Goal: Task Accomplishment & Management: Manage account settings

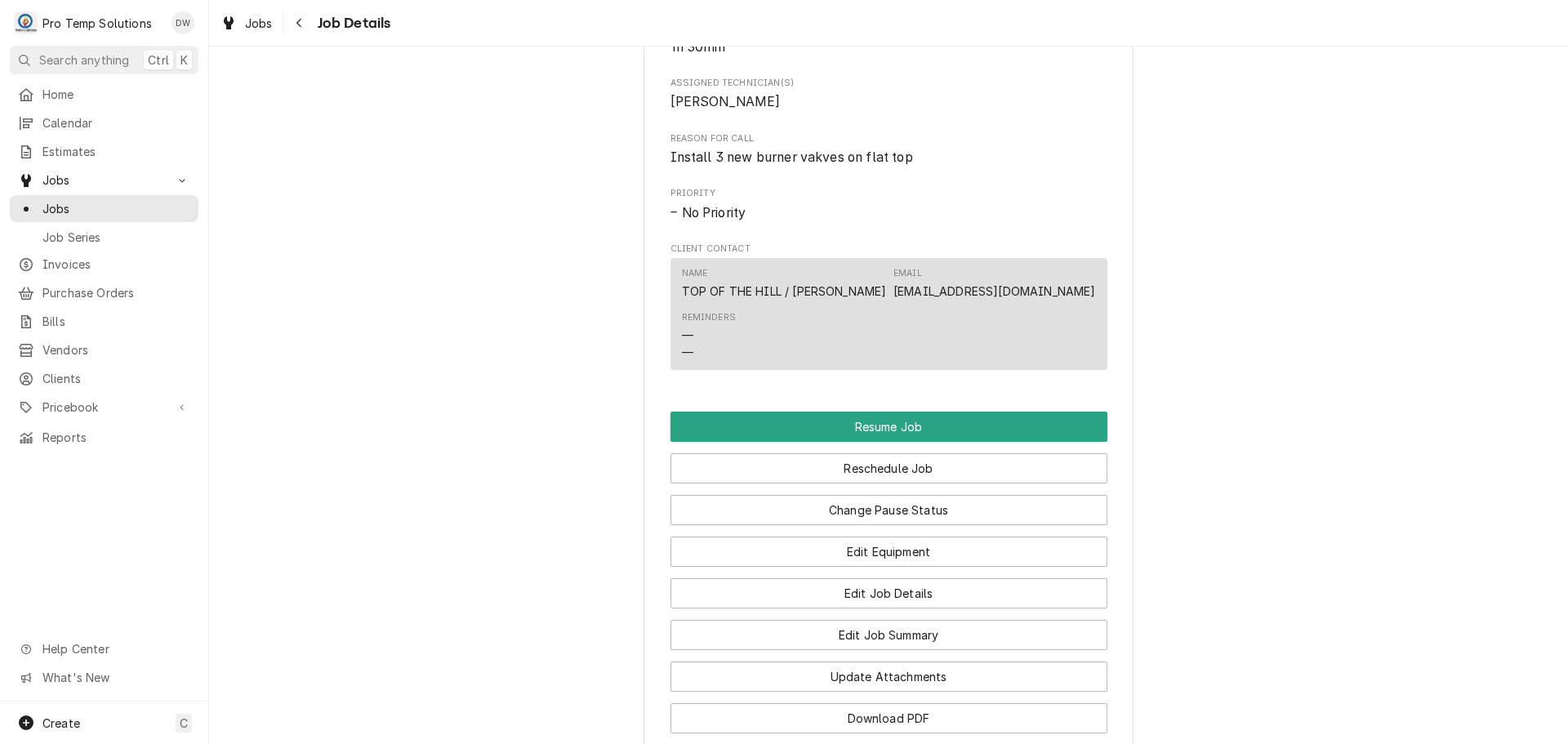
scroll to position [1142, 0]
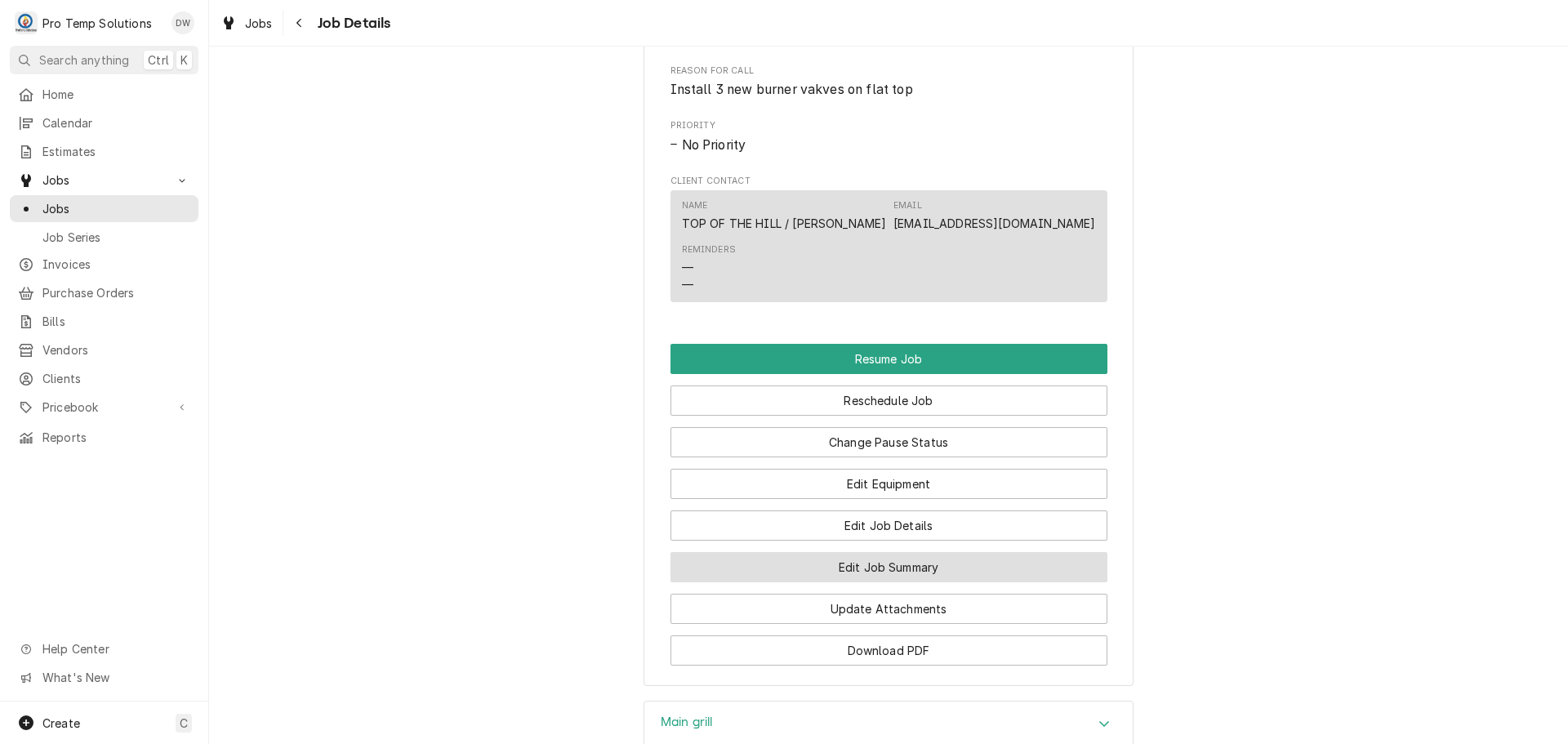
click at [888, 582] on button "Edit Job Summary" at bounding box center [889, 566] width 437 height 30
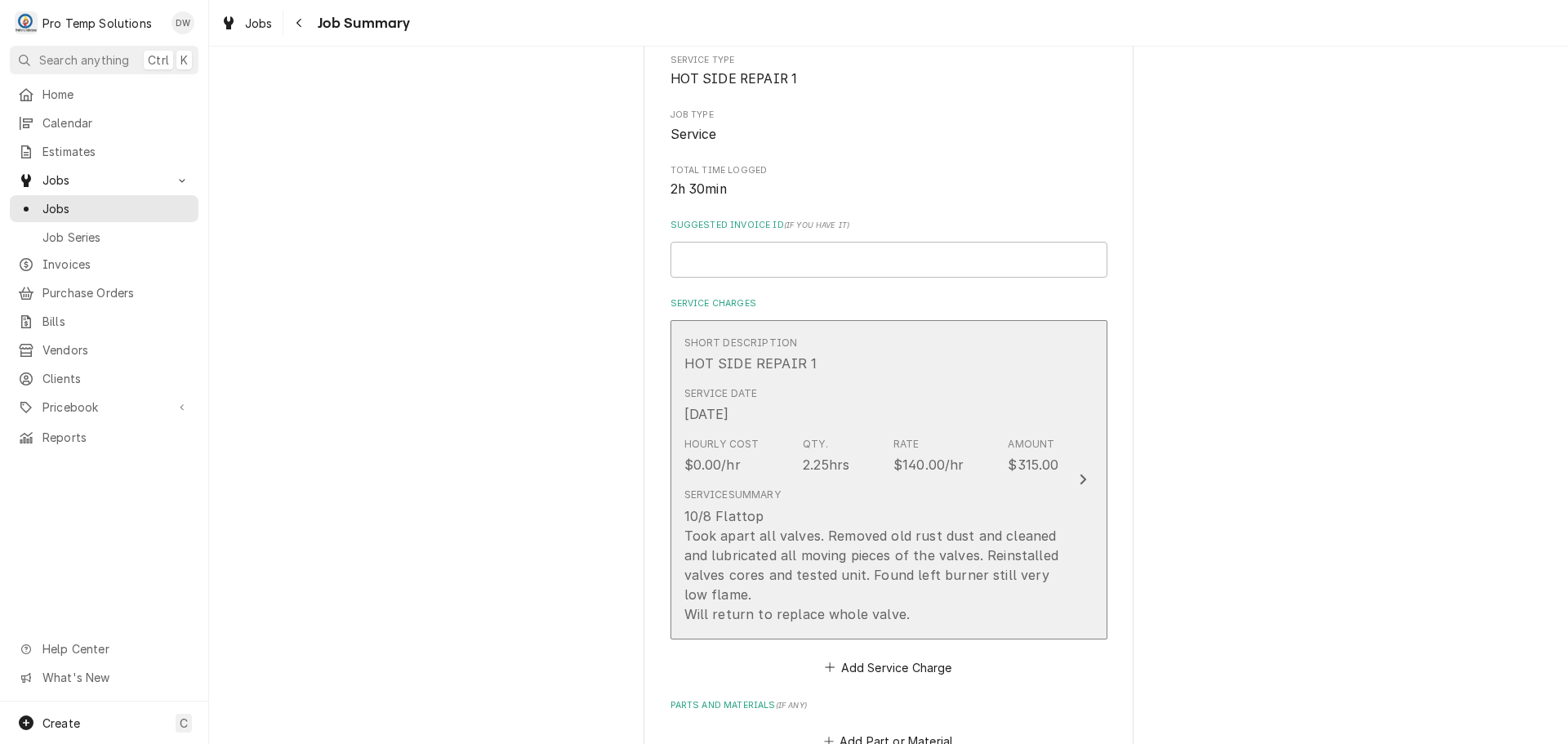
scroll to position [245, 0]
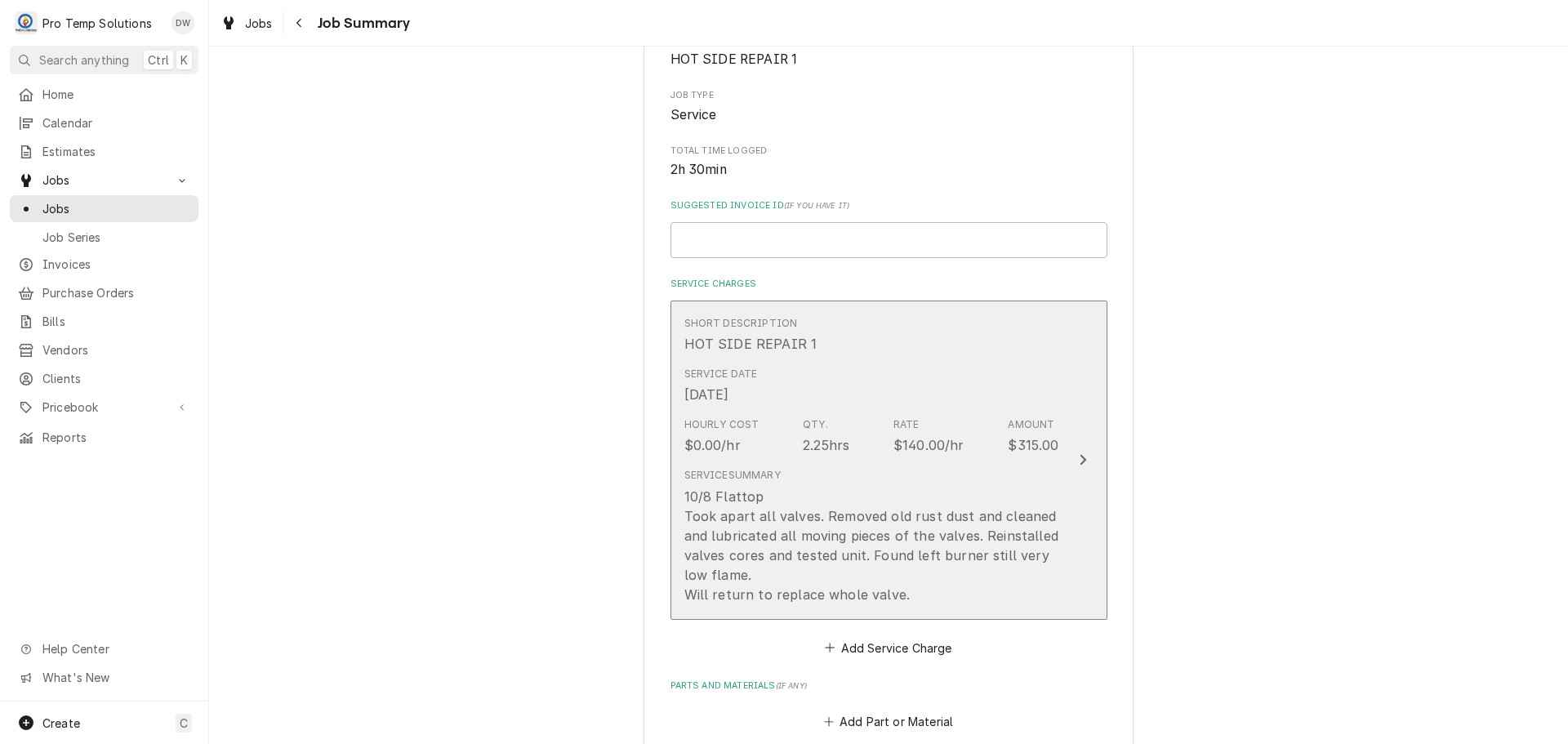
click at [1079, 455] on icon "Update Line Item" at bounding box center [1082, 460] width 9 height 13
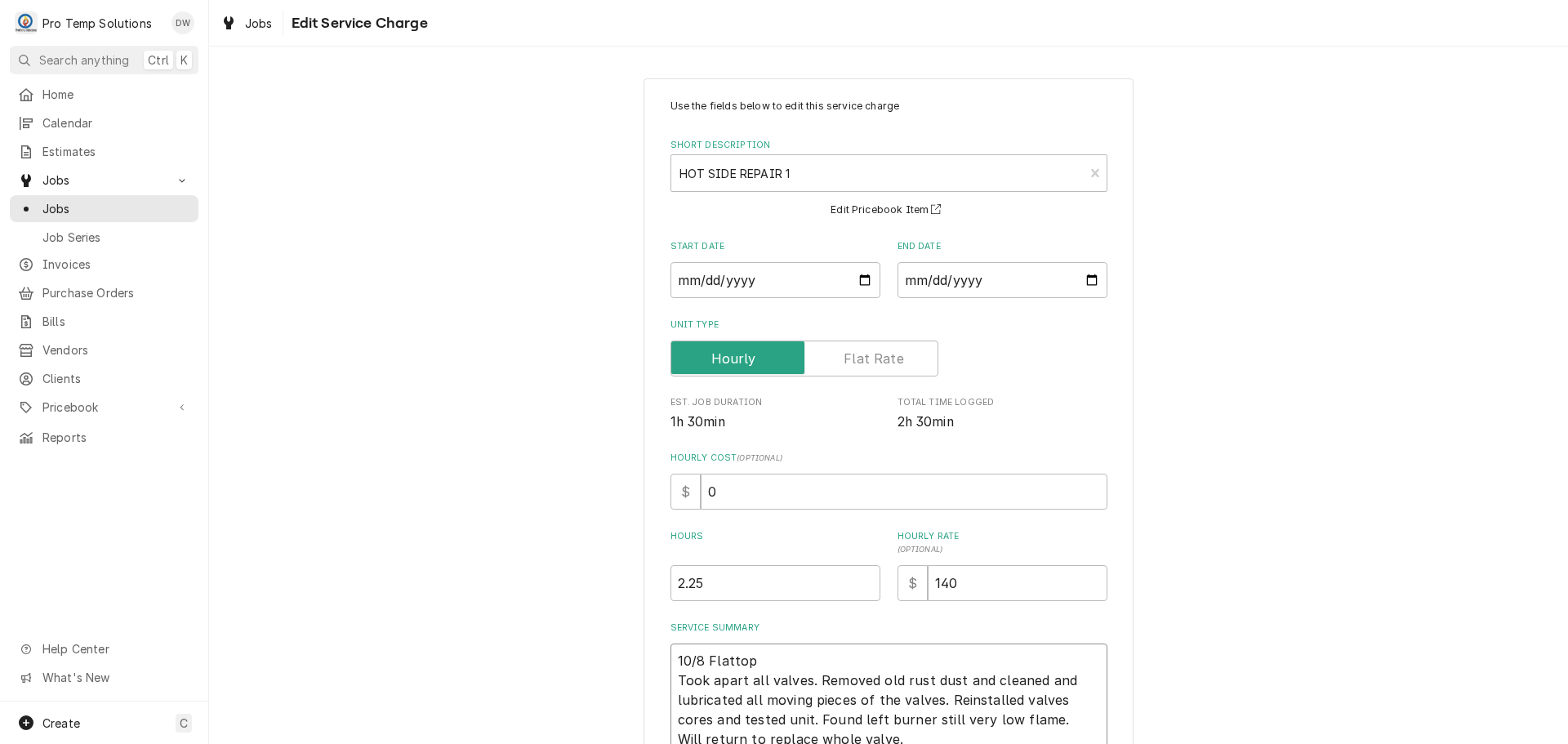
click at [763, 644] on textarea "10/8 Flattop Took apart all valves. Removed old rust dust and cleaned and lubri…" at bounding box center [889, 699] width 437 height 112
type textarea "x"
type textarea "10/8 Flattop Took apart all valves. Removed old rust dust and cleaned and lubri…"
type textarea "x"
type textarea "10/8 Flattop 8 Took apart all valves. Removed old rust dust and cleaned and lub…"
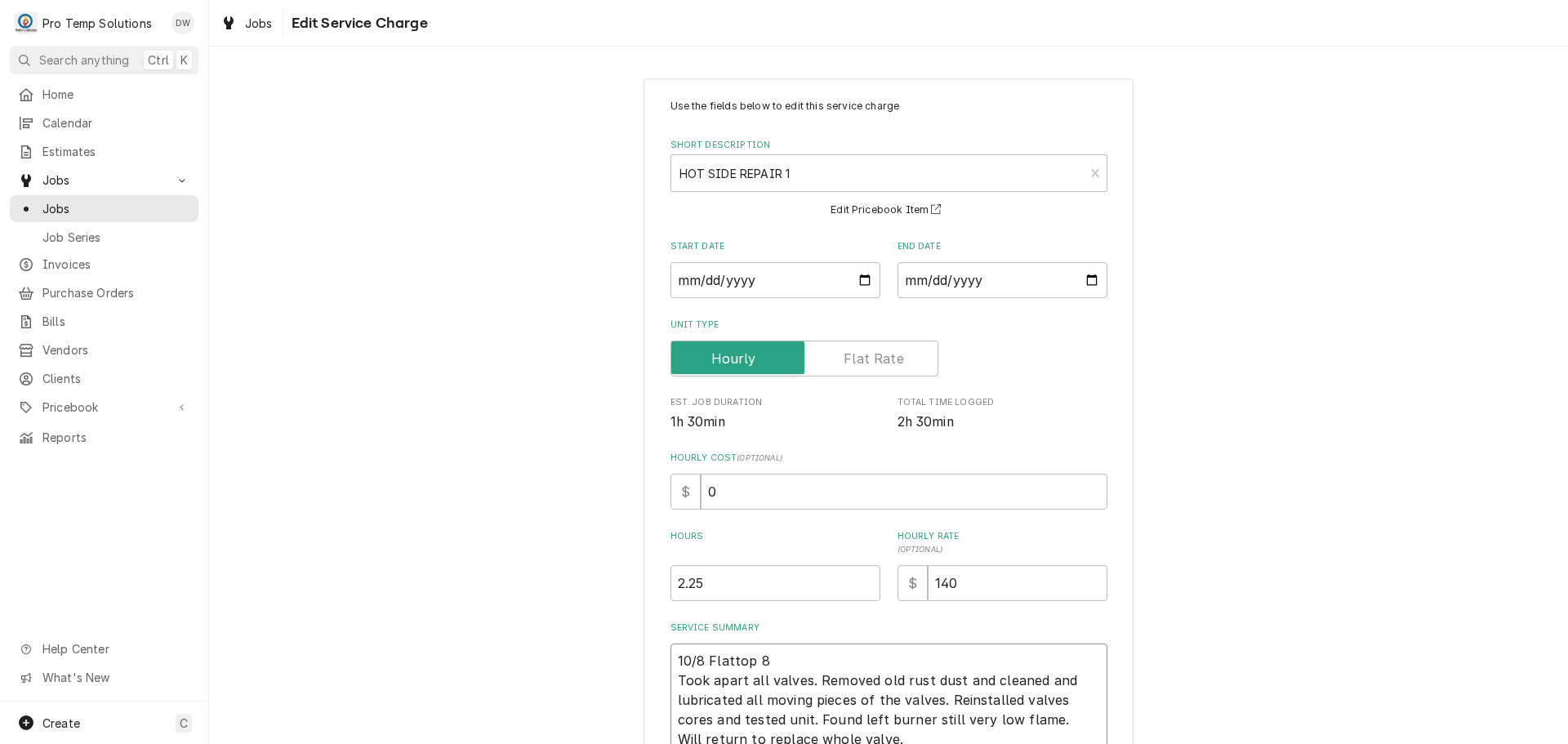
type textarea "x"
type textarea "10/8 Flattop 84 Took apart all valves. Removed old rust dust and cleaned and lu…"
type textarea "x"
type textarea "10/8 Flattop 845 Took apart all valves. Removed old rust dust and cleaned and l…"
type textarea "x"
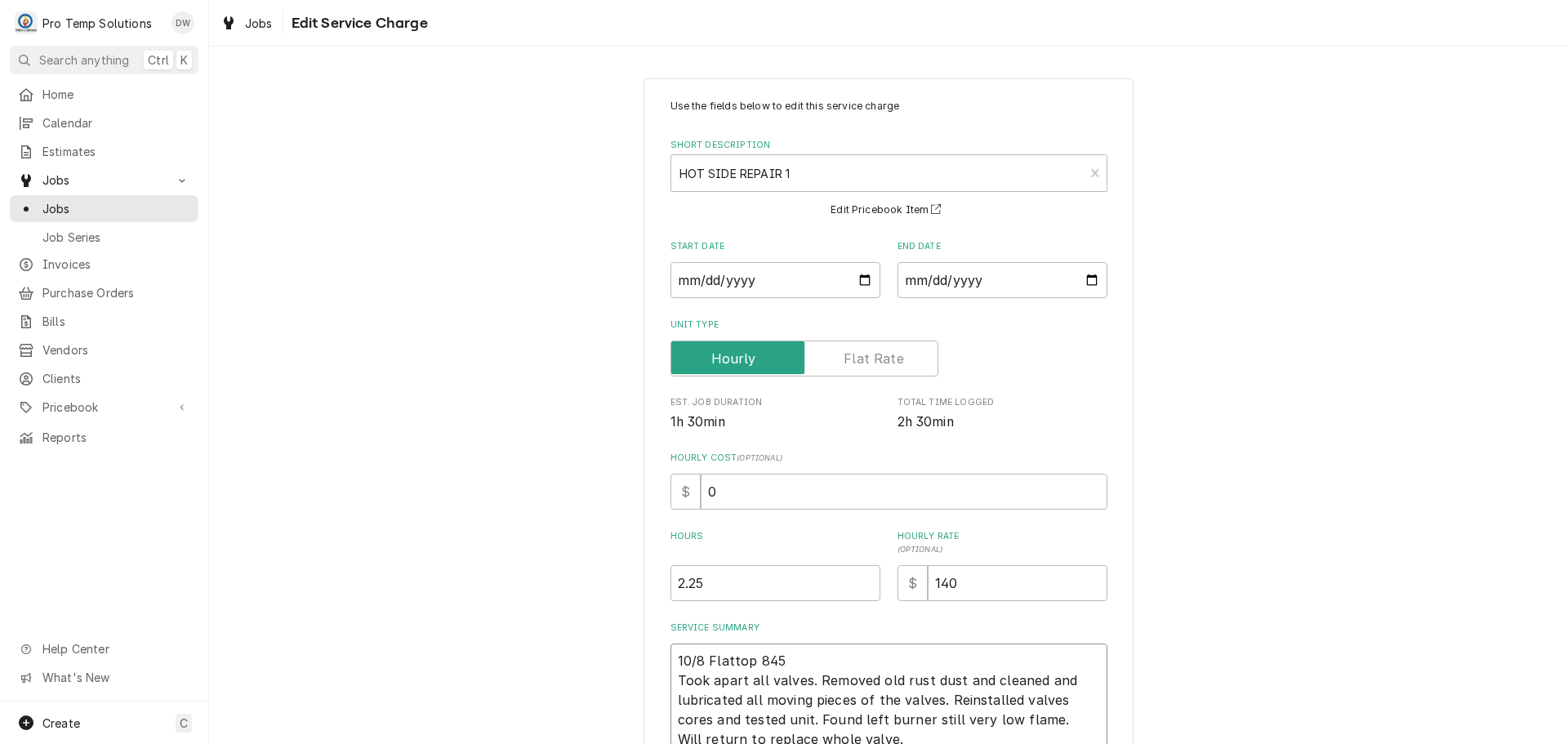
type textarea "10/8 Flattop 845- Took apart all valves. Removed old rust dust and cleaned and …"
type textarea "x"
type textarea "10/8 Flattop 845-1 Took apart all valves. Removed old rust dust and cleaned and…"
type textarea "x"
type textarea "10/8 Flattop 845-11 Took apart all valves. Removed old rust dust and cleaned an…"
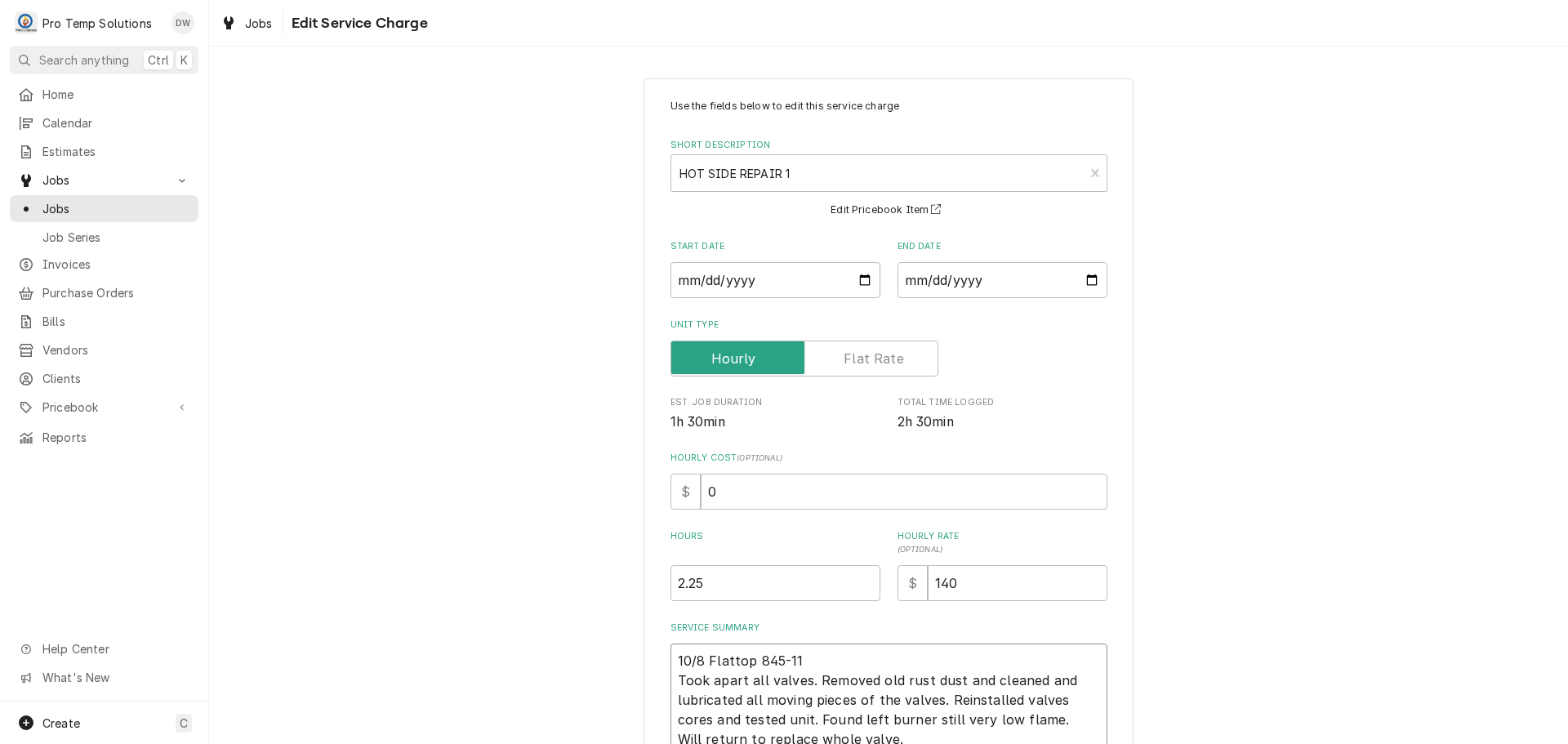
type textarea "x"
type textarea "10/8 Flattop 845-110 Took apart all valves. Removed old rust dust and cleaned a…"
type textarea "x"
type textarea "10/8 Flattop 845-1105 Took apart all valves. Removed old rust dust and cleaned …"
type textarea "x"
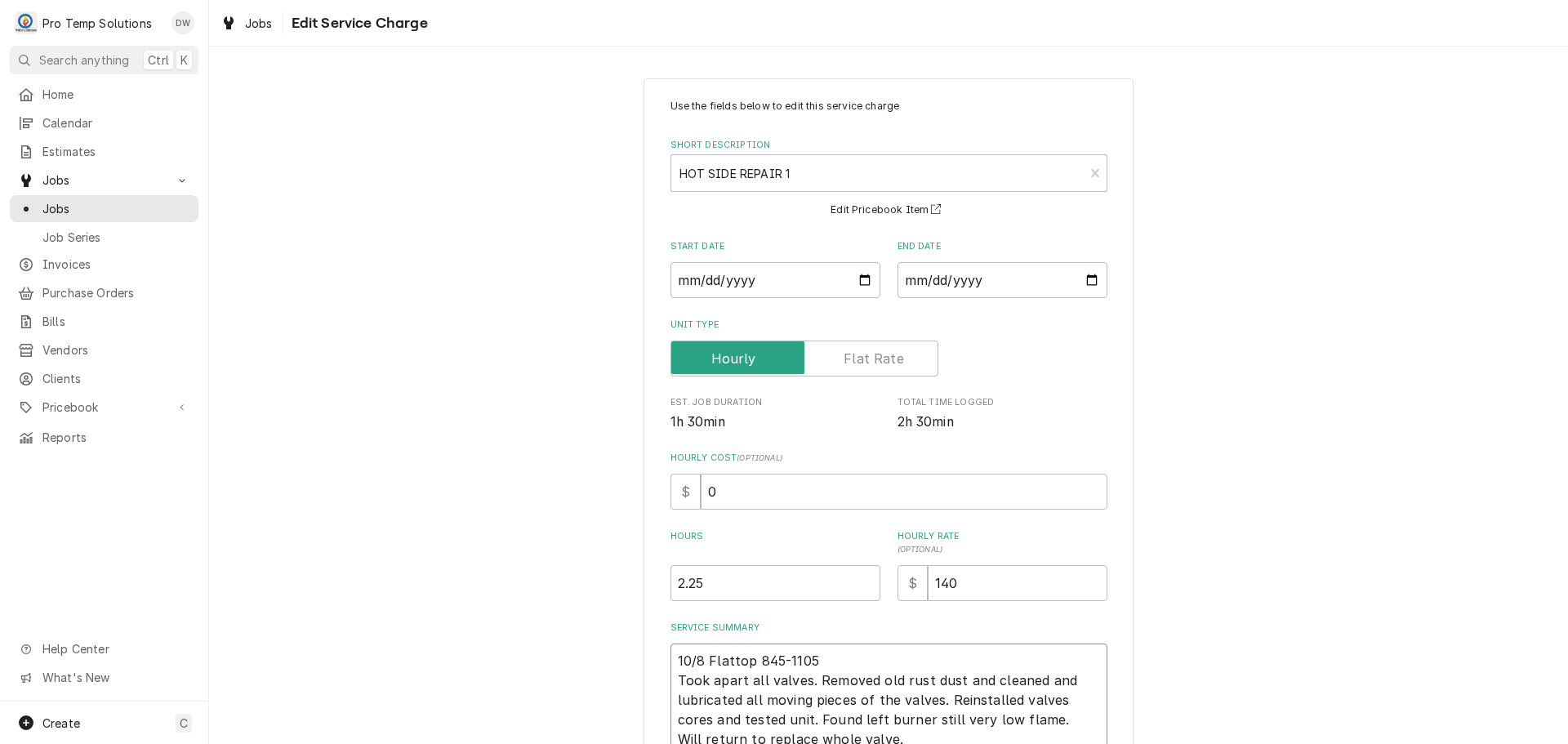
type textarea "10/8 Flattop 845-1105 Took apart all valves. Removed old rust dust and cleaned …"
type textarea "x"
type textarea "10/8 Flattop 845-1105 K Took apart all valves. Removed old rust dust and cleane…"
type textarea "x"
type textarea "10/8 Flattop 845-1105 KO Took apart all valves. Removed old rust dust and clean…"
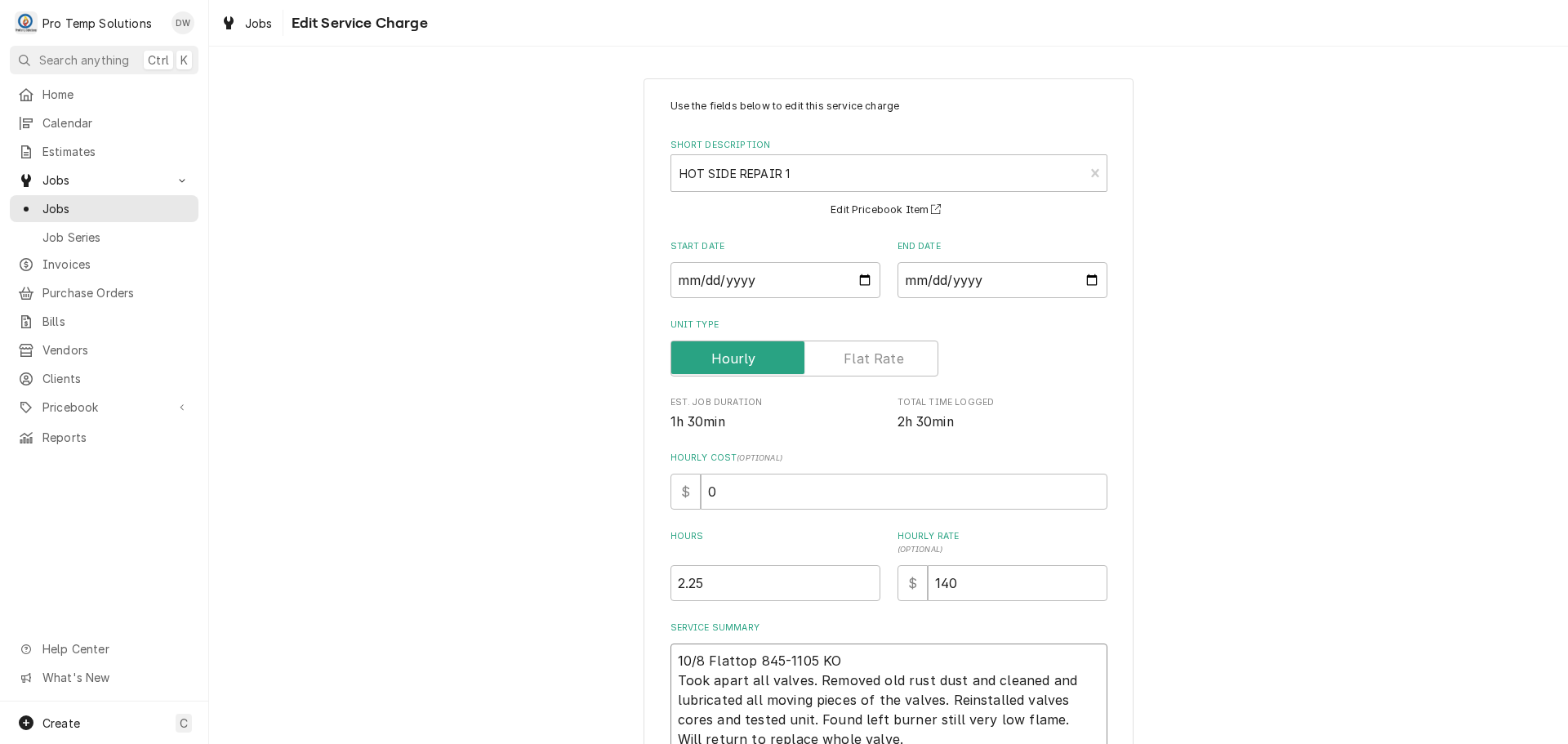
type textarea "x"
type textarea "10/8 Flattop 845-1105 KOT Took apart all valves. Removed old rust dust and clea…"
type textarea "x"
type textarea "10/8 Flattop 845-1105 KOTY Took apart all valves. Removed old rust dust and cle…"
type textarea "x"
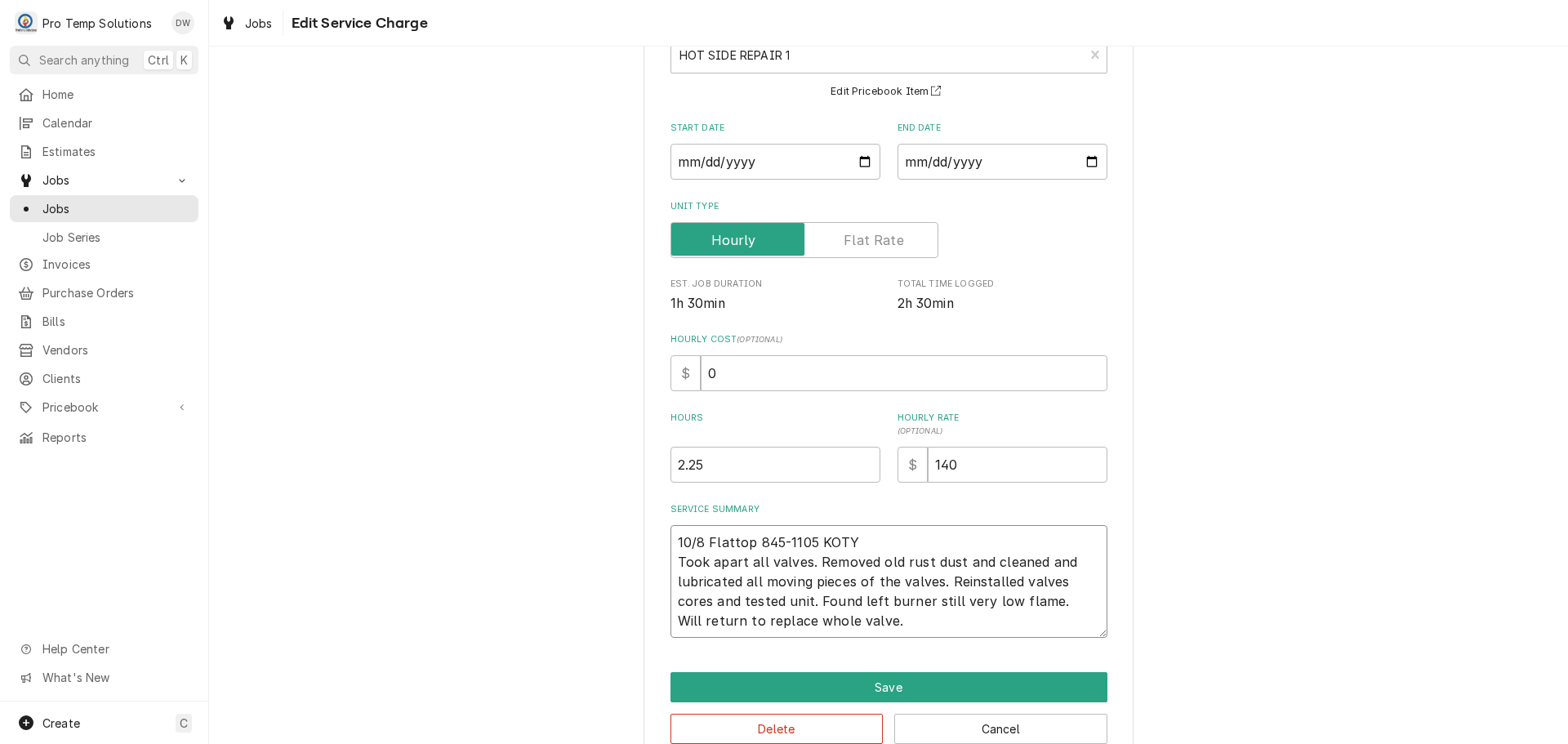
scroll to position [154, 0]
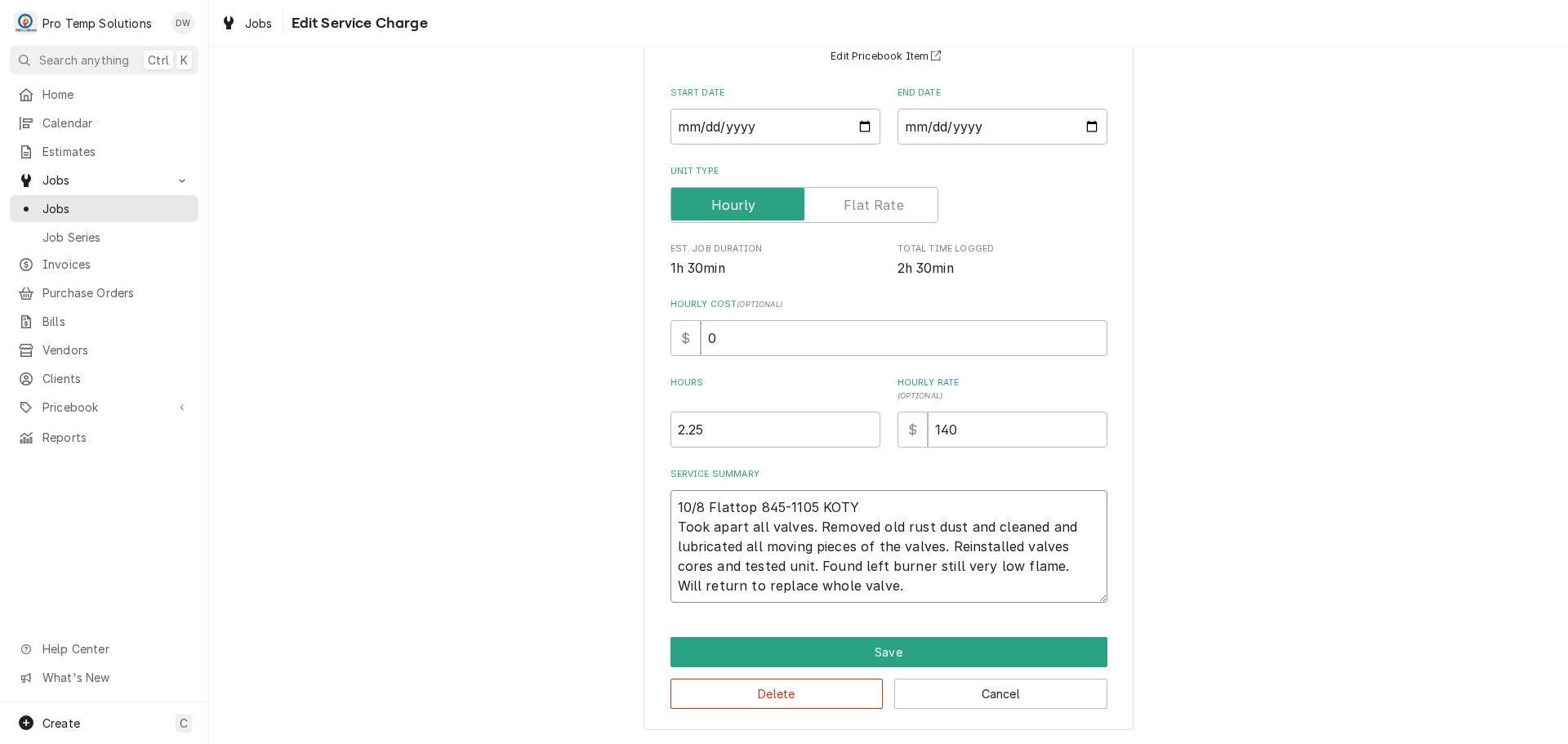
type textarea "10/8 Flattop 845-1105 KOTY Took apart all valves. Removed old rust dust and cle…"
click at [710, 351] on input "0" at bounding box center [904, 338] width 407 height 36
type textarea "x"
type input "1"
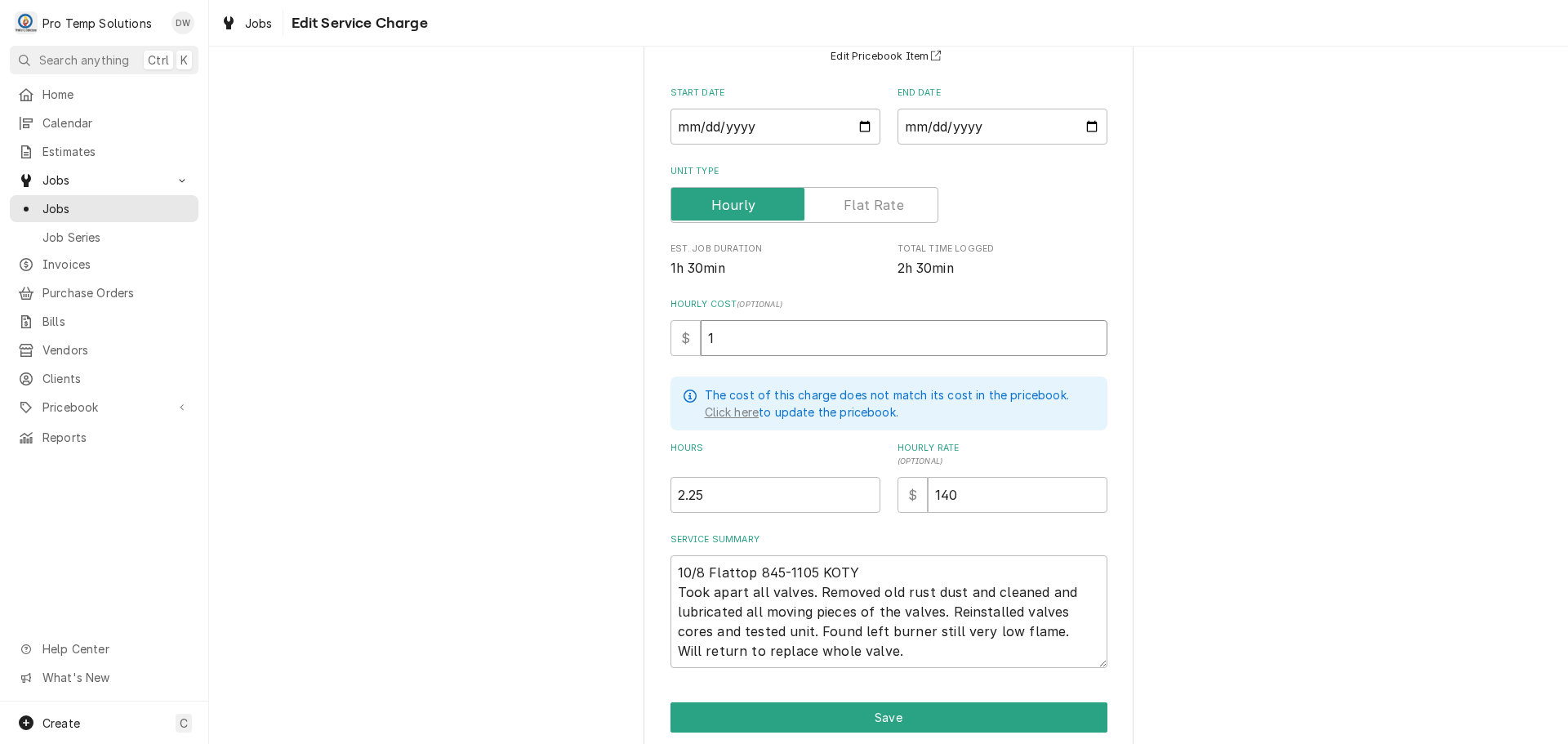
type textarea "x"
type input "18"
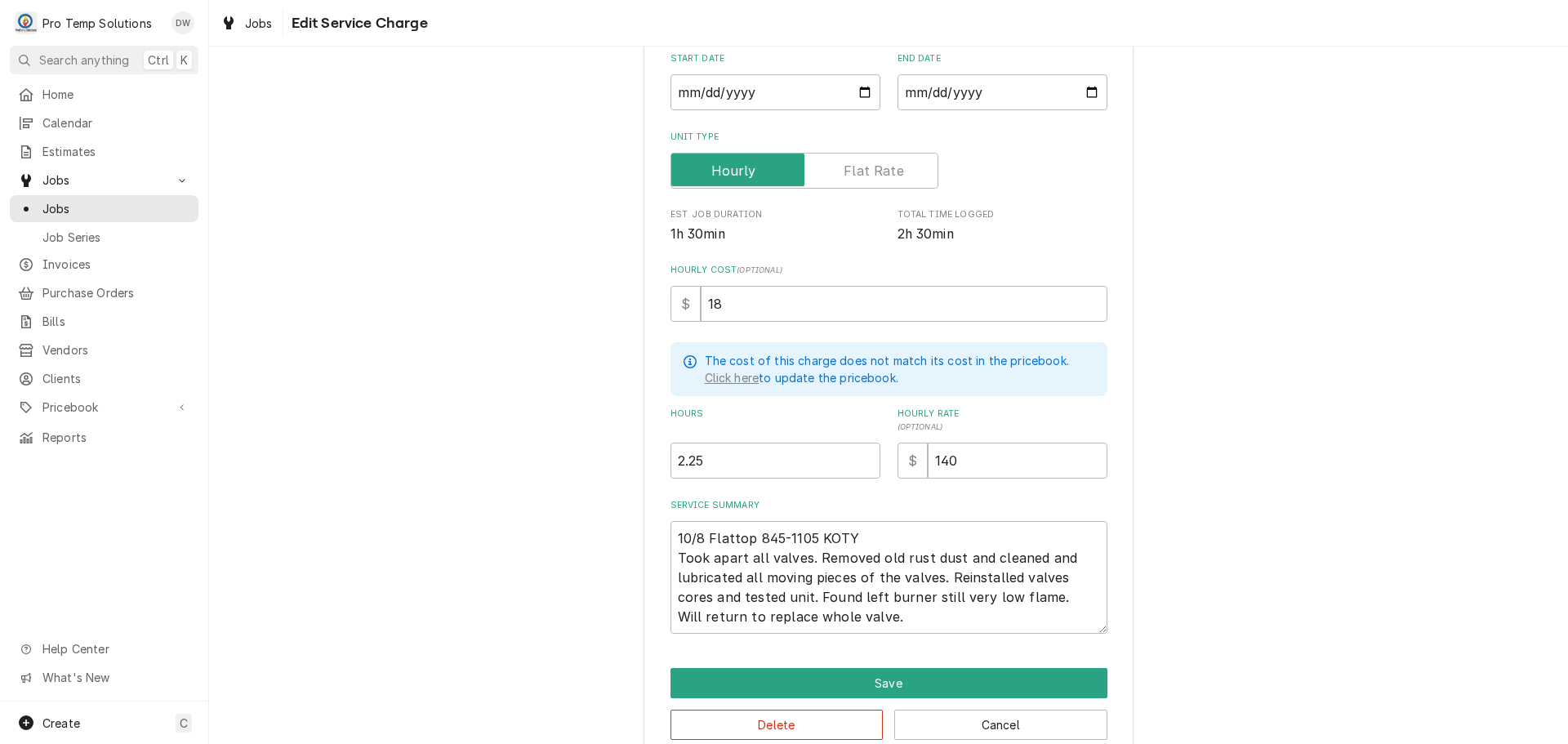
scroll to position [217, 0]
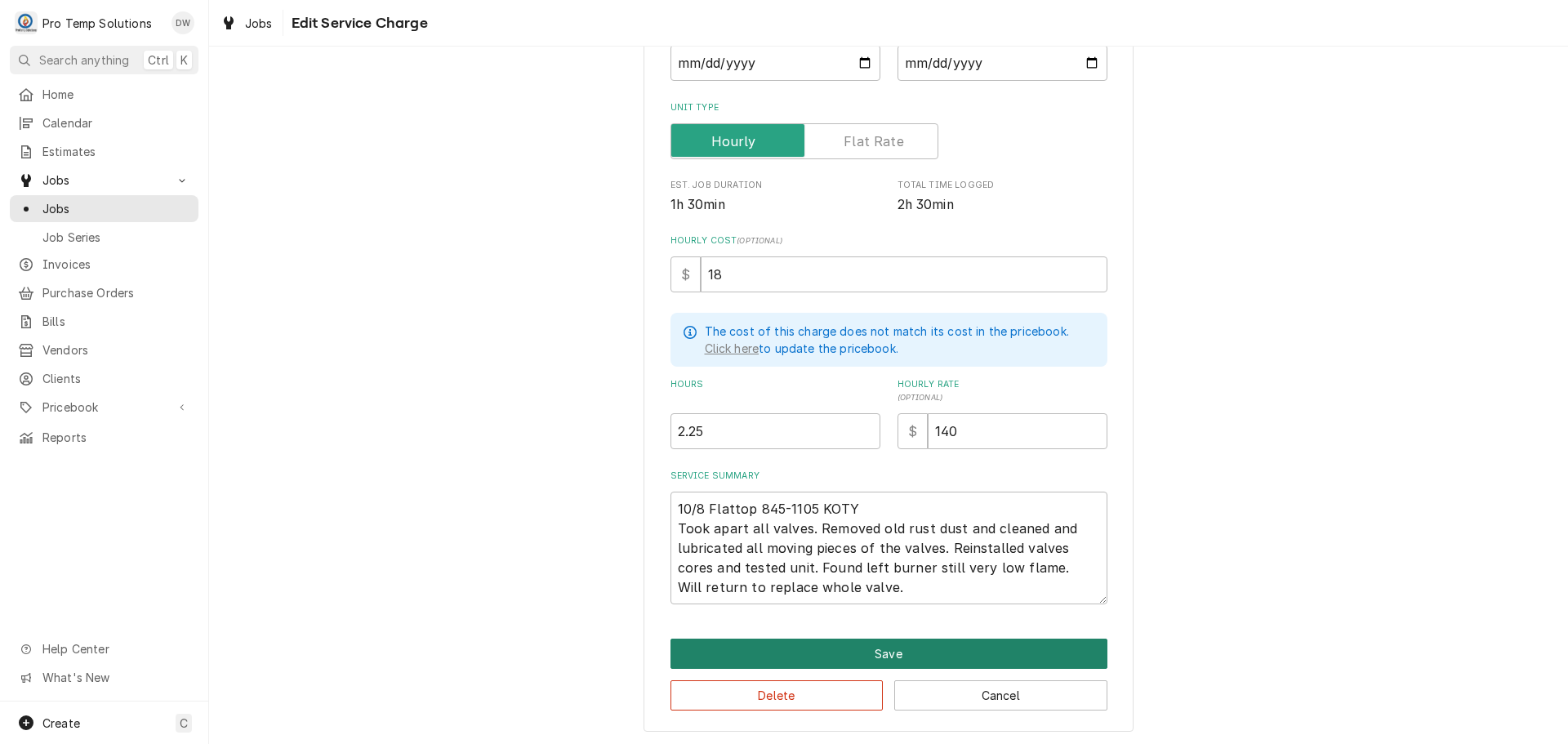
click at [865, 651] on button "Save" at bounding box center [889, 653] width 437 height 30
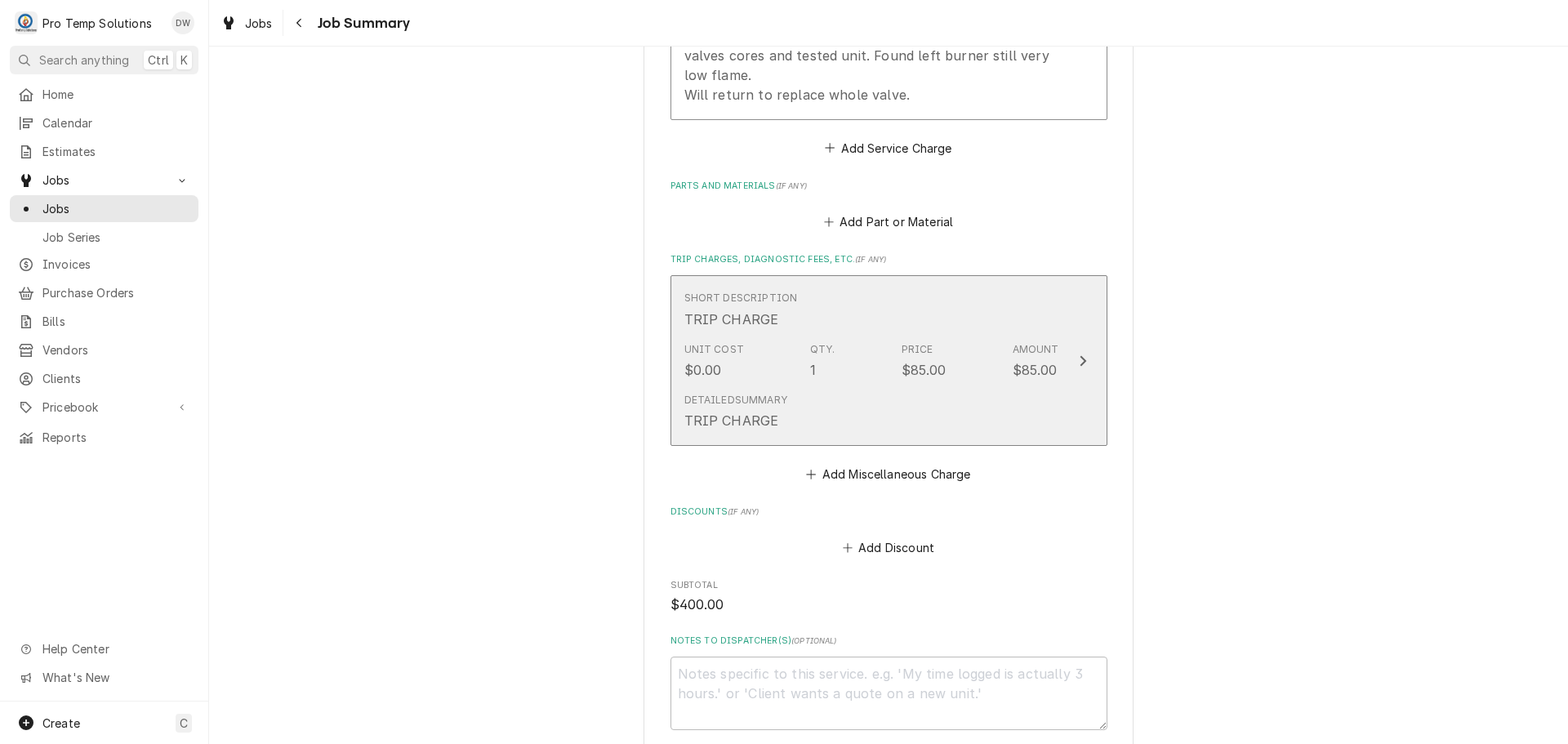
scroll to position [1058, 0]
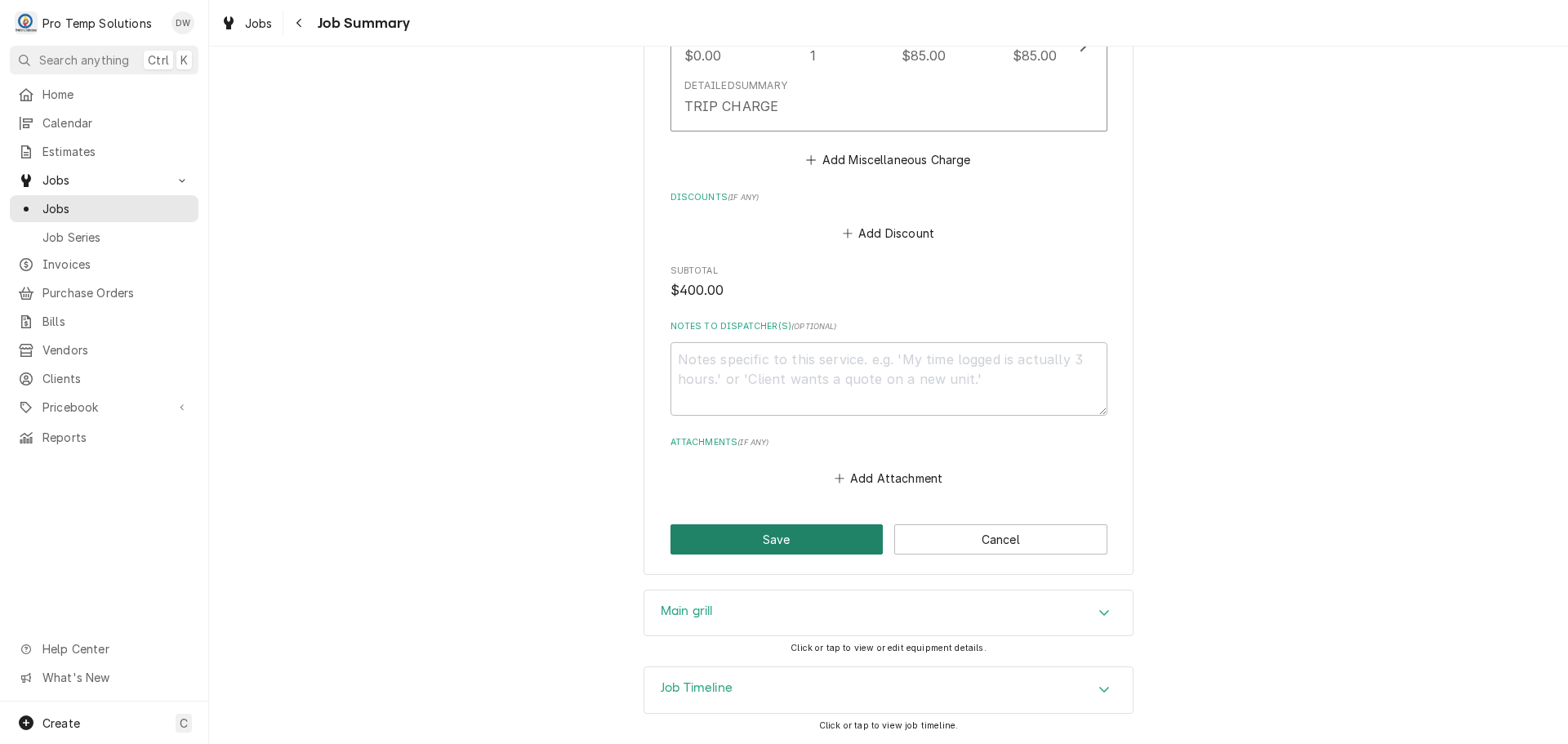
click at [764, 541] on button "Save" at bounding box center [777, 539] width 213 height 30
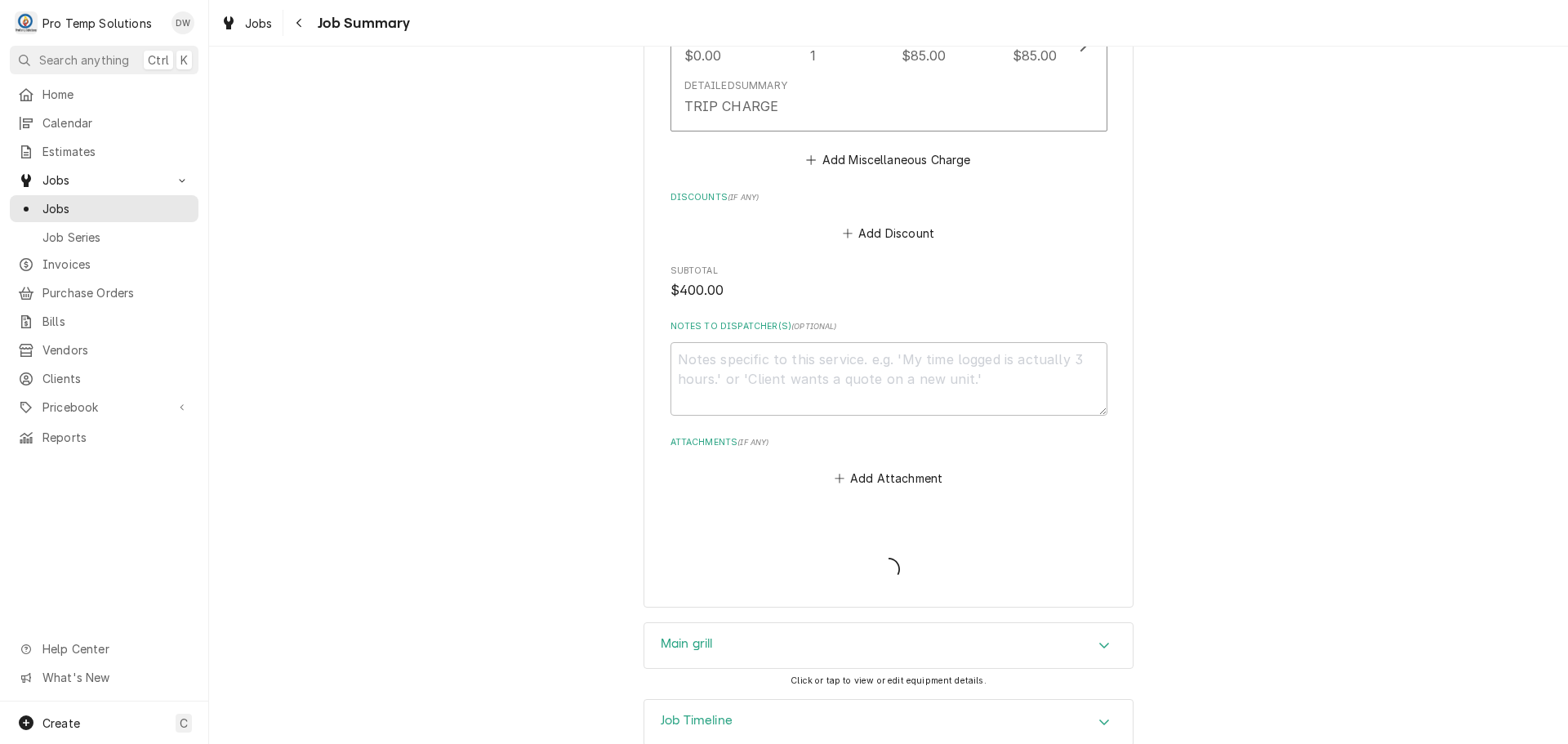
type textarea "x"
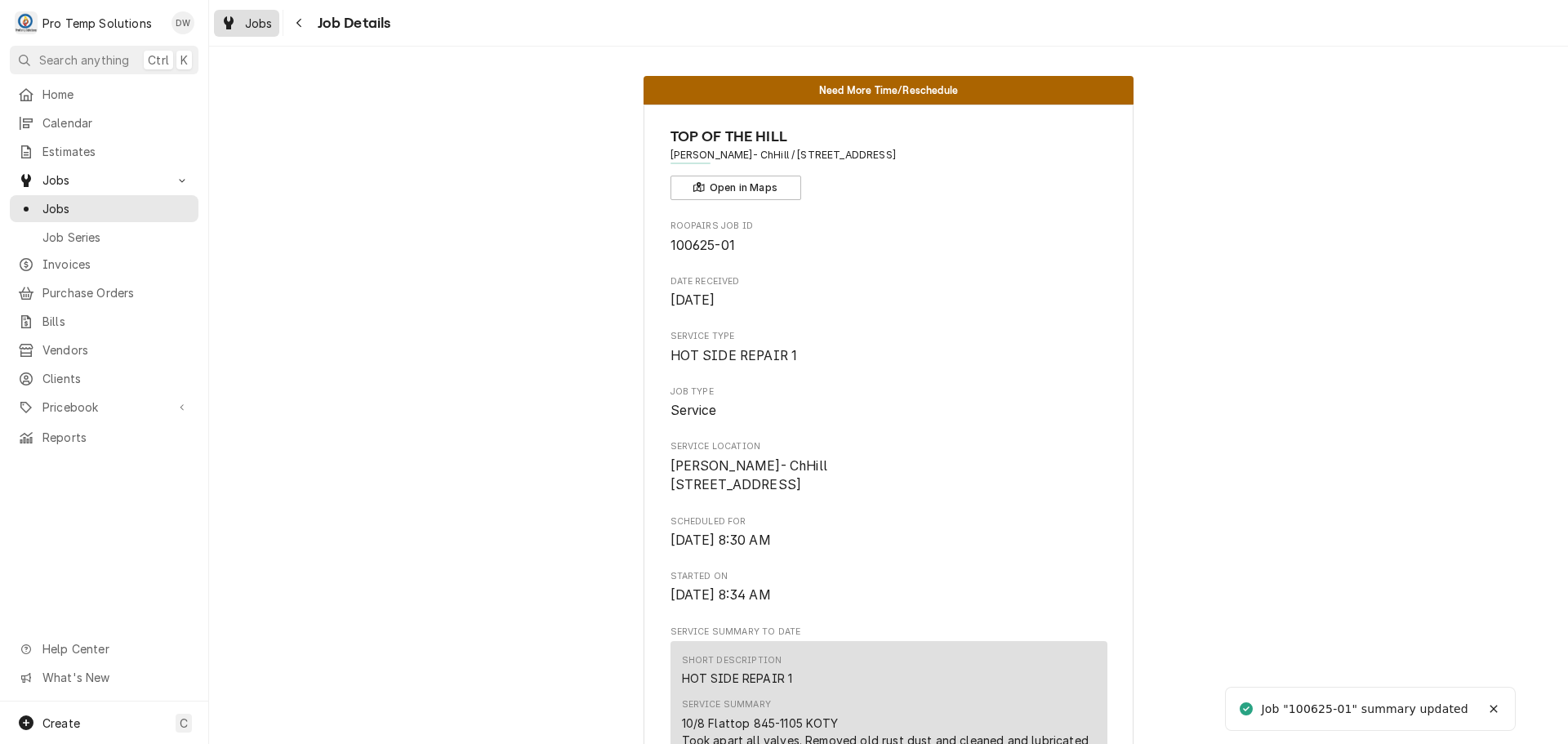
click at [249, 15] on span "Jobs" at bounding box center [258, 24] width 27 height 17
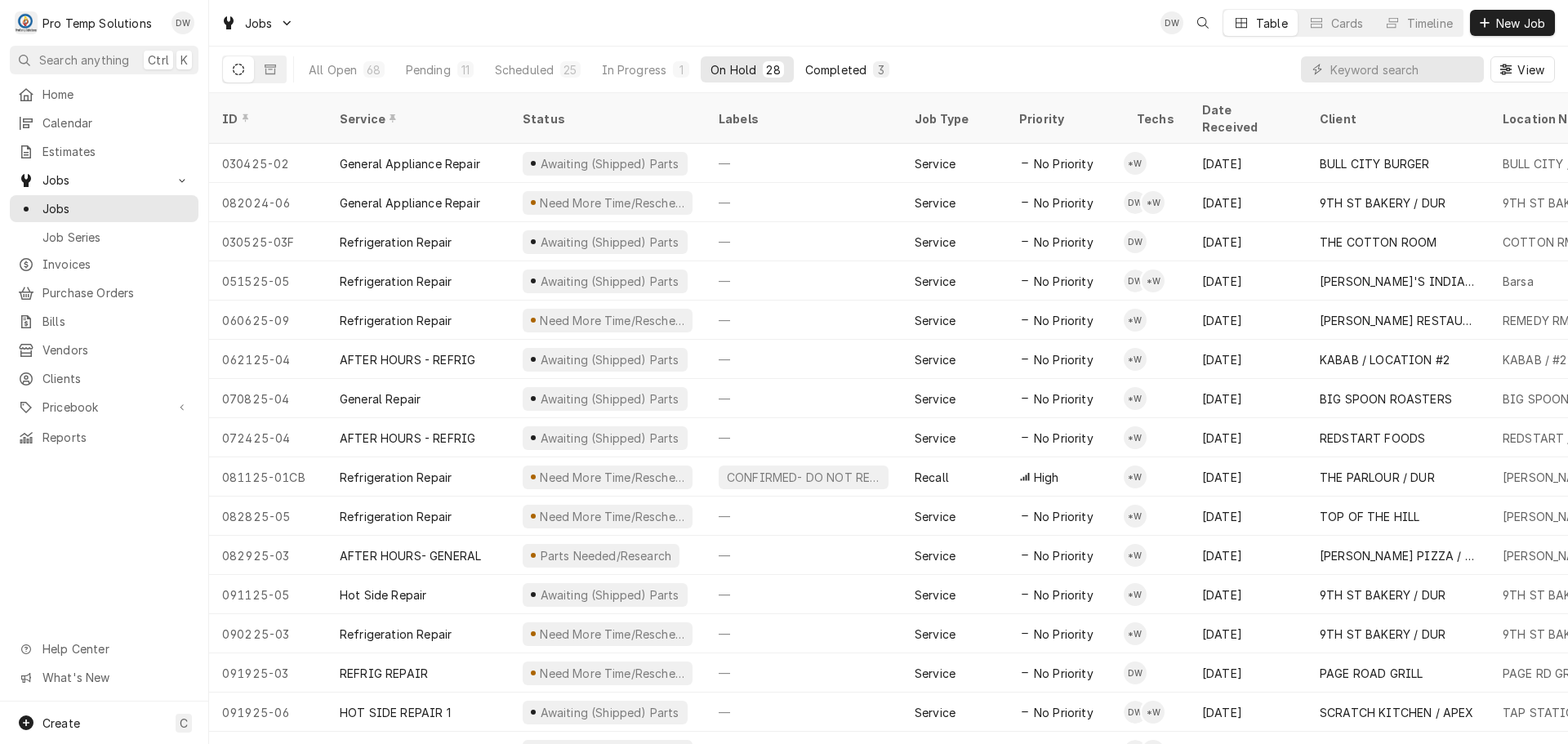
click at [830, 64] on div "Completed" at bounding box center [835, 70] width 61 height 17
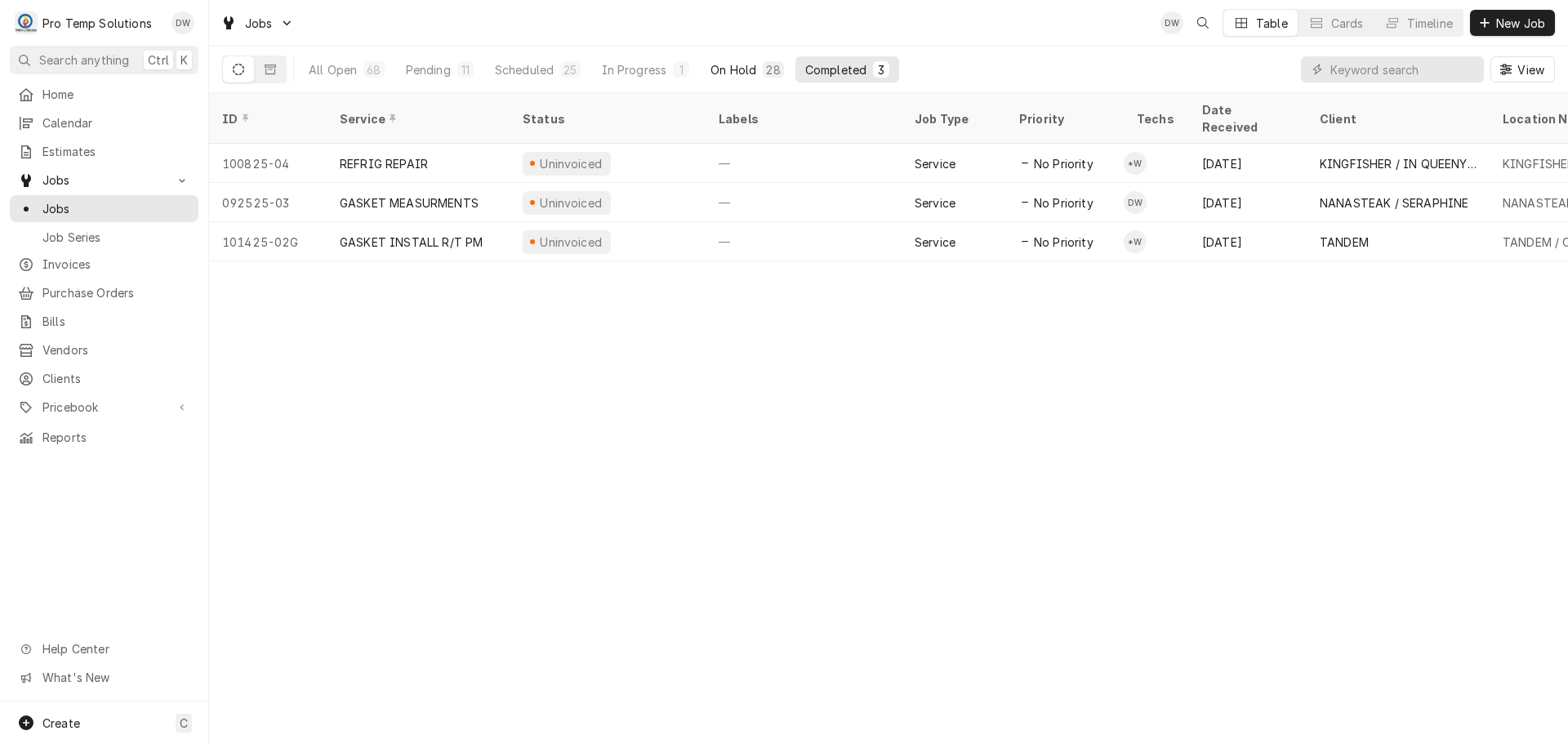
click at [743, 69] on div "On Hold" at bounding box center [733, 70] width 45 height 17
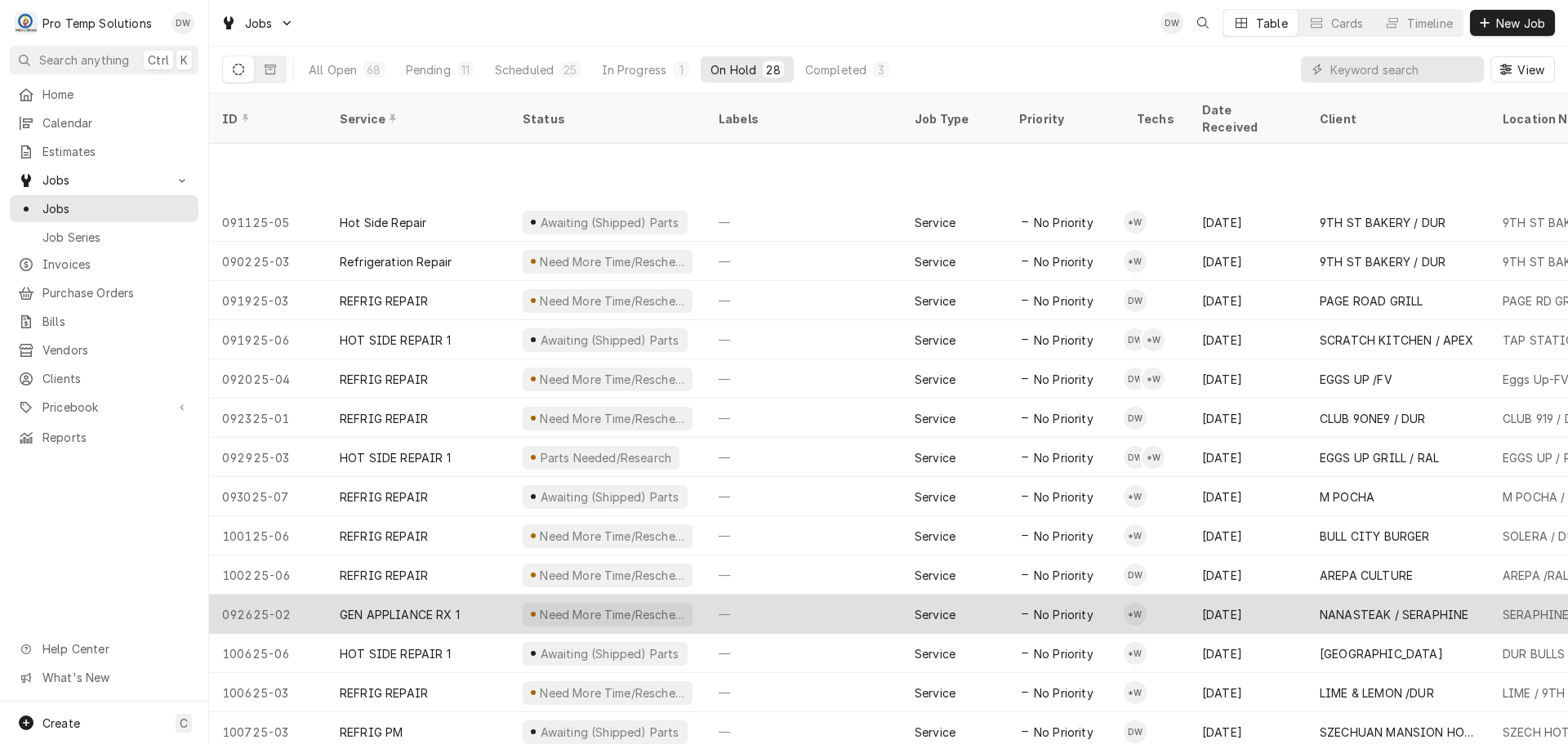
scroll to position [490, 0]
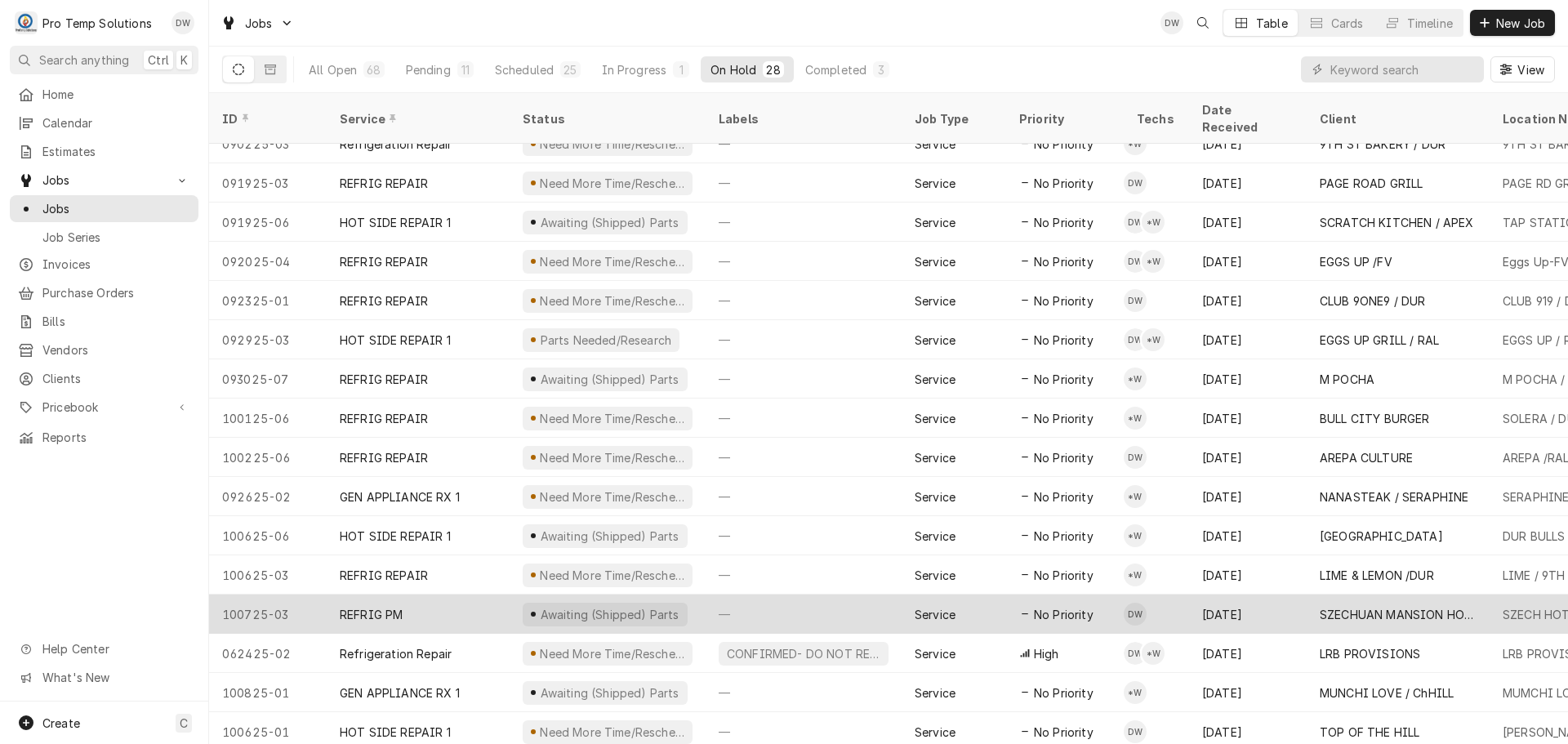
click at [809, 594] on div "—" at bounding box center [803, 613] width 196 height 39
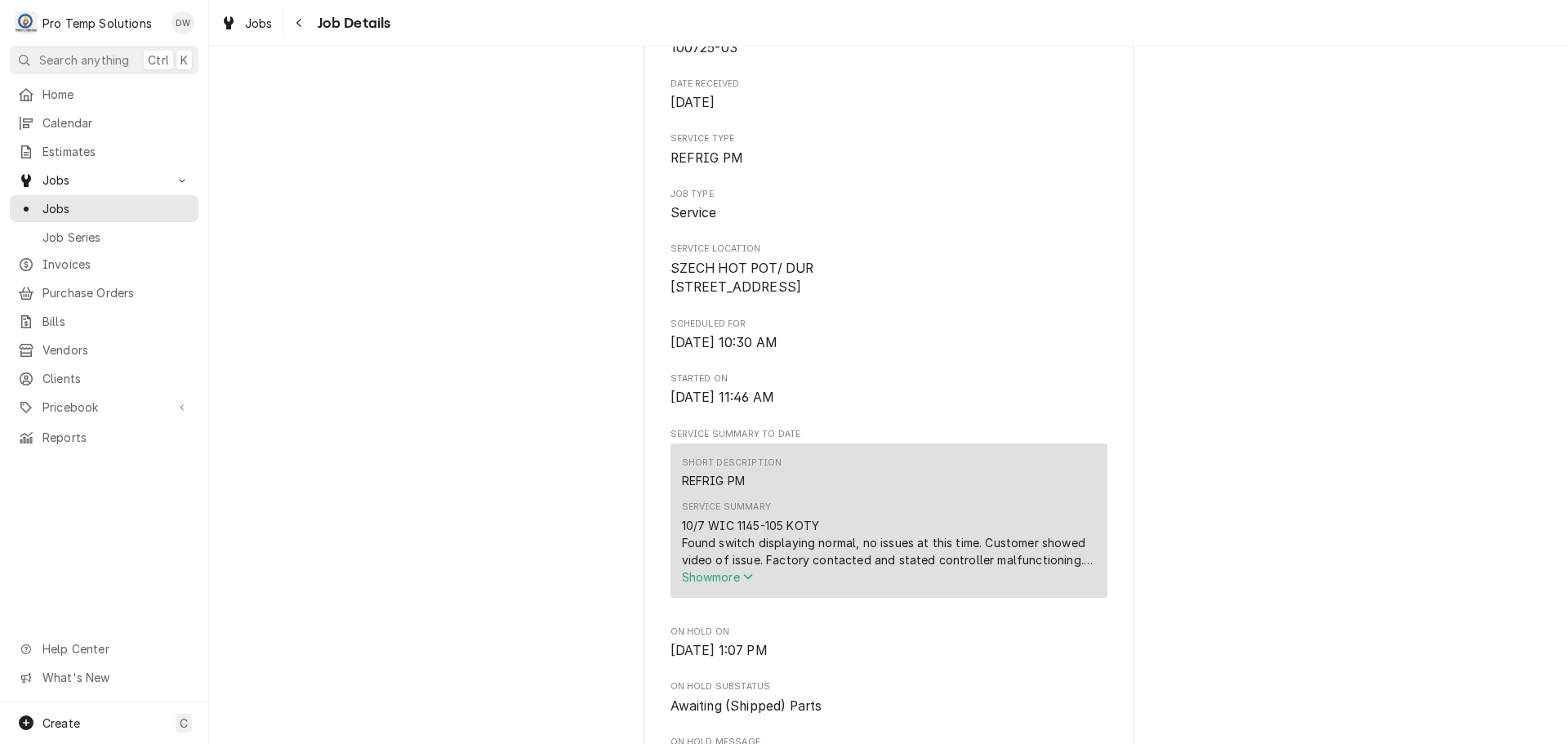
scroll to position [245, 0]
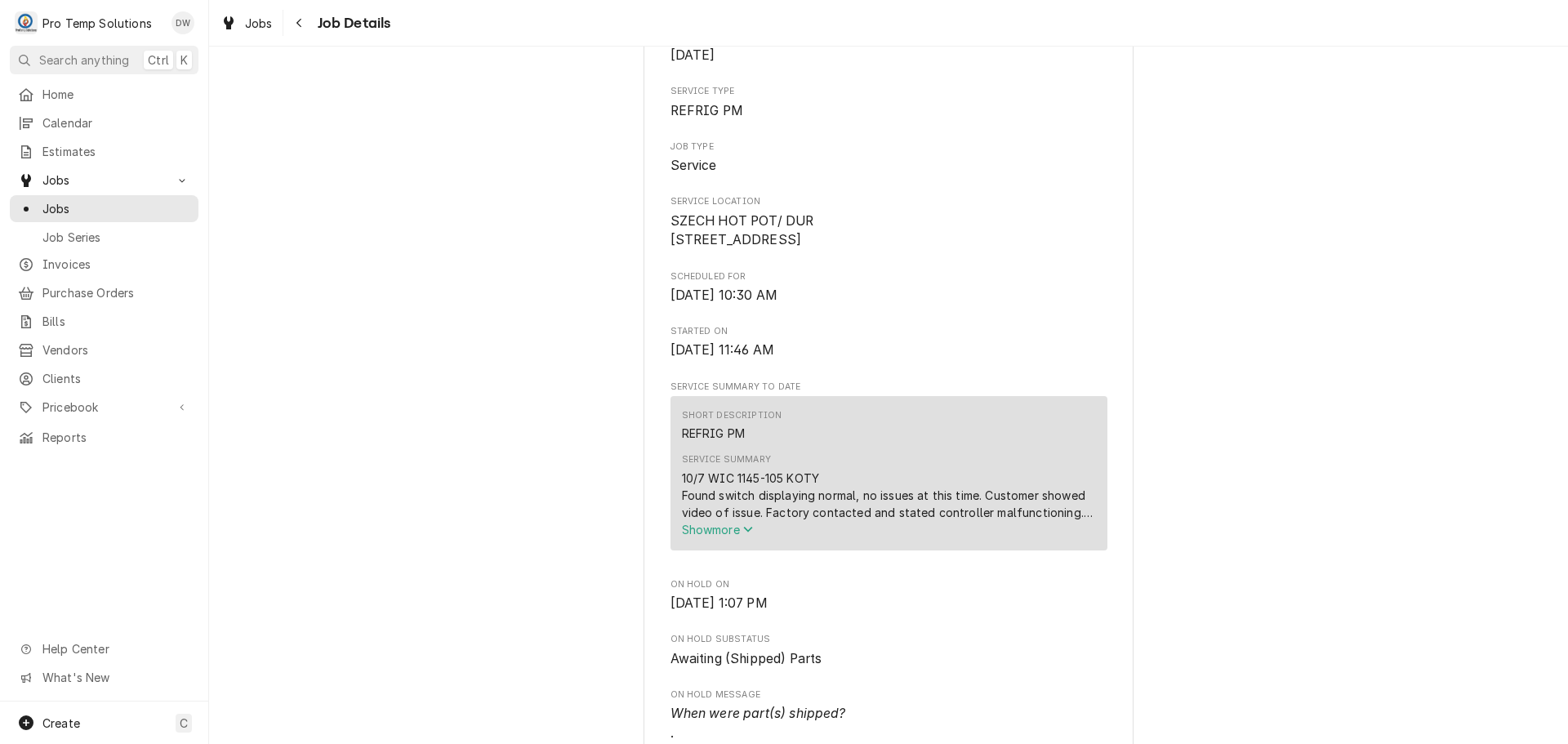
click at [714, 536] on span "Show more" at bounding box center [718, 529] width 72 height 14
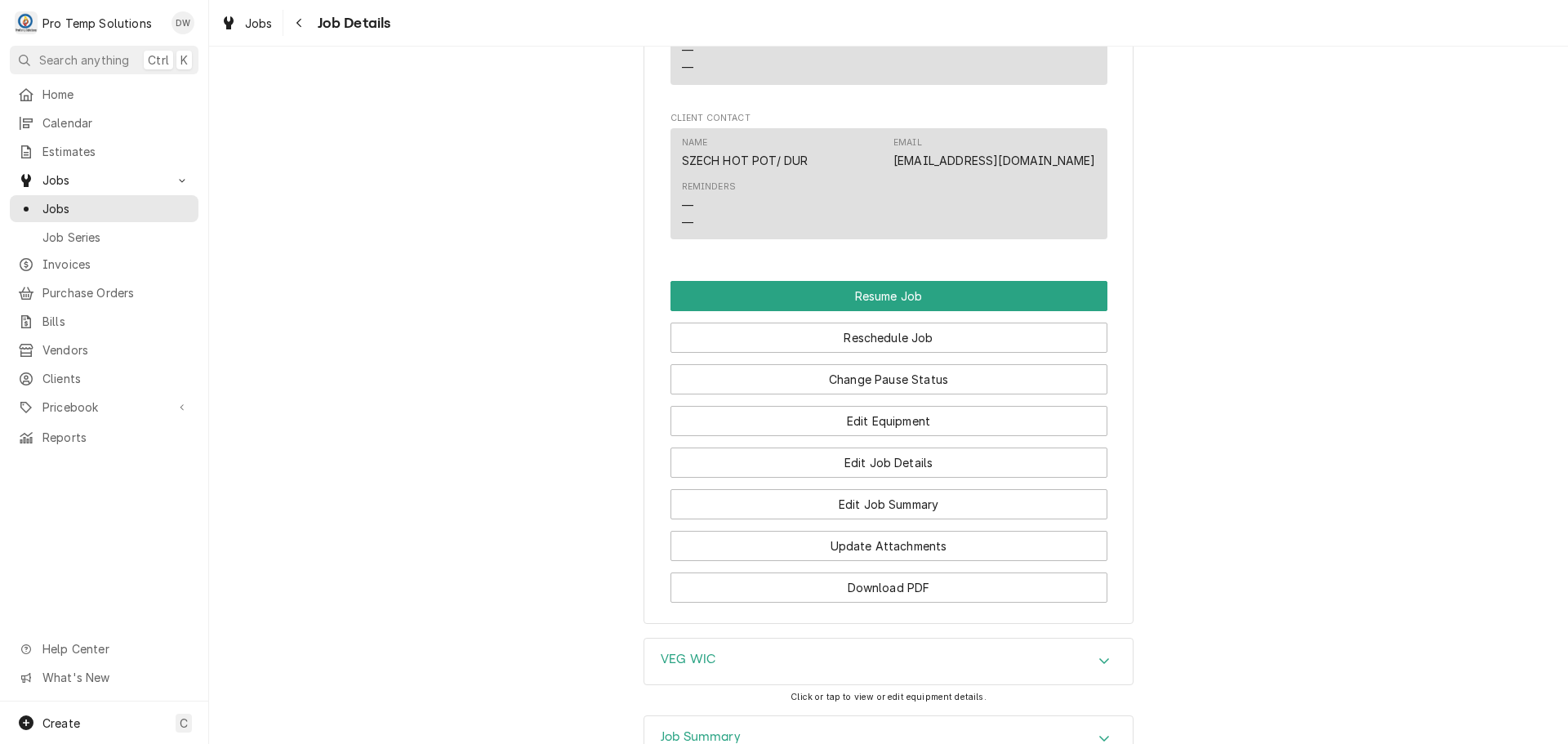
scroll to position [1388, 0]
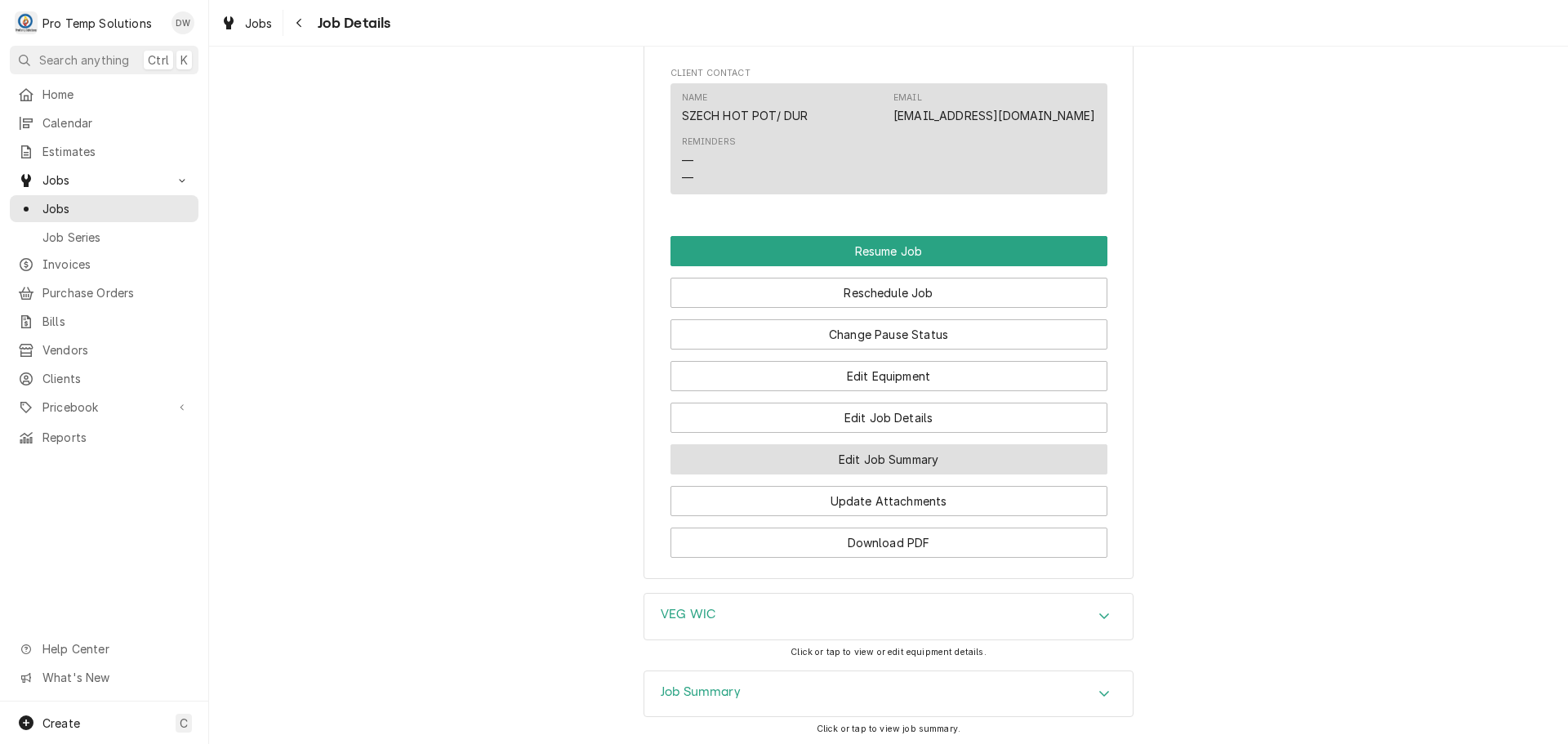
click at [870, 474] on button "Edit Job Summary" at bounding box center [889, 459] width 437 height 30
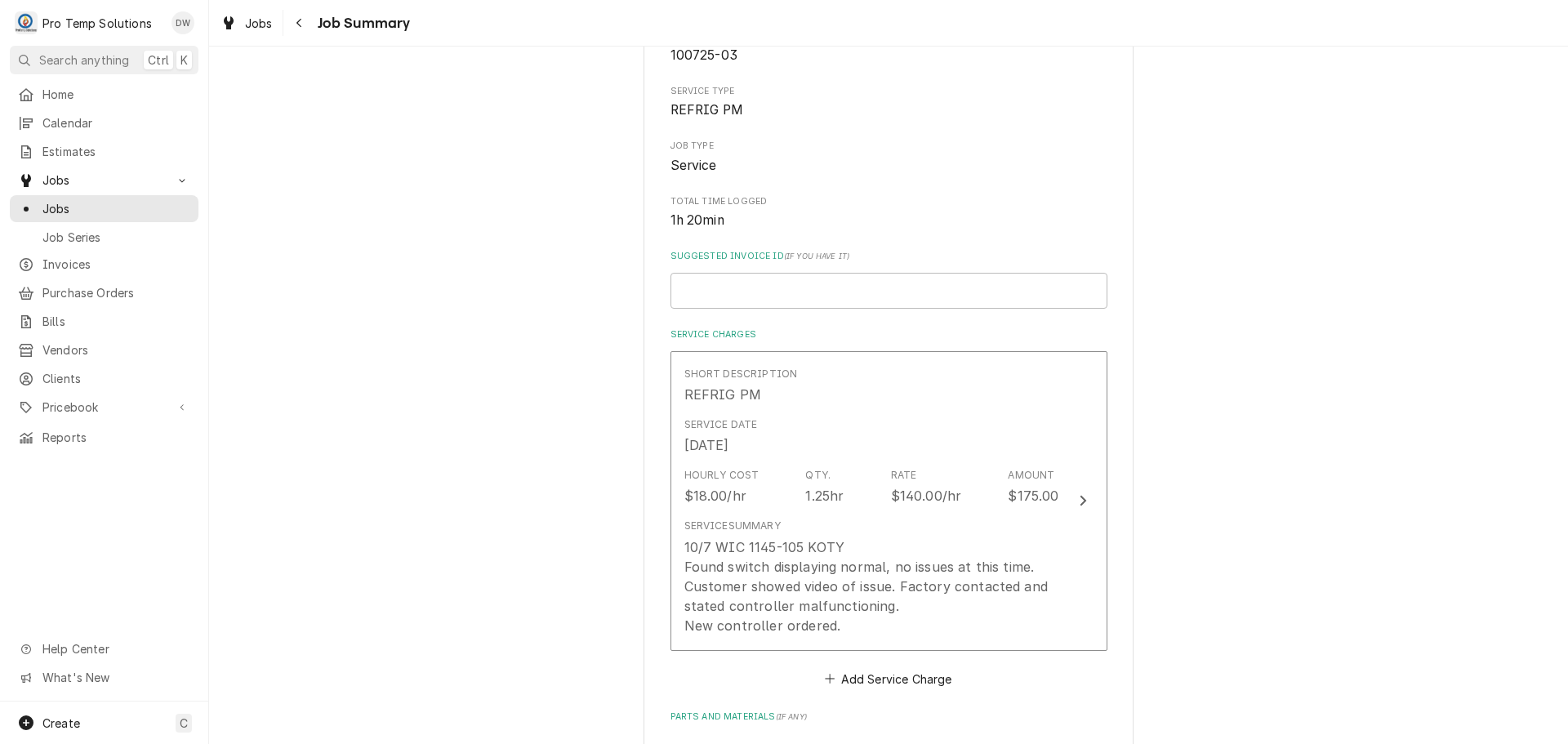
scroll to position [245, 0]
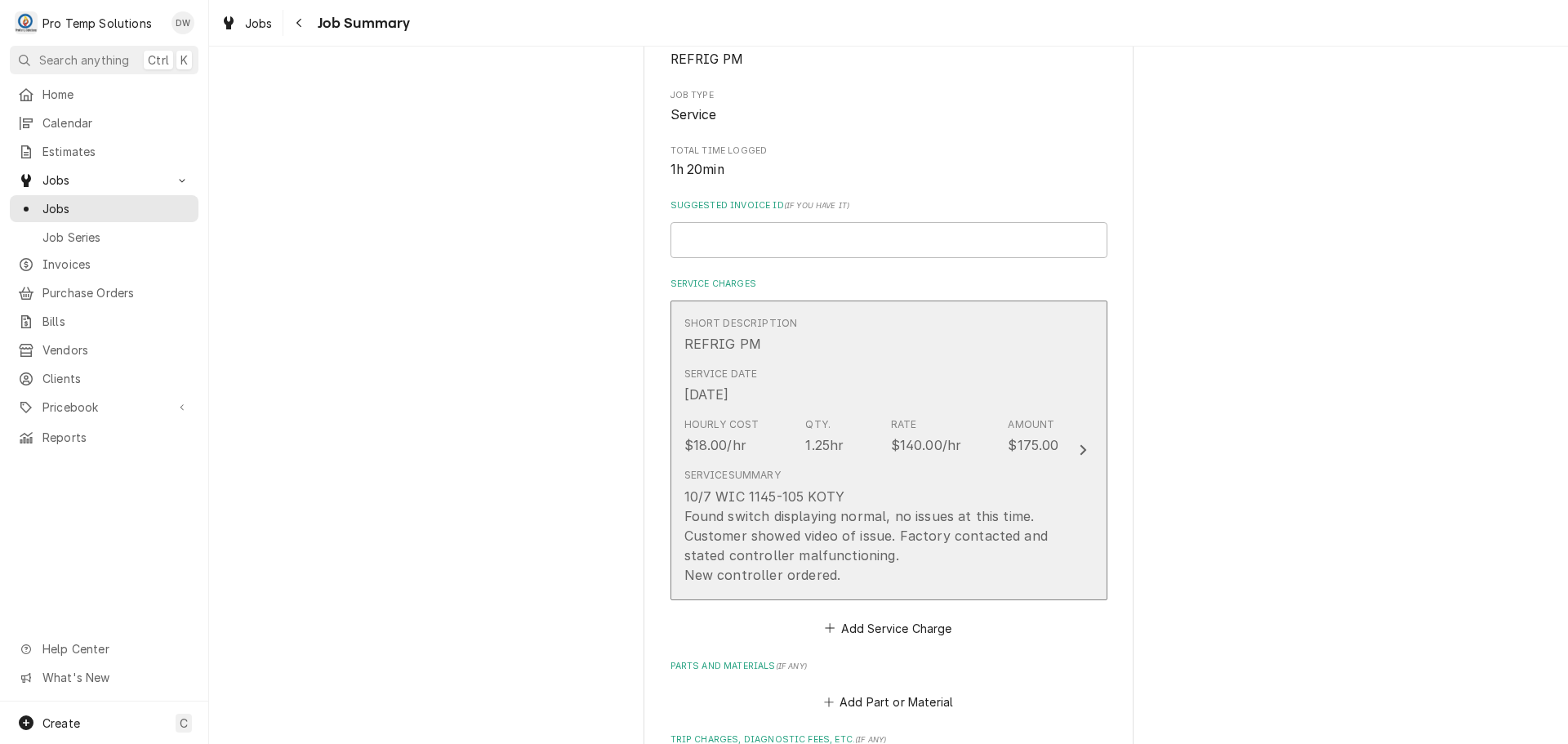
click at [1079, 448] on icon "Update Line Item" at bounding box center [1082, 449] width 9 height 13
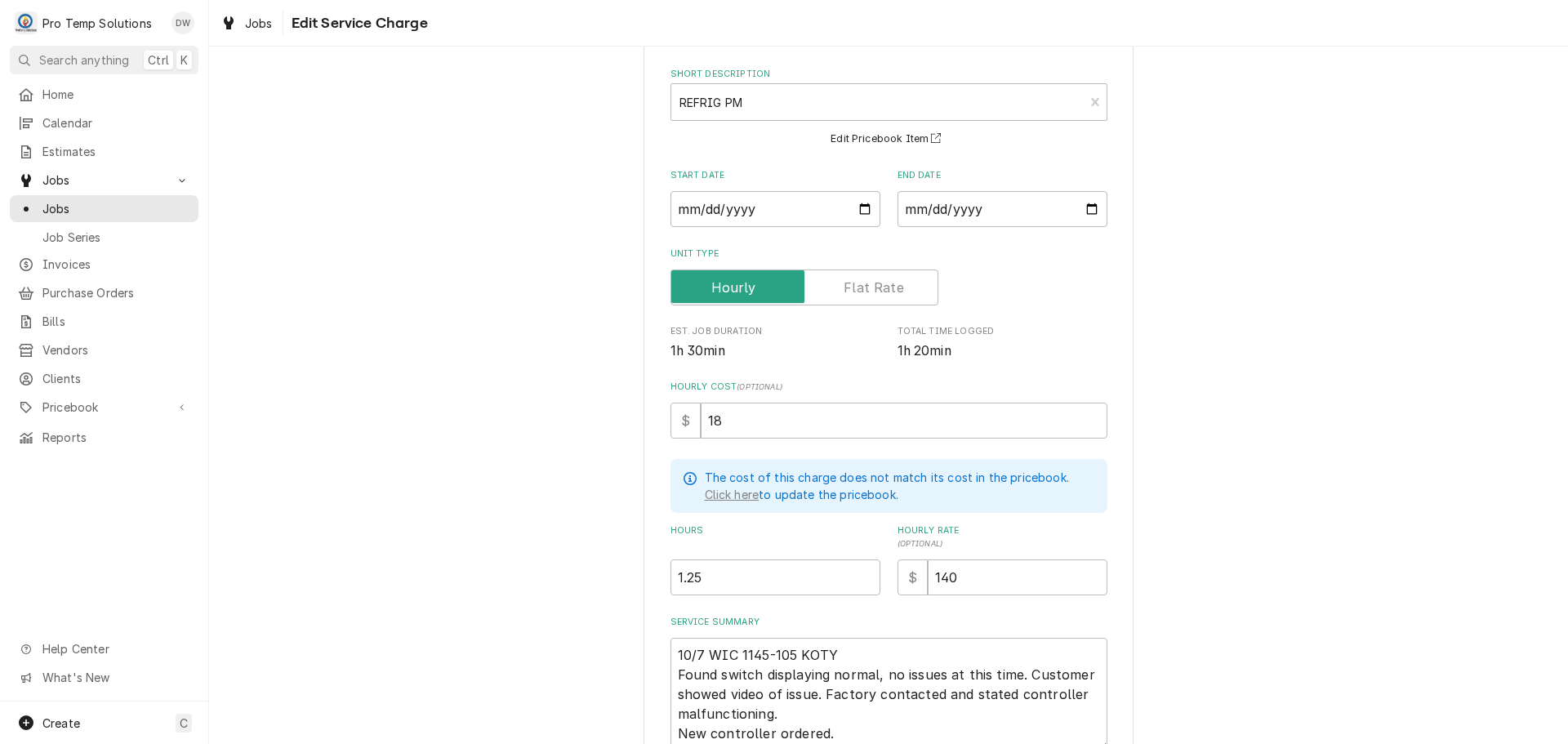
scroll to position [217, 0]
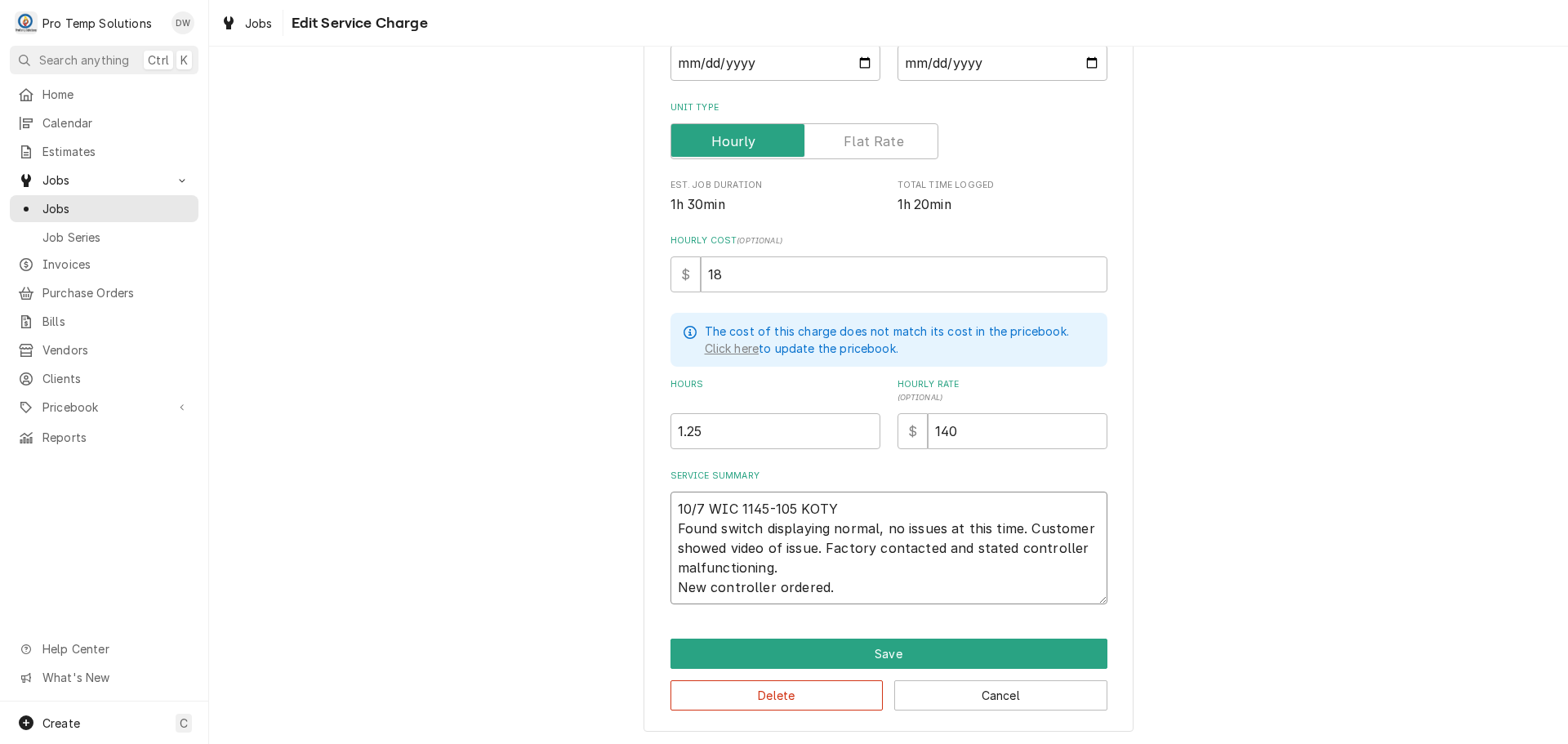
click at [865, 576] on textarea "10/7 WIC 1145-105 KOTY Found switch displaying normal, no issues at this time. …" at bounding box center [889, 547] width 437 height 112
type textarea "x"
type textarea "10/7 WIC 1145-105 KOTY Found switch displaying normal, no issues at this time. …"
type textarea "x"
type textarea "10/7 WIC 1145-105 KOTY Found switch displaying normal, no issues at this time. …"
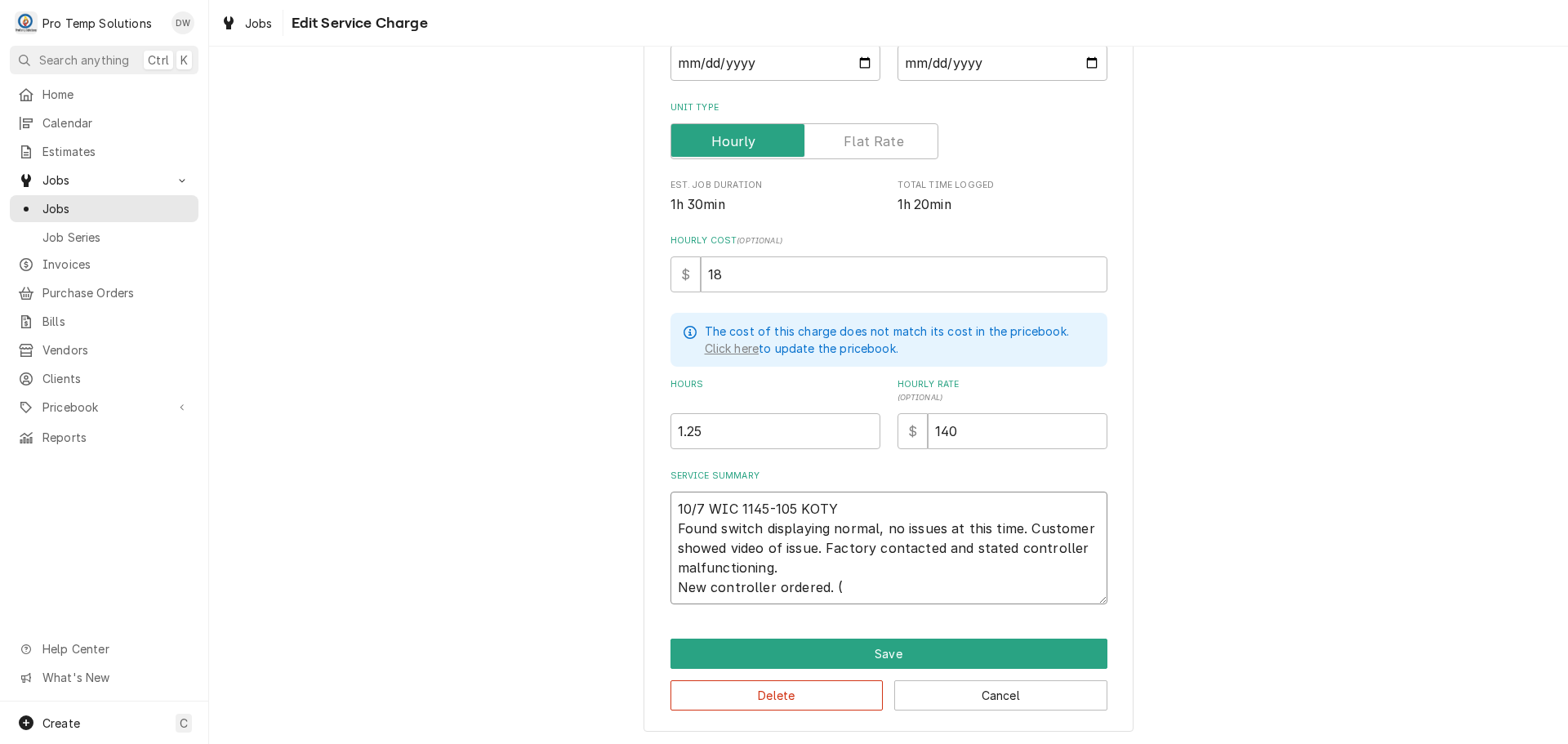
type textarea "x"
type textarea "10/7 WIC 1145-105 KOTY Found switch displaying normal, no issues at this time. …"
type textarea "x"
type textarea "10/7 WIC 1145-105 KOTY Found switch displaying normal, no issues at this time. …"
type textarea "x"
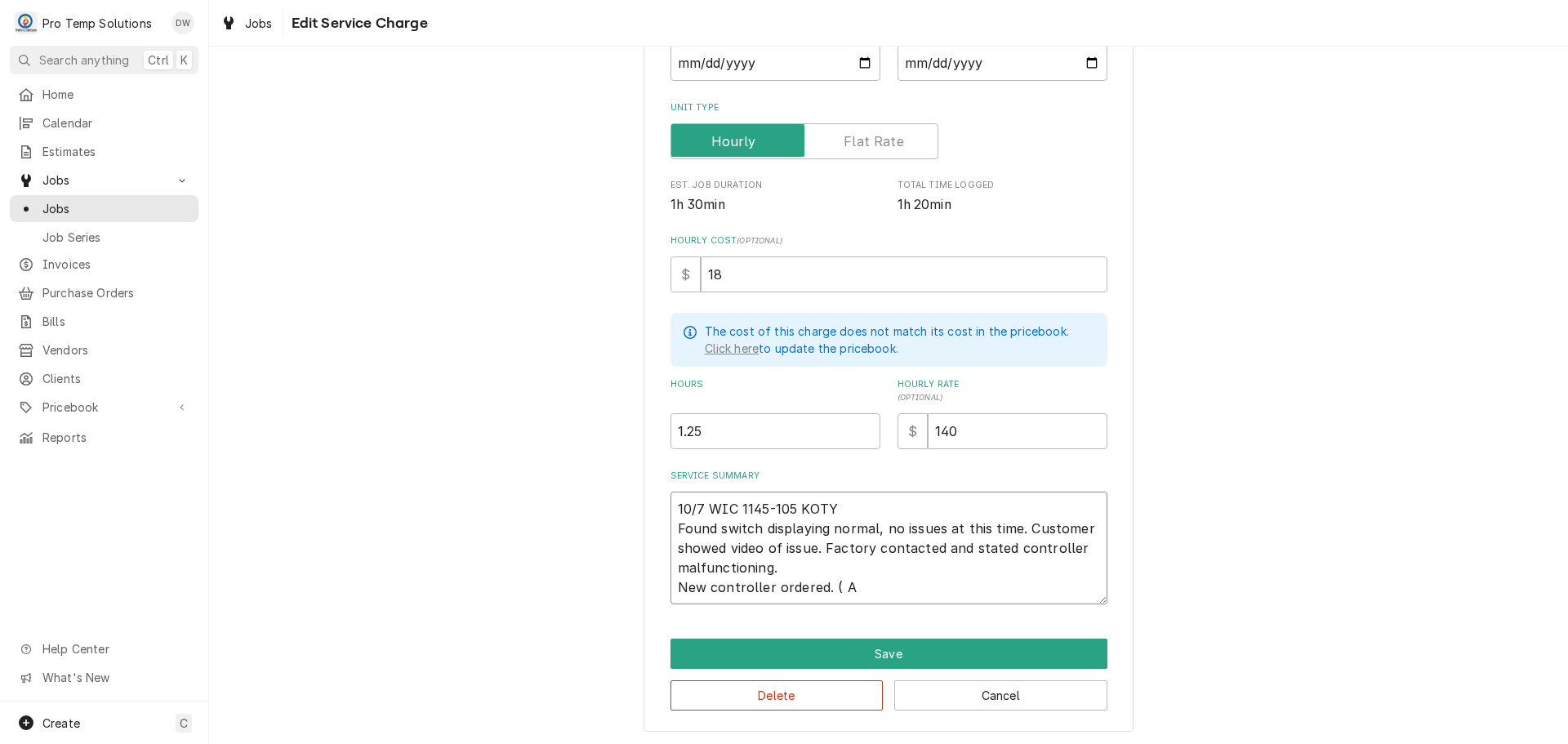
type textarea "10/7 WIC 1145-105 KOTY Found switch displaying normal, no issues at this time. …"
type textarea "x"
type textarea "10/7 WIC 1145-105 KOTY Found switch displaying normal, no issues at this time. …"
type textarea "x"
type textarea "10/7 WIC 1145-105 KOTY Found switch displaying normal, no issues at this time. …"
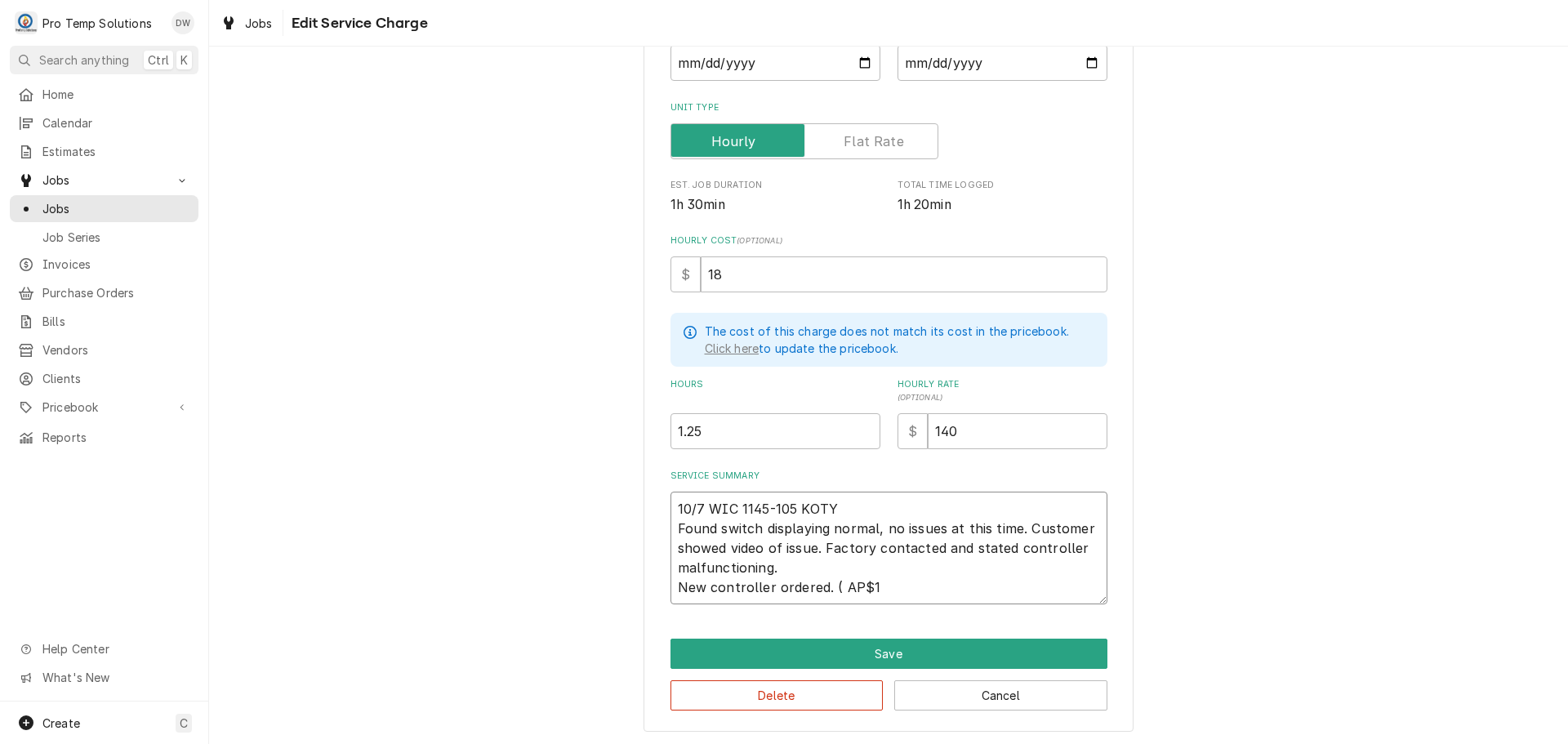
type textarea "x"
type textarea "10/7 WIC 1145-105 KOTY Found switch displaying normal, no issues at this time. …"
type textarea "x"
type textarea "10/7 WIC 1145-105 KOTY Found switch displaying normal, no issues at this time. …"
type textarea "x"
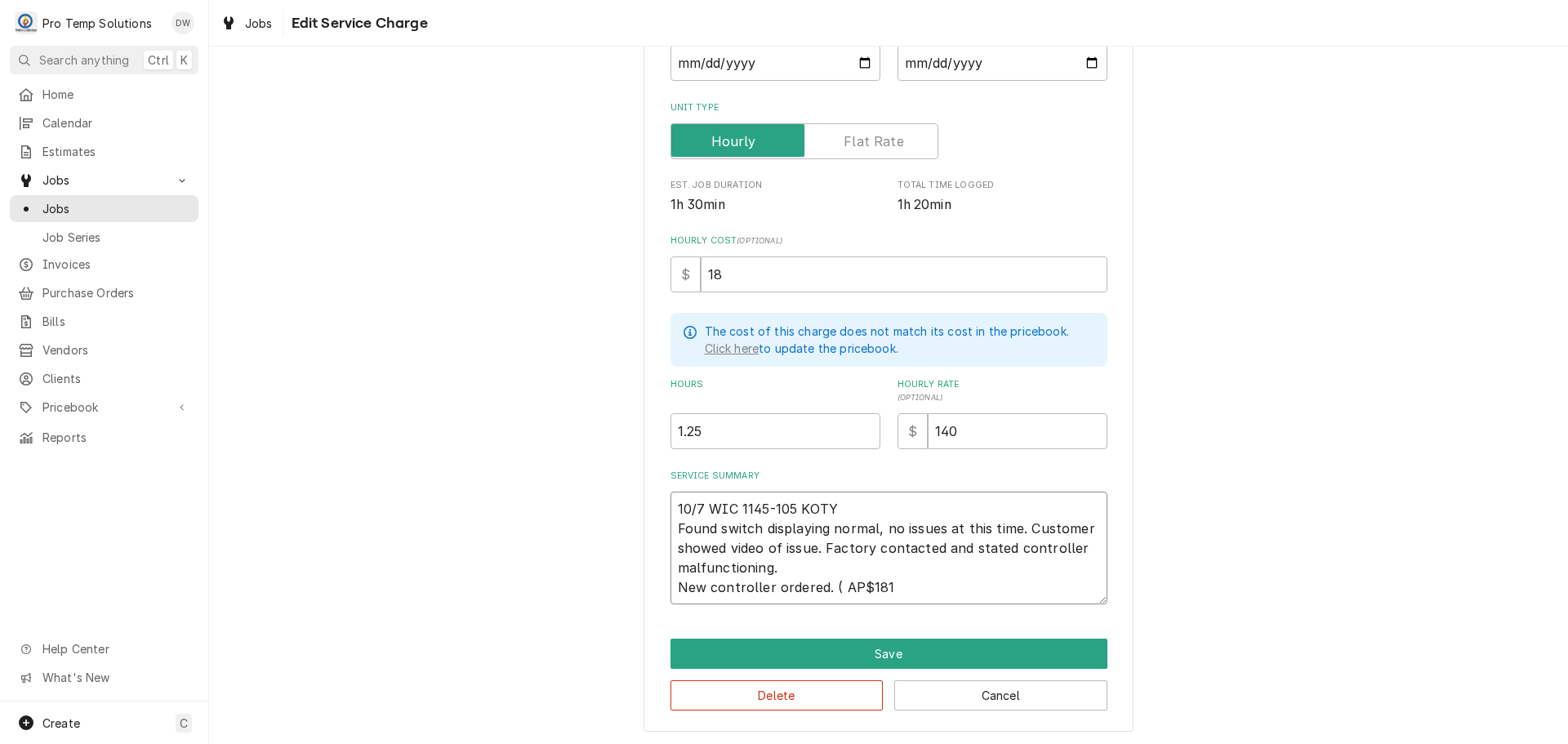
type textarea "10/7 WIC 1145-105 KOTY Found switch displaying normal, no issues at this time. …"
type textarea "x"
type textarea "10/7 WIC 1145-105 KOTY Found switch displaying normal, no issues at this time. …"
type textarea "x"
type textarea "10/7 WIC 1145-105 KOTY Found switch displaying normal, no issues at this time. …"
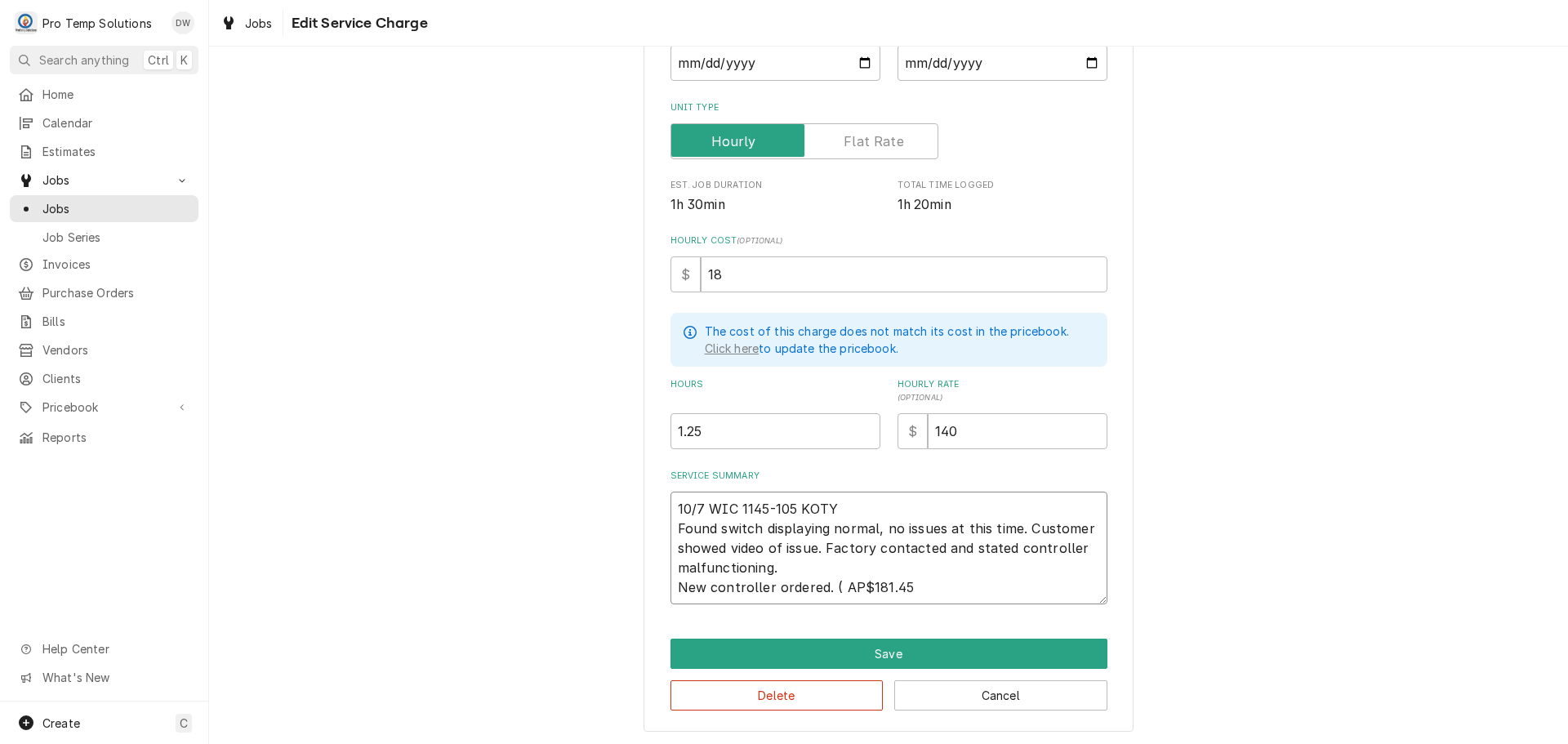
type textarea "x"
type textarea "10/7 WIC 1145-105 KOTY Found switch displaying normal, no issues at this time. …"
type textarea "x"
type textarea "10/7 WIC 1145-105 KOTY Found switch displaying normal, no issues at this time. …"
click at [1085, 528] on textarea "10/7 WIC 1145-105 KOTY Found switch displaying normal, no issues at this time. …" at bounding box center [889, 547] width 437 height 112
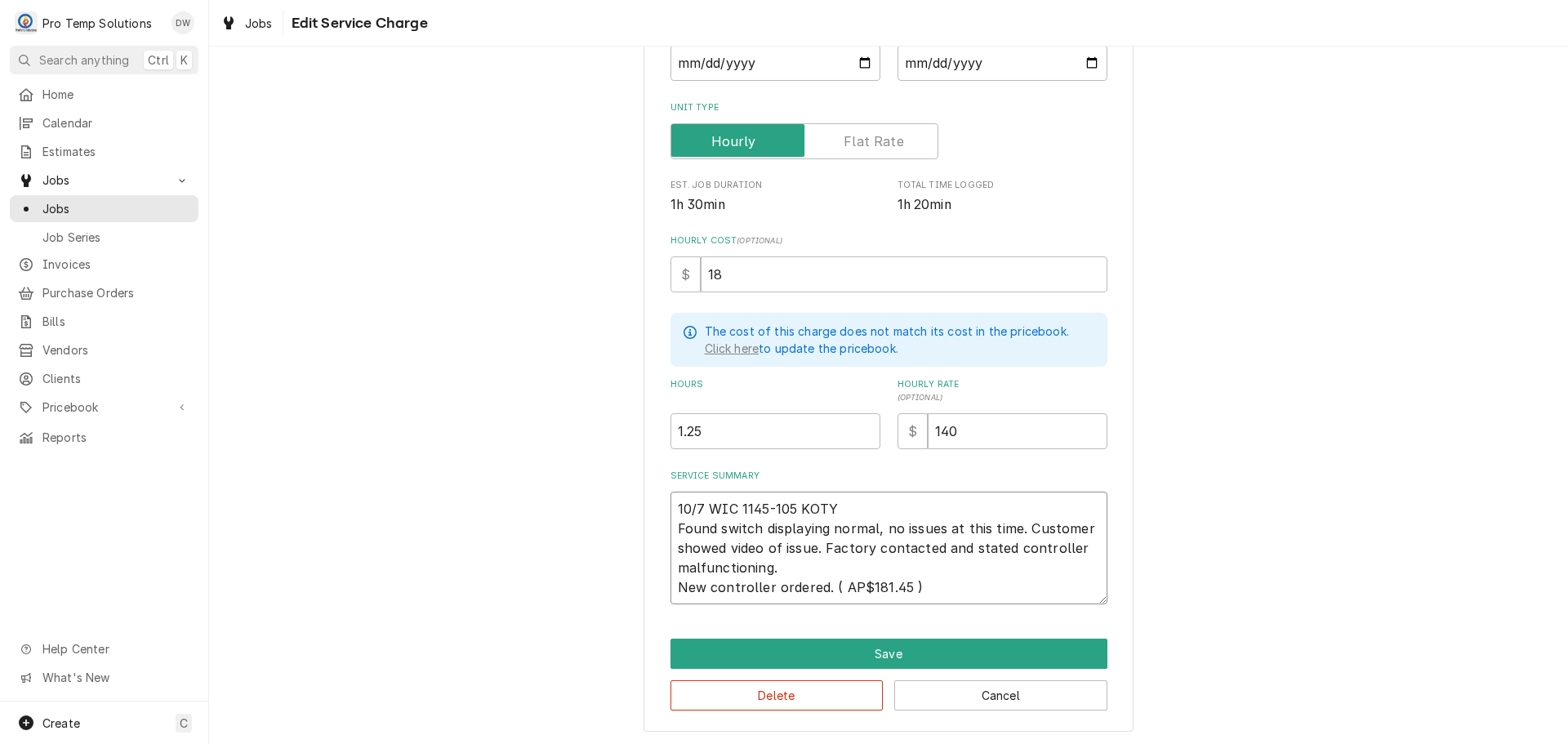
type textarea "x"
type textarea "10/7 WIC 1145-105 KOTY Found switch displaying normal, no issues at this time. …"
type textarea "x"
type textarea "10/7 WIC 1145-105 KOTY Found switch displaying normal, no issues at this time. …"
type textarea "x"
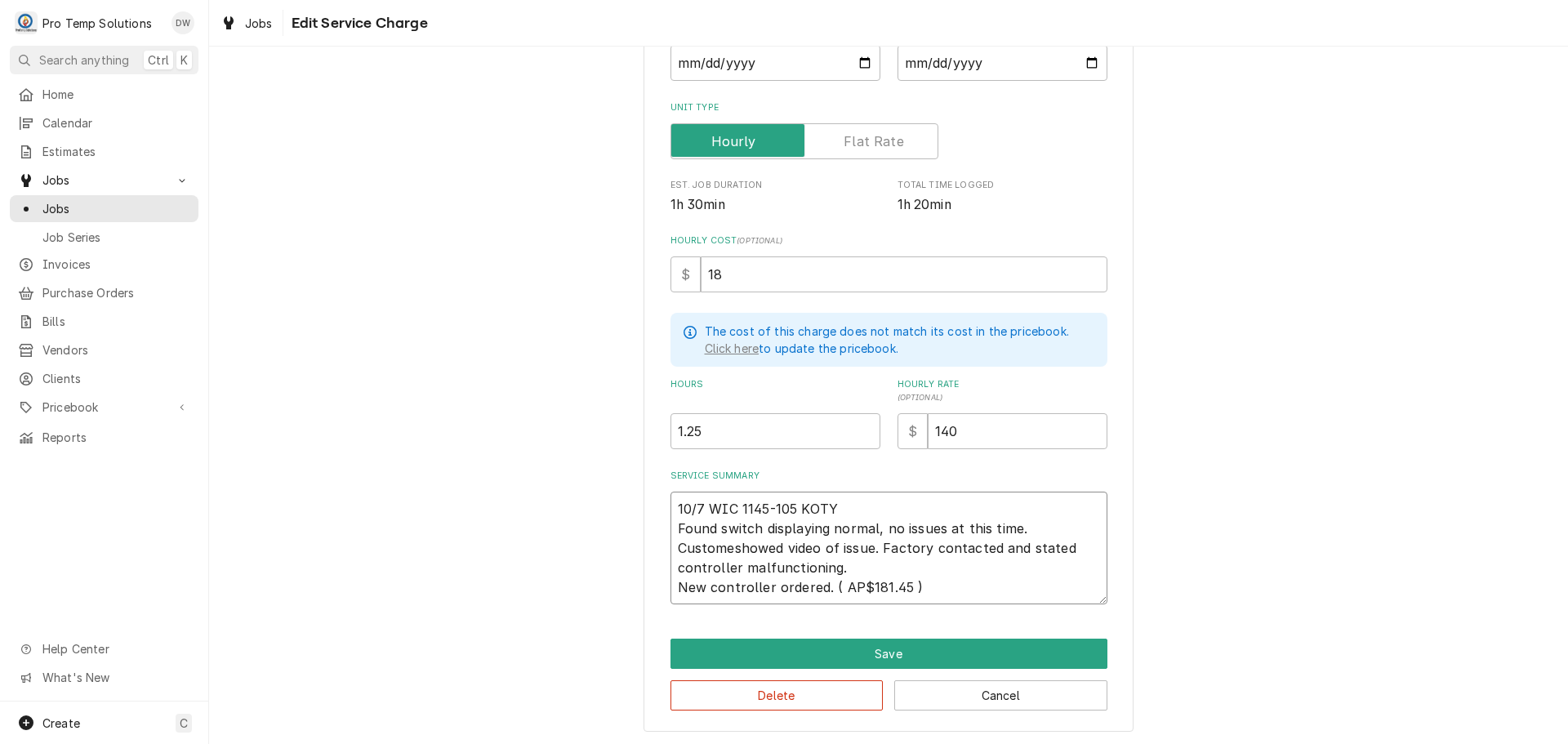
type textarea "10/7 WIC 1145-105 KOTY Found switch displaying normal, no issues at this time. …"
type textarea "x"
type textarea "10/7 WIC 1145-105 KOTY Found switch displaying normal, no issues at this time. …"
type textarea "x"
type textarea "10/7 WIC 1145-105 KOTY Found switch displaying normal, no issues at this time. …"
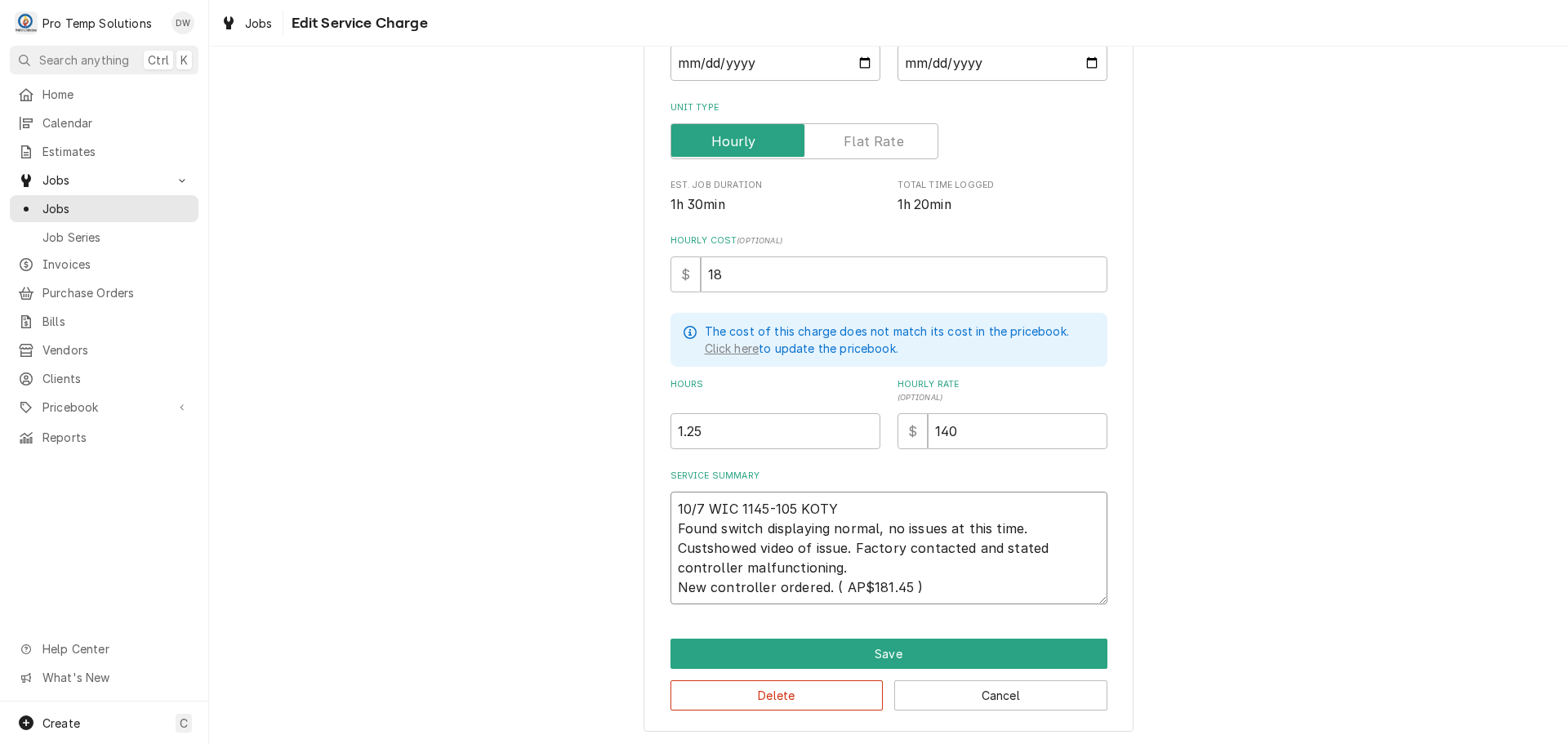
type textarea "x"
type textarea "10/7 WIC 1145-105 KOTY Found switch displaying normal, no issues at this time. …"
type textarea "x"
type textarea "10/7 WIC 1145-105 KOTY Found switch displaying normal, no issues at this time. …"
type textarea "x"
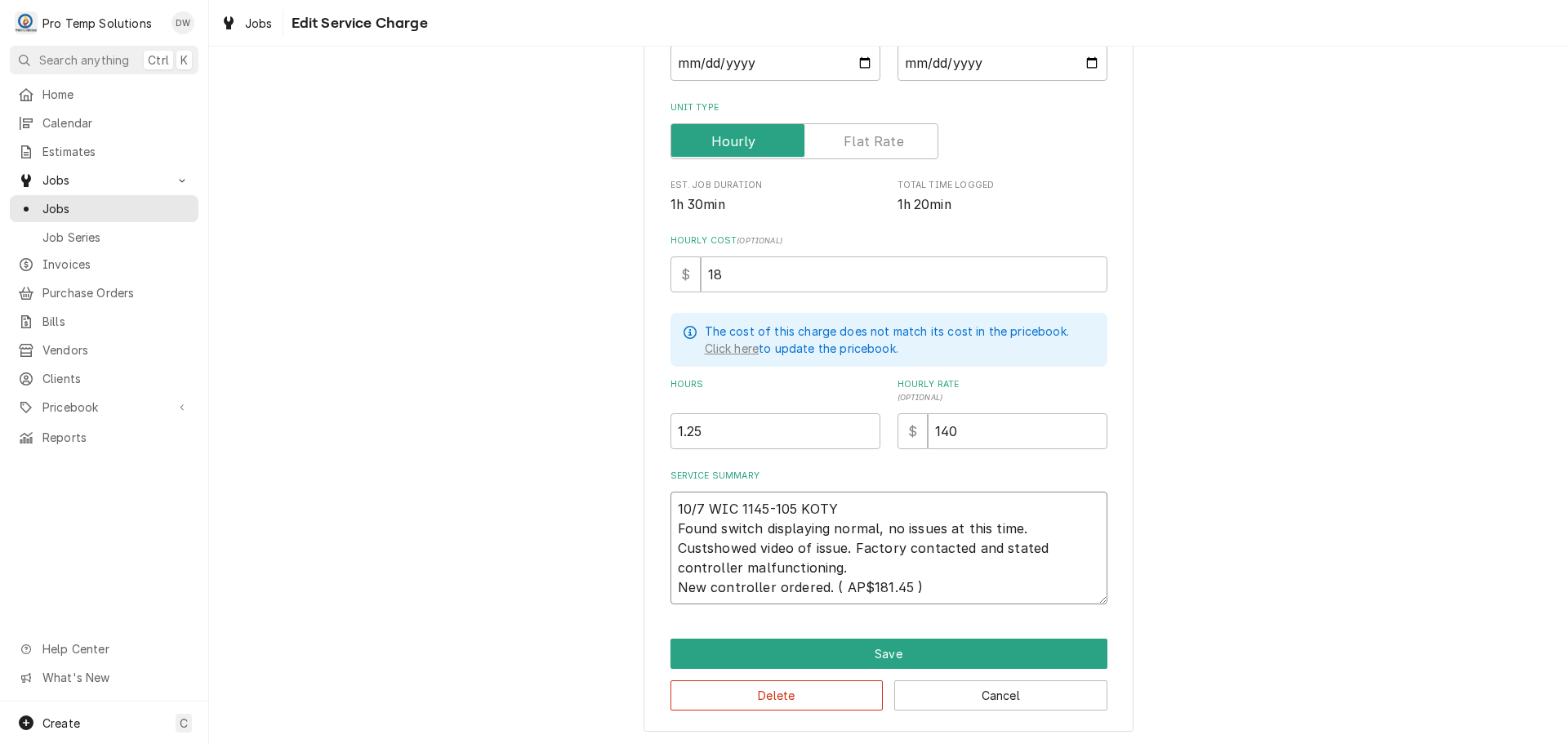
type textarea "10/7 WIC 1145-105 KOTY Found switch displaying normal, no issues at this time. …"
click at [869, 546] on textarea "10/7 WIC 1145-105 KOTY Found switch displaying normal, no issues at this time. …" at bounding box center [889, 547] width 437 height 112
type textarea "x"
type textarea "10/7 WIC 1145-105 KOTY Found switch displaying normal, no issues at this time. …"
type textarea "x"
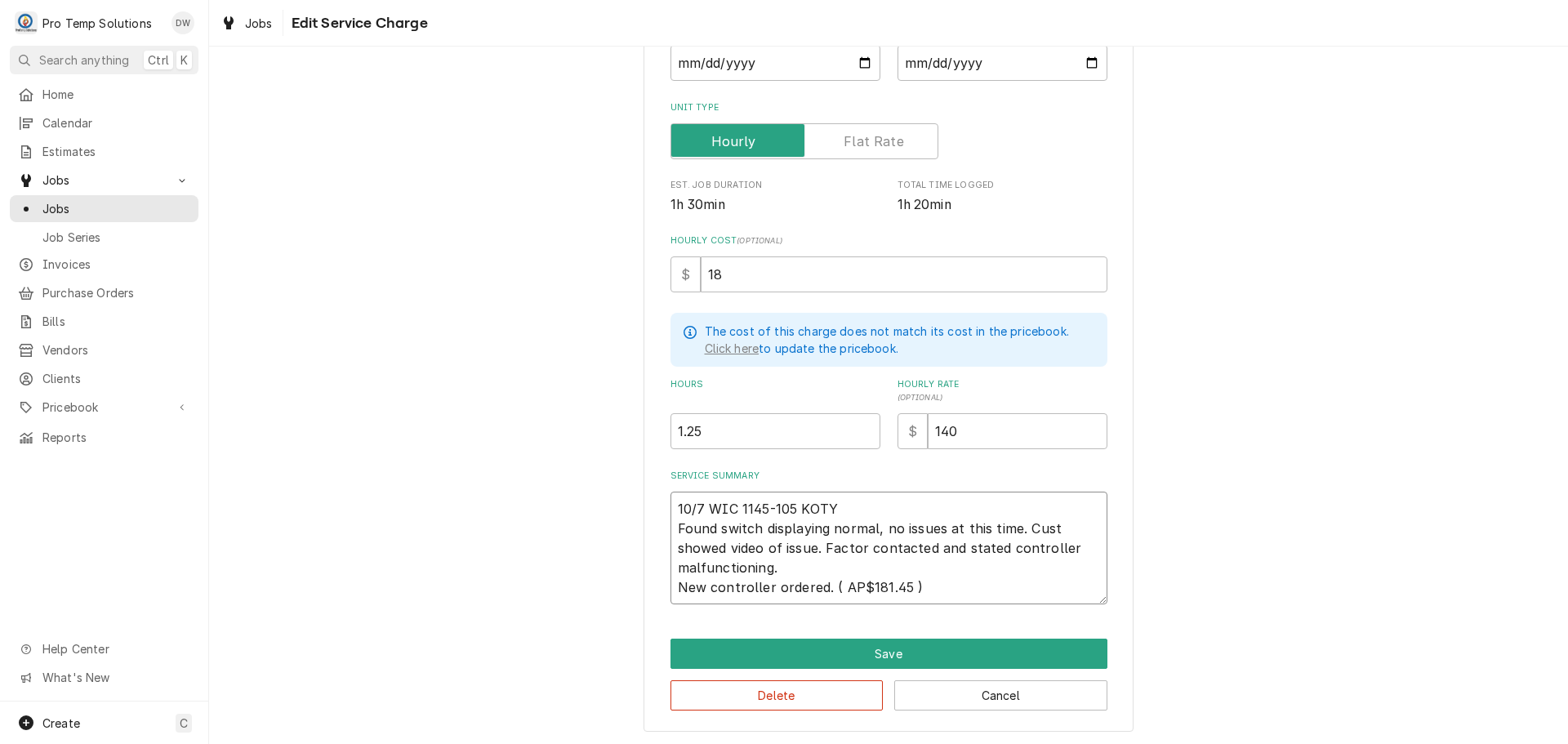
type textarea "10/7 WIC 1145-105 KOTY Found switch displaying normal, no issues at this time. …"
type textarea "x"
type textarea "10/7 WIC 1145-105 KOTY Found switch displaying normal, no issues at this time. …"
type textarea "x"
type textarea "10/7 WIC 1145-105 KOTY Found switch displaying normal, no issues at this time. …"
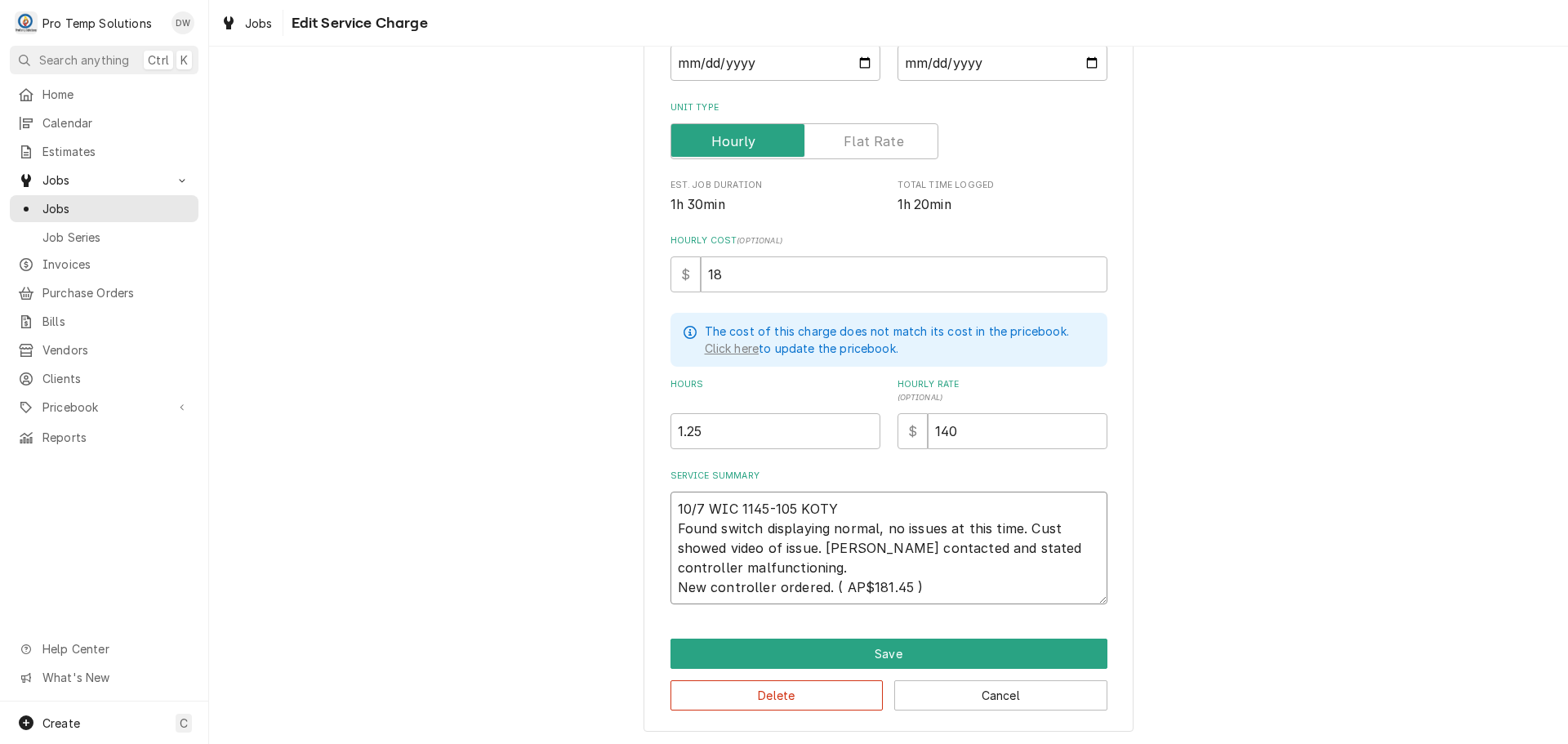
type textarea "x"
type textarea "10/7 WIC 1145-105 KOTY Found switch displaying normal, no issues at this time. …"
type textarea "x"
type textarea "10/7 WIC 1145-105 KOTY Found switch displaying normal, no issues at this time. …"
type textarea "x"
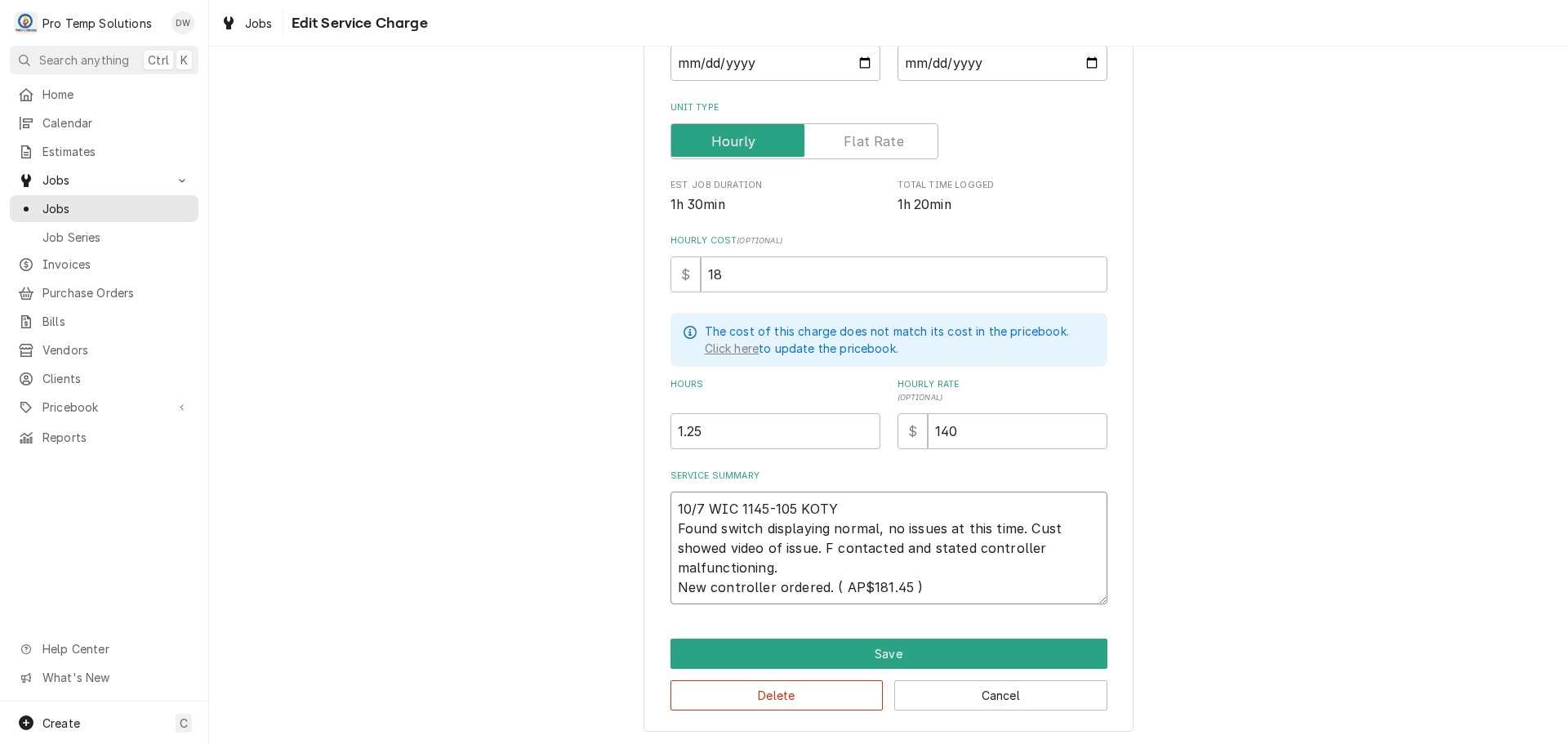
type textarea "10/7 WIC 1145-105 KOTY Found switch displaying normal, no issues at this time. …"
type textarea "x"
type textarea "10/7 WIC 1145-105 KOTY Found switch displaying normal, no issues at this time. …"
type textarea "x"
type textarea "10/7 WIC 1145-105 KOTY Found switch displaying normal, no issues at this time. …"
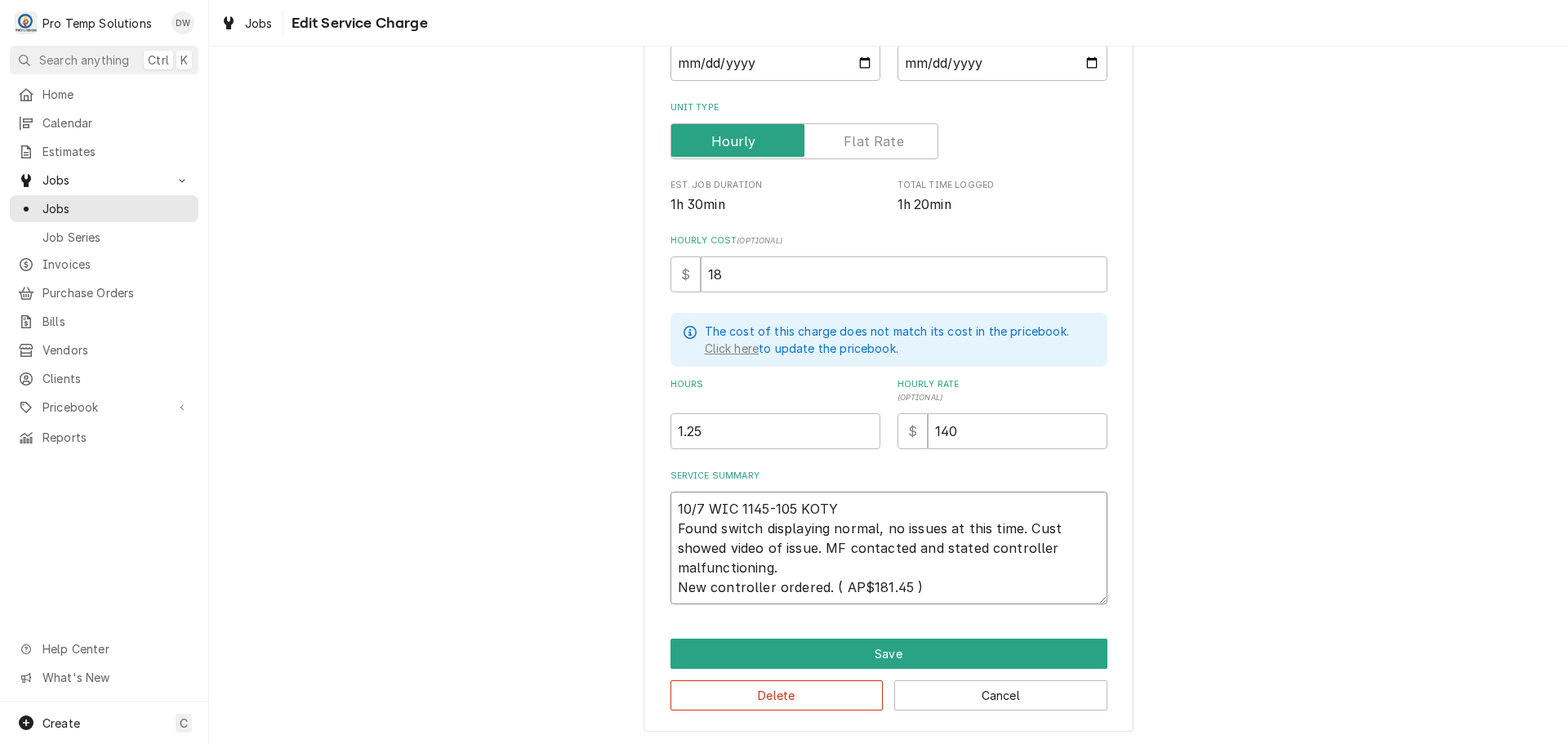
type textarea "x"
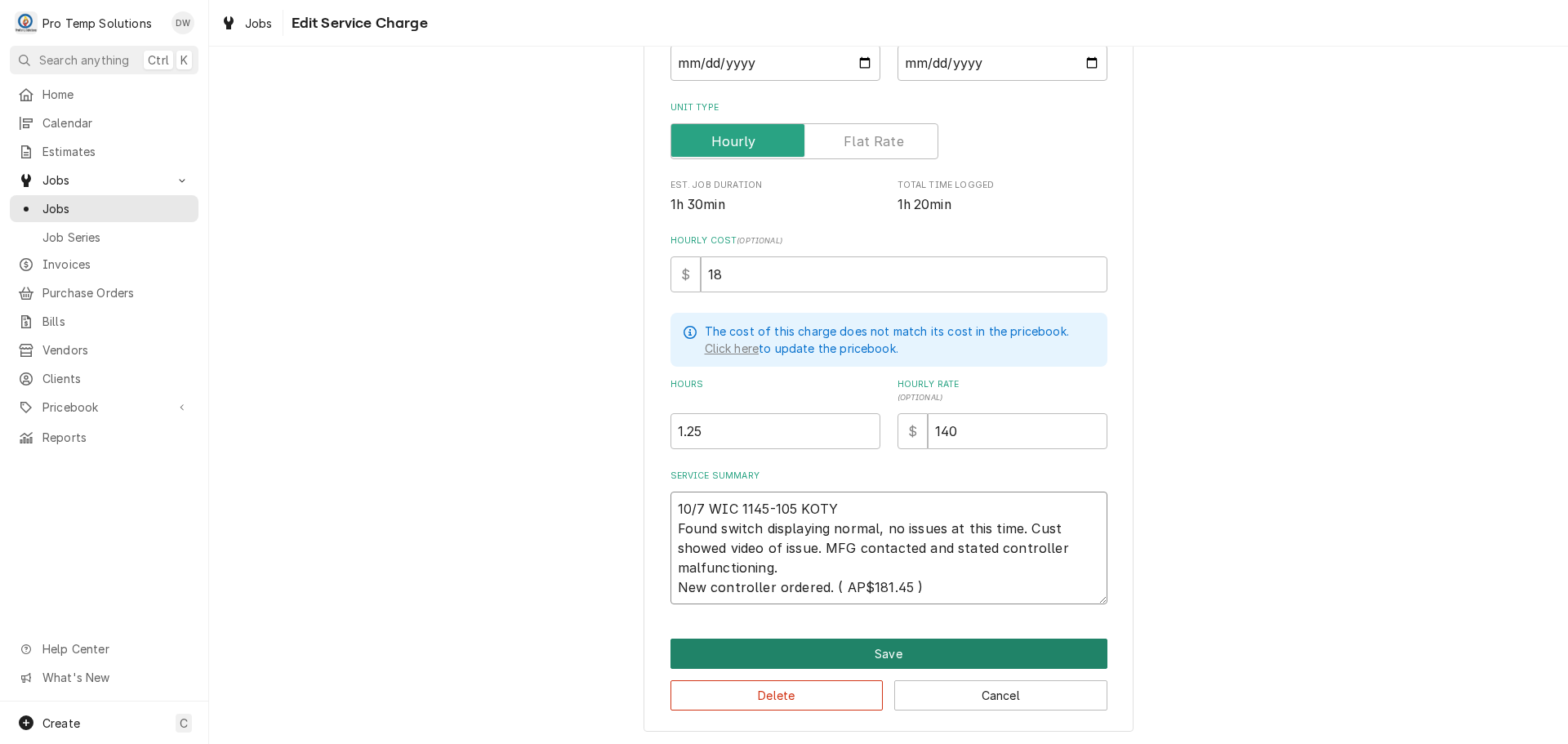
type textarea "10/7 WIC 1145-105 KOTY Found switch displaying normal, no issues at this time. …"
click at [883, 651] on button "Save" at bounding box center [889, 653] width 437 height 30
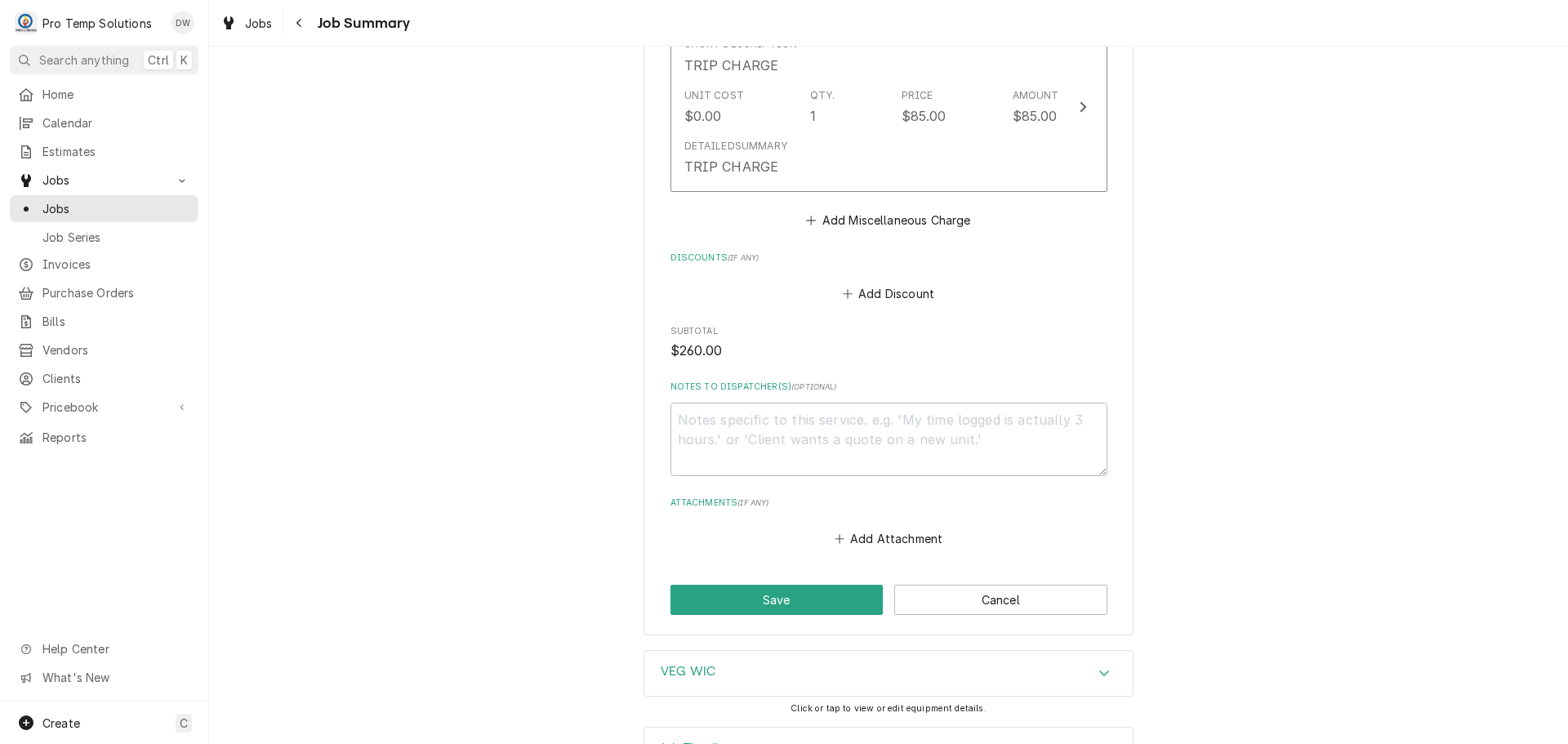
scroll to position [979, 0]
click at [769, 596] on button "Save" at bounding box center [777, 599] width 213 height 30
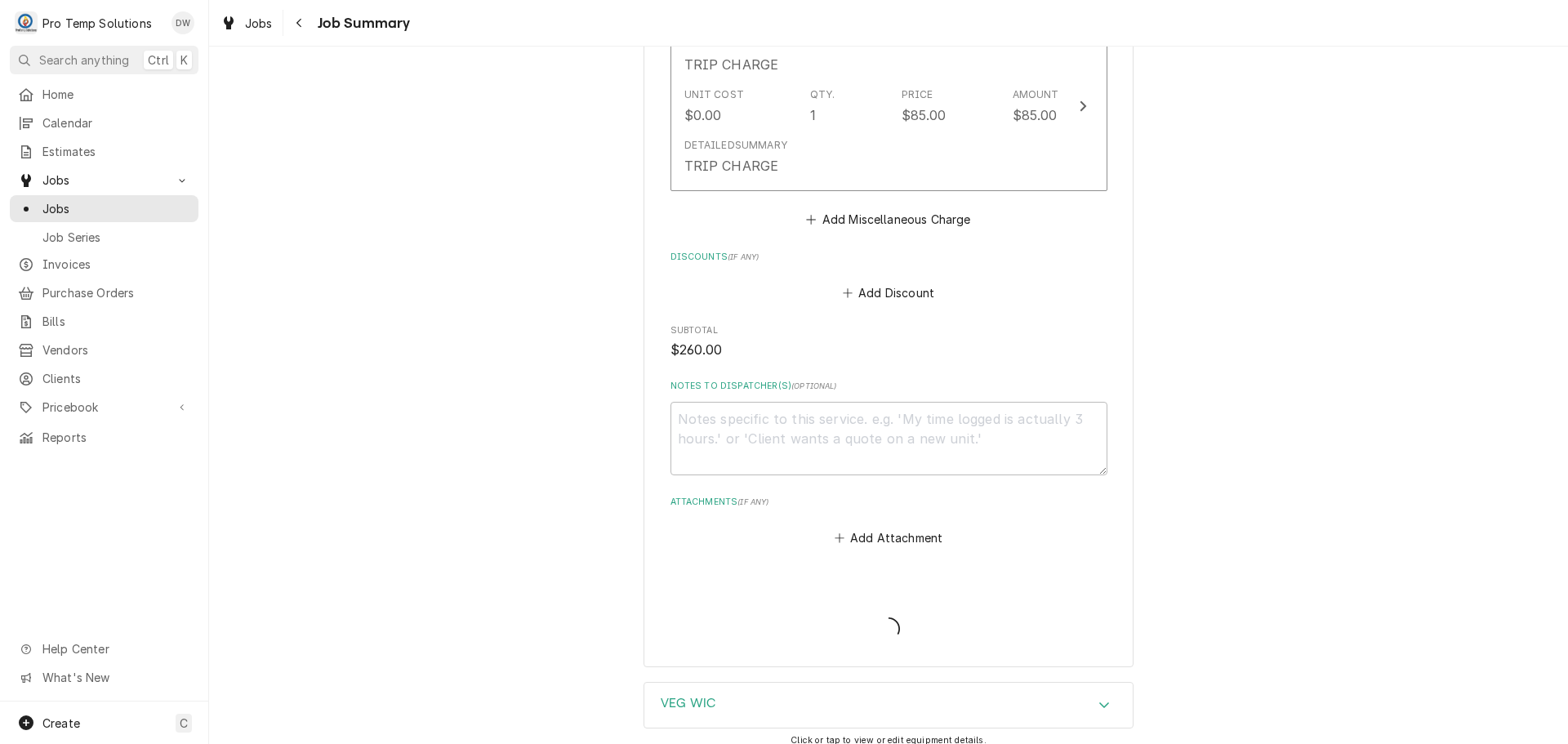
type textarea "x"
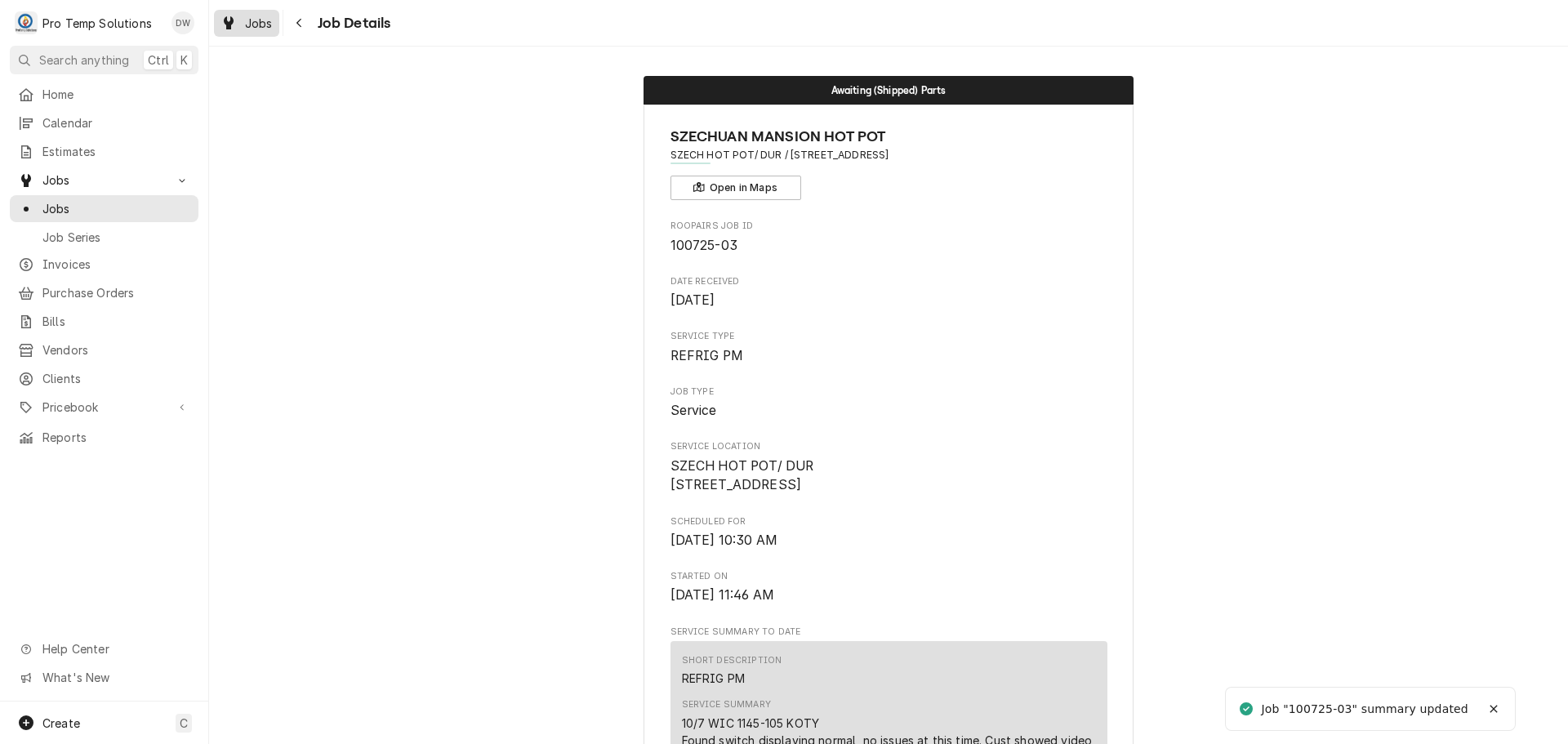
click at [251, 20] on span "Jobs" at bounding box center [258, 24] width 27 height 17
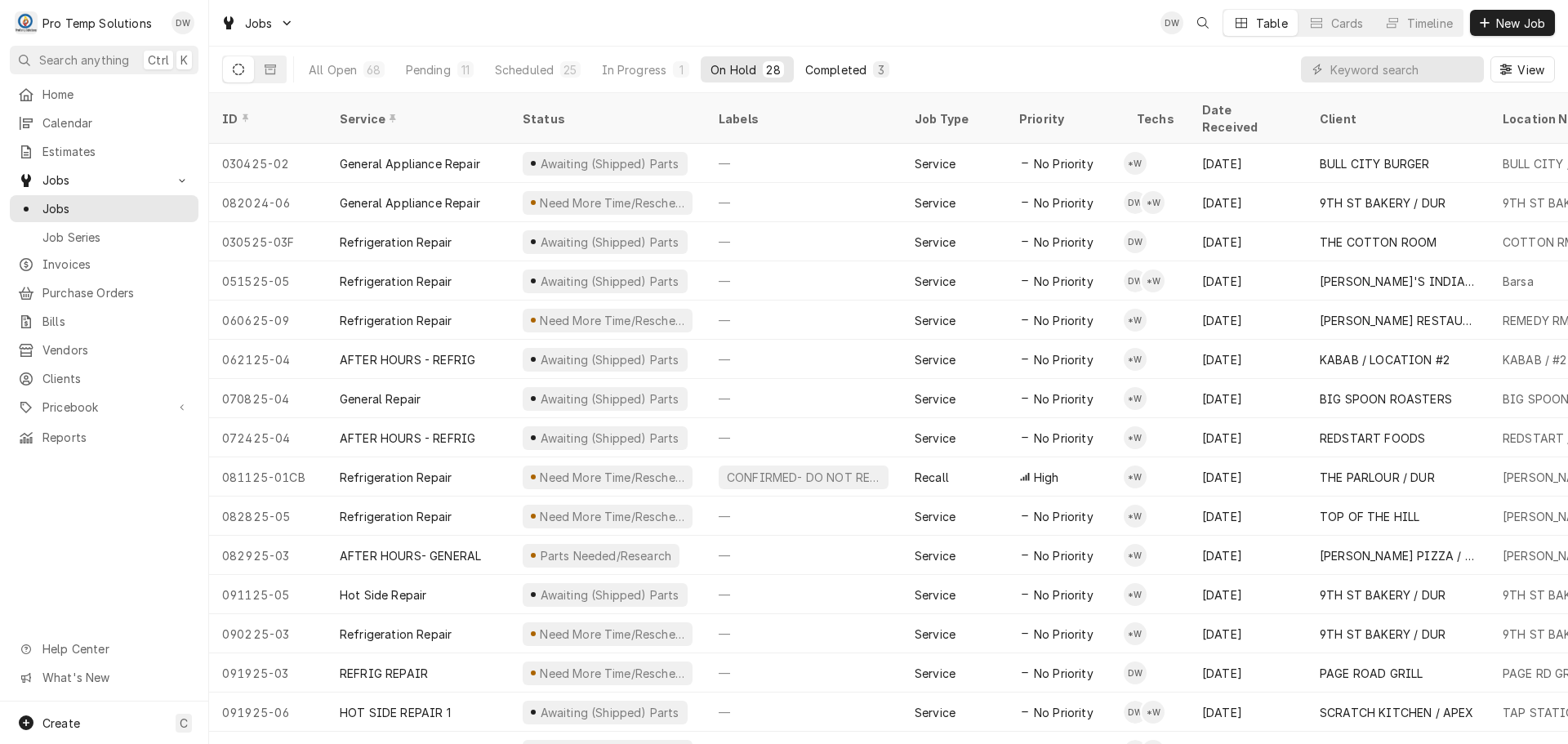
click at [833, 64] on div "Completed" at bounding box center [835, 70] width 61 height 17
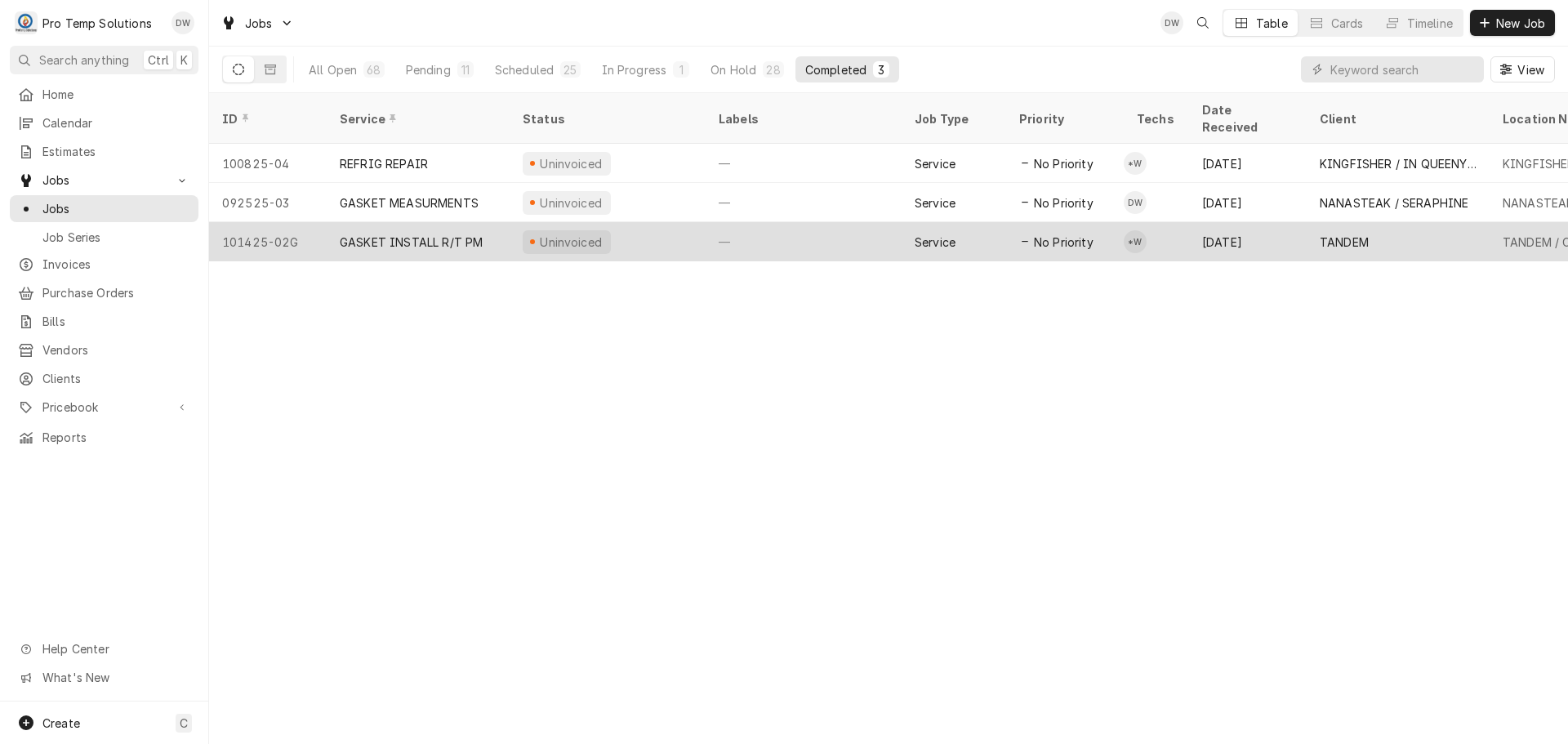
click at [817, 222] on div "—" at bounding box center [803, 241] width 196 height 39
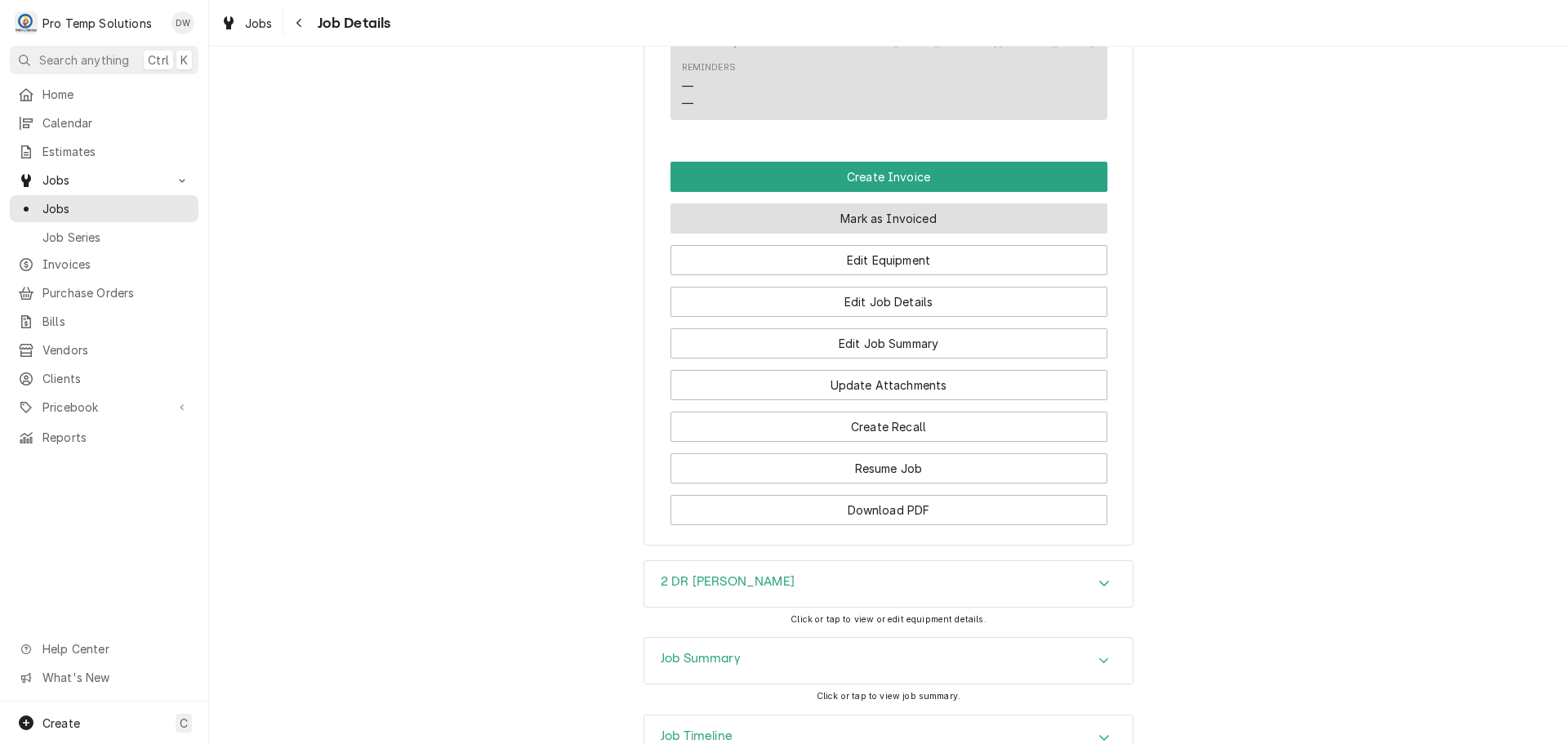
scroll to position [979, 0]
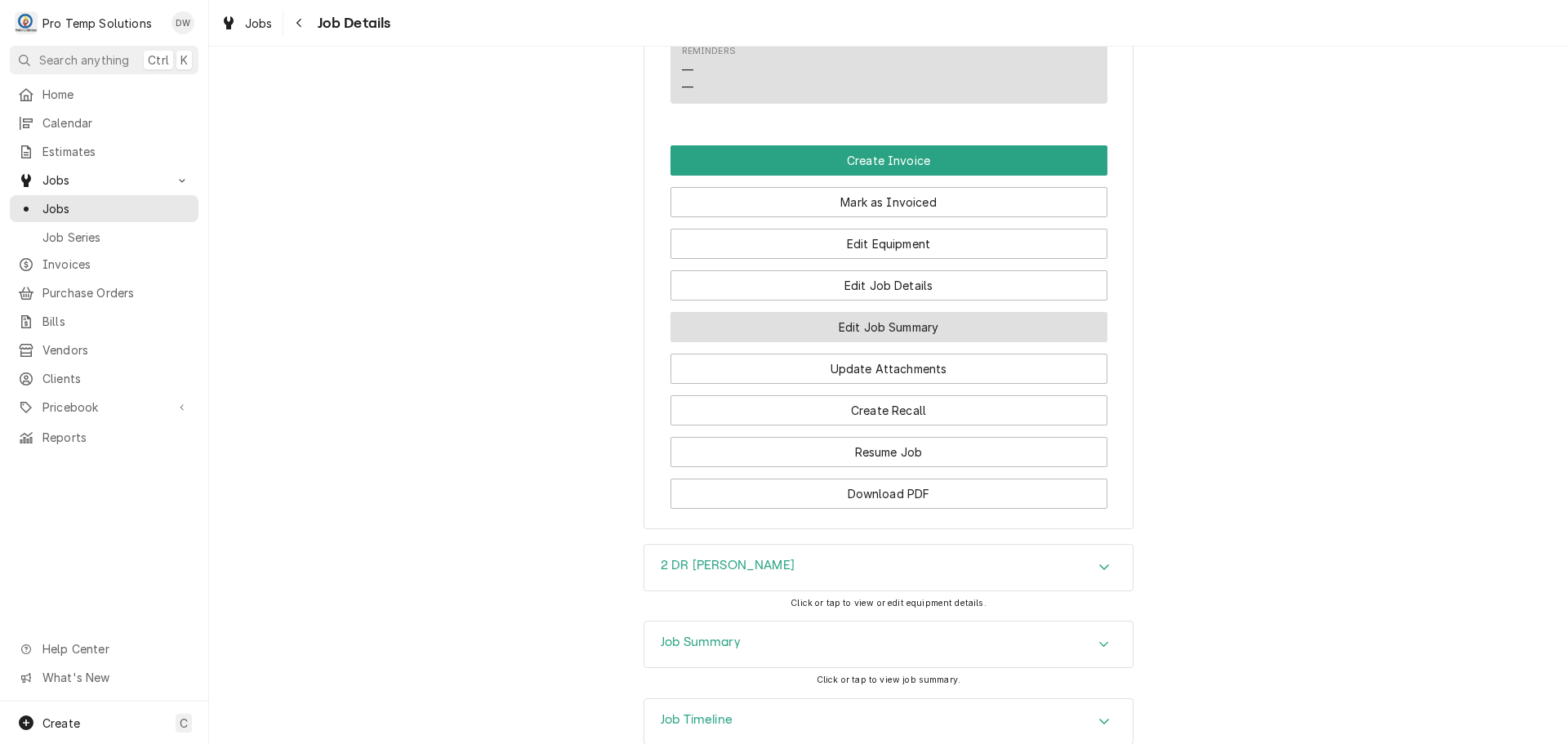
click at [882, 342] on button "Edit Job Summary" at bounding box center [889, 327] width 437 height 30
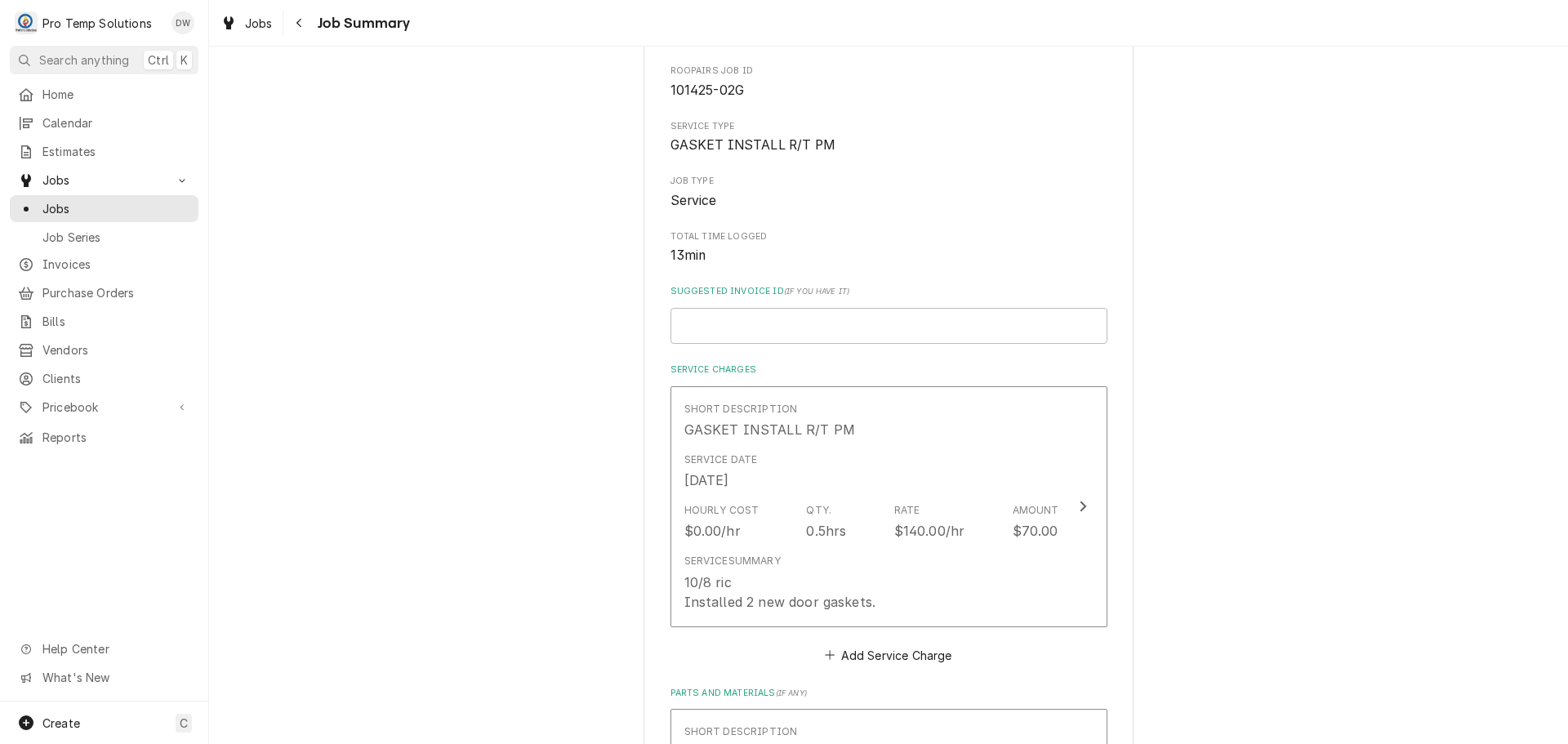
scroll to position [163, 0]
click at [956, 323] on input "Suggested Invoice ID ( if you have it )" at bounding box center [889, 322] width 437 height 36
type textarea "x"
type input "#"
type textarea "x"
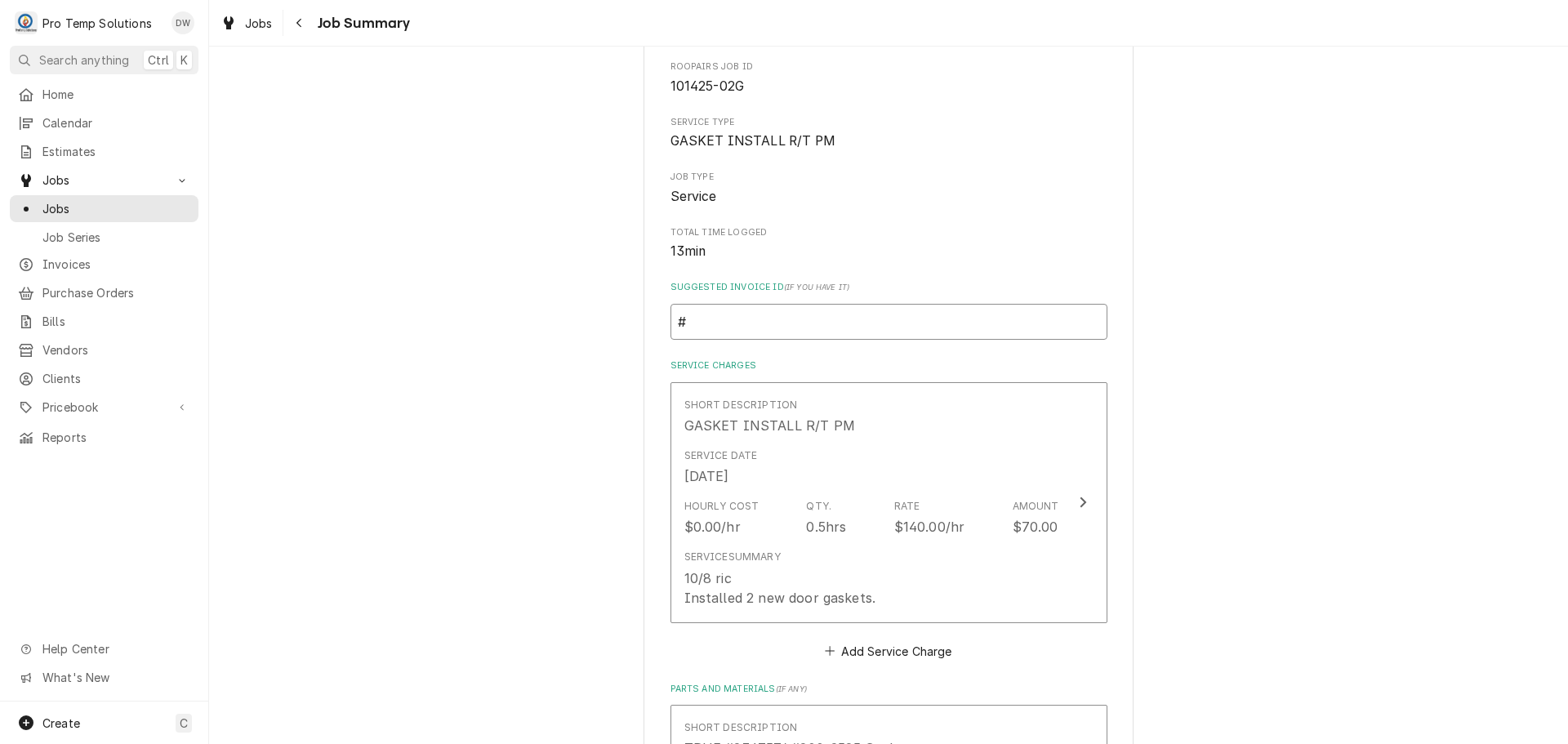
type input "#1"
type textarea "x"
type input "#10"
type textarea "x"
type input "#100"
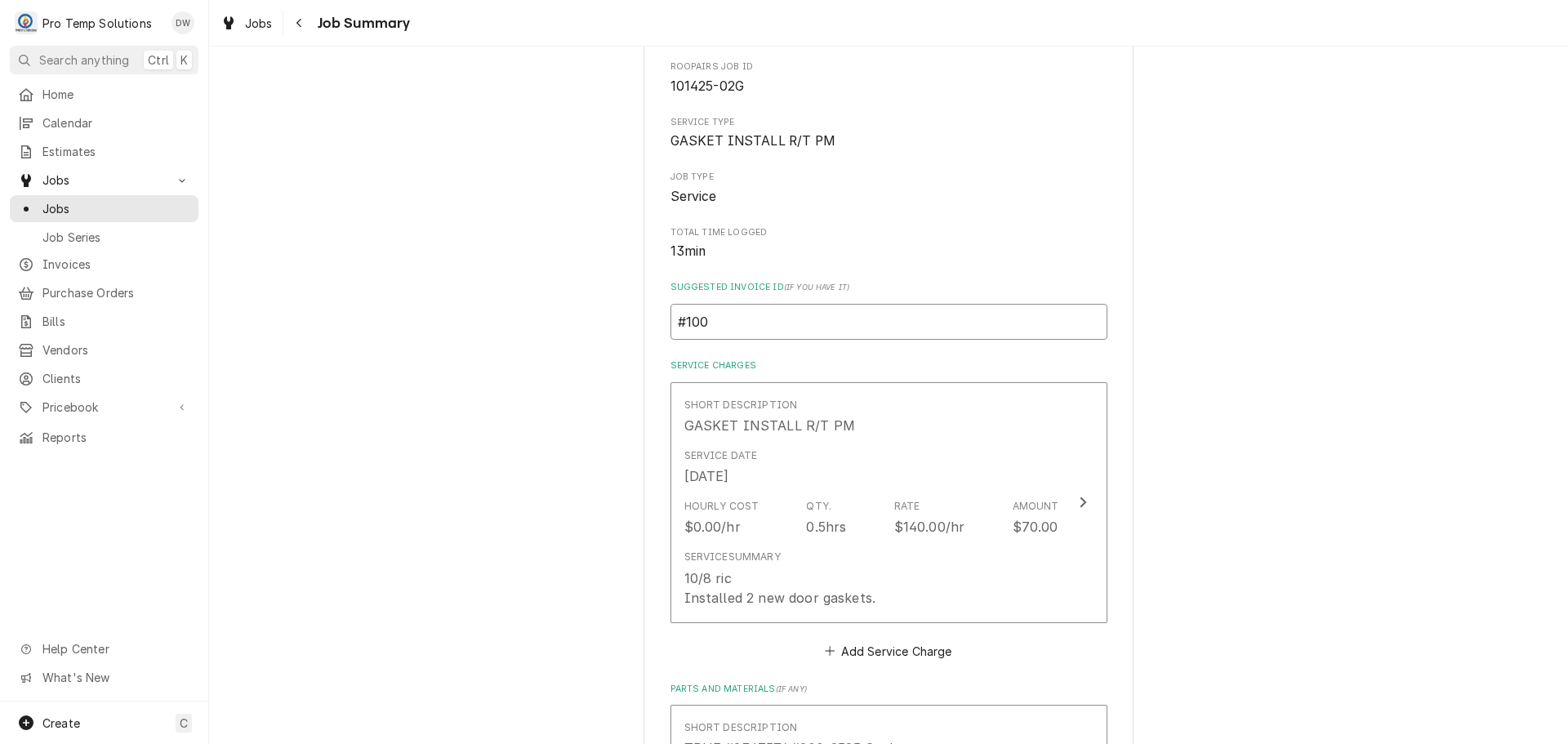
type textarea "x"
type input "#1008"
type textarea "x"
type input "#10082"
type textarea "x"
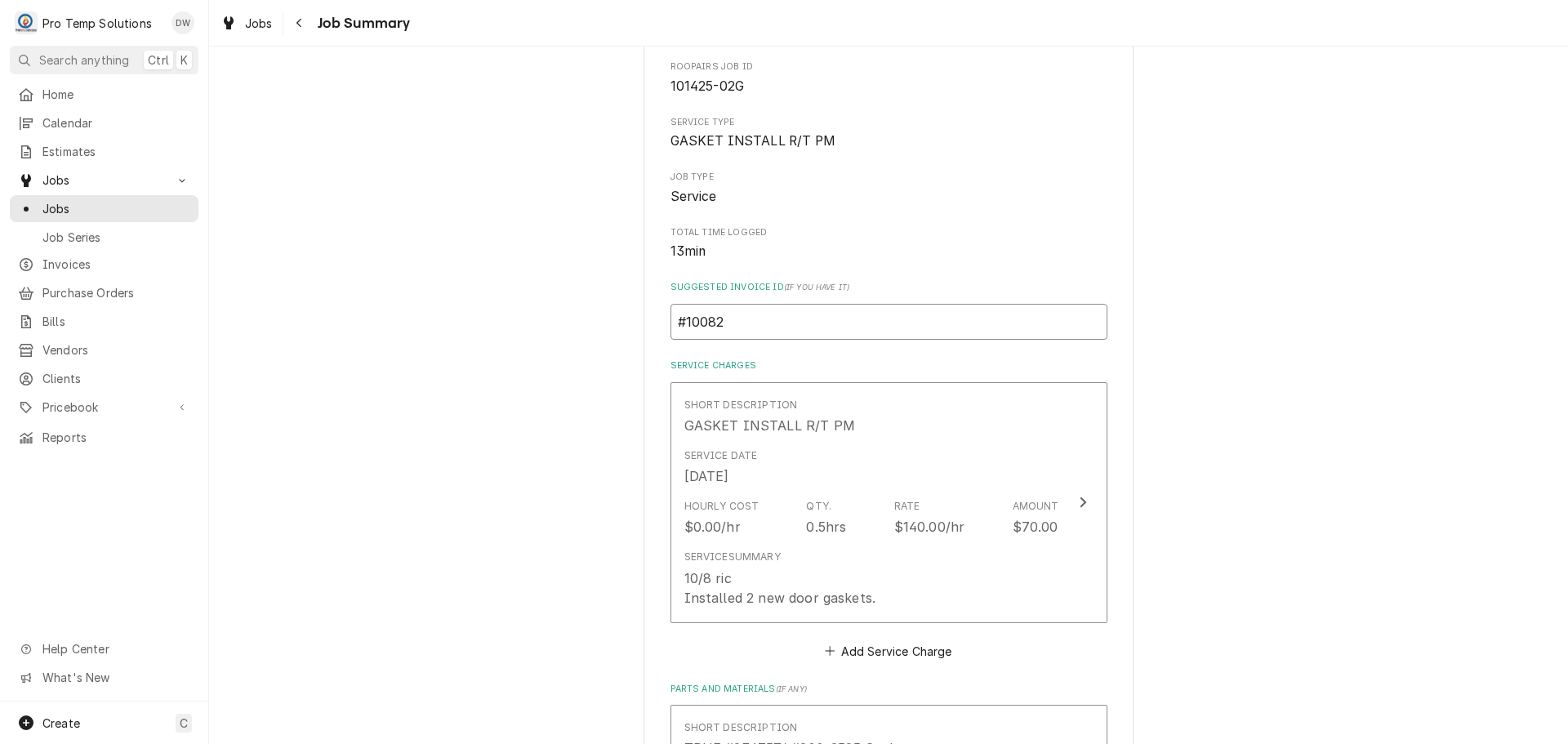
type input "#100825"
type textarea "x"
type input "#1008250"
type textarea "x"
type input "#10082500"
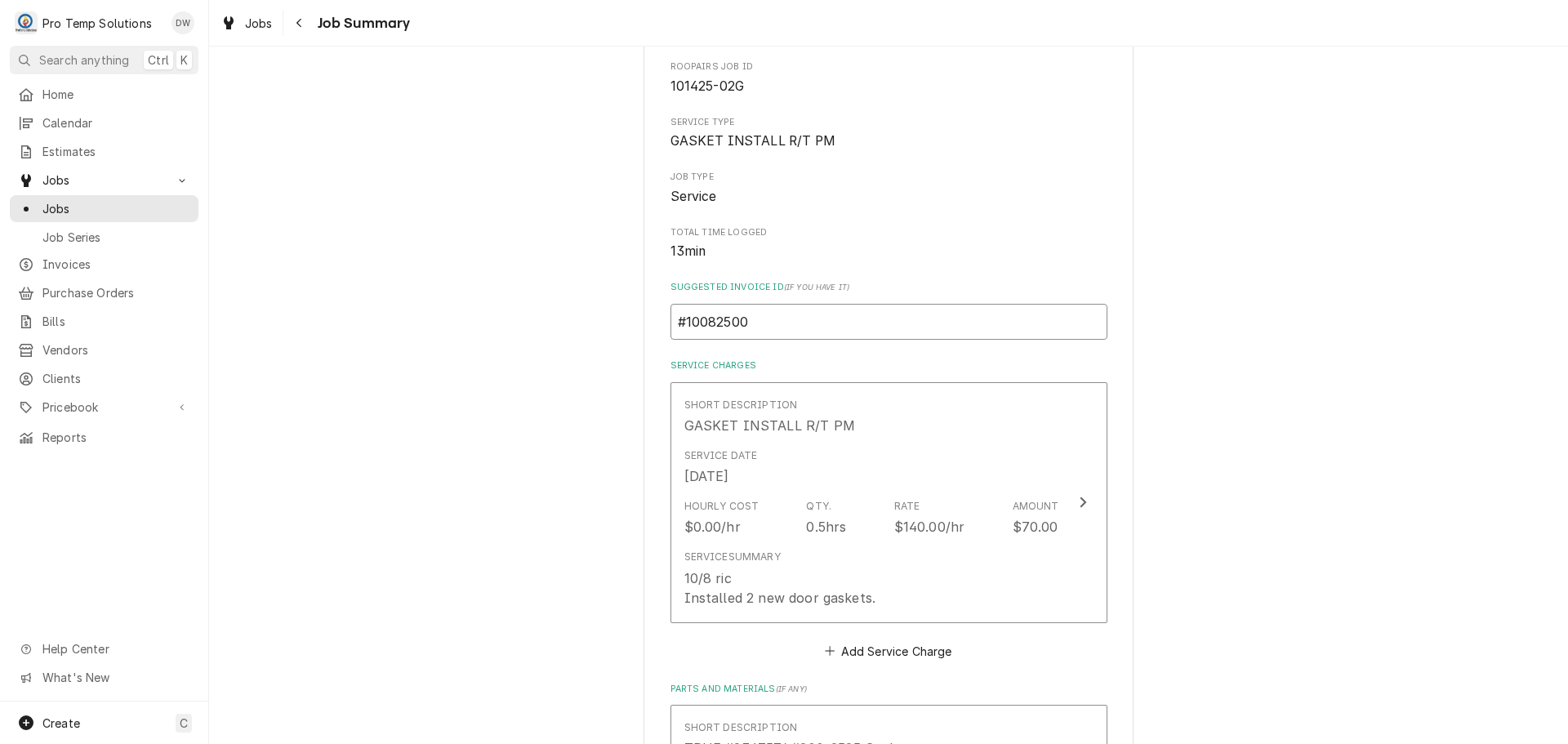
type textarea "x"
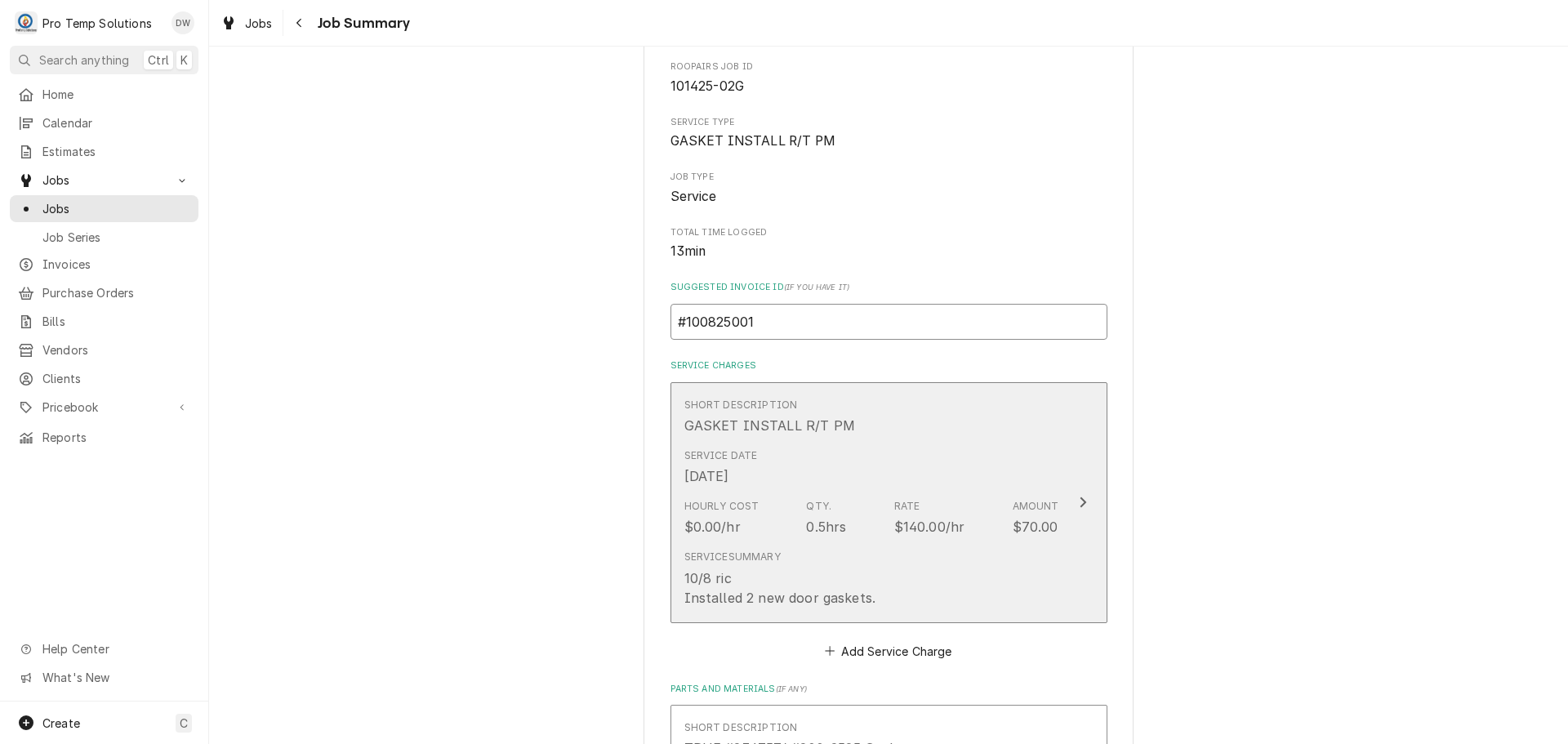
type input "#100825001"
click at [1082, 501] on div "Update Line Item" at bounding box center [1082, 501] width 21 height 20
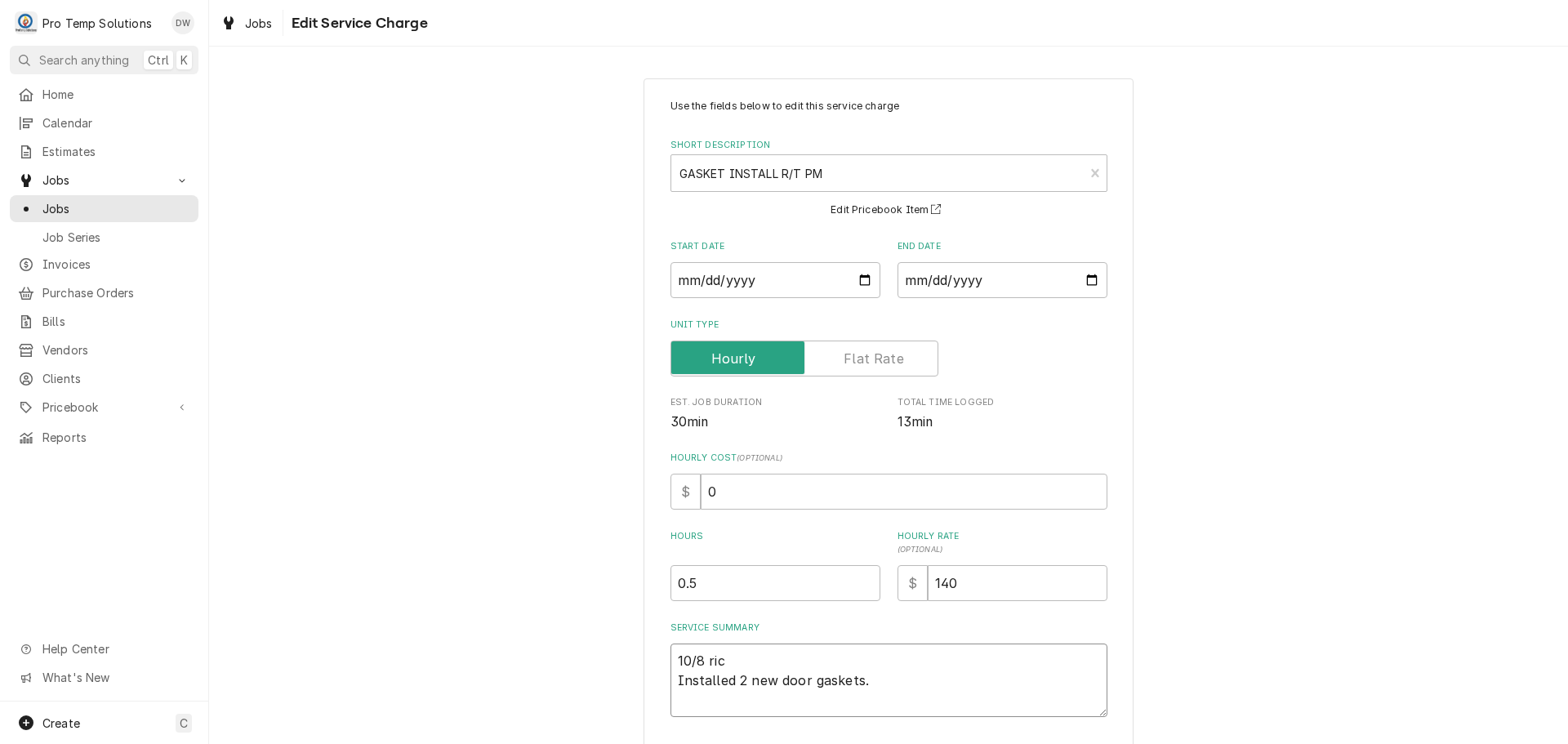
click at [731, 657] on textarea "10/8 ric Installed 2 new door gaskets." at bounding box center [889, 680] width 437 height 74
type textarea "x"
type textarea "10/8 ri Installed 2 new door gaskets."
type textarea "x"
type textarea "10/8 r Installed 2 new door gaskets."
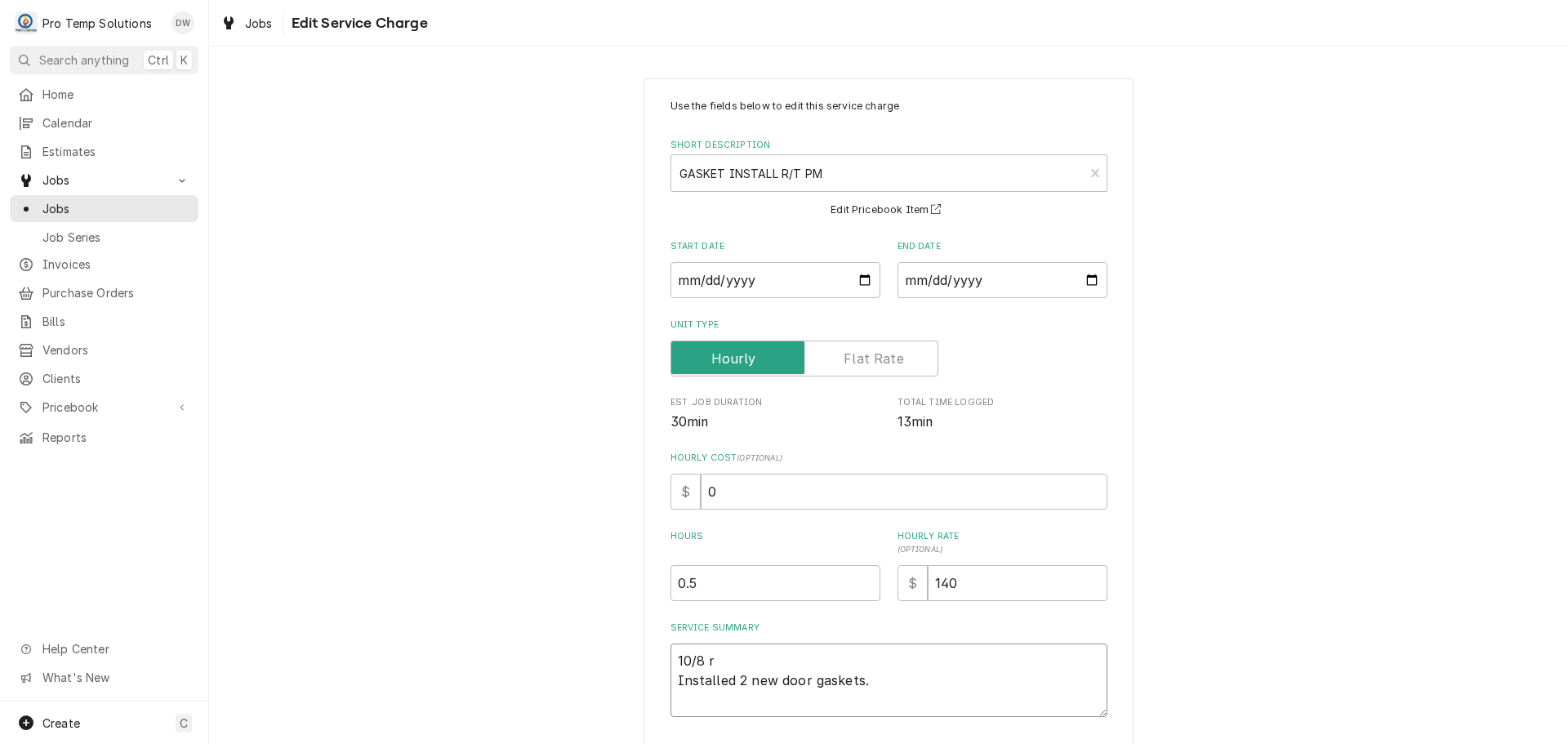
type textarea "x"
type textarea "10/8 Installed 2 new door gaskets."
type textarea "x"
type textarea "10/8 R Installed 2 new door gaskets."
type textarea "x"
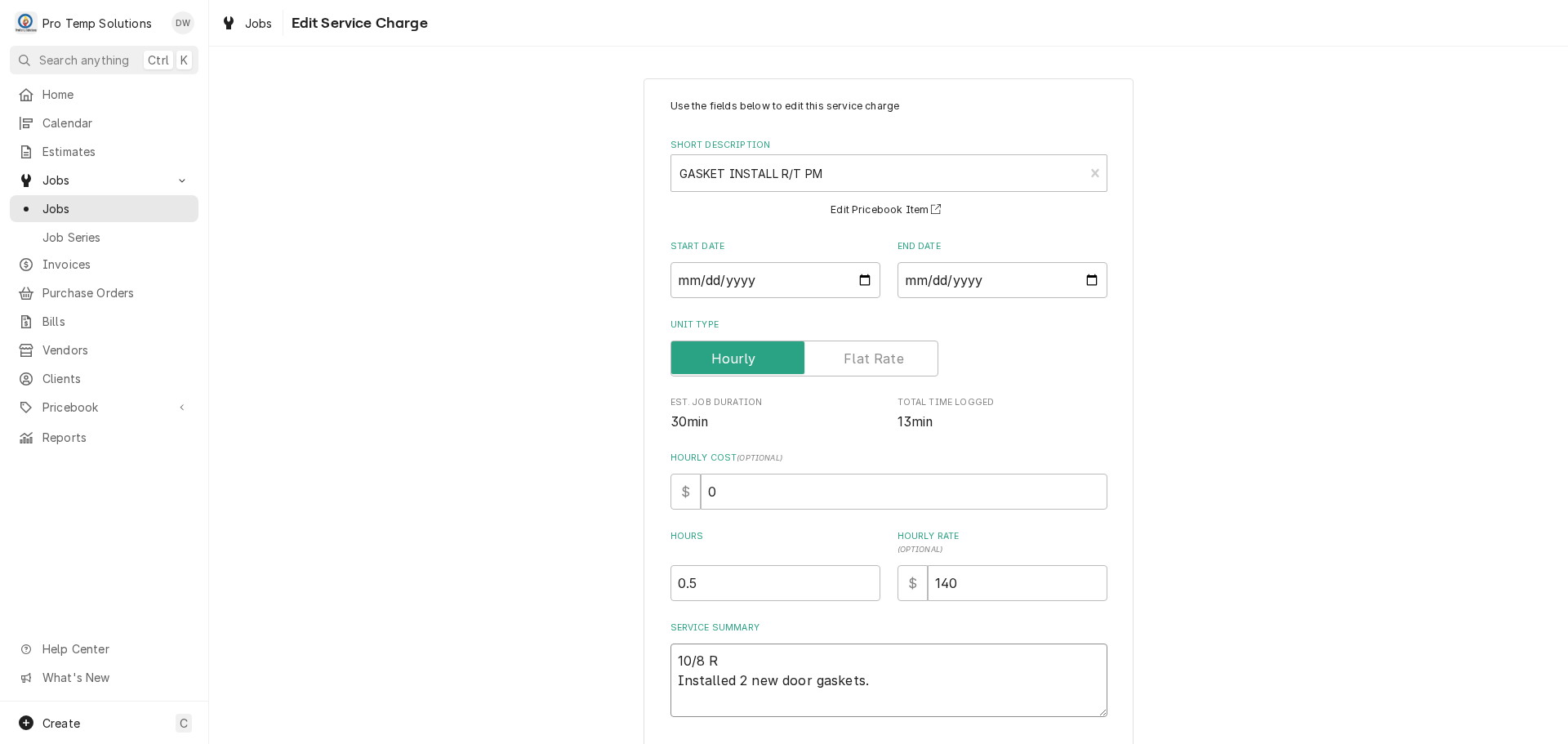
type textarea "10/8 RI Installed 2 new door gaskets."
type textarea "x"
type textarea "10/8 RIC Installed 2 new door gaskets."
type textarea "x"
type textarea "10/8 RIC Installed 2 new door gaskets."
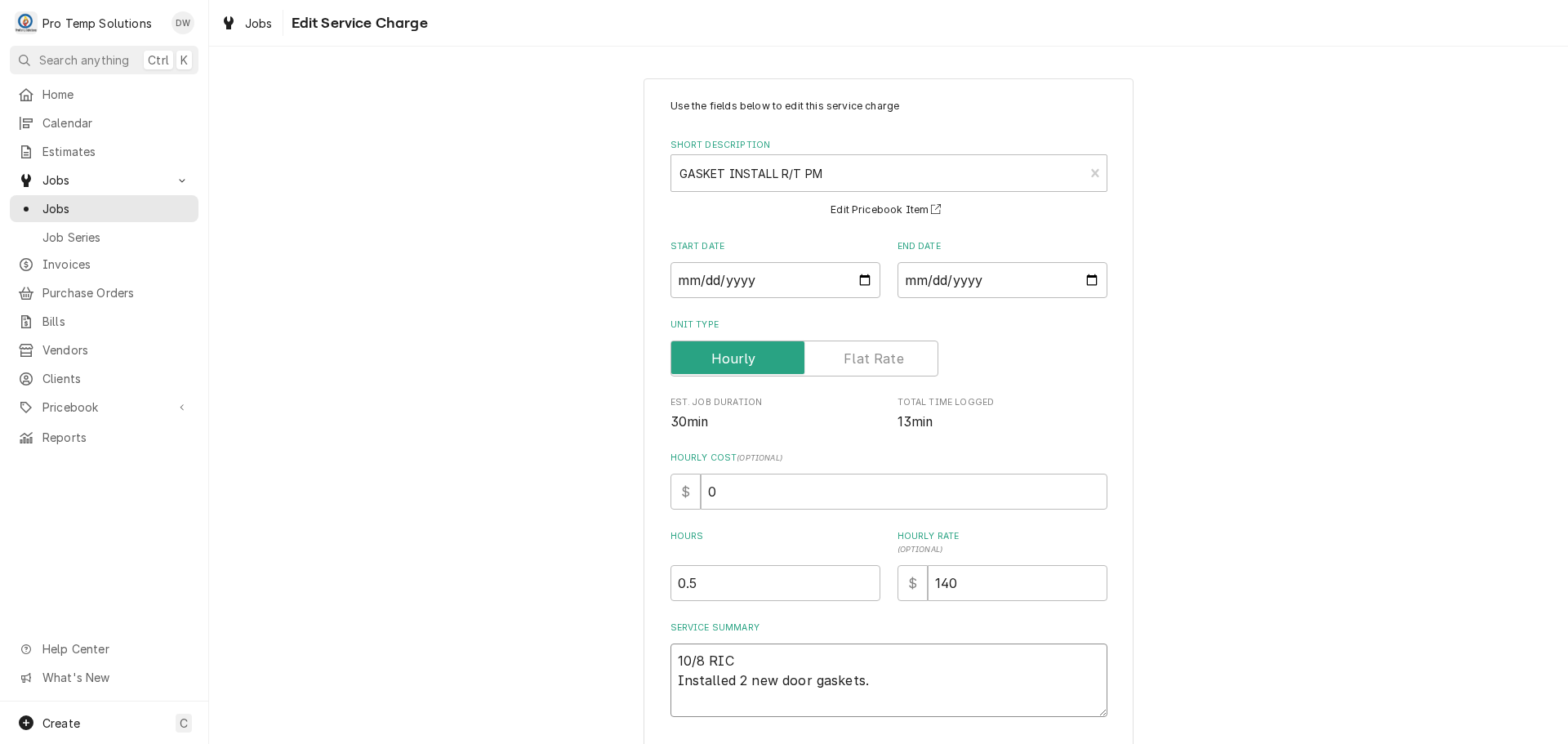
type textarea "x"
type textarea "10/8 RIC 9 Installed 2 new door gaskets."
type textarea "x"
type textarea "10/8 RIC 94 Installed 2 new door gaskets."
type textarea "x"
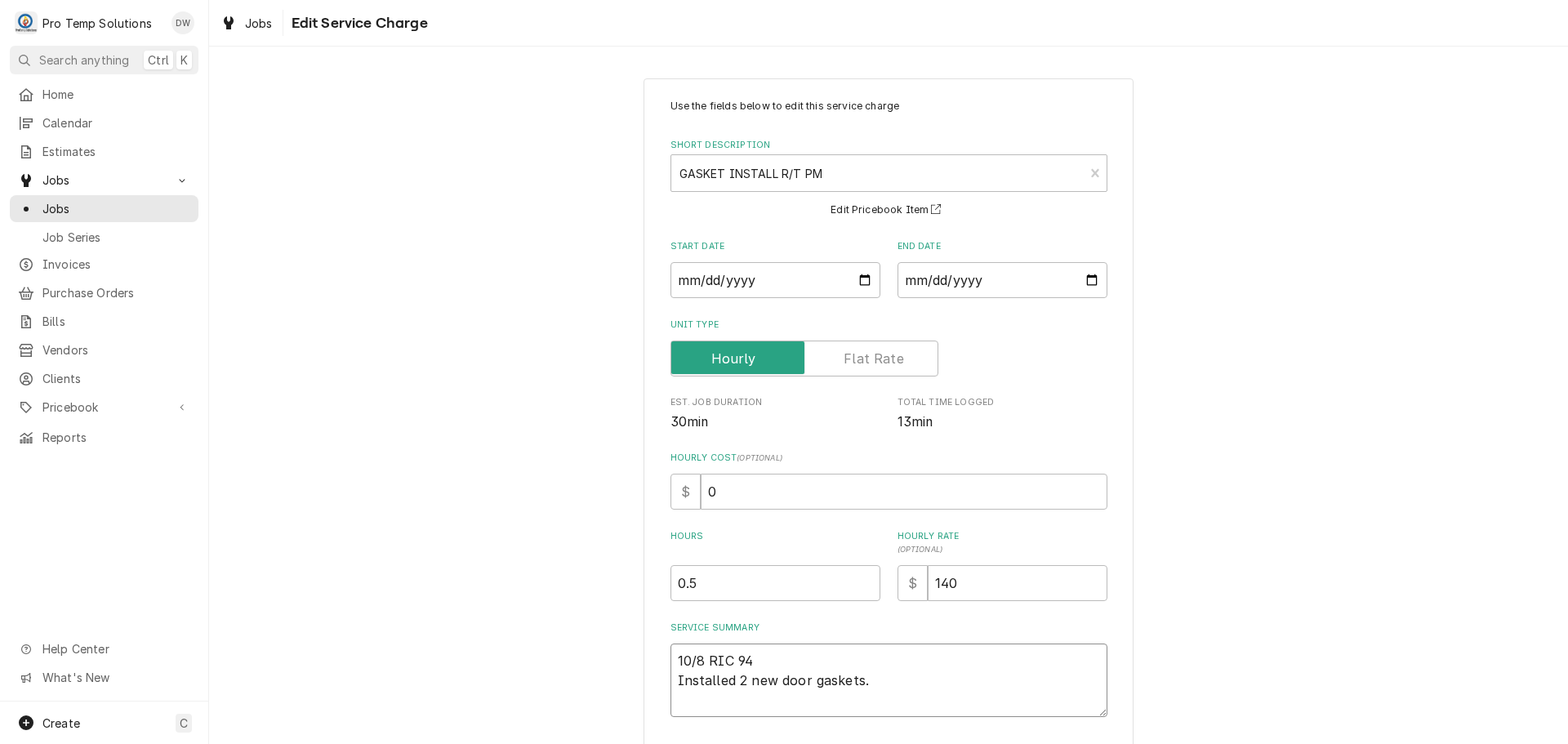
type textarea "10/8 RIC 9 Installed 2 new door gaskets."
type textarea "x"
type textarea "10/8 RIC 92 Installed 2 new door gaskets."
type textarea "x"
type textarea "10/8 RIC 920 Installed 2 new door gaskets."
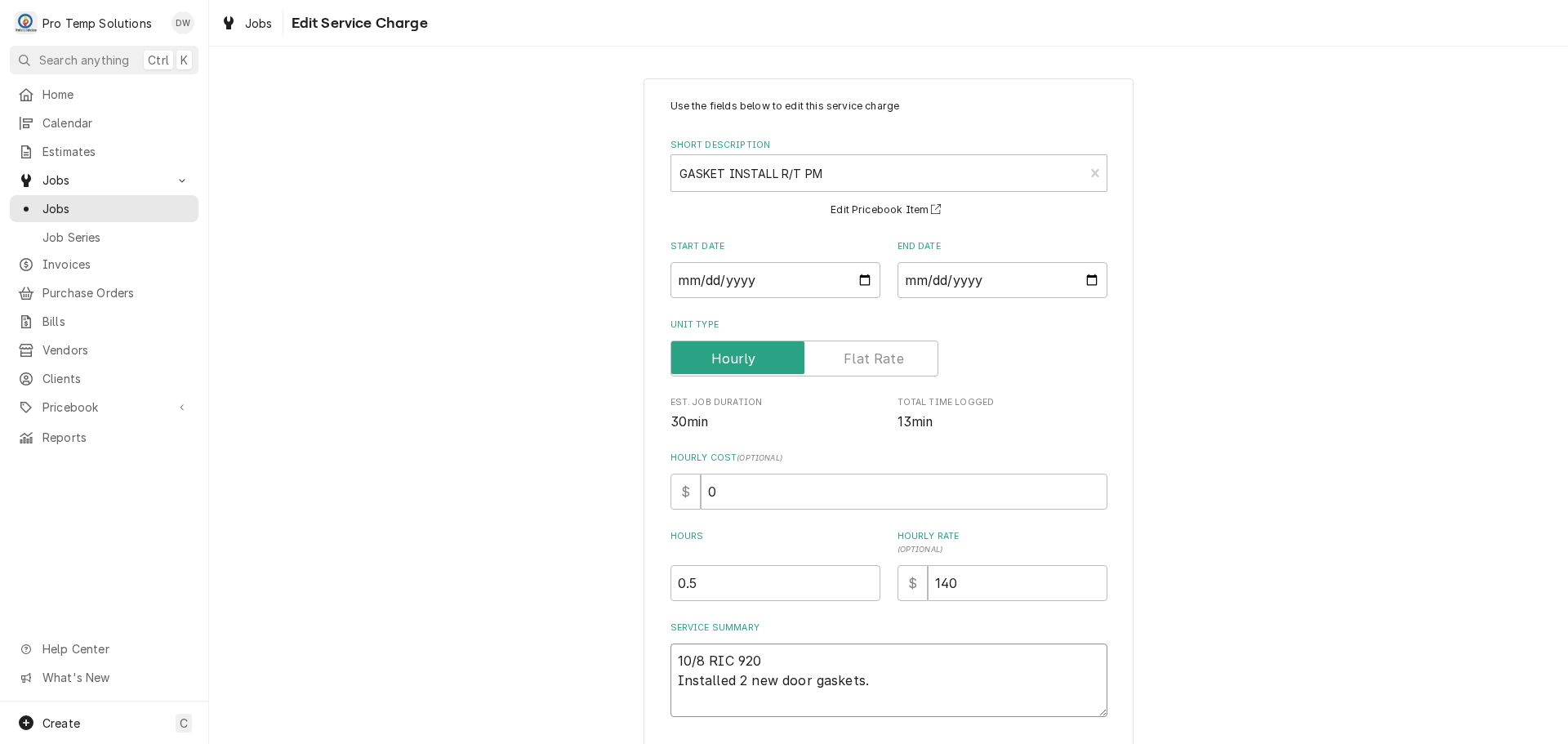
type textarea "x"
type textarea "10/8 RIC 920- Installed 2 new door gaskets."
type textarea "x"
type textarea "10/8 RIC 920-9 Installed 2 new door gaskets."
type textarea "x"
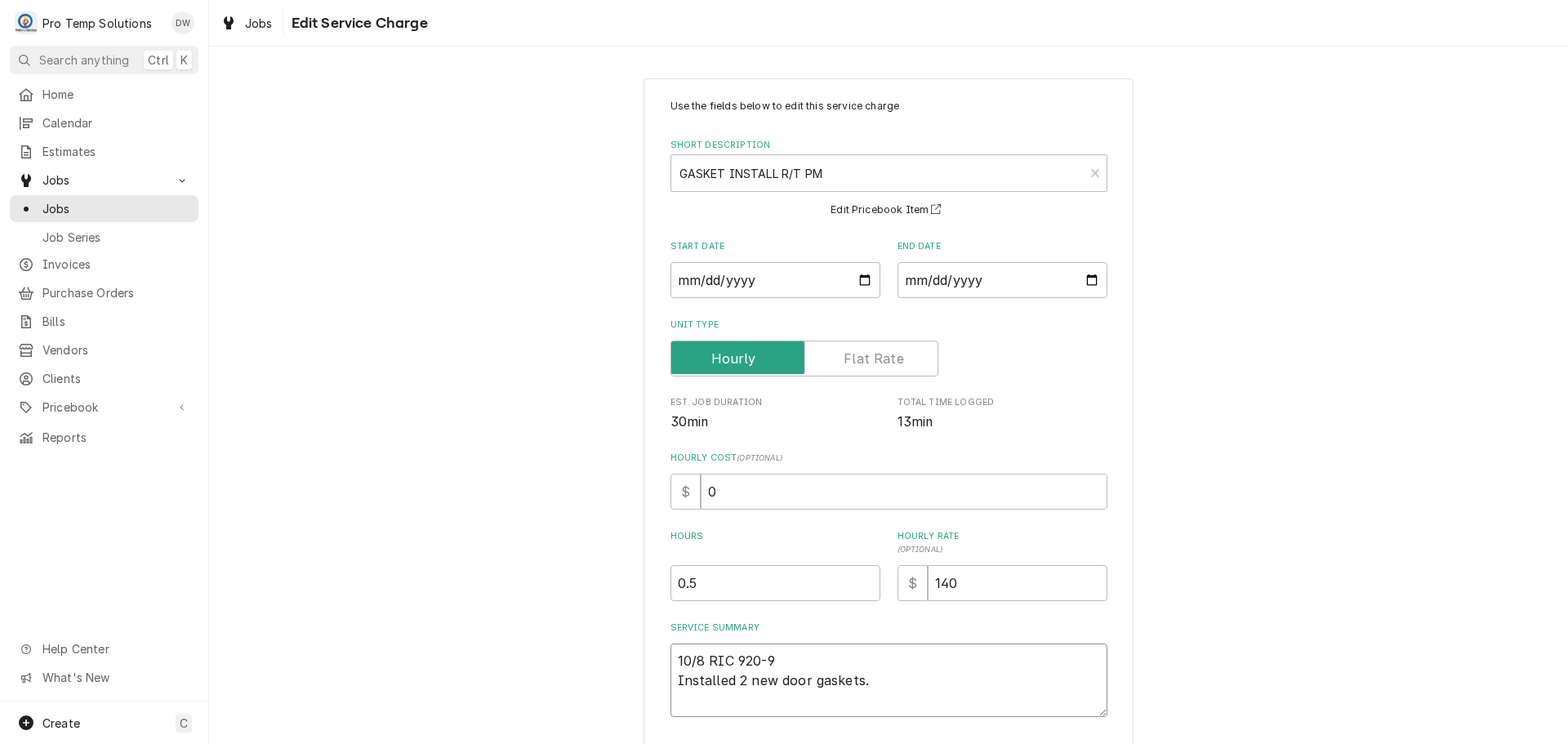
type textarea "10/8 RIC 920-94 Installed 2 new door gaskets."
type textarea "x"
type textarea "10/8 RIC 920-940 Installed 2 new door gaskets."
type textarea "x"
type textarea "10/8 RIC 920-940 Installed 2 new door gaskets."
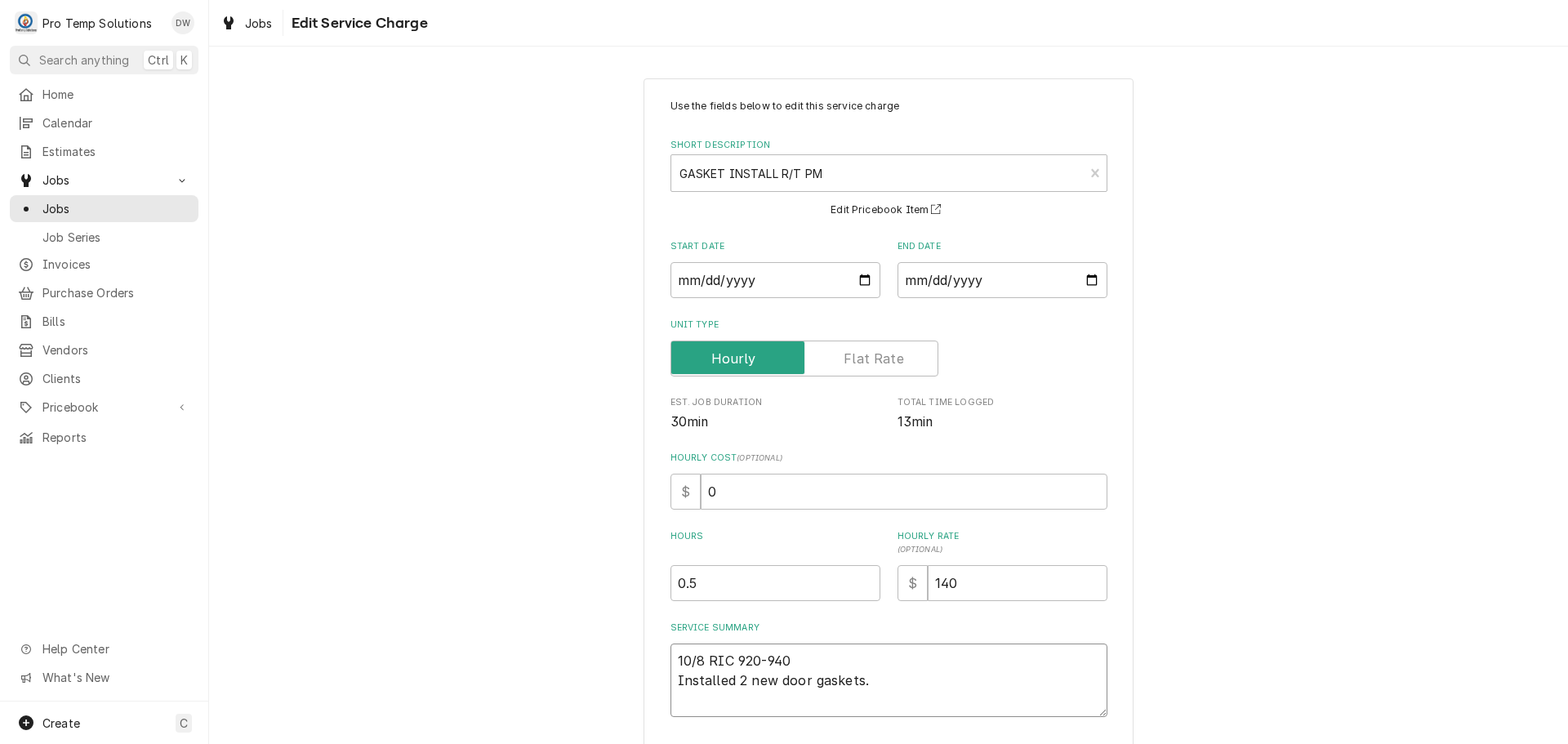
type textarea "x"
type textarea "10/8 RIC 920-940 K Installed 2 new door gaskets."
type textarea "x"
type textarea "10/8 RIC 920-940 KE Installed 2 new door gaskets."
type textarea "x"
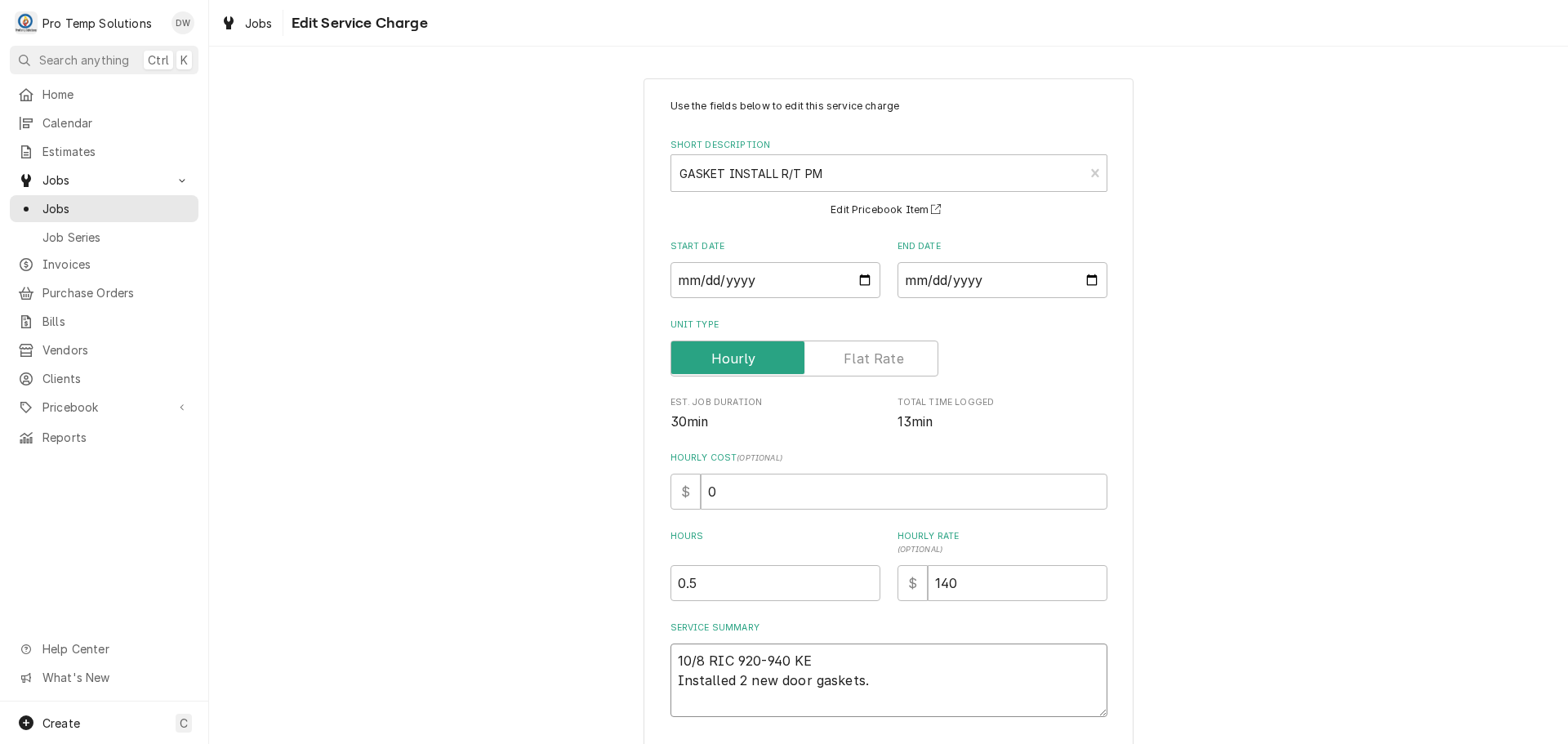
type textarea "10/8 RIC 920-940 KEV Installed 2 new door gaskets."
type textarea "x"
type textarea "10/8 RIC 920-940 KEVI Installed 2 new door gaskets."
type textarea "x"
type textarea "10/8 RIC 920-940 KEVIN Installed 2 new door gaskets."
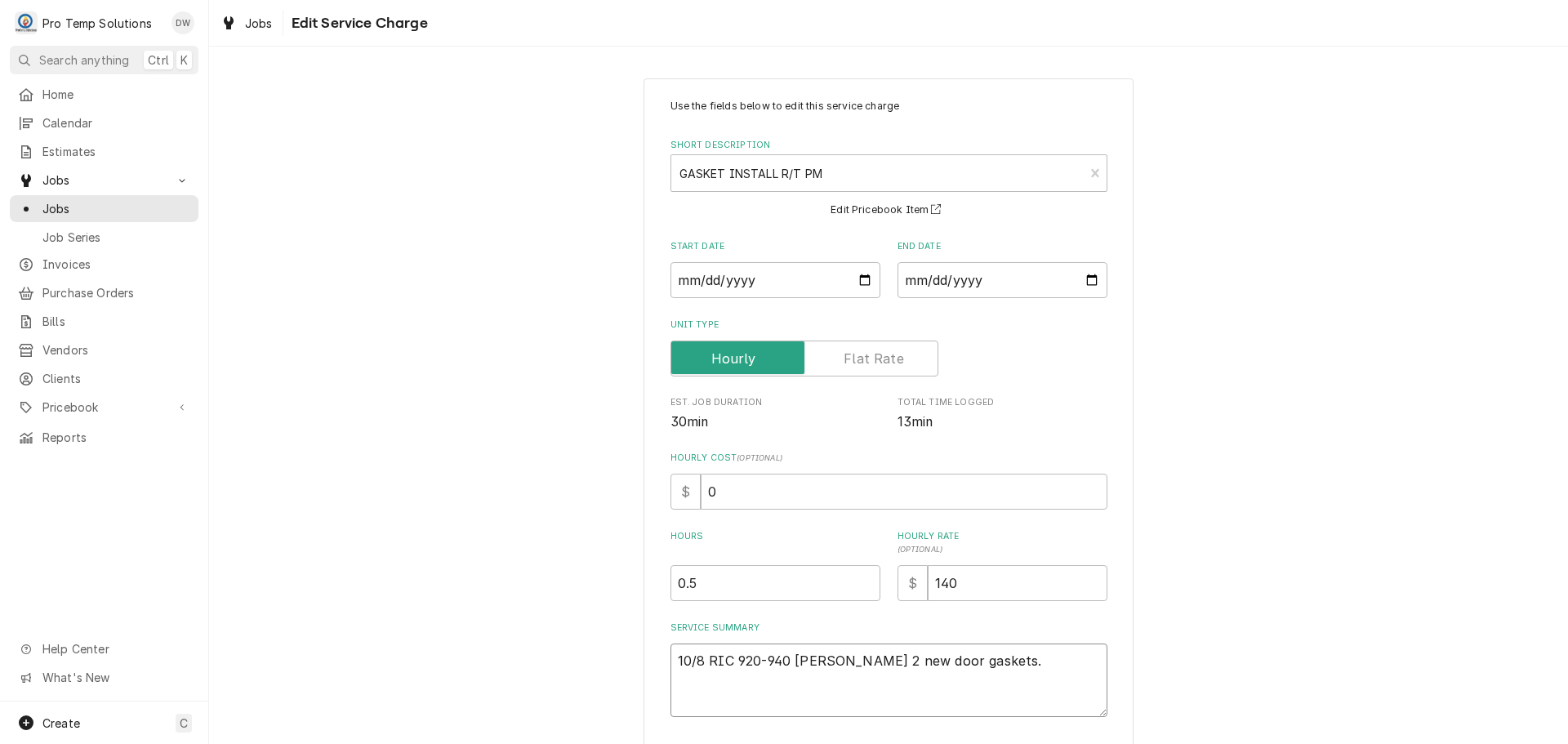
type textarea "x"
type textarea "10/8 RIC 920-940 KEVIN Installed 2 new door gaskets."
click at [883, 687] on textarea "10/8 RIC 920-940 KEVIN Installed 2 new door gaskets." at bounding box center [889, 680] width 437 height 74
type textarea "x"
type textarea "10/8 RIC 920-940 KEVIN Installed 2 new door gaskets."
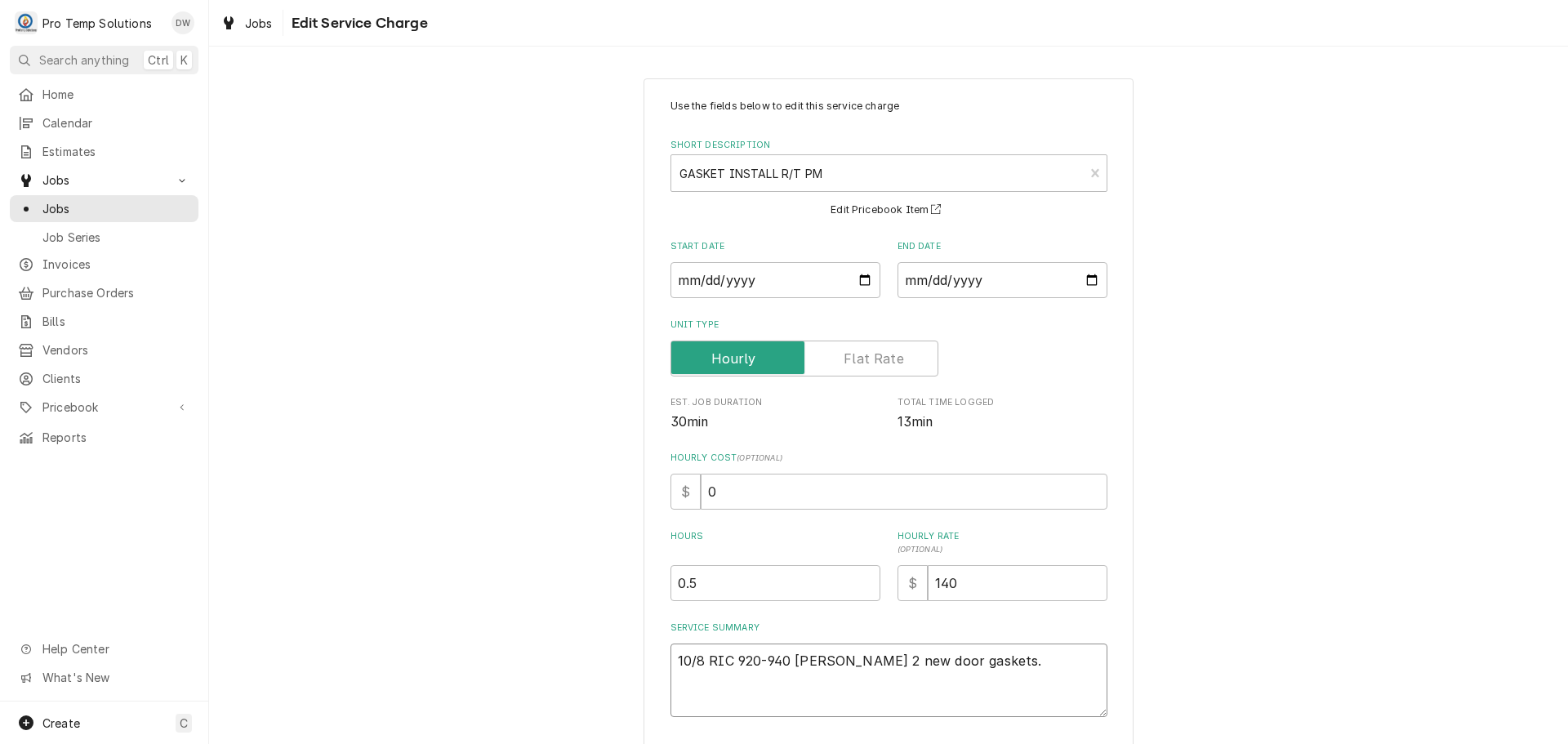
type textarea "x"
type textarea "10/8 RIC 920-940 KEVIN Installed 2 new door gaskets. ("
type textarea "x"
type textarea "10/8 RIC 920-940 KEVIN Installed 2 new door gaskets. ("
type textarea "x"
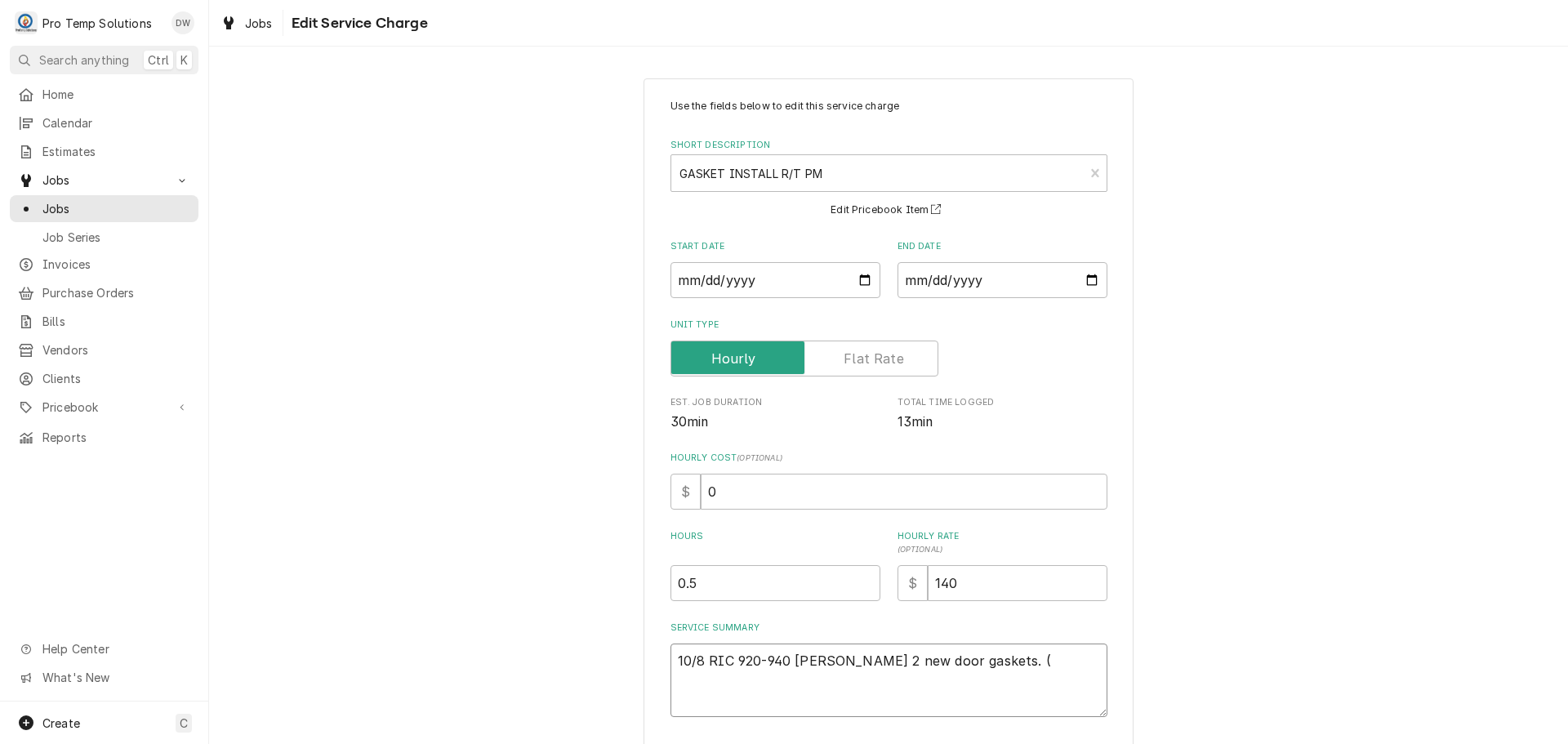
type textarea "10/8 RIC 920-940 KEVIN Installed 2 new door gaskets. ( T"
type textarea "x"
type textarea "10/8 RIC 920-940 KEVIN Installed 2 new door gaskets. ( TR"
type textarea "x"
type textarea "10/8 RIC 920-940 KEVIN Installed 2 new door gaskets. ( TRU"
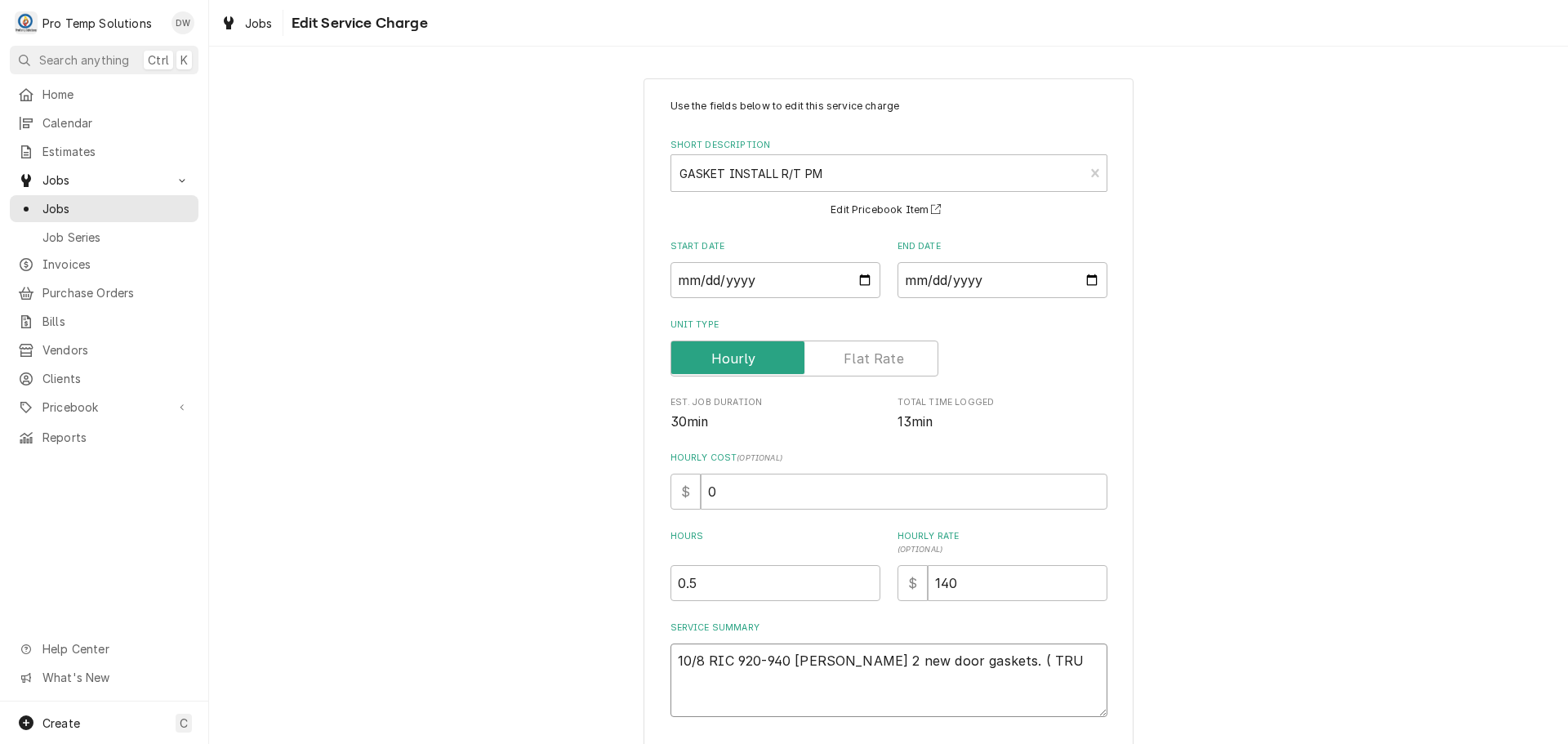
type textarea "x"
type textarea "10/8 RIC 920-940 KEVIN Installed 2 new door gaskets. ( TRUE"
type textarea "x"
type textarea "10/8 RIC 920-940 KEVIN Installed 2 new door gaskets. ( TRUE"
type textarea "x"
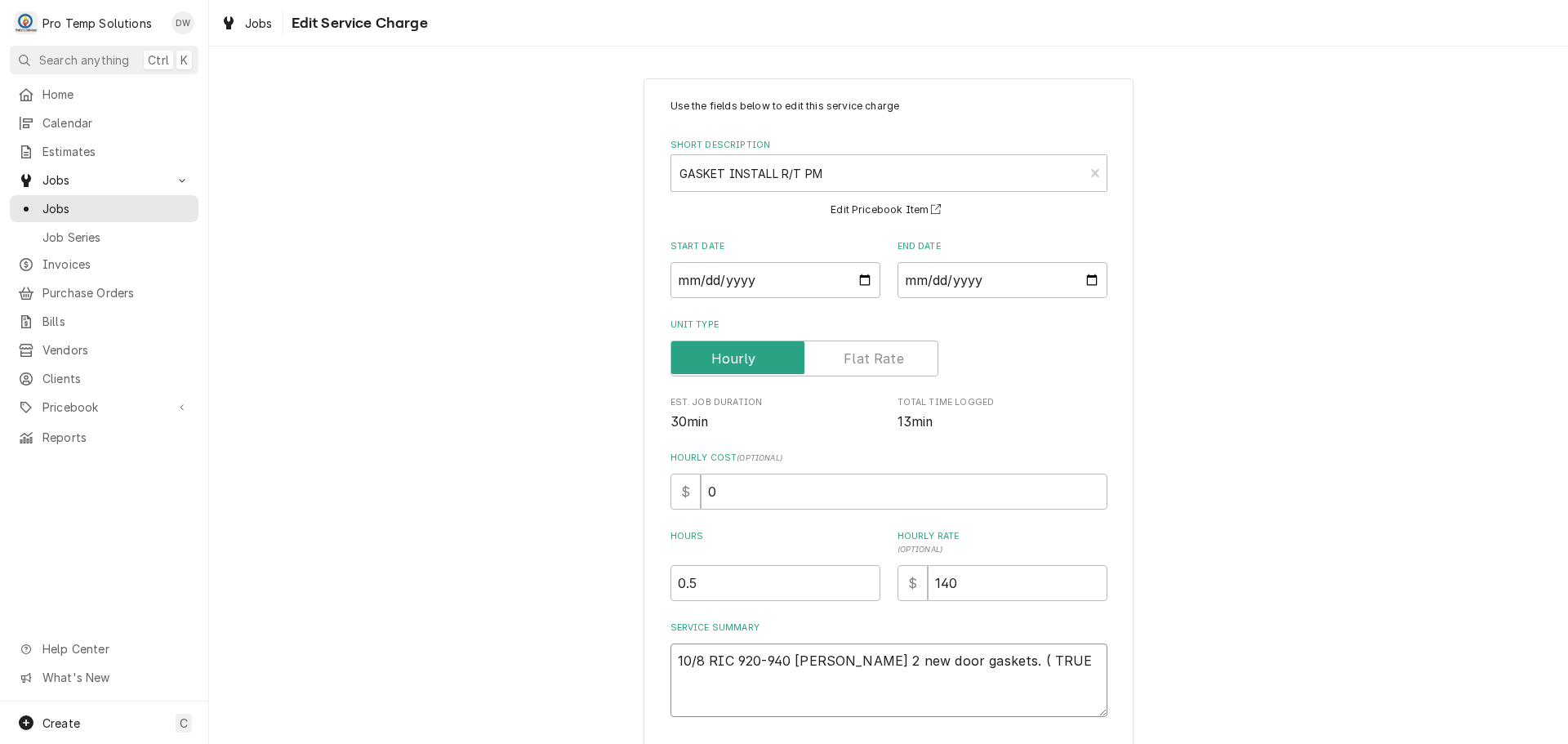
type textarea "10/8 RIC 920-940 KEVIN Installed 2 new door gaskets. ( TRUE $"
type textarea "x"
type textarea "10/8 RIC 920-940 KEVIN Installed 2 new door gaskets. ( TRUE $1"
type textarea "x"
type textarea "10/8 RIC 920-940 KEVIN Installed 2 new door gaskets. ( TRUE $11"
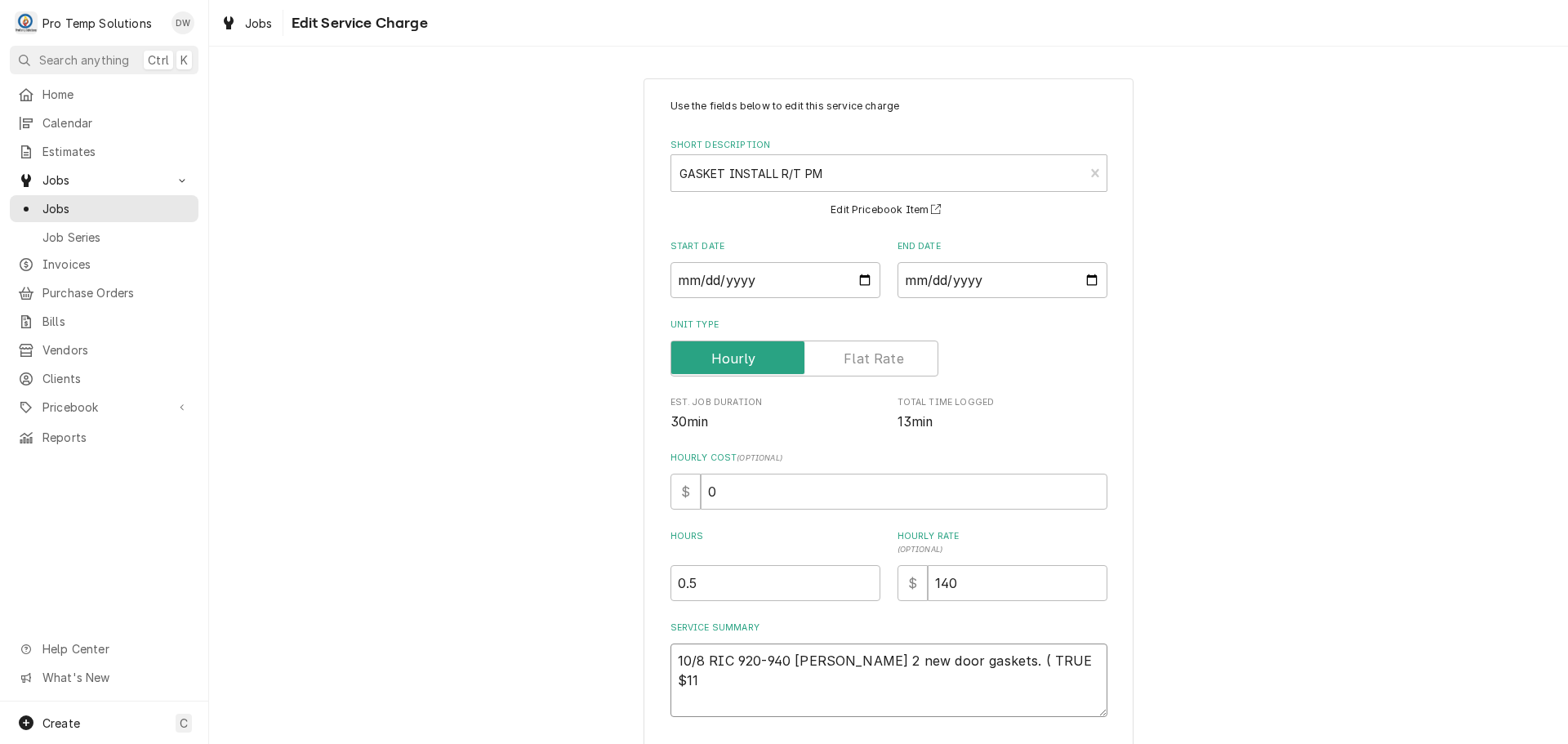
type textarea "x"
type textarea "10/8 RIC 920-940 KEVIN Installed 2 new door gaskets. ( TRUE $119"
type textarea "x"
type textarea "10/8 RIC 920-940 KEVIN Installed 2 new door gaskets. ( TRUE $119."
type textarea "x"
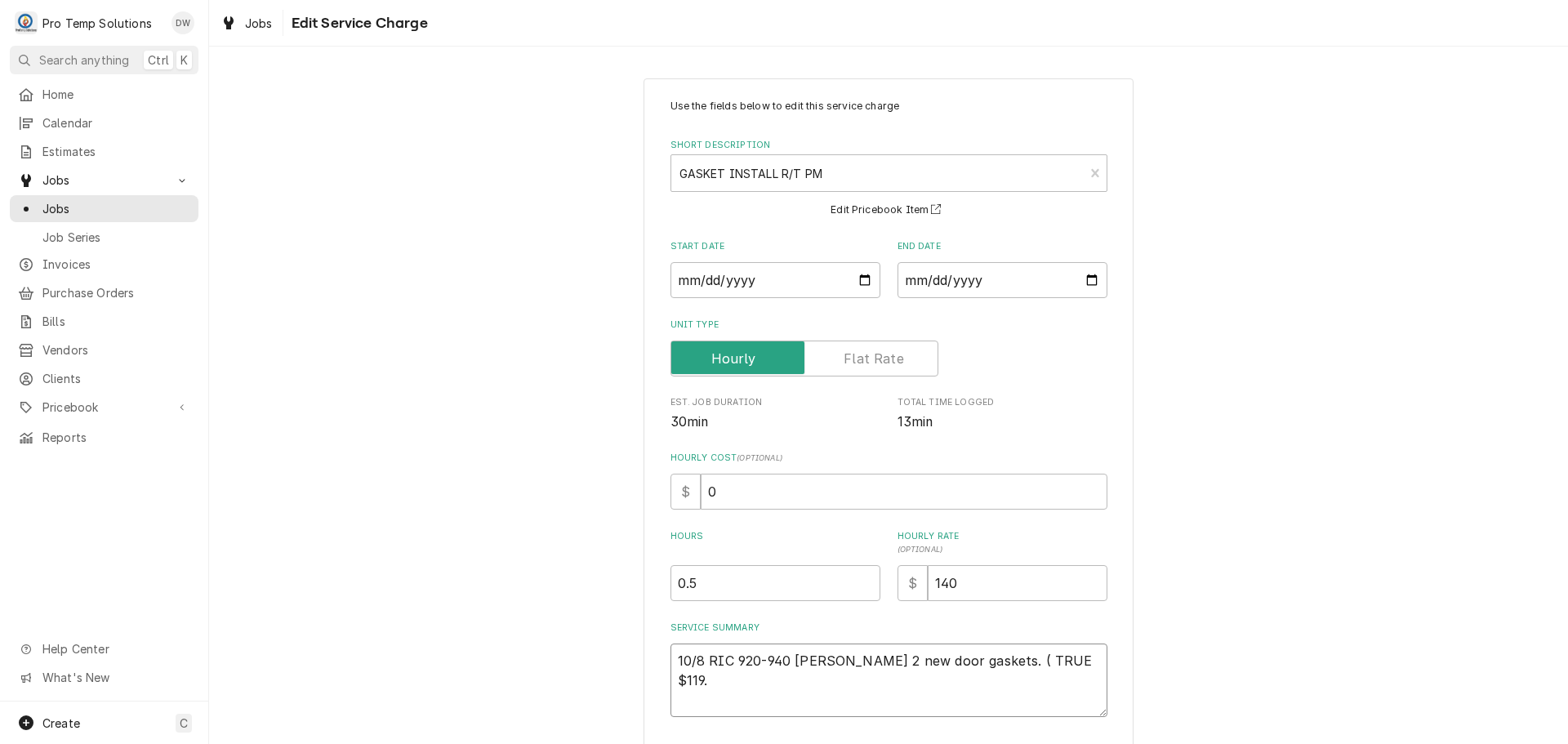
type textarea "10/8 RIC 920-940 KEVIN Installed 2 new door gaskets. ( TRUE $119.9"
type textarea "x"
type textarea "10/8 RIC 920-940 KEVIN Installed 2 new door gaskets. ( TRUE $119.98"
type textarea "x"
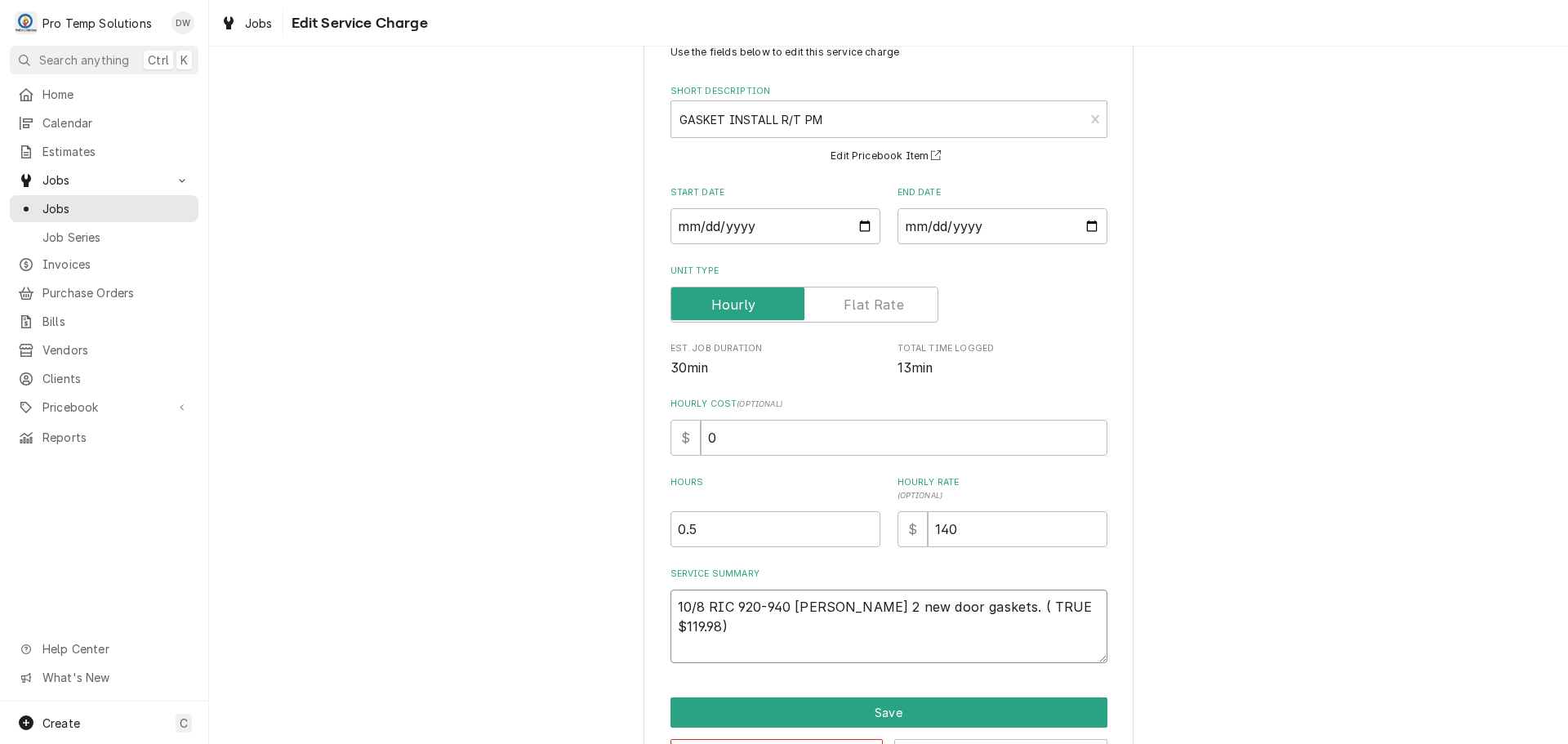
scroll to position [114, 0]
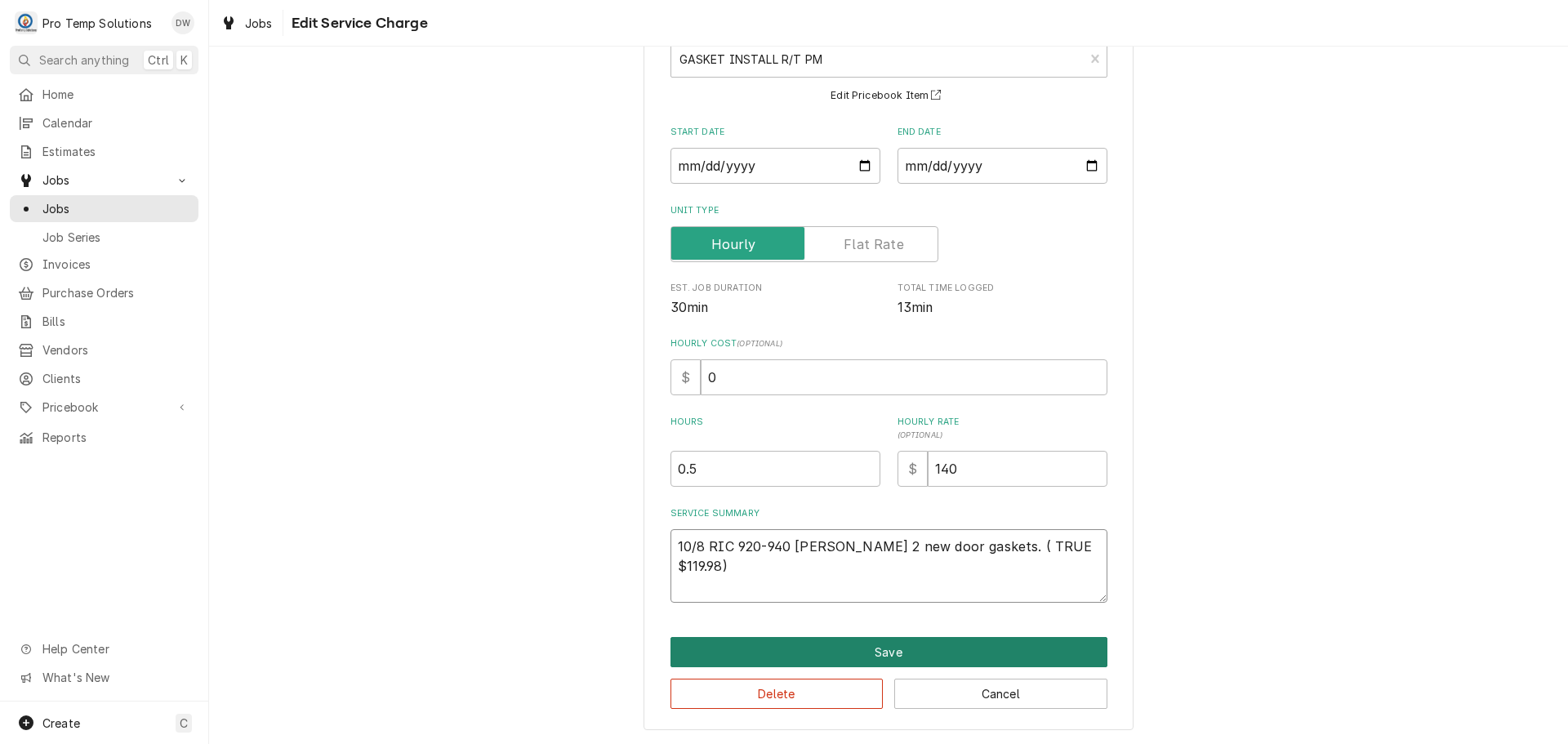
type textarea "10/8 RIC 920-940 [PERSON_NAME] 2 new door gaskets. ( TRUE $119.98)"
click at [864, 650] on button "Save" at bounding box center [889, 651] width 437 height 30
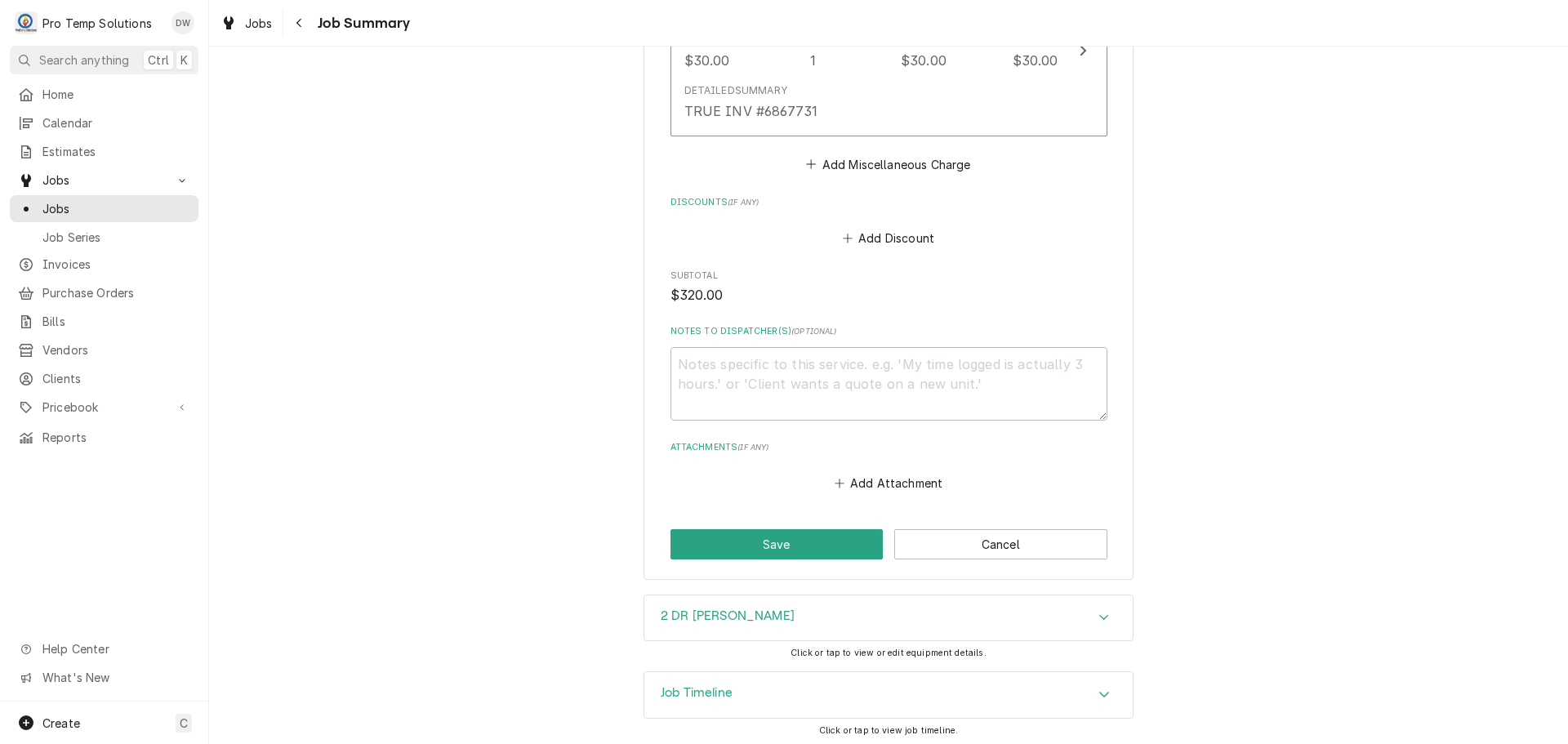
scroll to position [1228, 0]
click at [1099, 685] on icon "Accordion Header" at bounding box center [1104, 690] width 11 height 13
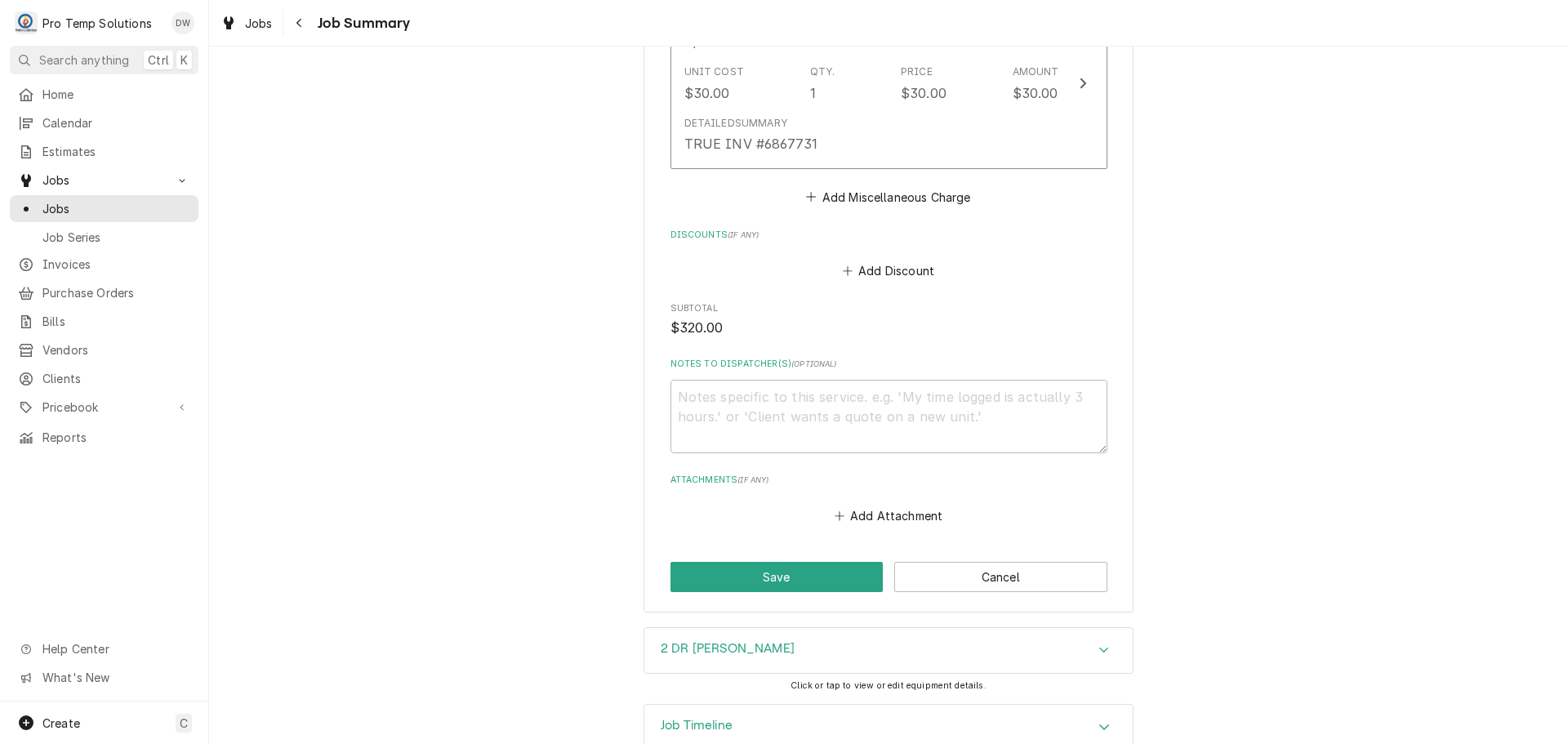
scroll to position [1191, 0]
click at [775, 405] on textarea "Notes to Dispatcher(s) ( optional )" at bounding box center [889, 417] width 437 height 74
type textarea "x"
type textarea "#"
type textarea "x"
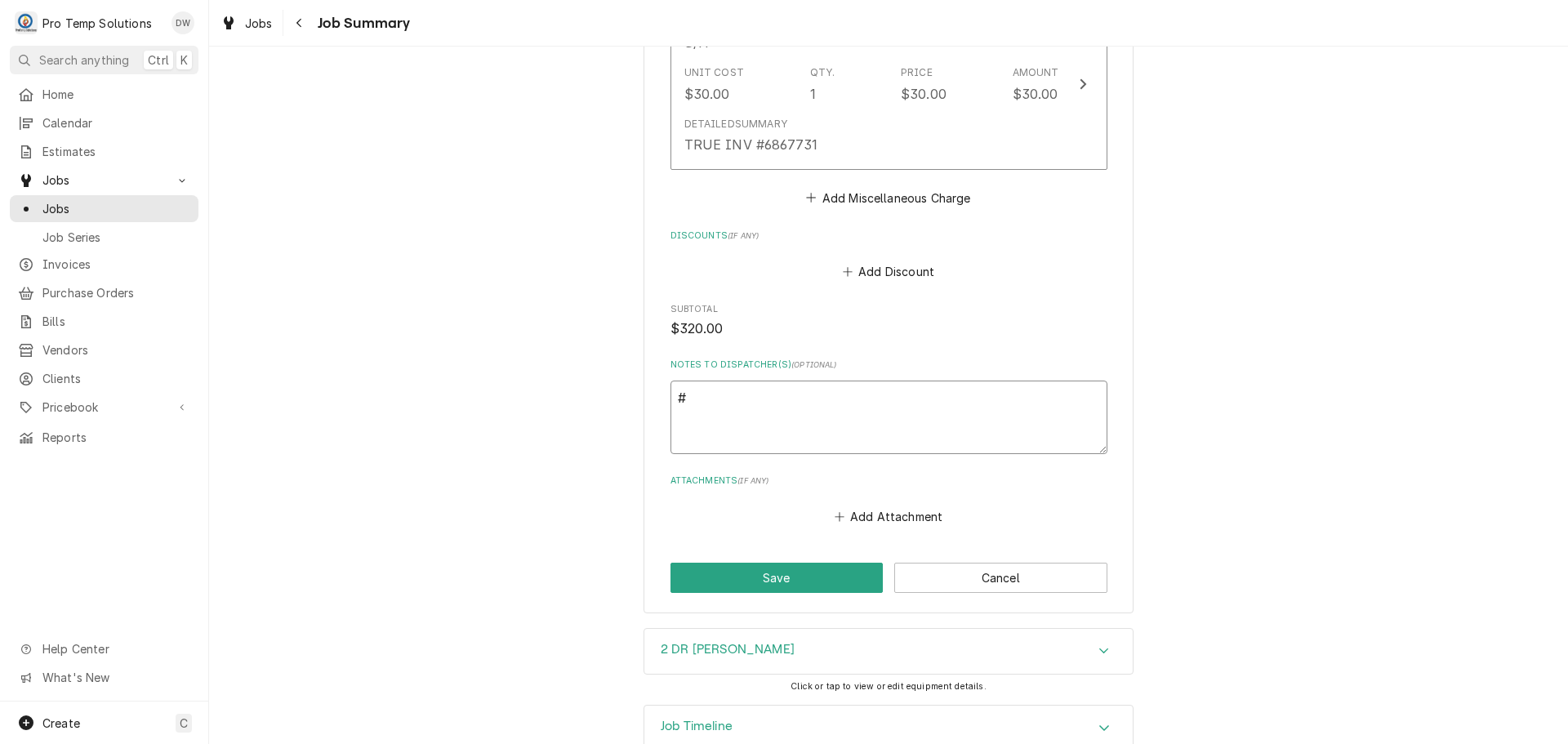
type textarea "#1"
type textarea "x"
type textarea "#10"
type textarea "x"
type textarea "#100"
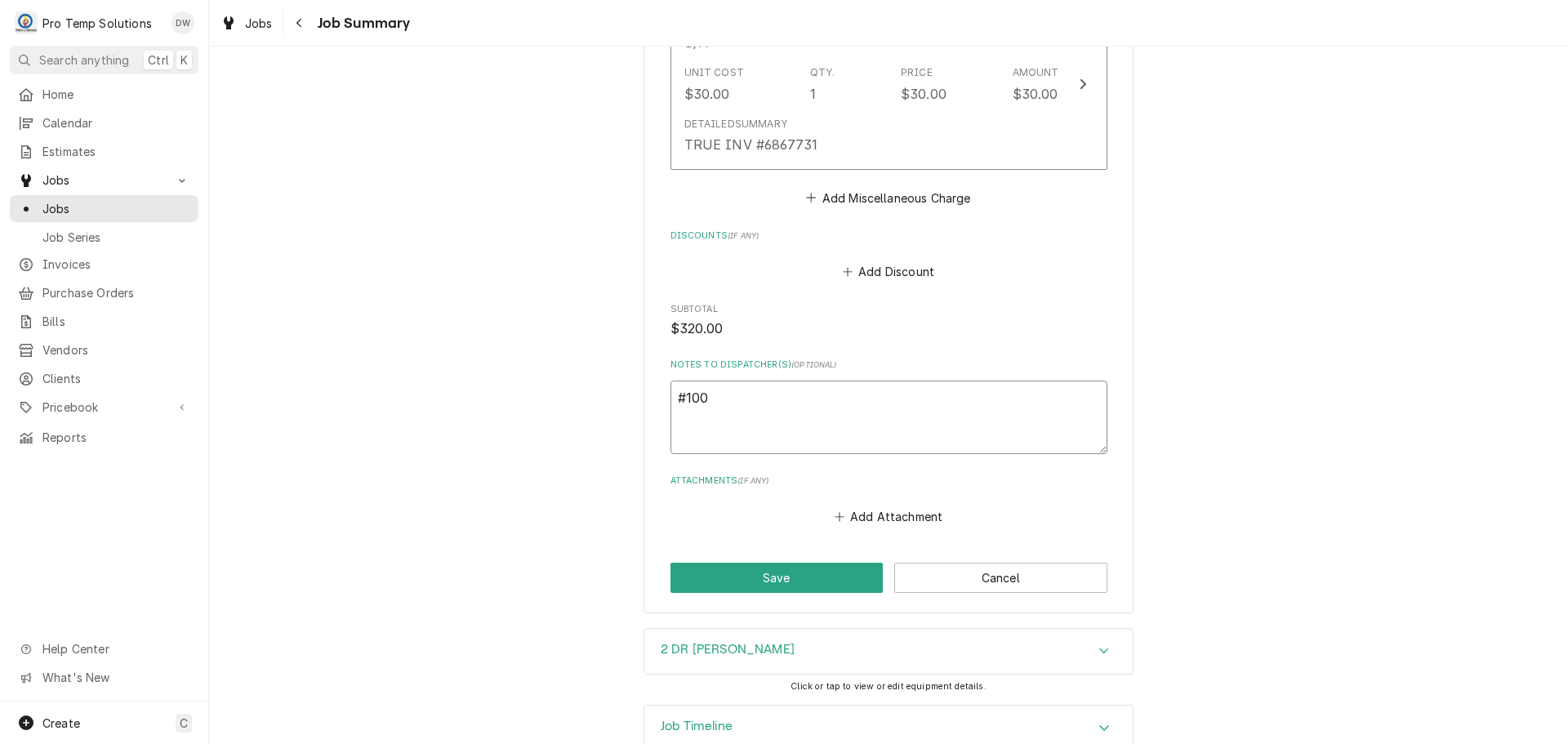
type textarea "x"
type textarea "#1008"
type textarea "x"
type textarea "#10082"
type textarea "x"
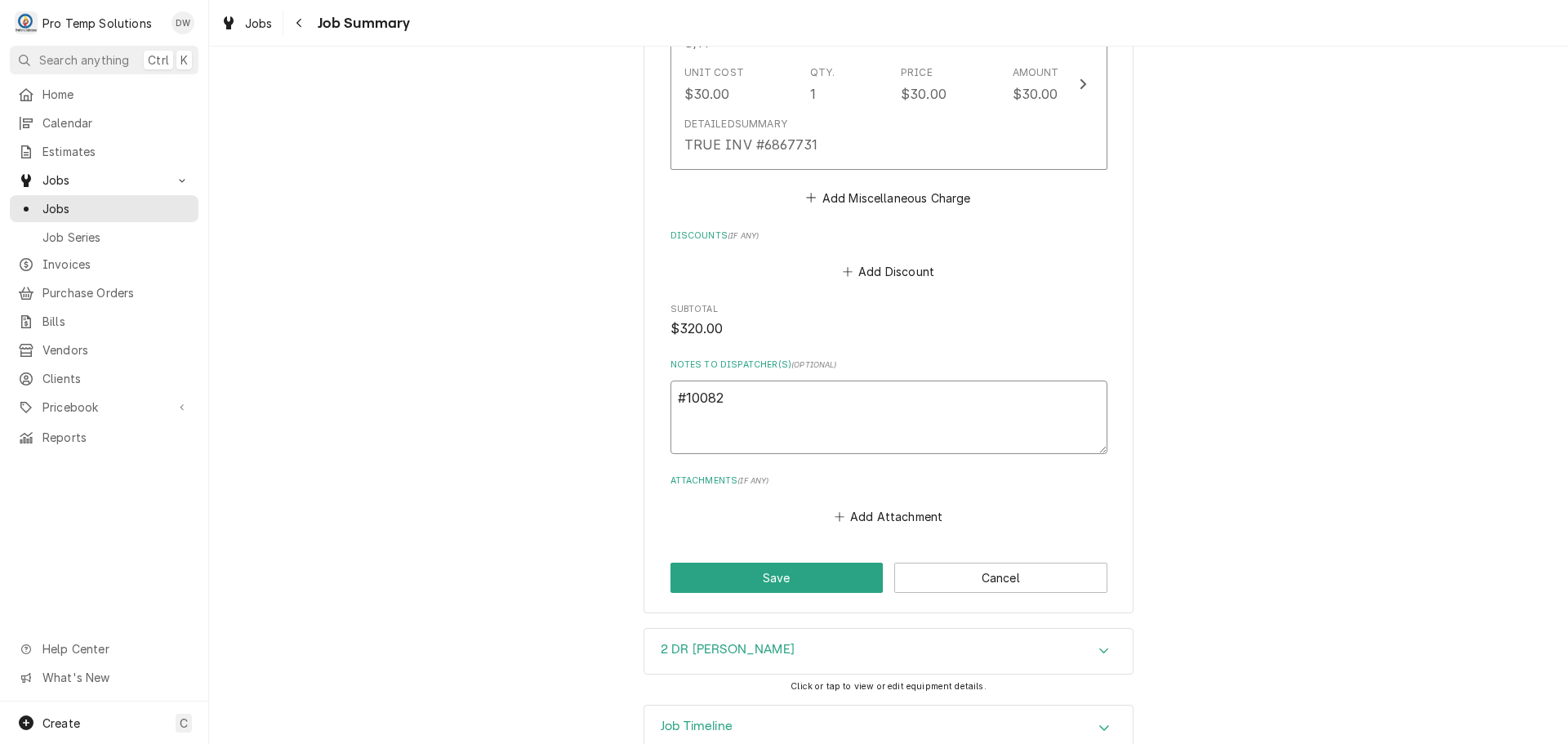
type textarea "#100825"
type textarea "x"
type textarea "#1008250"
type textarea "x"
type textarea "#10082500"
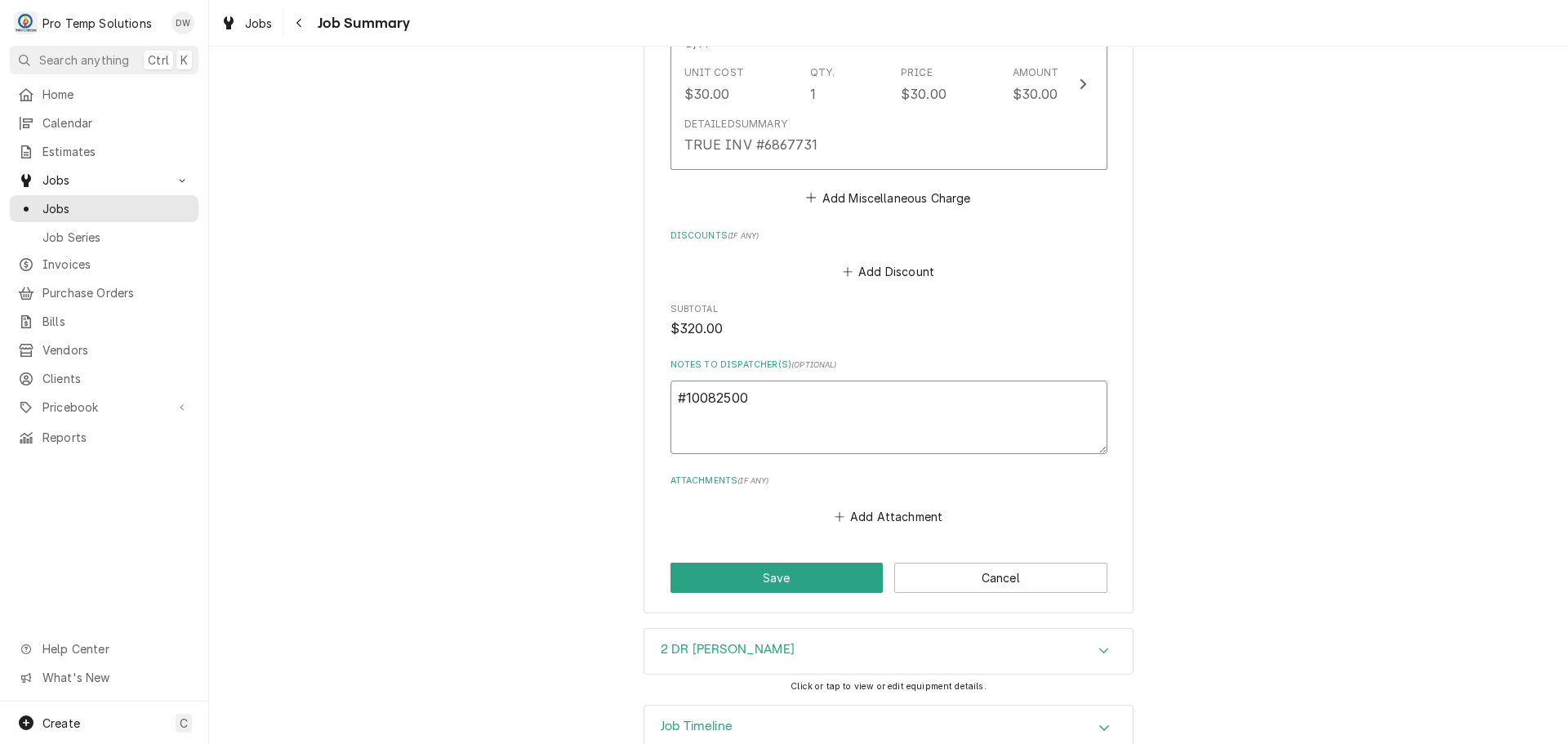
type textarea "x"
type textarea "#100825001"
type textarea "x"
type textarea "#100825001"
type textarea "x"
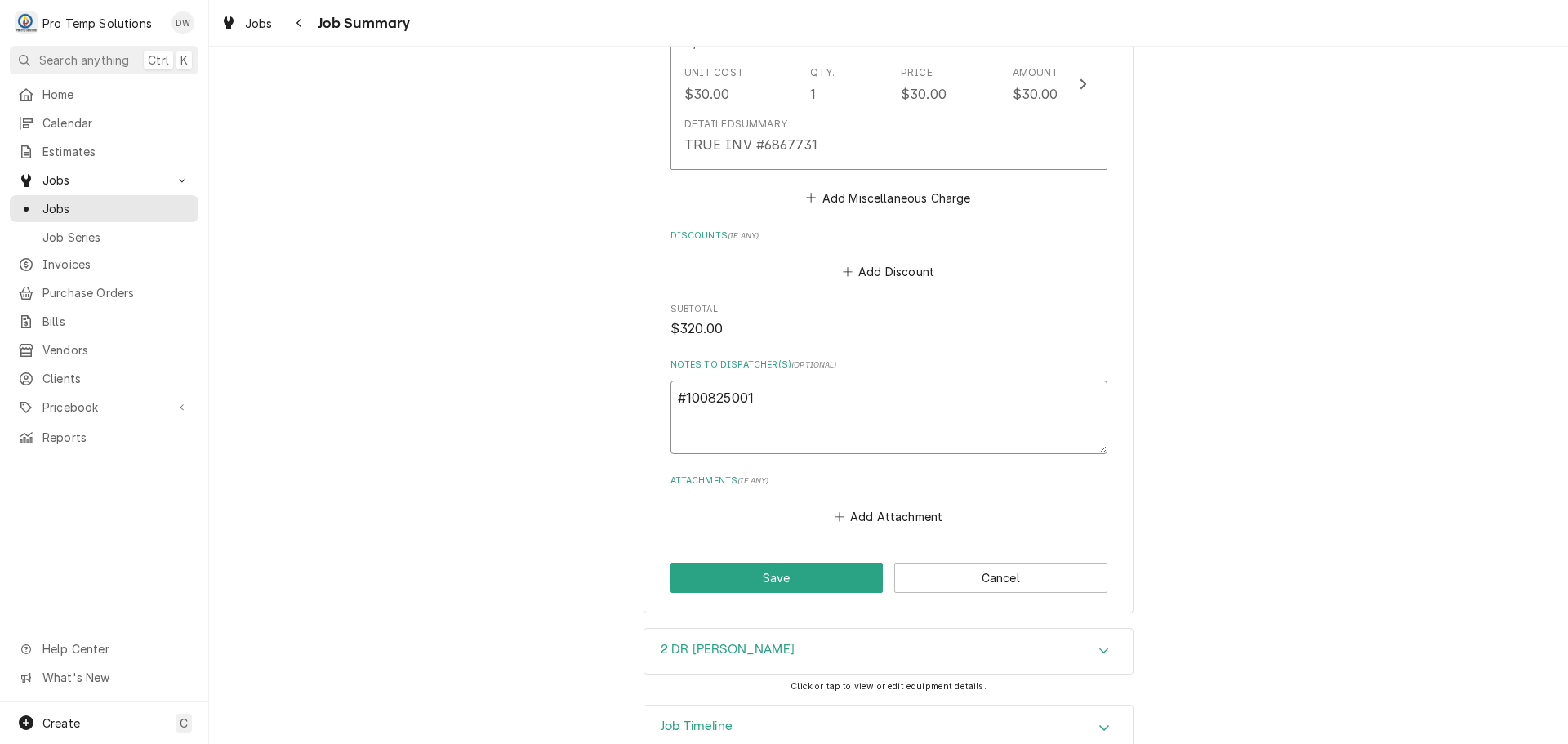
type textarea "#100825001 T"
type textarea "x"
type textarea "#100825001 TA"
type textarea "x"
type textarea "#100825001 TAN"
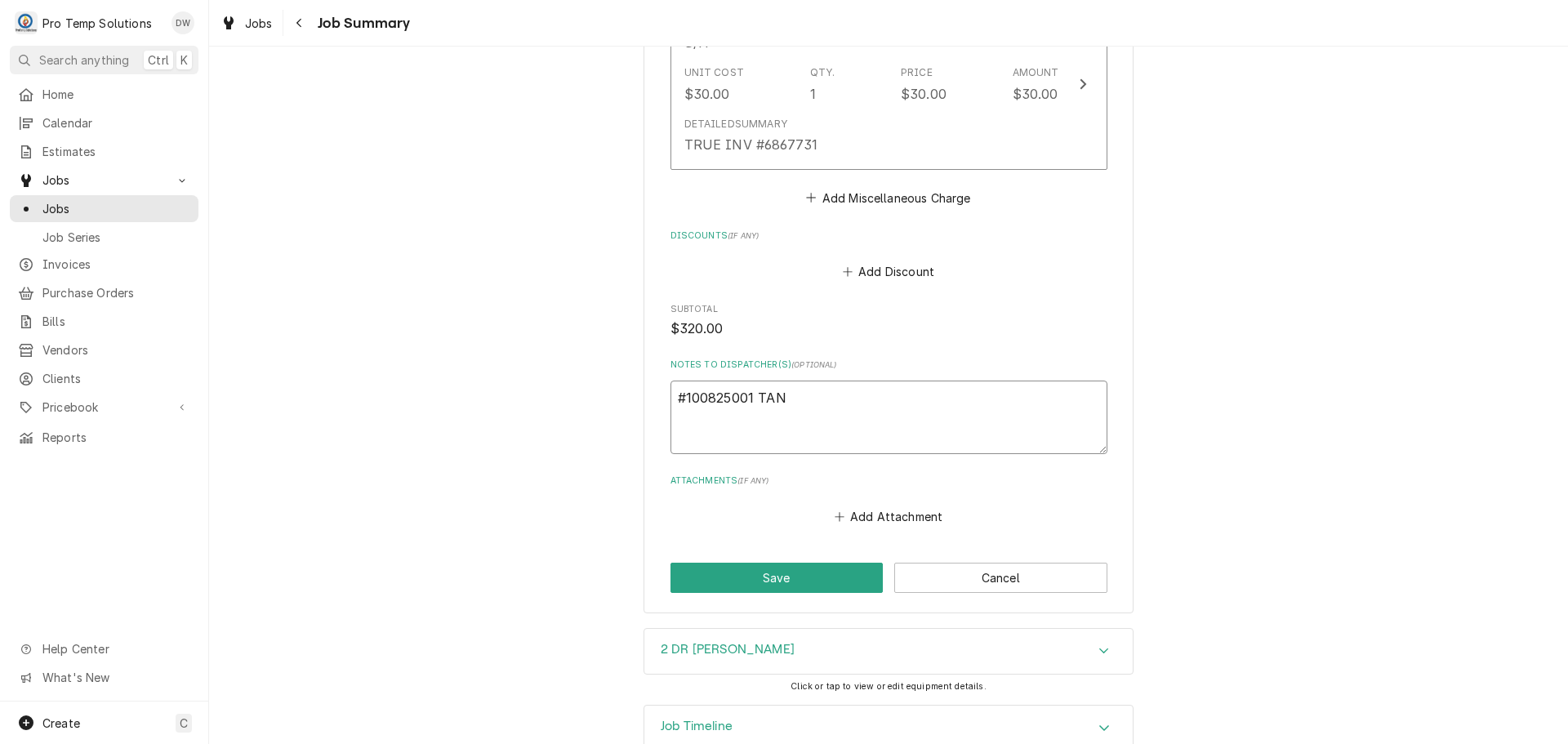
type textarea "x"
type textarea "#100825001 TAND"
type textarea "x"
type textarea "#100825001 TANDE"
type textarea "x"
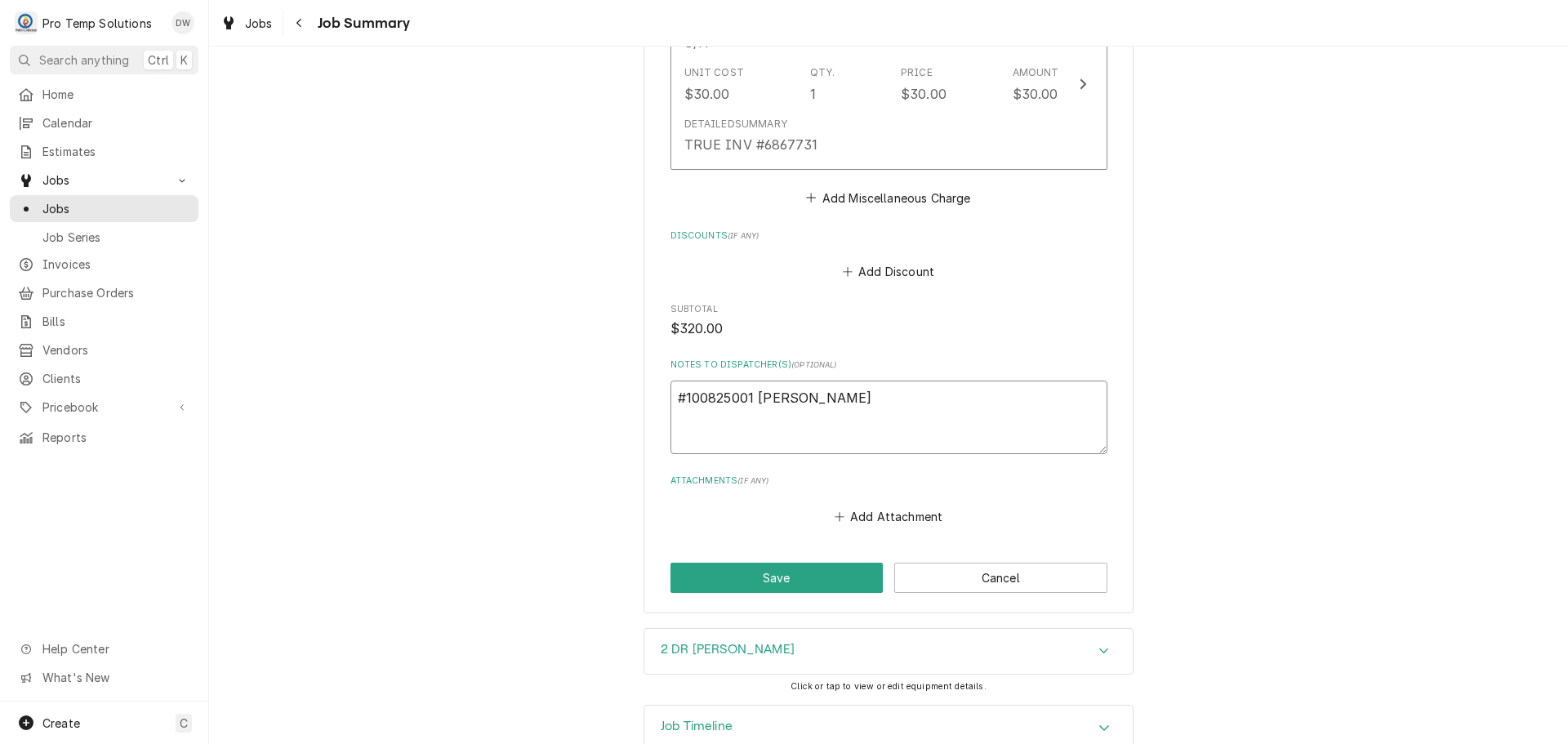
type textarea "#100825001 TANDEM"
type textarea "x"
type textarea "#100825001 TANDEM-"
type textarea "x"
type textarea "#100825001 TANDEM-"
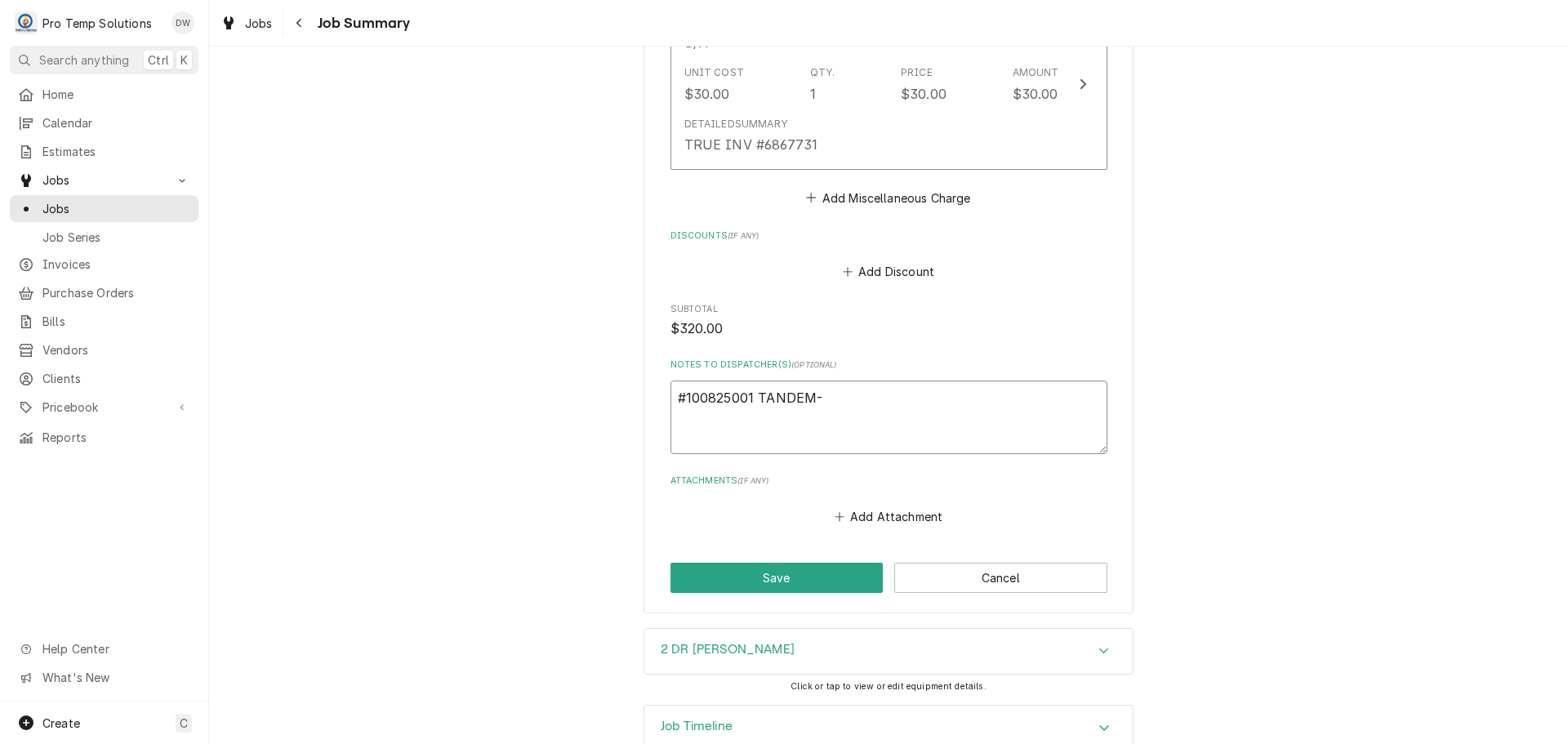
type textarea "x"
type textarea "#100825001 TANDEM- R"
type textarea "x"
type textarea "#100825001 TANDEM- RI"
type textarea "x"
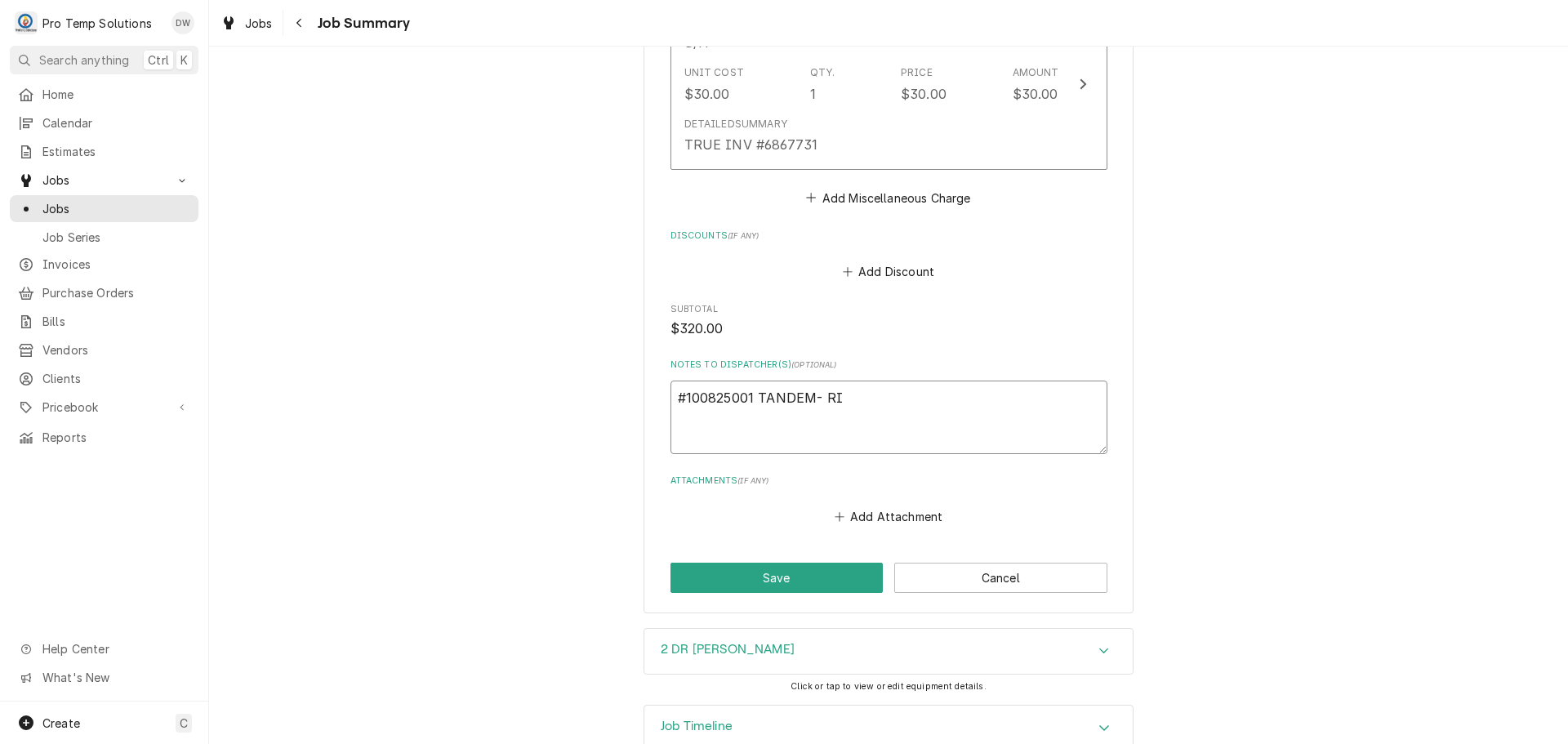
type textarea "#100825001 TANDEM- RIC"
type textarea "x"
type textarea "#100825001 TANDEM- RIC"
type textarea "x"
type textarea "#100825001 TANDEM- RIC G"
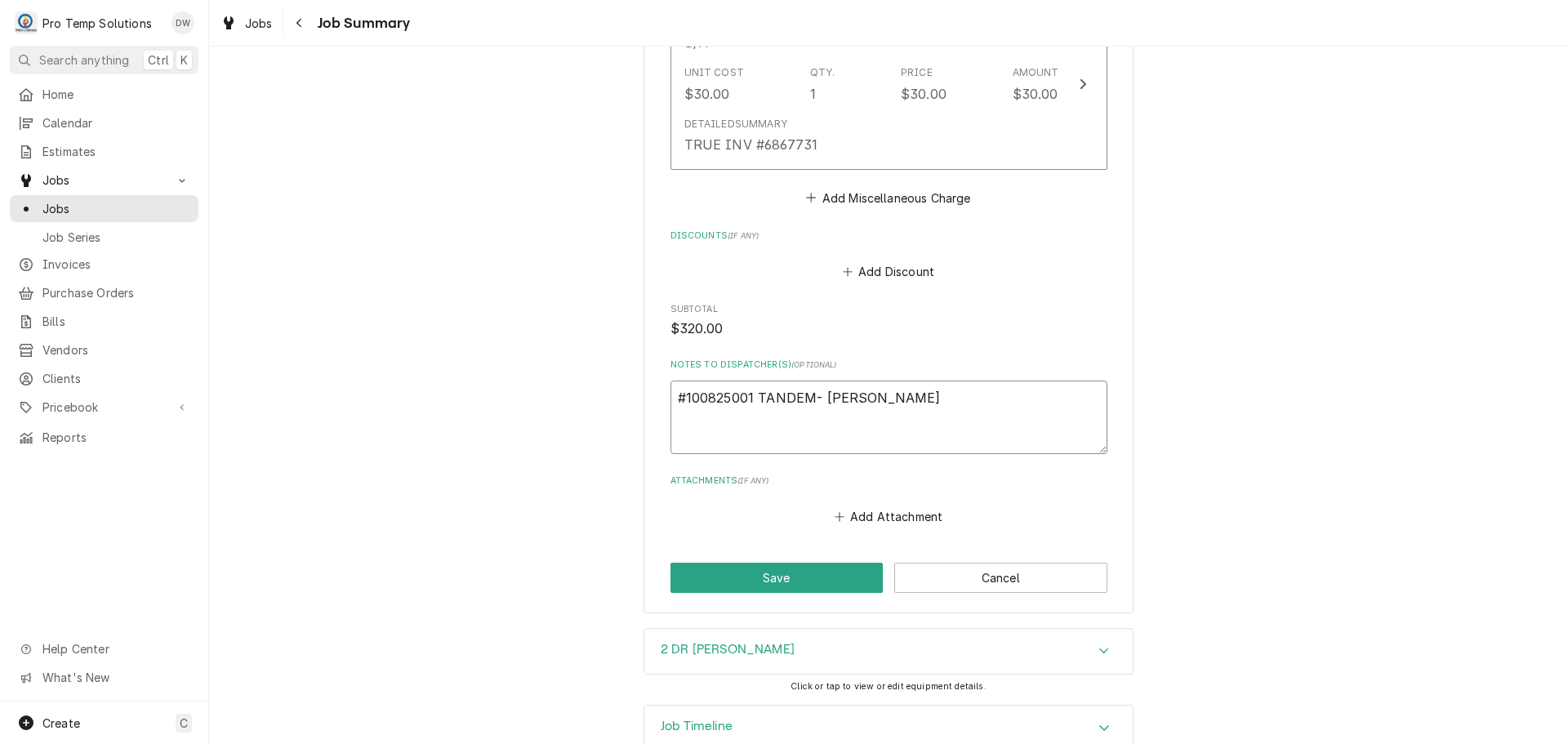
type textarea "x"
type textarea "#100825001 TANDEM- RIC GA"
type textarea "x"
type textarea "#100825001 TANDEM- RIC GAS"
type textarea "x"
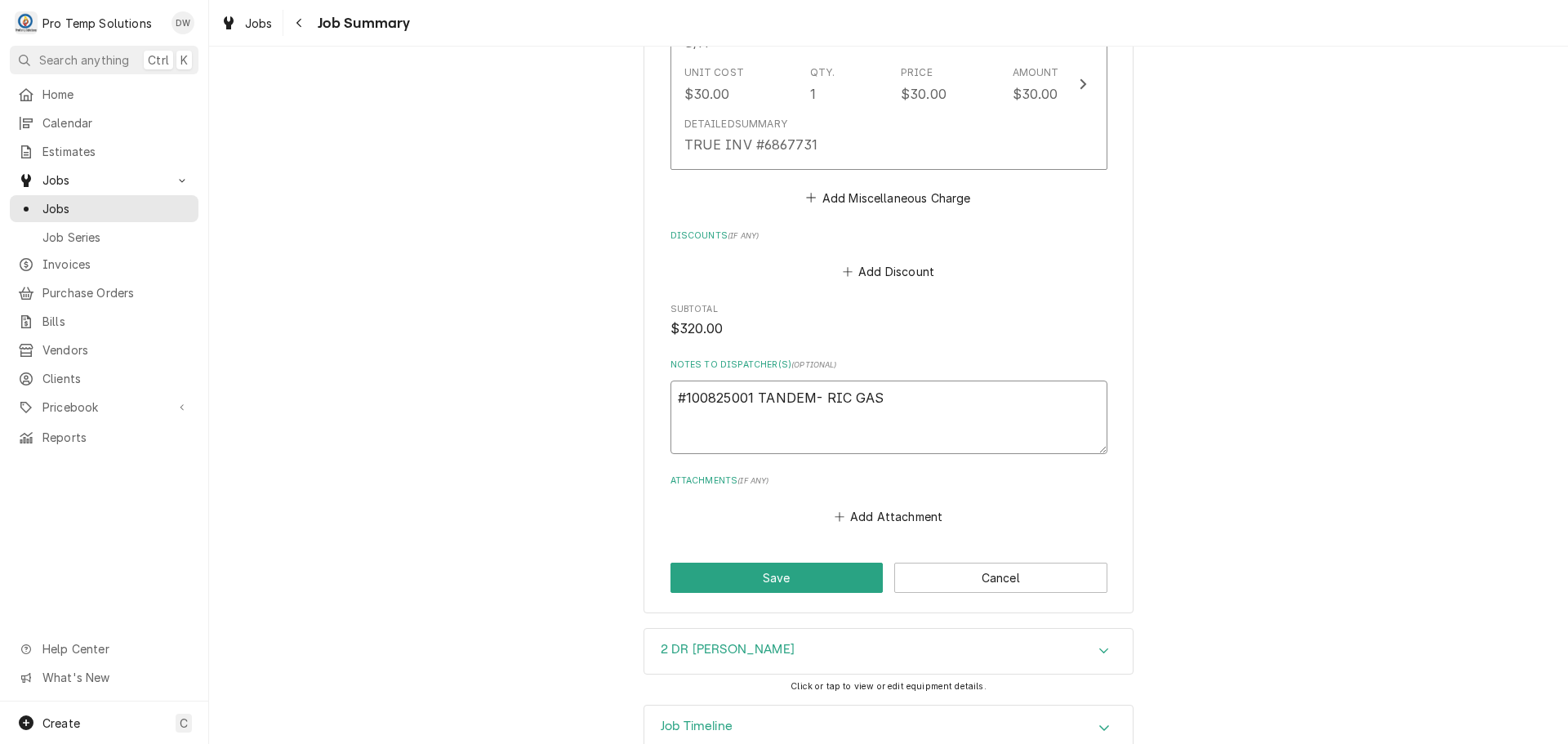
type textarea "#100825001 TANDEM- RIC GASK"
type textarea "x"
type textarea "#100825001 TANDEM- RIC GASKE"
type textarea "x"
type textarea "#100825001 TANDEM- RIC GASKET"
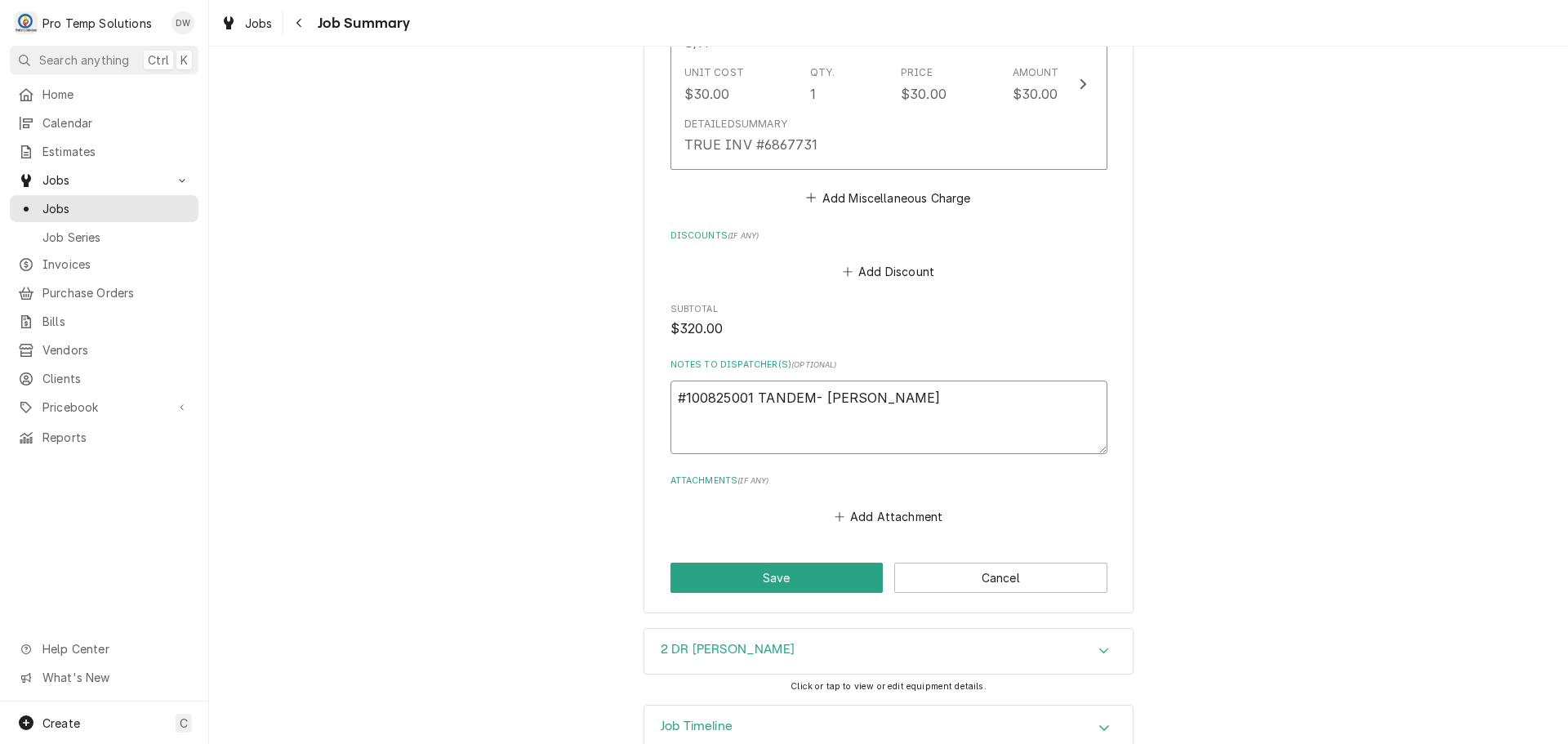
type textarea "x"
type textarea "#100825001 TANDEM- RIC GASKETS"
type textarea "x"
type textarea "#100825001 TANDEM- RIC GASKETS"
click at [775, 579] on button "Save" at bounding box center [777, 578] width 213 height 30
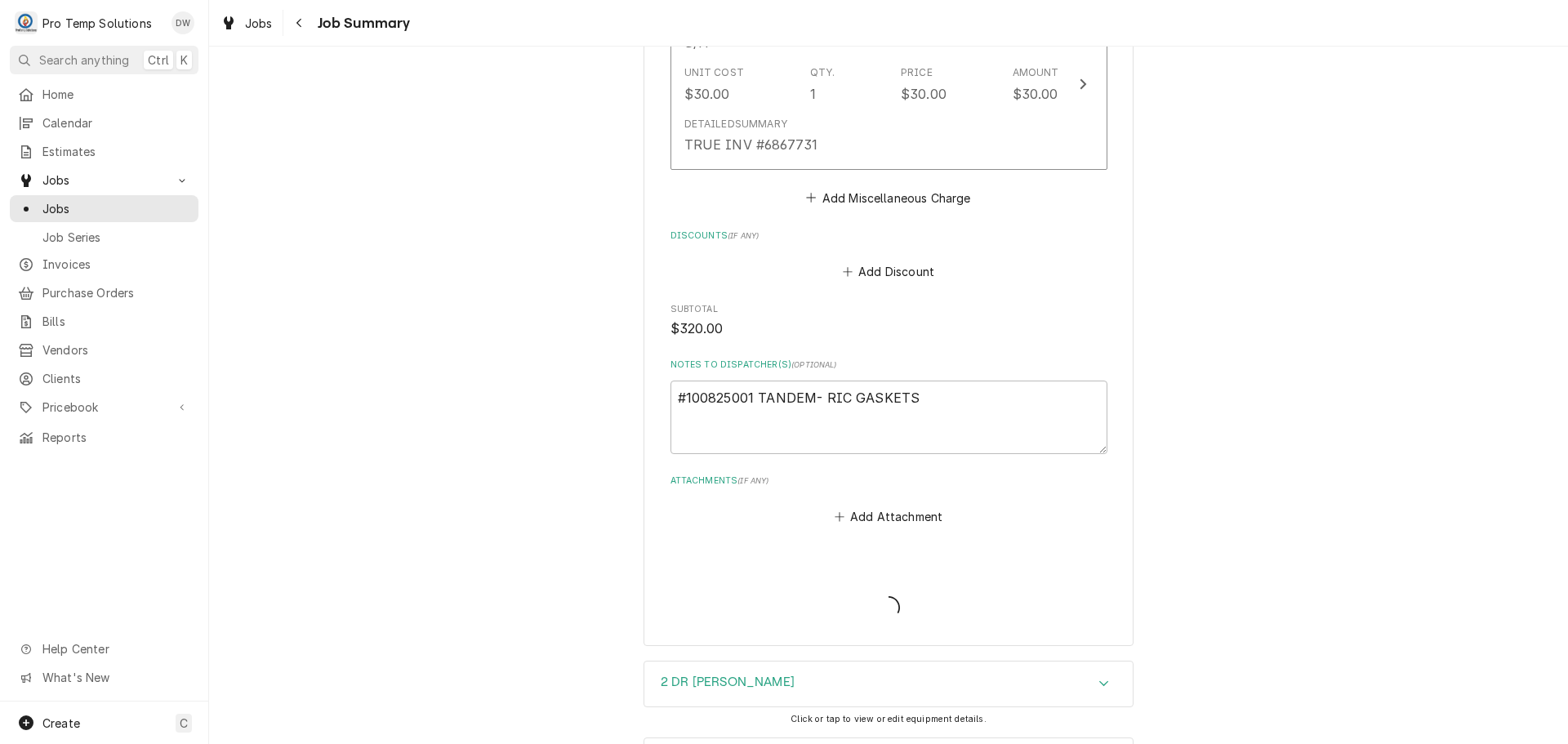
type textarea "x"
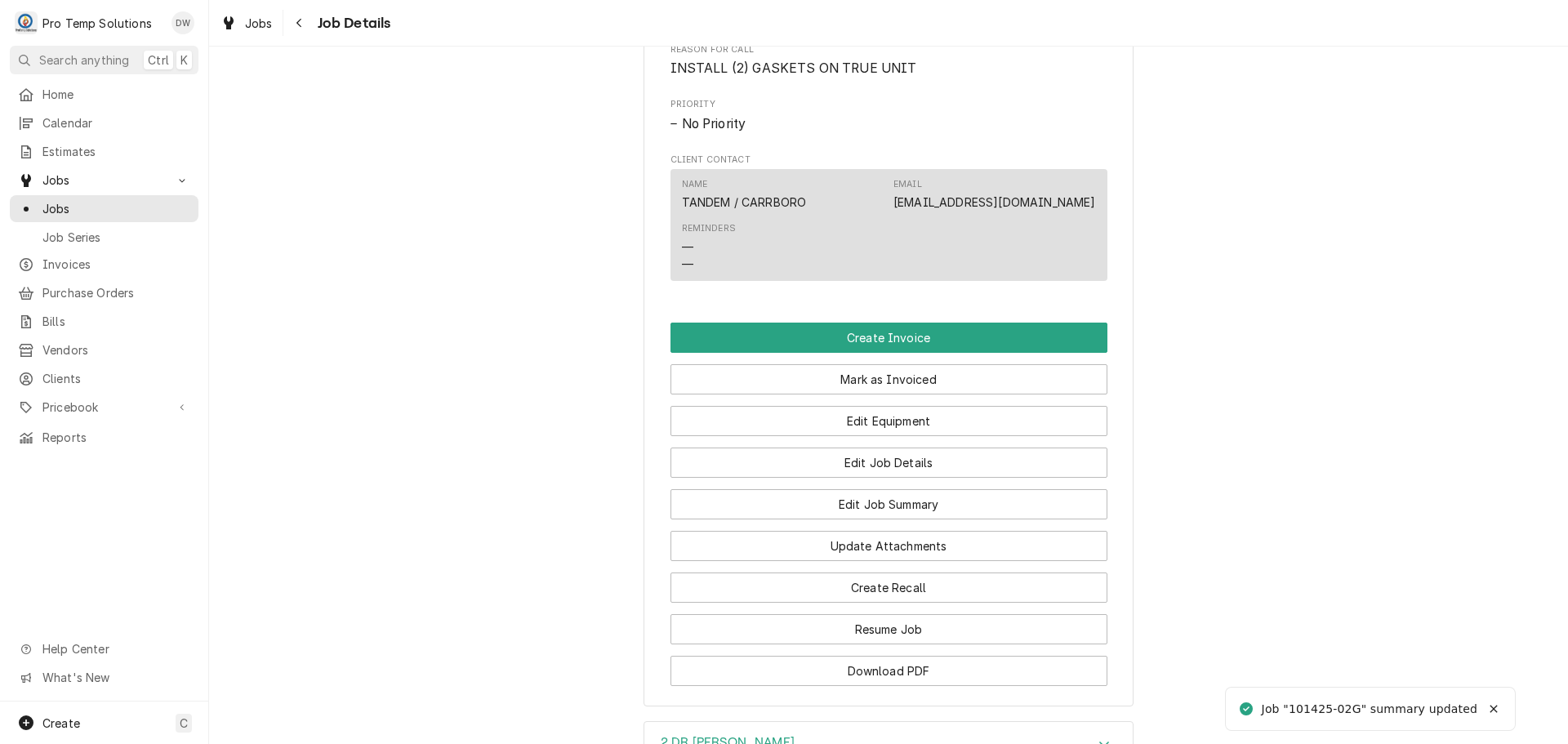
scroll to position [817, 0]
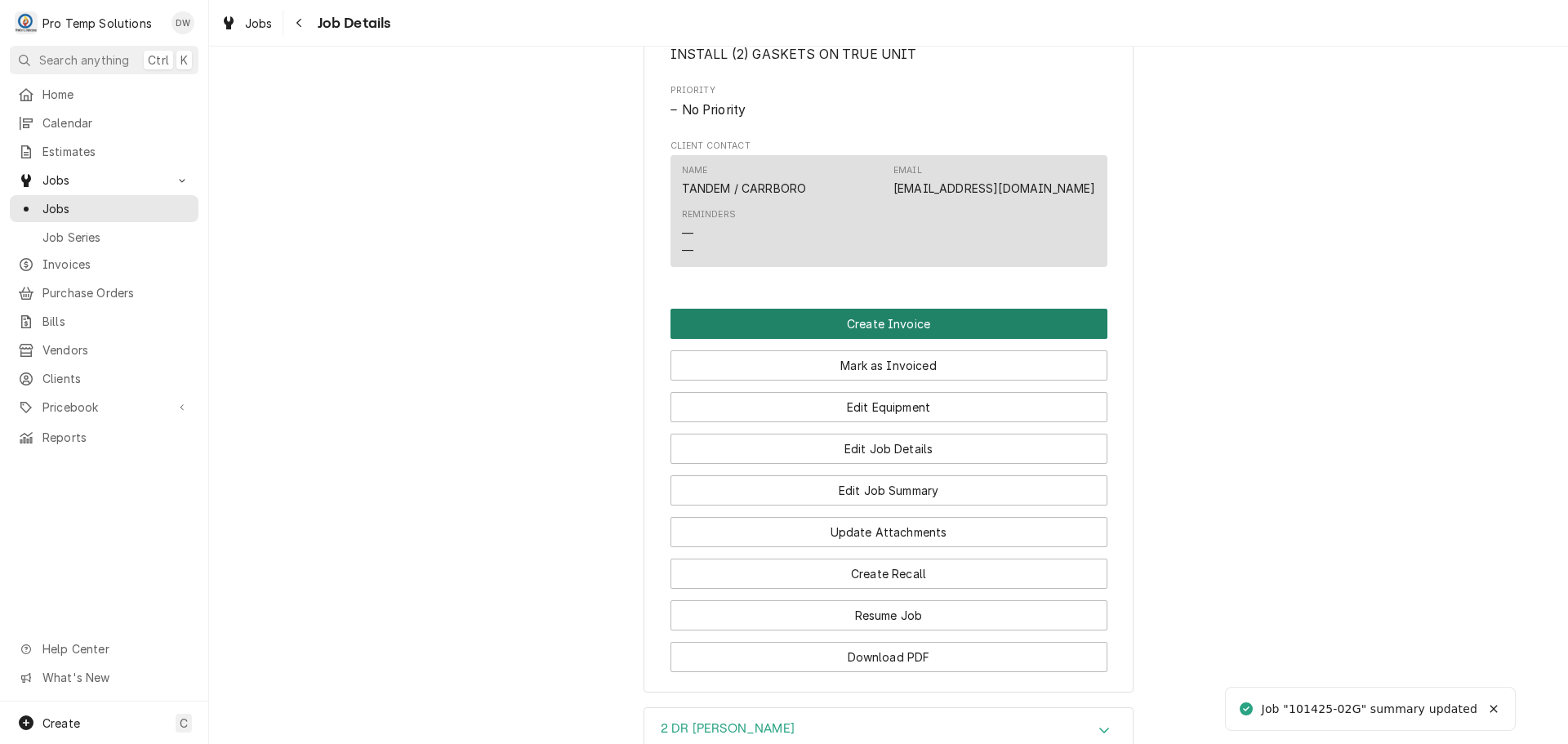
click at [855, 339] on button "Create Invoice" at bounding box center [889, 324] width 437 height 30
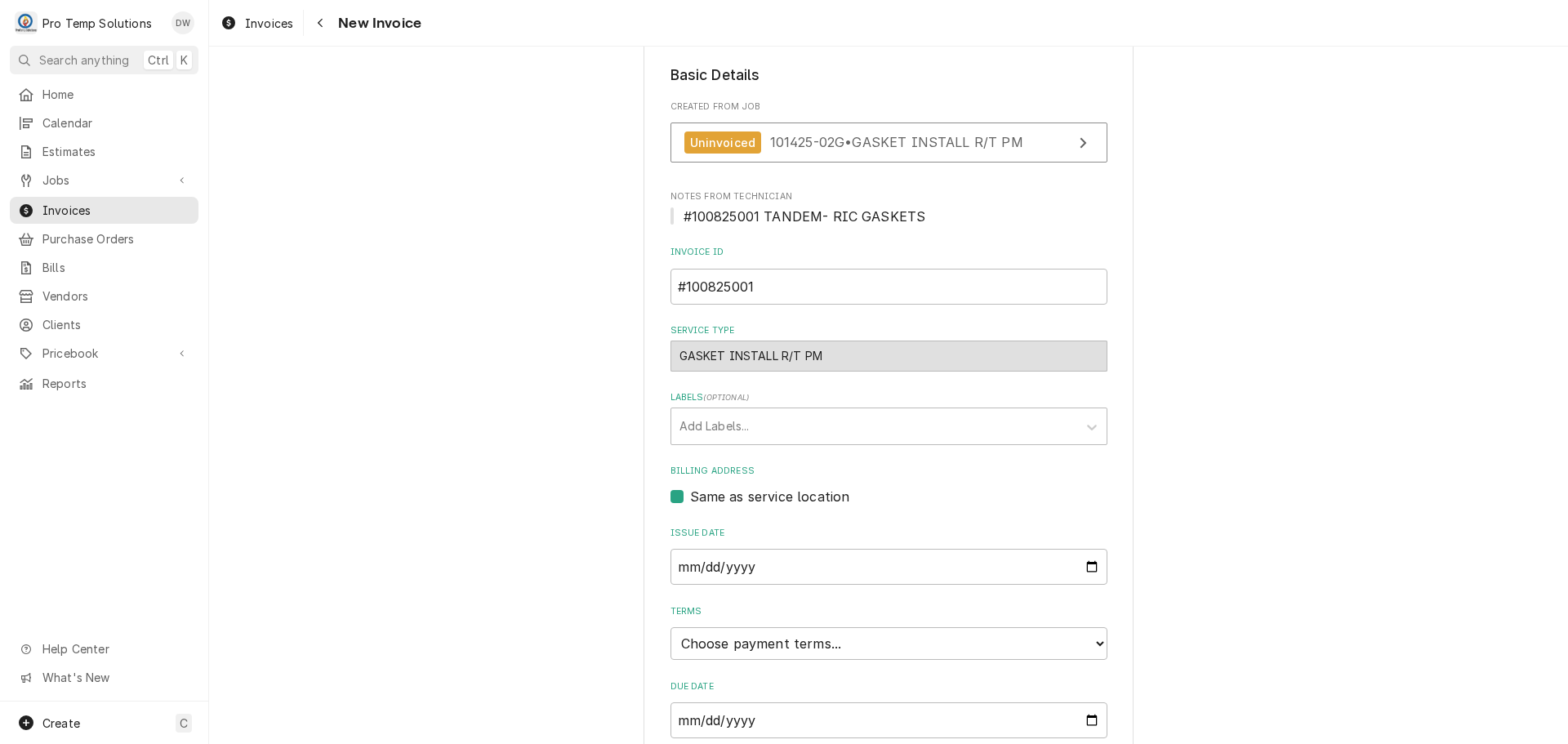
scroll to position [322, 0]
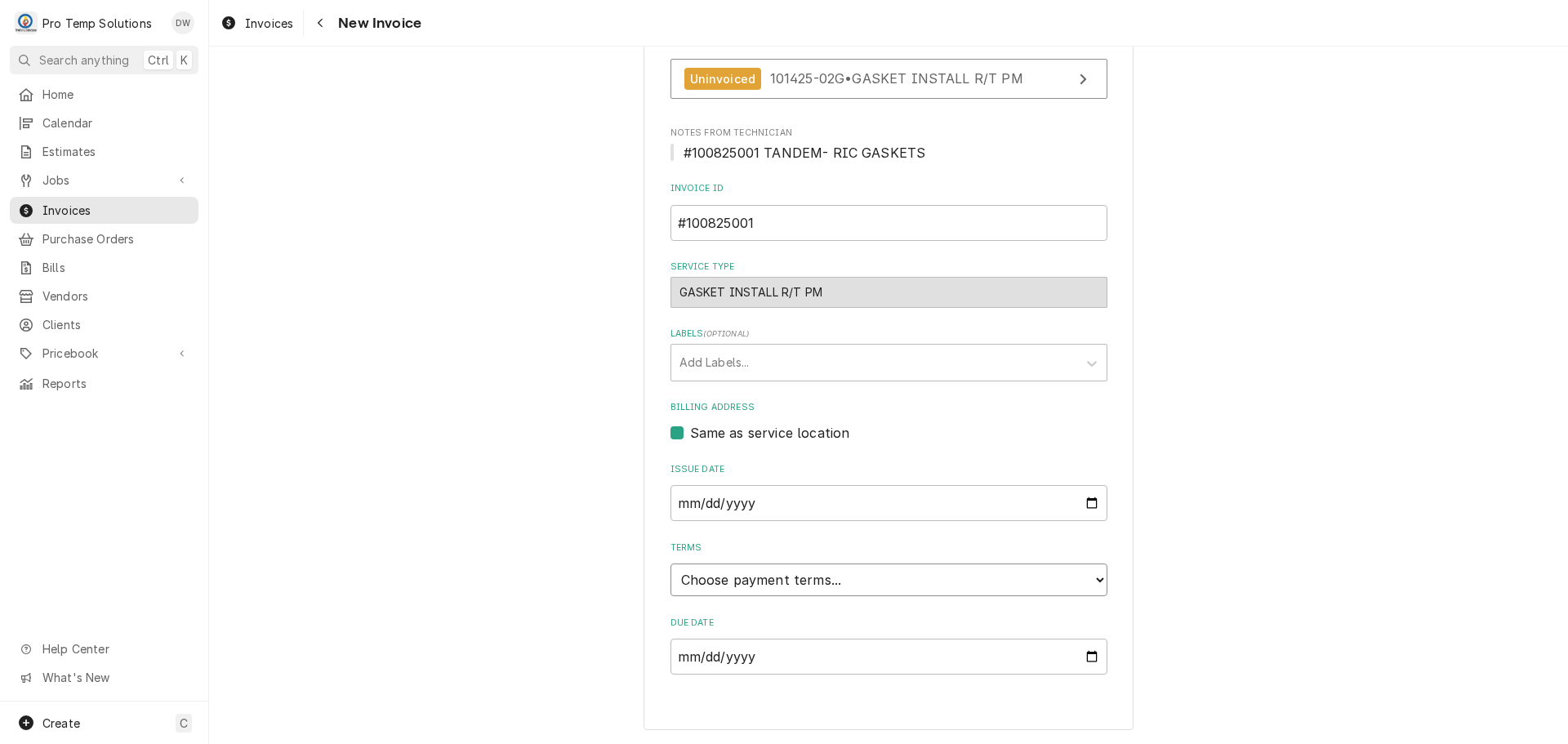
click at [746, 577] on select "Choose payment terms... Same Day Net 7 Net 14 Net 21 Net 30 Net 45 Net 60 Net 90" at bounding box center [889, 580] width 437 height 33
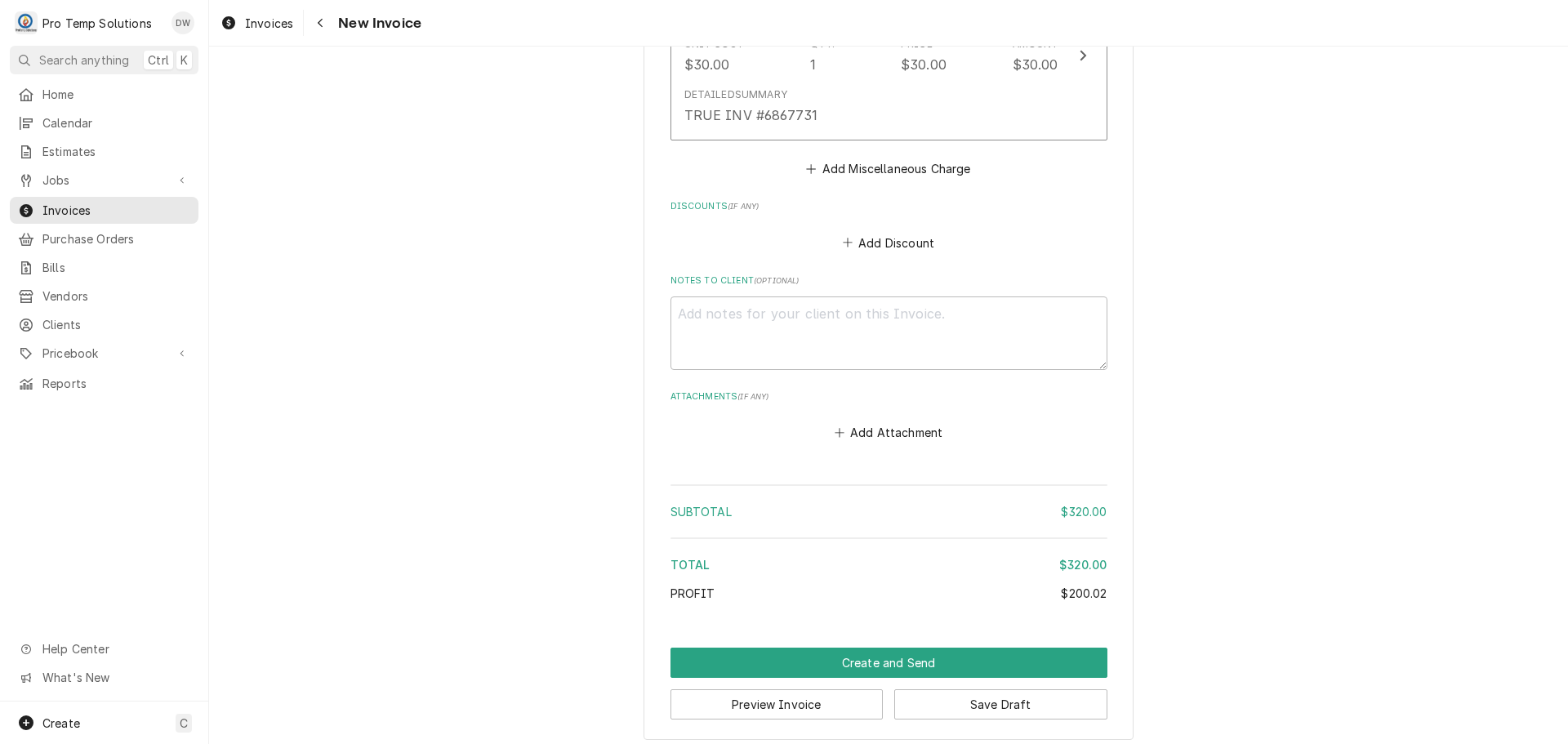
scroll to position [1774, 0]
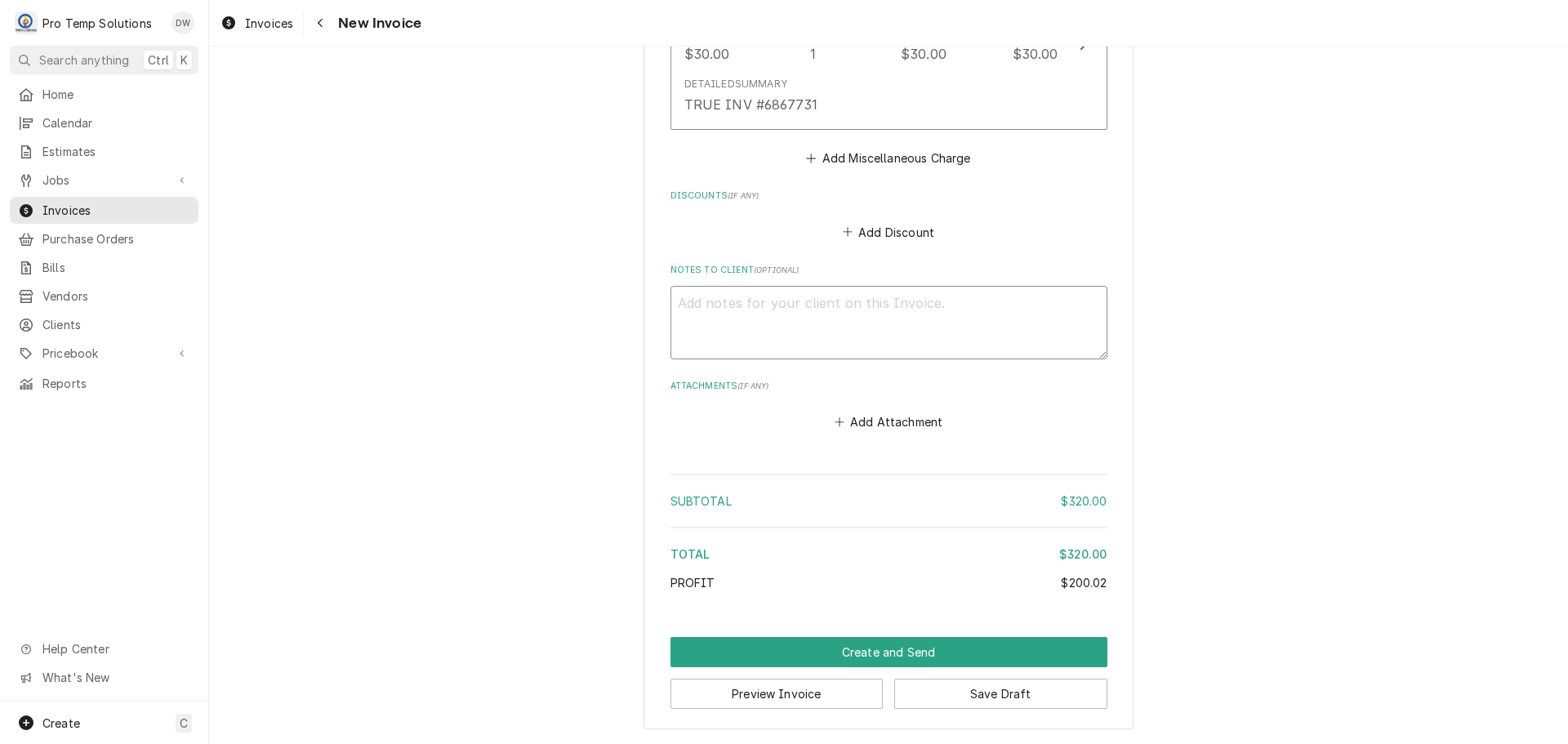
click at [720, 302] on textarea "Notes to Client ( optional )" at bounding box center [889, 323] width 437 height 74
type textarea "x"
type textarea "#"
type textarea "x"
type textarea "#1"
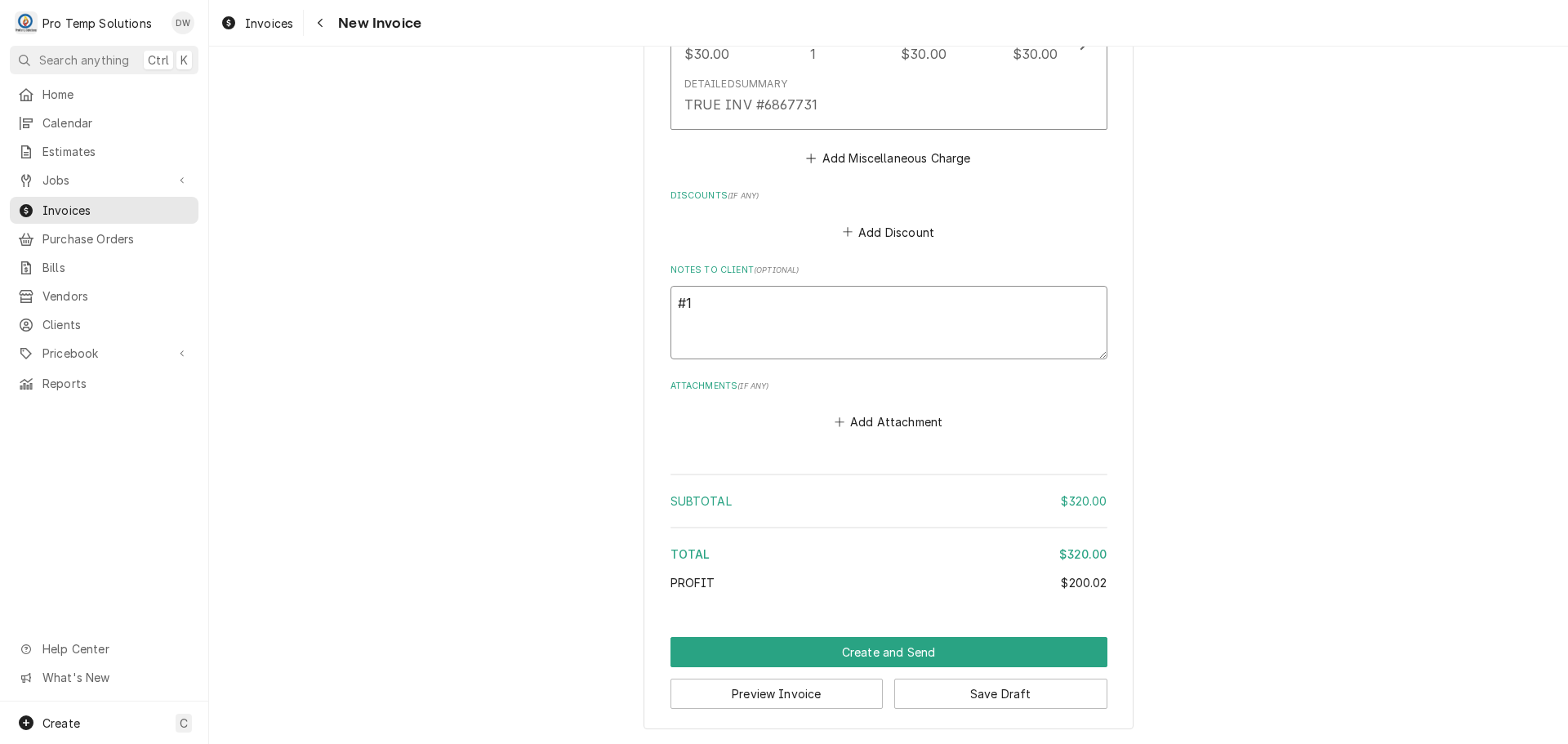
type textarea "x"
type textarea "#10"
type textarea "x"
type textarea "#100"
type textarea "x"
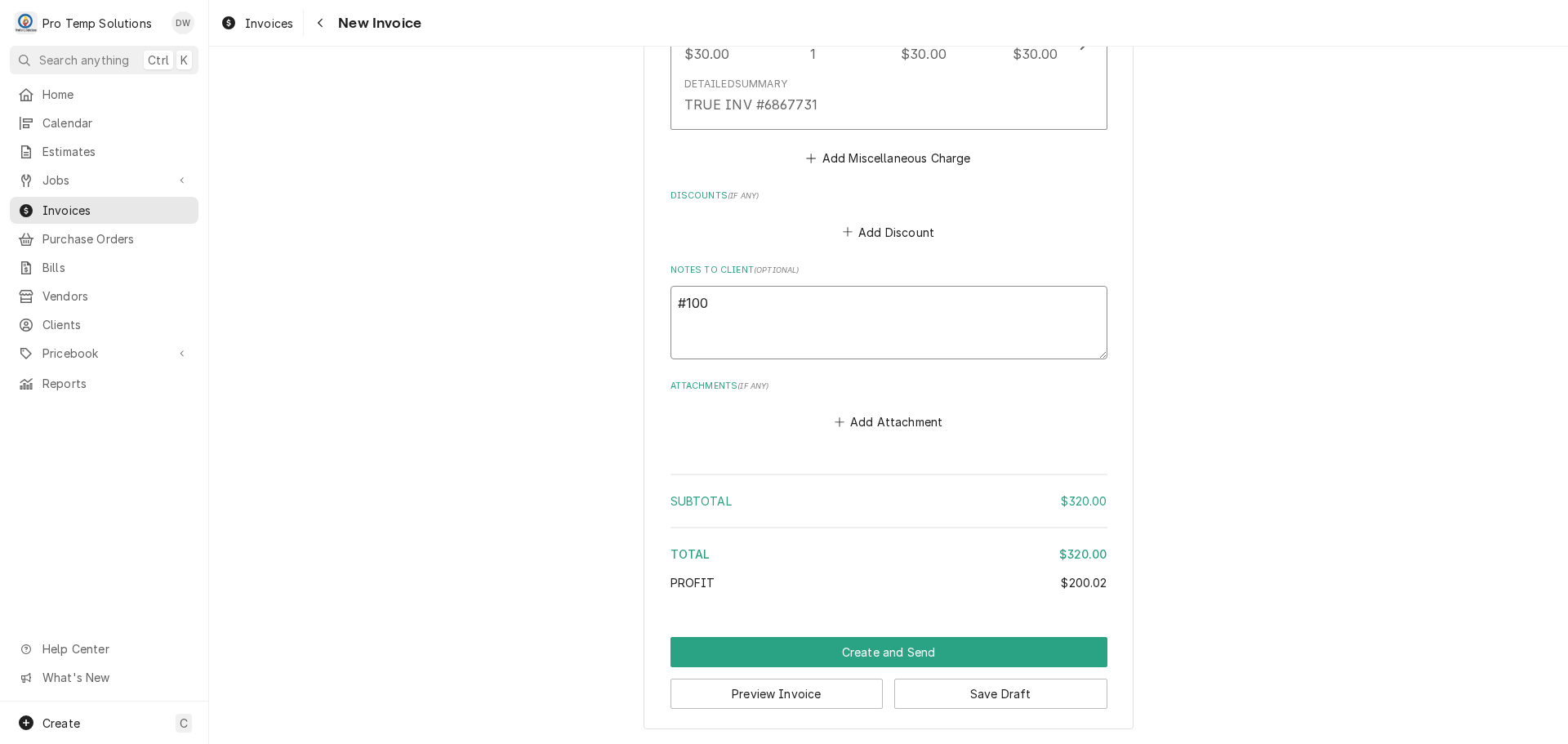
type textarea "#1008"
type textarea "x"
type textarea "#10082"
type textarea "x"
type textarea "#100825"
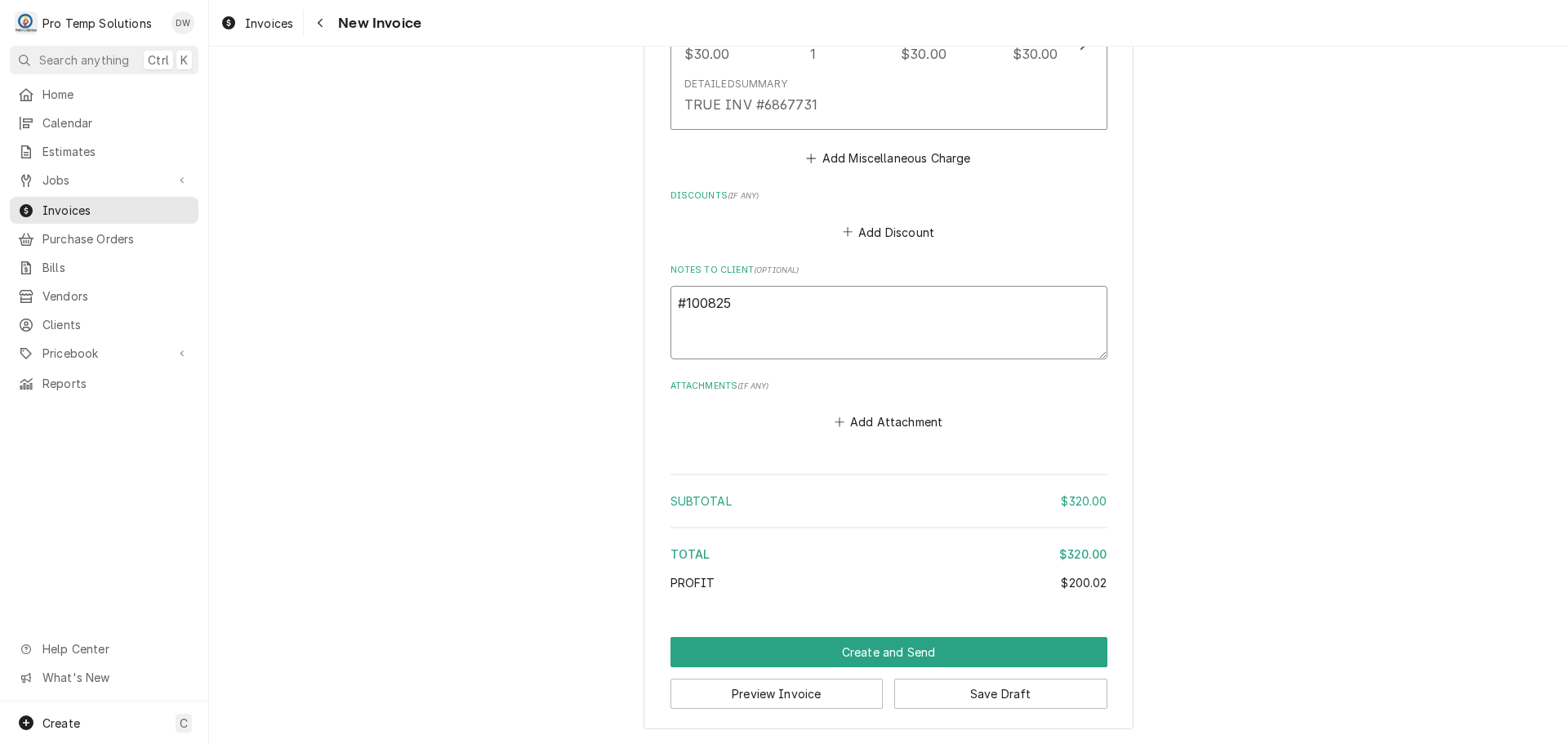
type textarea "x"
type textarea "#1008250"
type textarea "x"
type textarea "#10082500"
type textarea "x"
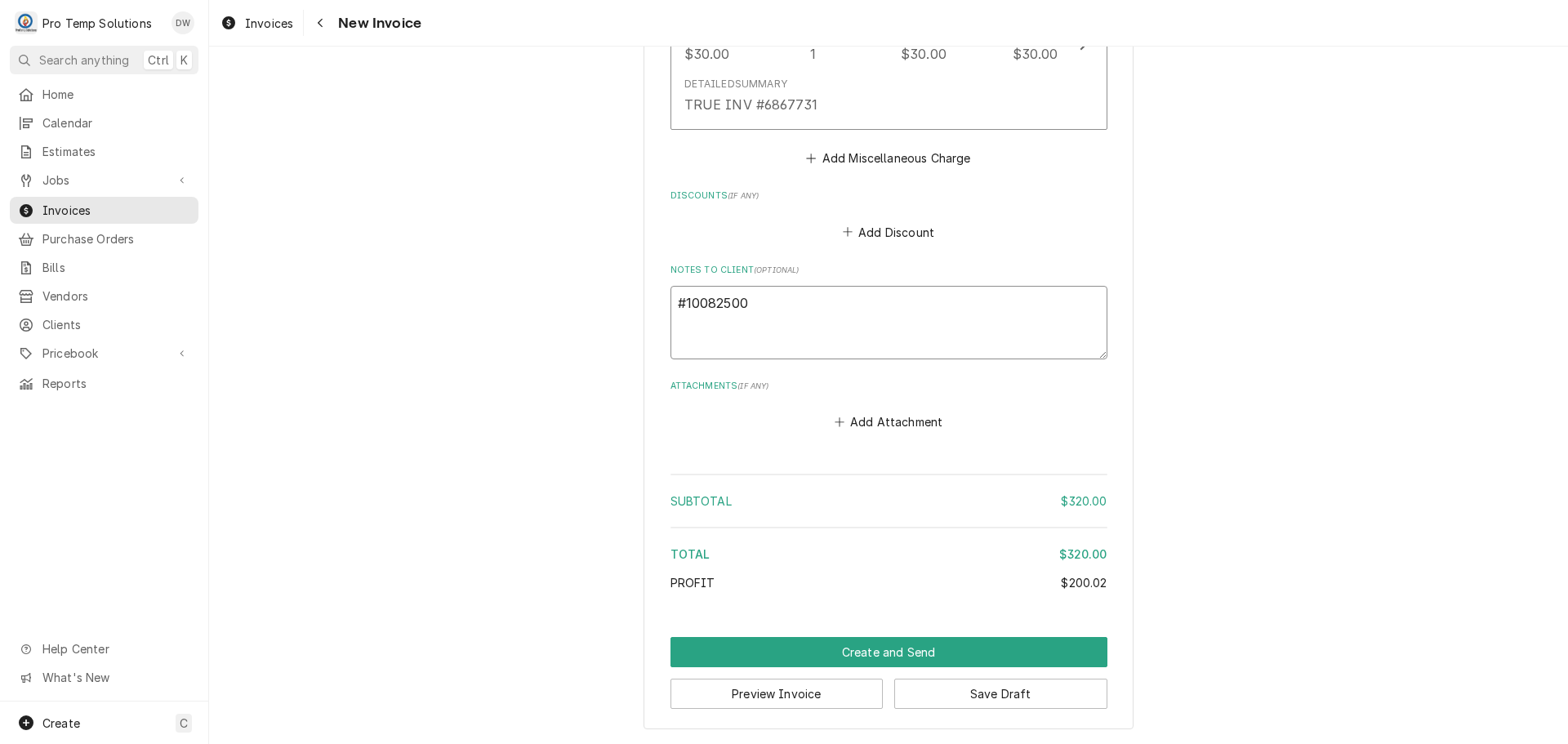
type textarea "#100825001"
type textarea "x"
type textarea "#100825001-"
type textarea "x"
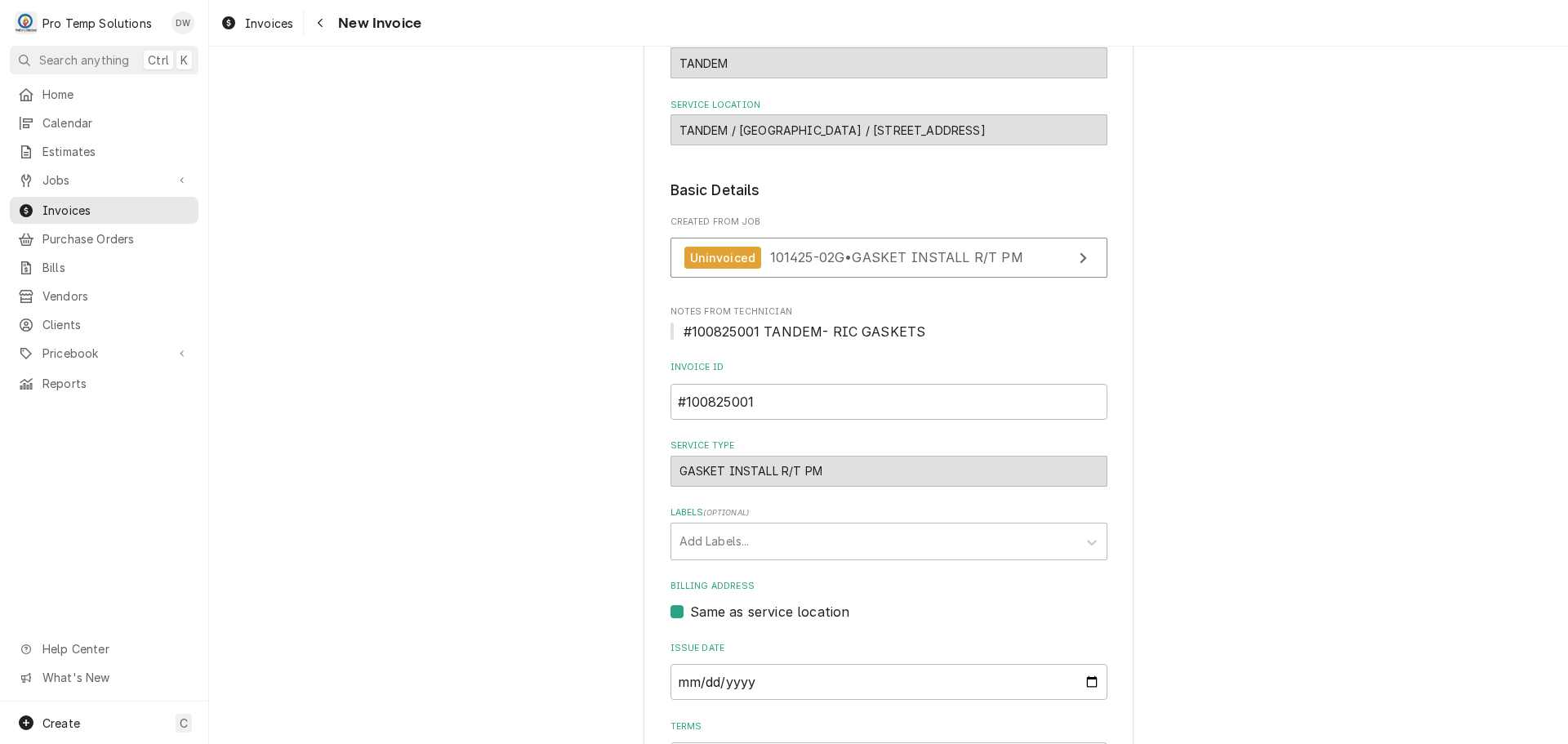
scroll to position [142, 0]
type textarea "#100825001-G"
click at [769, 401] on input "#100825001" at bounding box center [889, 403] width 437 height 36
type input "#100825001-"
type textarea "x"
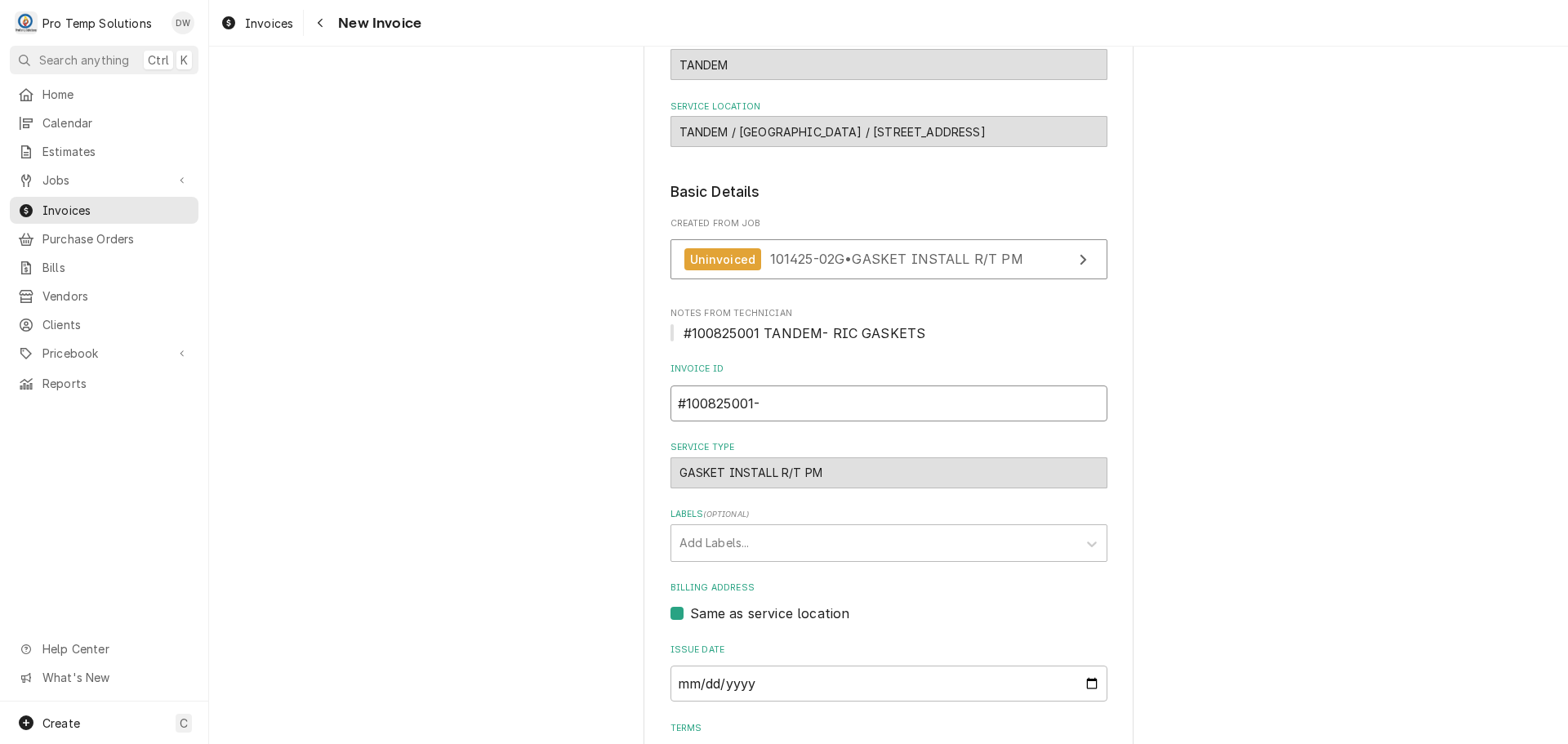
type input "#100825001-G"
type textarea "x"
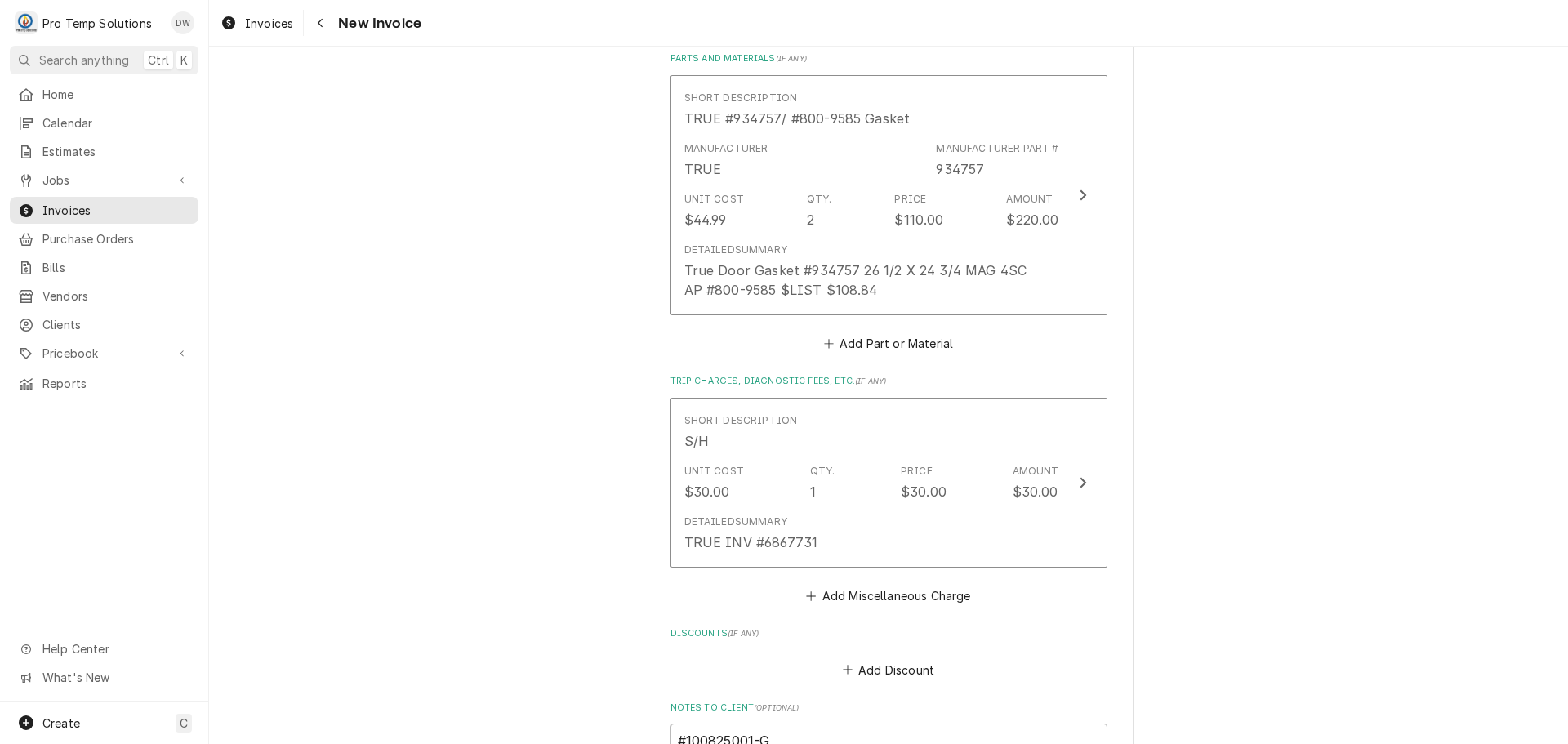
scroll to position [1774, 0]
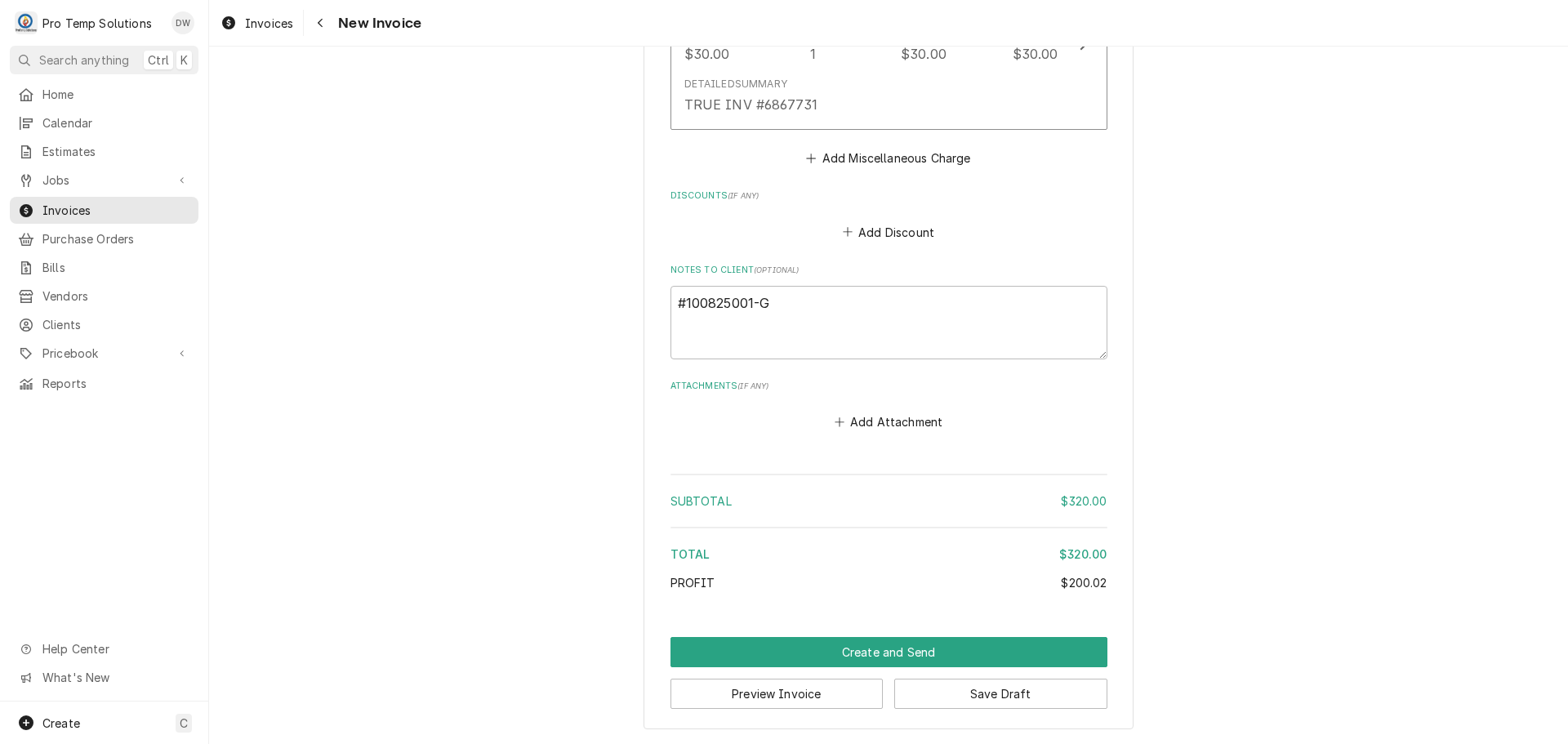
type input "#100825001-G"
click at [859, 322] on textarea "#100825001-G" at bounding box center [889, 323] width 437 height 74
type textarea "x"
type textarea "#100825001-G"
type textarea "x"
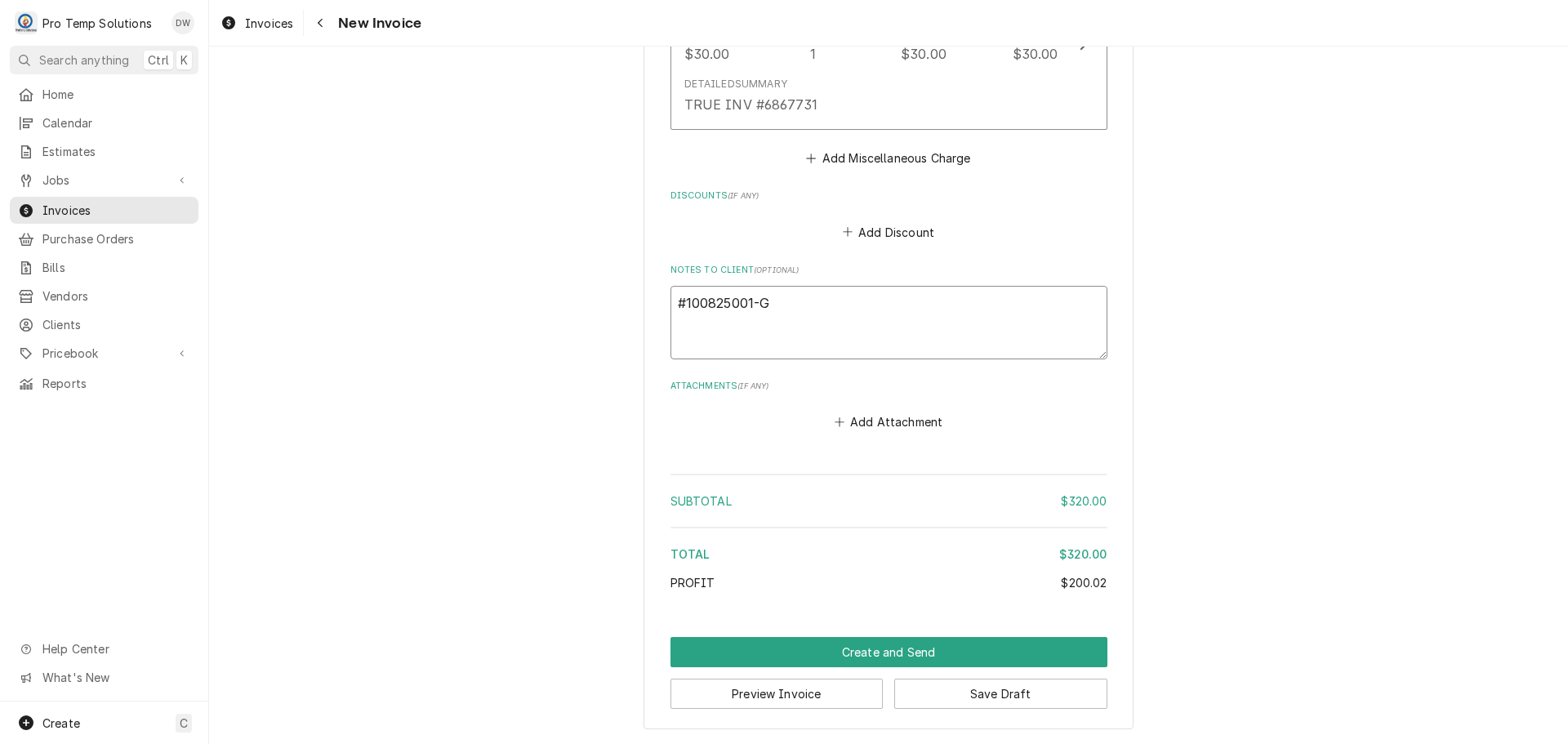
type textarea "#100825001-G T"
type textarea "x"
type textarea "#100825001-G TA"
type textarea "x"
type textarea "#100825001-G TAN"
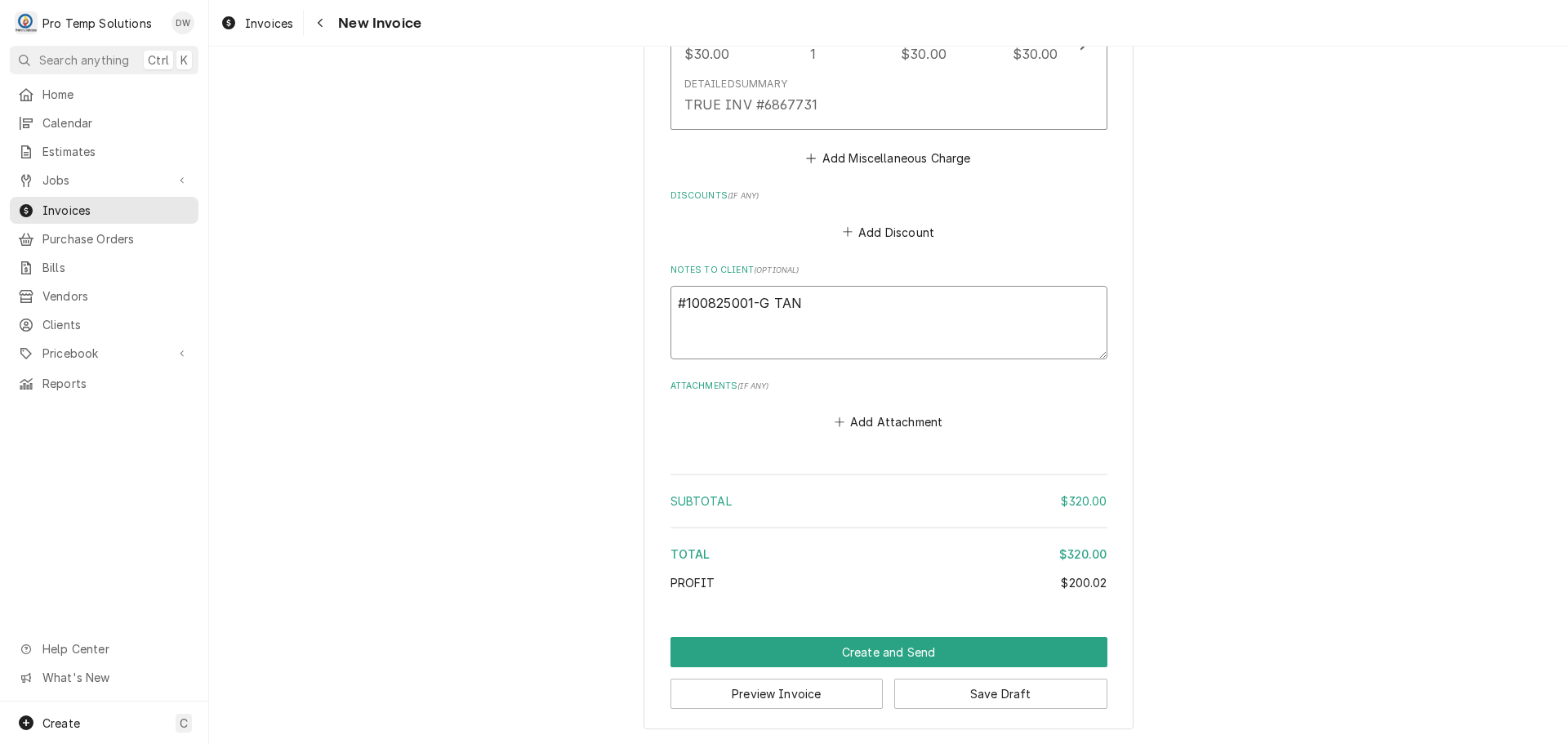
type textarea "x"
type textarea "#100825001-G TAND"
type textarea "x"
type textarea "#100825001-G [PERSON_NAME]"
type textarea "x"
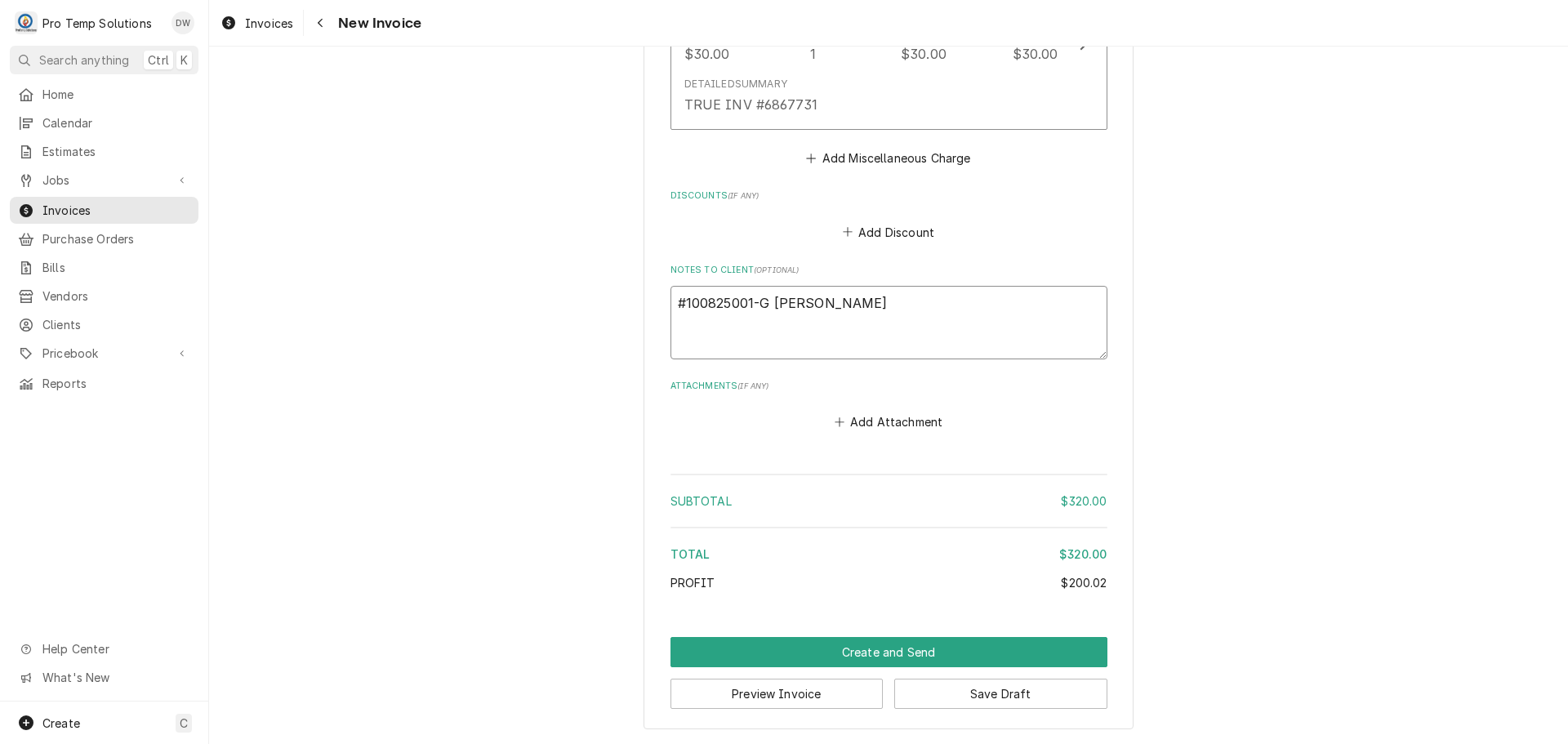
type textarea "#100825001-G TANDEM"
type textarea "x"
type textarea "#100825001-G TANDEM-"
type textarea "x"
type textarea "#100825001-G TANDEM-"
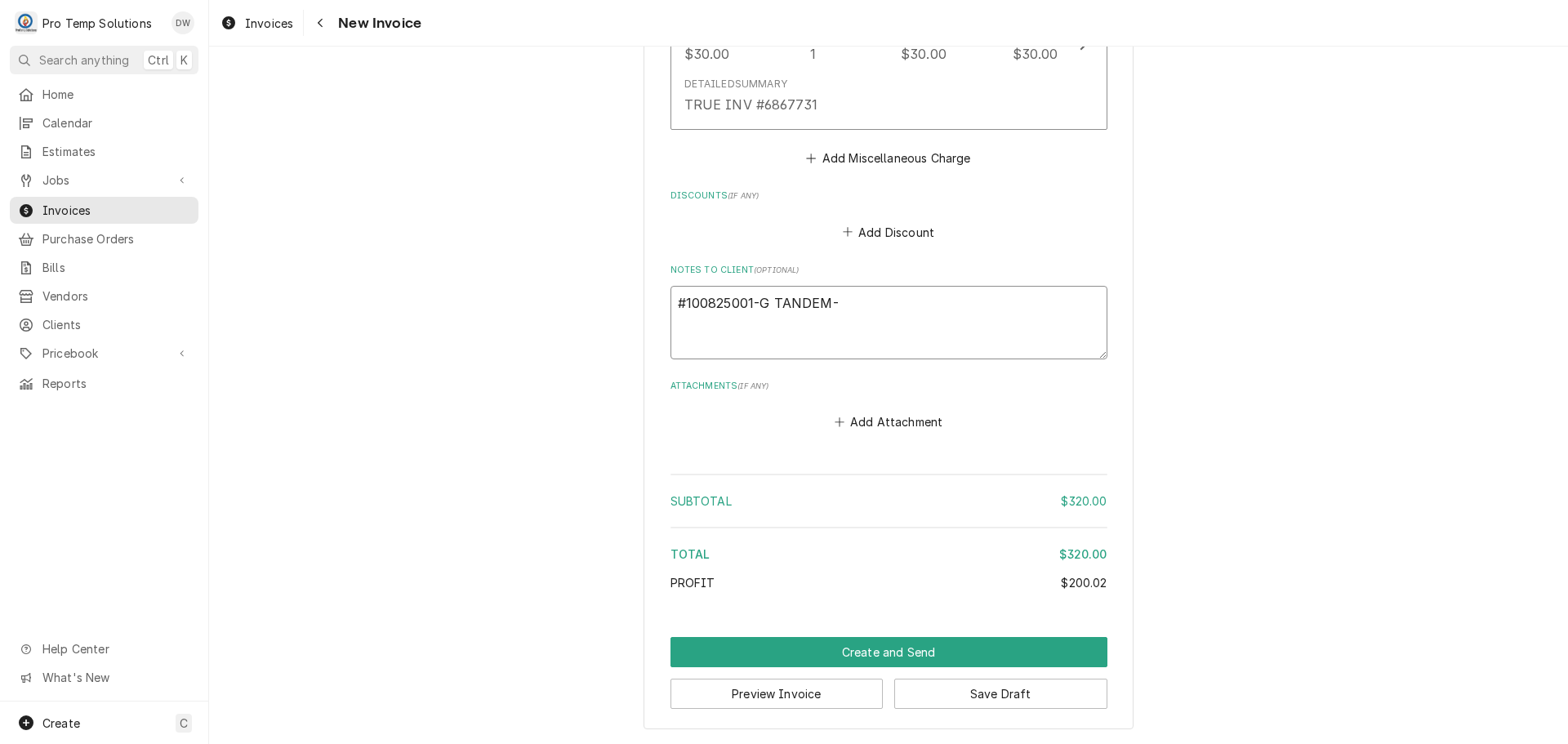
type textarea "x"
type textarea "#100825001-G TANDEM- R"
type textarea "x"
type textarea "#100825001-G TANDEM- RI"
type textarea "x"
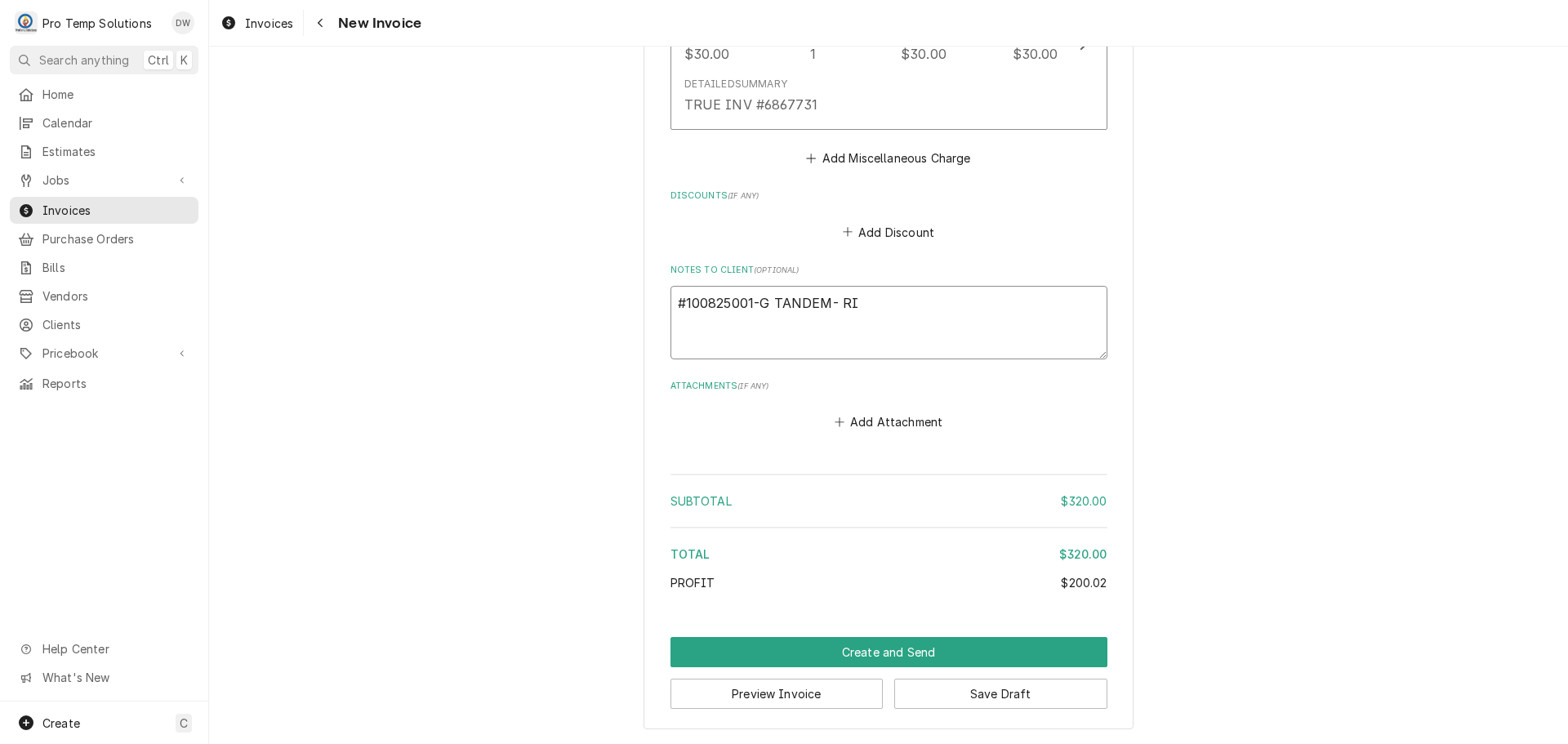
type textarea "#100825001-G TANDEM- RIC"
type textarea "x"
type textarea "#100825001-G TANDEM- RIC"
type textarea "x"
type textarea "#100825001-G TANDEM- [PERSON_NAME]"
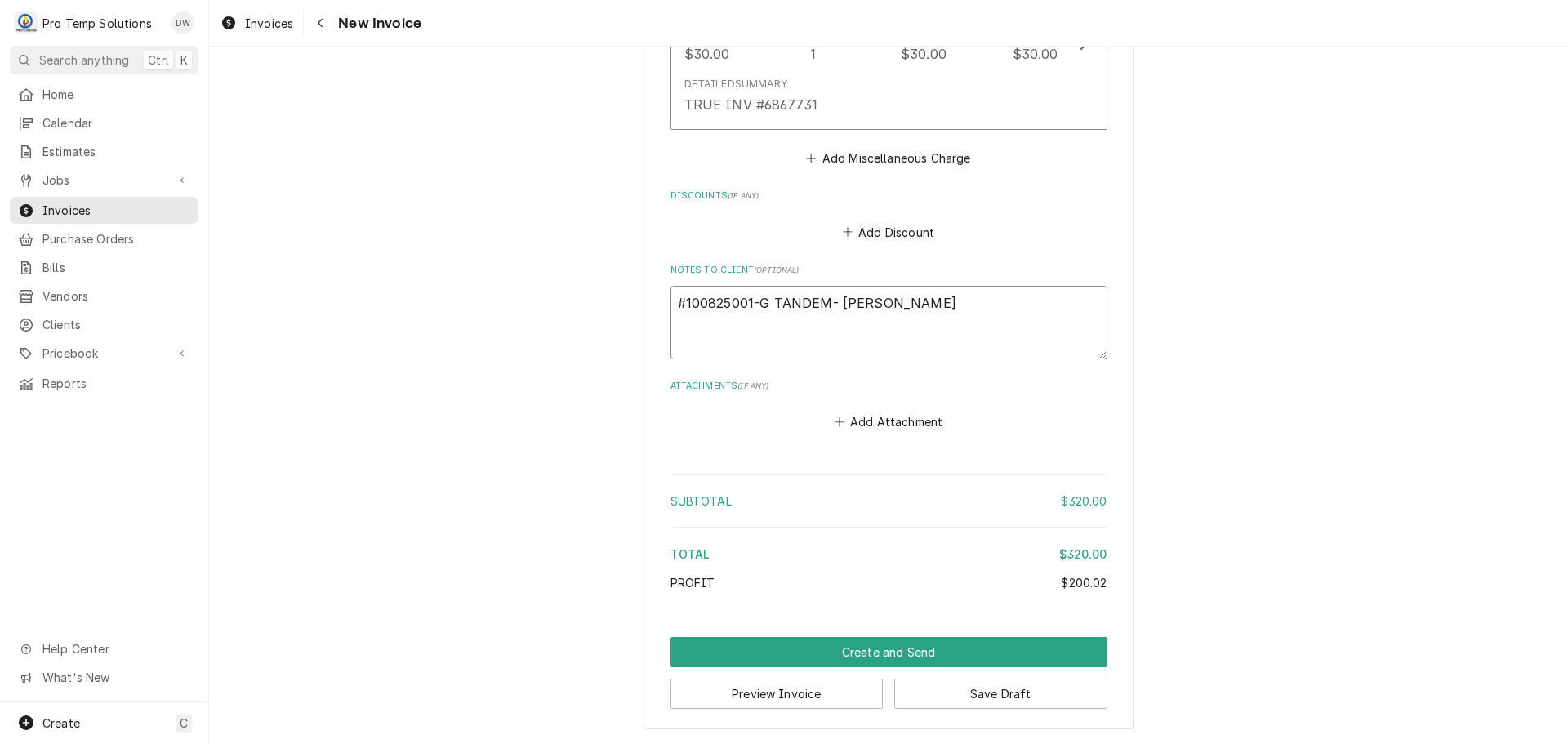
type textarea "x"
type textarea "#100825001-G TANDEM- RIC GA"
type textarea "x"
type textarea "#100825001-G TANDEM- RIC GAS"
type textarea "x"
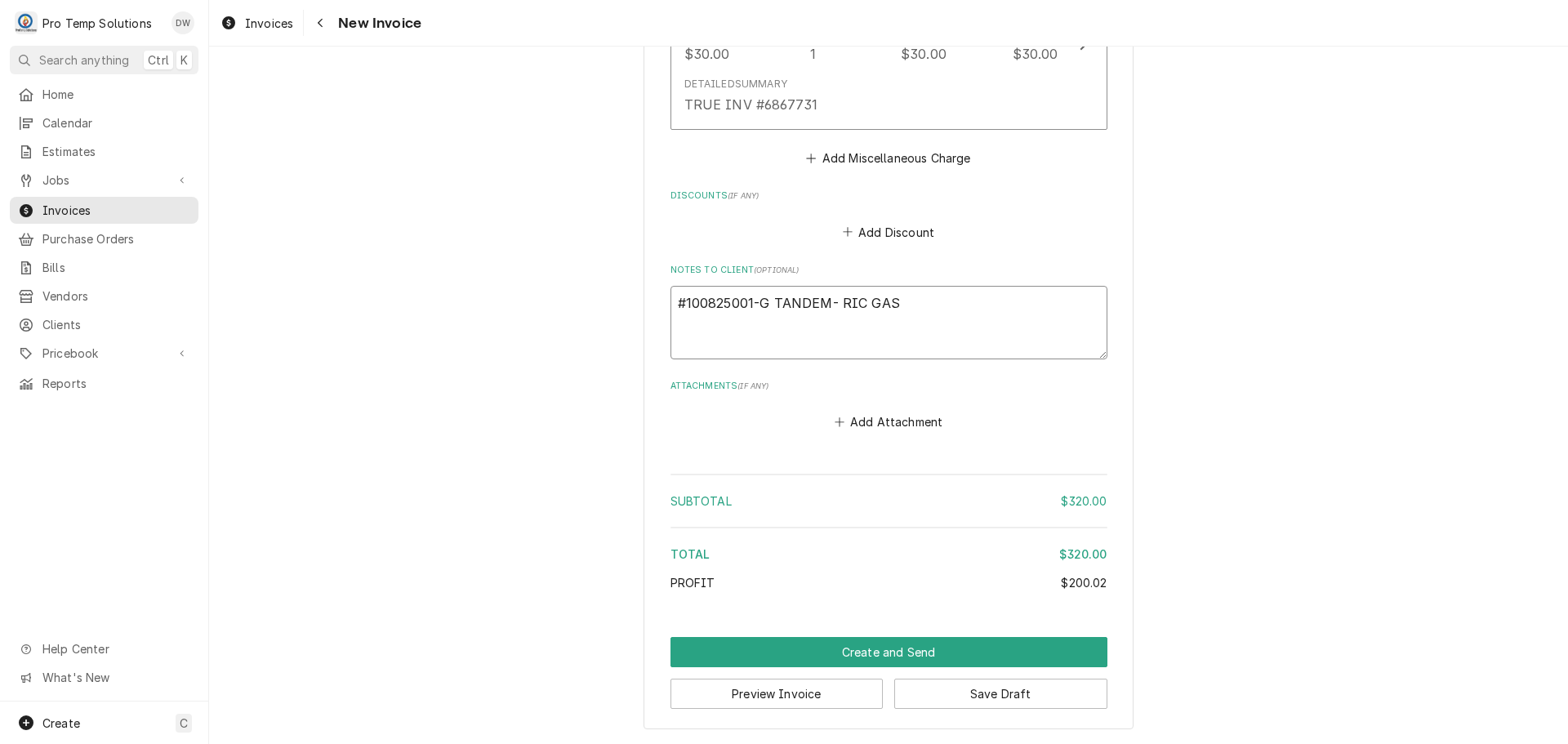
type textarea "#100825001-G TANDEM- [PERSON_NAME]"
type textarea "x"
type textarea "#100825001-G TANDEM- [PERSON_NAME]"
type textarea "x"
type textarea "#100825001-G TANDEM- RIC GASKET"
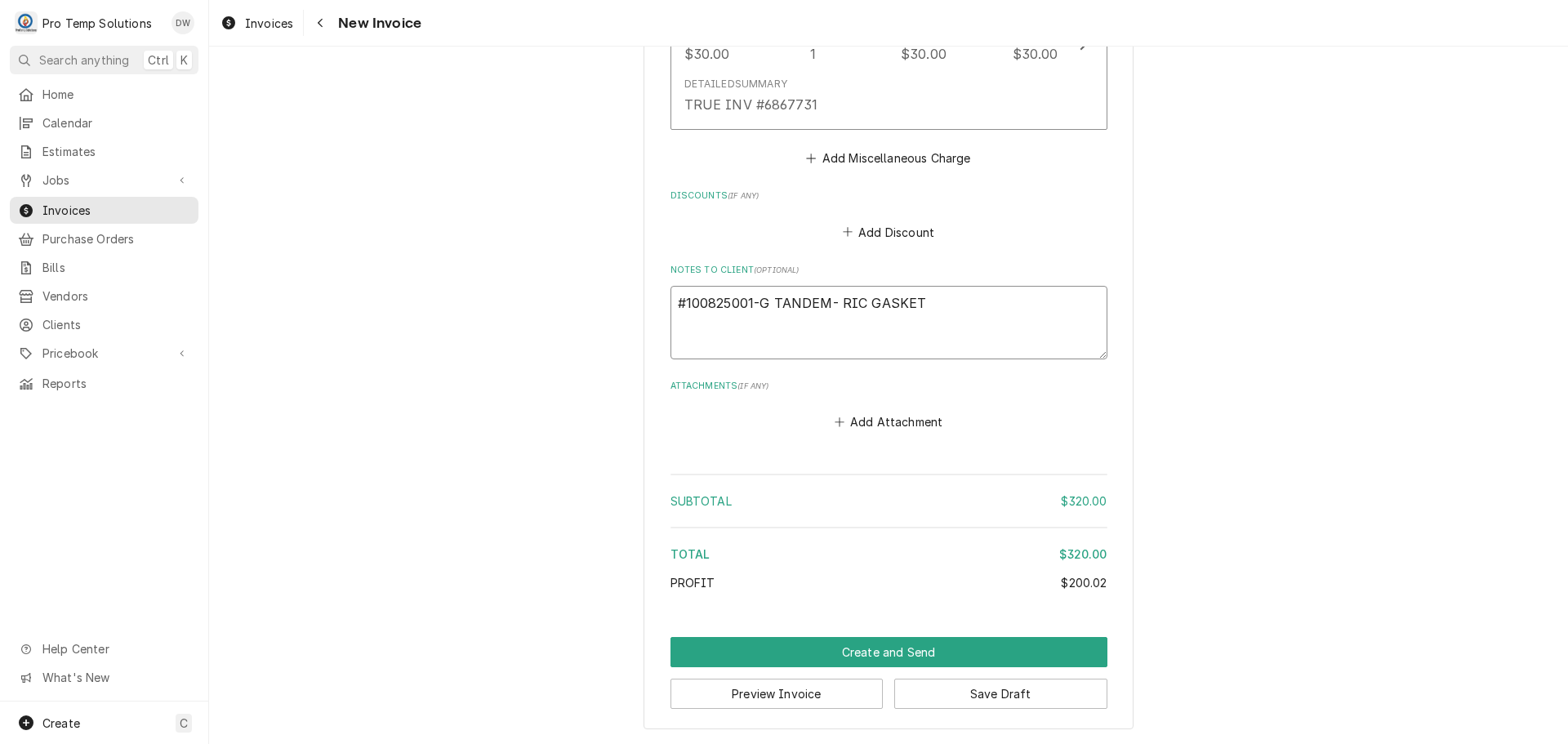
type textarea "x"
type textarea "#100825001-G TANDEM- RIC GASKETS"
type textarea "x"
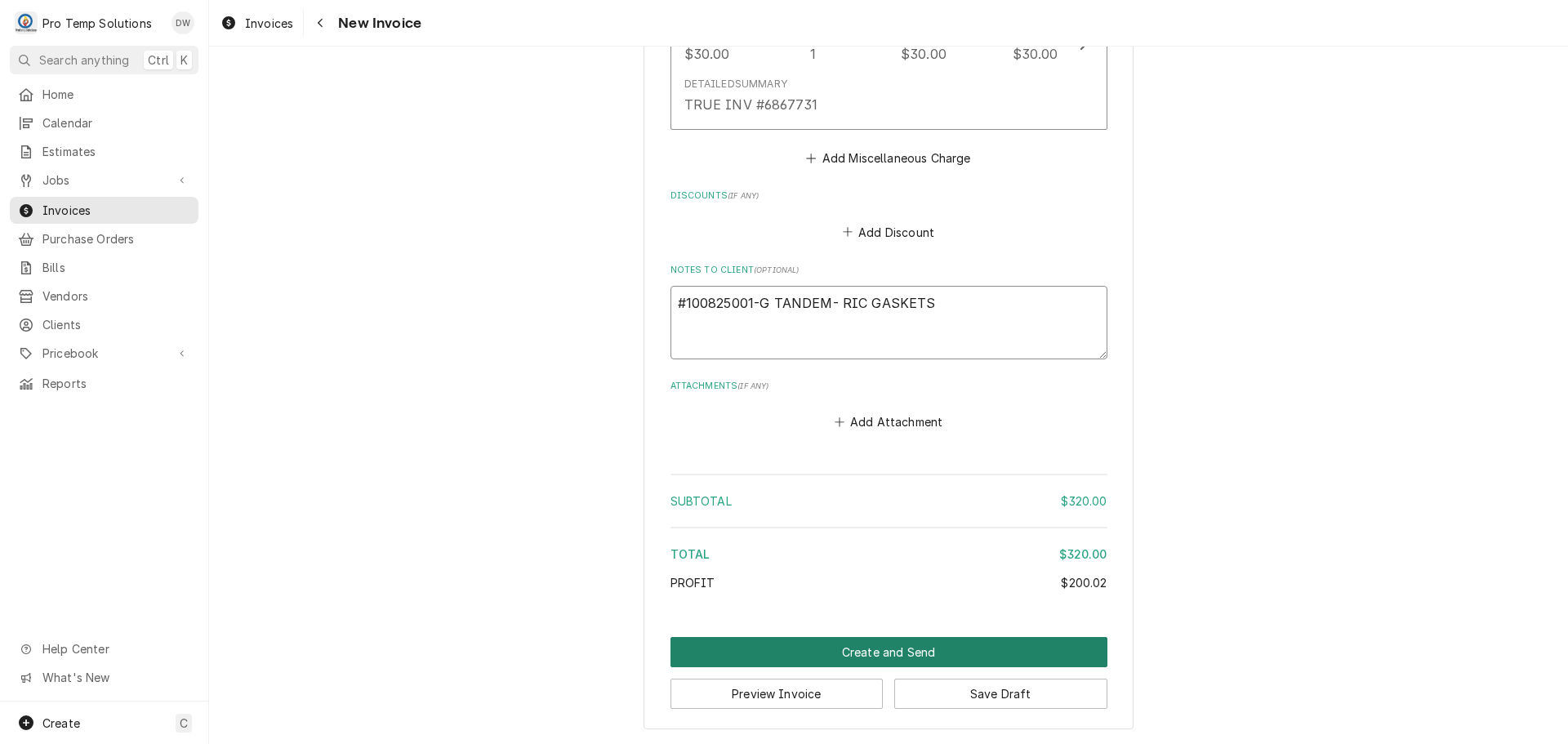
type textarea "#100825001-G TANDEM- RIC GASKETS"
click at [876, 653] on button "Create and Send" at bounding box center [889, 651] width 437 height 30
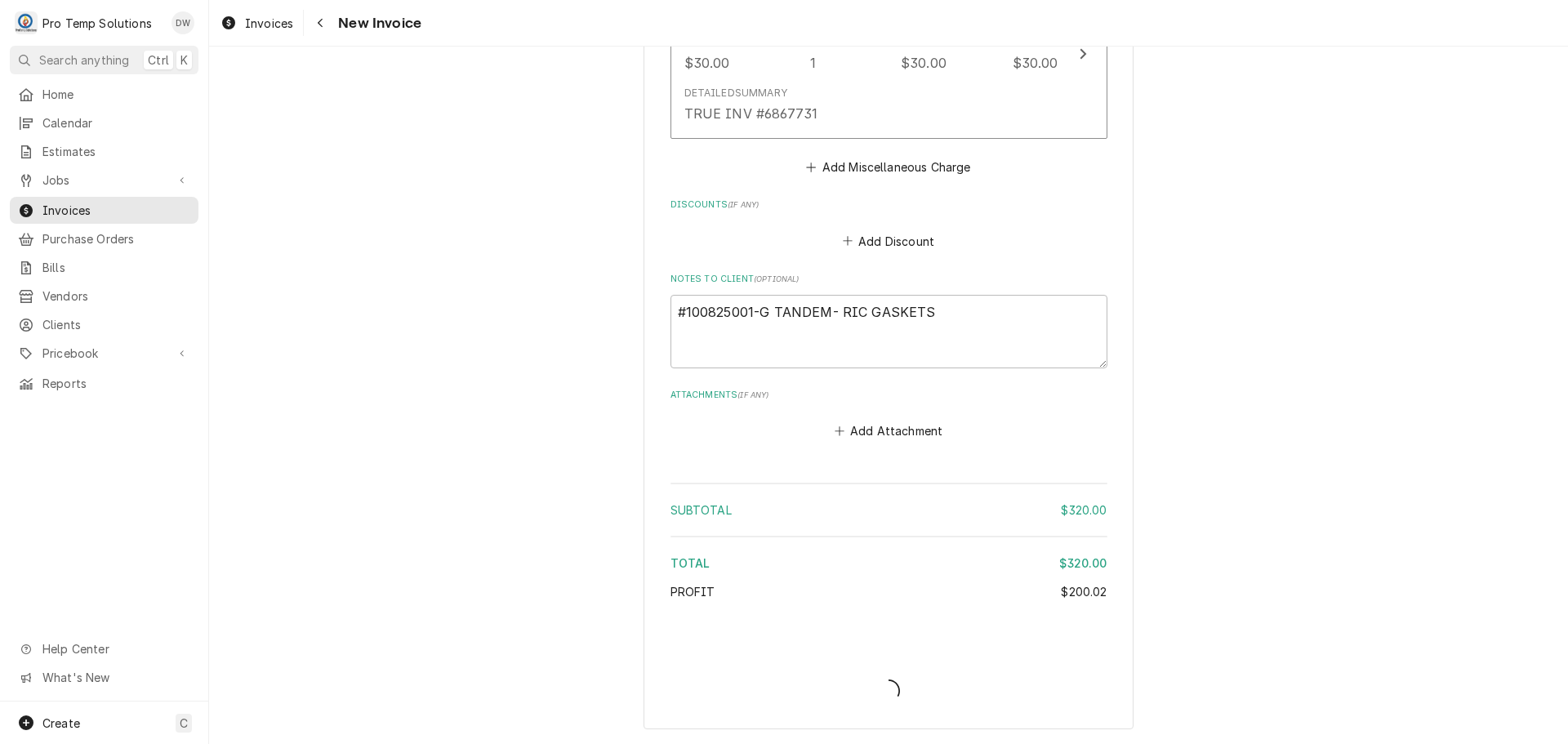
scroll to position [1765, 0]
type textarea "x"
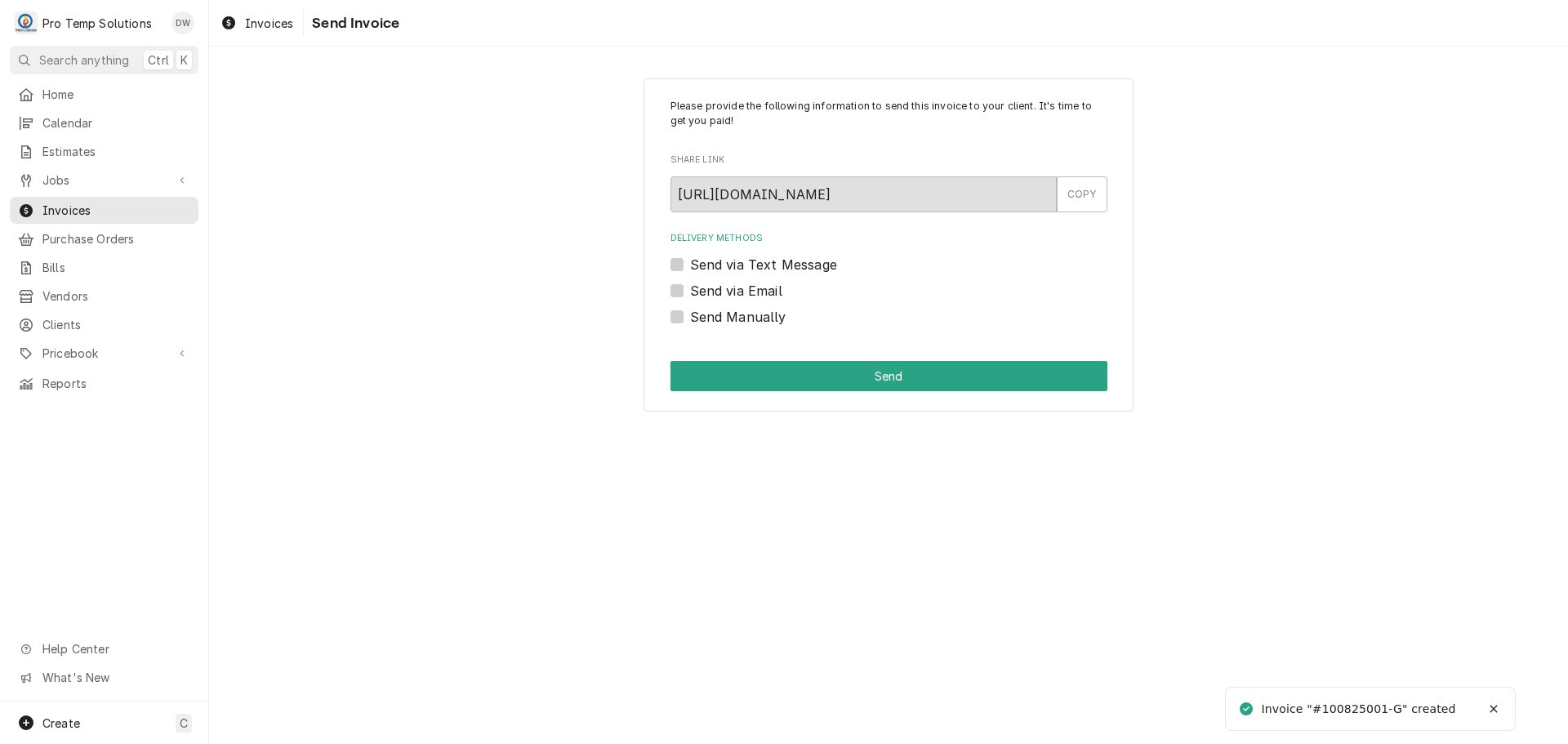
click at [690, 287] on label "Send via Email" at bounding box center [737, 290] width 93 height 20
click at [690, 287] on input "Send via Email" at bounding box center [909, 298] width 437 height 36
checkbox input "true"
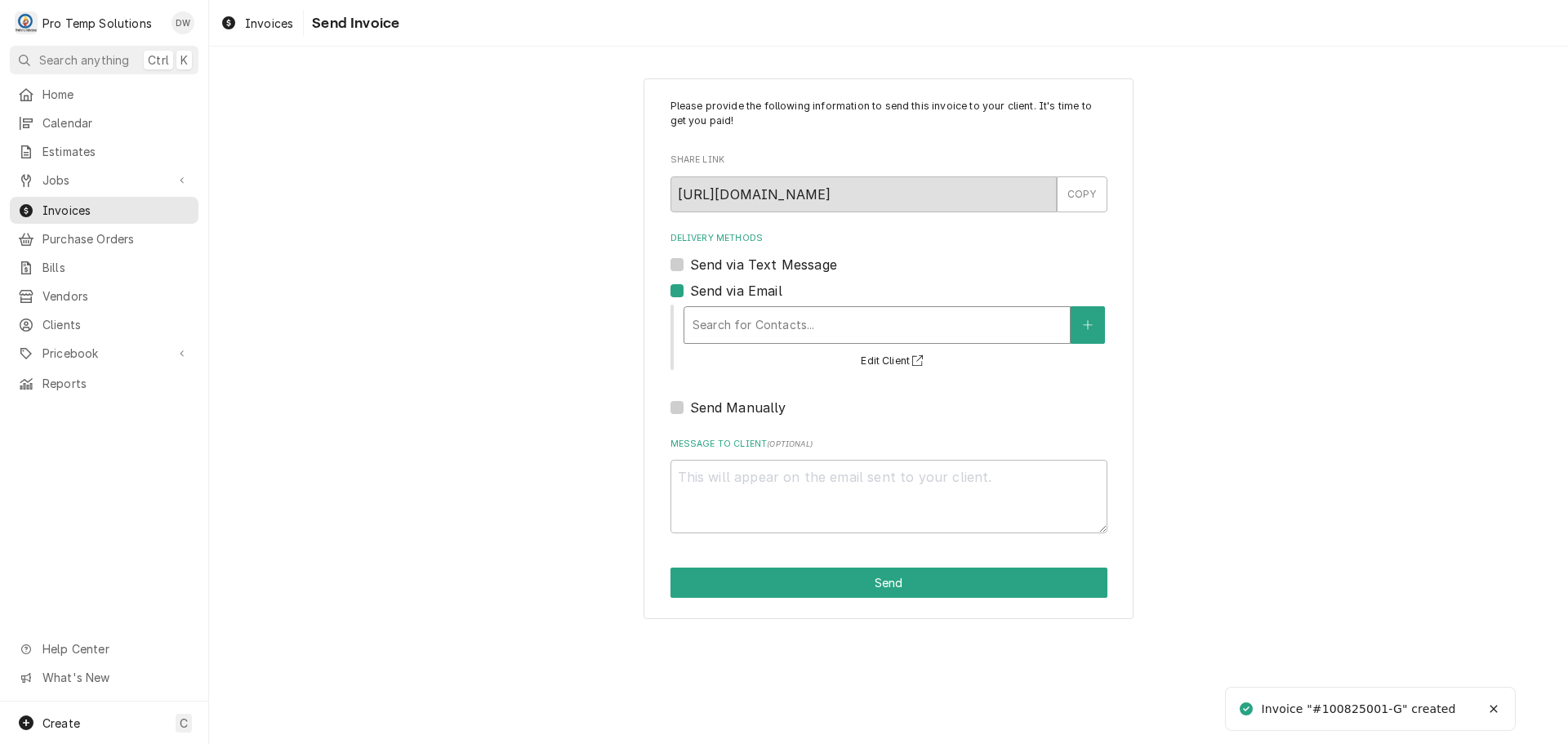
click at [793, 322] on div "Delivery Methods" at bounding box center [877, 325] width 369 height 29
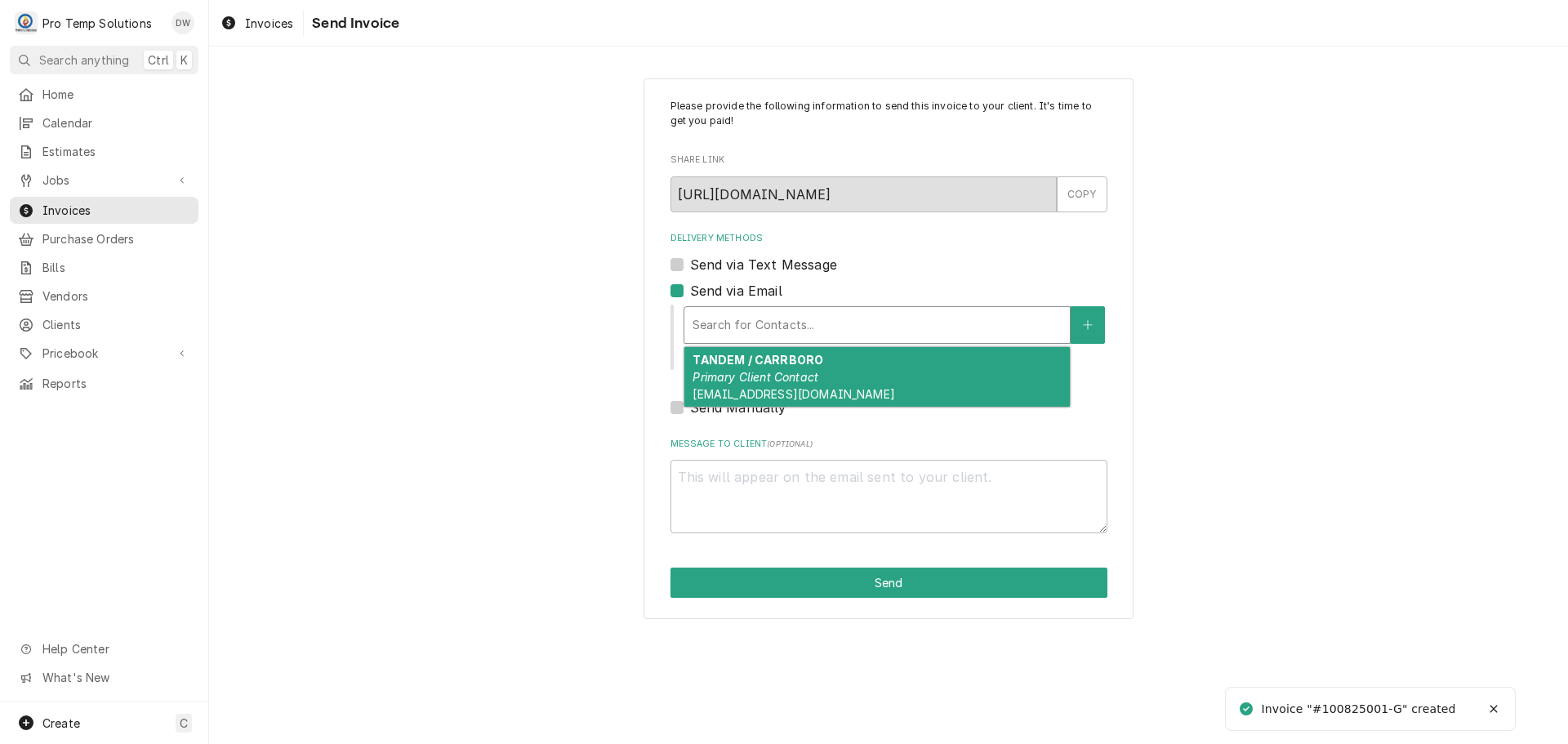
click at [775, 364] on strong "TANDEM / CARRBORO" at bounding box center [758, 359] width 130 height 14
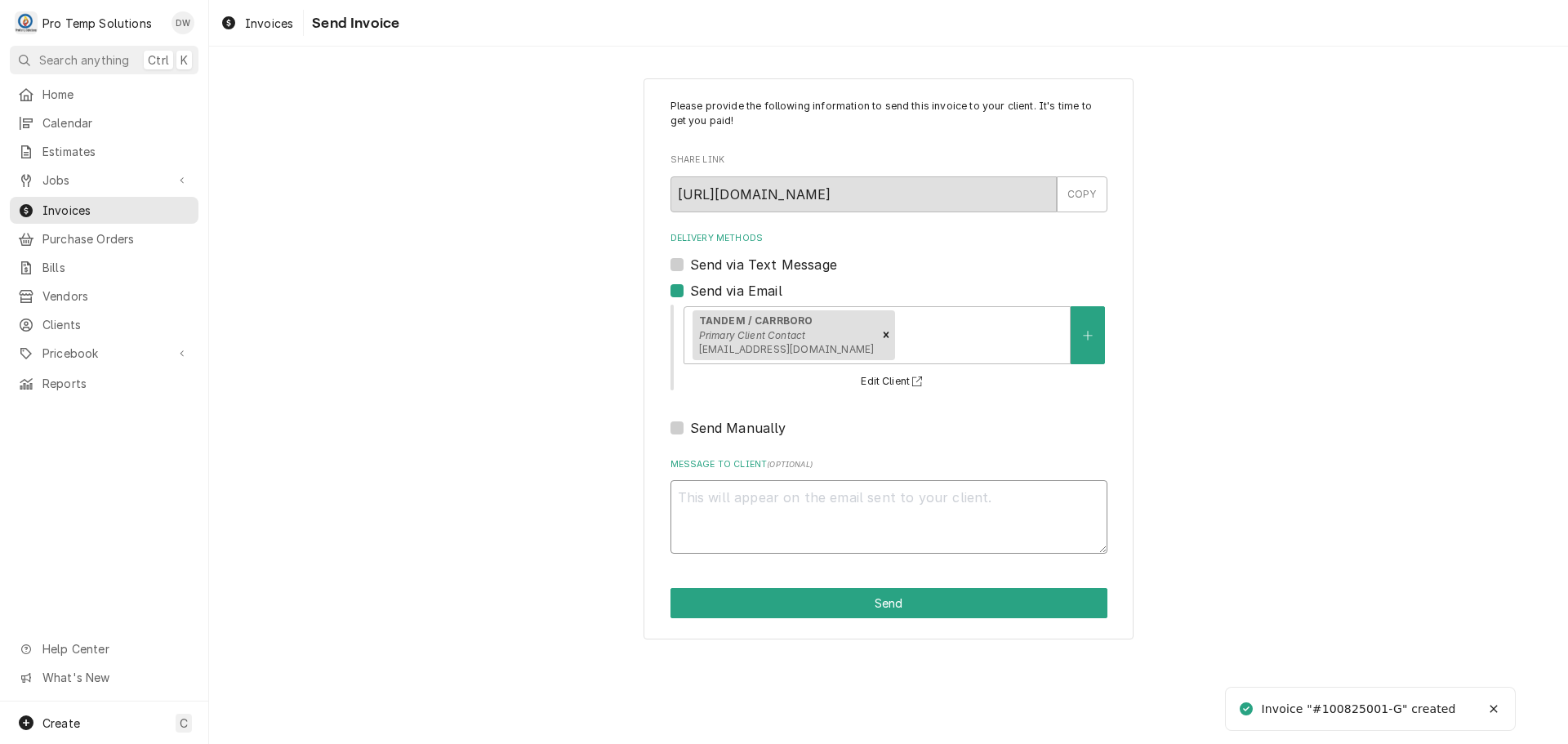
click at [739, 491] on textarea "Message to Client ( optional )" at bounding box center [889, 516] width 437 height 74
type textarea "x"
type textarea "#"
type textarea "x"
type textarea "#1"
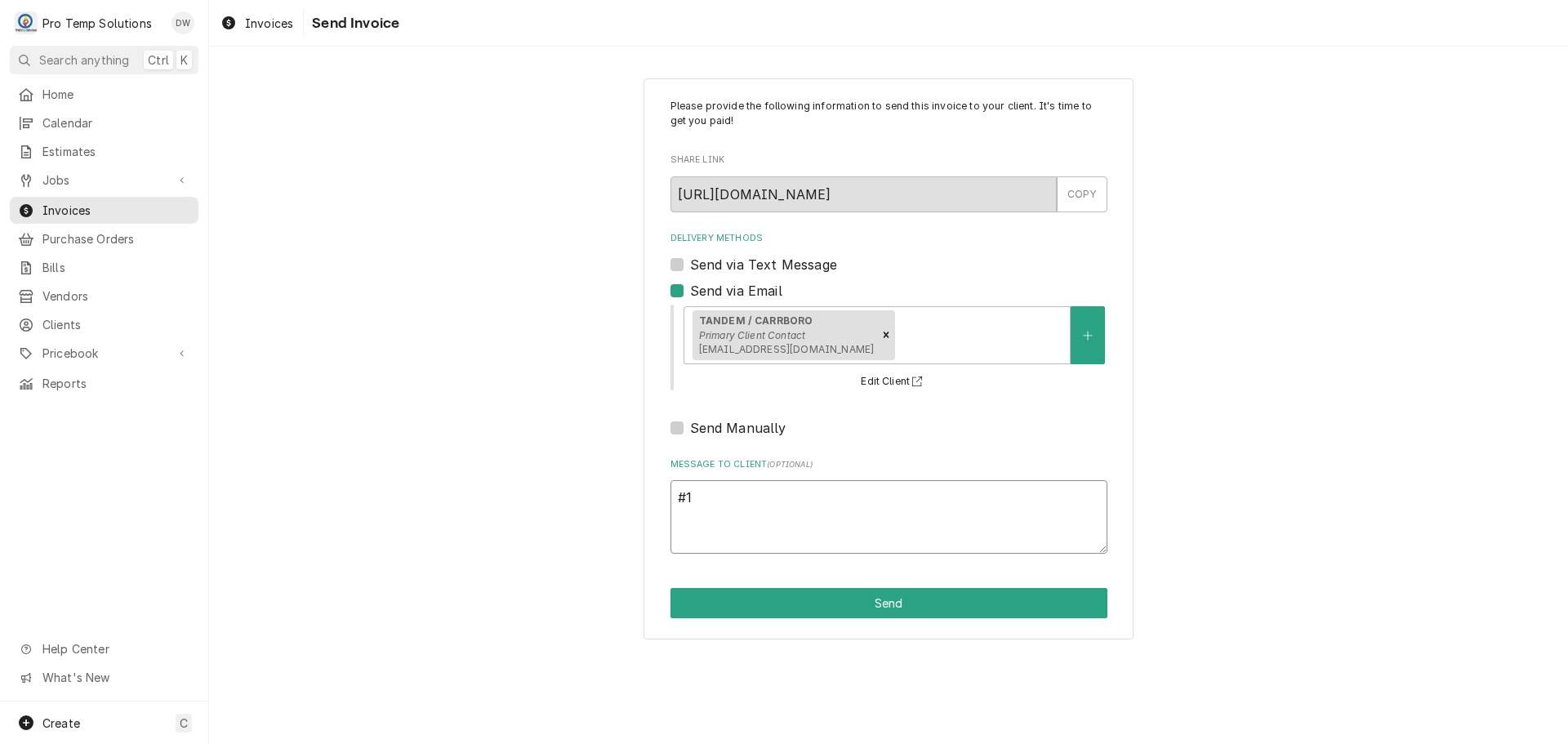
type textarea "x"
type textarea "#10"
type textarea "x"
type textarea "#100"
type textarea "x"
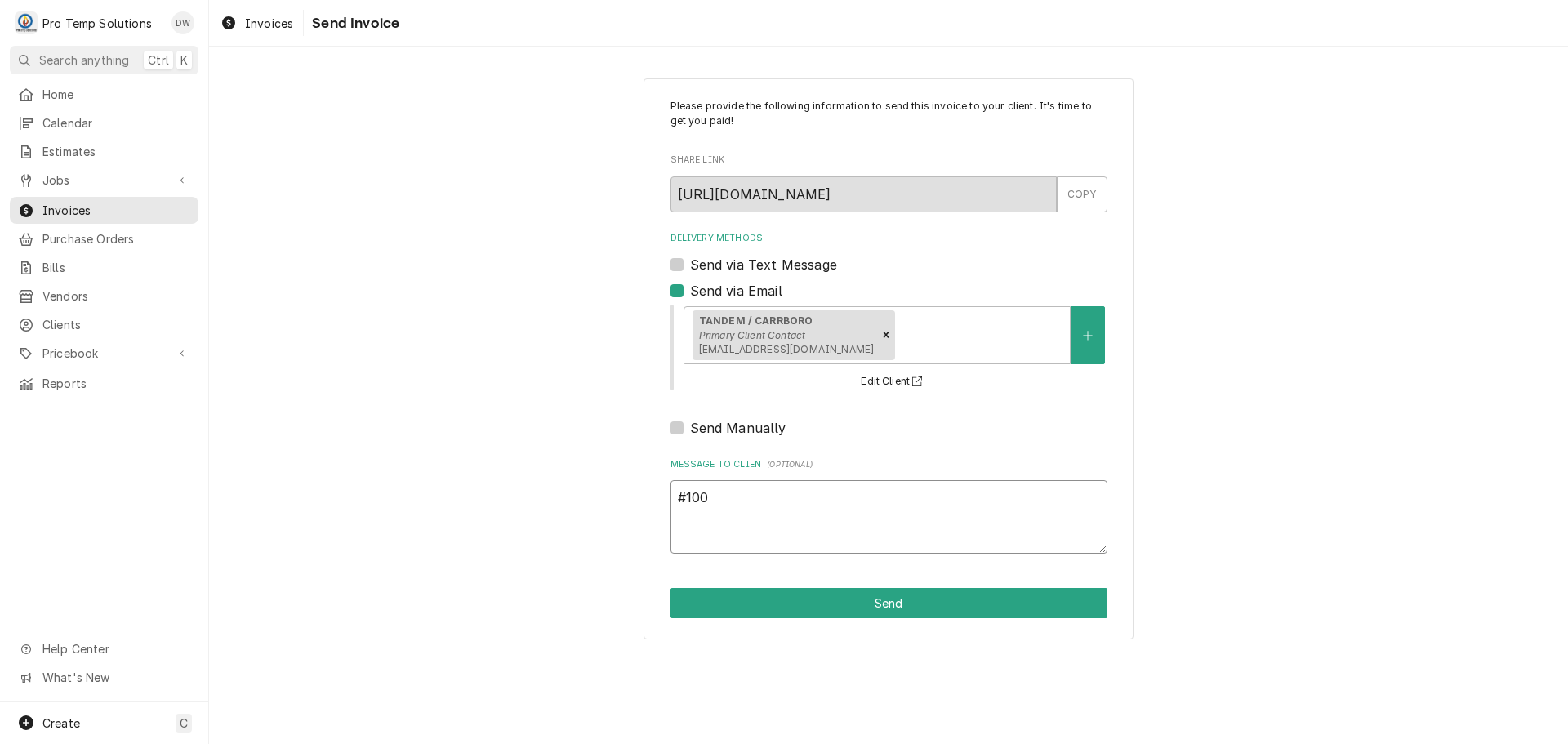
type textarea "#1008"
type textarea "x"
type textarea "#10082"
type textarea "x"
type textarea "#100825"
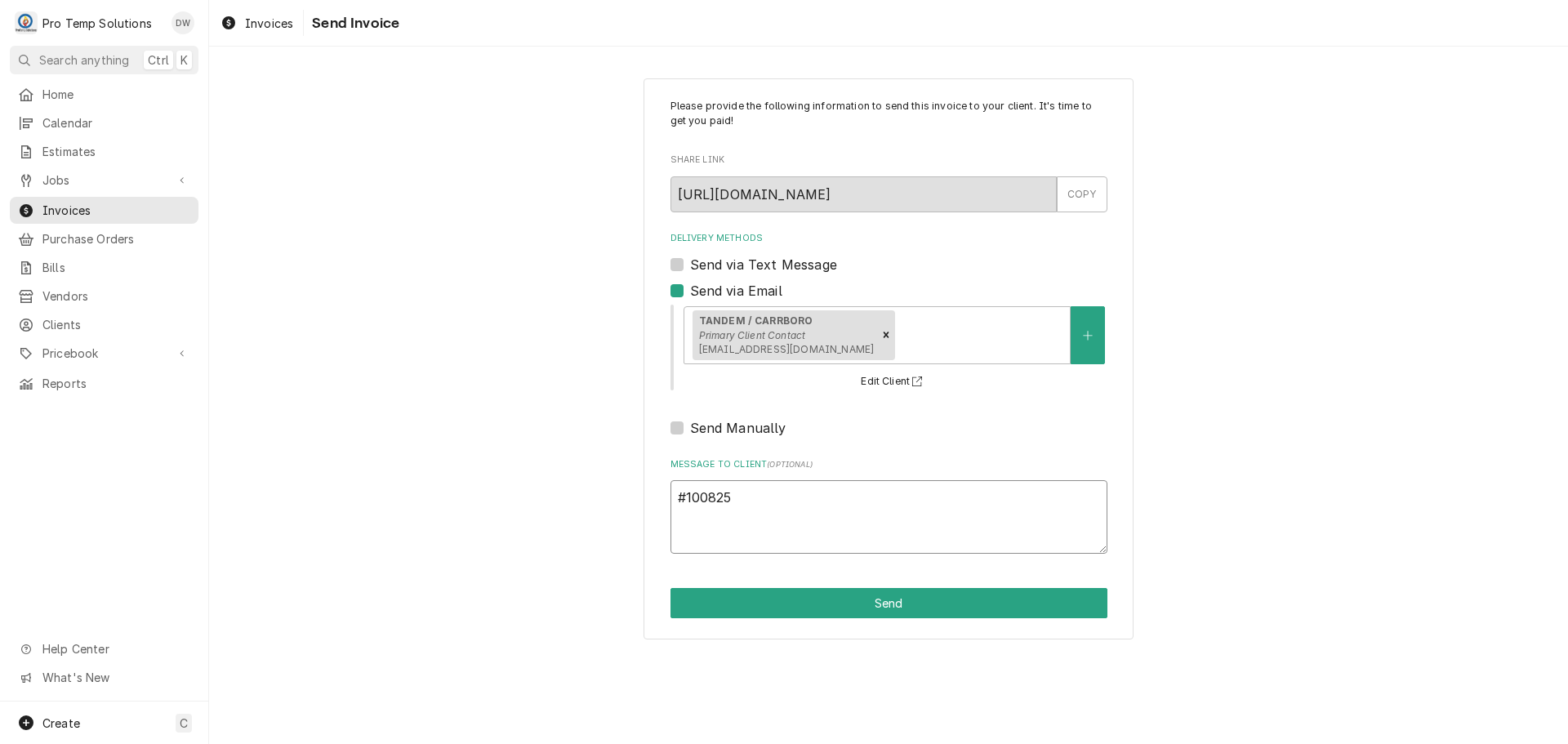
type textarea "x"
type textarea "#1008250"
type textarea "x"
type textarea "#10082500"
type textarea "x"
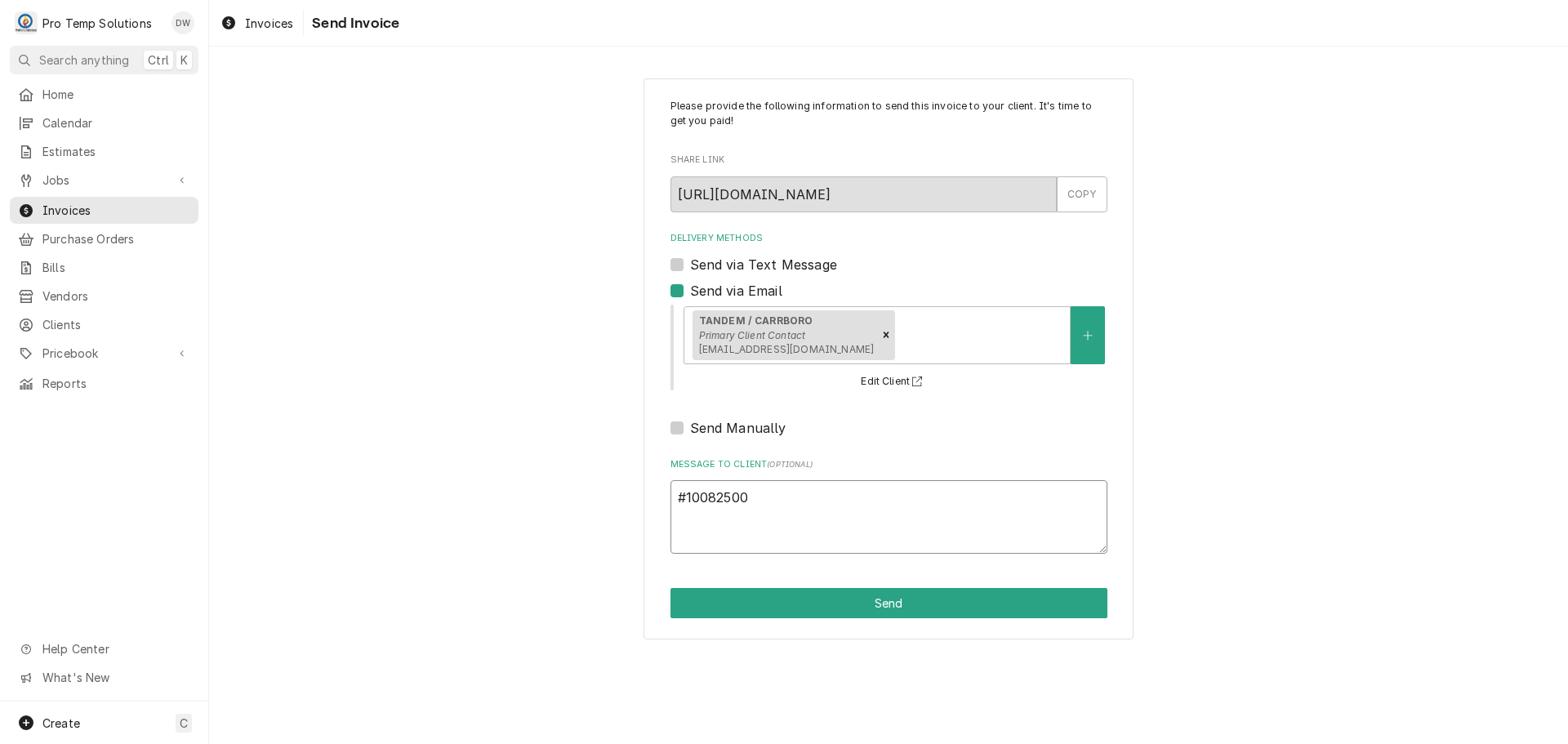
type textarea "#100825001"
type textarea "x"
type textarea "#100825001-"
type textarea "x"
type textarea "#100825001-G"
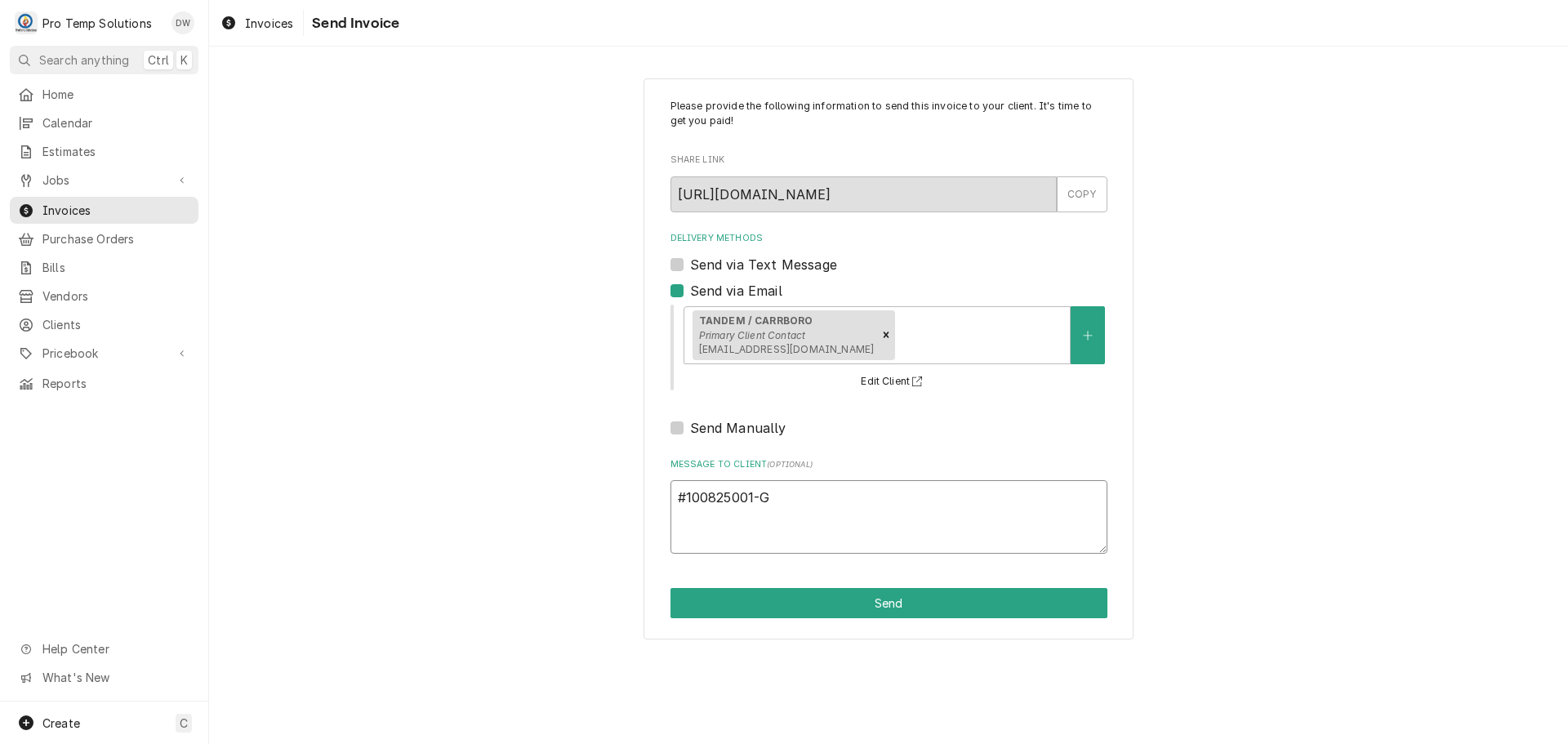
type textarea "x"
type textarea "#100825001-G"
type textarea "x"
type textarea "#100825001-G T"
type textarea "x"
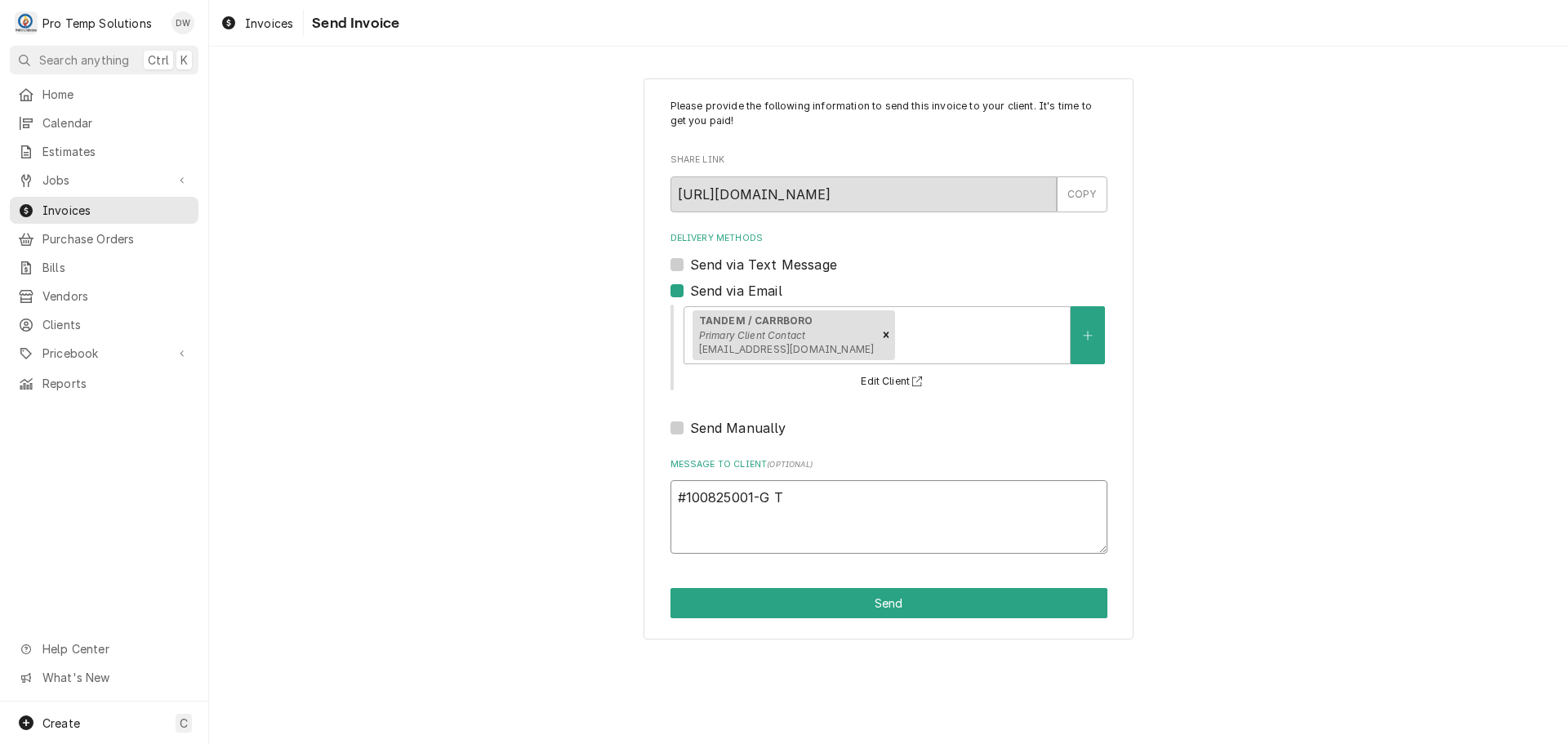
type textarea "#100825001-G TA"
type textarea "x"
type textarea "#100825001-G TAN"
type textarea "x"
type textarea "#100825001-G TAND"
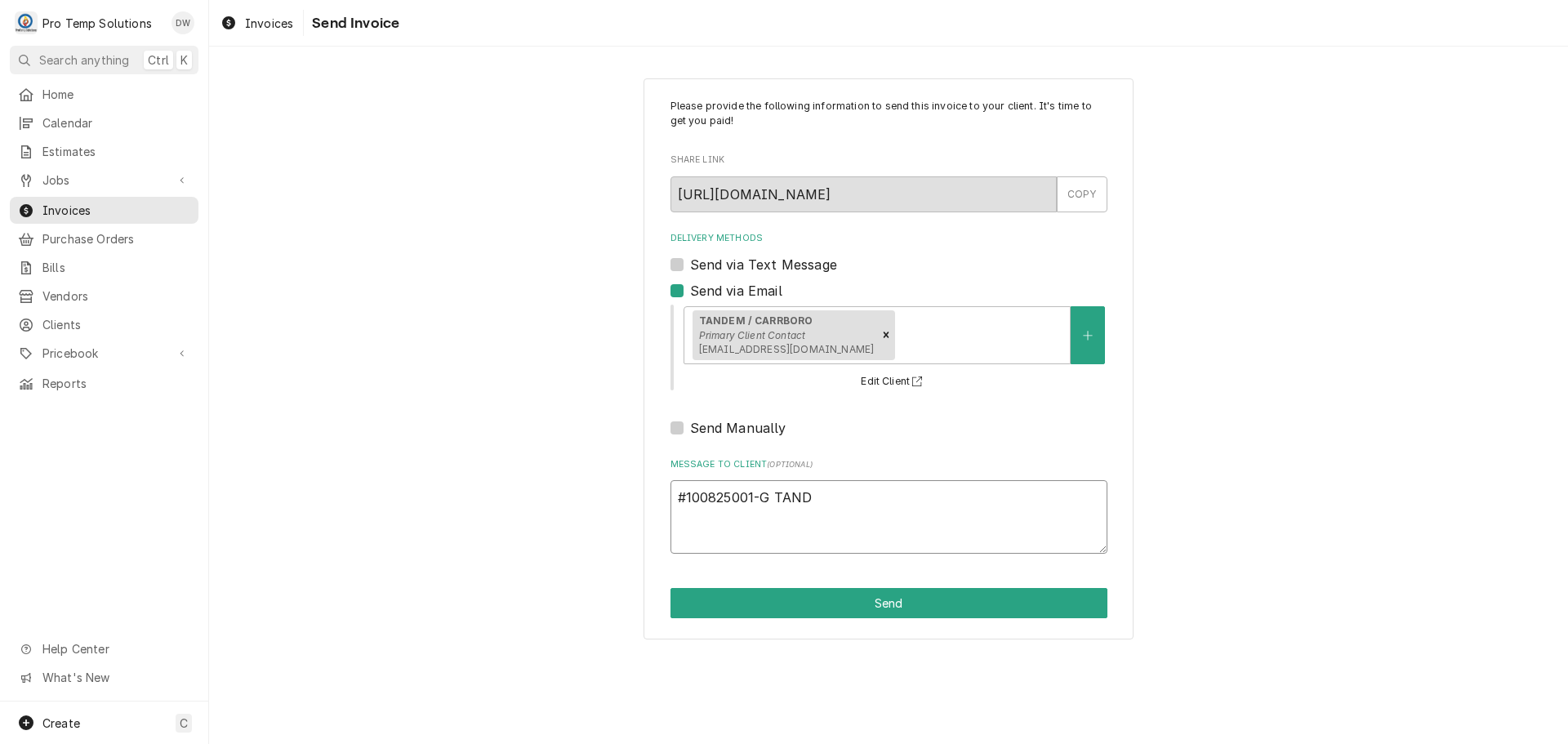
type textarea "x"
type textarea "#100825001-G TANDE"
type textarea "x"
type textarea "#100825001-G TANDEM"
type textarea "x"
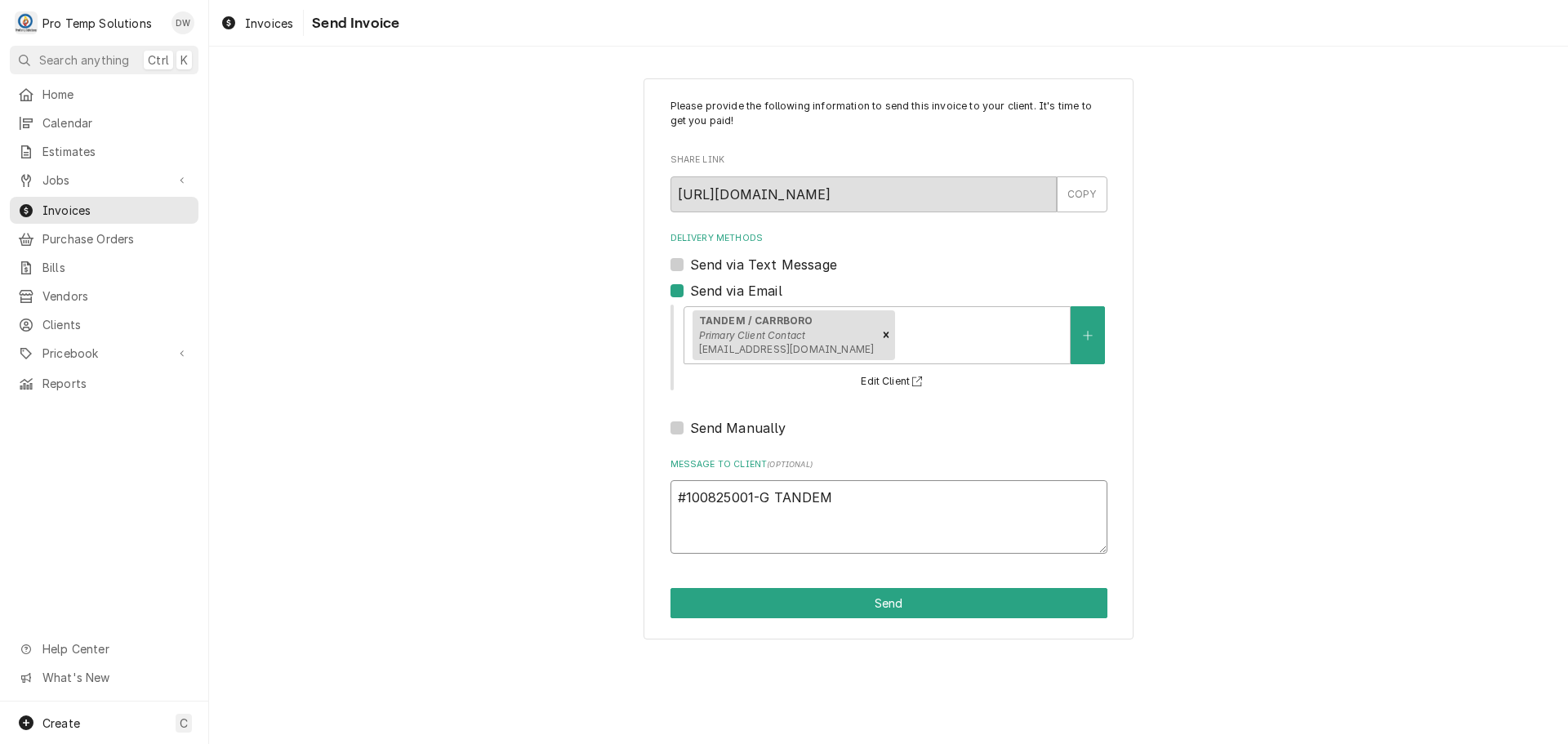
type textarea "#100825001-G TANDEM-"
type textarea "x"
type textarea "#100825001-G TANDEM-"
type textarea "x"
type textarea "#100825001-G TANDEM- R"
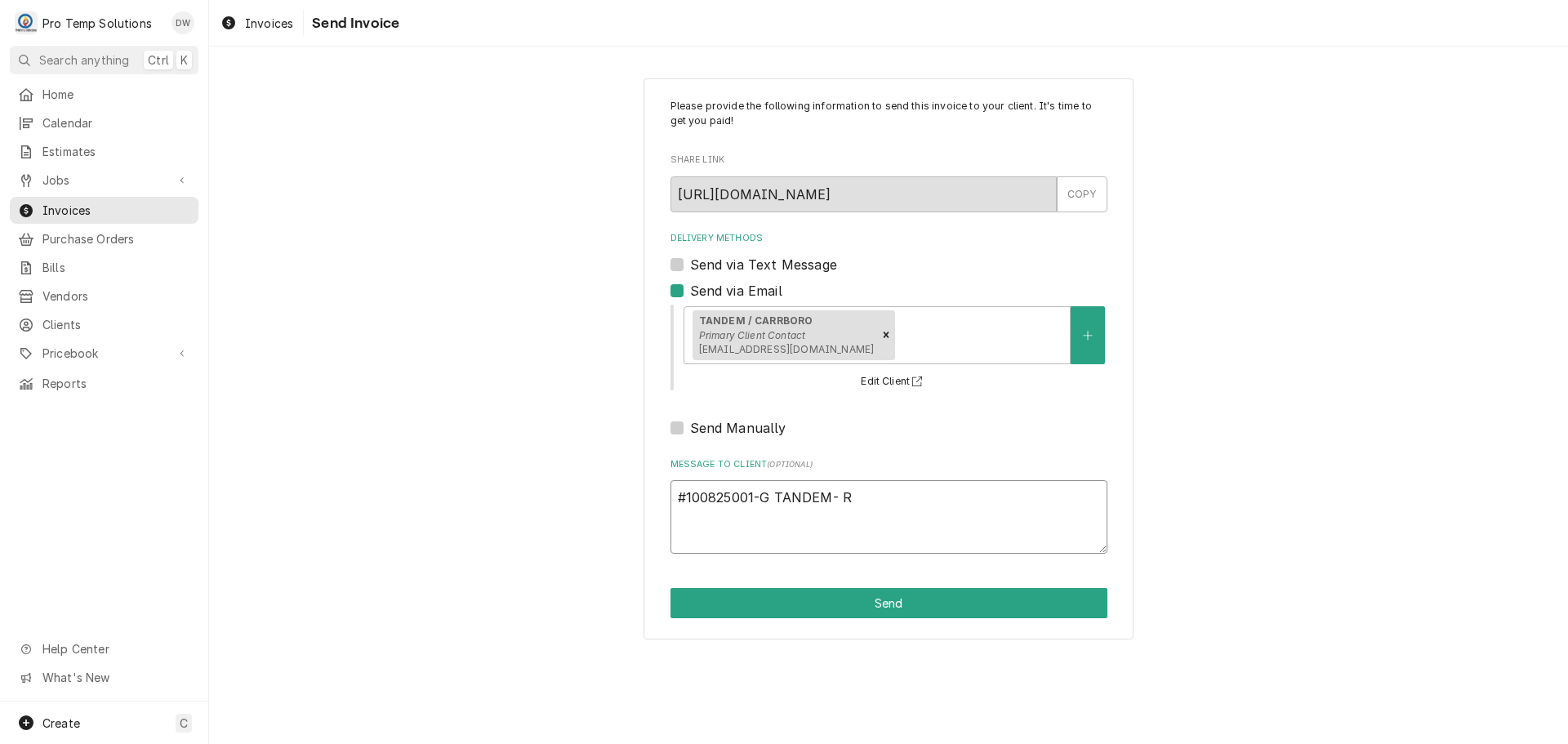
type textarea "x"
type textarea "#100825001-G TANDEM- RI"
type textarea "x"
type textarea "#100825001-G TANDEM- RIC"
type textarea "x"
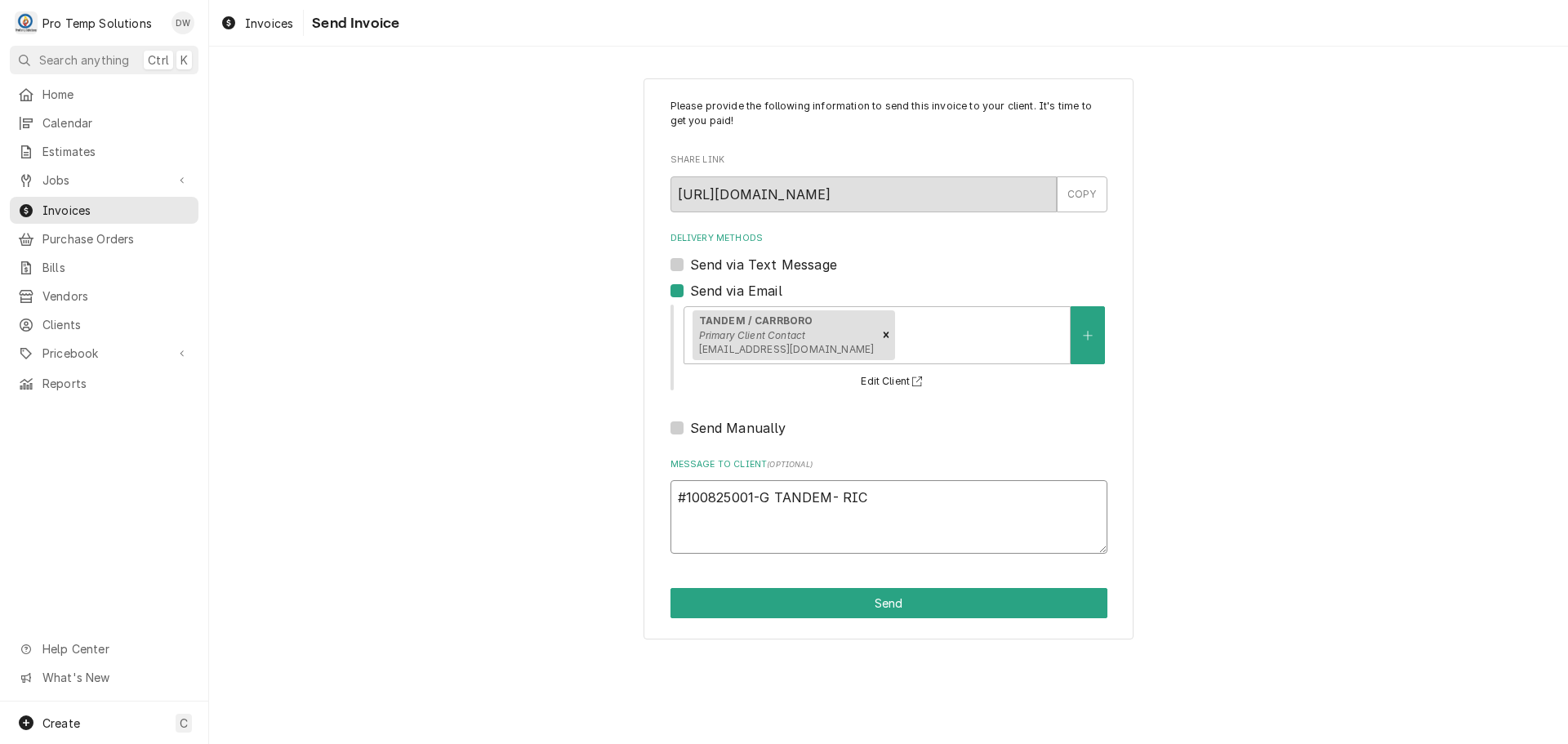
type textarea "#100825001-G TANDEM- RIC"
type textarea "x"
type textarea "#100825001-G TANDEM- RIC G"
type textarea "x"
type textarea "#100825001-G TANDEM- RIC GA"
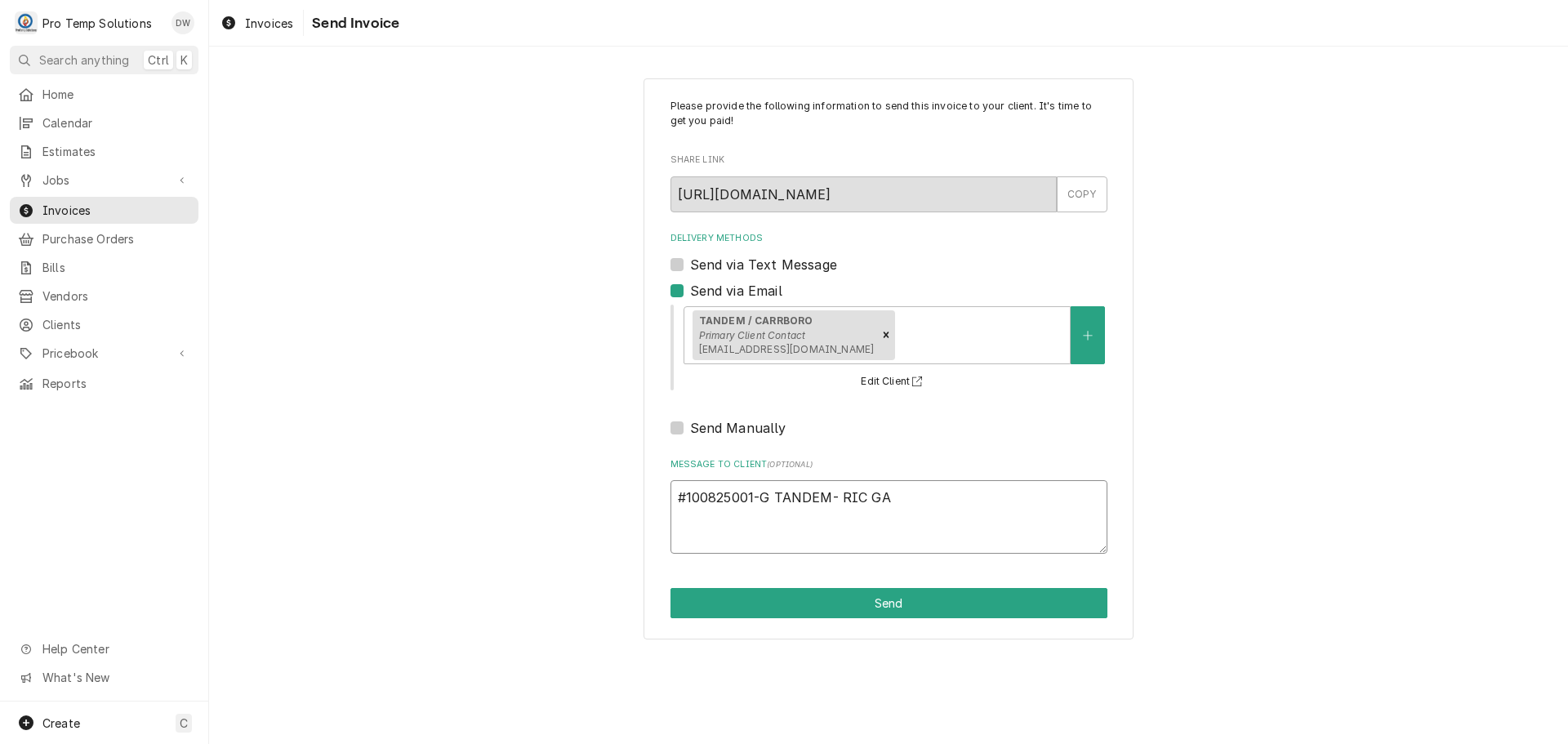
type textarea "x"
type textarea "#100825001-G TANDEM- RIC GAS"
type textarea "x"
type textarea "#100825001-G TANDEM- RIC GASK"
type textarea "x"
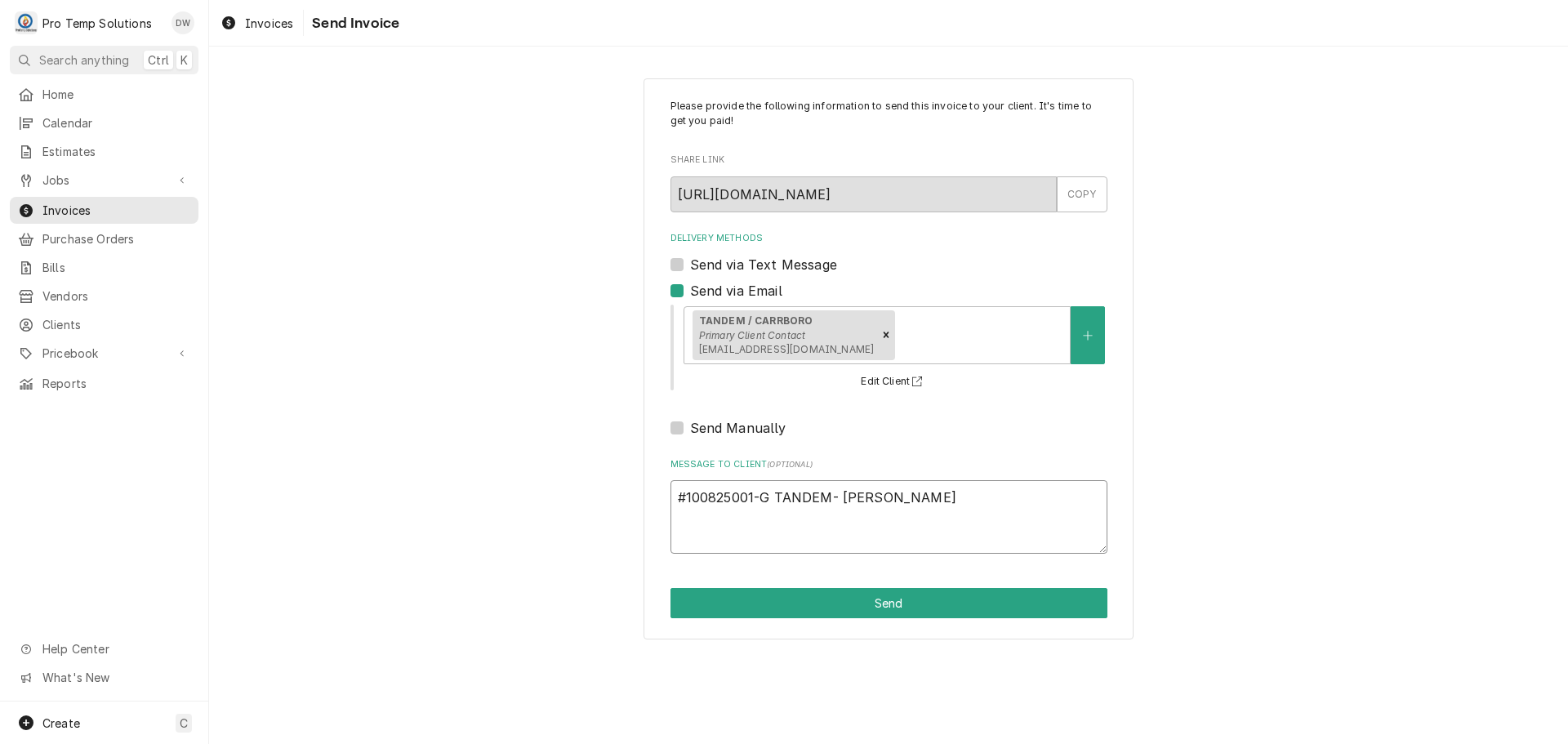
type textarea "#100825001-G TANDEM- RIC GASKE"
type textarea "x"
type textarea "#100825001-G TANDEM- RIC GASKET"
type textarea "x"
type textarea "#100825001-G TANDEM- RIC GASKETS"
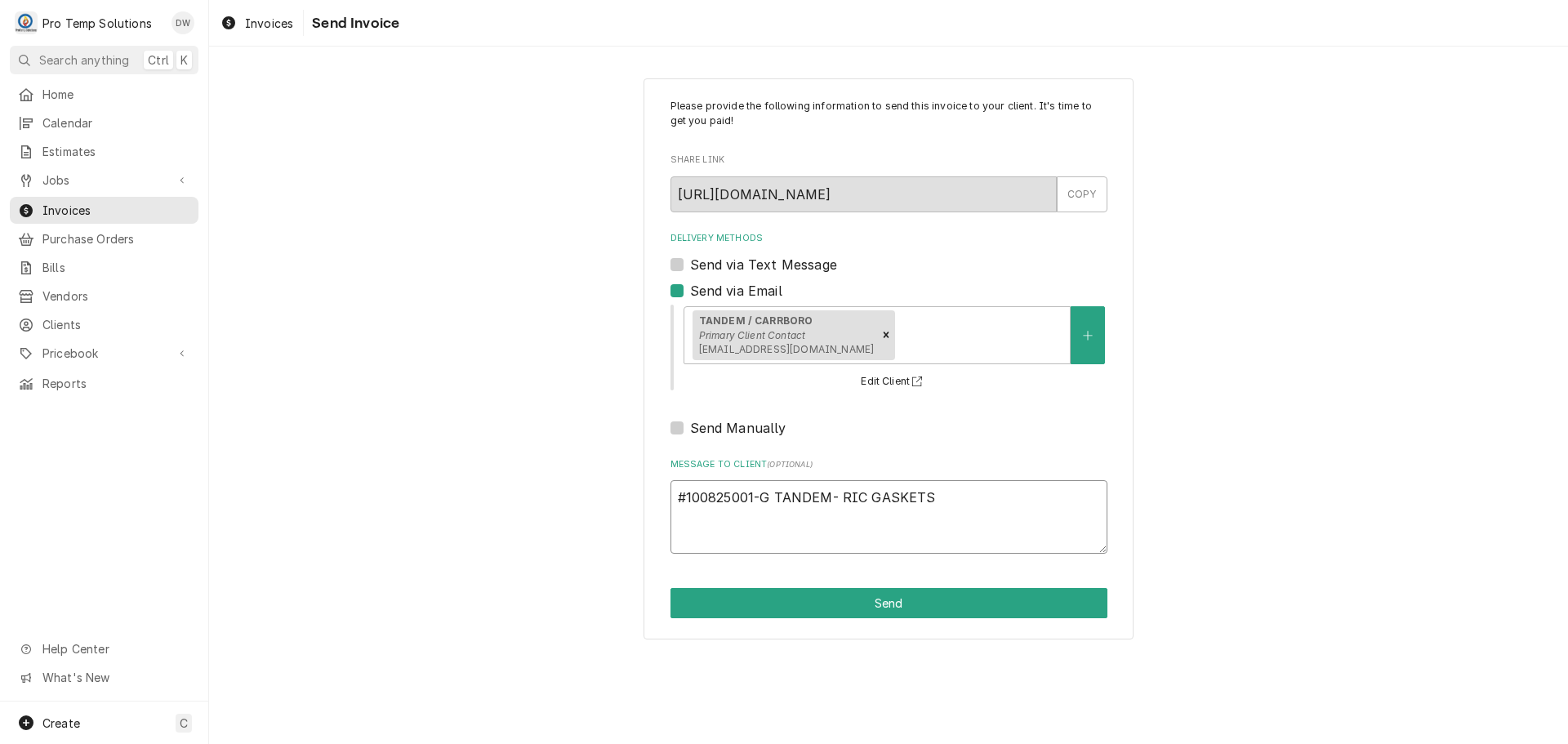
type textarea "x"
type textarea "#100825001-G TANDEM- RIC GASKETS"
click at [877, 597] on button "Send" at bounding box center [889, 602] width 437 height 30
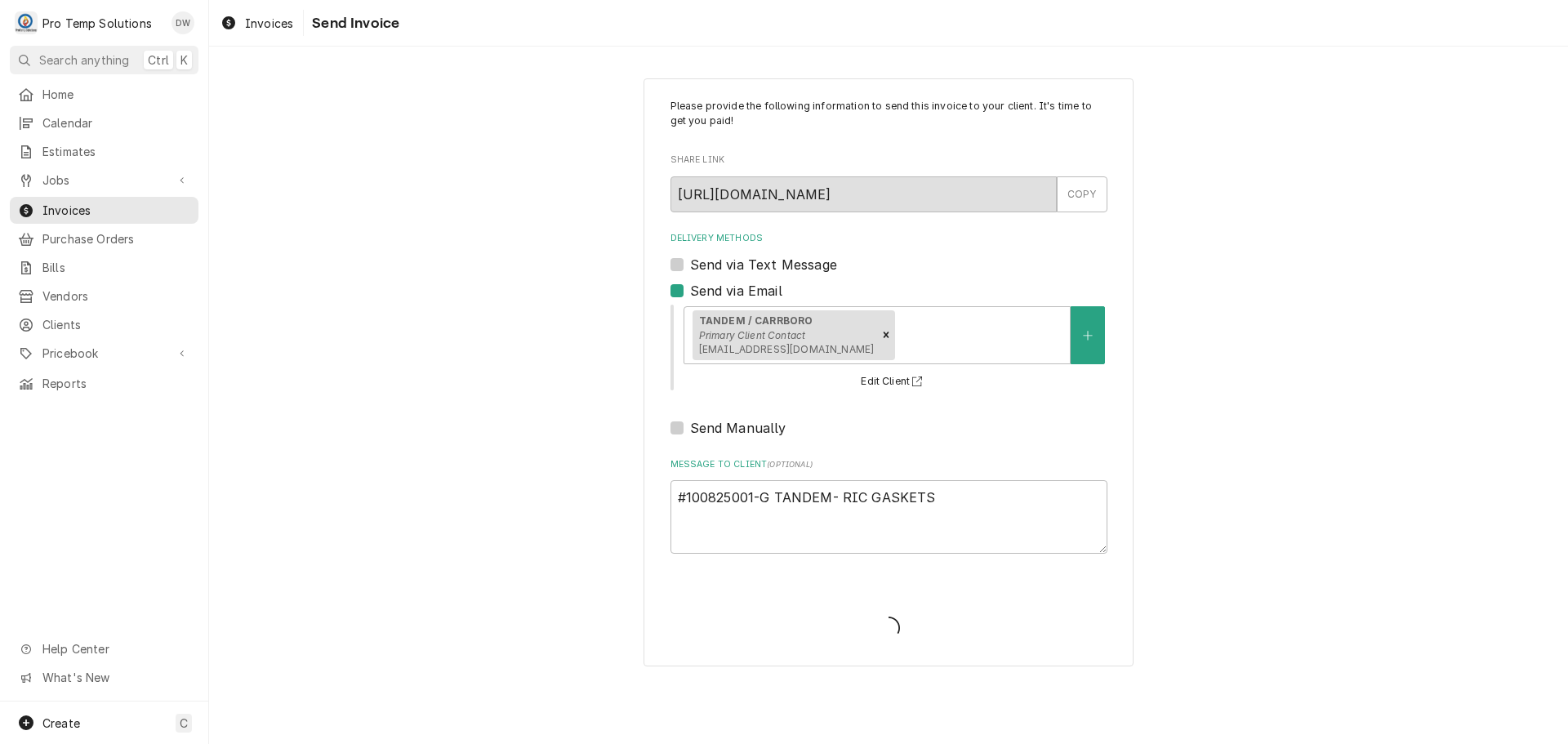
type textarea "x"
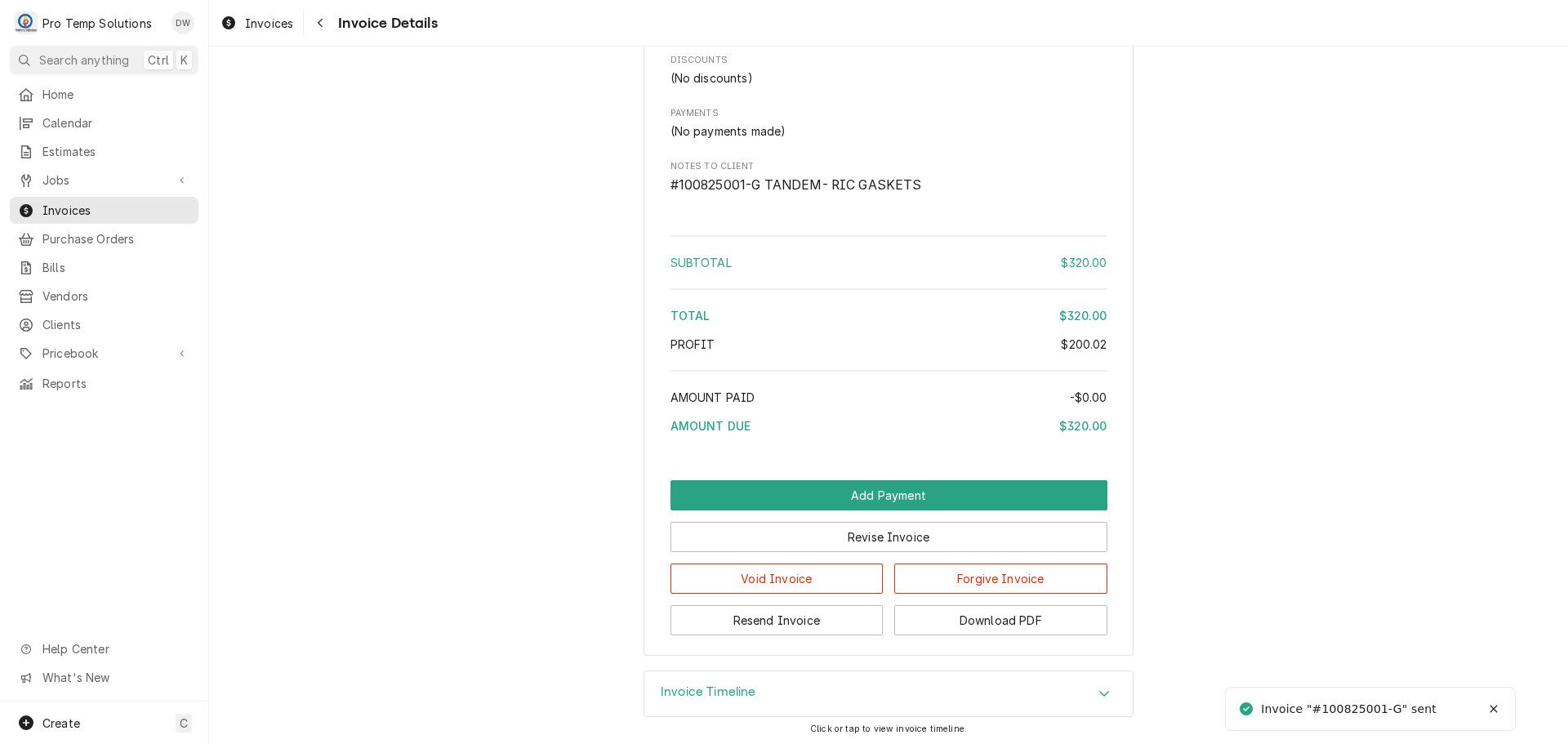
scroll to position [1683, 0]
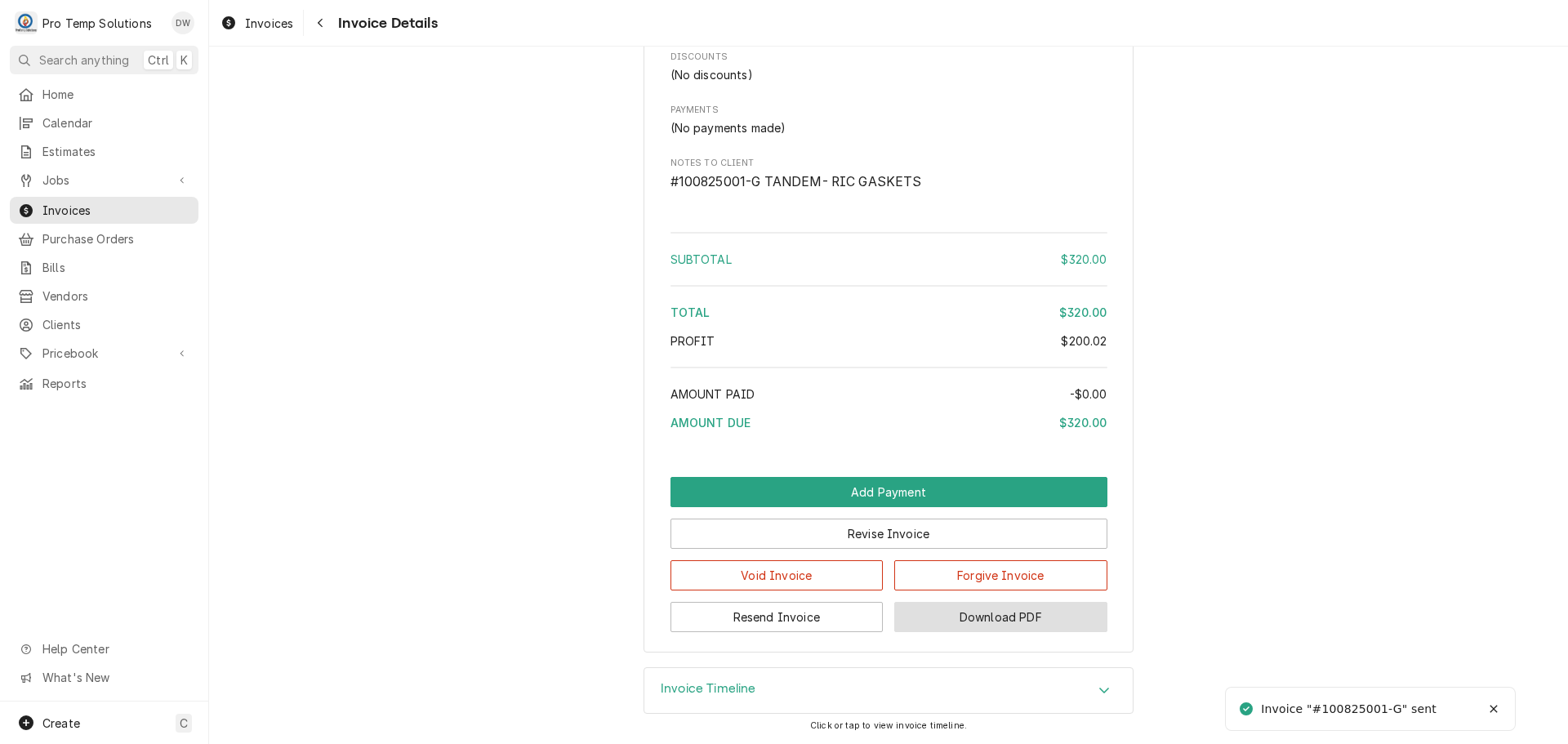
click at [1001, 618] on button "Download PDF" at bounding box center [1001, 617] width 213 height 30
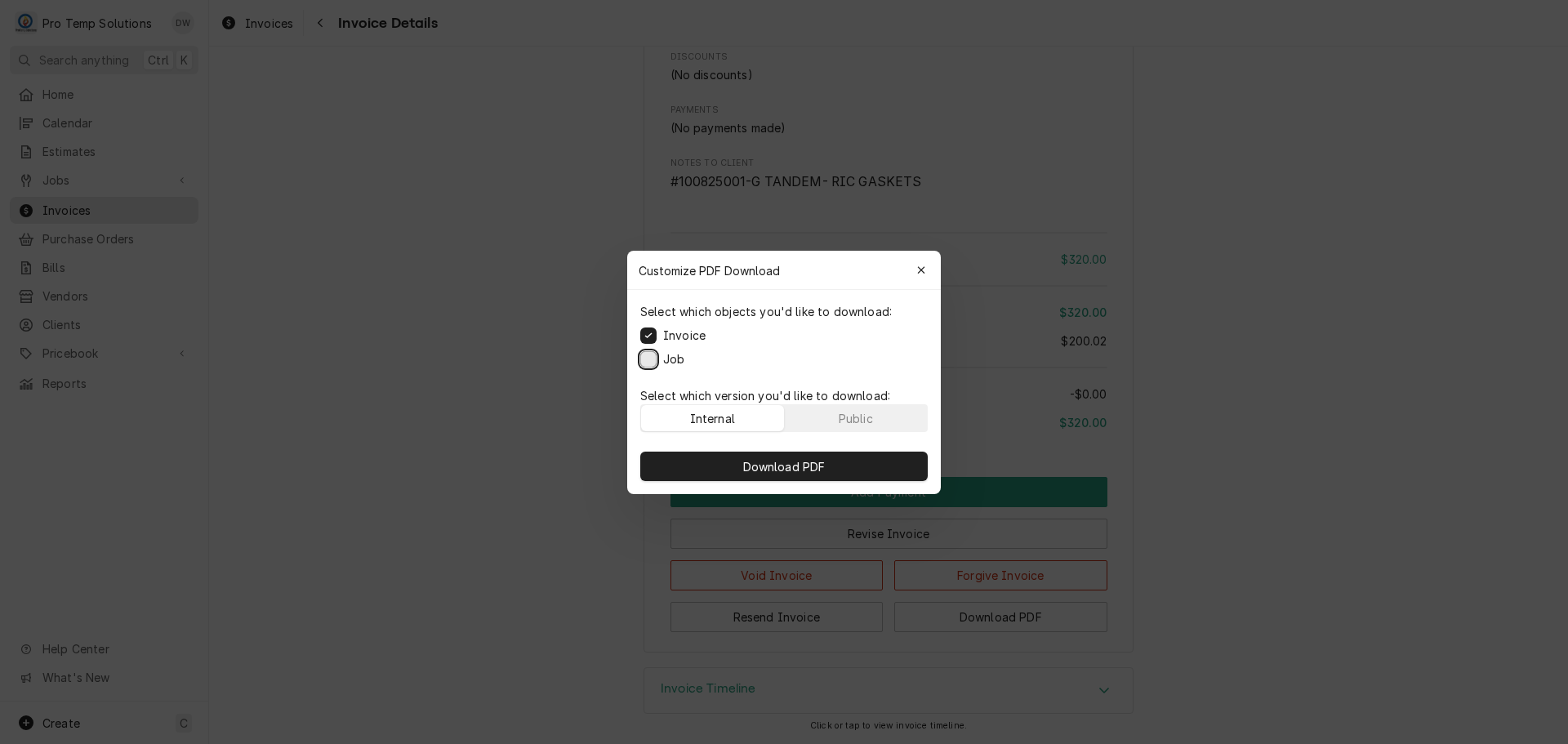
click at [642, 356] on button "Job" at bounding box center [648, 358] width 16 height 16
click at [786, 465] on span "Download PDF" at bounding box center [784, 465] width 89 height 17
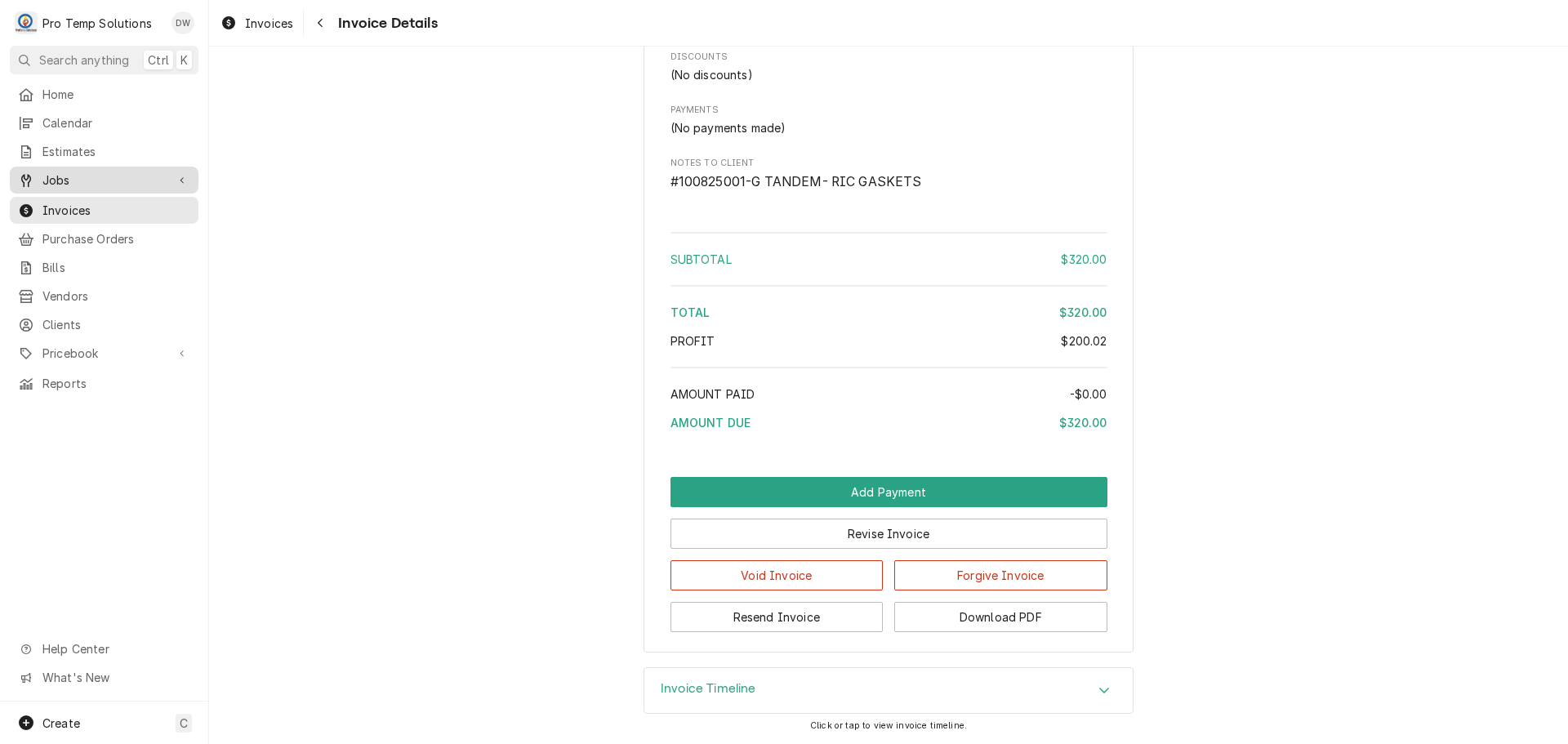
click at [67, 172] on span "Jobs" at bounding box center [104, 180] width 124 height 17
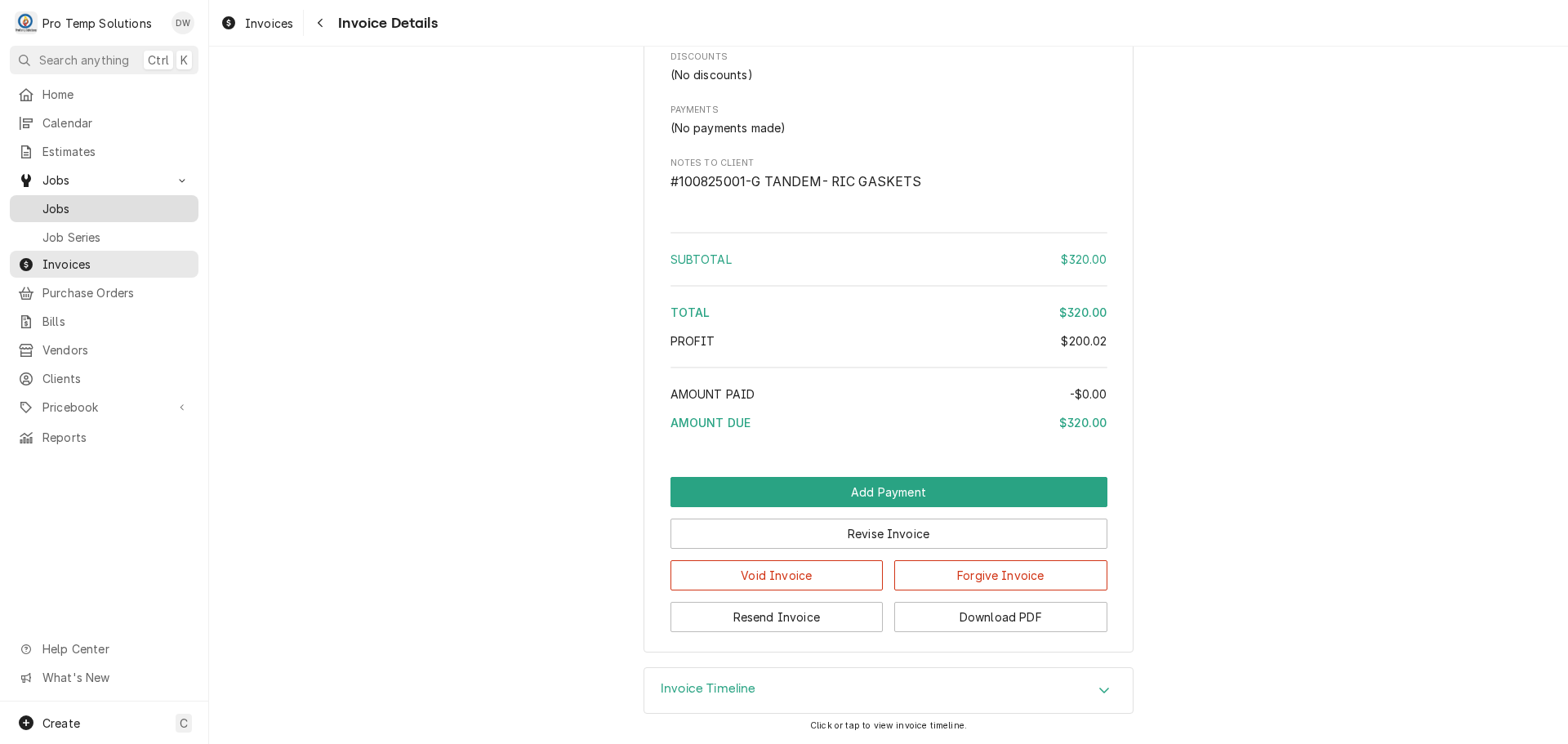
click at [64, 202] on span "Jobs" at bounding box center [116, 209] width 147 height 17
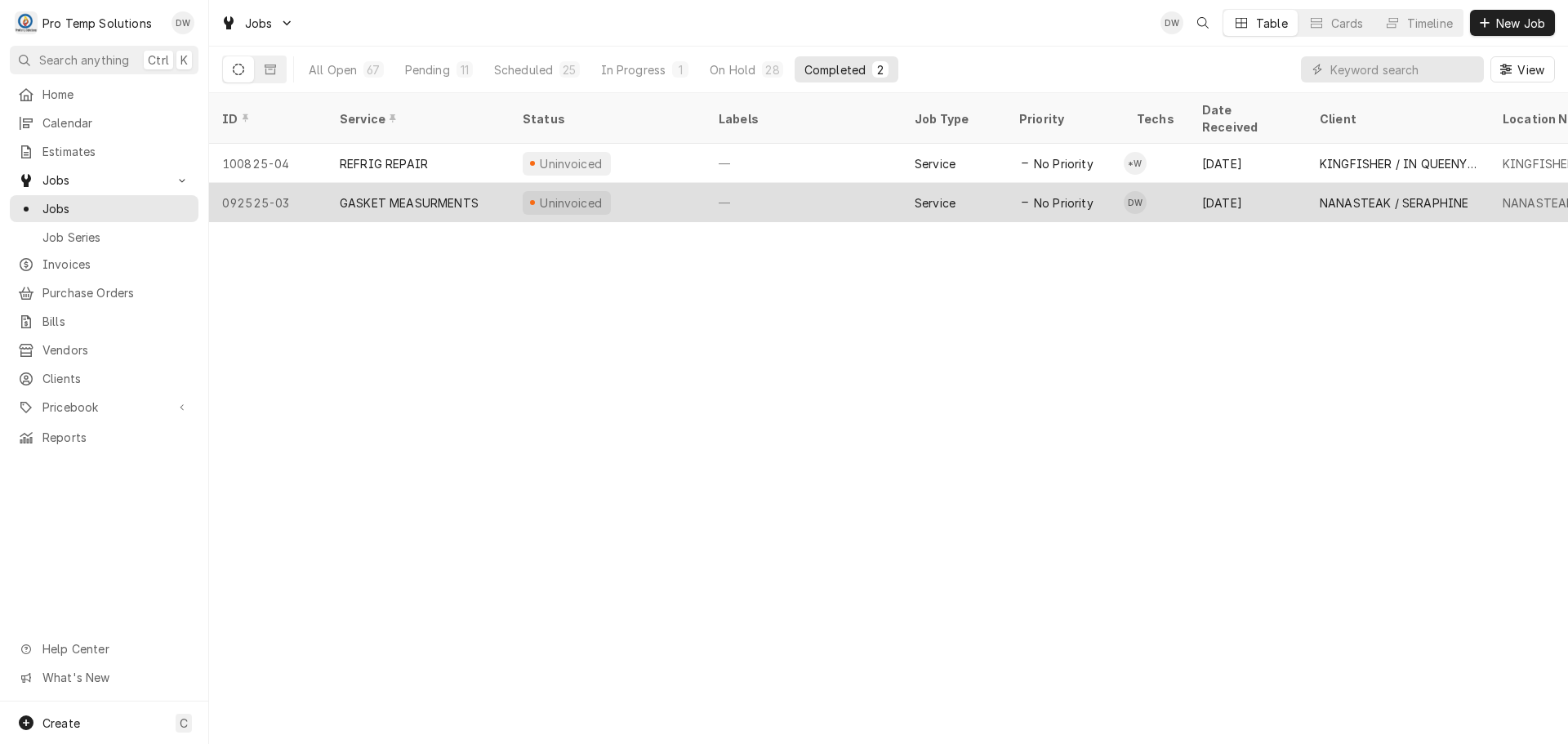
click at [834, 183] on div "—" at bounding box center [803, 202] width 196 height 39
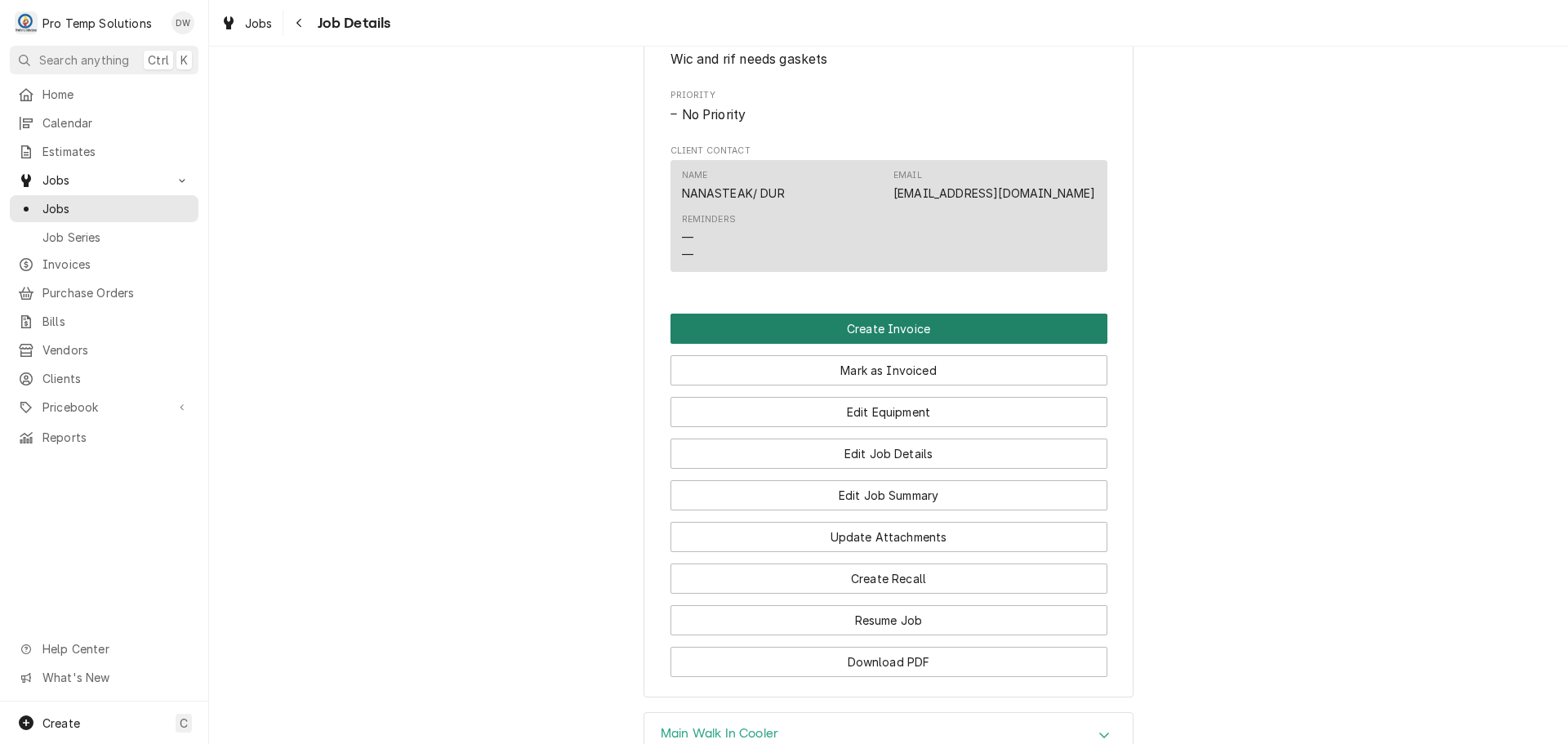
scroll to position [979, 0]
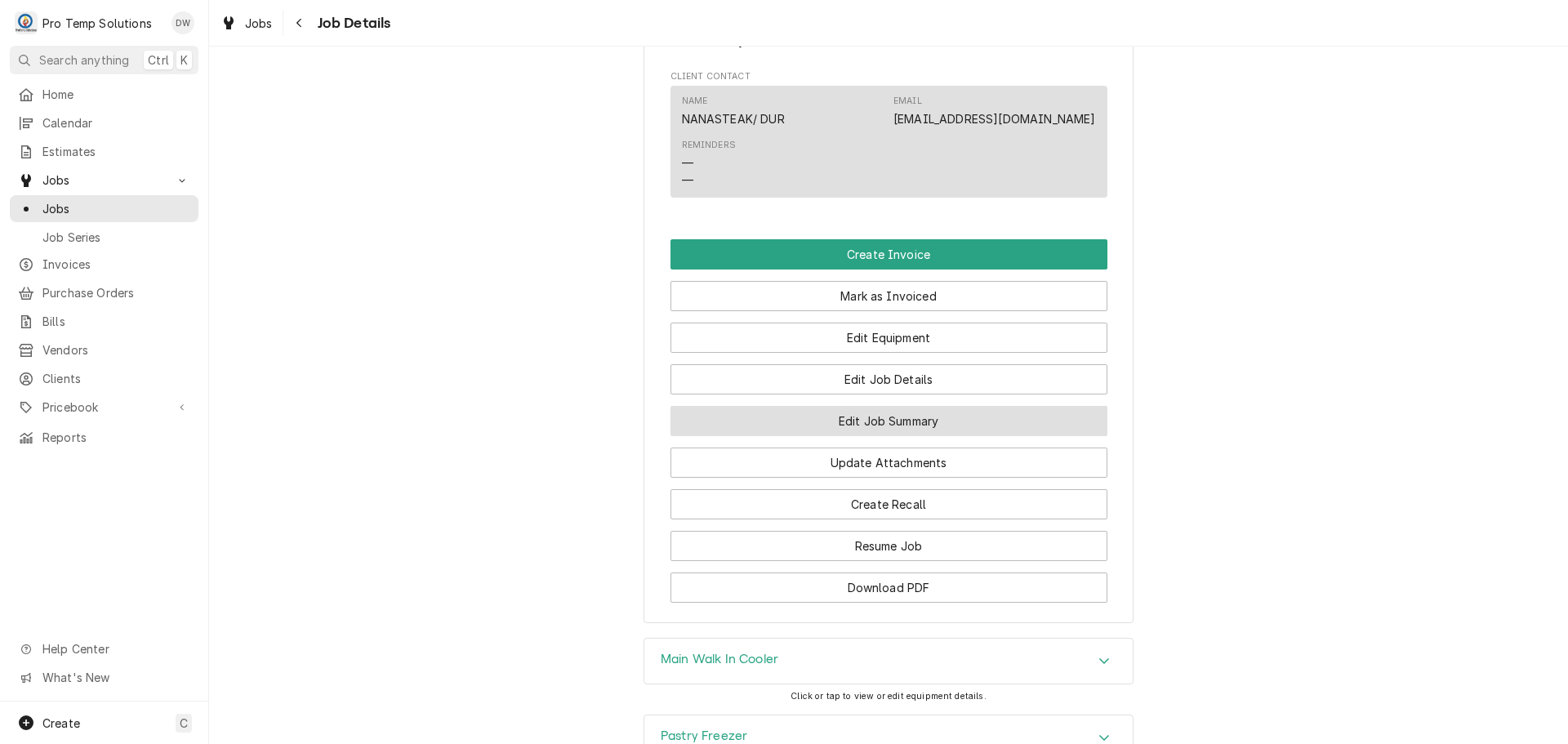
click at [859, 431] on button "Edit Job Summary" at bounding box center [889, 421] width 437 height 30
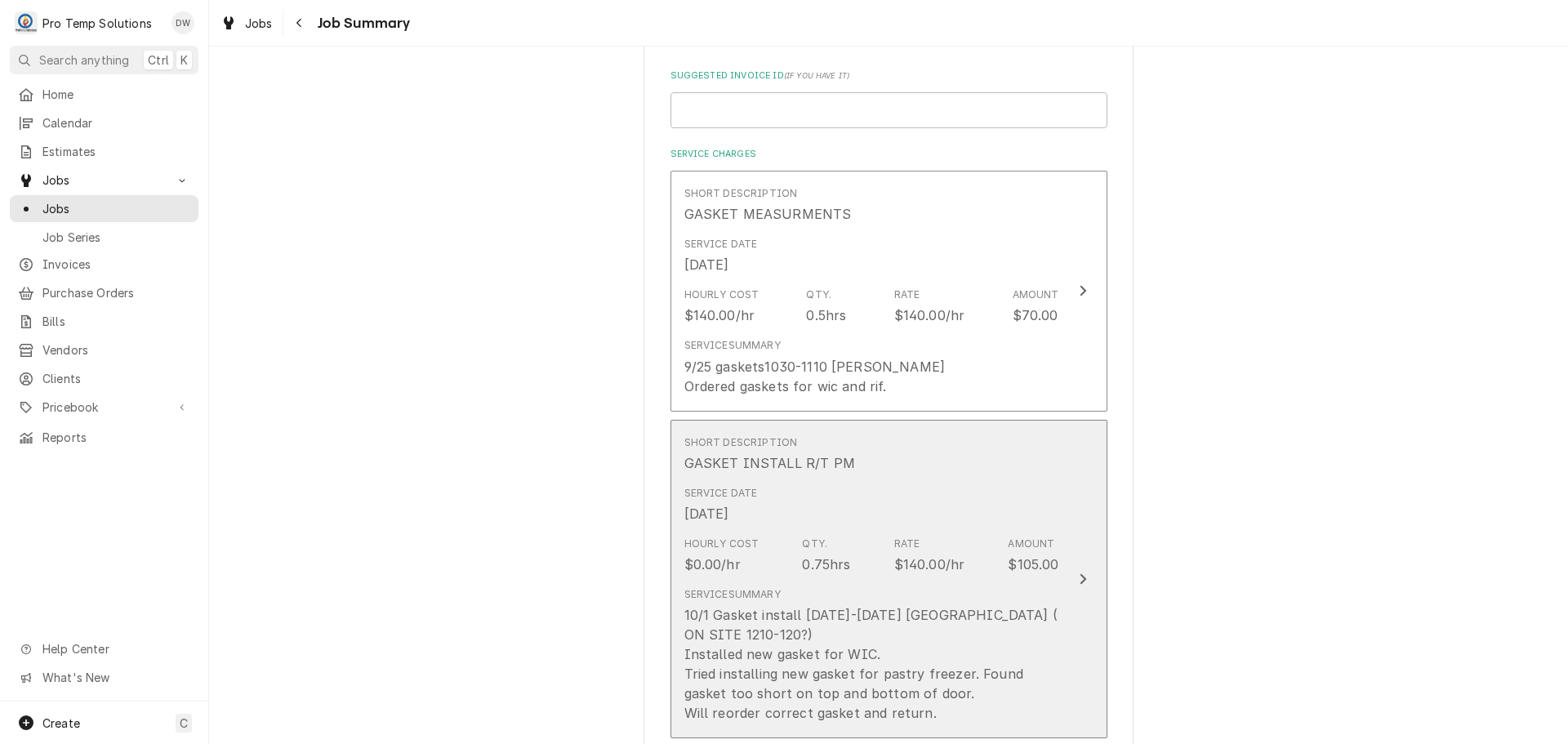
scroll to position [327, 0]
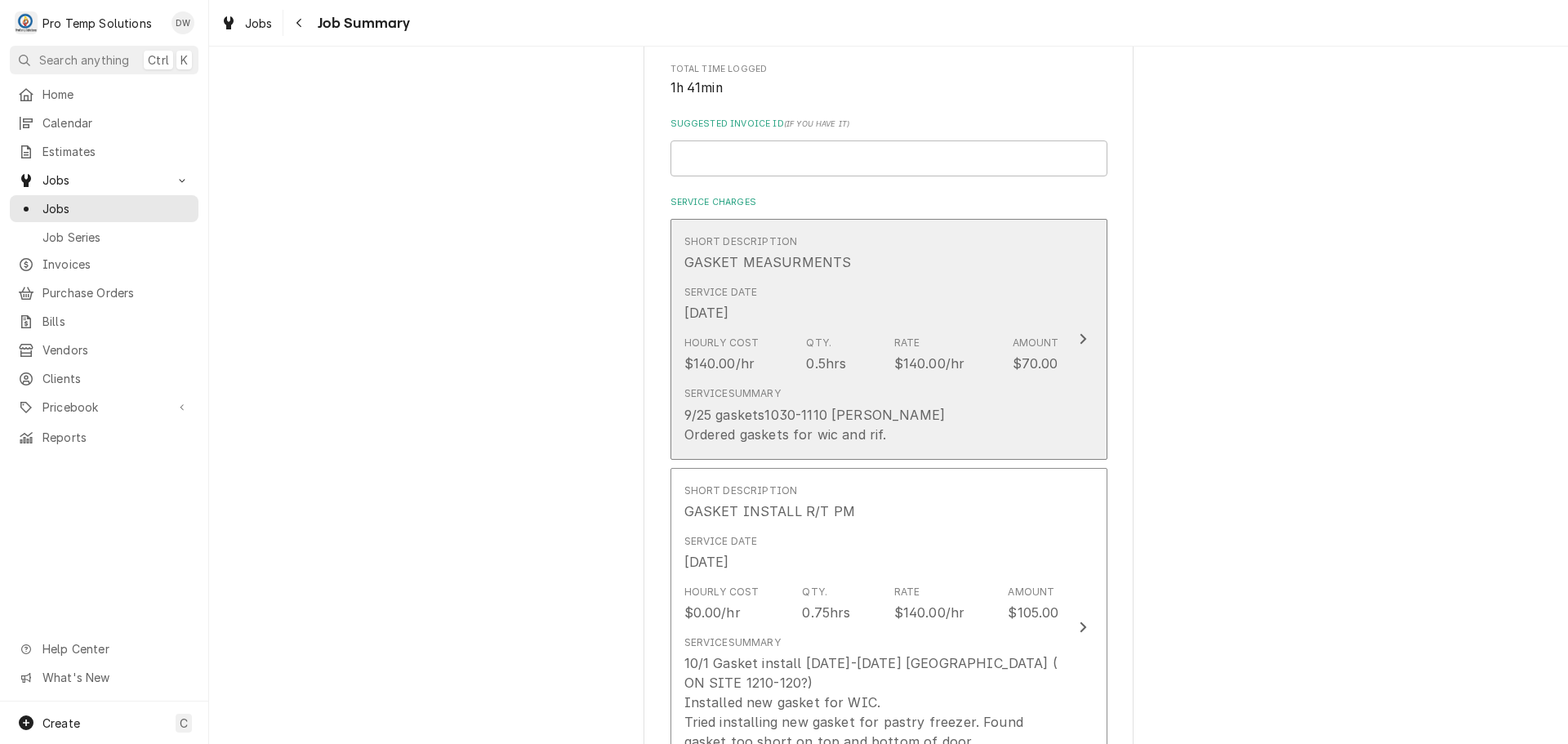
click at [1079, 337] on icon "Update Line Item" at bounding box center [1082, 339] width 9 height 13
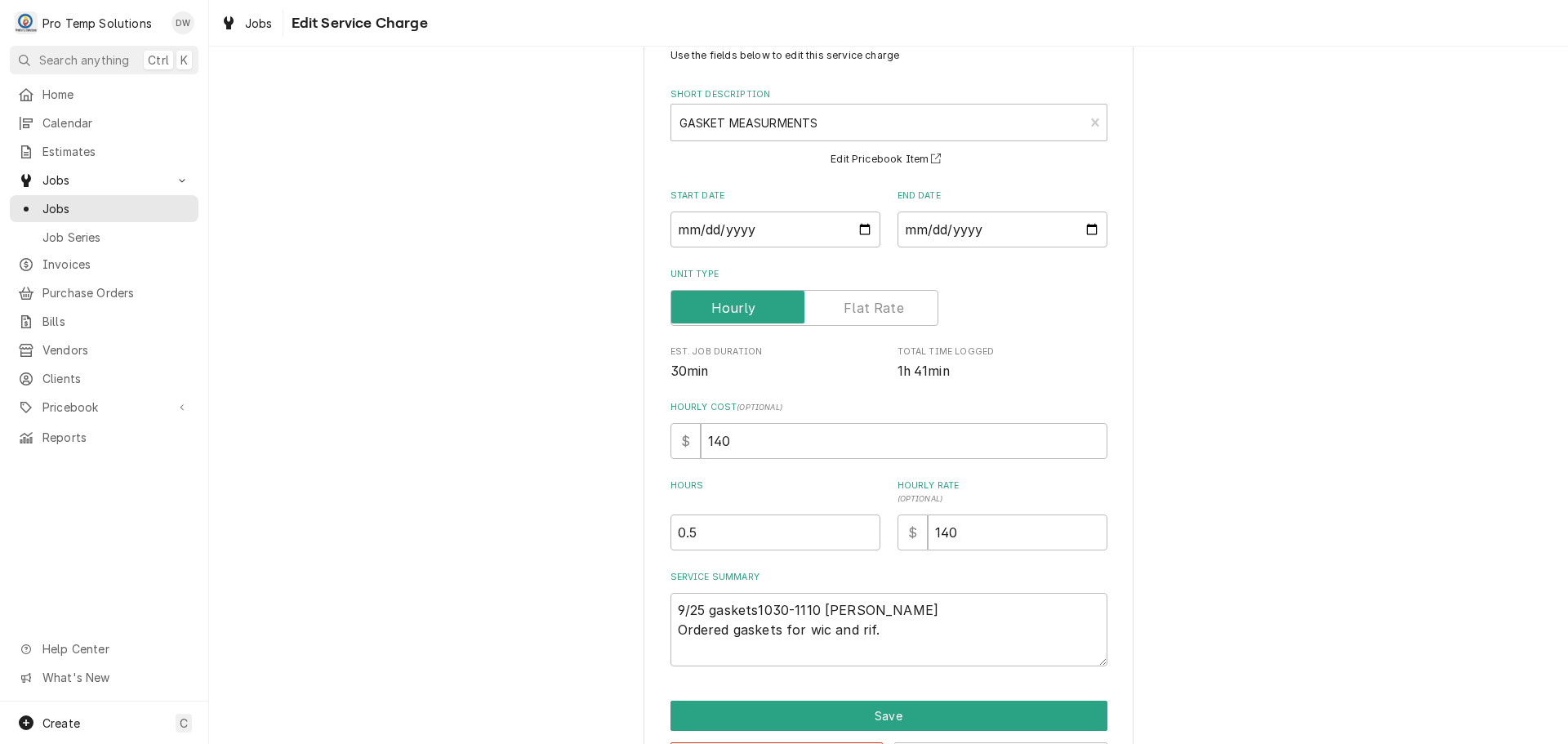
scroll to position [114, 0]
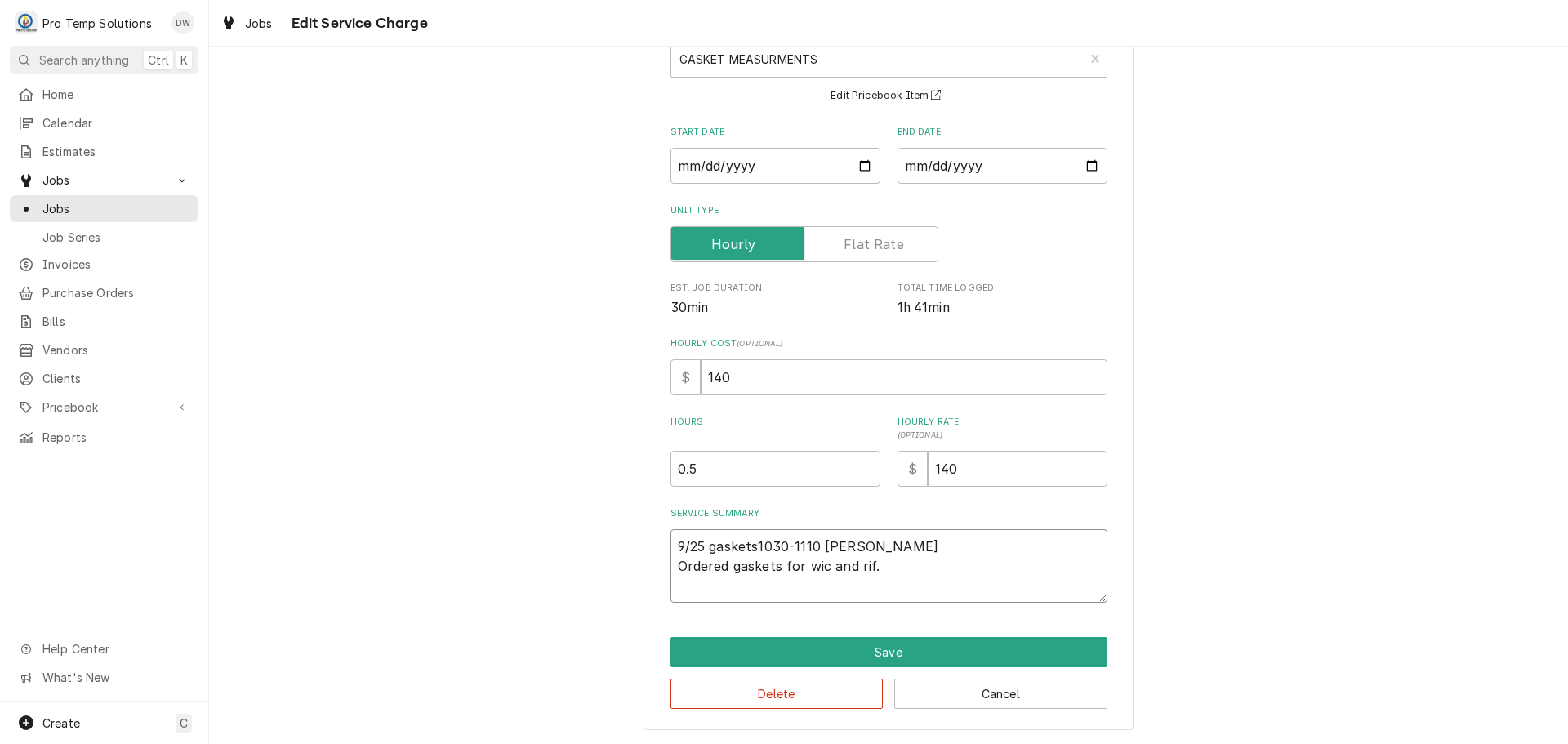
click at [819, 566] on textarea "9/25 gaskets1030-1110 KEVIN Ordered gaskets for wic and rif." at bounding box center [889, 566] width 437 height 74
type textarea "x"
type textarea "9/25 gaskets1030-1110 KEVIN Ordered gaskets for wi and rif."
type textarea "x"
type textarea "9/25 gaskets1030-1110 KEVIN Ordered gaskets for w and rif."
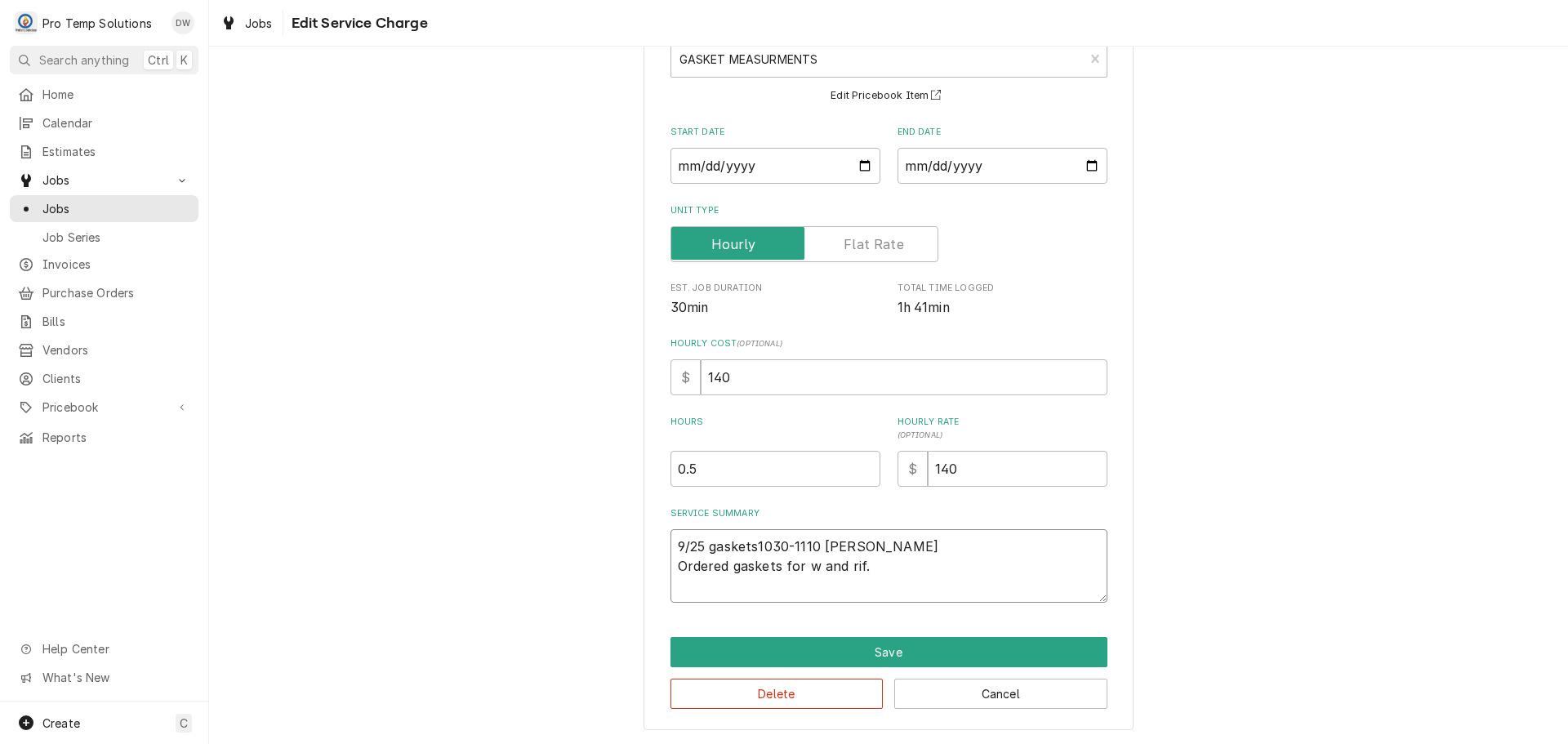
type textarea "x"
type textarea "9/25 gaskets1030-1110 KEVIN Ordered gaskets for and rif."
type textarea "x"
type textarea "9/25 gaskets1030-1110 KEVIN Ordered gaskets for W and rif."
type textarea "x"
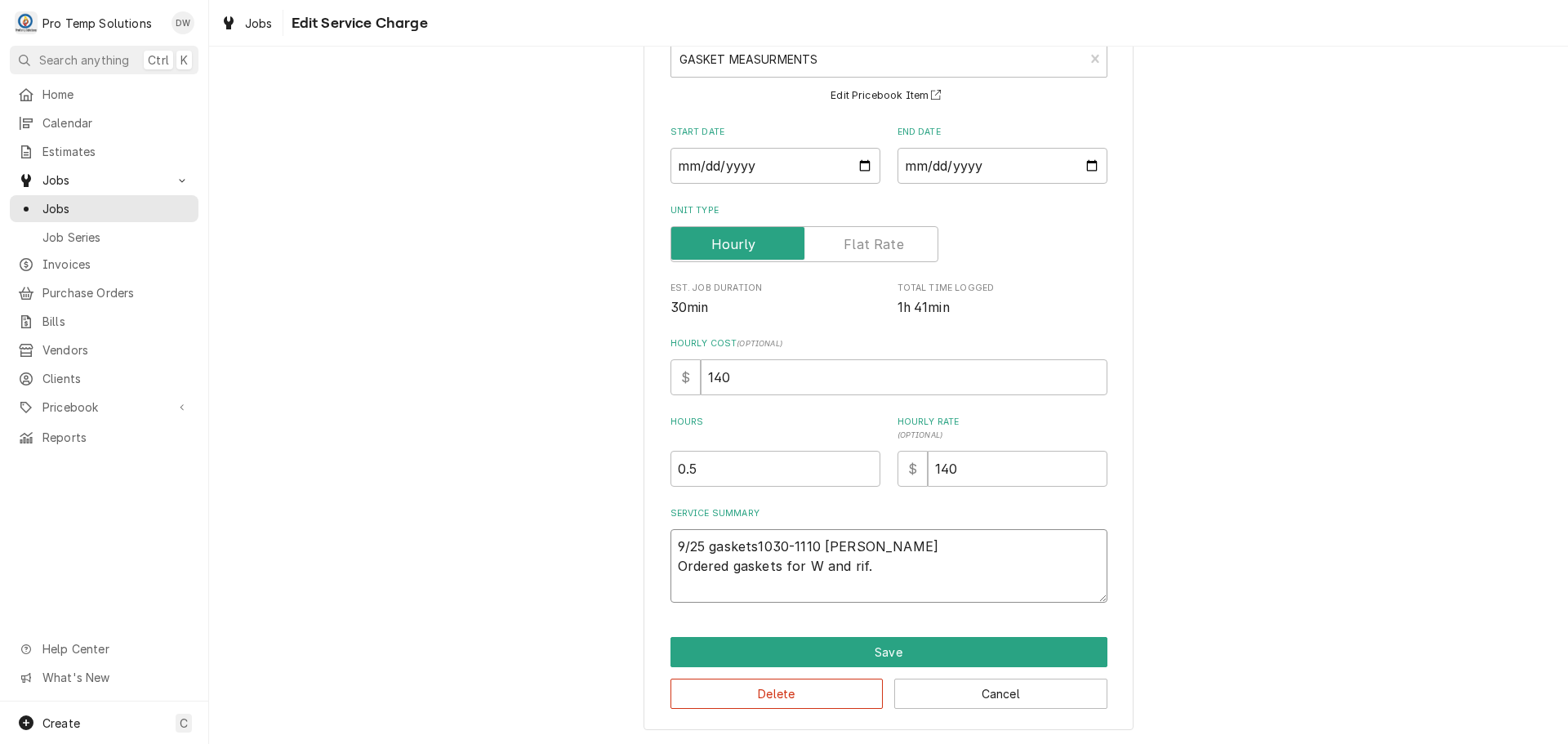
type textarea "9/25 gaskets1030-1110 KEVIN Ordered gaskets for WI and rif."
type textarea "x"
type textarea "9/25 gaskets1030-1110 KEVIN Ordered gaskets for WIC and rif."
type textarea "x"
type textarea "9/25 gaskets1030-1110 KEVIN Ordered gaskets for WIC and rif."
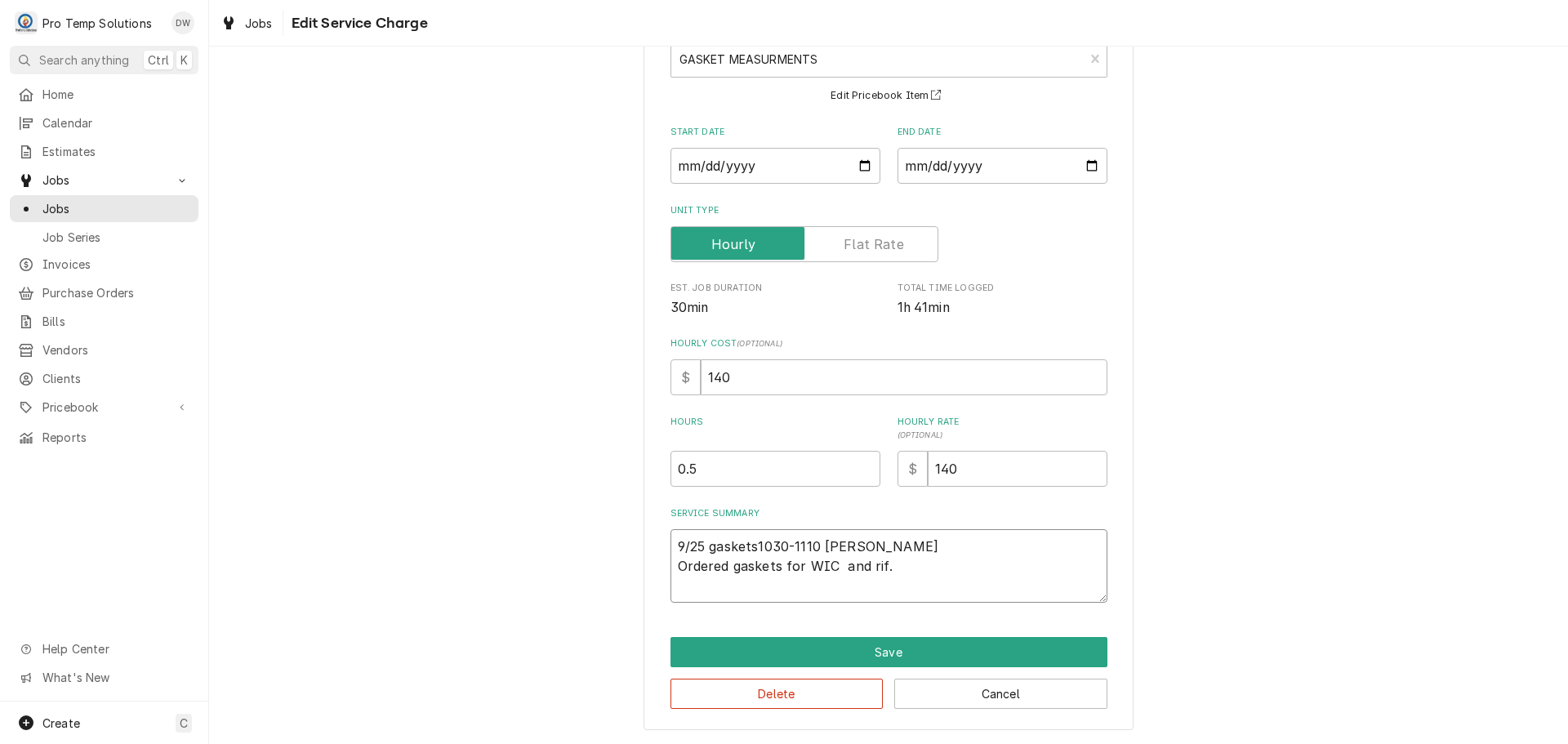
type textarea "x"
type textarea "9/25 gaskets1030-1110 KEVIN Ordered gaskets for WIC ( and rif."
type textarea "x"
type textarea "9/25 gaskets1030-1110 KEVIN Ordered gaskets for WIC ( and rif."
type textarea "x"
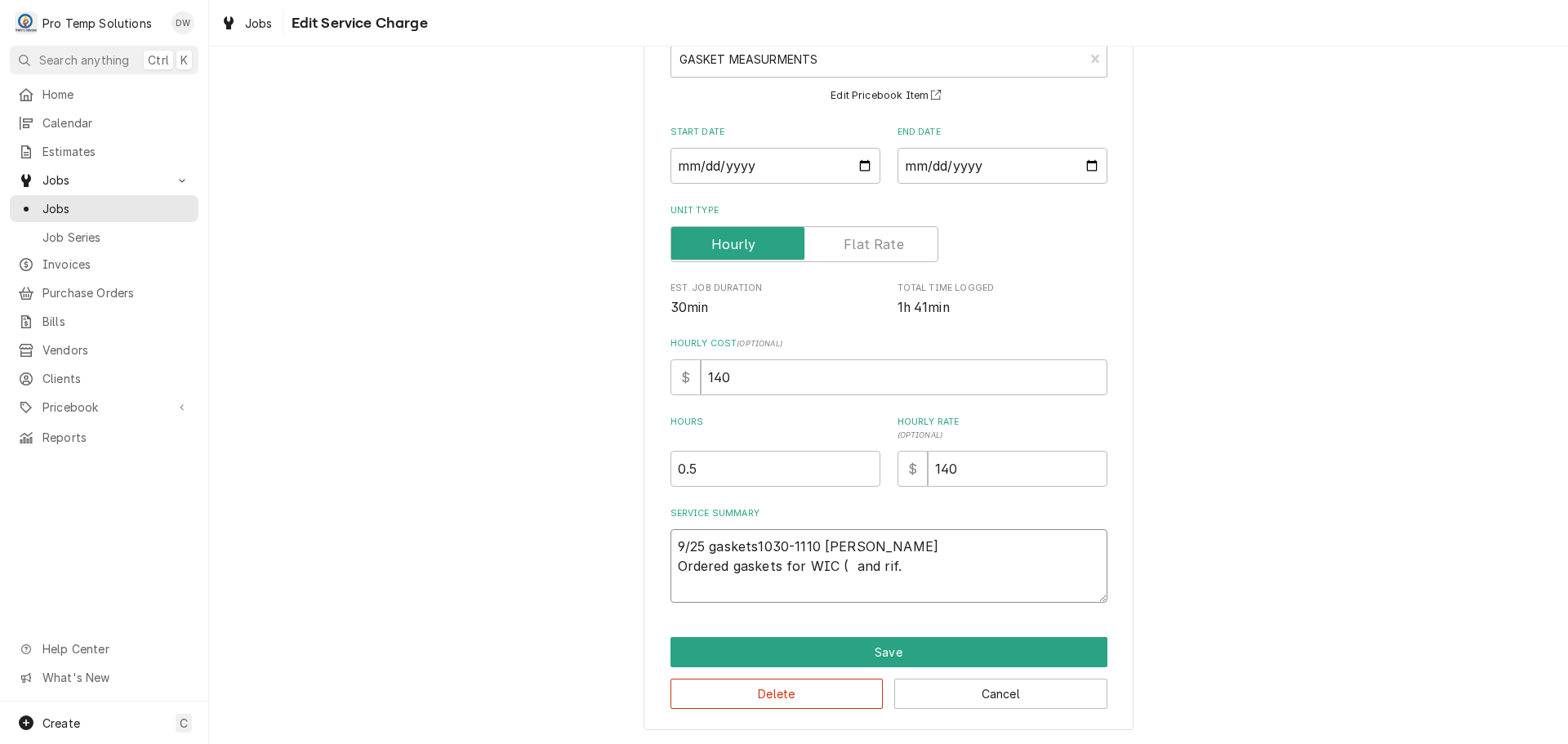
type textarea "9/25 gaskets1030-1110 KEVIN Ordered gaskets for WIC ( T and rif."
type textarea "x"
type textarea "9/25 gaskets1030-1110 KEVIN Ordered gaskets for WIC ( TR and rif."
type textarea "x"
type textarea "9/25 gaskets1030-1110 KEVIN Ordered gaskets for WIC ( TRG and rif."
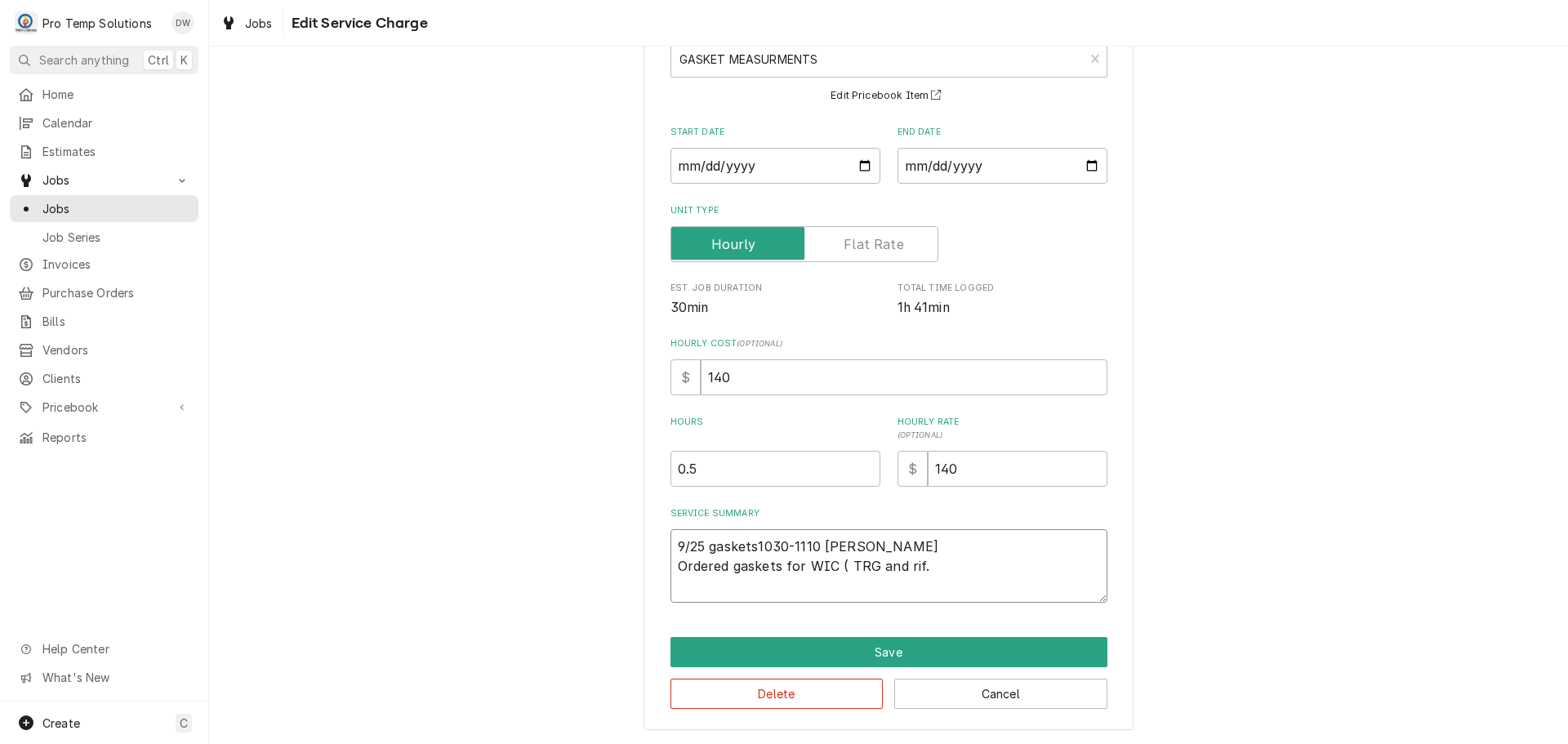
type textarea "x"
type textarea "9/25 gaskets1030-1110 KEVIN Ordered gaskets for WIC ( TRG and rif."
type textarea "x"
type textarea "9/25 gaskets1030-1110 KEVIN Ordered gaskets for WIC ( TRG $ and rif."
type textarea "x"
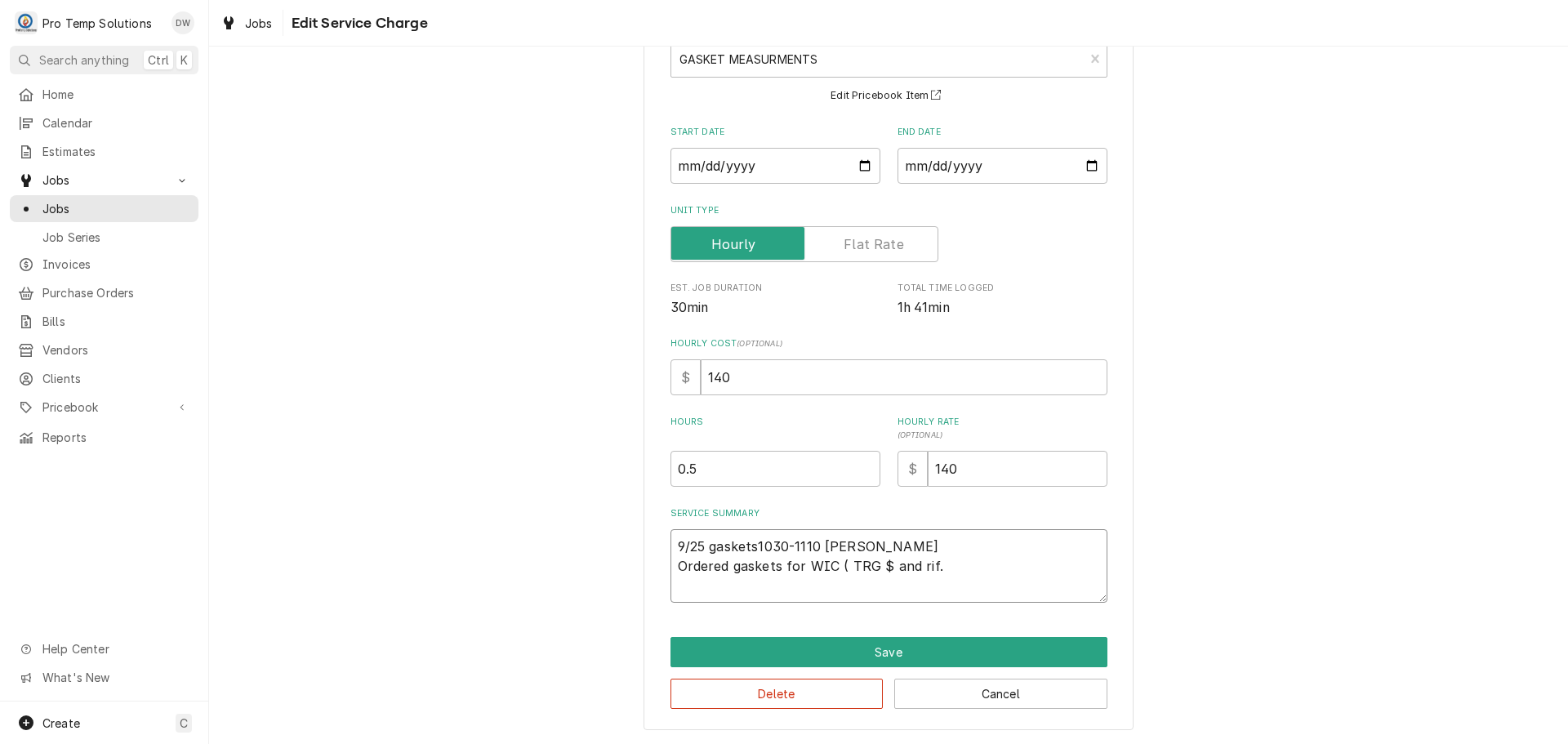
type textarea "9/25 gaskets1030-1110 KEVIN Ordered gaskets for WIC ( TRG $6 and rif."
type textarea "x"
type textarea "9/25 gaskets1030-1110 KEVIN Ordered gaskets for WIC ( TRG $69 and rif."
type textarea "x"
type textarea "9/25 gaskets1030-1110 KEVIN Ordered gaskets for WIC ( TRG $69. and rif."
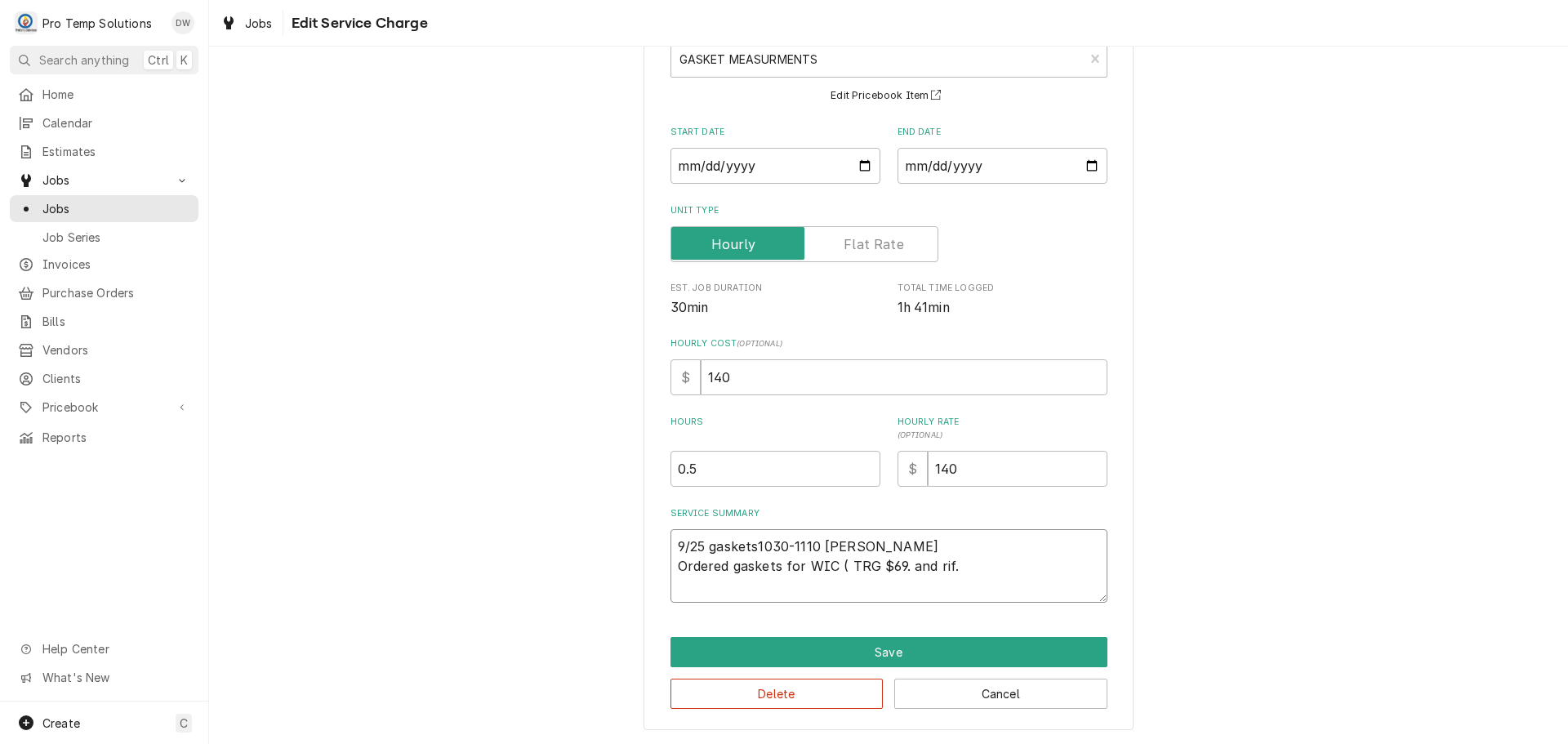
type textarea "x"
type textarea "9/25 gaskets1030-1110 KEVIN Ordered gaskets for WIC ( TRG $69.4 and rif."
type textarea "x"
type textarea "9/25 gaskets1030-1110 KEVIN Ordered gaskets for WIC ( TRG $69.49 and rif."
type textarea "x"
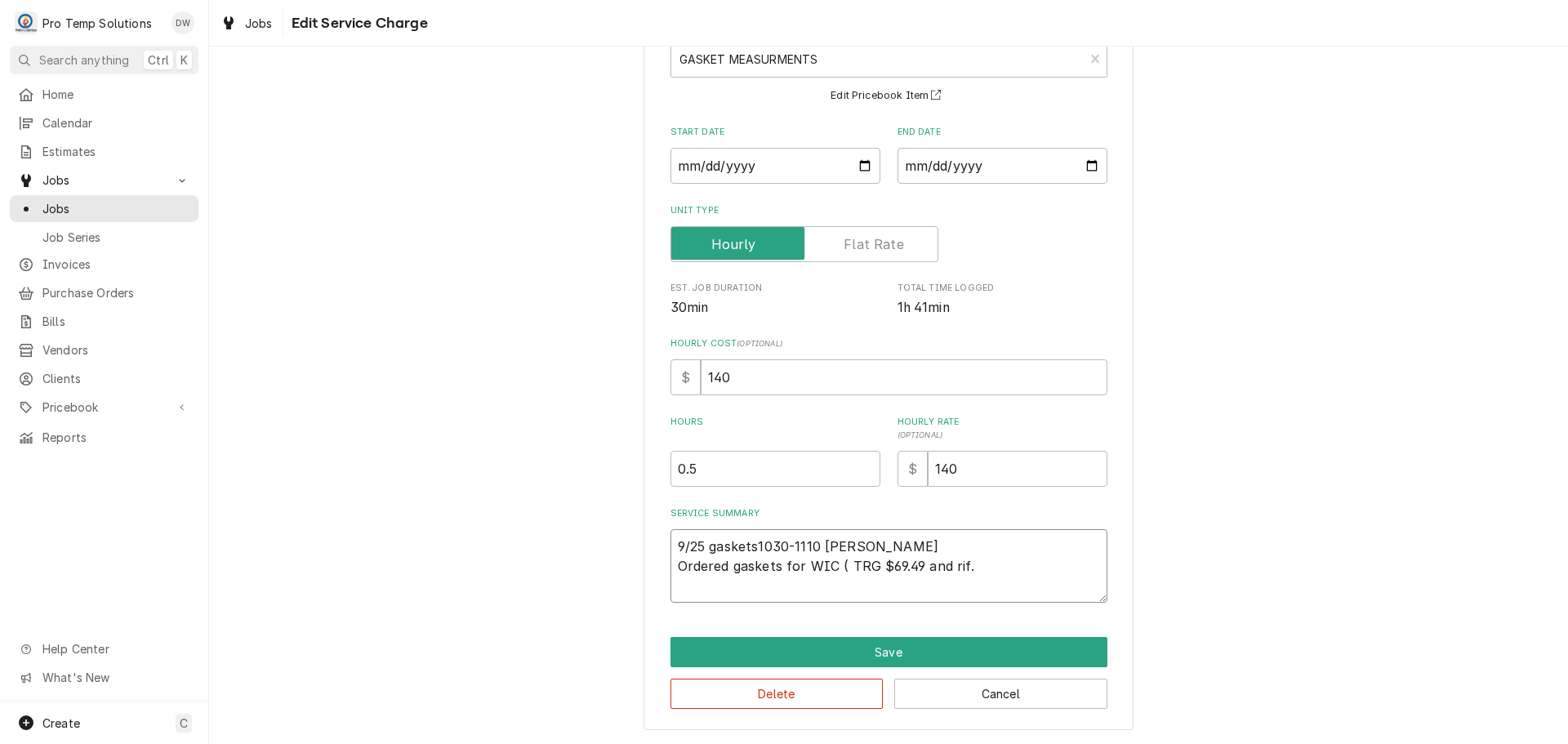
type textarea "9/25 gaskets1030-1110 KEVIN Ordered gaskets for WIC ( TRG $69.49) and rif."
click at [844, 563] on textarea "9/25 gaskets1030-1110 KEVIN Ordered gaskets for WIC ( TRG $69.49) and rif." at bounding box center [889, 566] width 437 height 74
type textarea "x"
type textarea "9/25 gaskets1030-1110 KEVIN Ordered gaskets for WIC (TRG $69.49) and rif."
click at [975, 569] on textarea "9/25 gaskets1030-1110 KEVIN Ordered gaskets for WIC (TRG $69.49) and rif." at bounding box center [889, 566] width 437 height 74
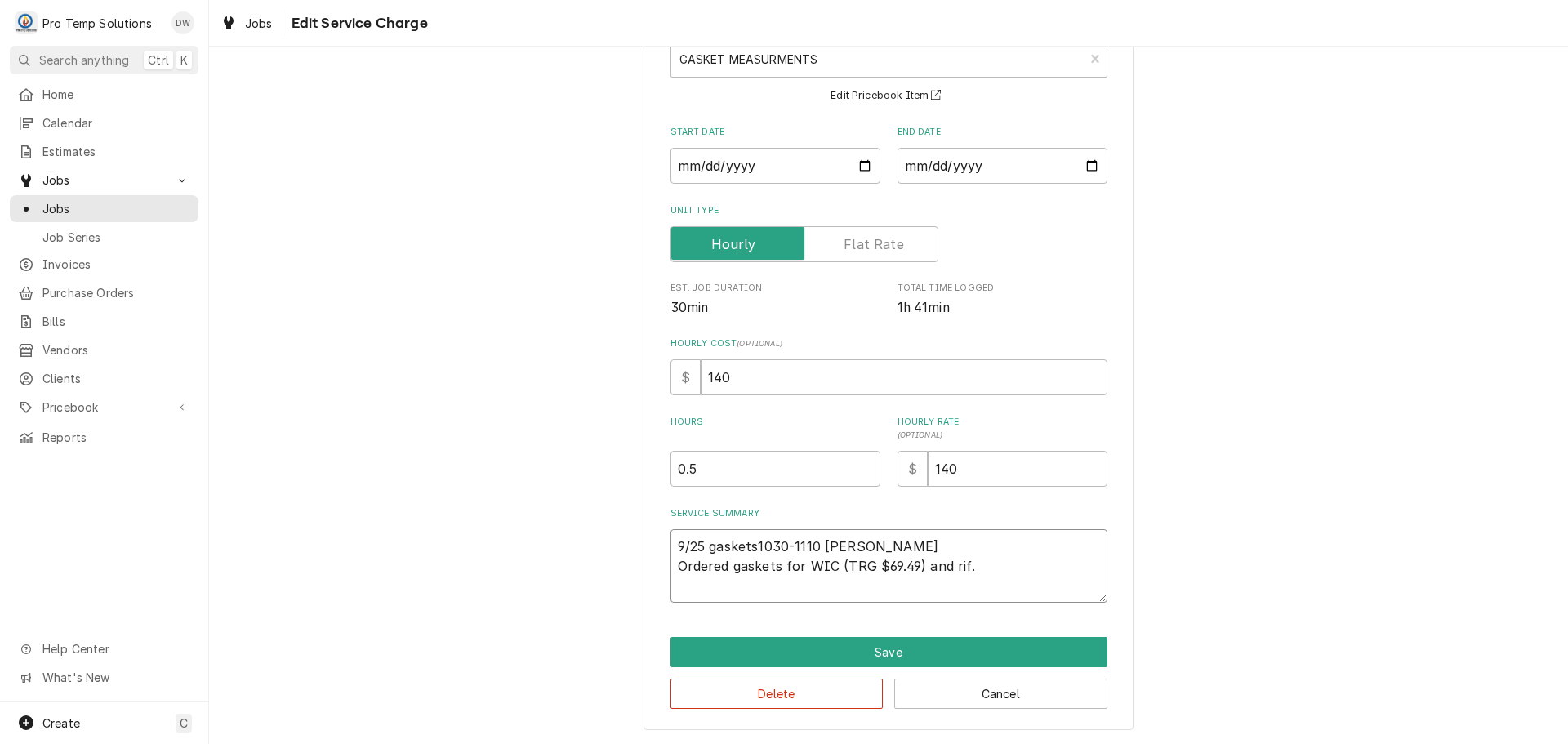
type textarea "x"
type textarea "9/25 gaskets1030-1110 KEVIN Ordered gaskets for WIC (TRG $69.49) and rif"
type textarea "x"
type textarea "9/25 gaskets1030-1110 KEVIN Ordered gaskets for WIC (TRG $69.49) and ri"
type textarea "x"
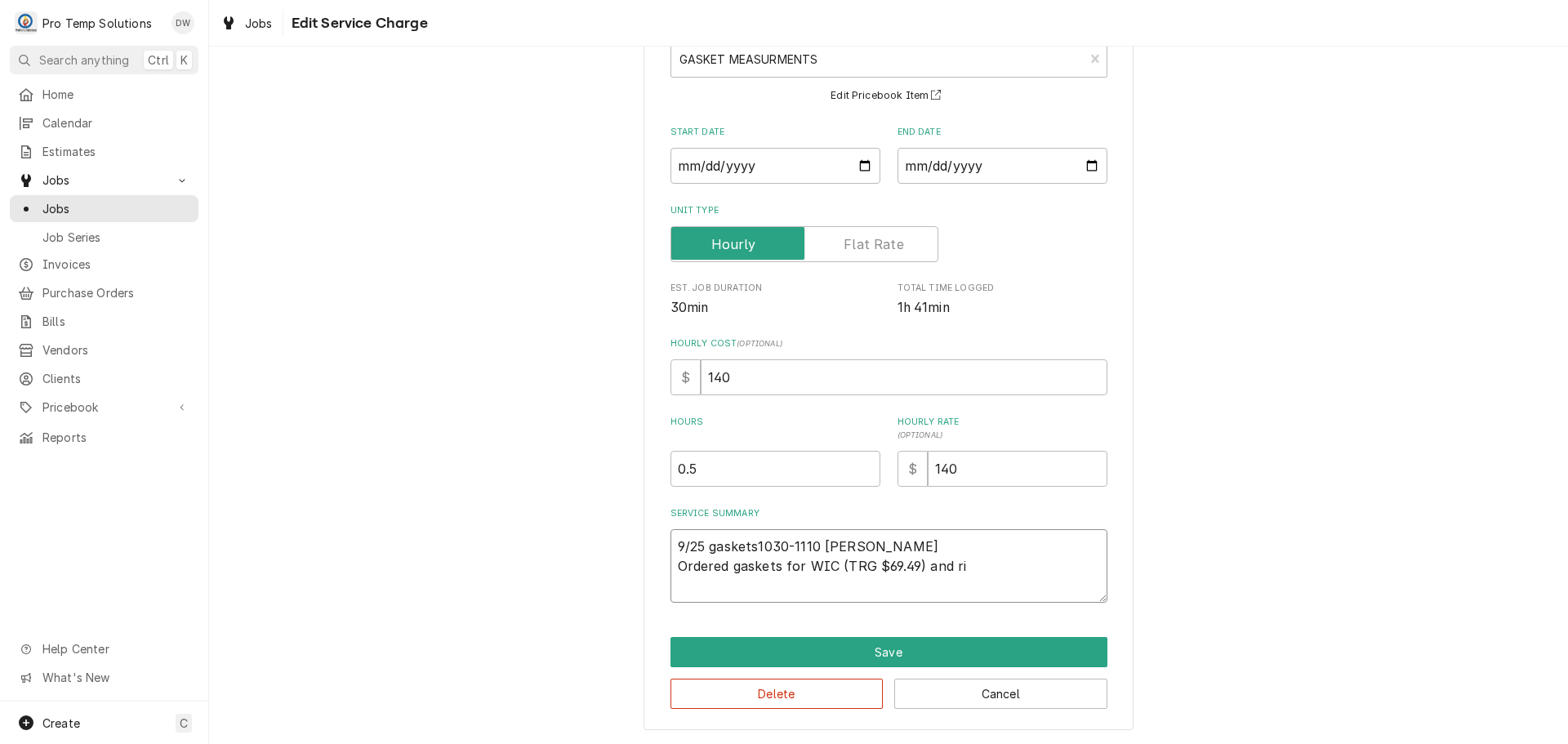
type textarea "9/25 gaskets1030-1110 KEVIN Ordered gaskets for WIC (TRG $69.49) and r"
type textarea "x"
type textarea "9/25 gaskets1030-1110 KEVIN Ordered gaskets for WIC (TRG $69.49) and"
type textarea "x"
type textarea "9/25 gaskets1030-1110 KEVIN Ordered gaskets for WIC (TRG $69.49) and R"
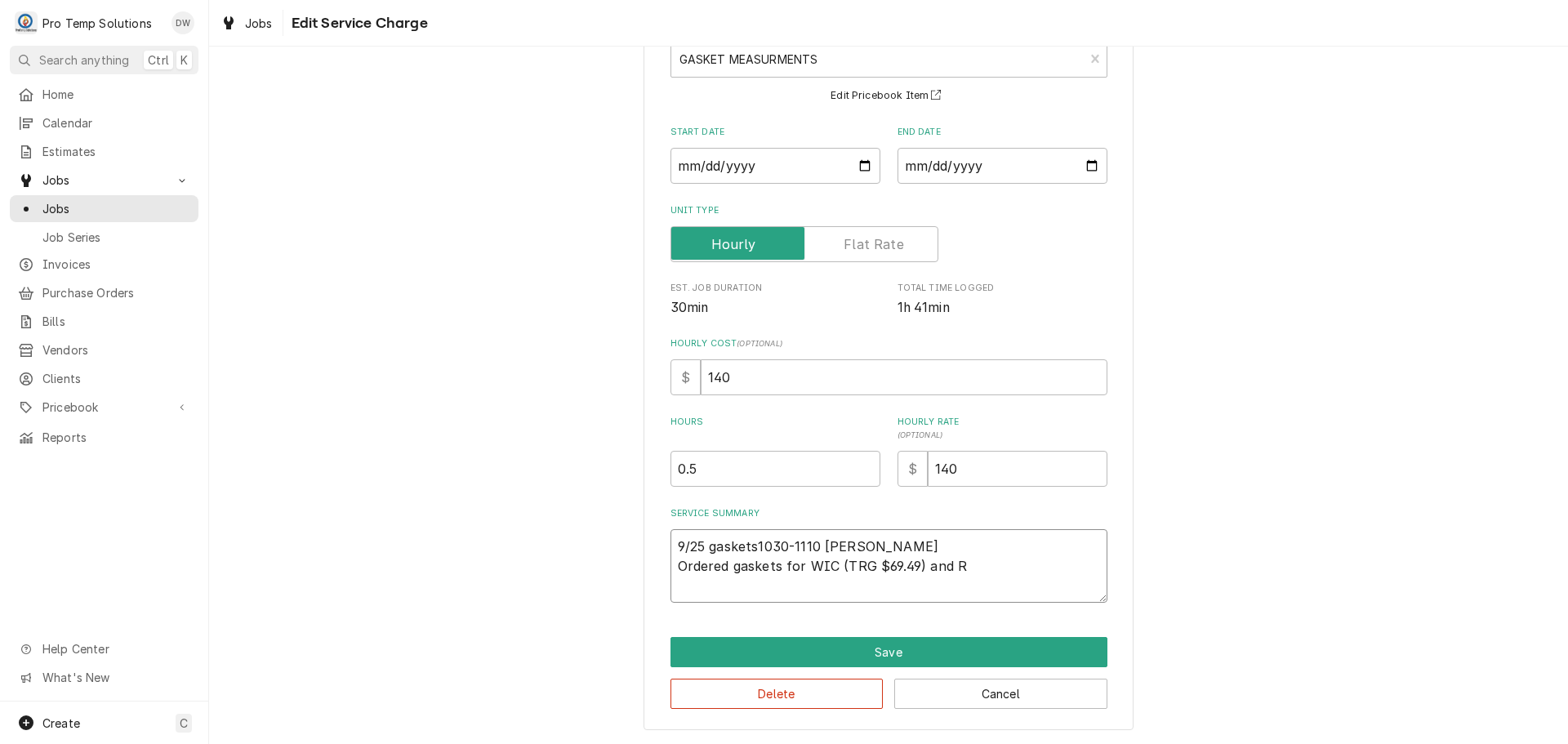
type textarea "x"
type textarea "9/25 gaskets1030-1110 KEVIN Ordered gaskets for WIC (TRG $69.49) and RI"
type textarea "x"
type textarea "9/25 gaskets1030-1110 KEVIN Ordered gaskets for WIC (TRG $69.49) and RIF"
type textarea "x"
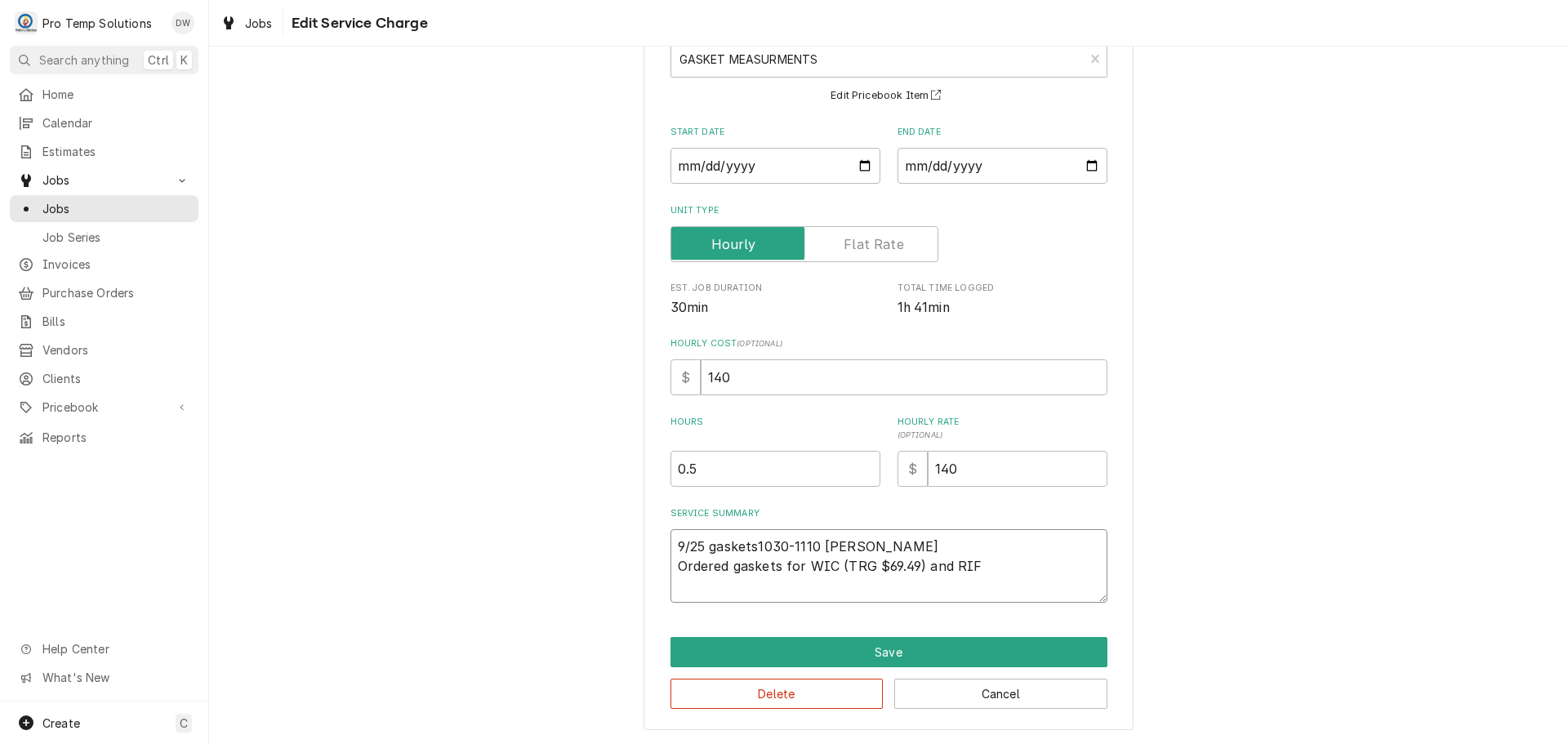
type textarea "9/25 gaskets1030-1110 KEVIN Ordered gaskets for WIC (TRG $69.49) and RIF"
type textarea "x"
type textarea "9/25 gaskets1030-1110 KEVIN Ordered gaskets for WIC (TRG $69.49) and RIF ("
type textarea "x"
type textarea "9/25 gaskets1030-1110 KEVIN Ordered gaskets for WIC (TRG $69.49) and RIF ("
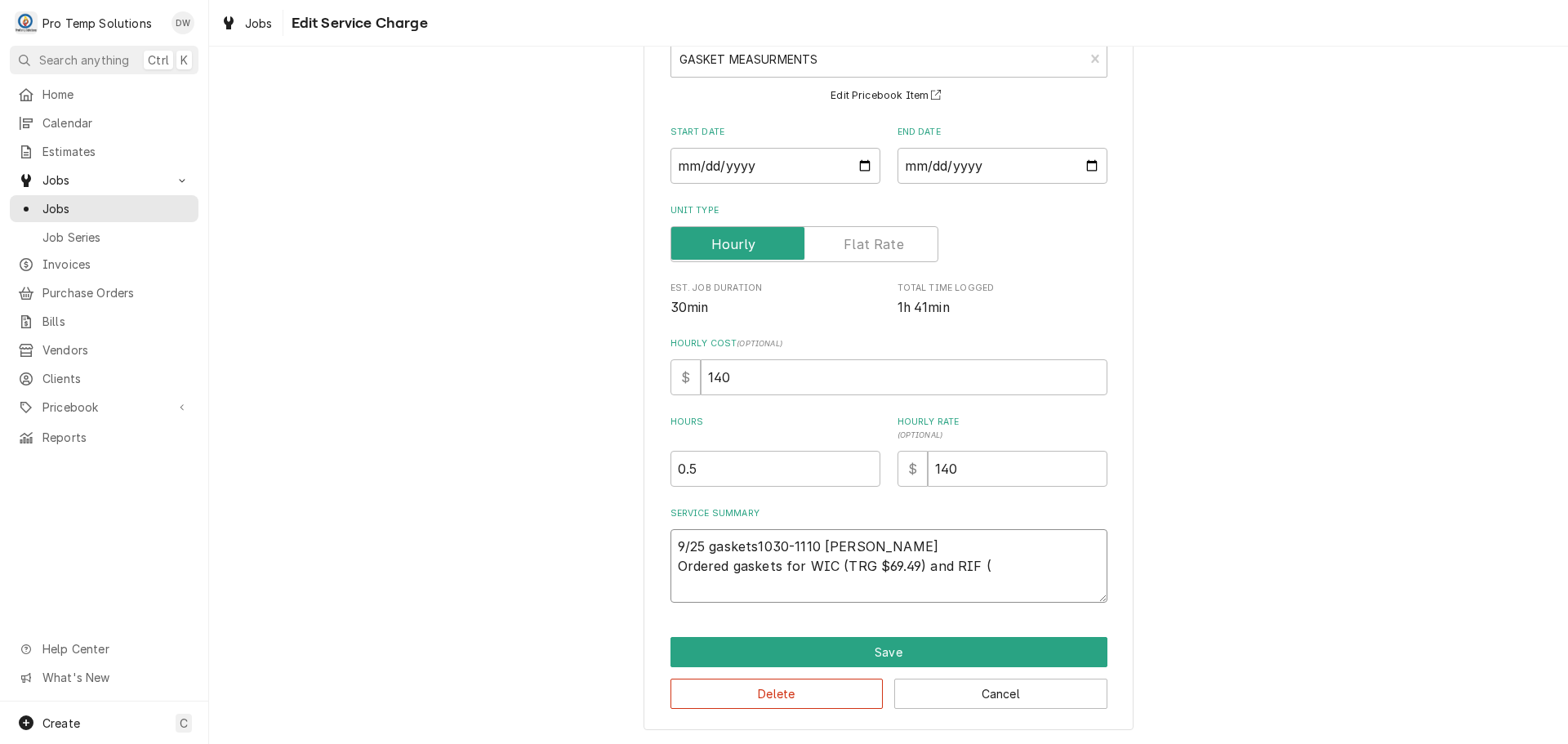
type textarea "x"
type textarea "9/25 gaskets1030-1110 KEVIN Ordered gaskets for WIC (TRG $69.49) and RIF ( C"
type textarea "x"
type textarea "9/25 gaskets1030-1110 KEVIN Ordered gaskets for WIC (TRG $69.49) and RIF ( CO"
type textarea "x"
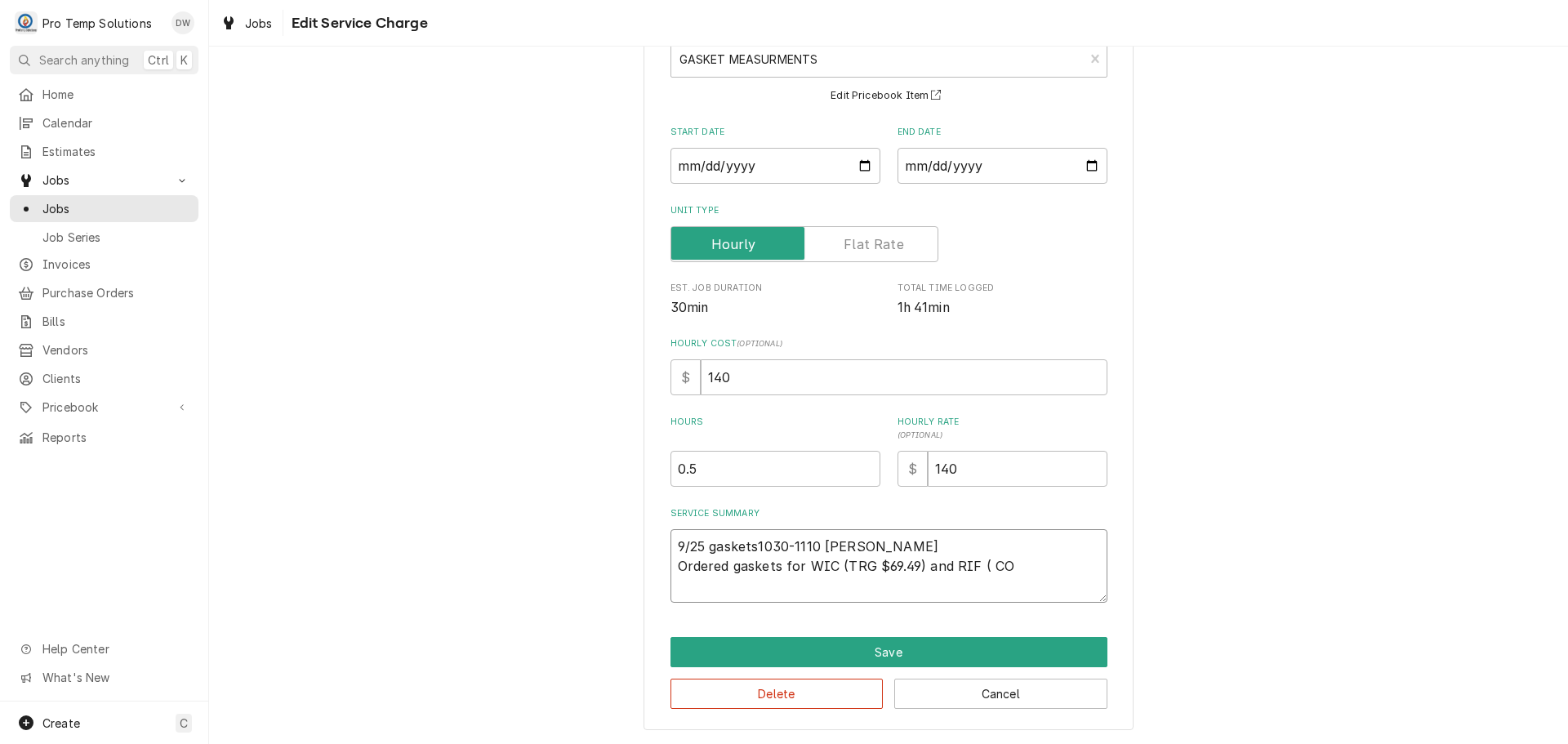
type textarea "9/25 gaskets1030-1110 KEVIN Ordered gaskets for WIC (TRG $69.49) and RIF ( COO"
type textarea "x"
type textarea "9/25 gaskets1030-1110 KEVIN Ordered gaskets for WIC (TRG $69.49) and RIF ( COOL"
type textarea "x"
type textarea "9/25 gaskets1030-1110 KEVIN Ordered gaskets for WIC (TRG $69.49) and RIF ( COOLE"
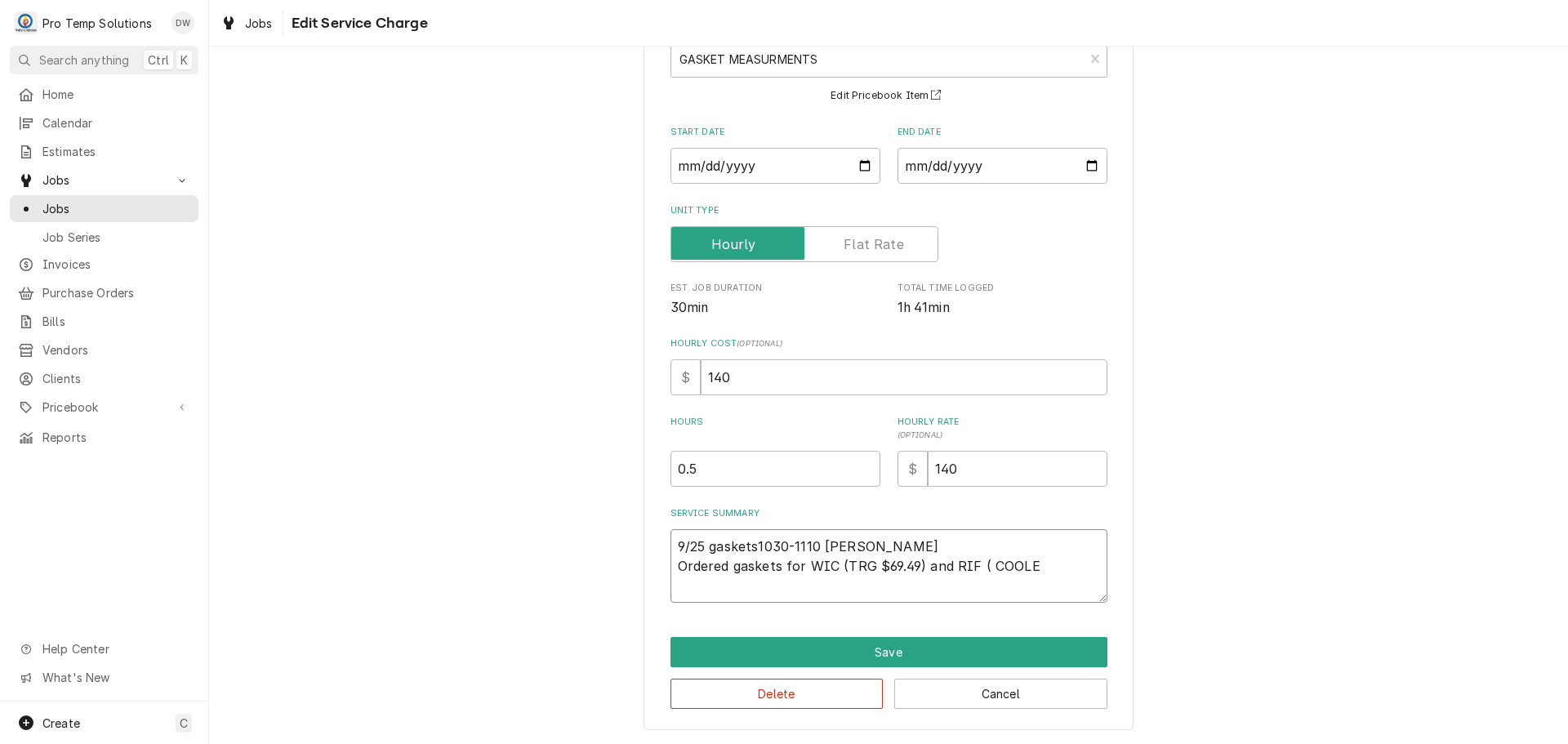
type textarea "x"
type textarea "9/25 gaskets1030-1110 KEVIN Ordered gaskets for WIC (TRG $69.49) and RIF ( COOL…"
type textarea "x"
type textarea "9/25 gaskets1030-1110 KEVIN Ordered gaskets for WIC (TRG $69.49) and RIF ( COOL…"
type textarea "x"
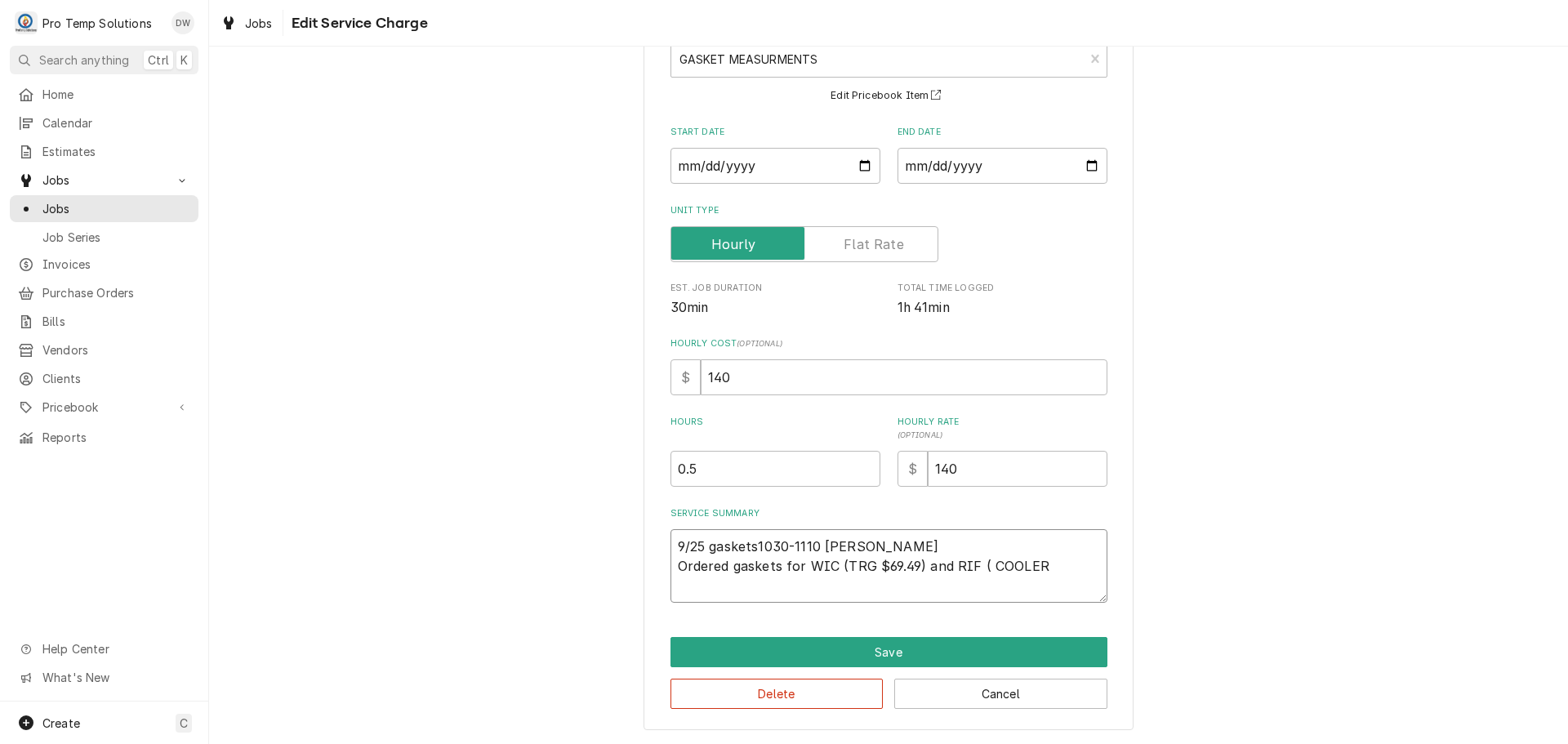
type textarea "9/25 gaskets1030-1110 KEVIN Ordered gaskets for WIC (TRG $69.49) and RIF ( COOL…"
type textarea "x"
type textarea "9/25 gaskets1030-1110 KEVIN Ordered gaskets for WIC (TRG $69.49) and RIF ( COOL…"
type textarea "x"
type textarea "9/25 gaskets1030-1110 KEVIN Ordered gaskets for WIC (TRG $69.49) and RIF ( COOL…"
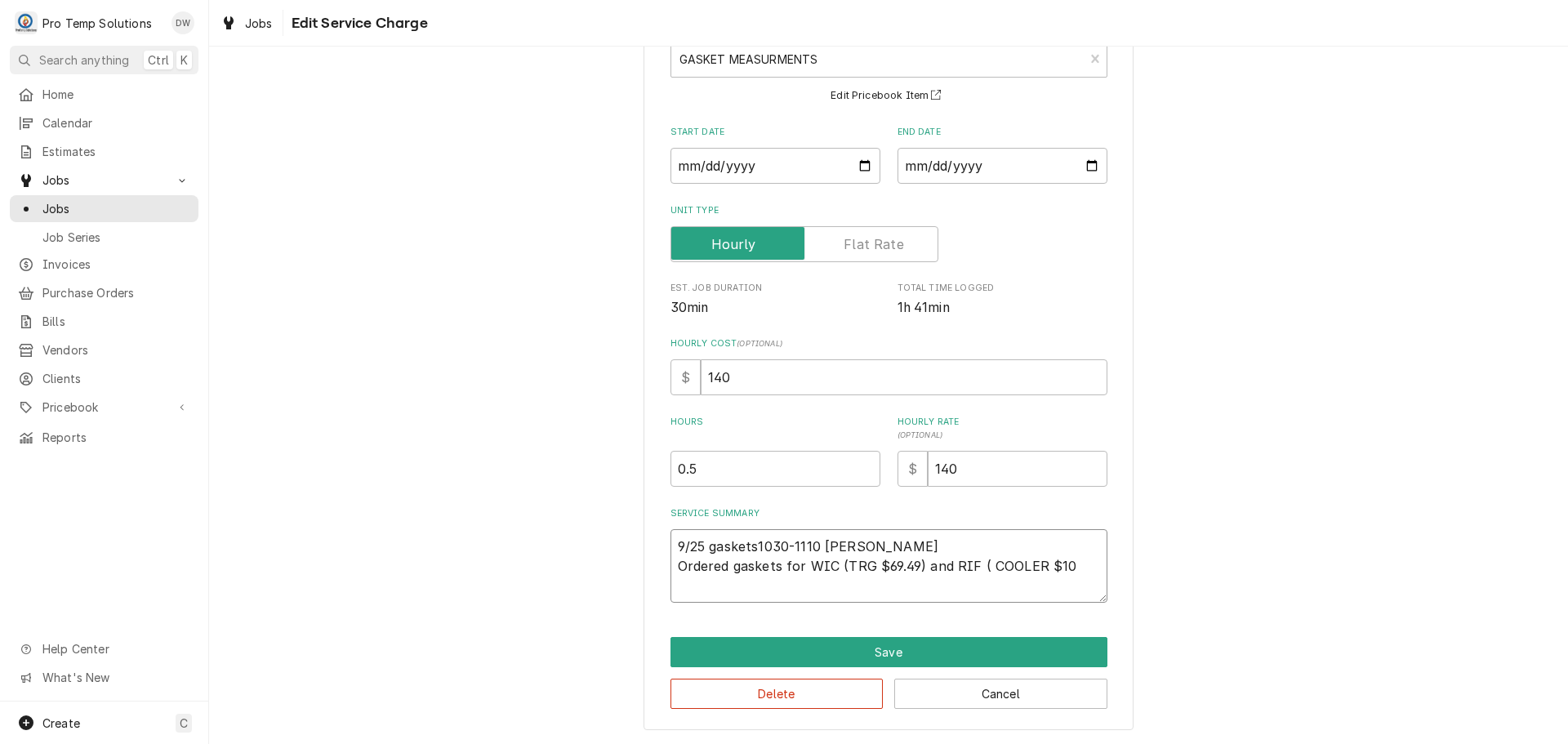
type textarea "x"
type textarea "9/25 gaskets1030-1110 KEVIN Ordered gaskets for WIC (TRG $69.49) and RIF ( COOL…"
type textarea "x"
type textarea "9/25 gaskets1030-1110 KEVIN Ordered gaskets for WIC (TRG $69.49) and RIF ( COOL…"
type textarea "x"
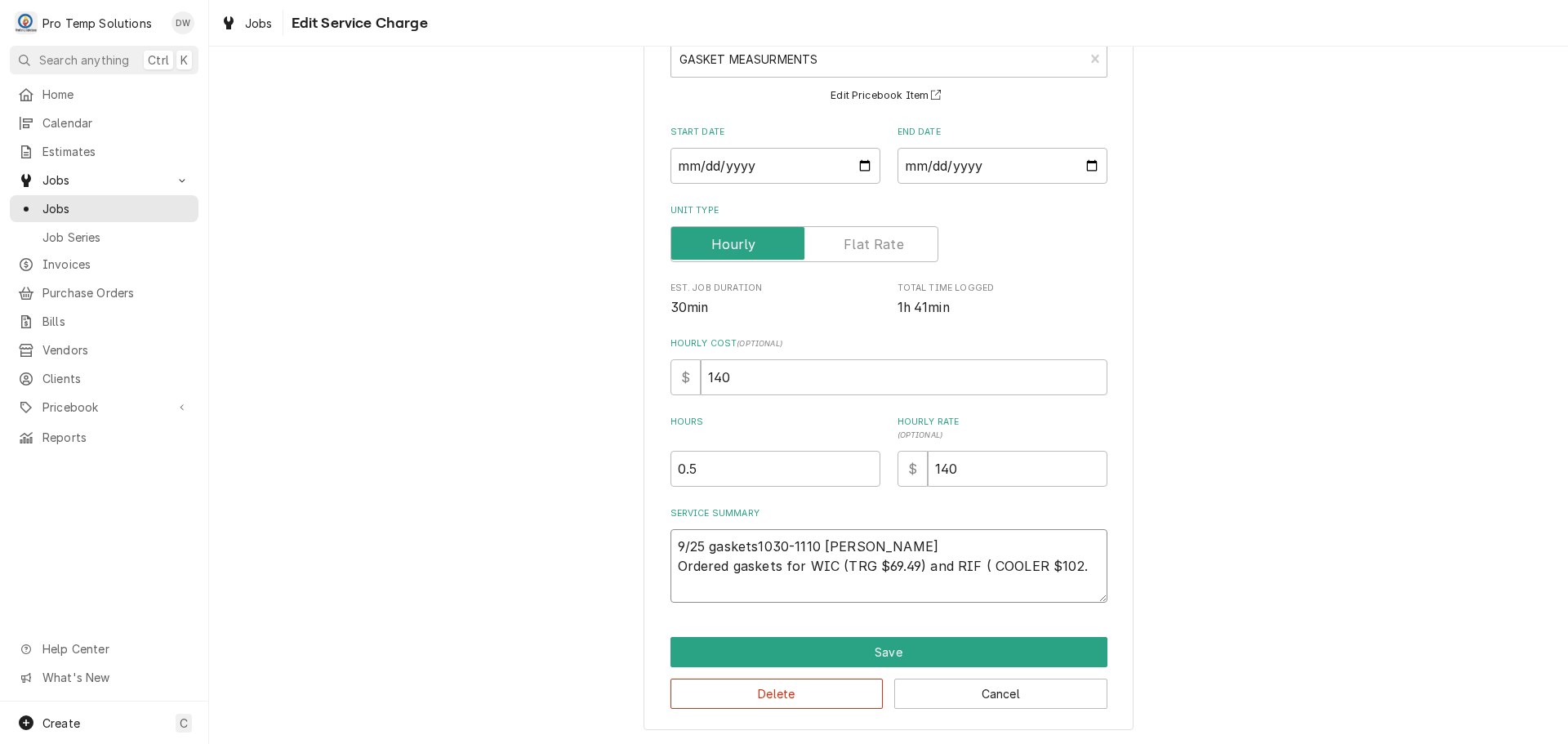
type textarea "9/25 gaskets1030-1110 KEVIN Ordered gaskets for WIC (TRG $69.49) and RIF ( COOL…"
type textarea "x"
type textarea "9/25 gaskets1030-1110 KEVIN Ordered gaskets for WIC (TRG $69.49) and RIF ( COOL…"
type textarea "x"
type textarea "9/25 gaskets1030-1110 KEVIN Ordered gaskets for WIC (TRG $69.49) and RIF ( COOL…"
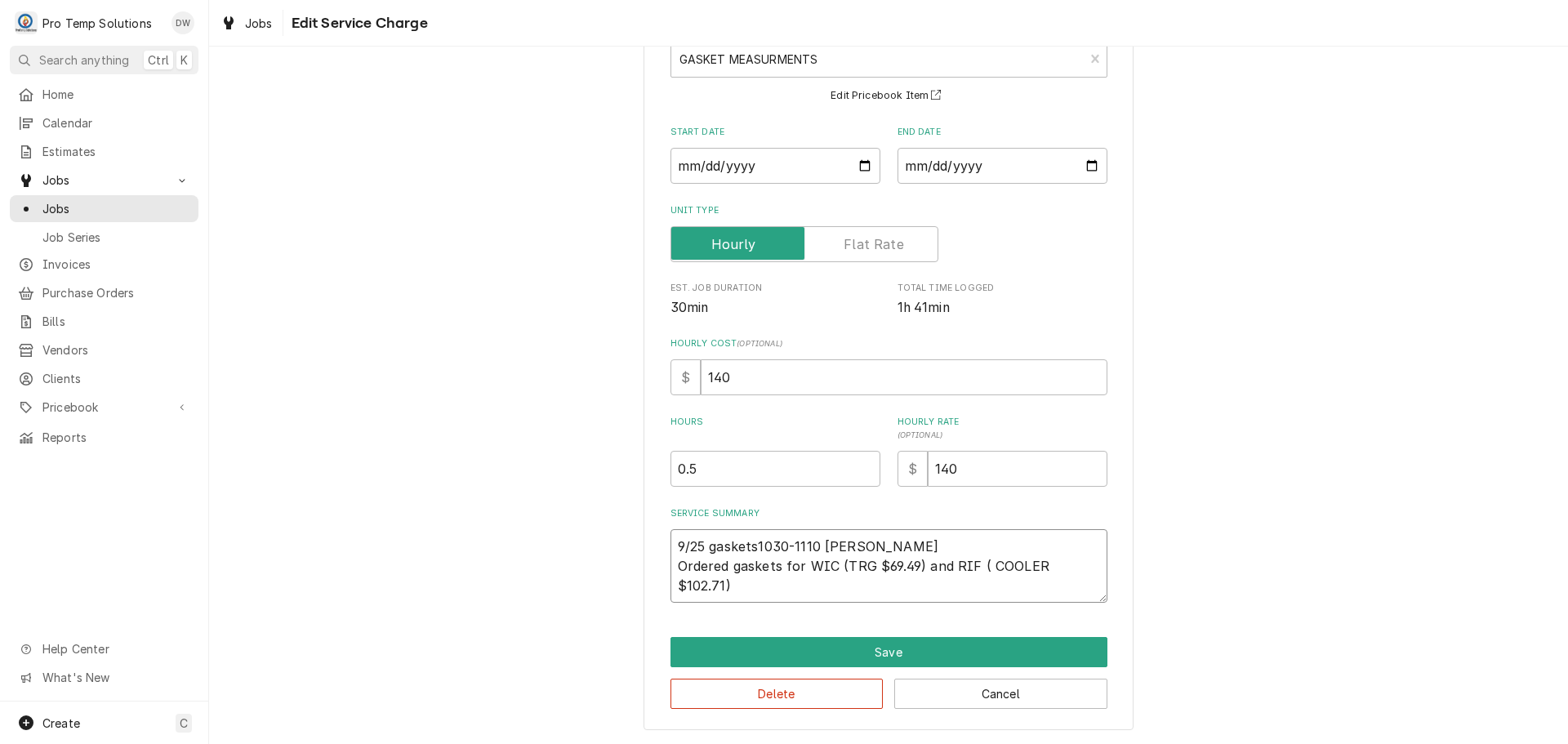
click at [751, 546] on textarea "9/25 gaskets1030-1110 KEVIN Ordered gaskets for WIC (TRG $69.49) and RIF ( COOL…" at bounding box center [889, 566] width 437 height 74
type textarea "x"
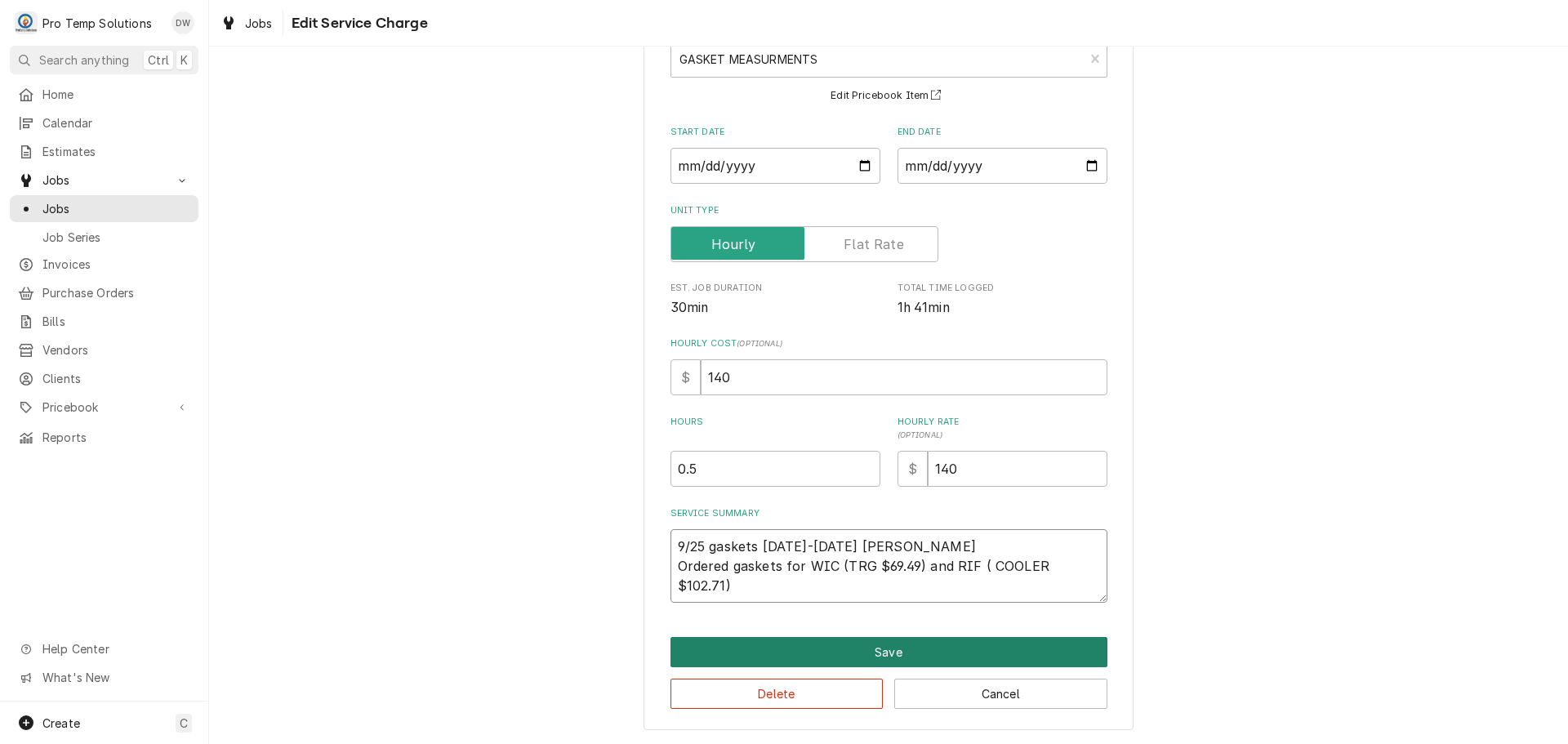
type textarea "9/25 gaskets [DATE]-[DATE] [PERSON_NAME] Ordered gaskets for WIC (TRG $69.49) a…"
click at [895, 651] on button "Save" at bounding box center [889, 651] width 437 height 30
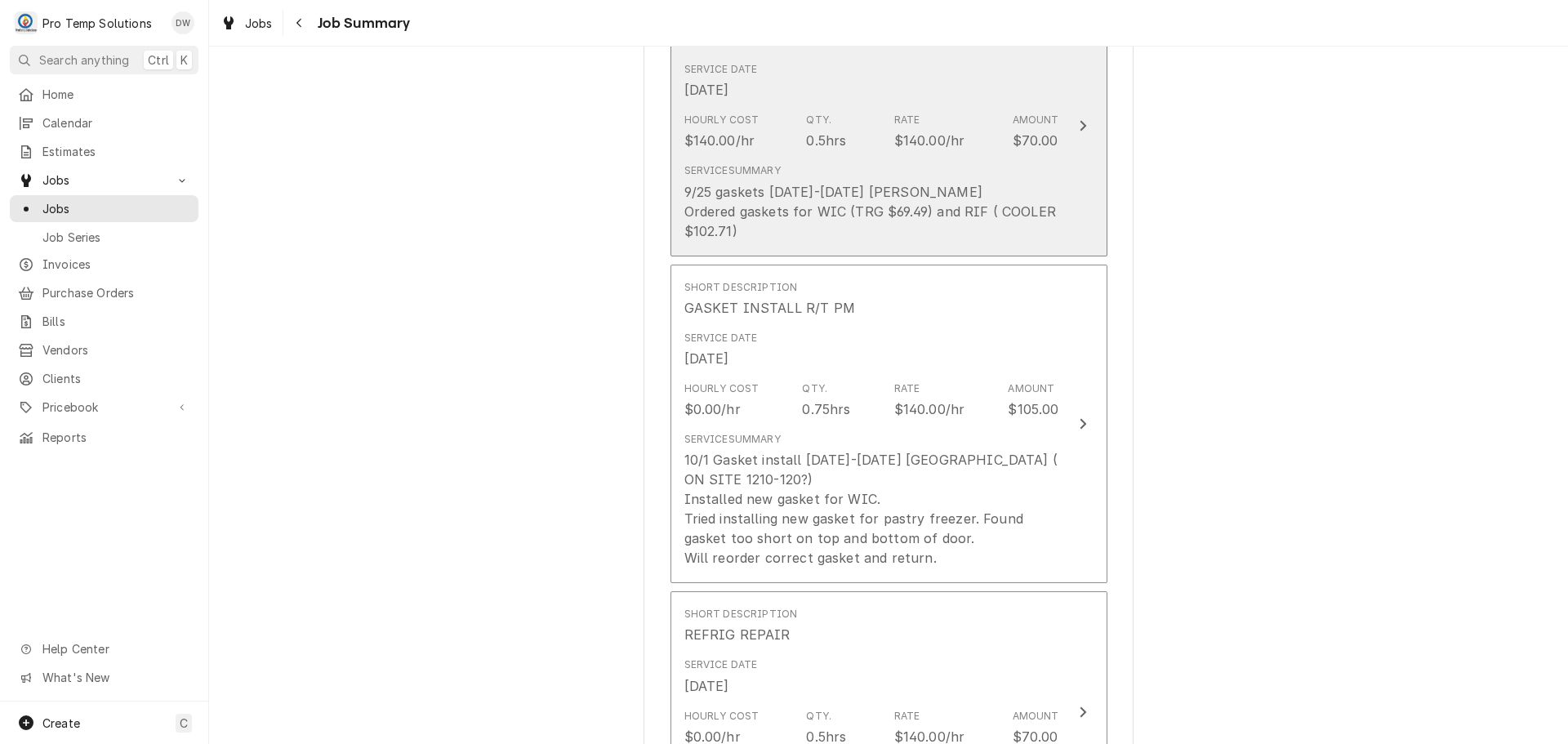
scroll to position [571, 0]
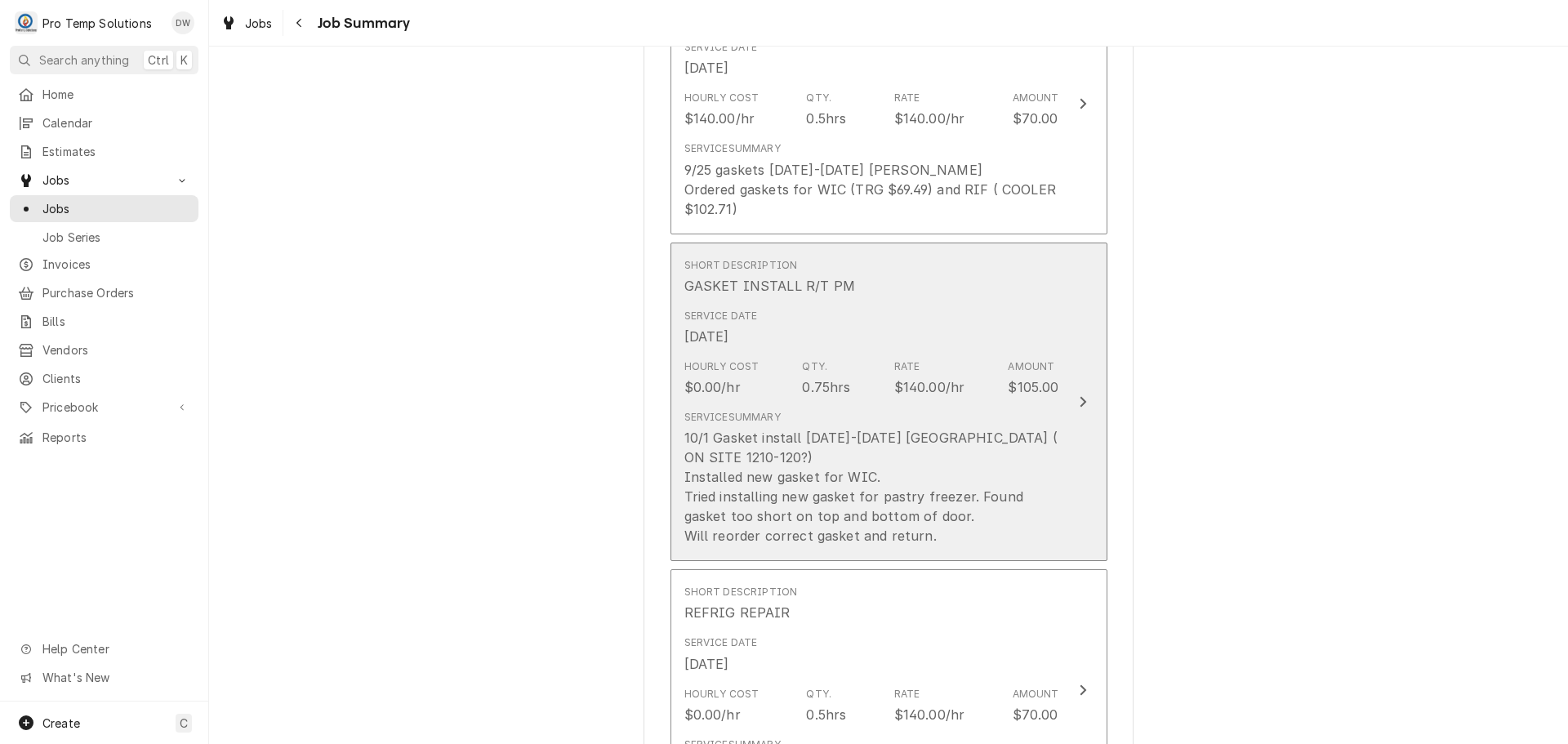
click at [1079, 395] on icon "Update Line Item" at bounding box center [1082, 401] width 9 height 13
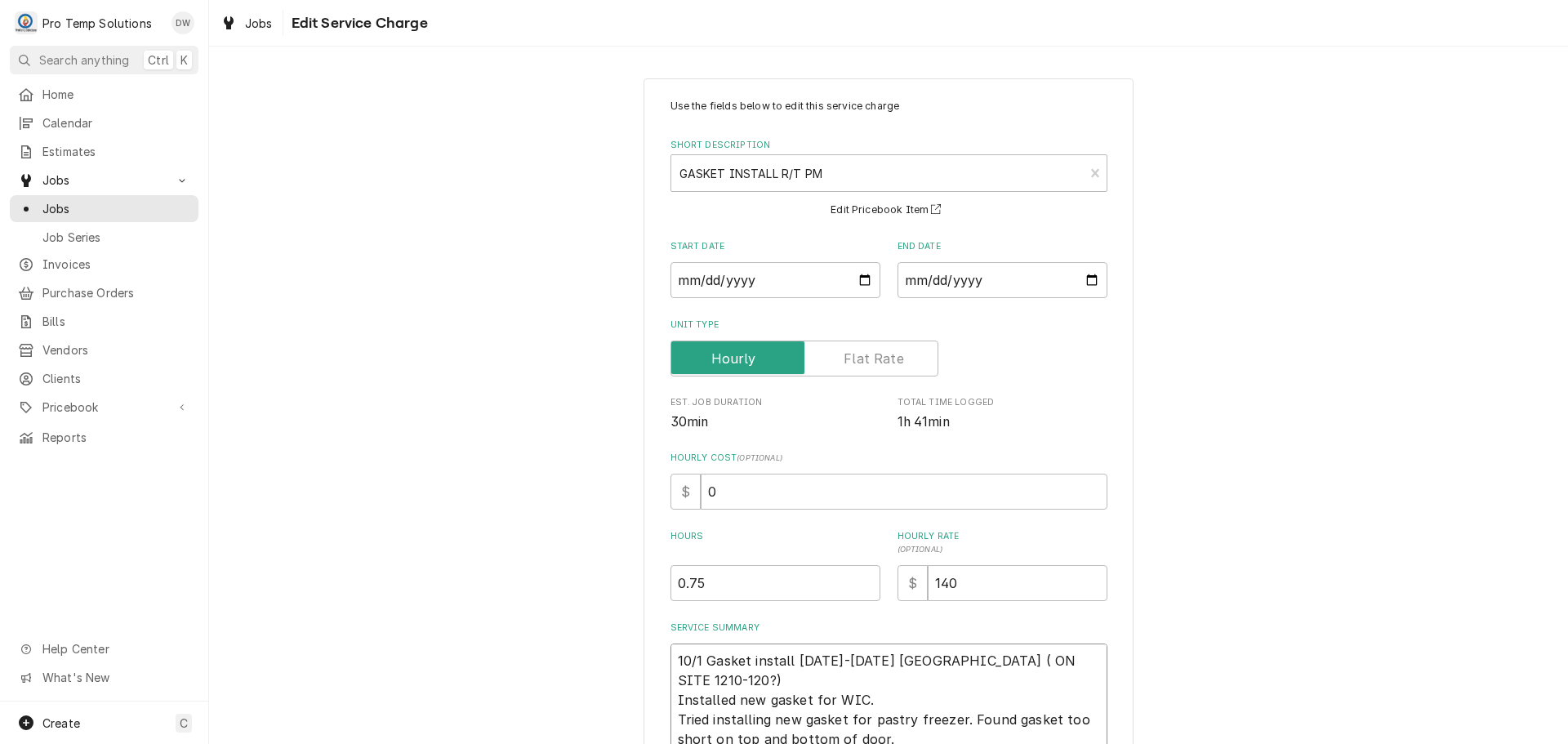
click at [873, 680] on textarea "10/1 Gasket install 1215-1255 KOTY ( ON SITE 1210-120?) Installed new gasket fo…" at bounding box center [889, 699] width 437 height 112
type textarea "x"
type textarea "10/1 Gasket install 1215-1255 KOTY ( ON SITE 1210-120?) Installed new gasket fo…"
type textarea "x"
type textarea "10/1 Gasket install 1215-1255 KOTY ( ON SITE 1210-120?) Installed new gasket fo…"
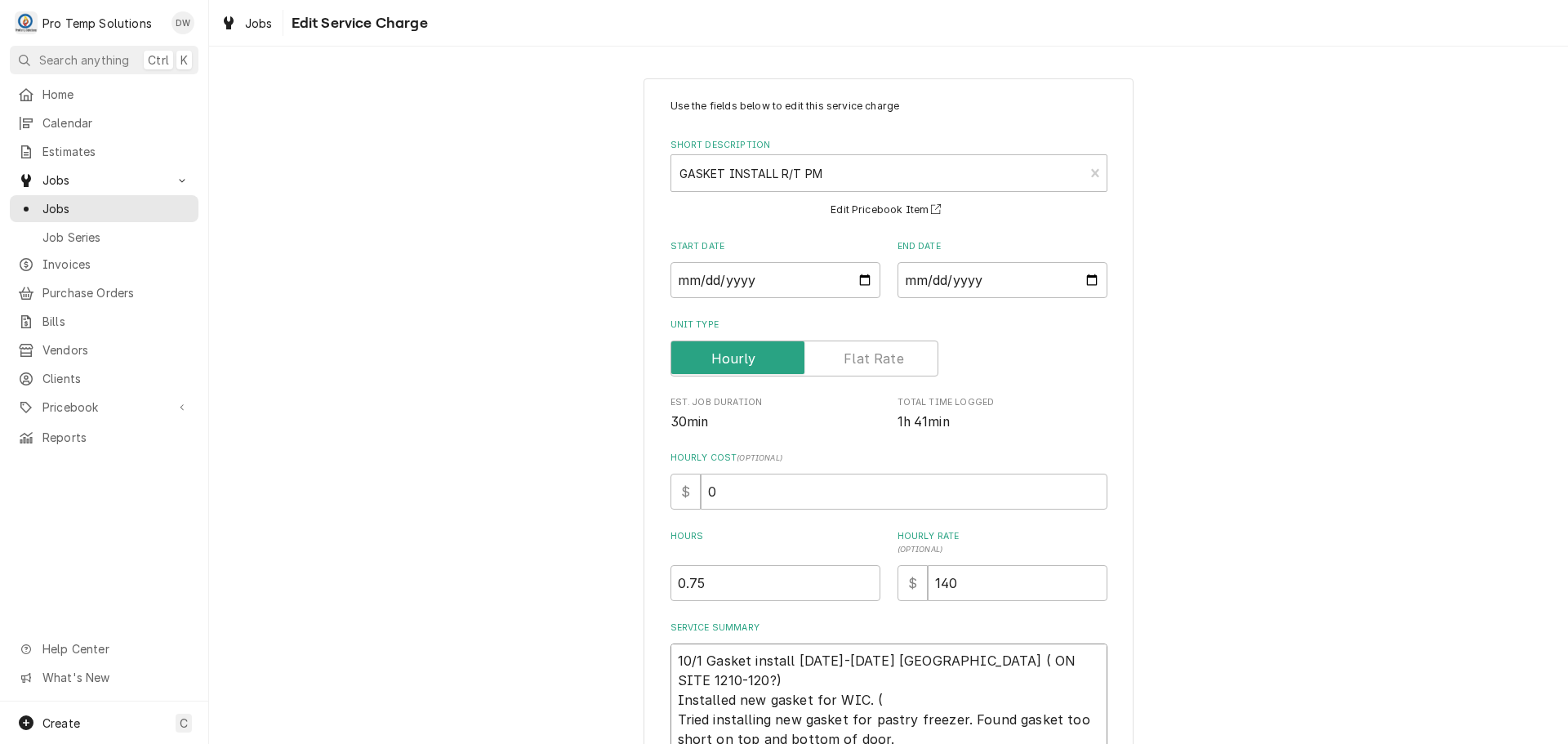
type textarea "x"
type textarea "10/1 Gasket install 1215-1255 KOTY ( ON SITE 1210-120?) Installed new gasket fo…"
type textarea "x"
type textarea "10/1 Gasket install 1215-1255 KOTY ( ON SITE 1210-120?) Installed new gasket fo…"
type textarea "x"
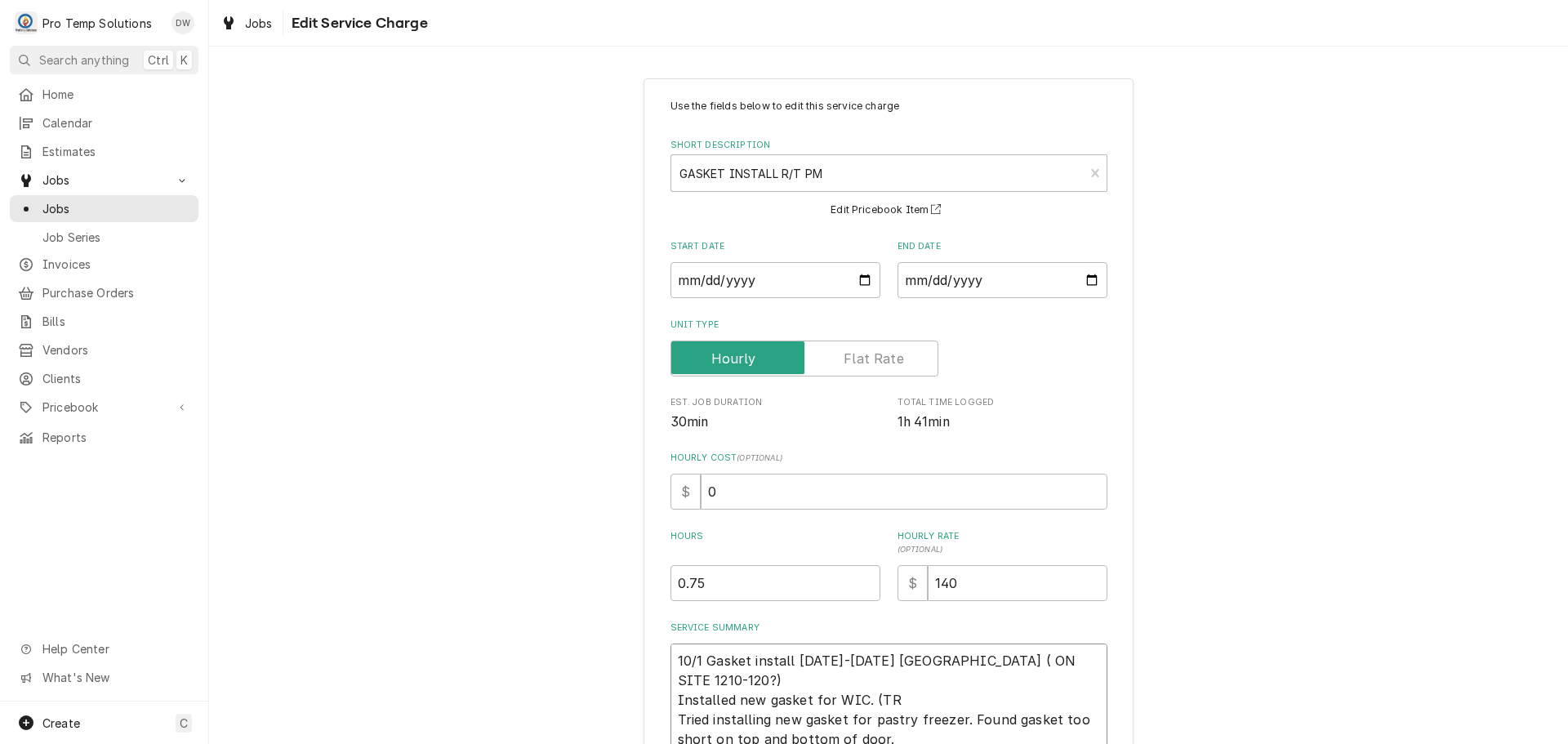
type textarea "10/1 Gasket install 1215-1255 KOTY ( ON SITE 1210-120?) Installed new gasket fo…"
type textarea "x"
type textarea "10/1 Gasket install 1215-1255 KOTY ( ON SITE 1210-120?) Installed new gasket fo…"
type textarea "x"
type textarea "10/1 Gasket install 1215-1255 KOTY ( ON SITE 1210-120?) Installed new gasket fo…"
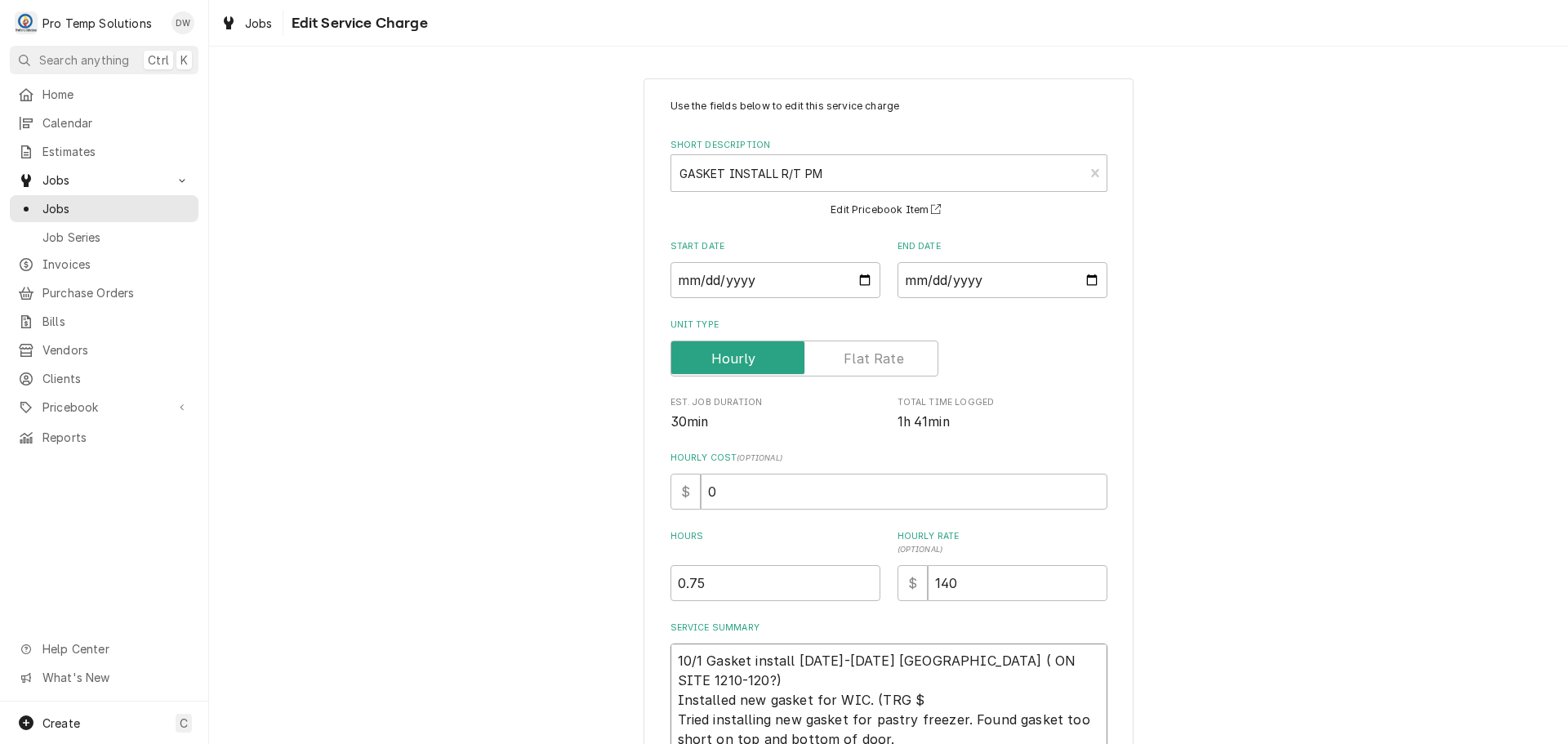
type textarea "x"
type textarea "10/1 Gasket install 1215-1255 KOTY ( ON SITE 1210-120?) Installed new gasket fo…"
type textarea "x"
type textarea "10/1 Gasket install 1215-1255 KOTY ( ON SITE 1210-120?) Installed new gasket fo…"
type textarea "x"
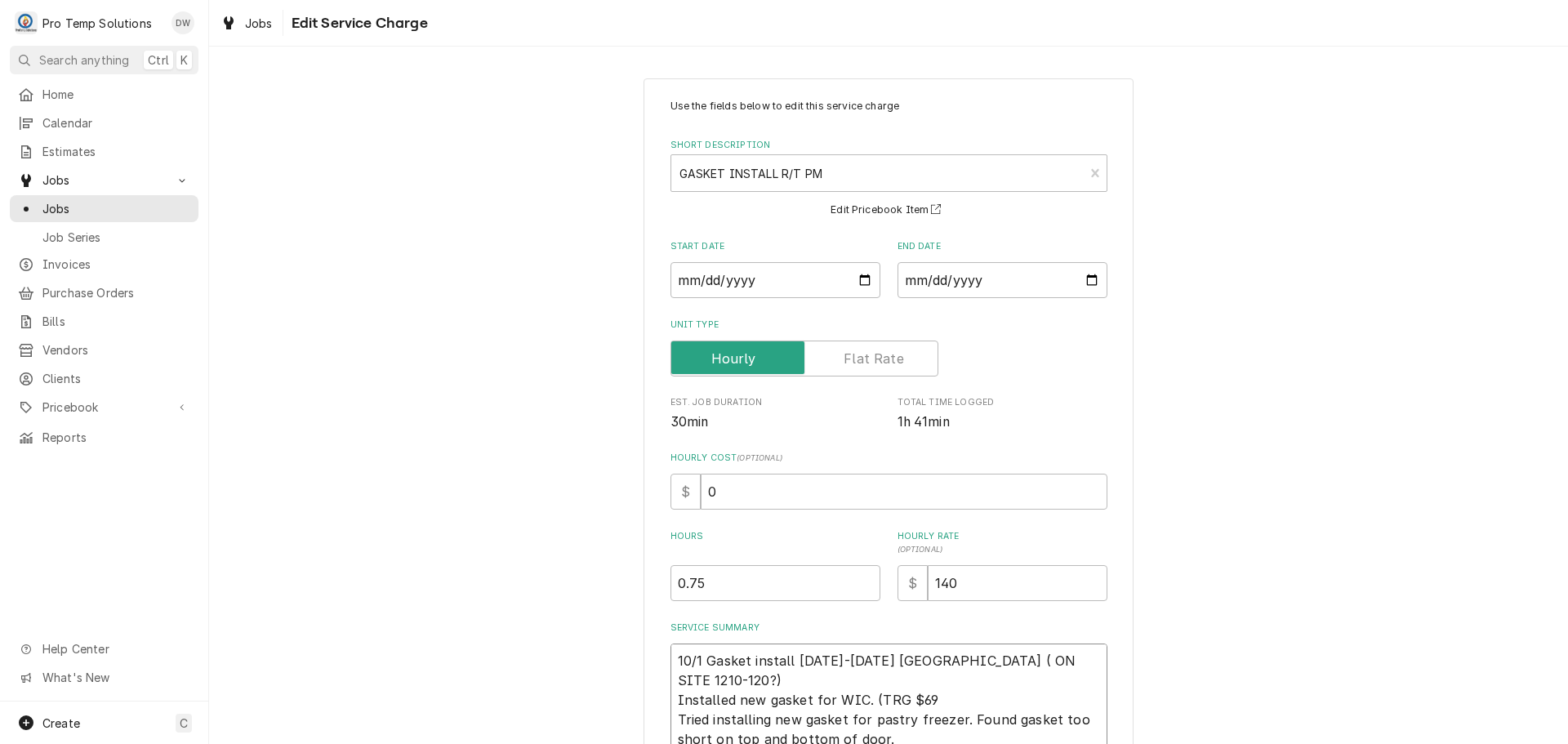
type textarea "10/1 Gasket install 1215-1255 KOTY ( ON SITE 1210-120?) Installed new gasket fo…"
type textarea "x"
type textarea "10/1 Gasket install 1215-1255 KOTY ( ON SITE 1210-120?) Installed new gasket fo…"
type textarea "x"
type textarea "10/1 Gasket install 1215-1255 KOTY ( ON SITE 1210-120?) Installed new gasket fo…"
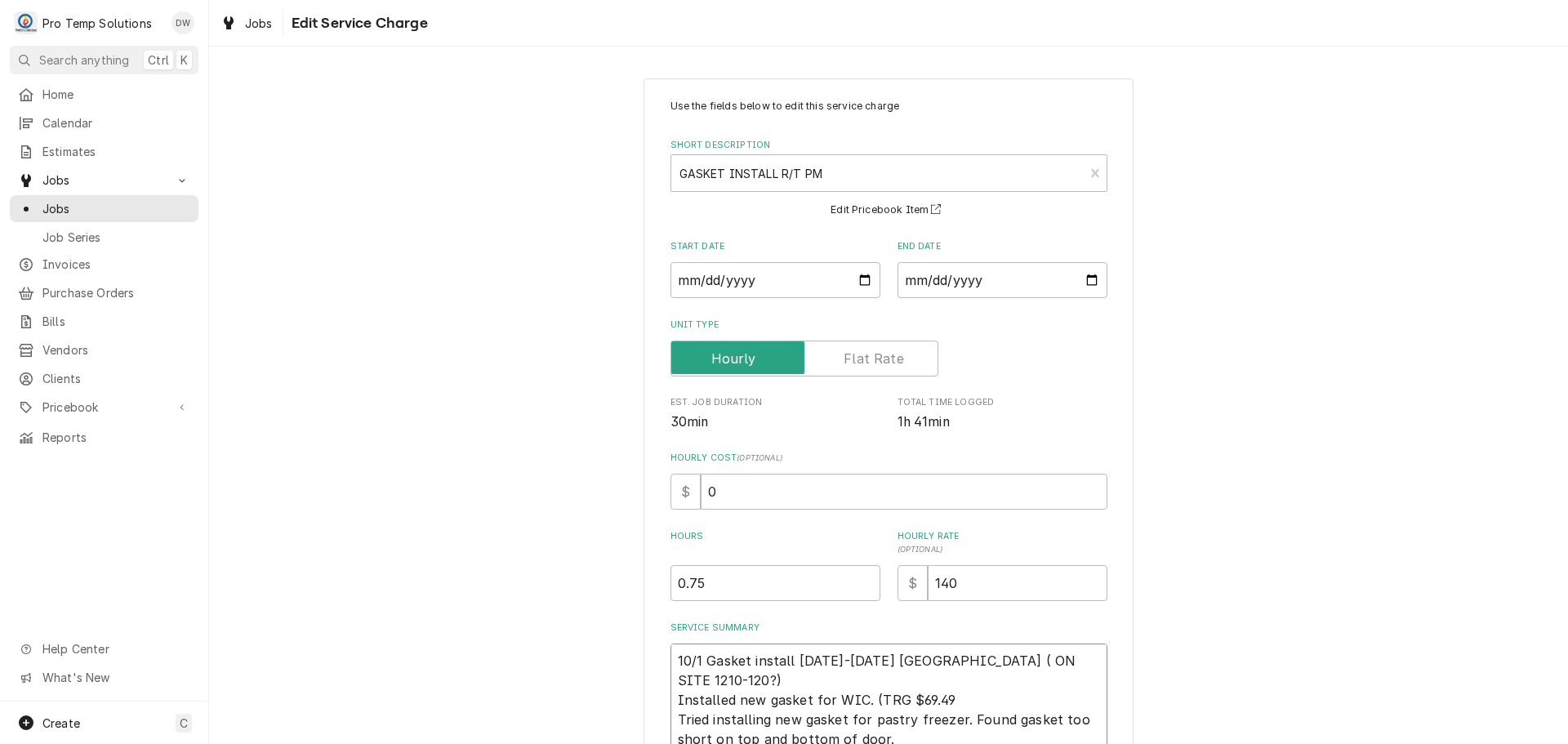
type textarea "x"
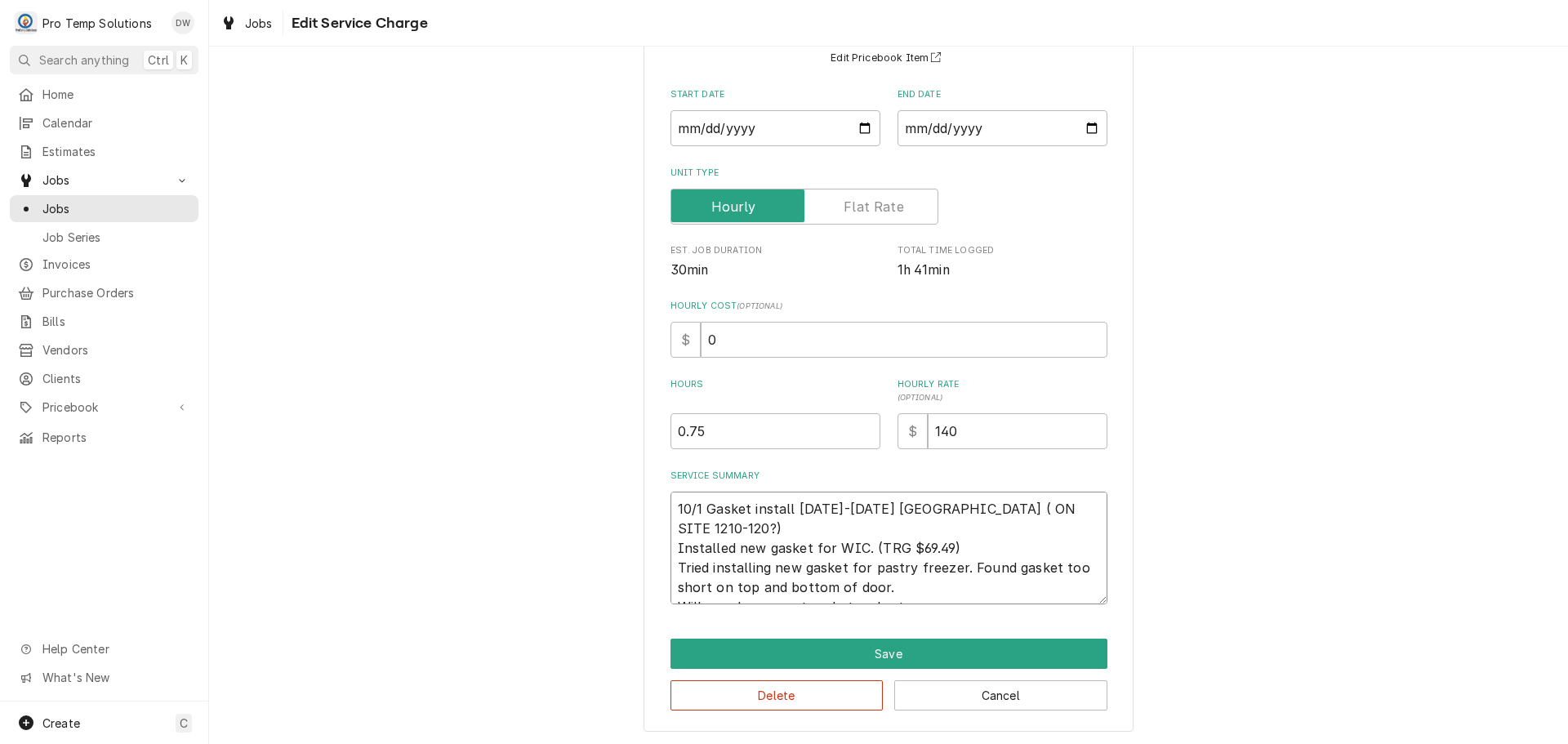
scroll to position [154, 0]
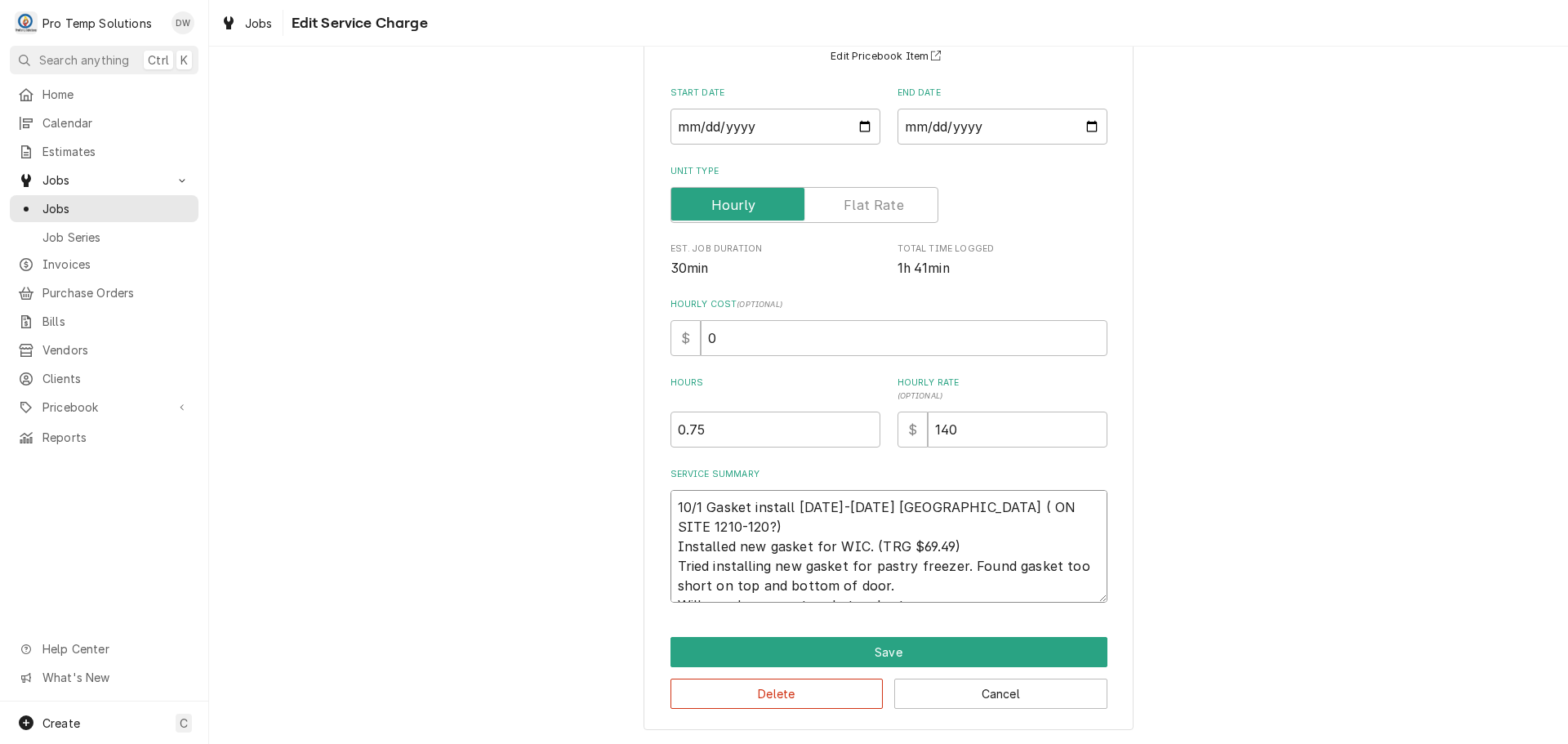
click at [964, 590] on textarea "10/1 Gasket install [DATE]-[DATE] [GEOGRAPHIC_DATA] ( ON SITE 1210-120?) Instal…" at bounding box center [889, 546] width 437 height 112
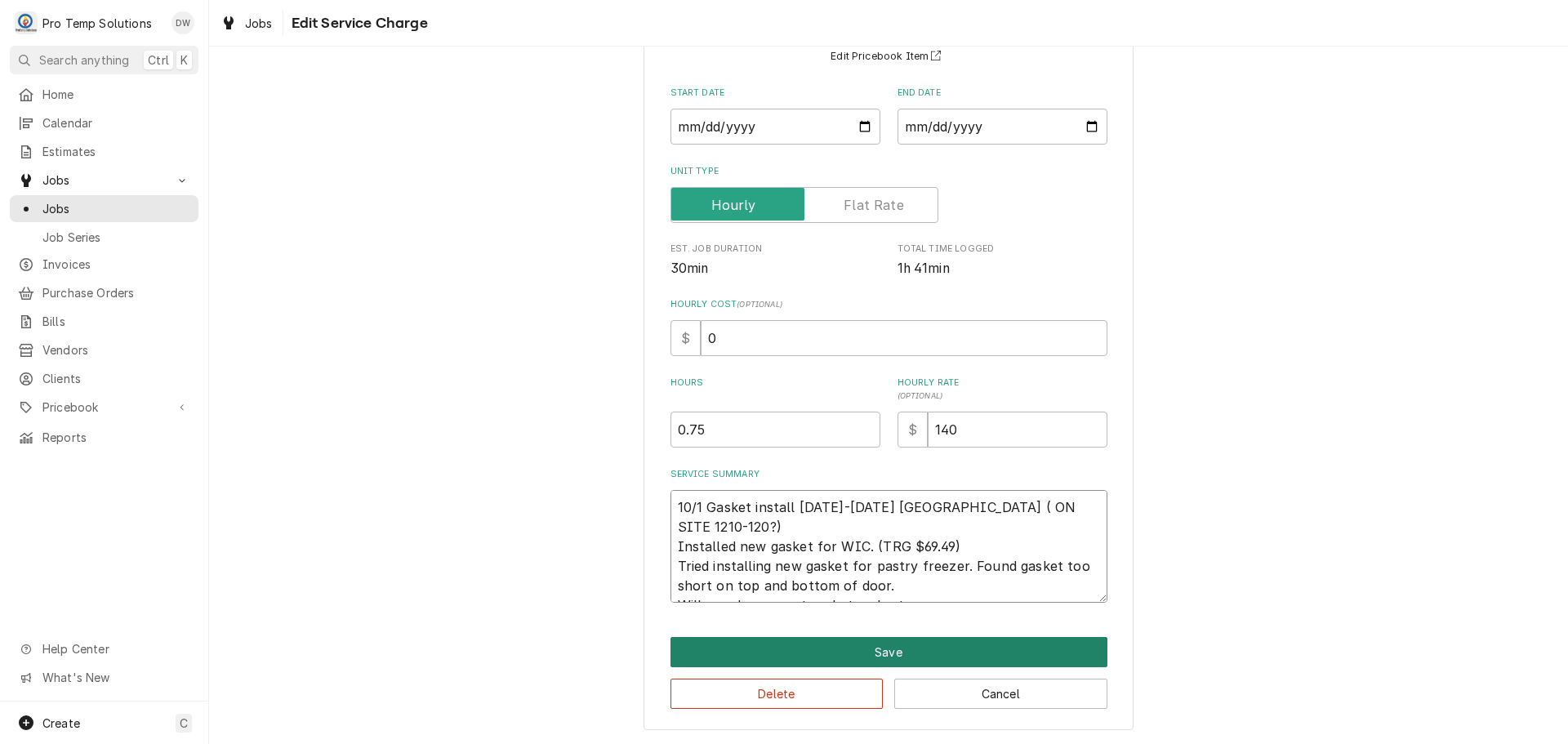
type textarea "10/1 Gasket install [DATE]-[DATE] [GEOGRAPHIC_DATA] ( ON SITE 1210-120?) Instal…"
click at [885, 656] on button "Save" at bounding box center [889, 651] width 437 height 30
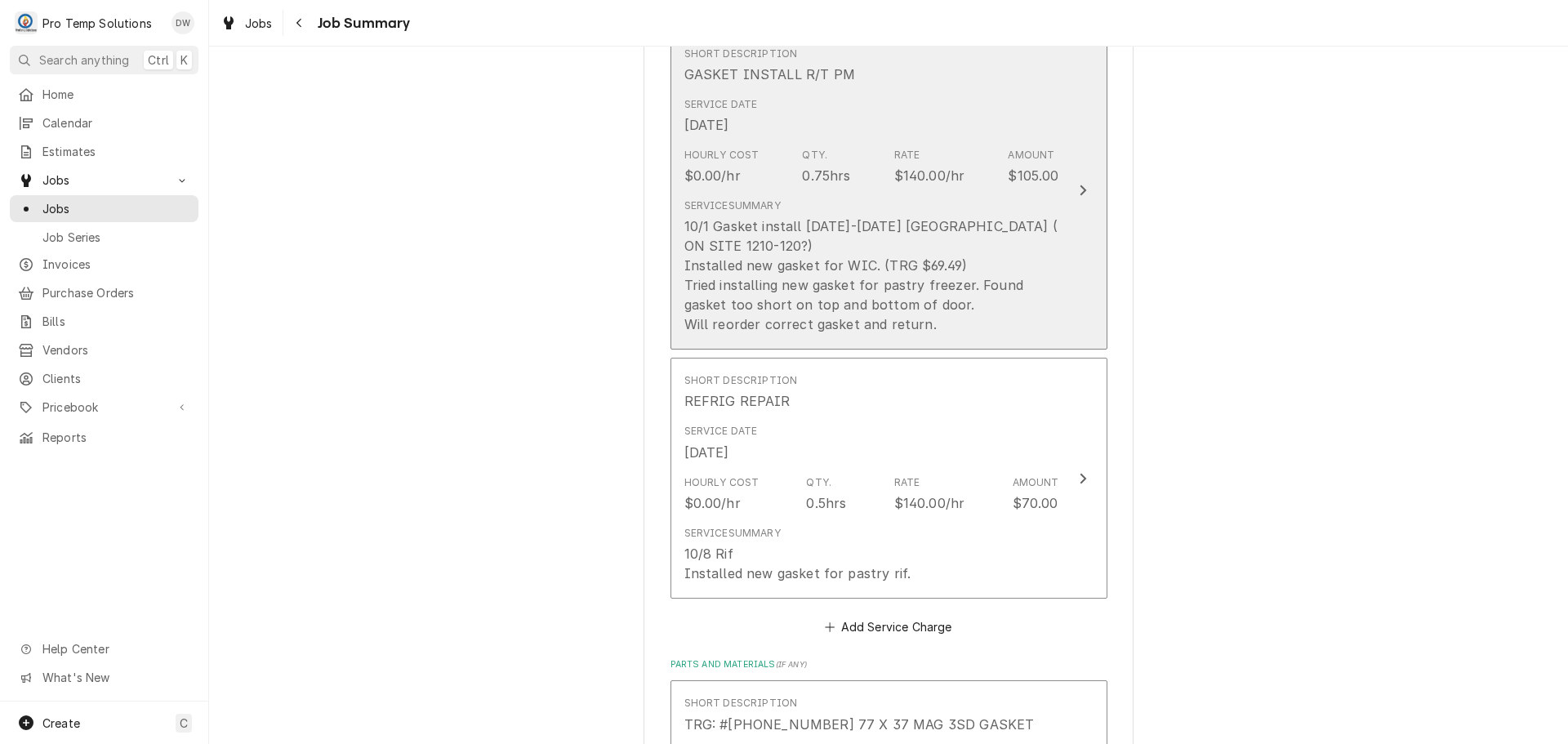
scroll to position [898, 0]
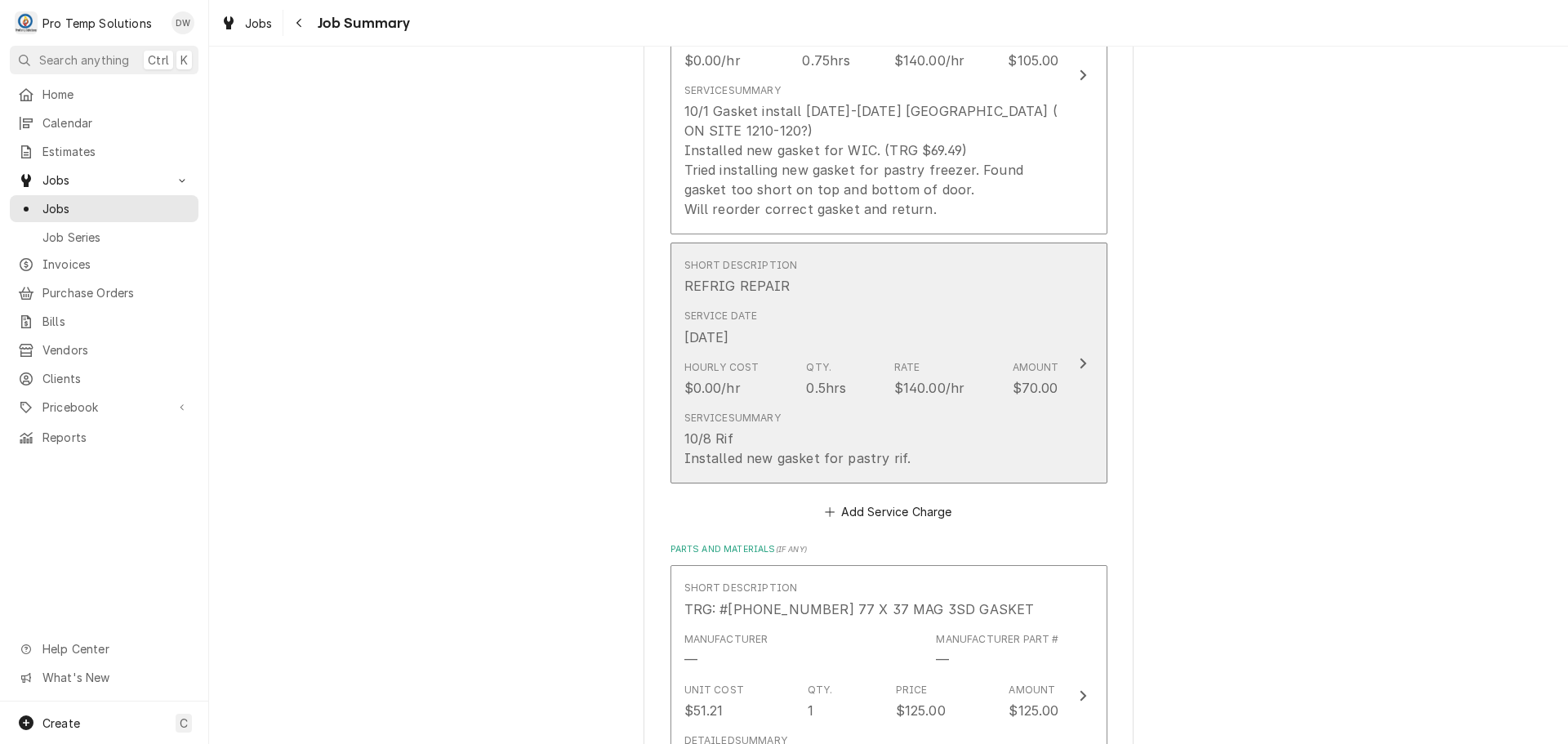
click at [1079, 357] on icon "Update Line Item" at bounding box center [1082, 364] width 9 height 13
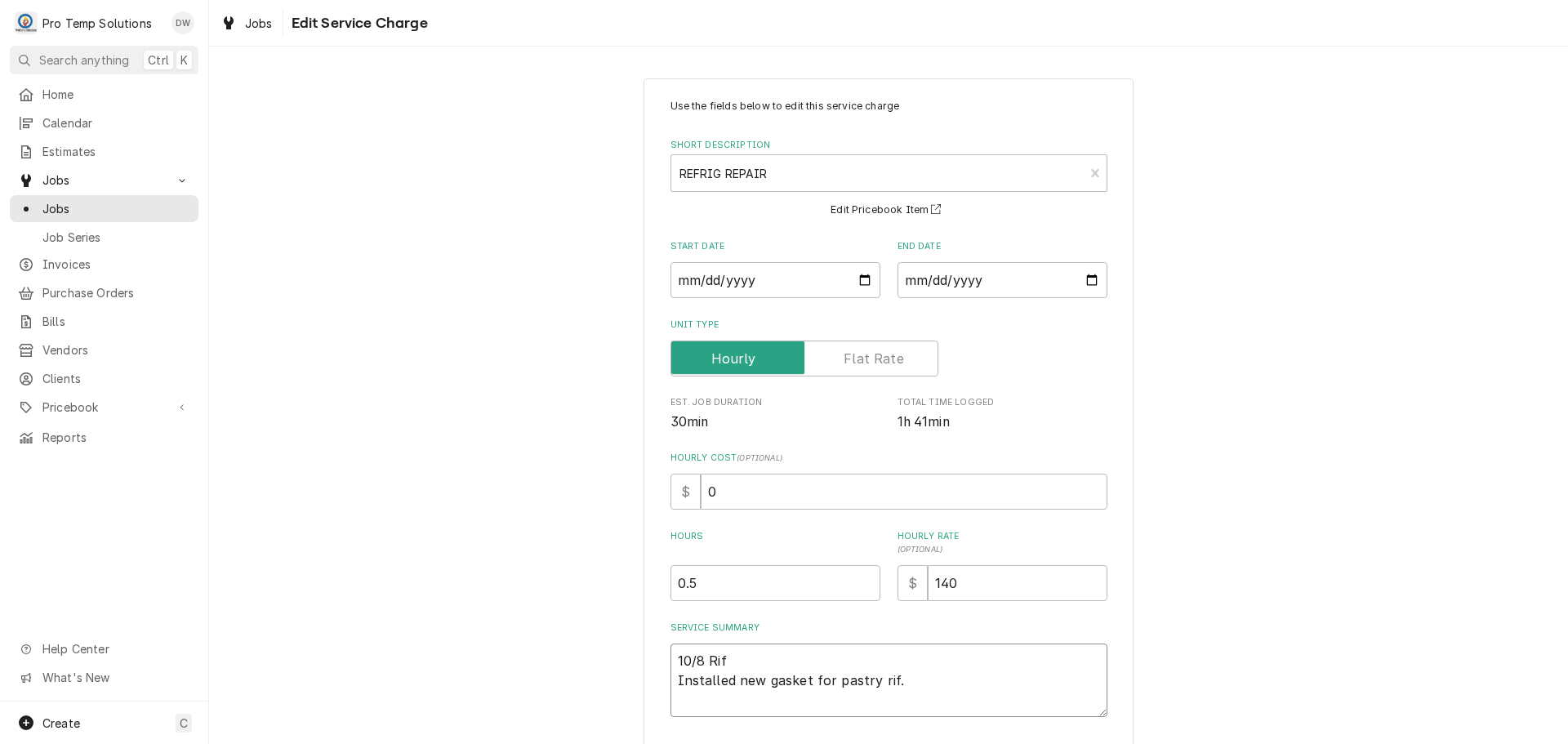
click at [731, 654] on textarea "10/8 Rif Installed new gasket for pastry rif." at bounding box center [889, 680] width 437 height 74
type textarea "x"
type textarea "10/8 Ri Installed new gasket for pastry rif."
type textarea "x"
type textarea "10/8 R Installed new gasket for pastry rif."
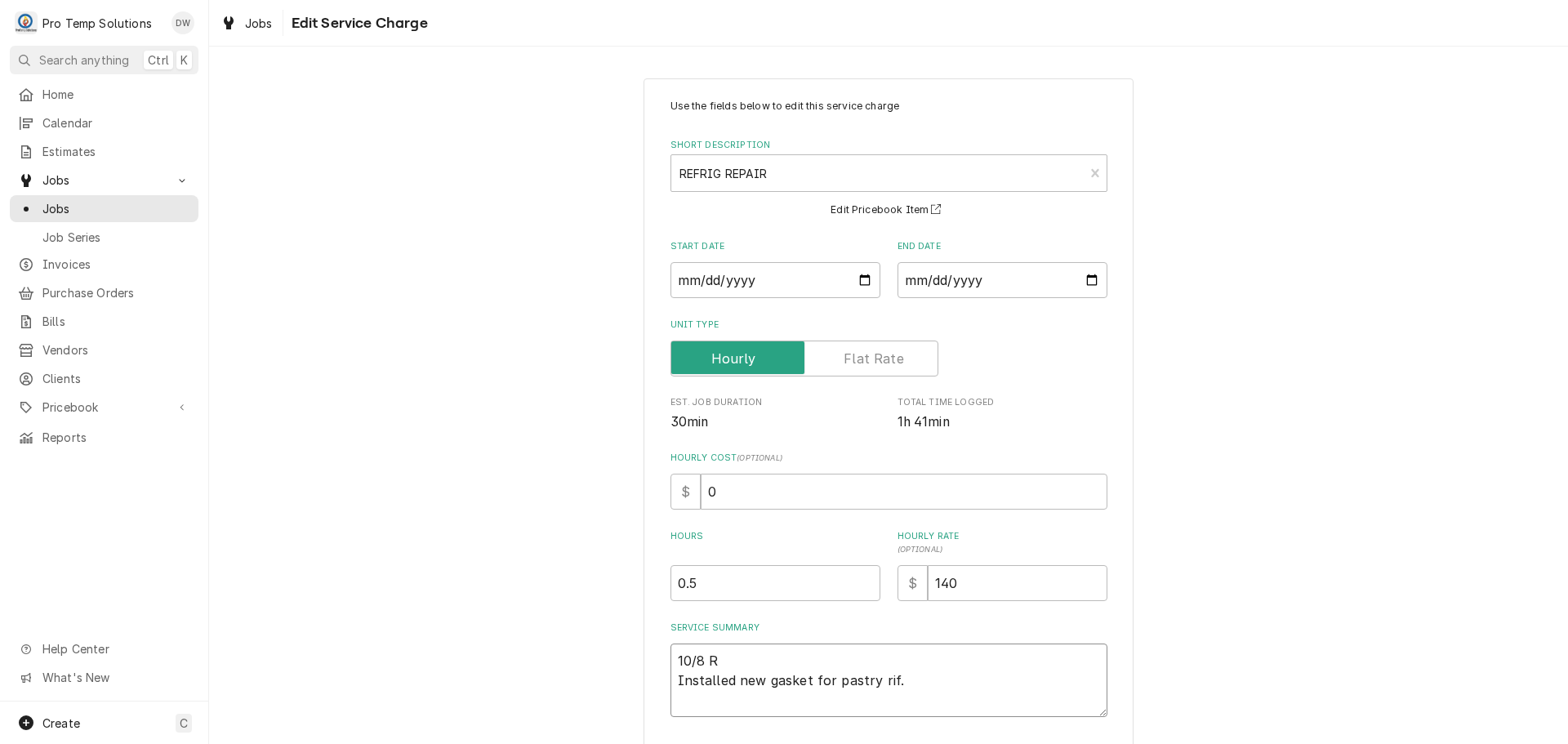
type textarea "x"
type textarea "10/8 Installed new gasket for pastry rif."
type textarea "x"
type textarea "10/8 R Installed new gasket for pastry rif."
type textarea "x"
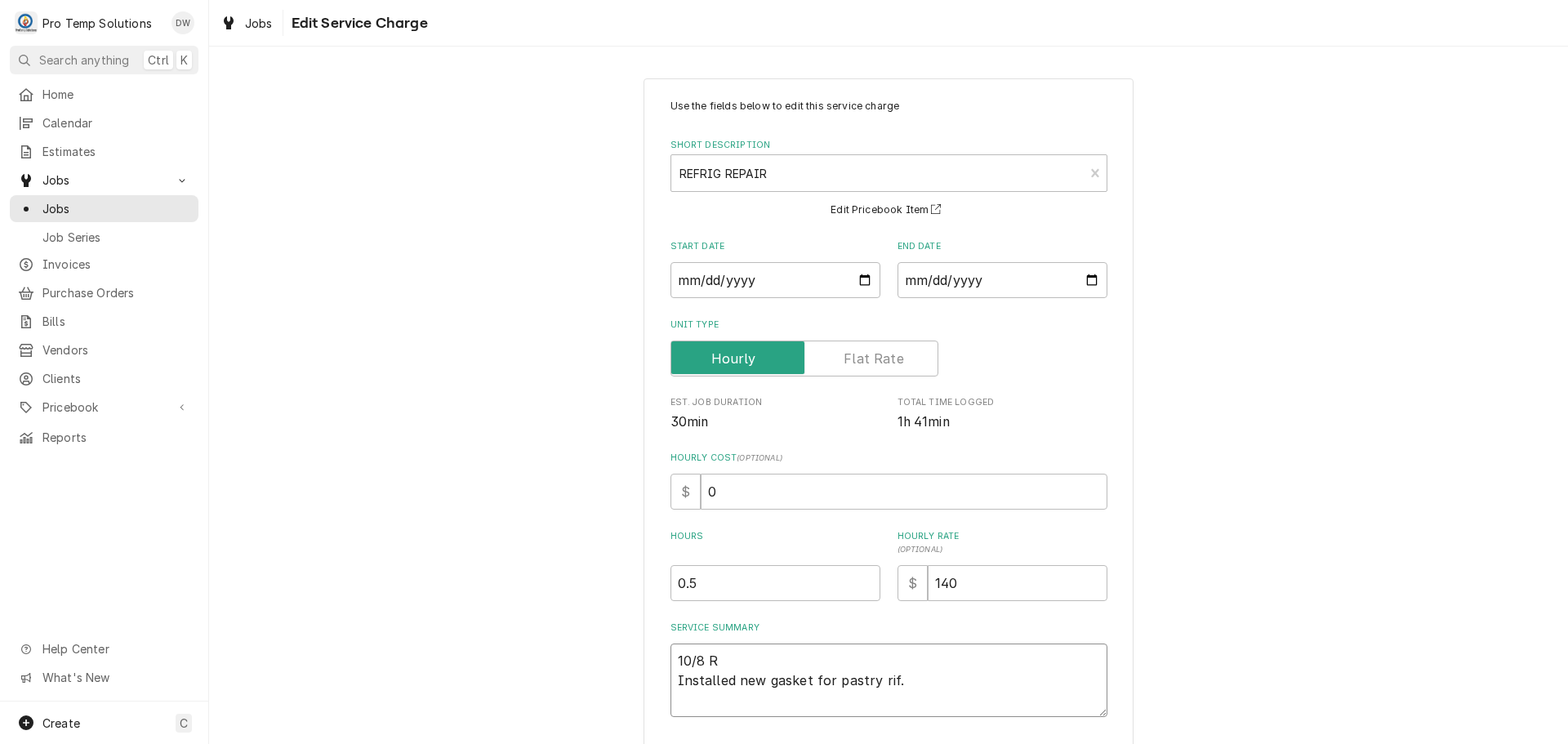
type textarea "10/8 RI Installed new gasket for pastry rif."
type textarea "x"
type textarea "10/8 RIF Installed new gasket for pastry rif."
type textarea "x"
type textarea "10/8 RIF Installed new gasket for pastry rif."
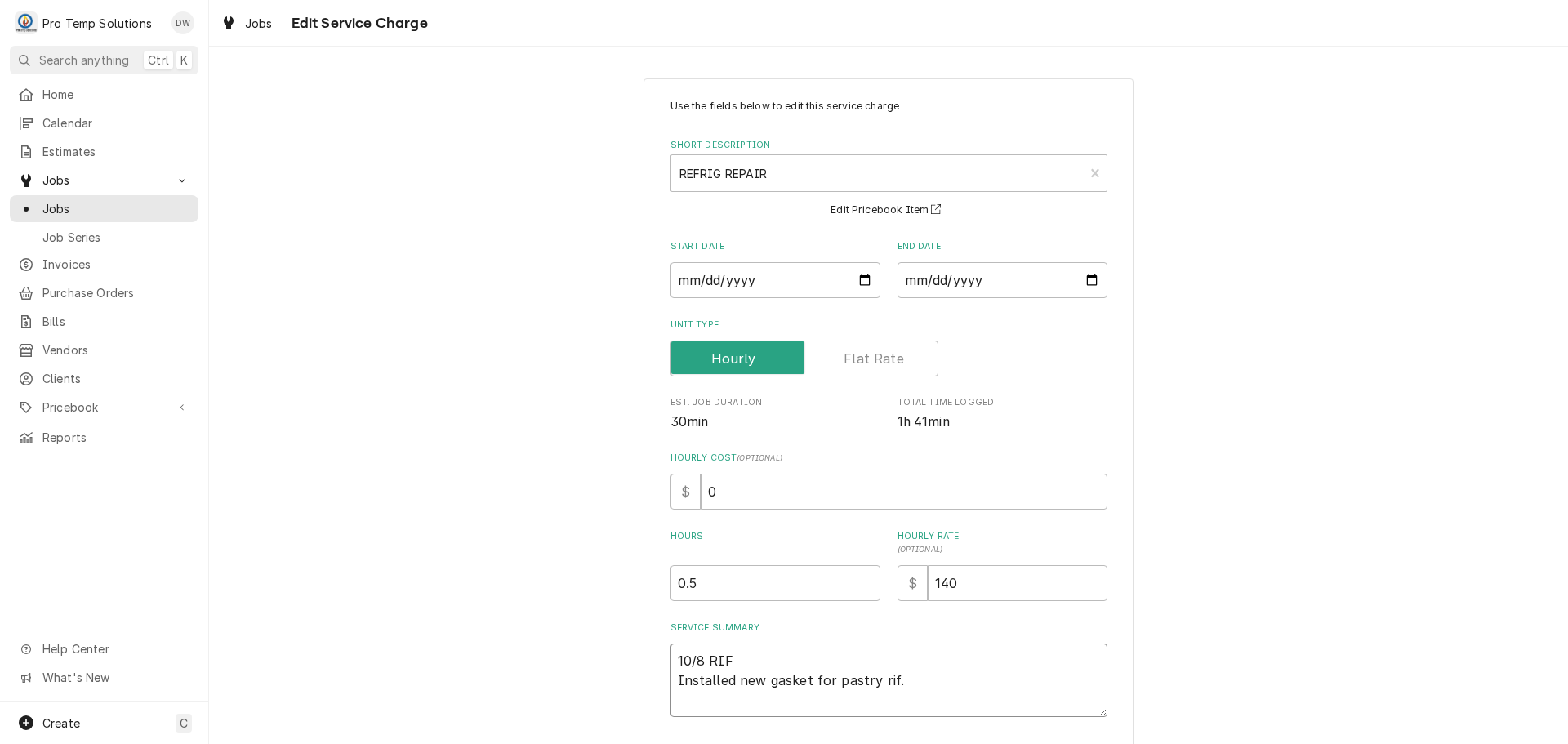
type textarea "x"
type textarea "10/8 RIF 1 Installed new gasket for pastry rif."
type textarea "x"
type textarea "10/8 RIF 11 Installed new gasket for pastry rif."
type textarea "x"
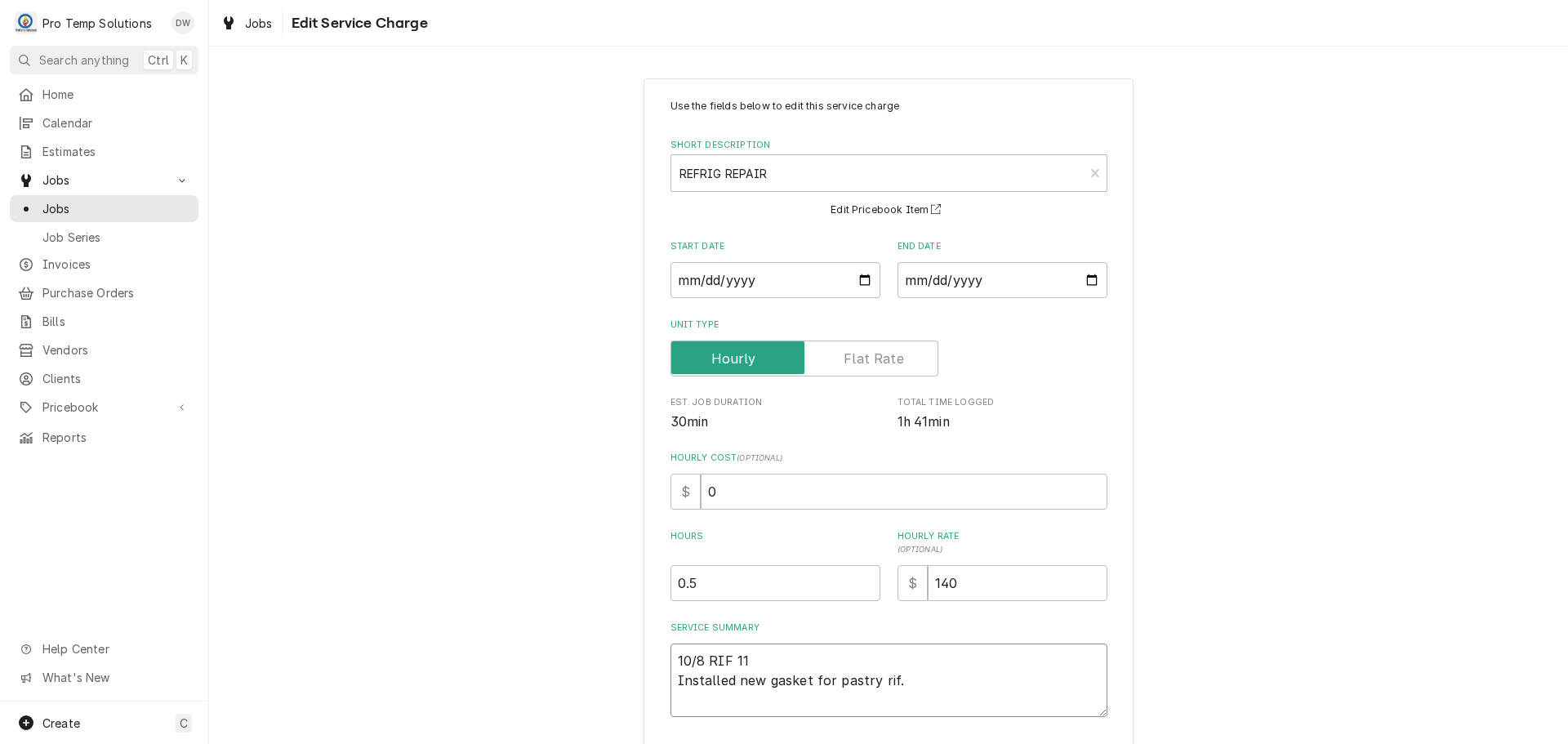
type textarea "10/8 RIF 113 Installed new gasket for pastry rif."
type textarea "x"
type textarea "10/8 RIF 1130 Installed new gasket for pastry rif."
type textarea "x"
type textarea "10/8 RIF 1130- Installed new gasket for pastry rif."
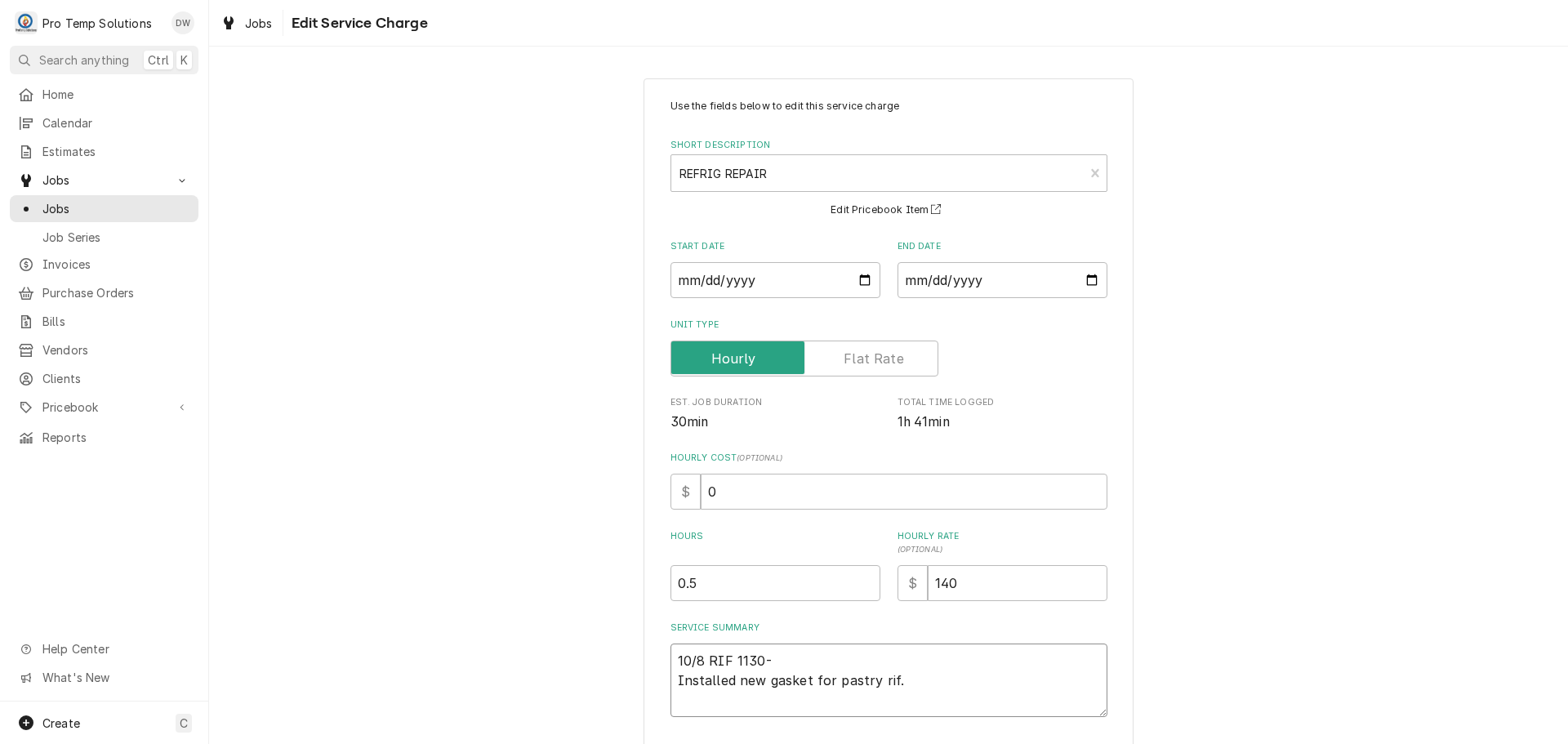
type textarea "x"
type textarea "10/8 RIF 1130-1 Installed new gasket for pastry rif."
type textarea "x"
type textarea "10/8 RIF 1130-12 Installed new gasket for pastry rif."
type textarea "x"
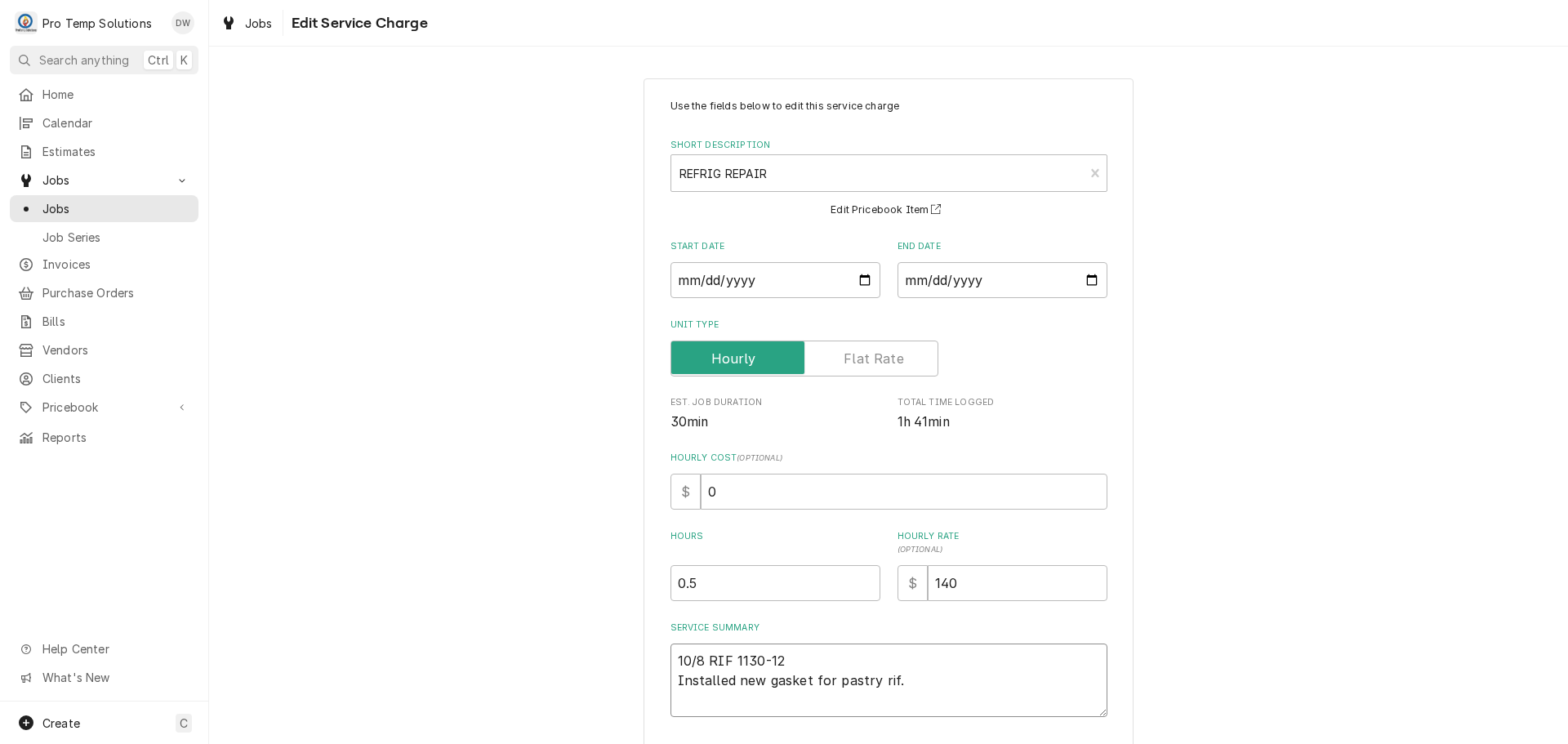
type textarea "10/8 RIF 1130-120 Installed new gasket for pastry rif."
type textarea "x"
type textarea "10/8 RIF 1130-1200 Installed new gasket for pastry rif."
type textarea "x"
type textarea "10/8 RIF 1130-1200 Installed new gasket for pastry rif."
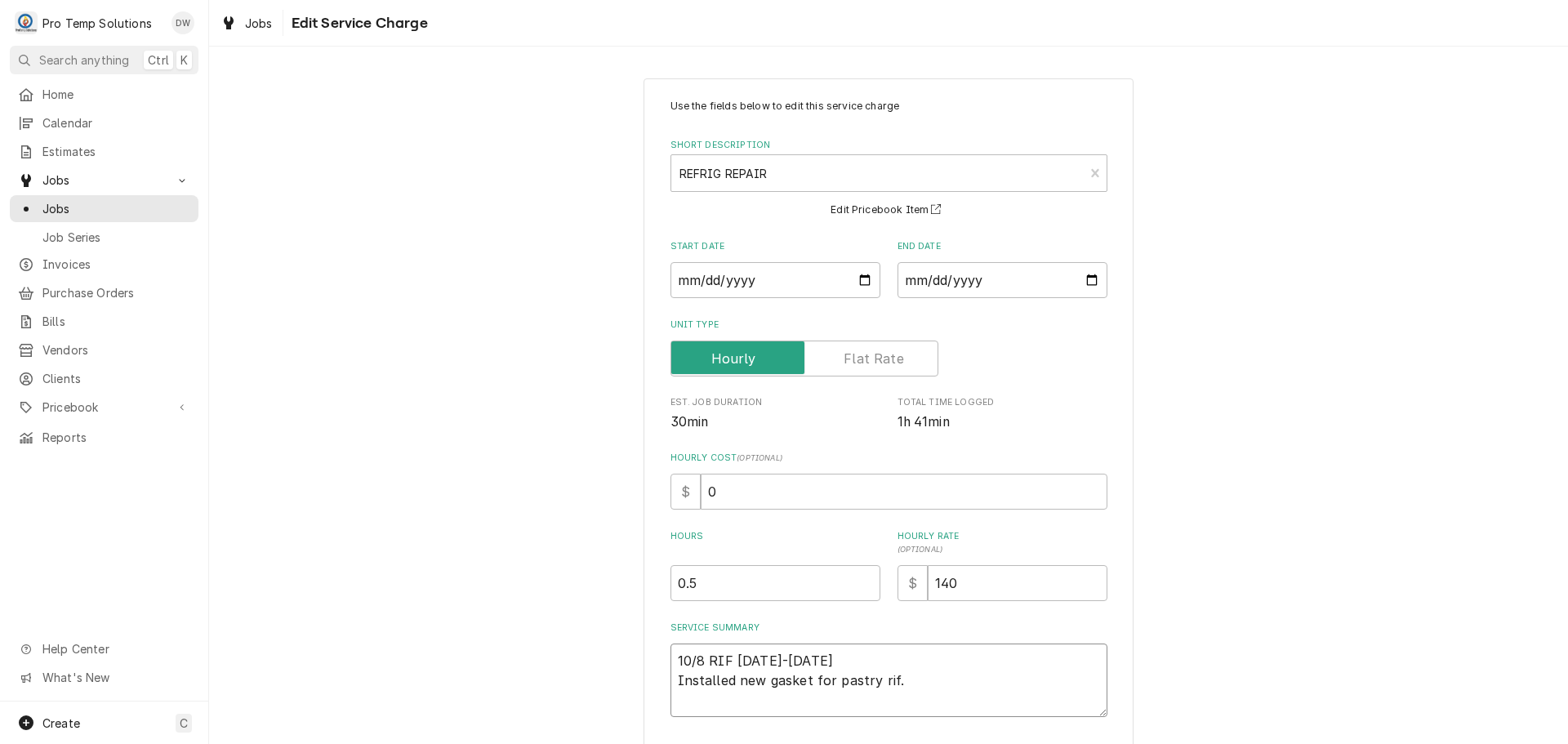
type textarea "x"
type textarea "10/8 RIF 1130-1200 K Installed new gasket for pastry rif."
type textarea "x"
type textarea "10/8 RIF 1130-1200 KO Installed new gasket for pastry rif."
type textarea "x"
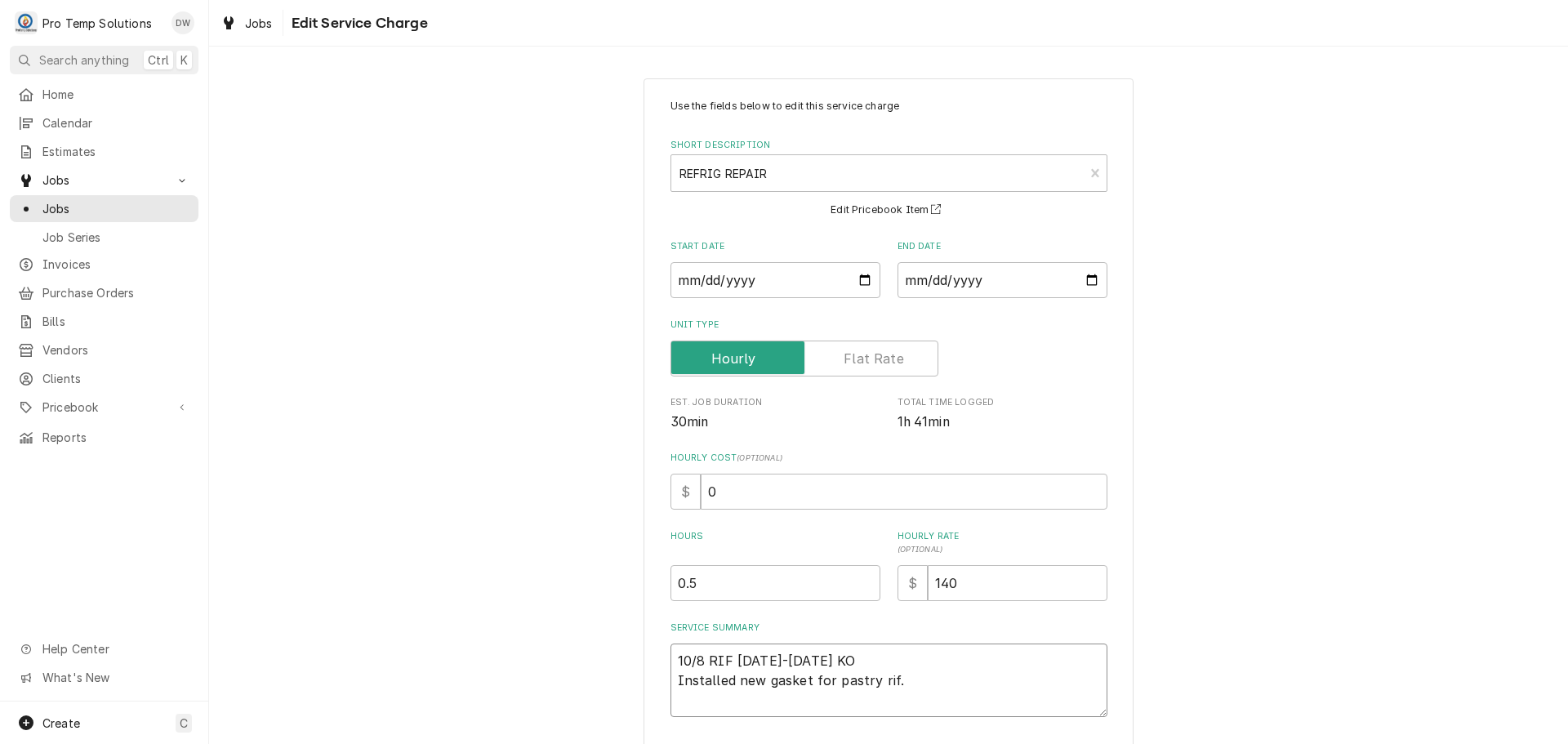
type textarea "10/8 RIF 1130-1200 KOT Installed new gasket for pastry rif."
type textarea "x"
type textarea "10/8 RIF 1130-1200 KOTY Installed new gasket for pastry rif."
type textarea "x"
type textarea "10/8 RIF 1130-1200 KOTY Installed new gasket for pastry rif."
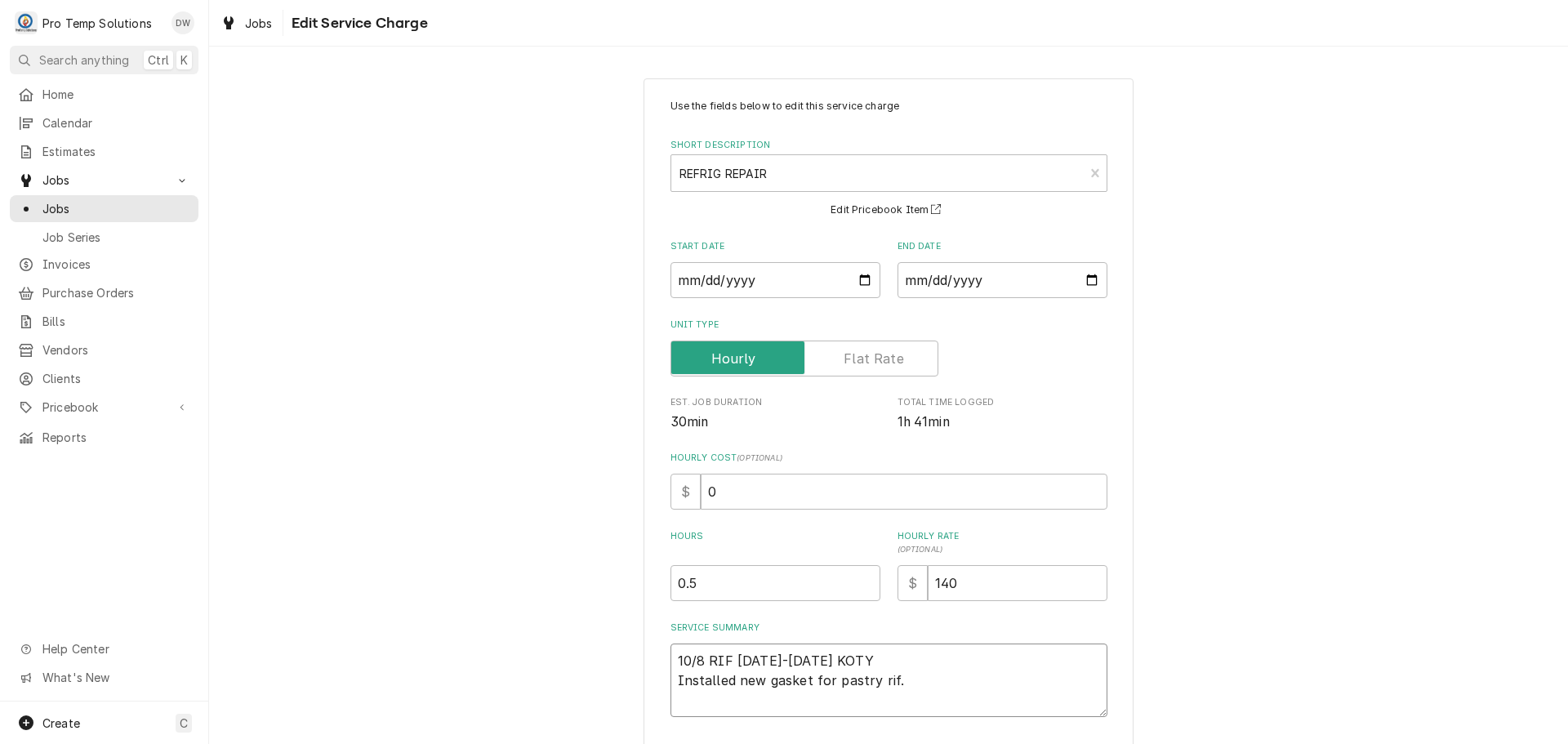
click at [906, 683] on textarea "10/8 RIF 1130-1200 KOTY Installed new gasket for pastry rif." at bounding box center [889, 680] width 437 height 74
type textarea "x"
type textarea "10/8 RIF 1130-1200 KOTY Installed new gasket for pastry rif."
type textarea "x"
type textarea "10/8 RIF 1130-1200 KOTY Installed new gasket for pastry rif. ("
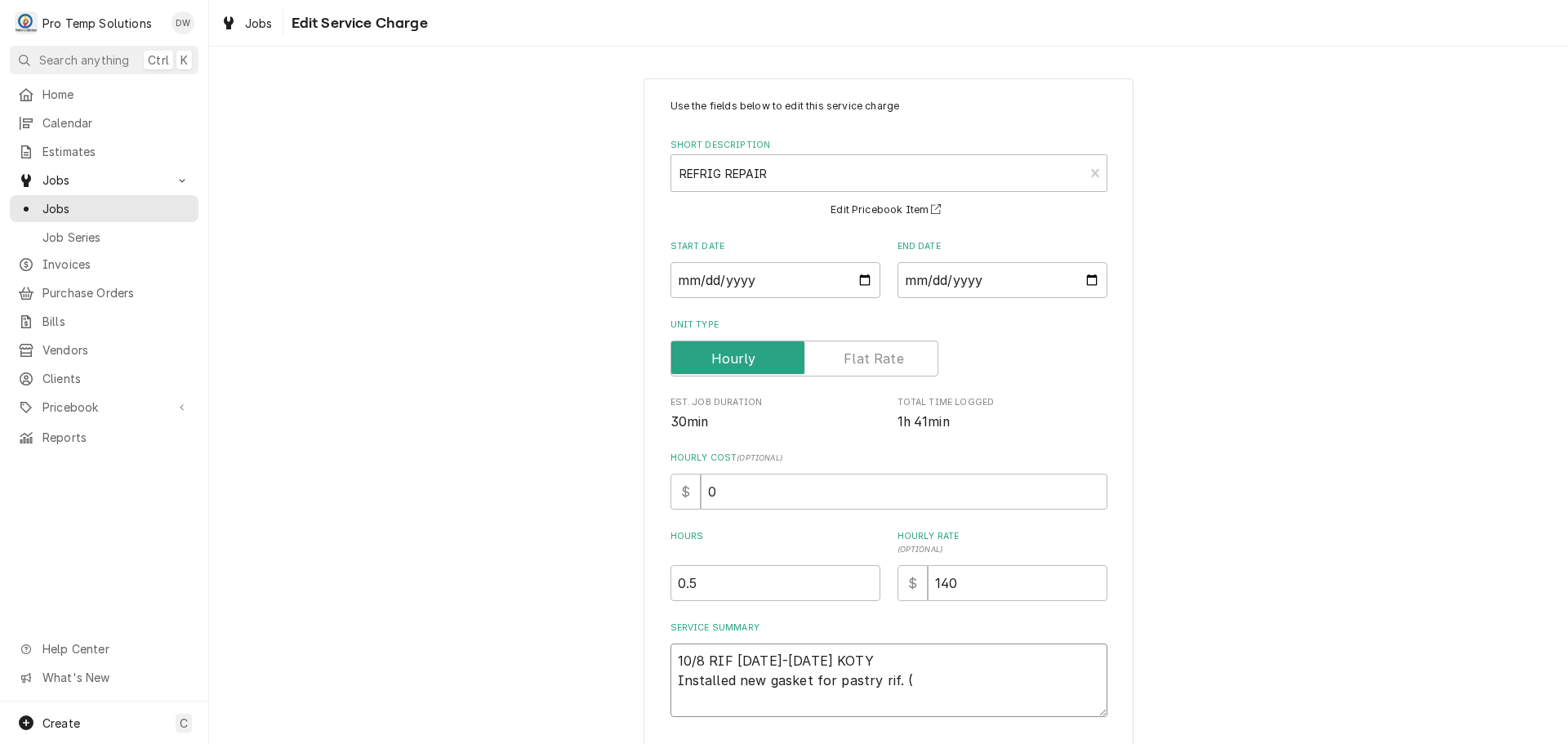
type textarea "x"
type textarea "10/8 RIF 1130-1200 KOTY Installed new gasket for pastry rif. ("
type textarea "x"
type textarea "10/8 RIF 1130-1200 KOTY Installed new gasket for pastry rif. ( C"
type textarea "x"
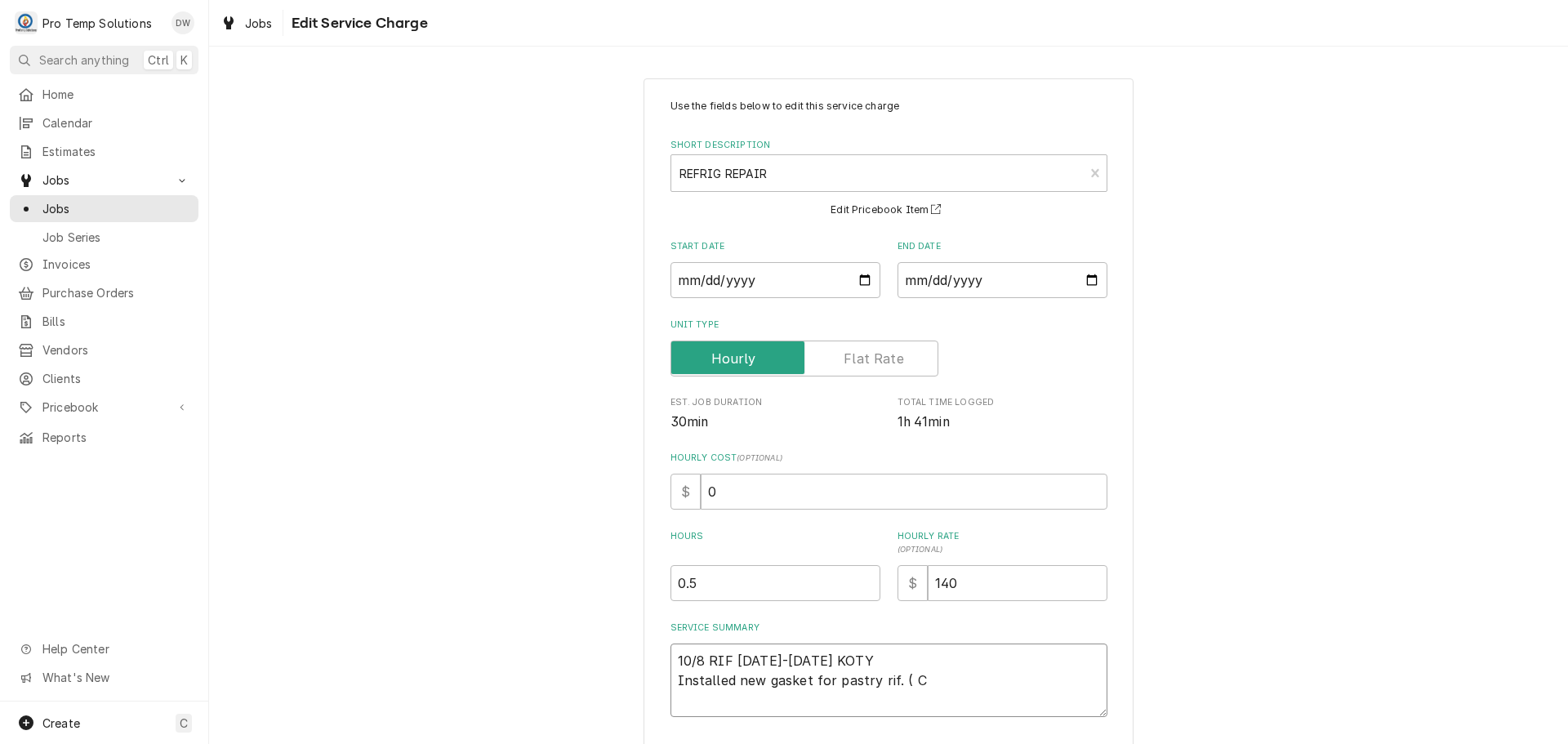
type textarea "10/8 RIF 1130-1200 KOTY Installed new gasket for pastry rif. ( CO"
type textarea "x"
type textarea "10/8 RIF 1130-1200 KOTY Installed new gasket for pastry rif. ( COO"
type textarea "x"
type textarea "10/8 RIF 1130-1200 KOTY Installed new gasket for pastry rif. ( COOL"
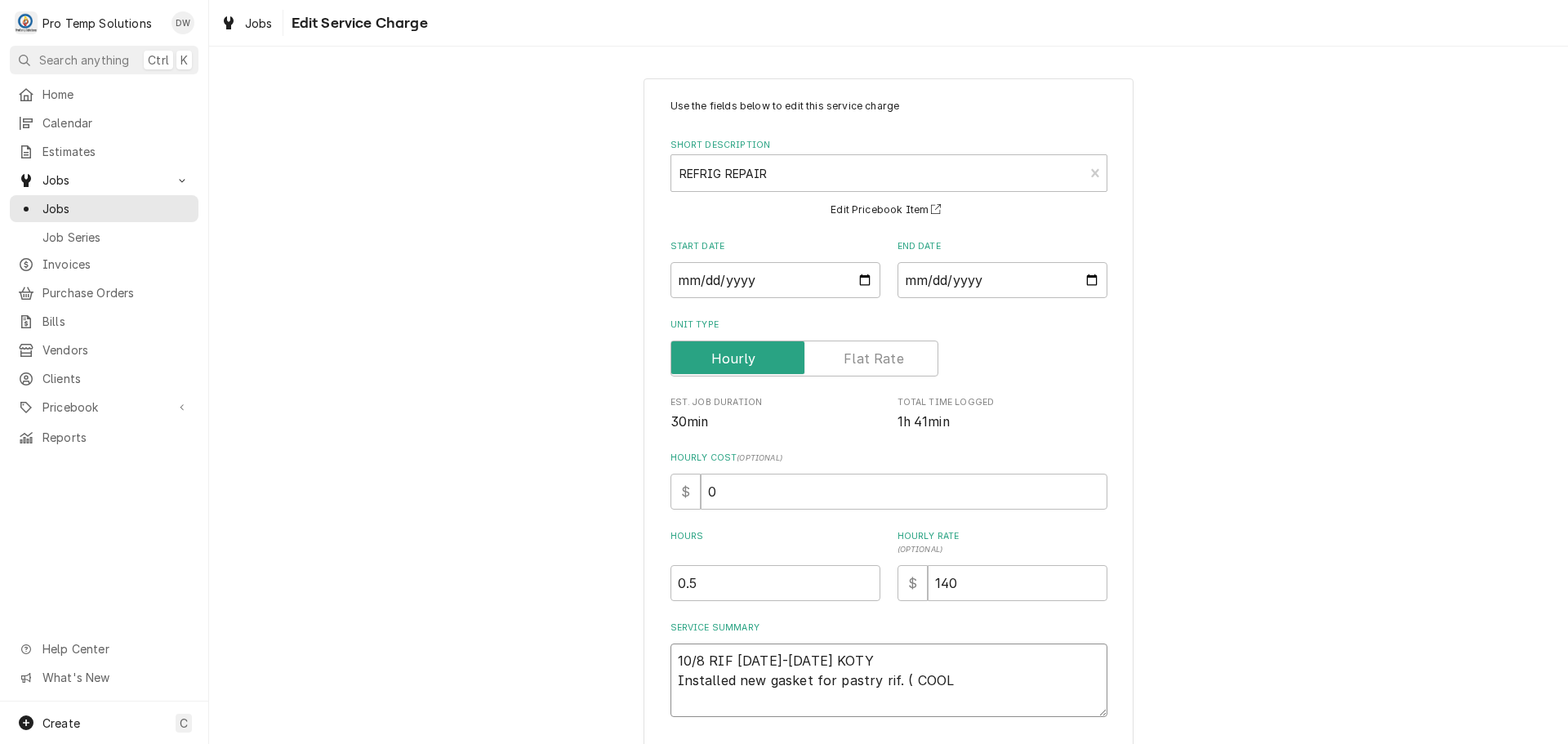
type textarea "x"
type textarea "10/8 RIF 1130-1200 KOTY Installed new gasket for pastry rif. ( COOLE"
type textarea "x"
type textarea "10/8 RIF 1130-1200 KOTY Installed new gasket for pastry rif. ( COOLER"
type textarea "x"
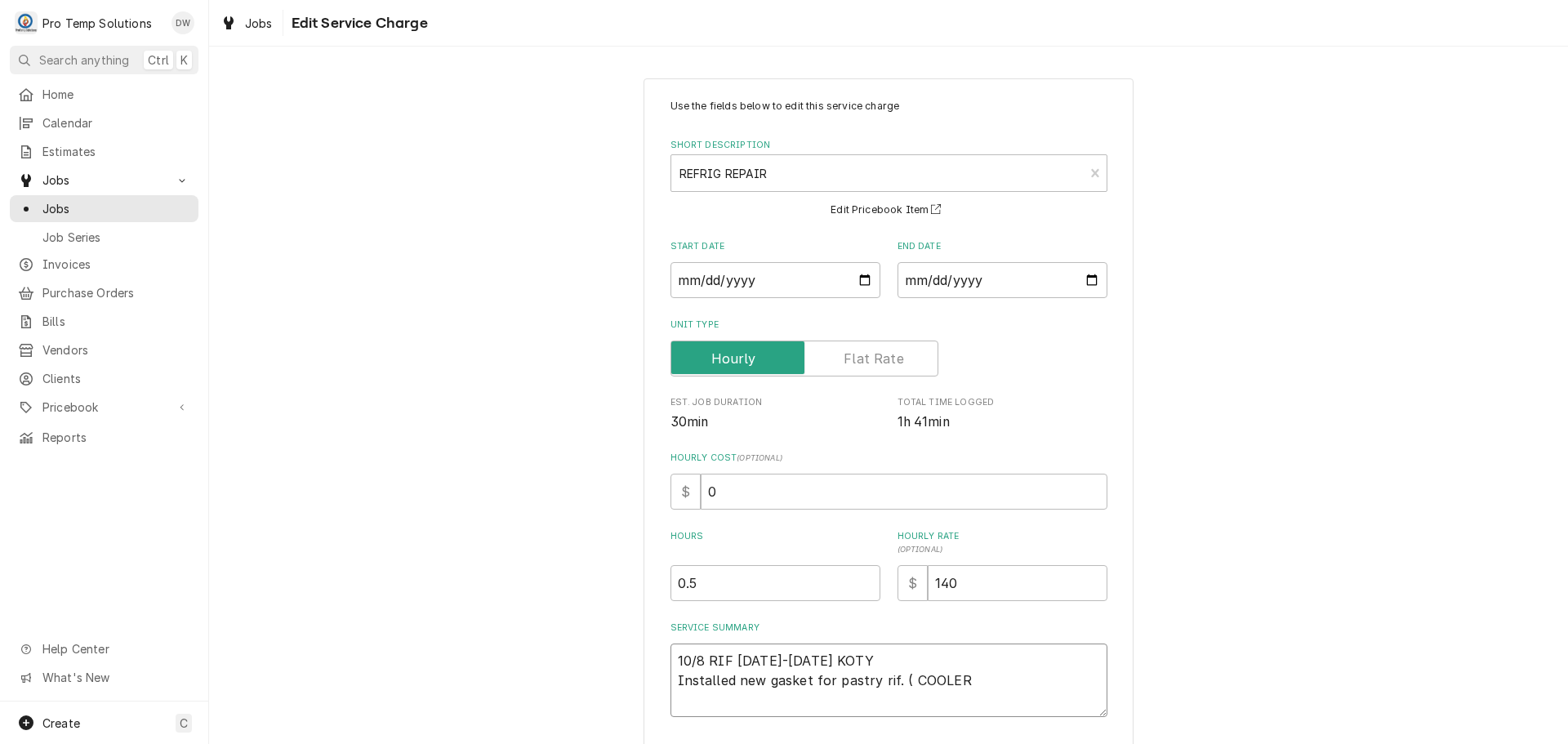
type textarea "10/8 RIF 1130-1200 KOTY Installed new gasket for pastry rif. ( COOLE"
type textarea "x"
type textarea "10/8 RIF 1130-1200 KOTY Installed new gasket for pastry rif. ( COOL"
type textarea "x"
type textarea "10/8 RIF 1130-1200 KOTY Installed new gasket for pastry rif. ( COO"
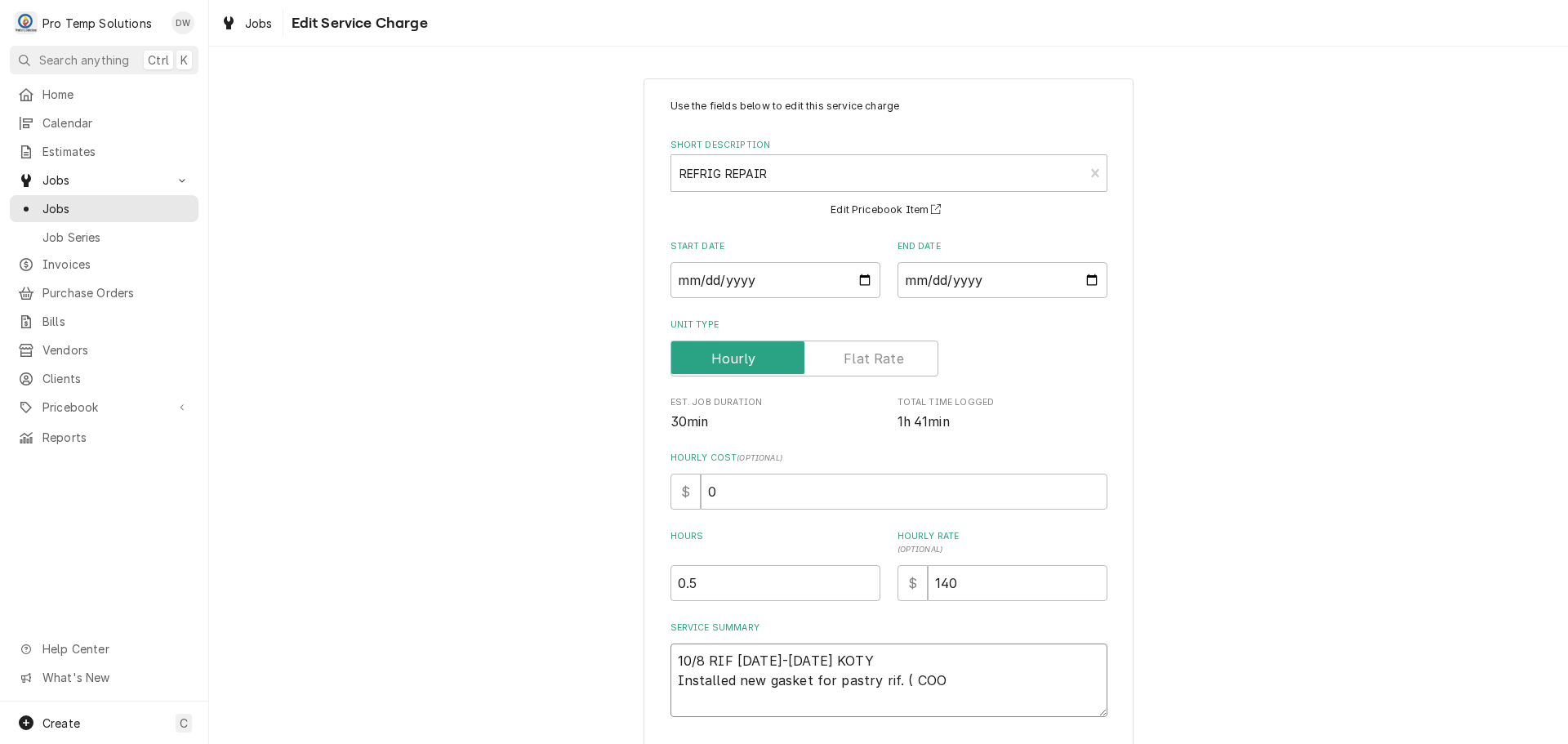
type textarea "x"
type textarea "10/8 RIF 1130-1200 KOTY Installed new gasket for pastry rif. ( CO"
type textarea "x"
type textarea "10/8 RIF 1130-1200 KOTY Installed new gasket for pastry rif. ( C"
type textarea "x"
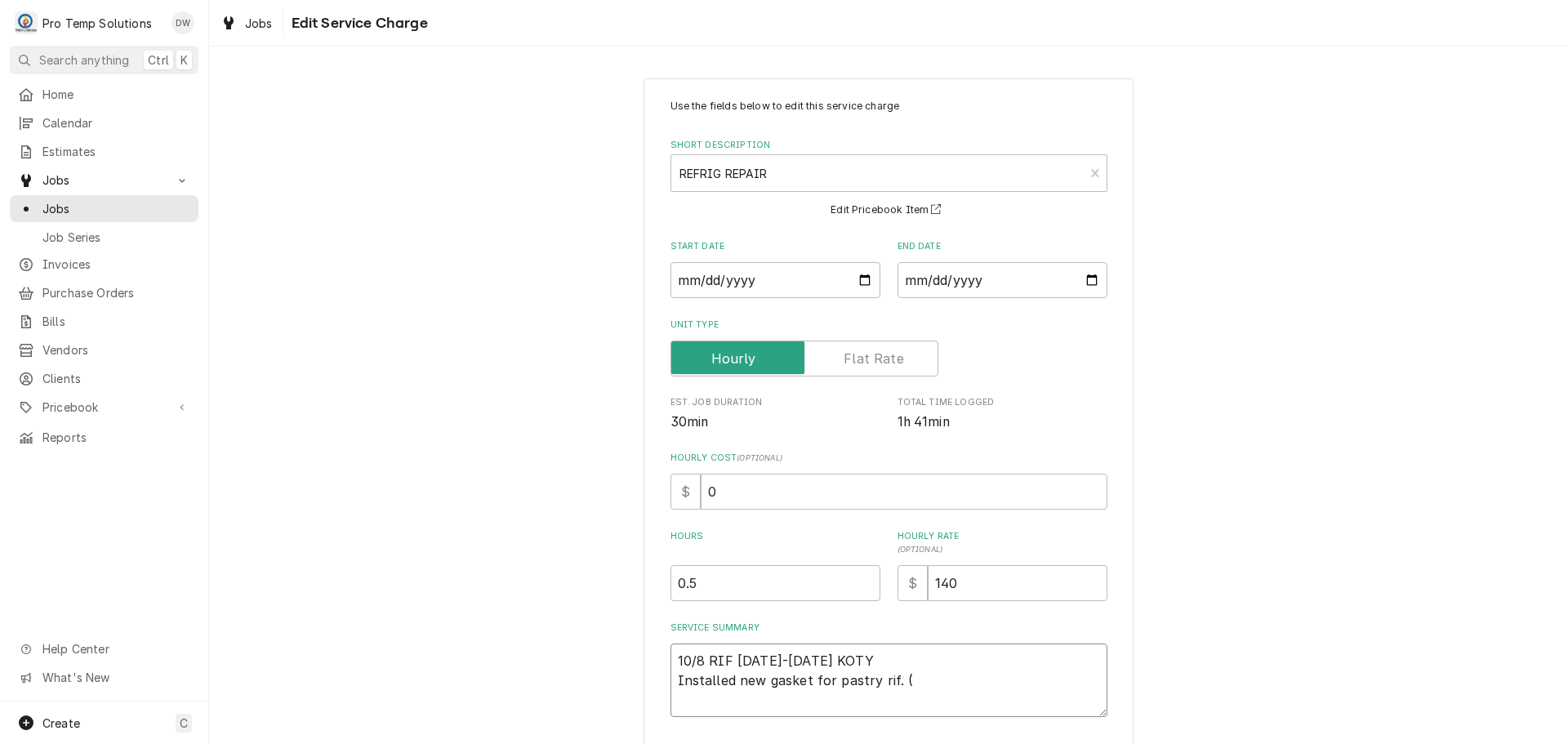
type textarea "10/8 RIF 1130-1200 KOTY Installed new gasket for pastry rif. ("
type textarea "x"
type textarea "10/8 RIF 1130-1200 KOTY Installed new gasket for pastry rif. (G"
type textarea "x"
type textarea "10/8 RIF 1130-1200 KOTY Installed new gasket for pastry rif. (GA"
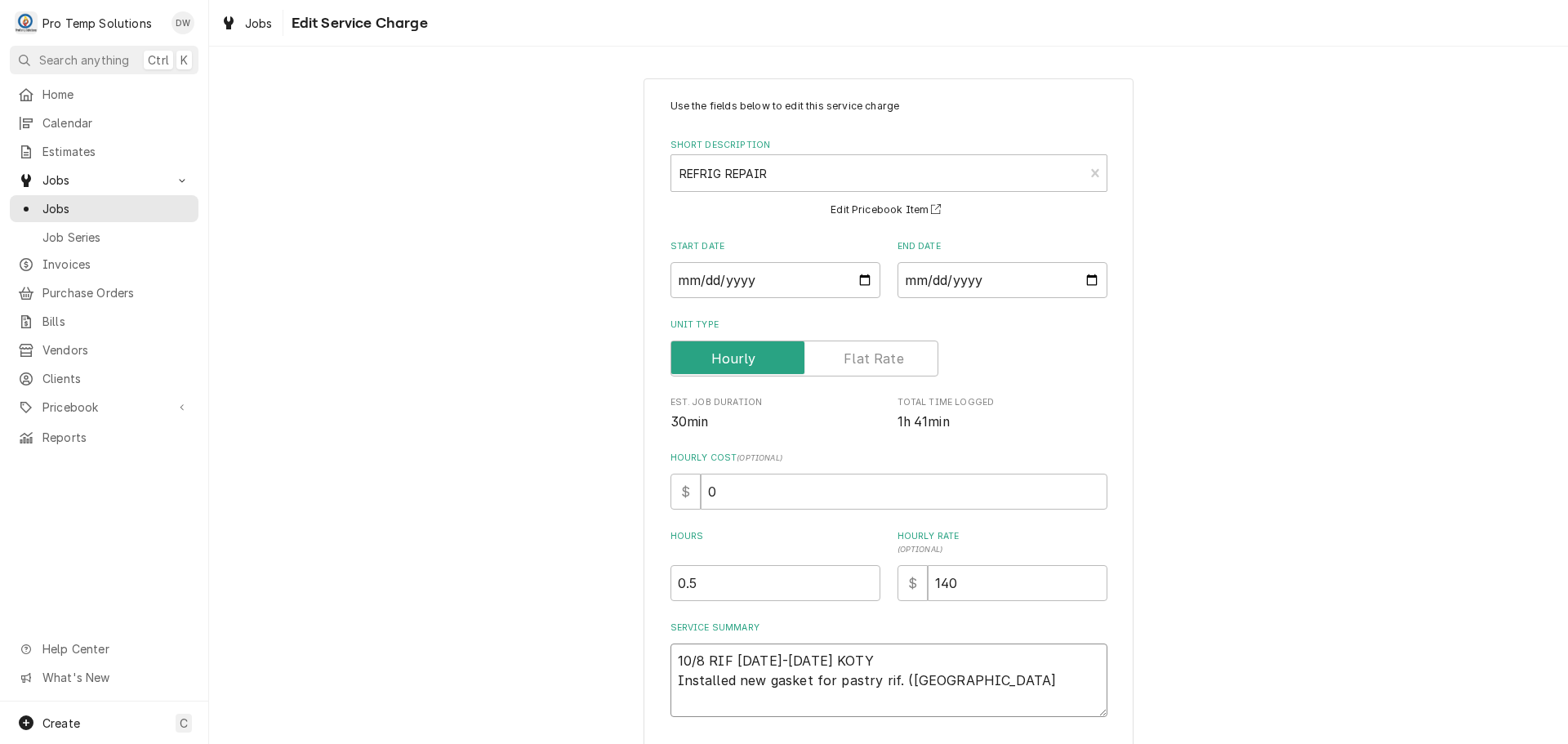
type textarea "x"
type textarea "10/8 RIF 1130-1200 KOTY Installed new gasket for pastry rif. (GAS"
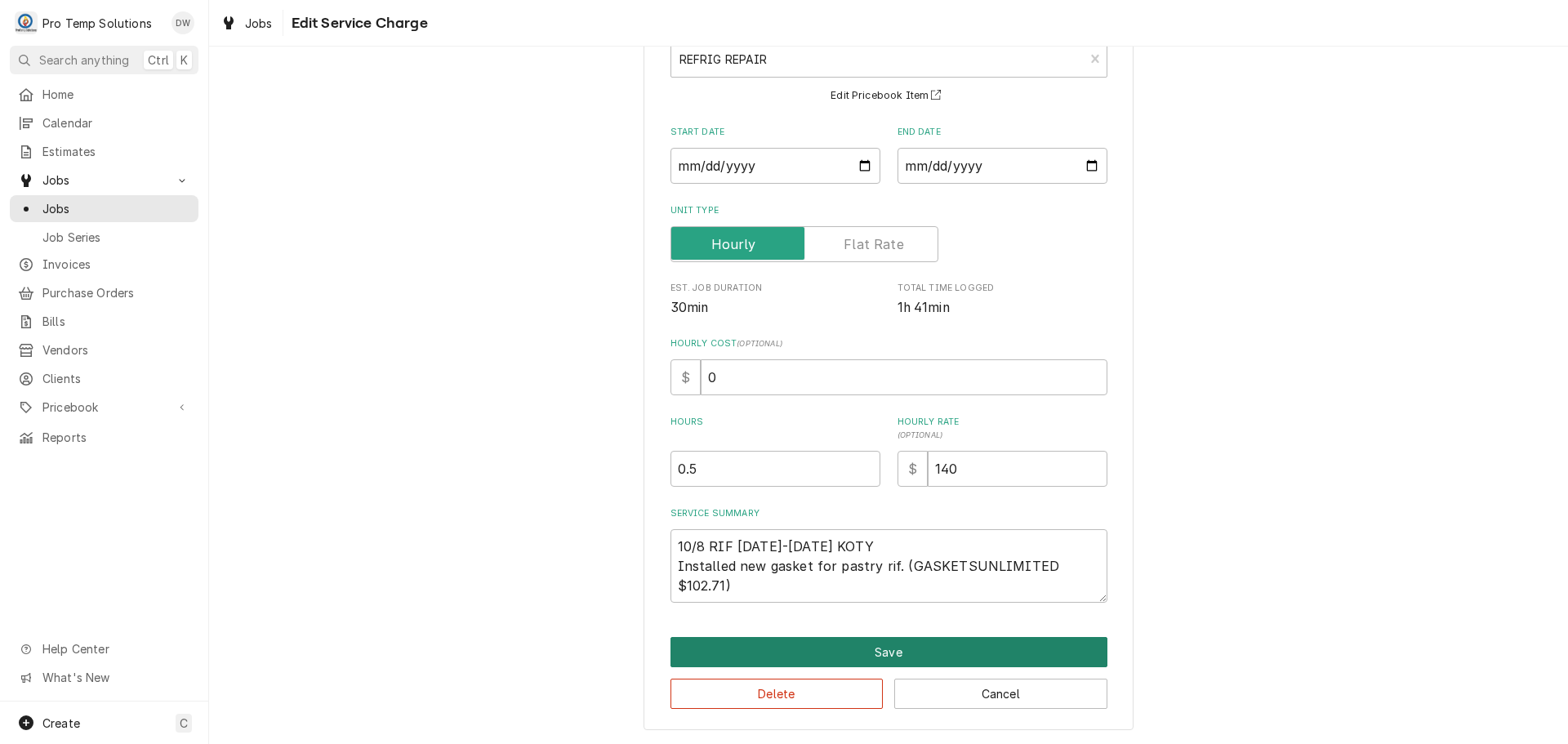
click at [896, 647] on button "Save" at bounding box center [889, 651] width 437 height 30
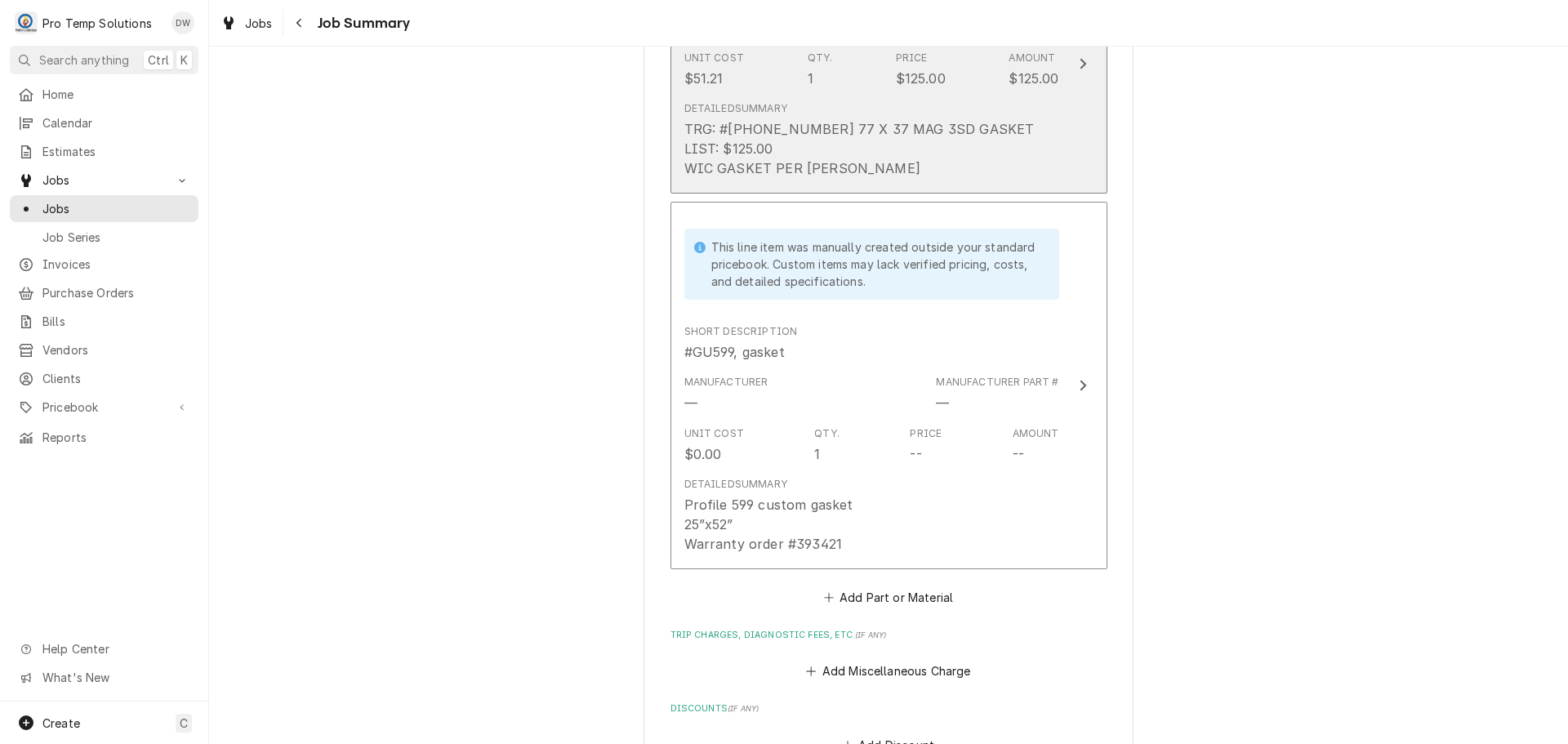
scroll to position [1551, 0]
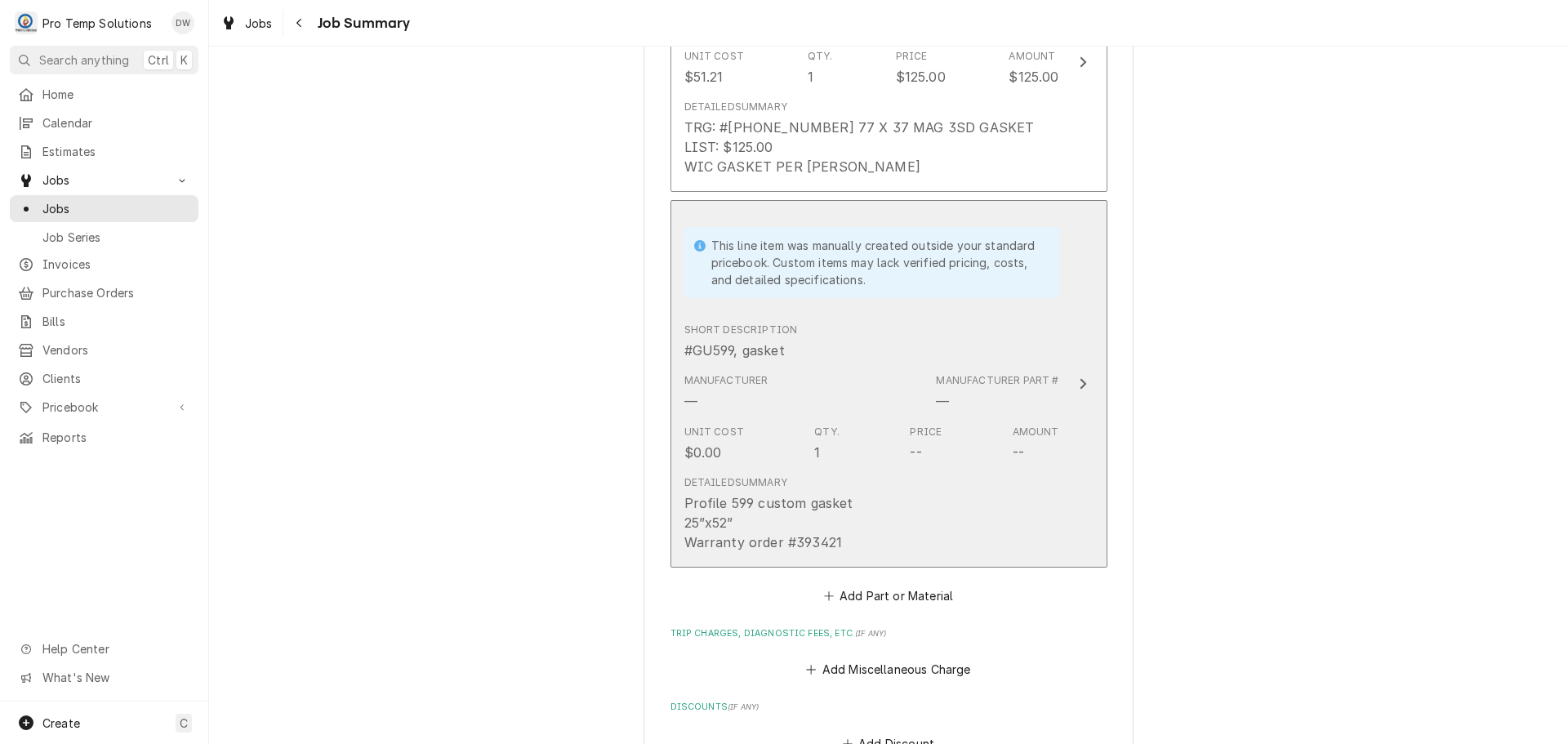
click at [1079, 377] on icon "Update Line Item" at bounding box center [1082, 383] width 9 height 13
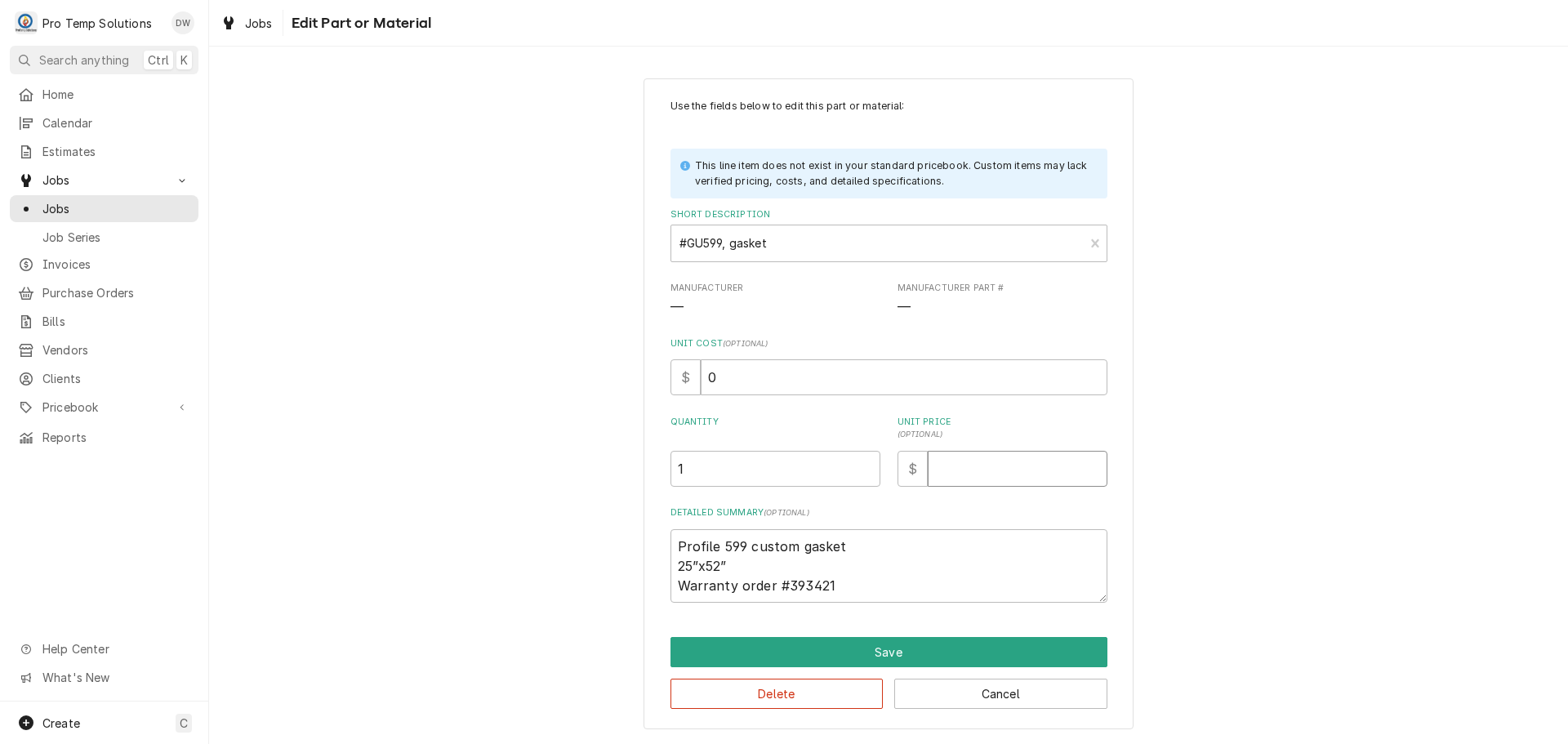
click at [1014, 472] on input "Unit Price ( optional )" at bounding box center [1017, 468] width 179 height 36
click at [787, 384] on input "0" at bounding box center [904, 377] width 407 height 36
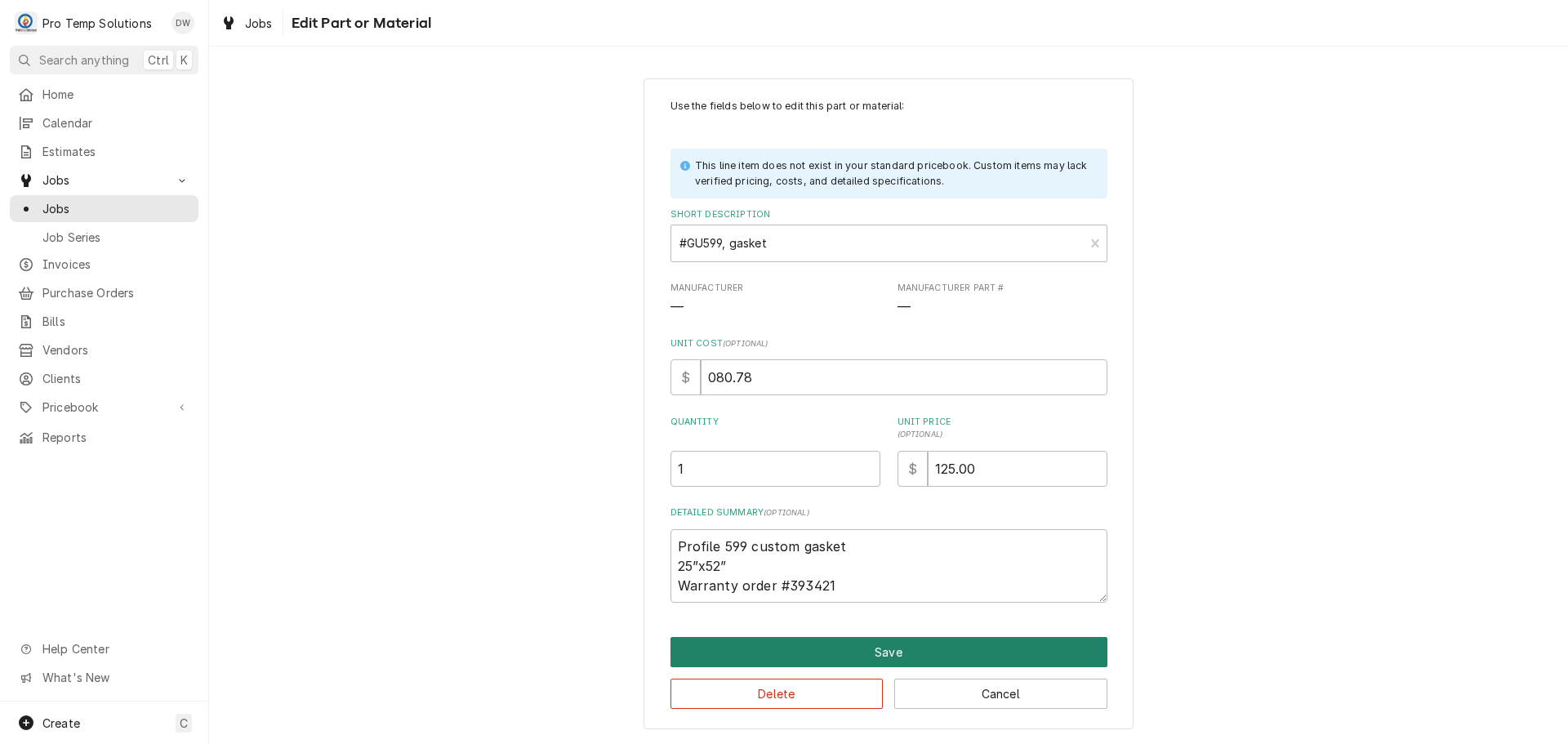
click at [878, 650] on button "Save" at bounding box center [889, 651] width 437 height 30
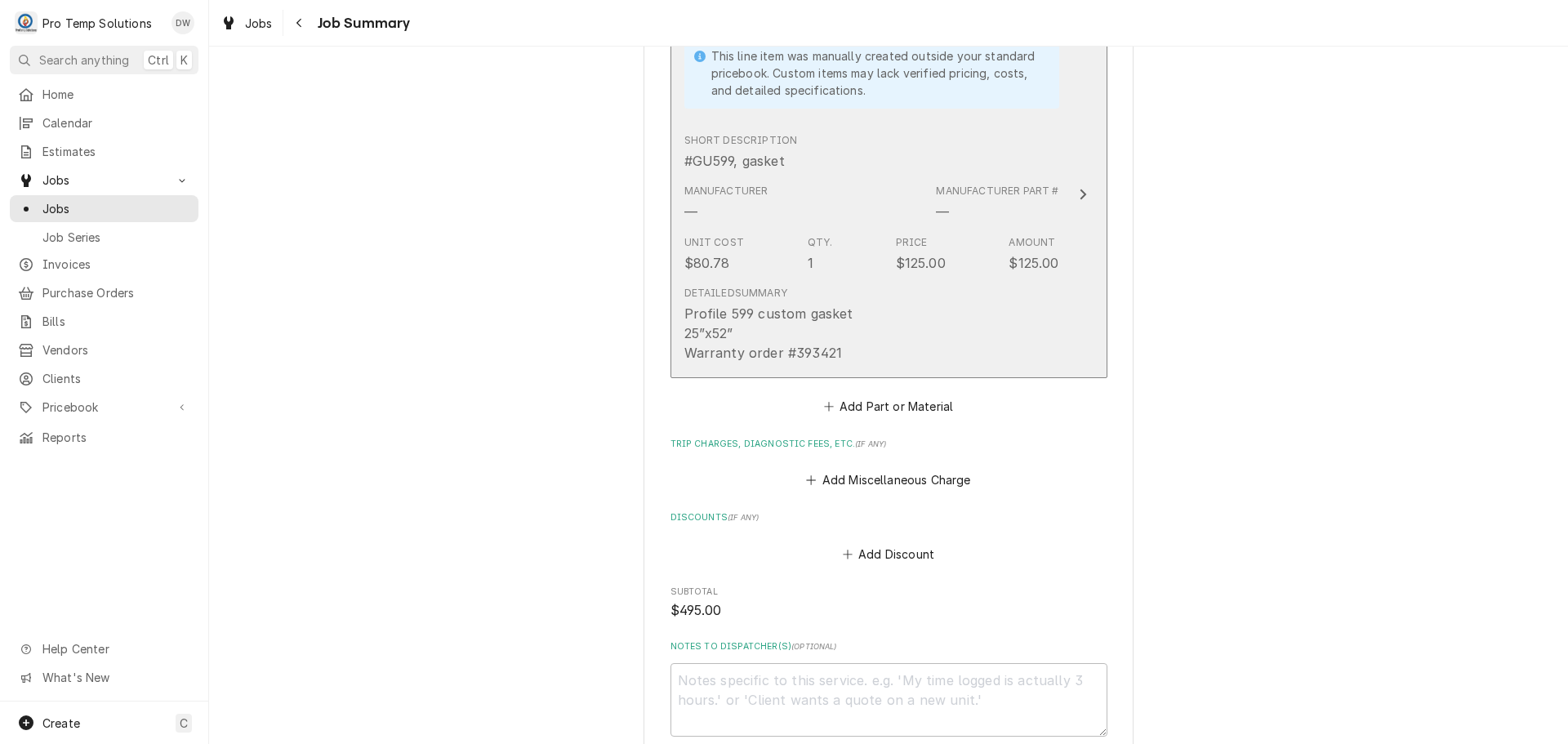
scroll to position [1796, 0]
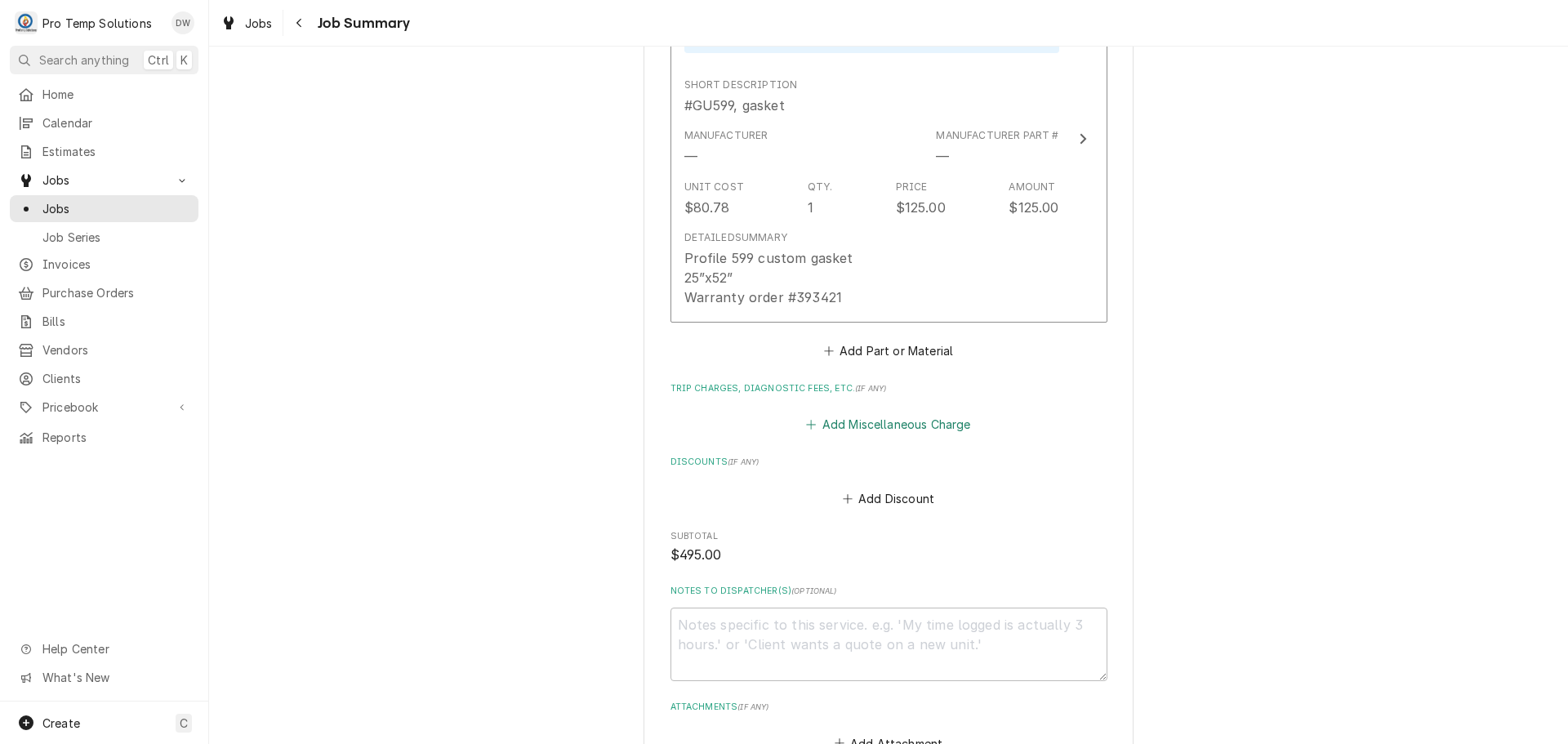
click at [878, 413] on button "Add Miscellaneous Charge" at bounding box center [889, 424] width 170 height 23
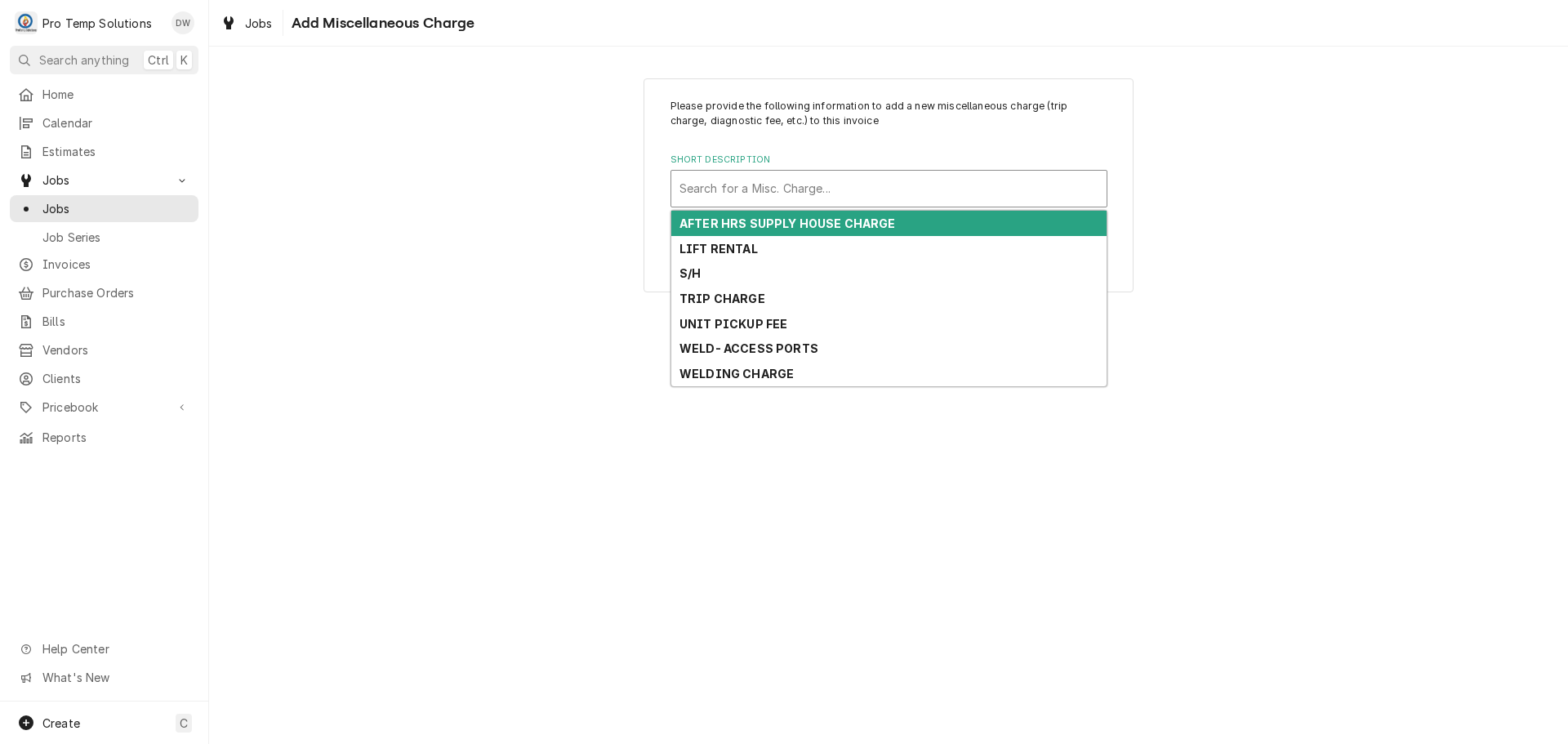
click at [825, 189] on div "Short Description" at bounding box center [889, 188] width 419 height 29
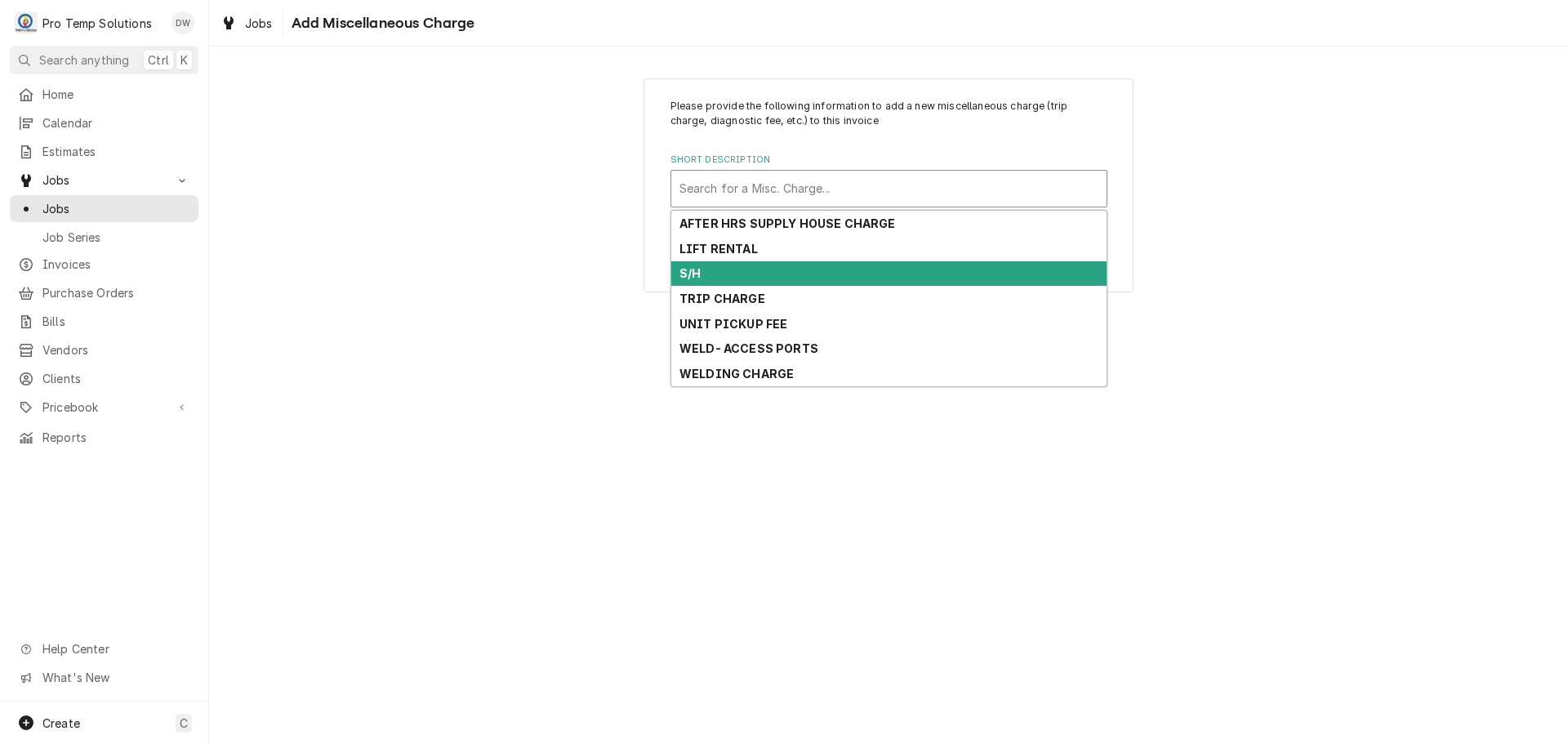
click at [829, 270] on div "S/H" at bounding box center [889, 274] width 435 height 25
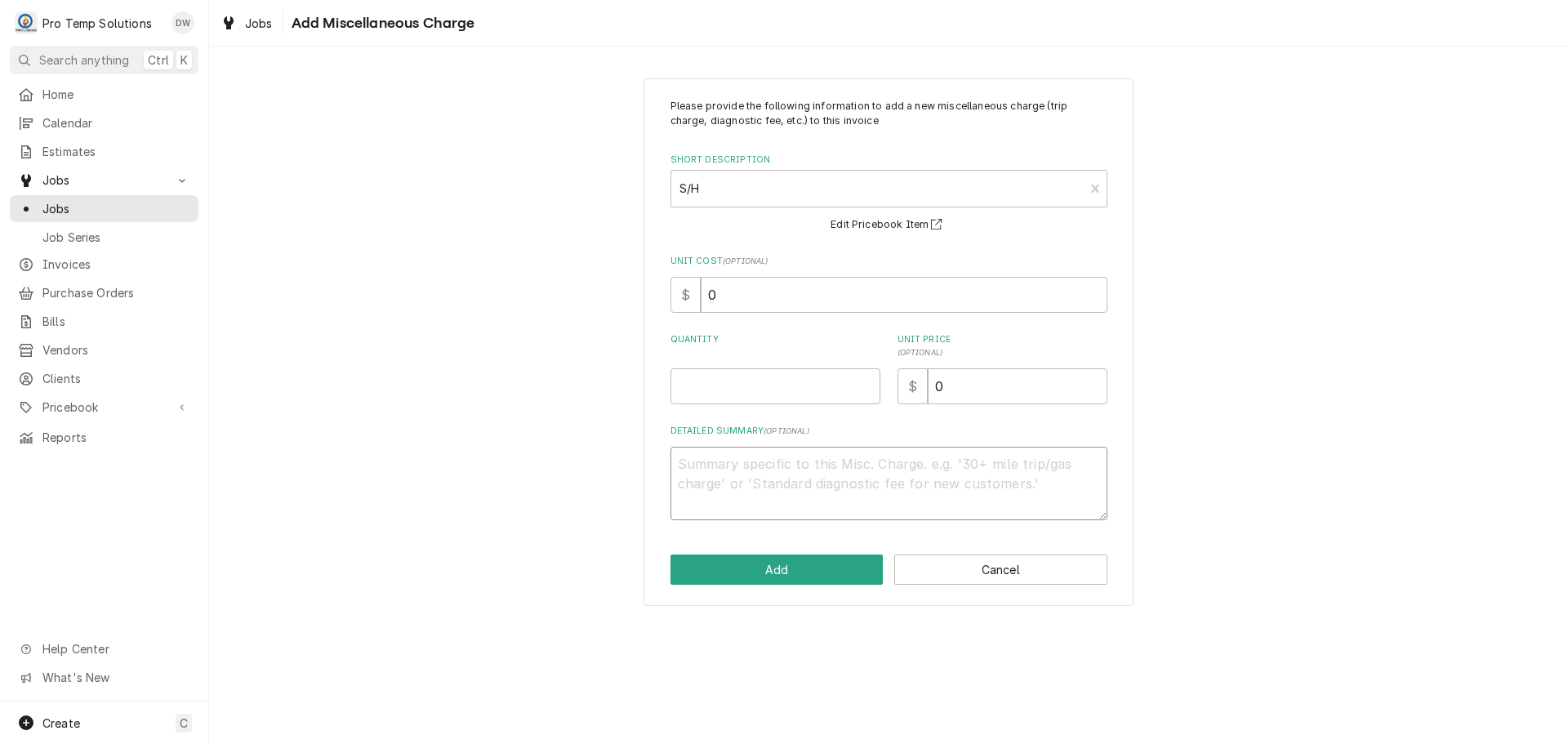
click at [775, 466] on textarea "Detailed Summary ( optional )" at bounding box center [889, 483] width 437 height 74
click at [731, 301] on input "0" at bounding box center [904, 295] width 407 height 36
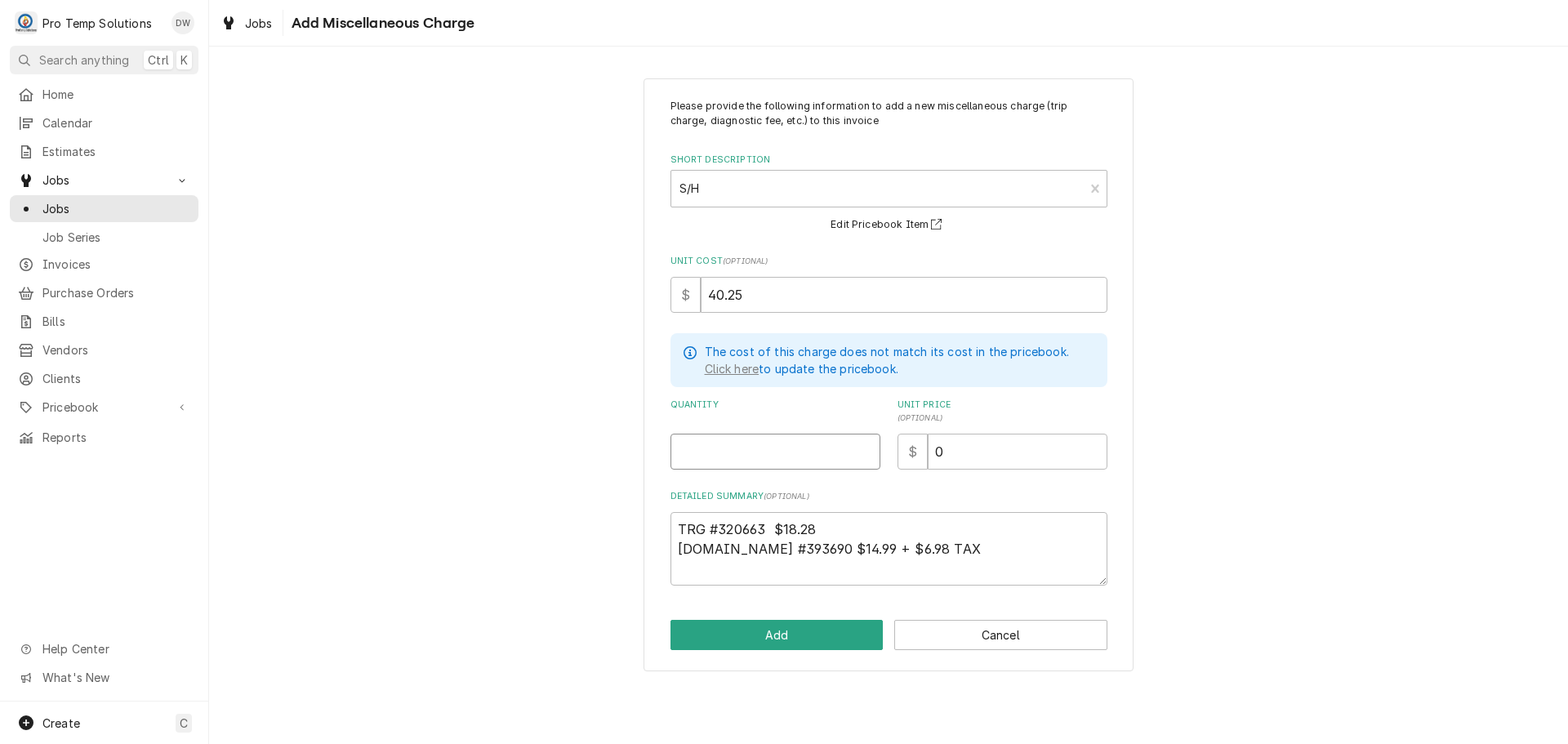
click at [851, 450] on input "Quantity" at bounding box center [775, 451] width 210 height 36
click at [974, 449] on input "0" at bounding box center [1017, 451] width 179 height 36
click at [786, 632] on button "Add" at bounding box center [777, 634] width 213 height 30
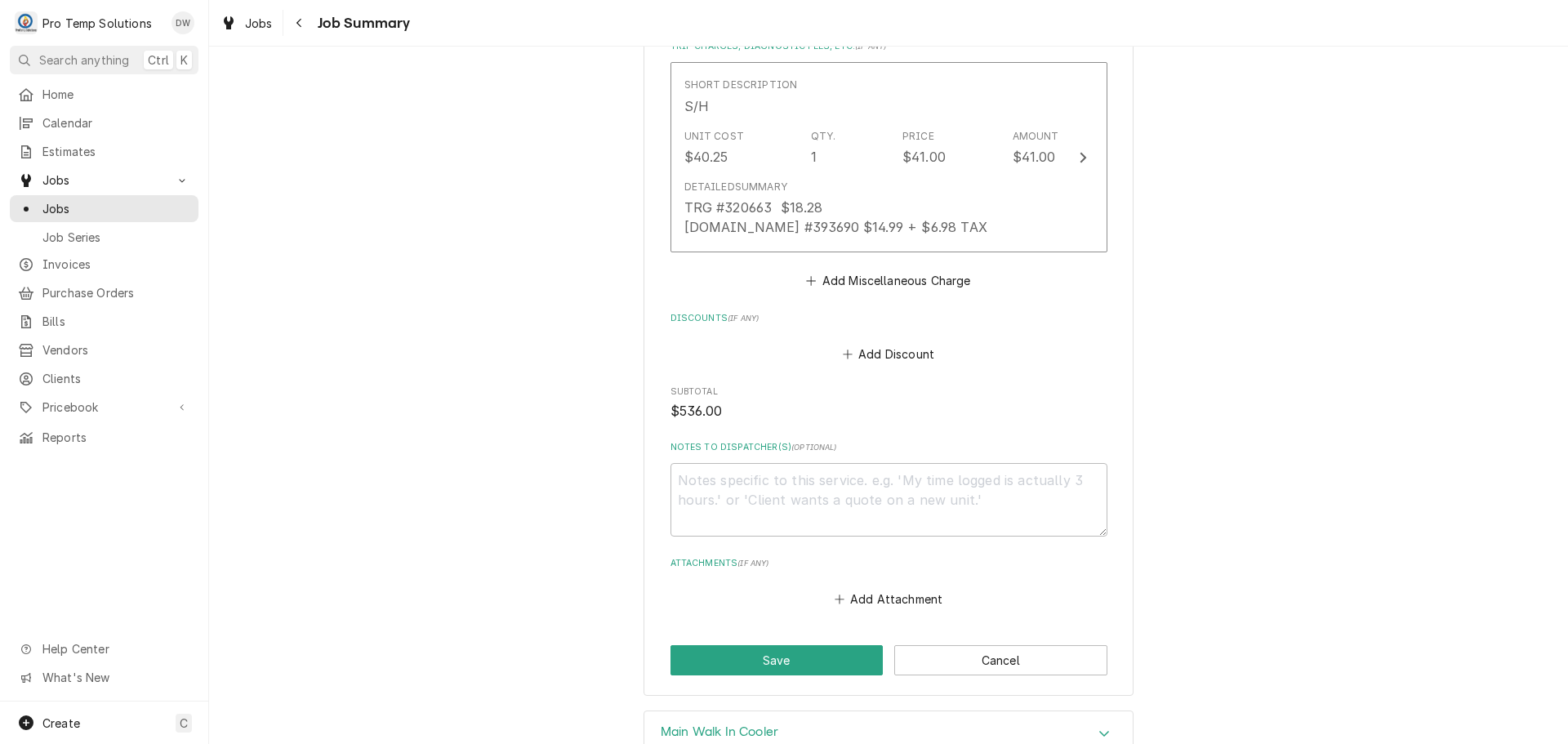
scroll to position [2204, 0]
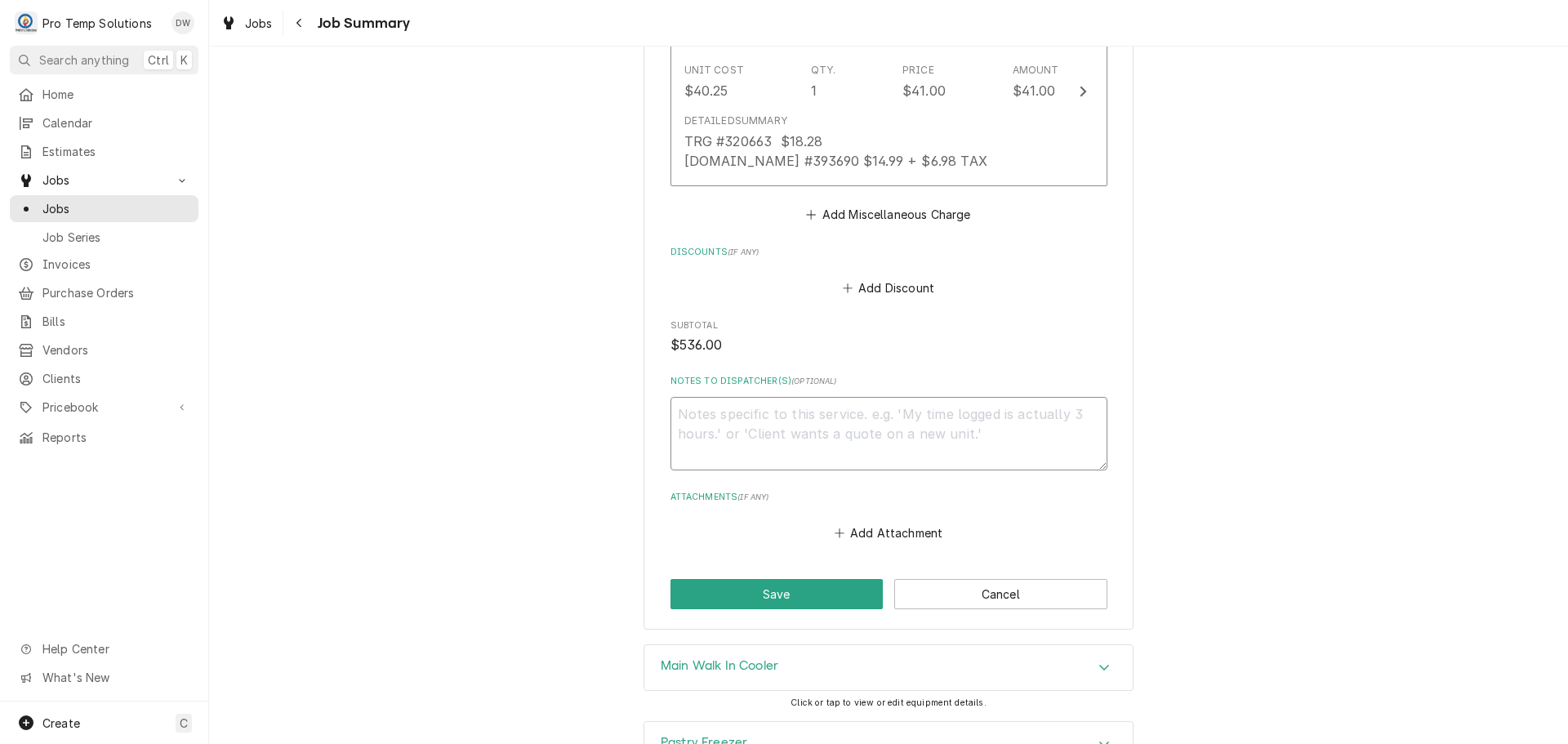
click at [840, 397] on textarea "Notes to Dispatcher(s) ( optional )" at bounding box center [889, 433] width 437 height 74
click at [763, 579] on button "Save" at bounding box center [777, 594] width 213 height 30
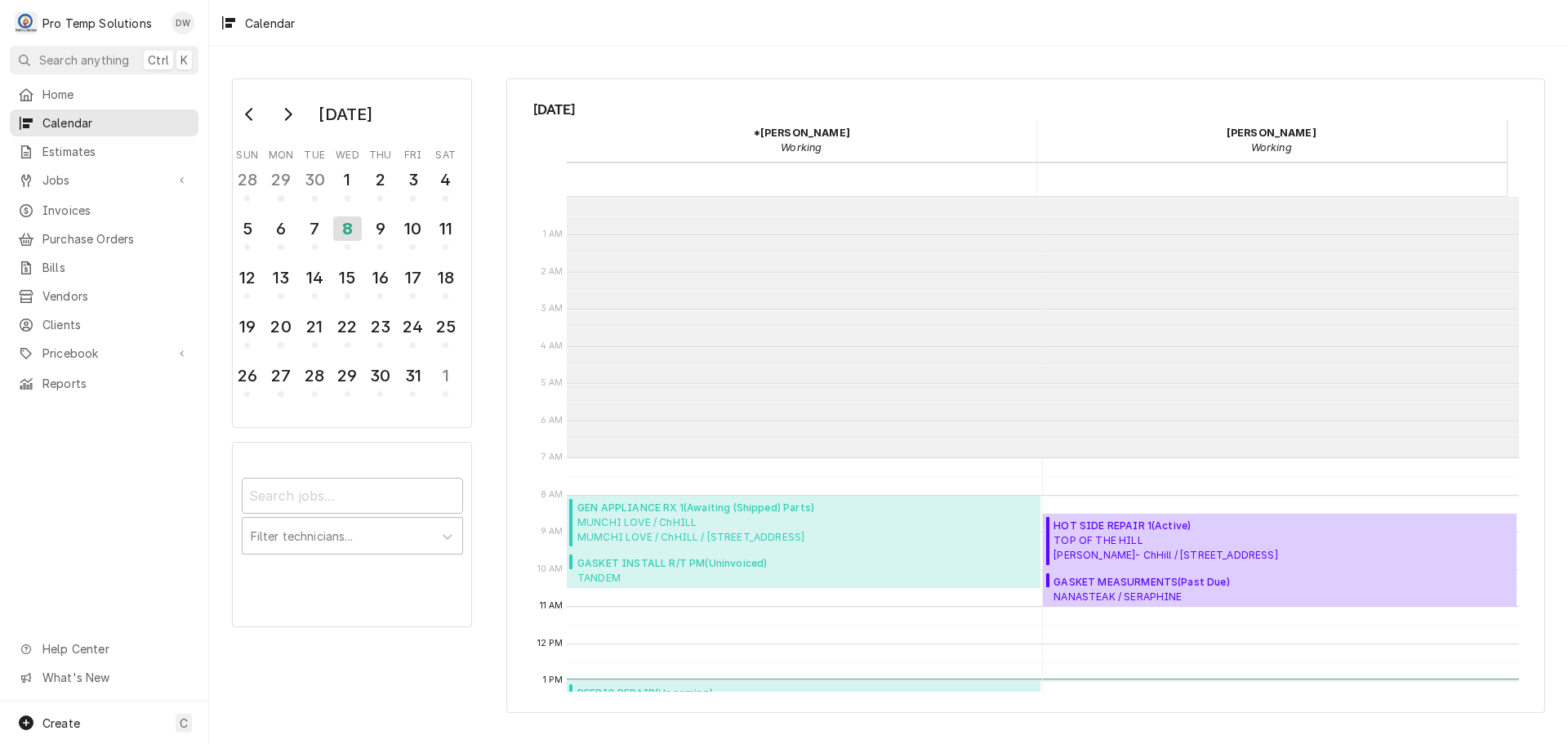
scroll to position [261, 0]
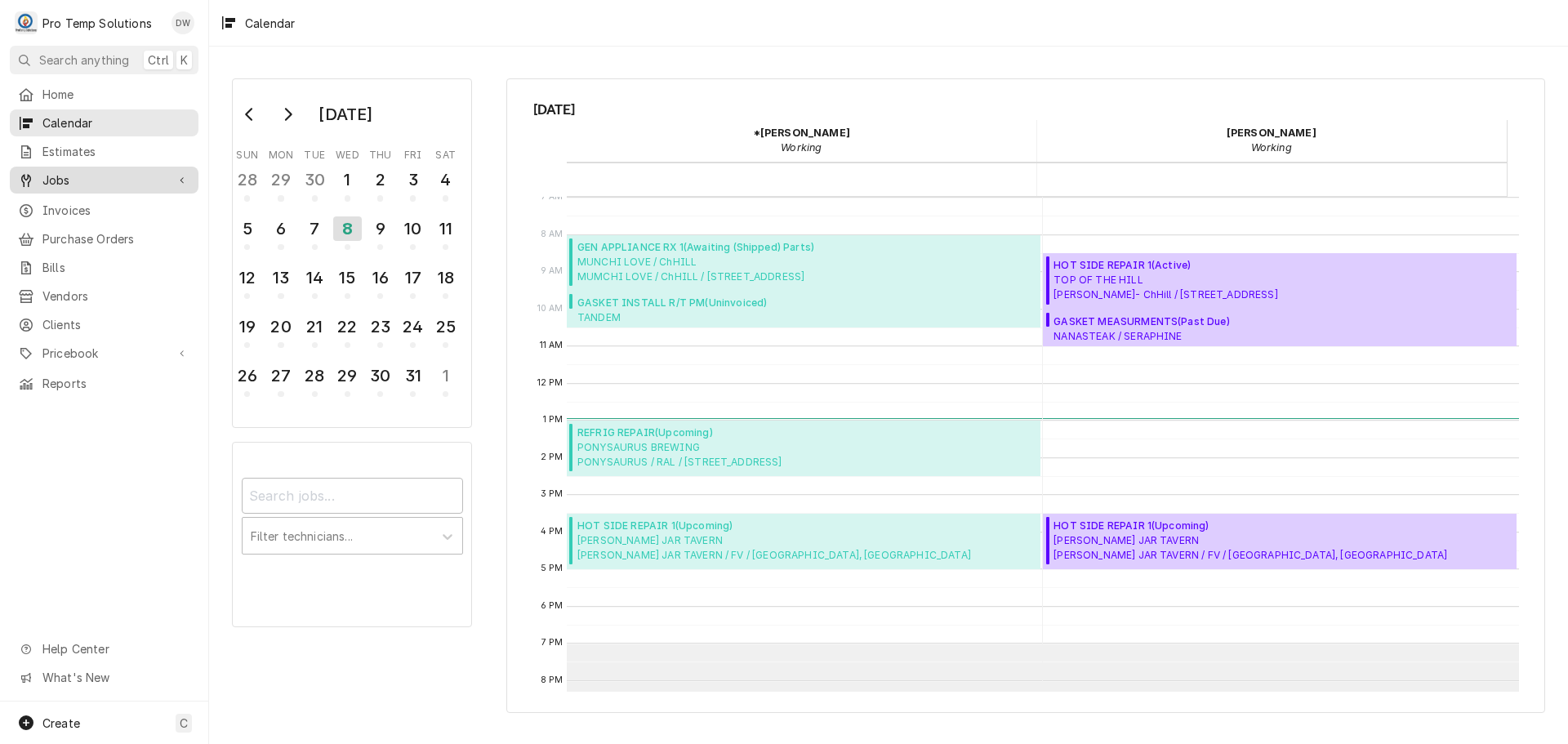
click at [45, 178] on span "Jobs" at bounding box center [104, 180] width 124 height 17
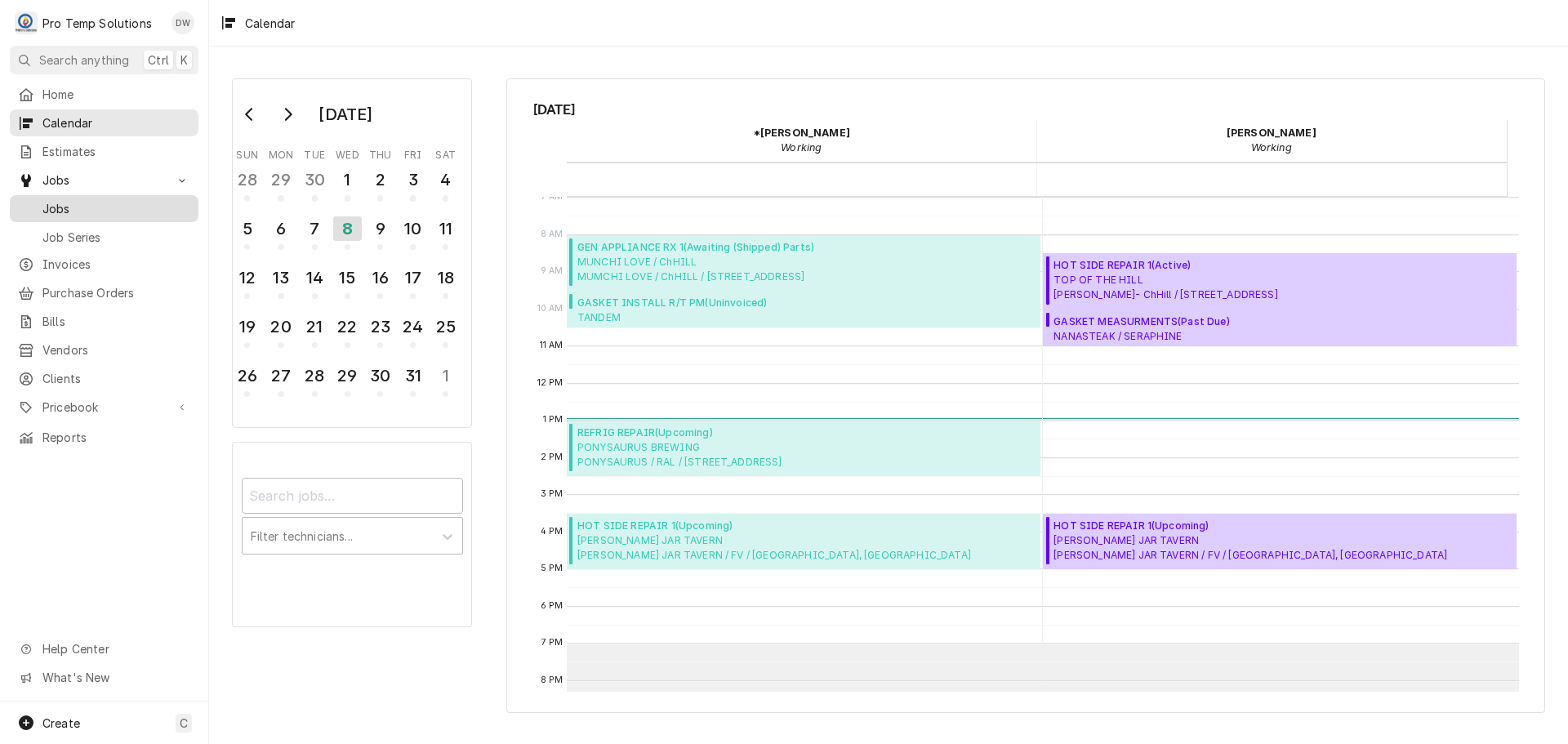
click at [48, 200] on span "Jobs" at bounding box center [116, 209] width 147 height 17
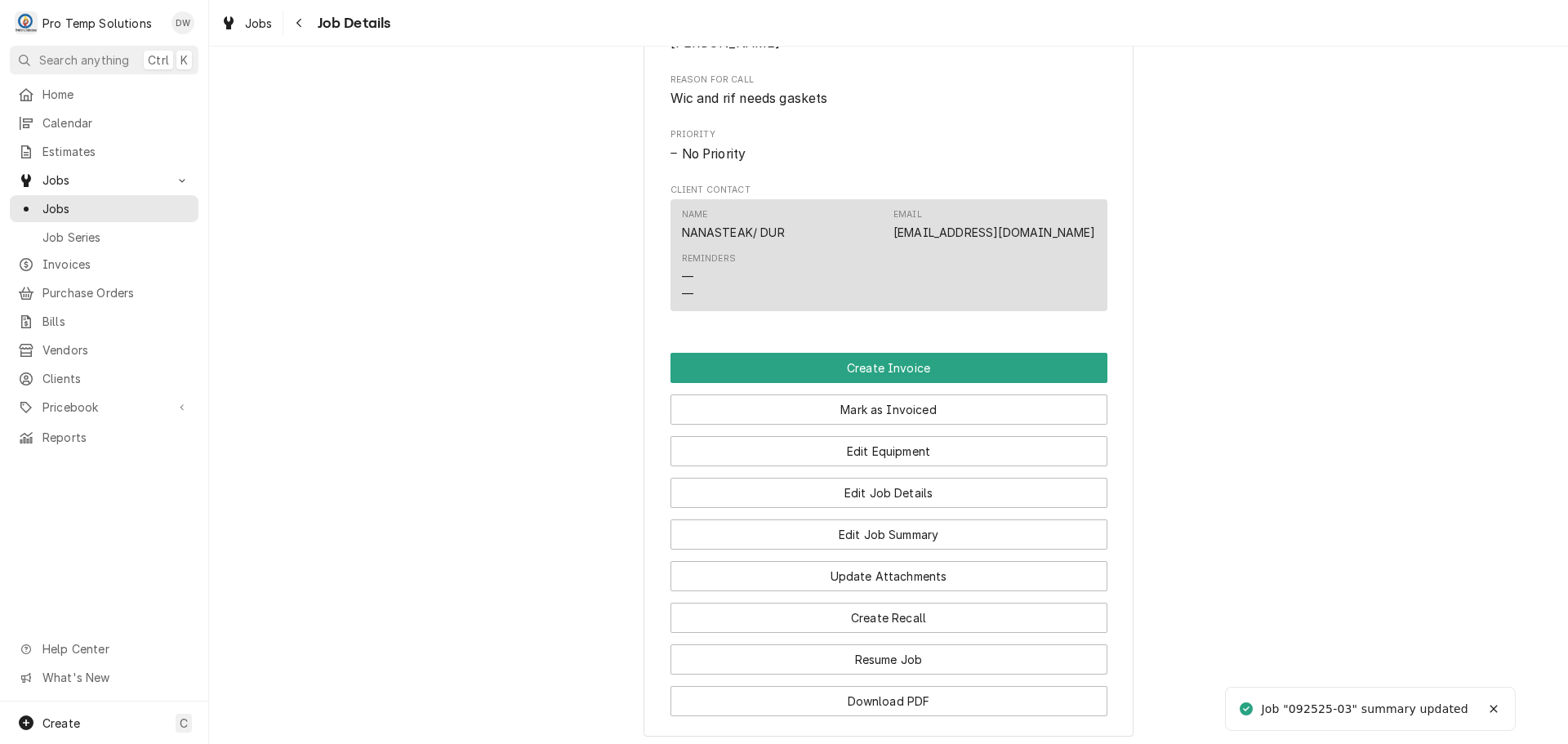
scroll to position [898, 0]
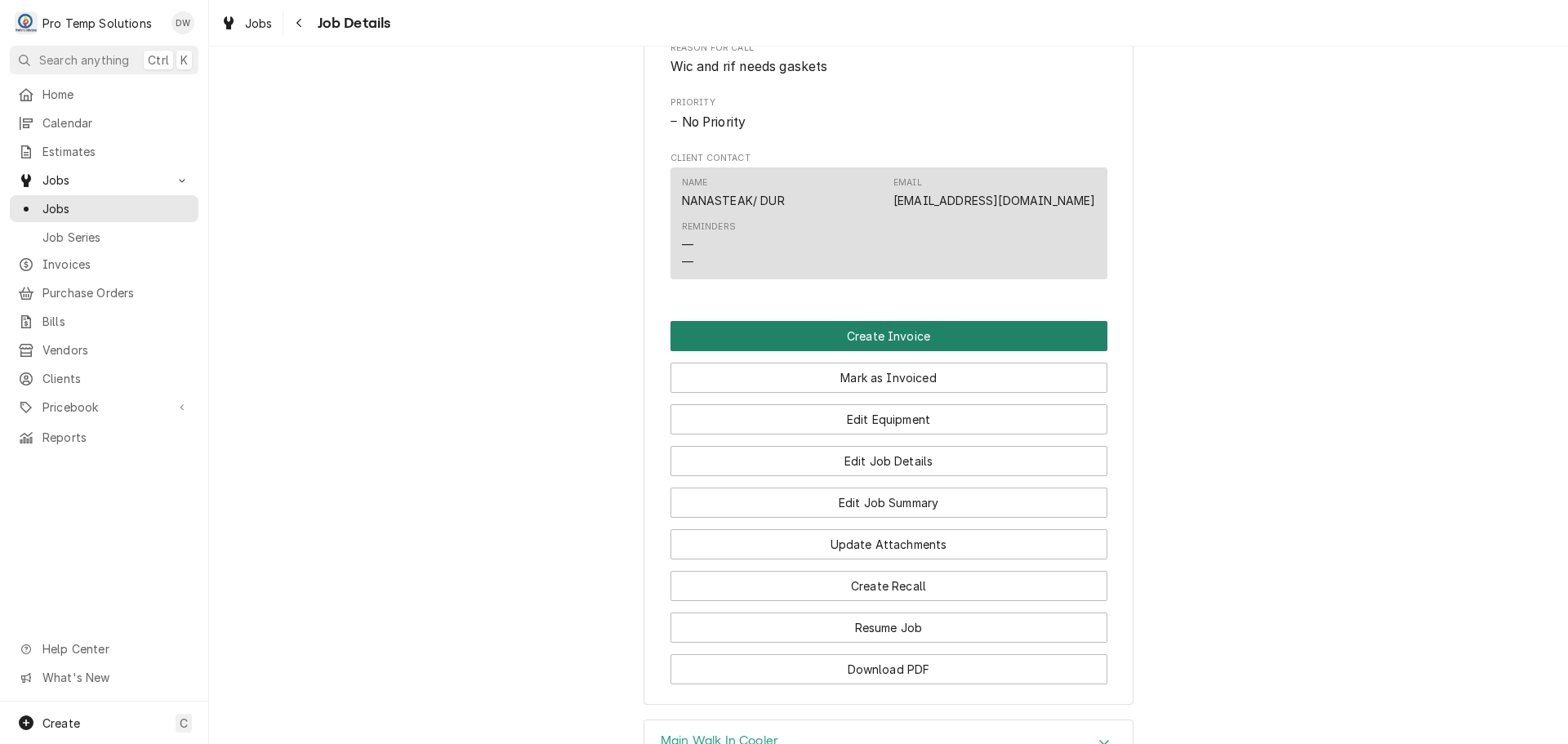
click at [863, 351] on button "Create Invoice" at bounding box center [889, 336] width 437 height 30
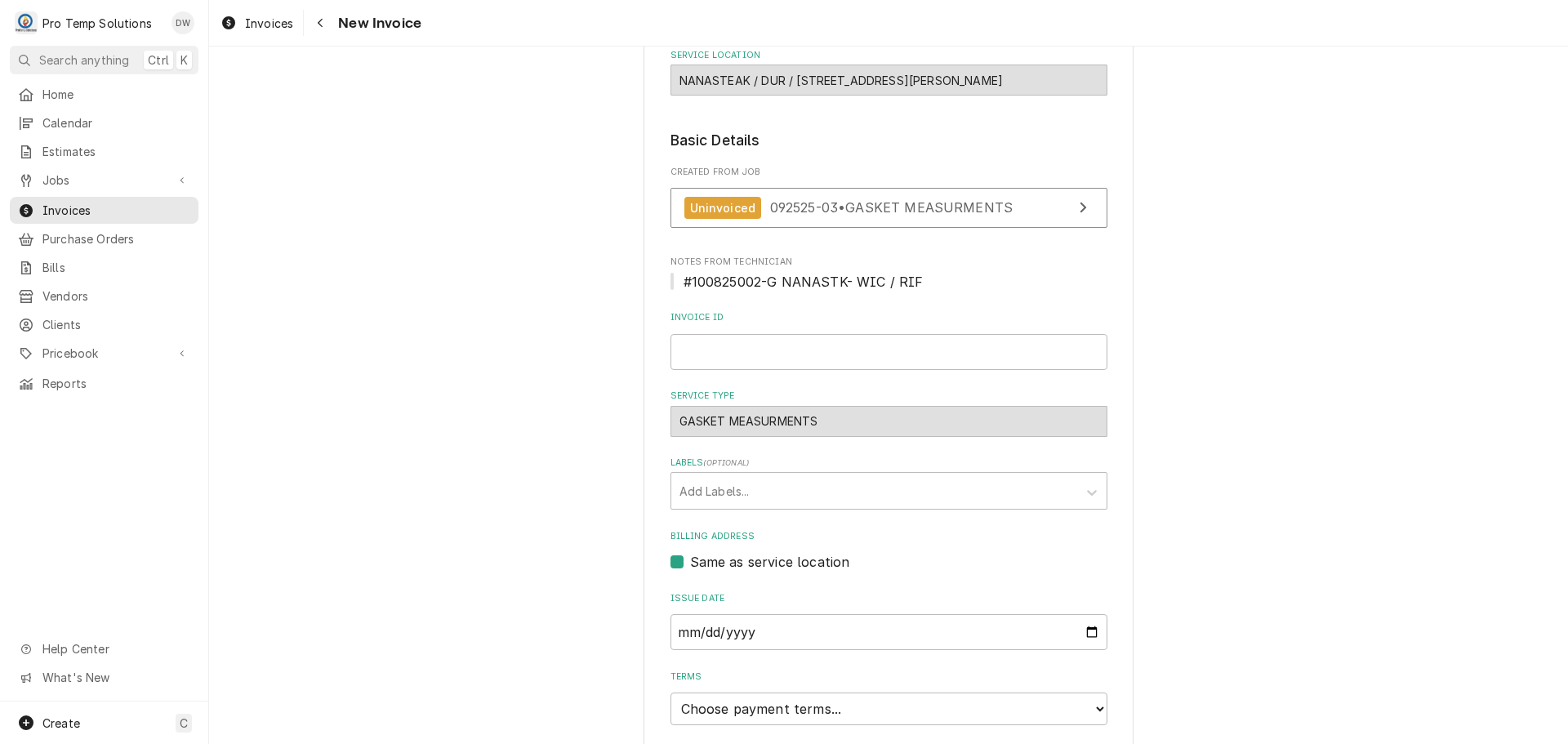
scroll to position [327, 0]
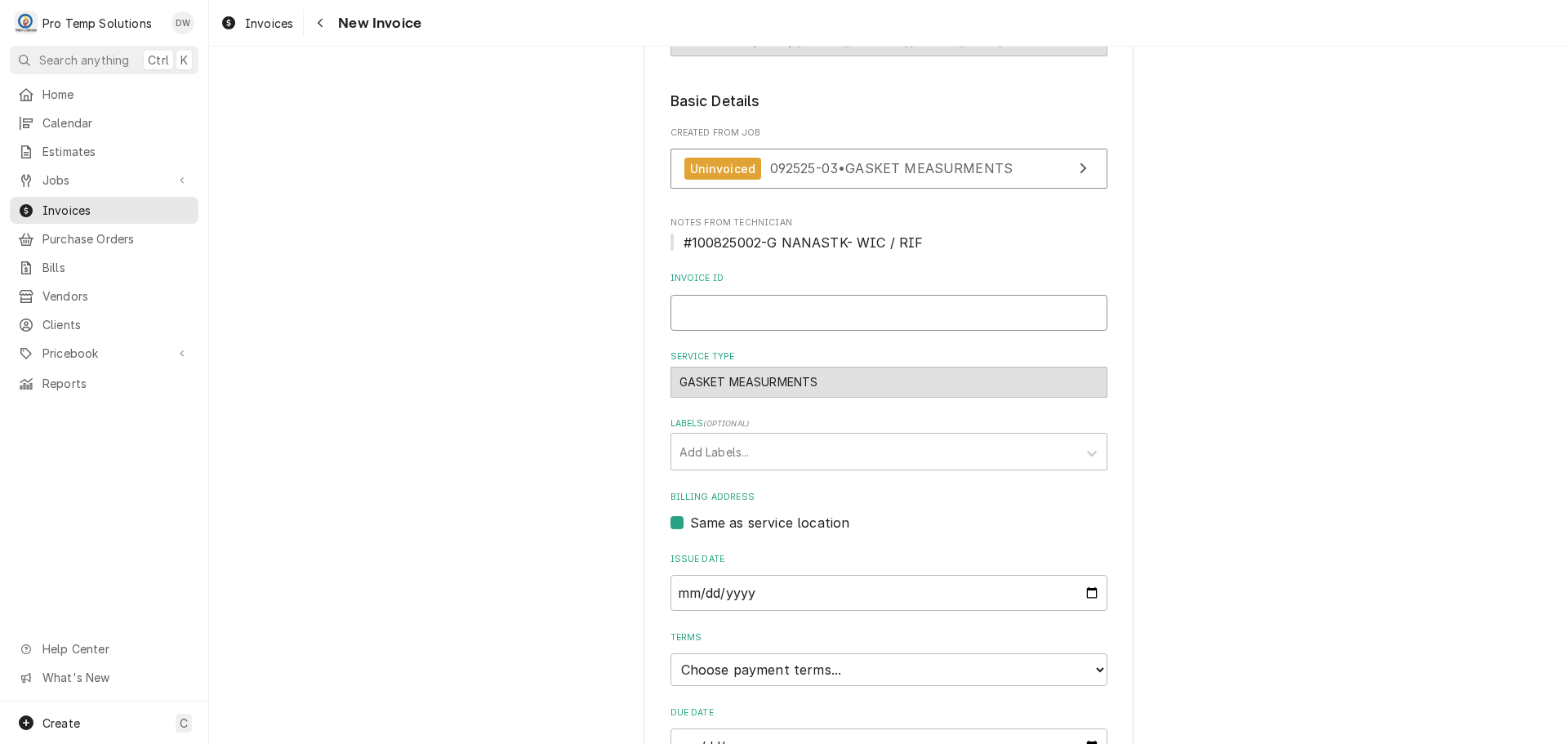
click at [799, 309] on input "Invoice ID" at bounding box center [889, 313] width 437 height 36
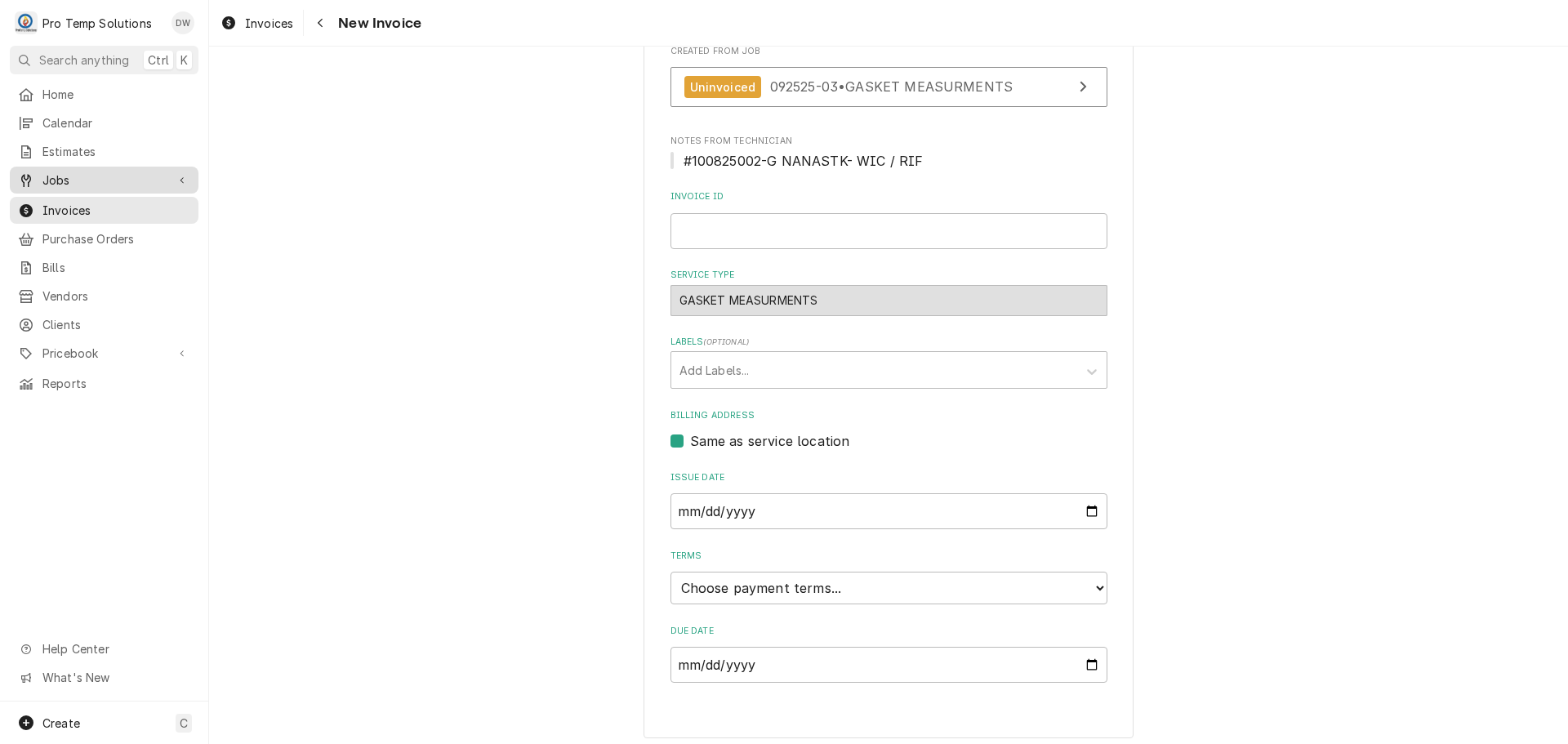
click at [77, 175] on span "Jobs" at bounding box center [104, 180] width 124 height 17
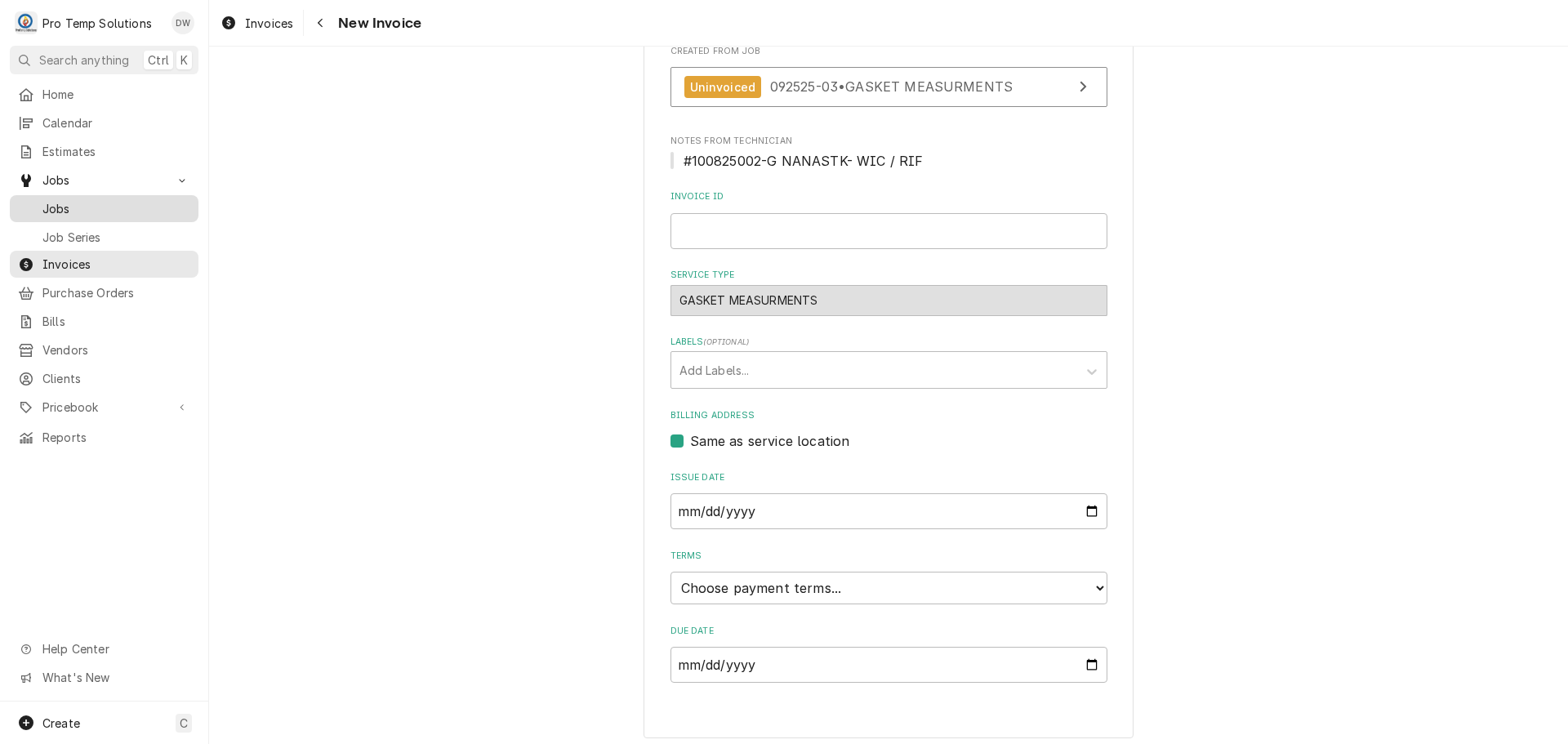
click at [61, 210] on span "Jobs" at bounding box center [116, 209] width 147 height 17
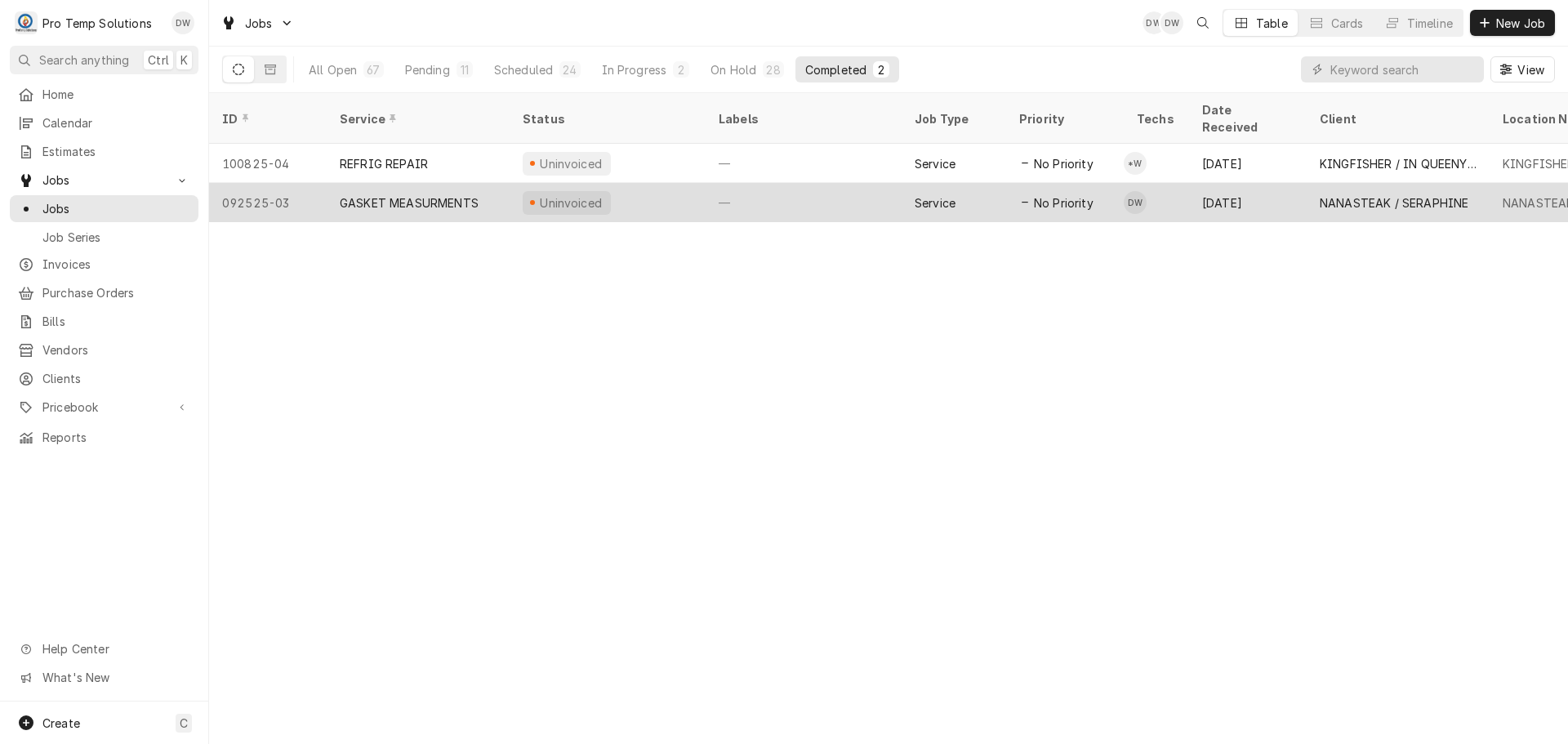
click at [800, 183] on div "—" at bounding box center [803, 202] width 196 height 39
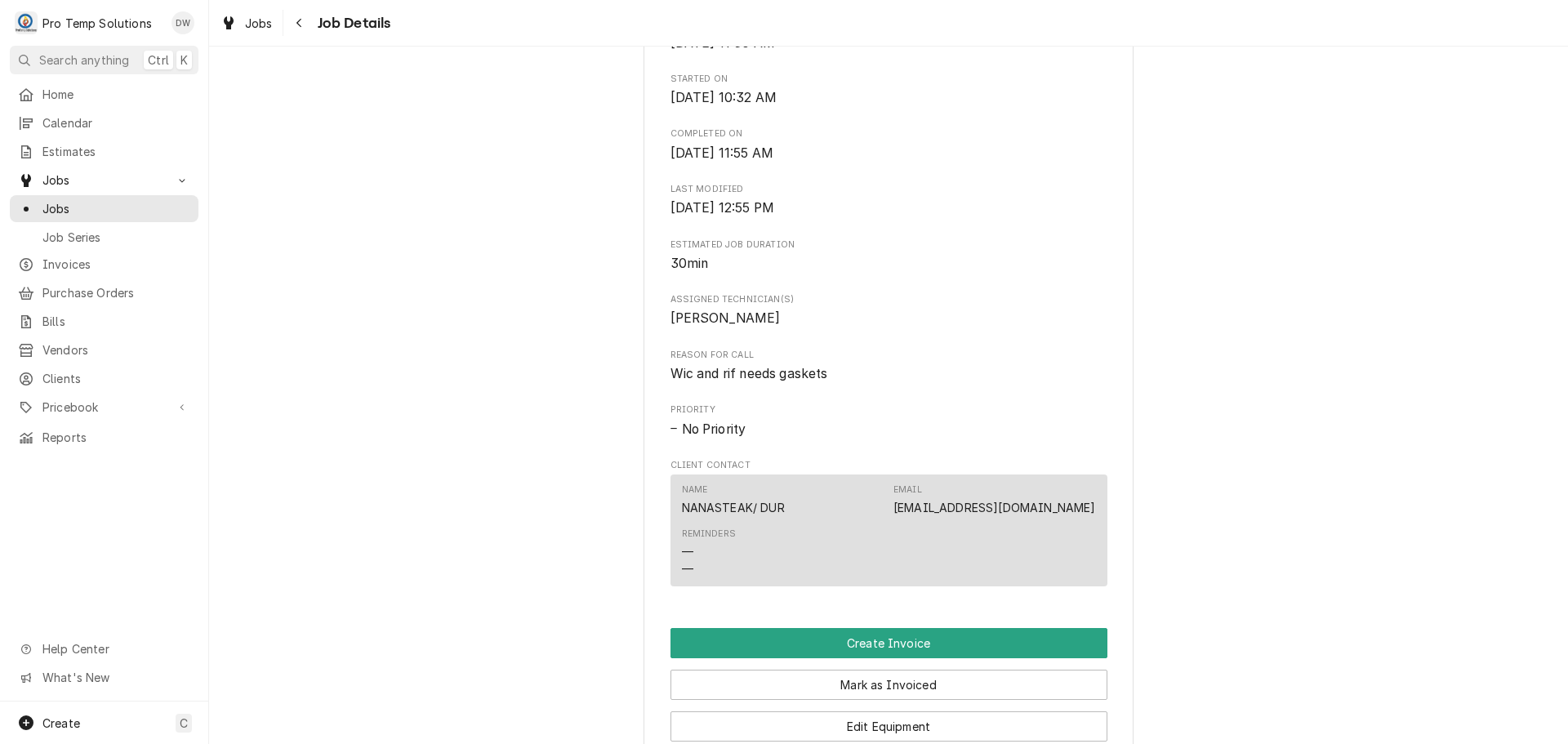
scroll to position [979, 0]
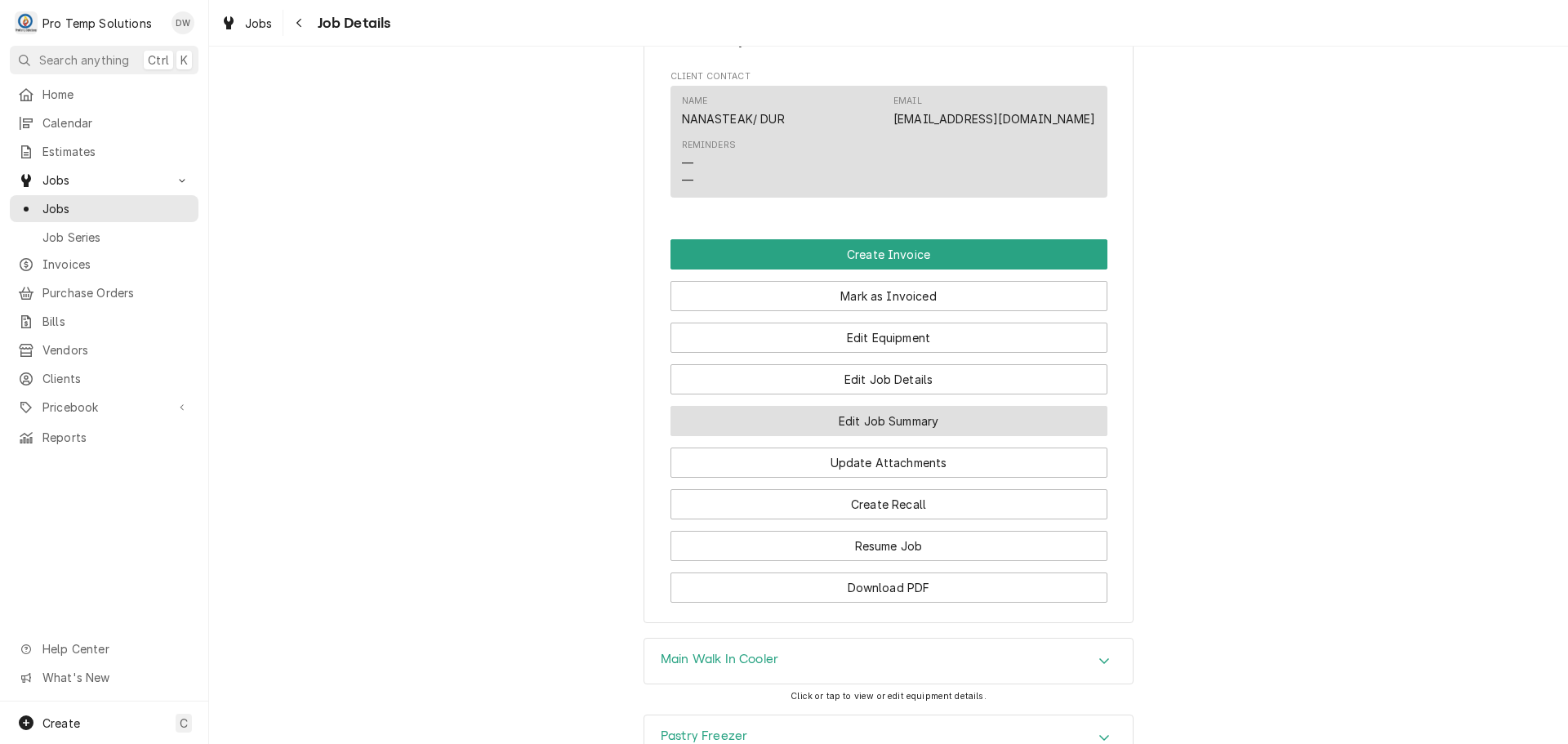
click at [883, 436] on button "Edit Job Summary" at bounding box center [889, 421] width 437 height 30
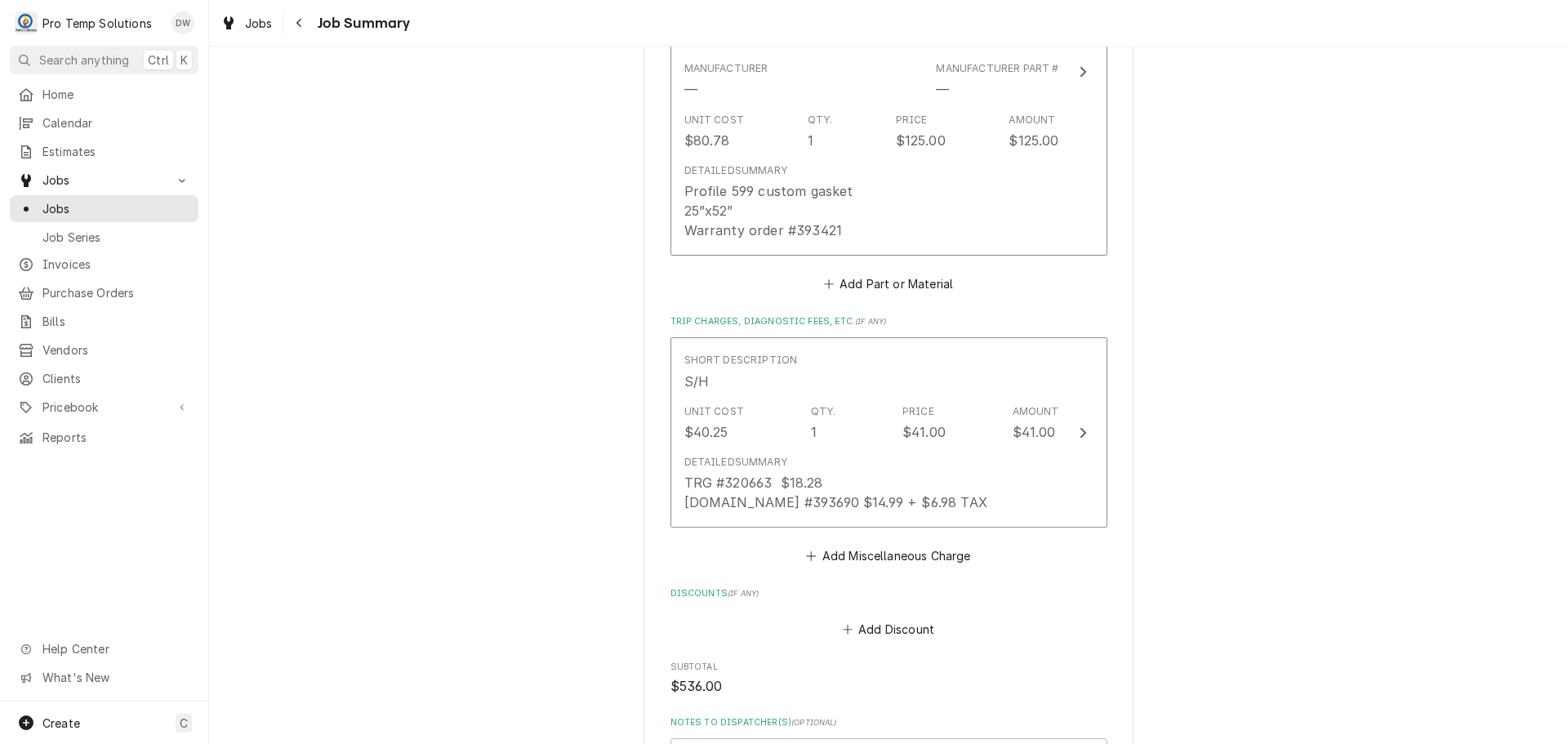
scroll to position [2204, 0]
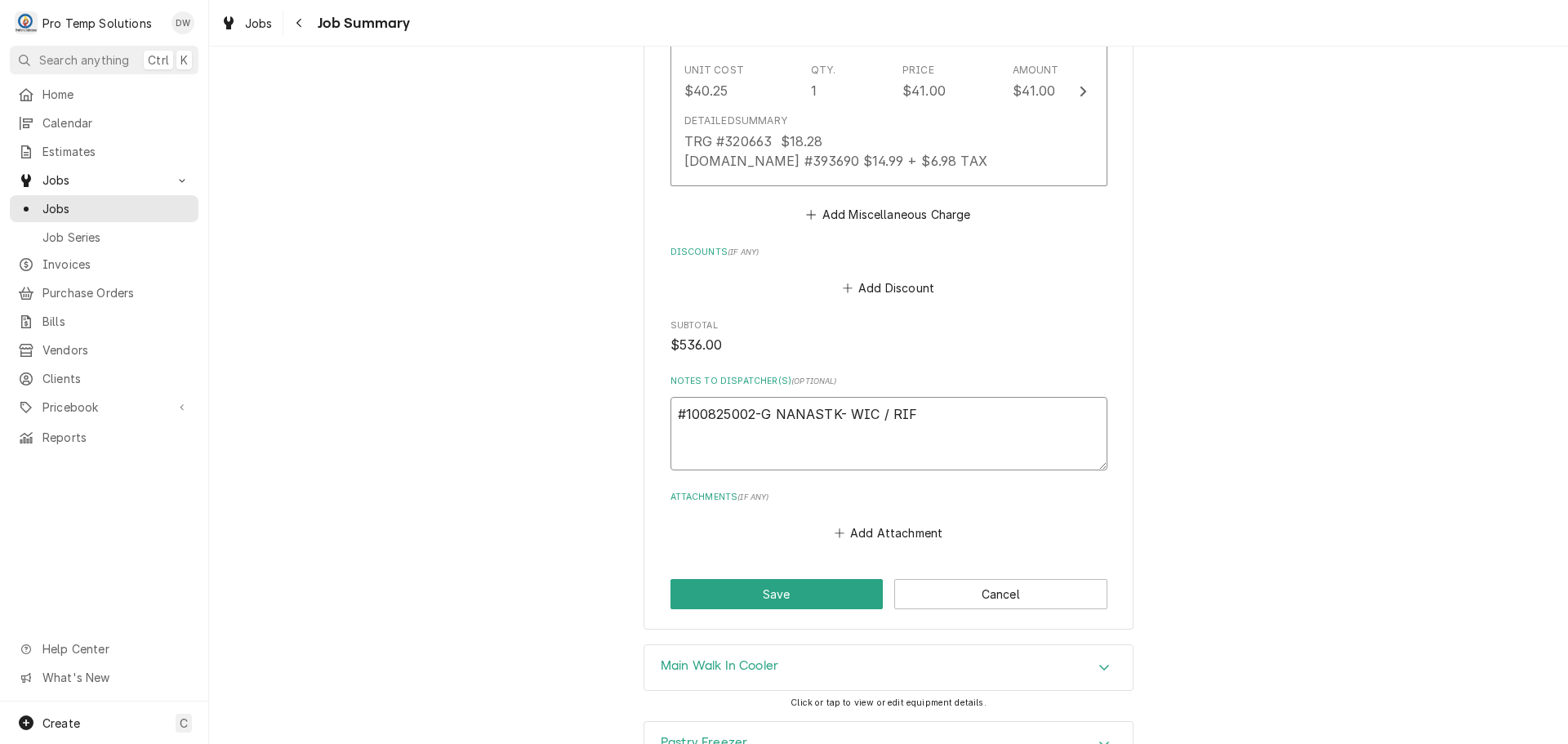
click at [749, 397] on textarea "#100825002-G NANASTK- WIC / RIF" at bounding box center [889, 433] width 437 height 74
type textarea "x"
type textarea "#10082500-G NANASTK- WIC / RIF"
type textarea "x"
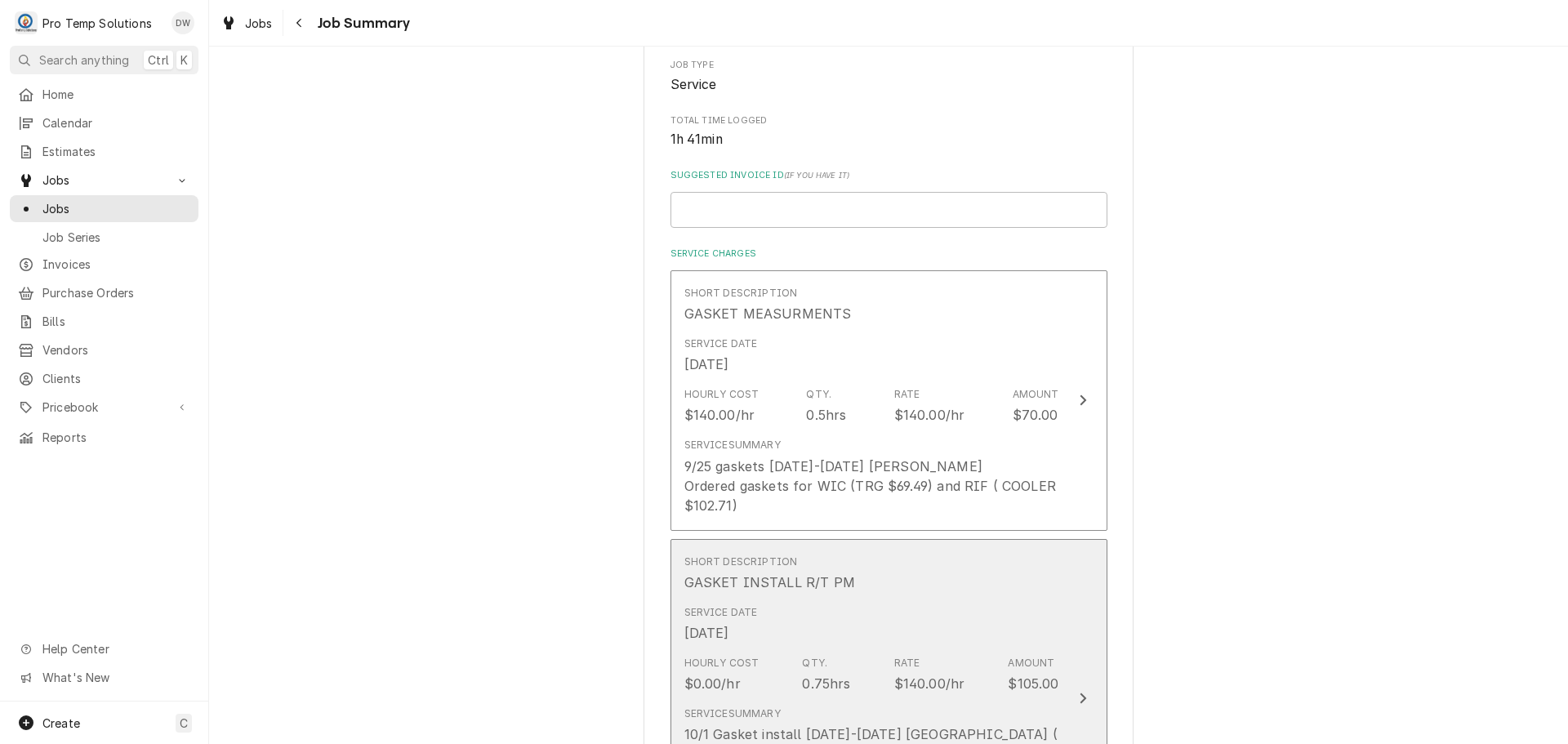
scroll to position [163, 0]
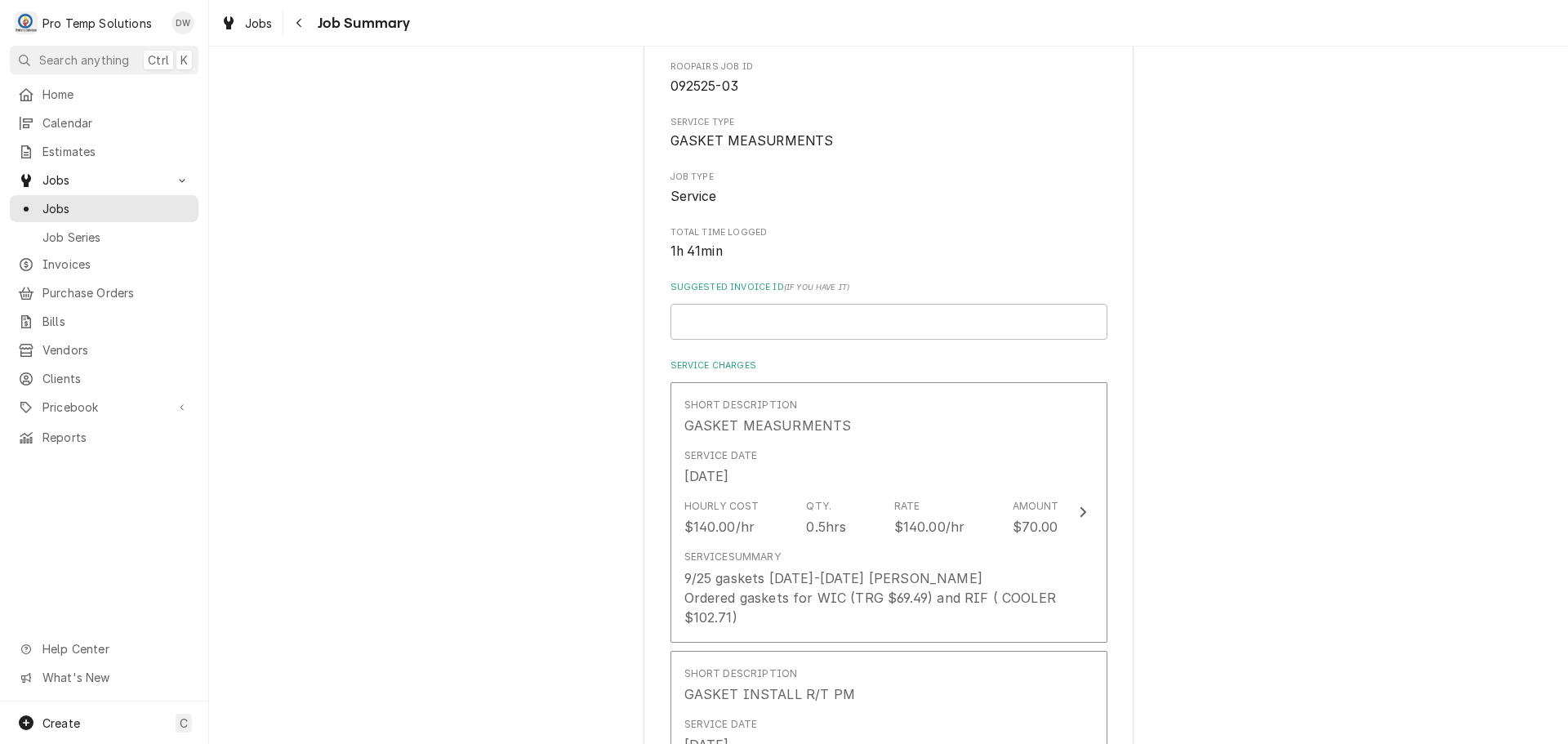
type textarea "#100825003-G NANASTK- WIC / RIF"
click at [809, 311] on input "Suggested Invoice ID ( if you have it )" at bounding box center [889, 322] width 437 height 36
type textarea "x"
type input "#"
type textarea "x"
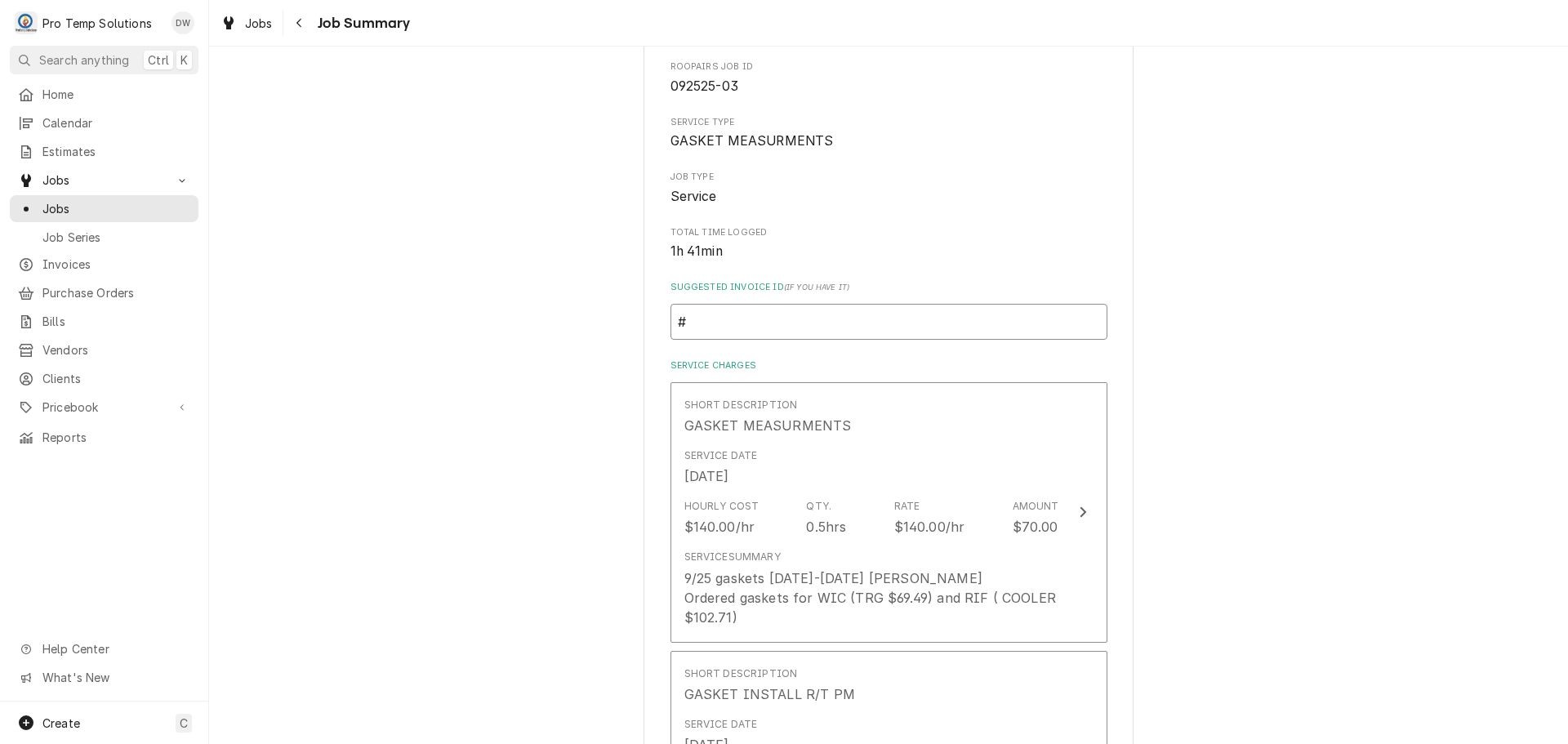
type input "#1"
type textarea "x"
type input "#10"
type textarea "x"
type input "#100"
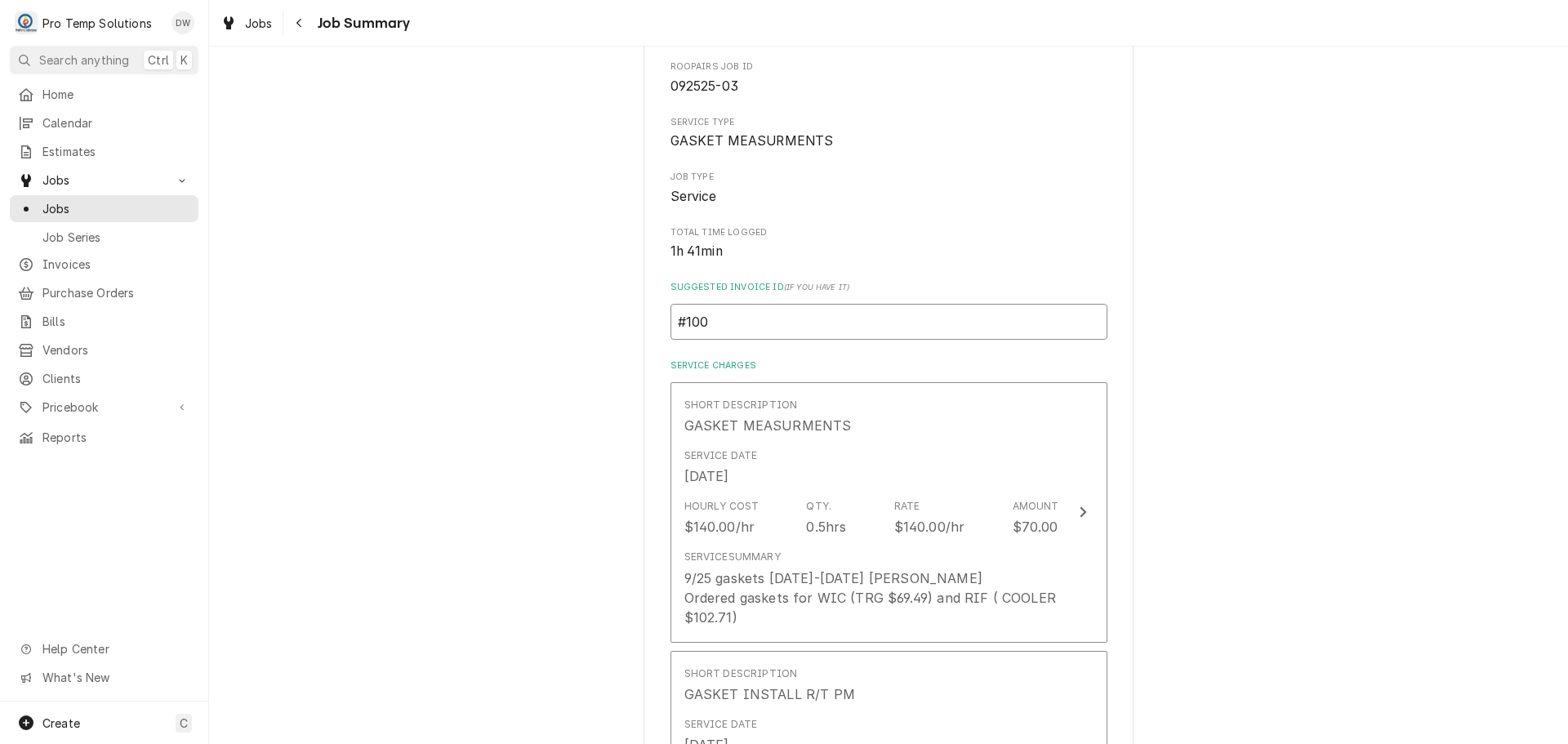
type textarea "x"
type input "#1008"
type textarea "x"
type input "#10082"
type textarea "x"
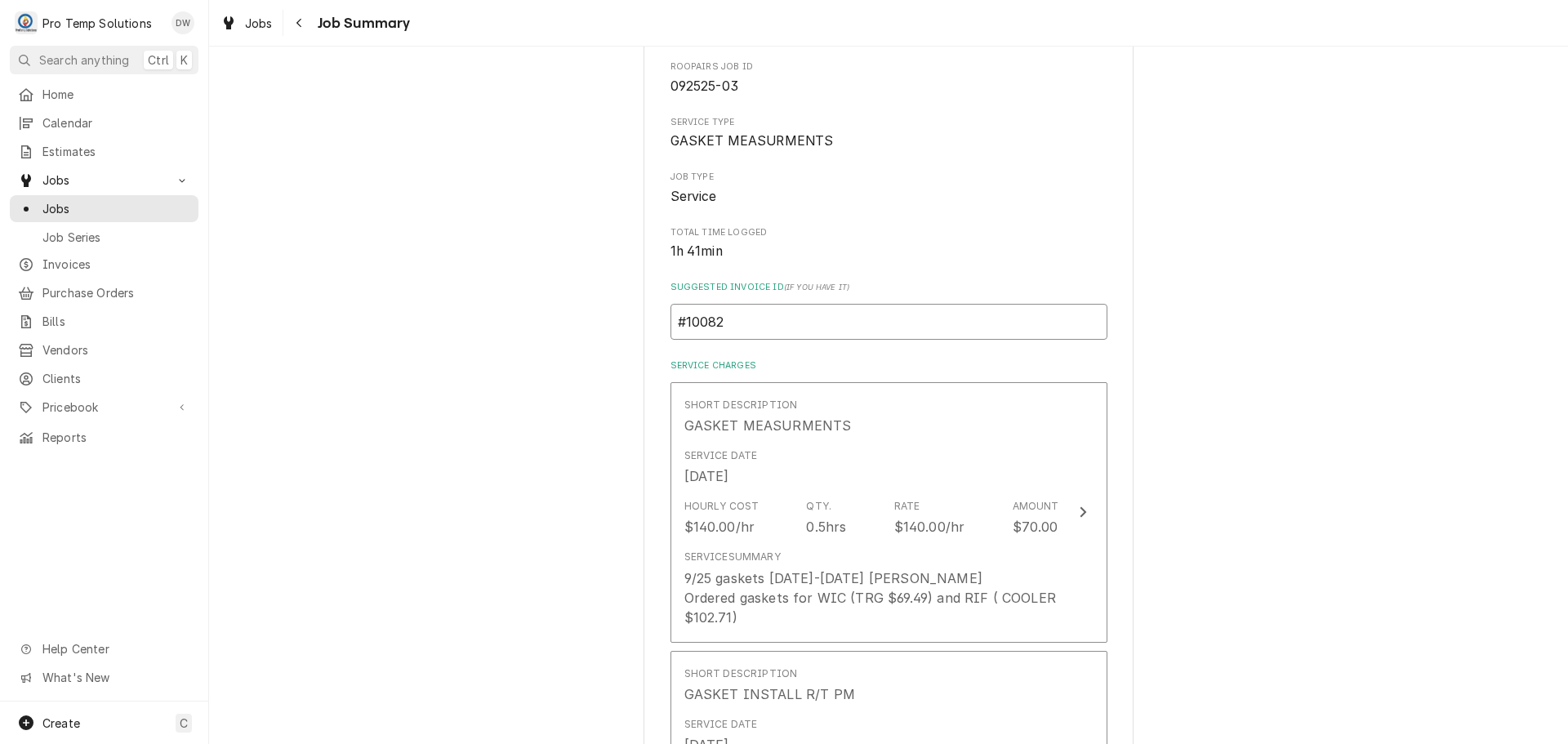
type input "#100825"
type textarea "x"
type input "#1008250"
type textarea "x"
type input "#10082500"
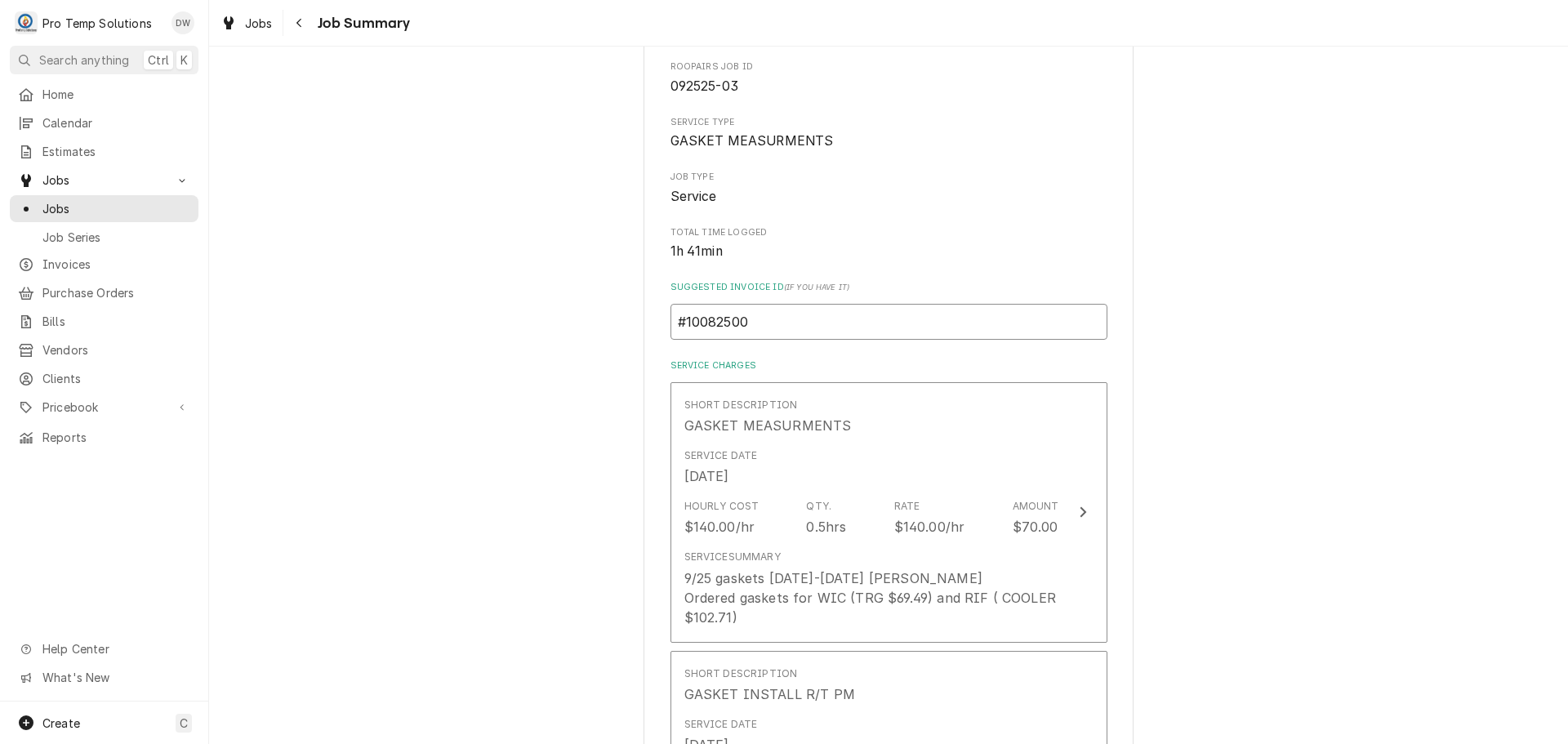
type textarea "x"
type input "#100825003"
type textarea "x"
type input "#100825003-"
type textarea "x"
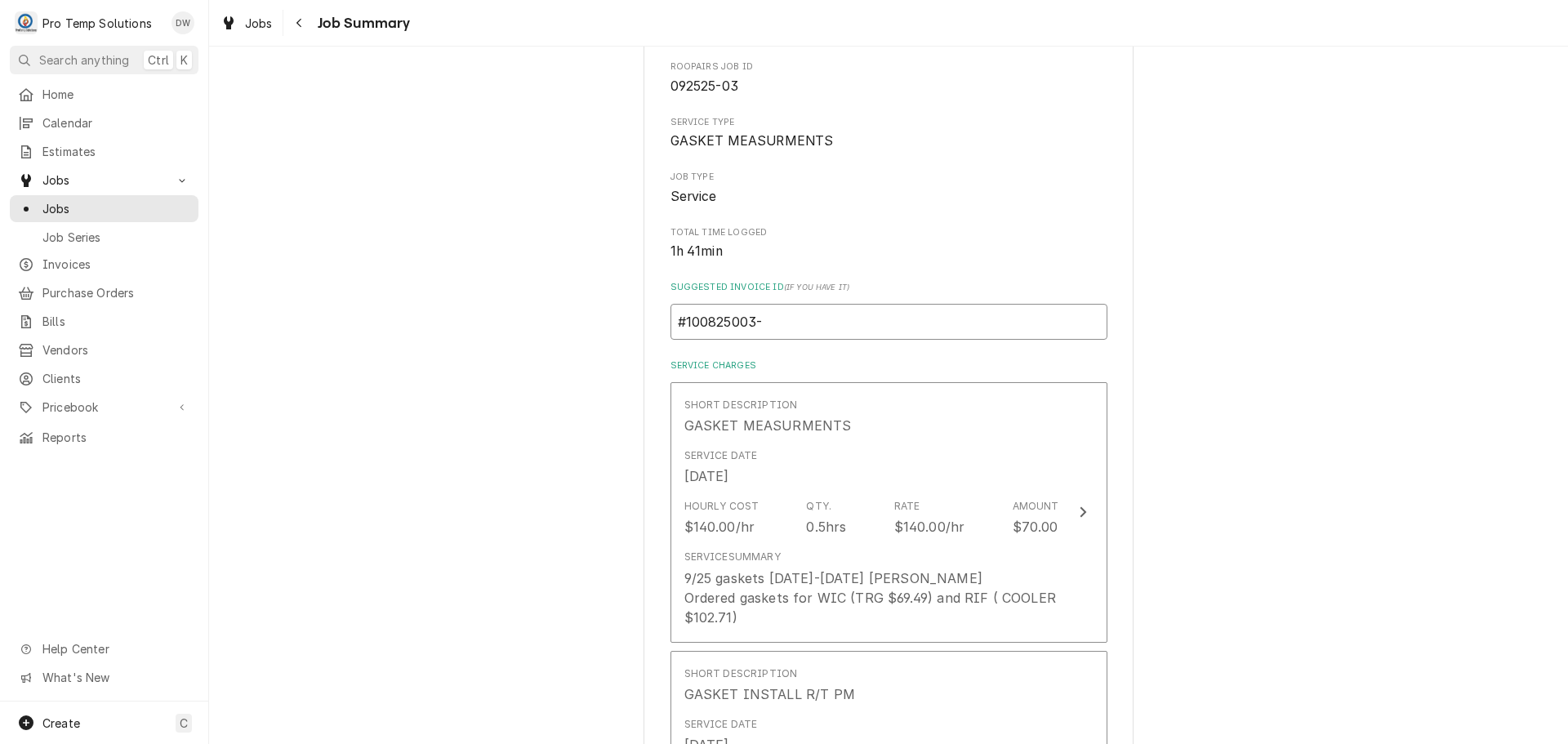
type input "#100825003-G"
type textarea "x"
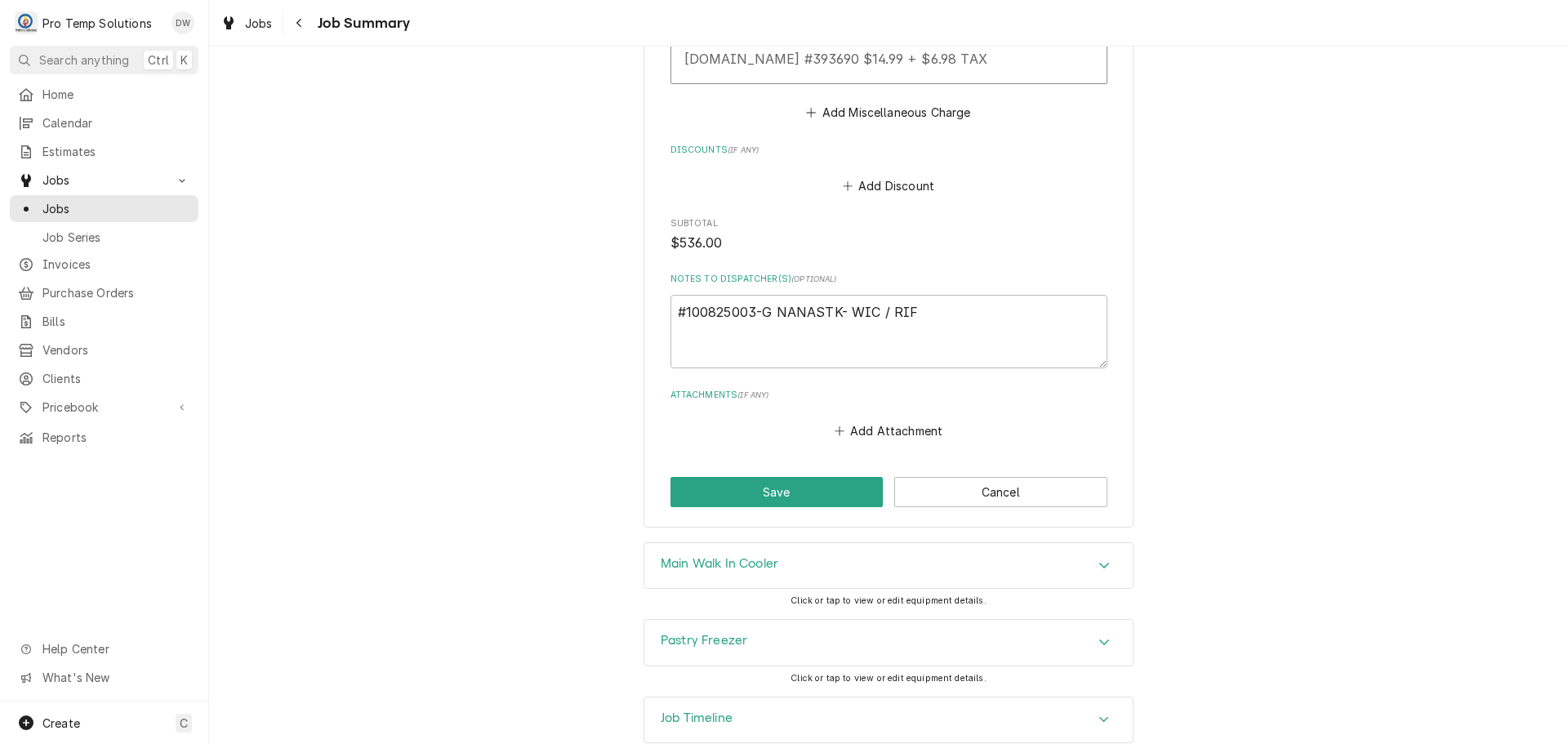
scroll to position [2316, 0]
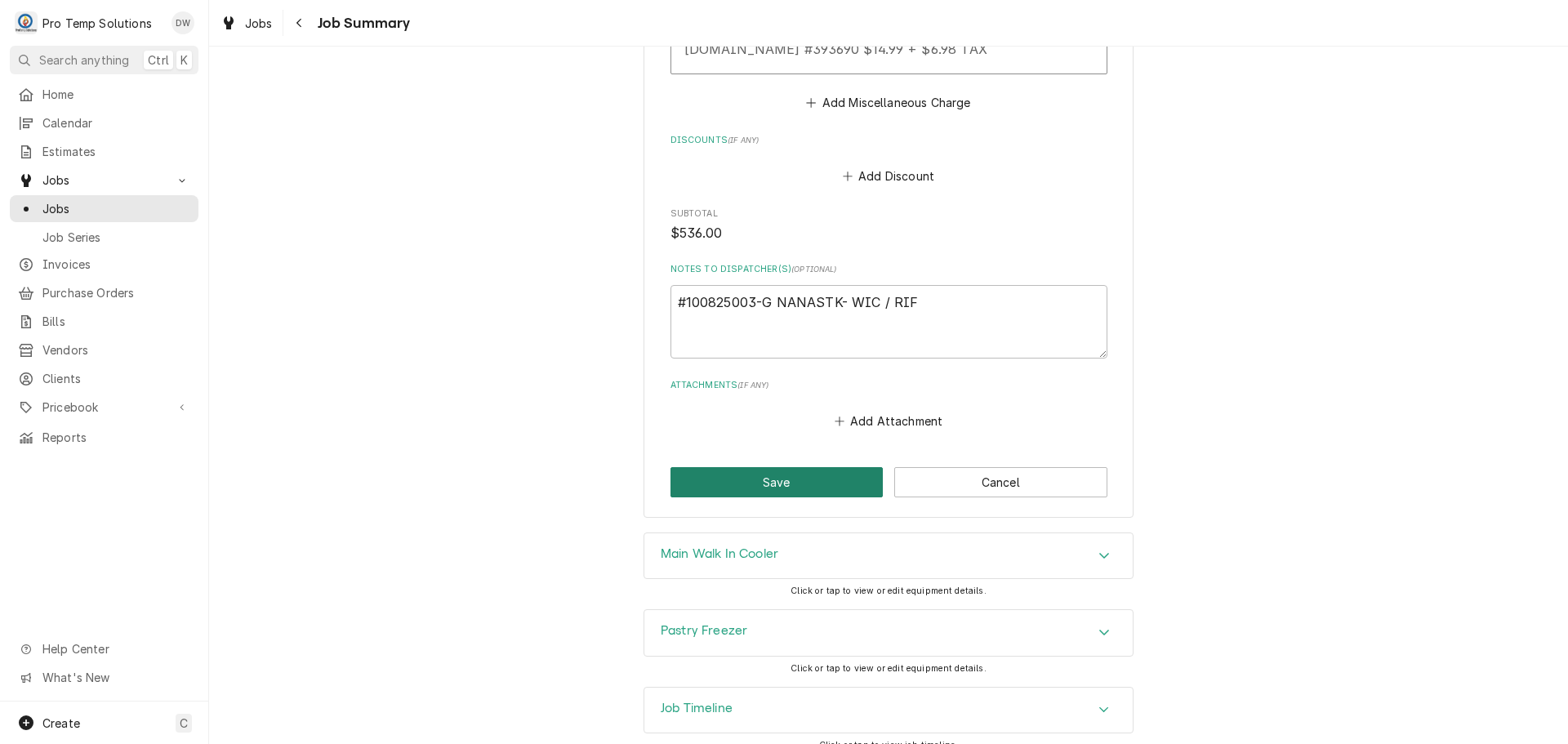
type input "#100825003-G"
click at [773, 467] on button "Save" at bounding box center [777, 482] width 213 height 30
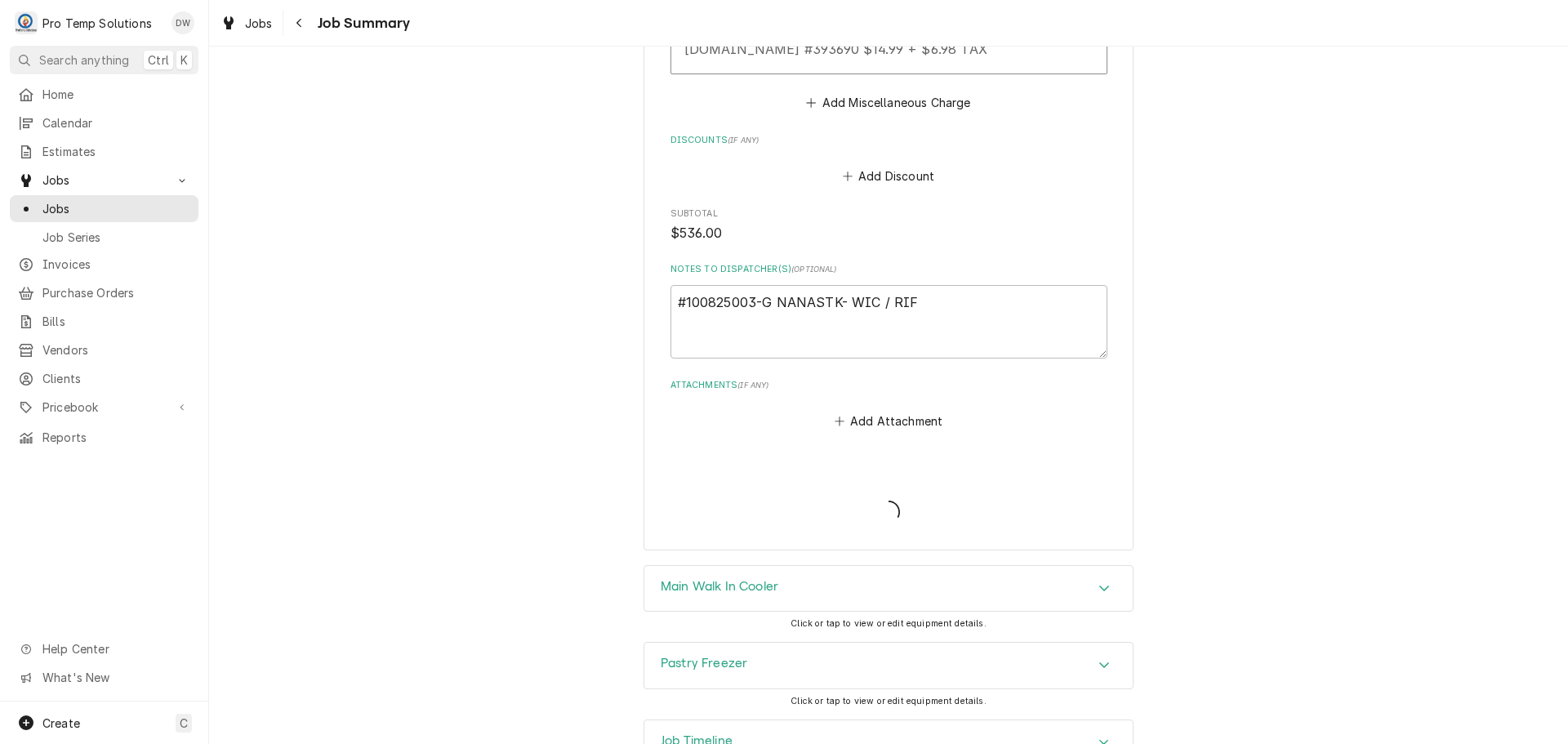
type textarea "x"
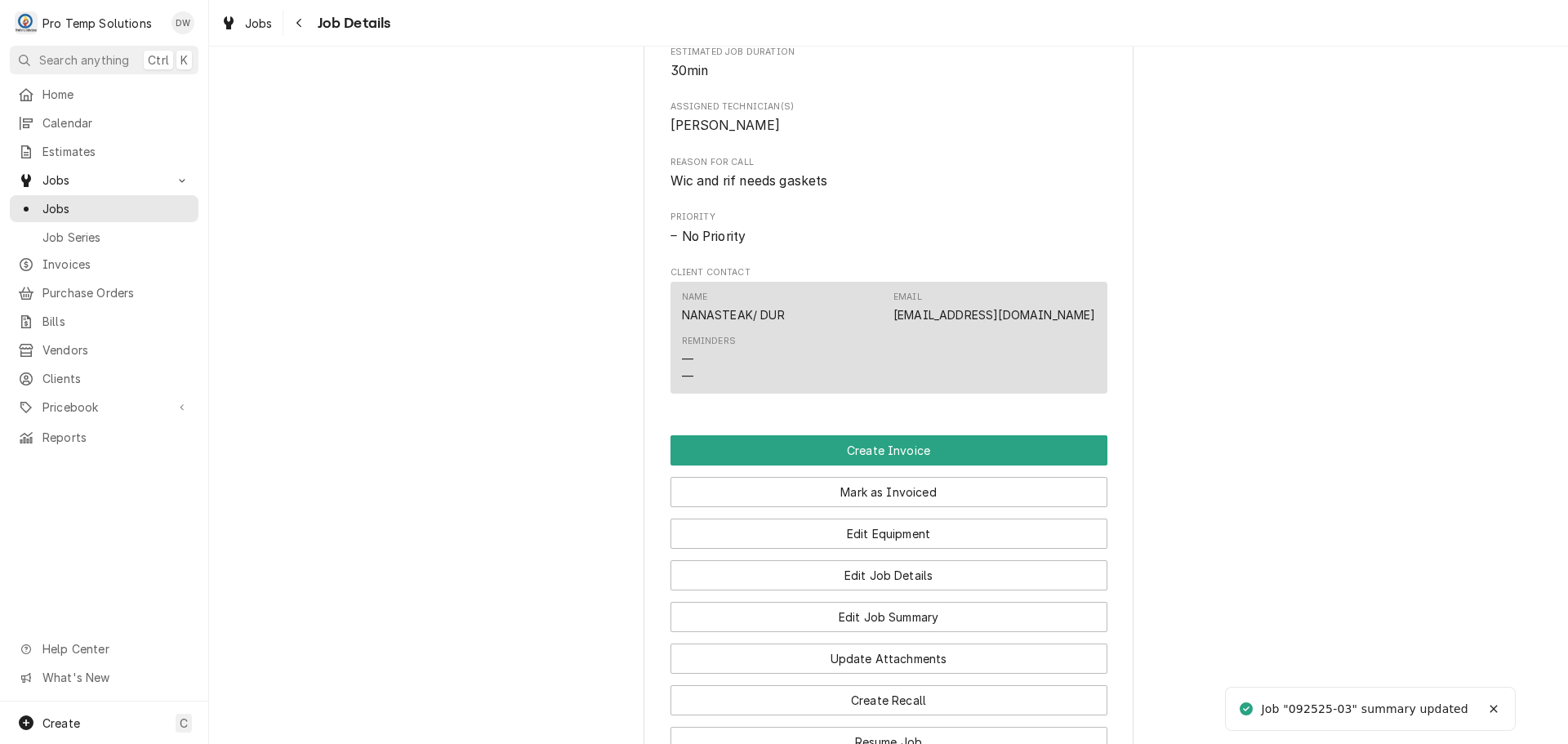
scroll to position [817, 0]
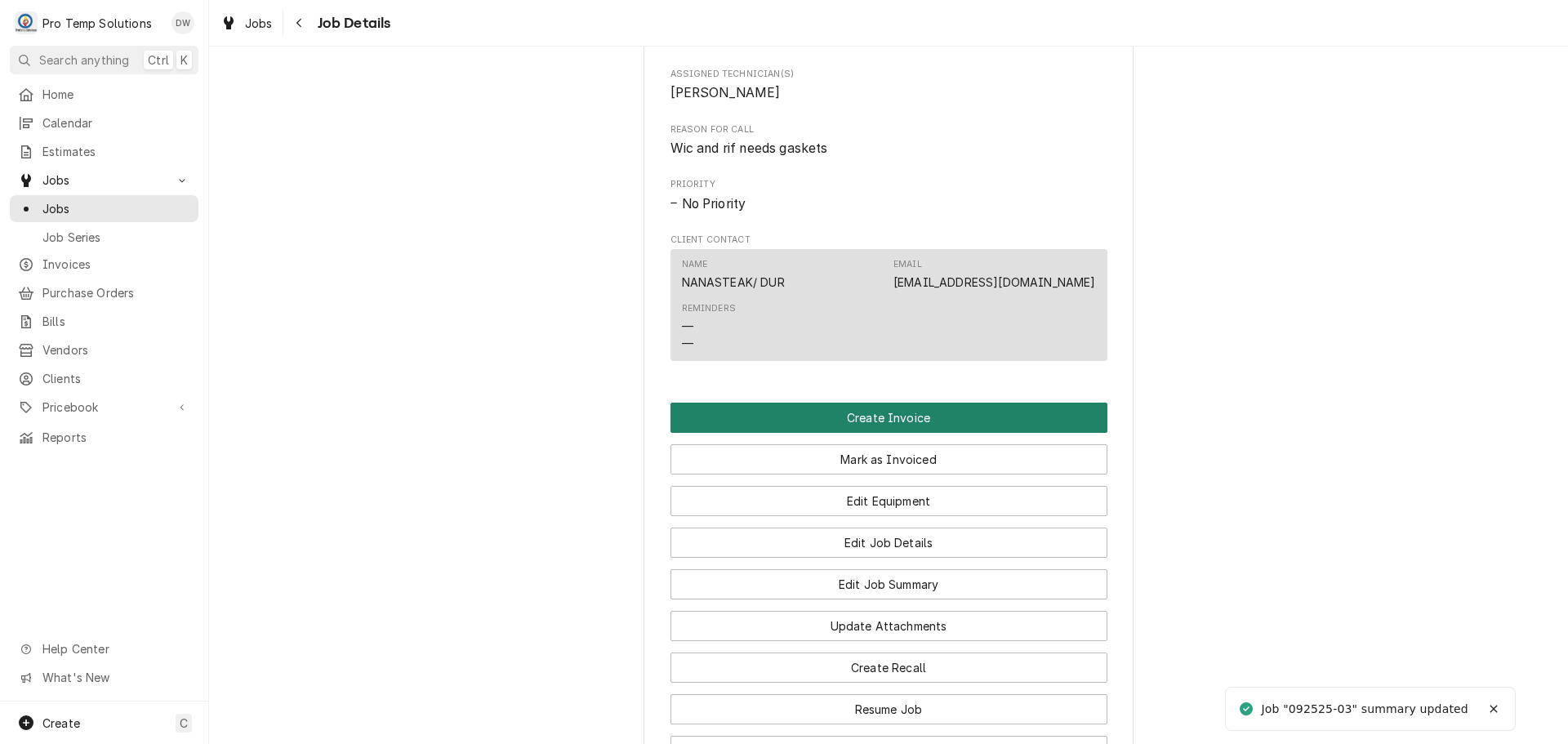
click at [871, 432] on button "Create Invoice" at bounding box center [889, 417] width 437 height 30
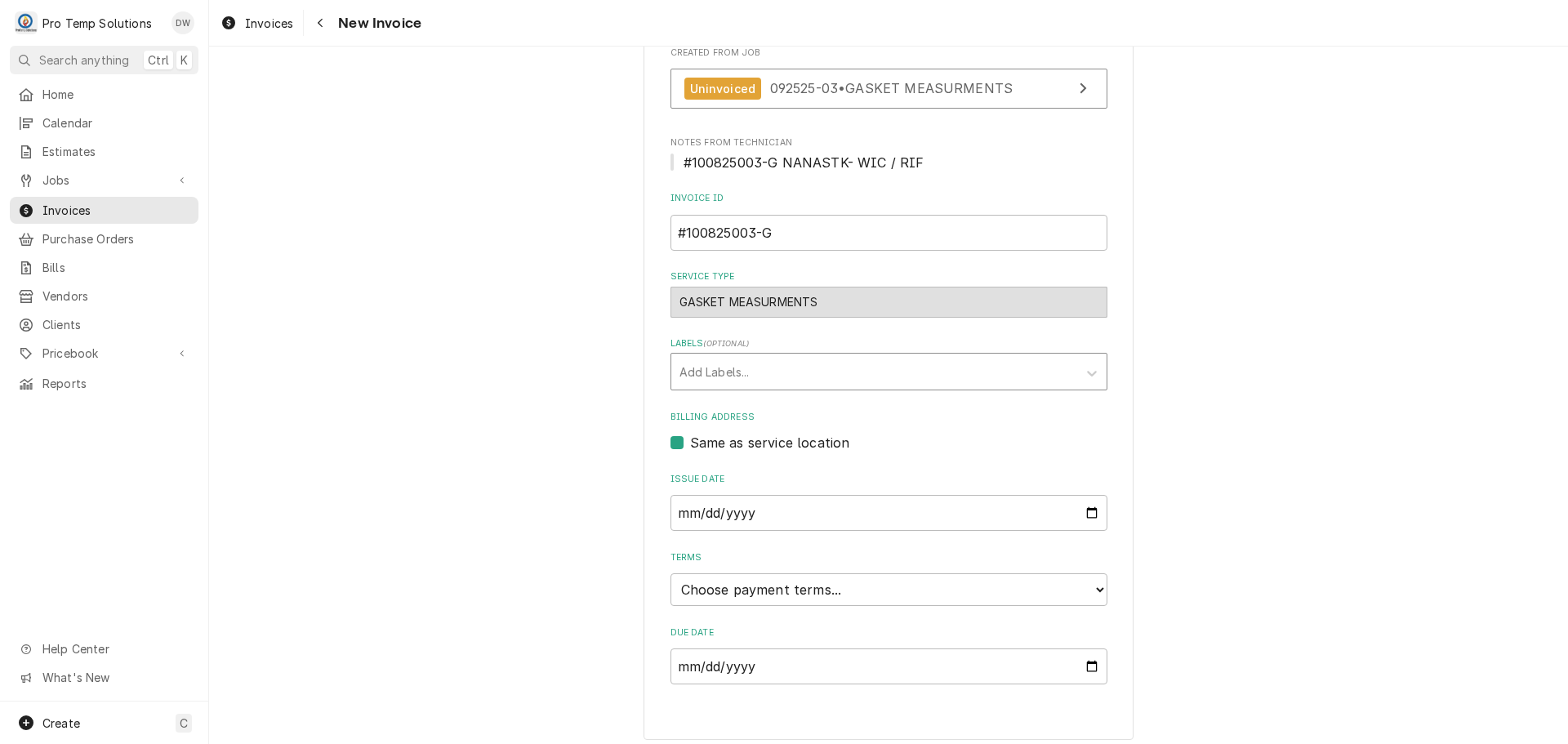
scroll to position [408, 0]
click at [728, 594] on select "Choose payment terms... Same Day Net 7 Net 14 Net 21 Net 30 Net 45 Net 60 Net 90" at bounding box center [889, 587] width 437 height 33
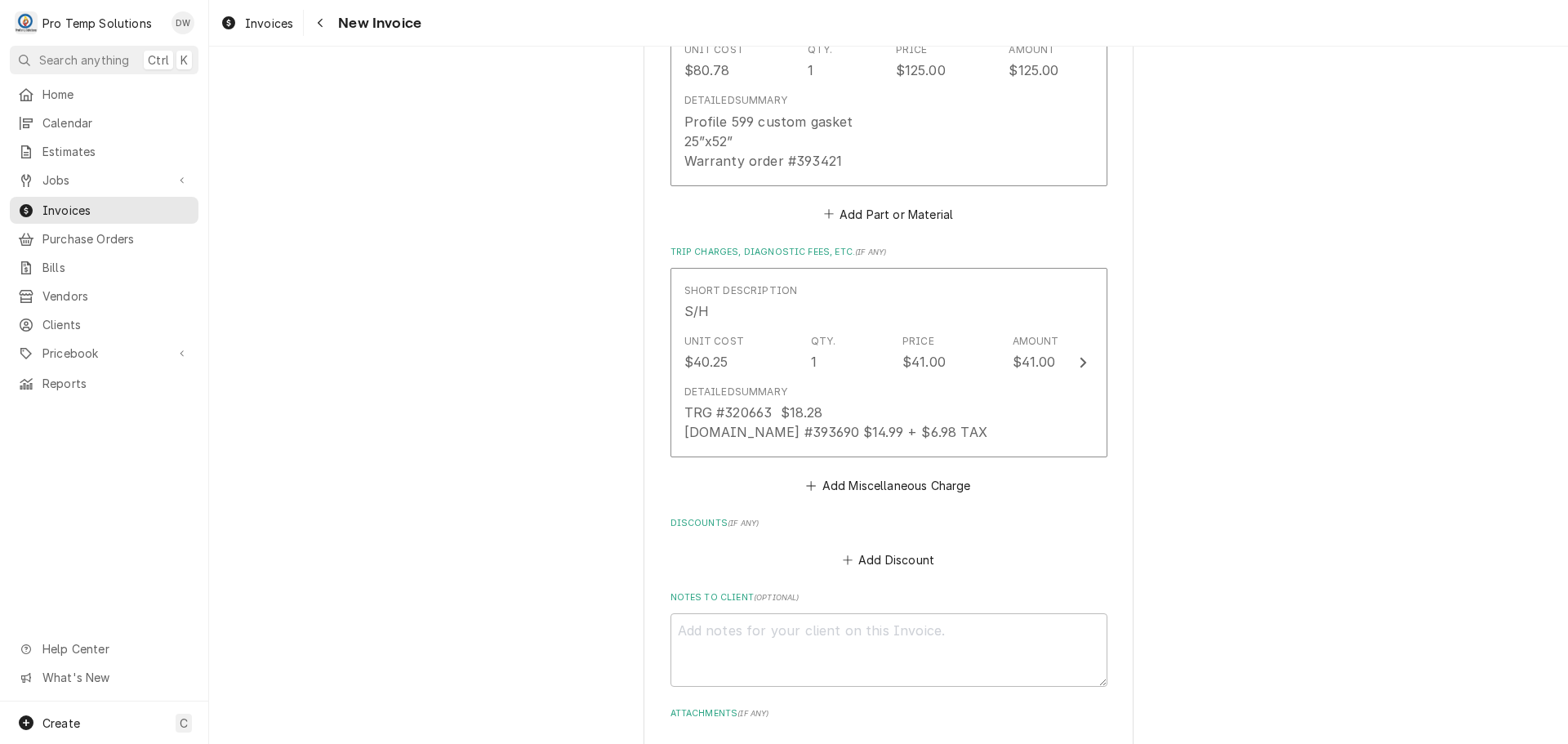
scroll to position [2857, 0]
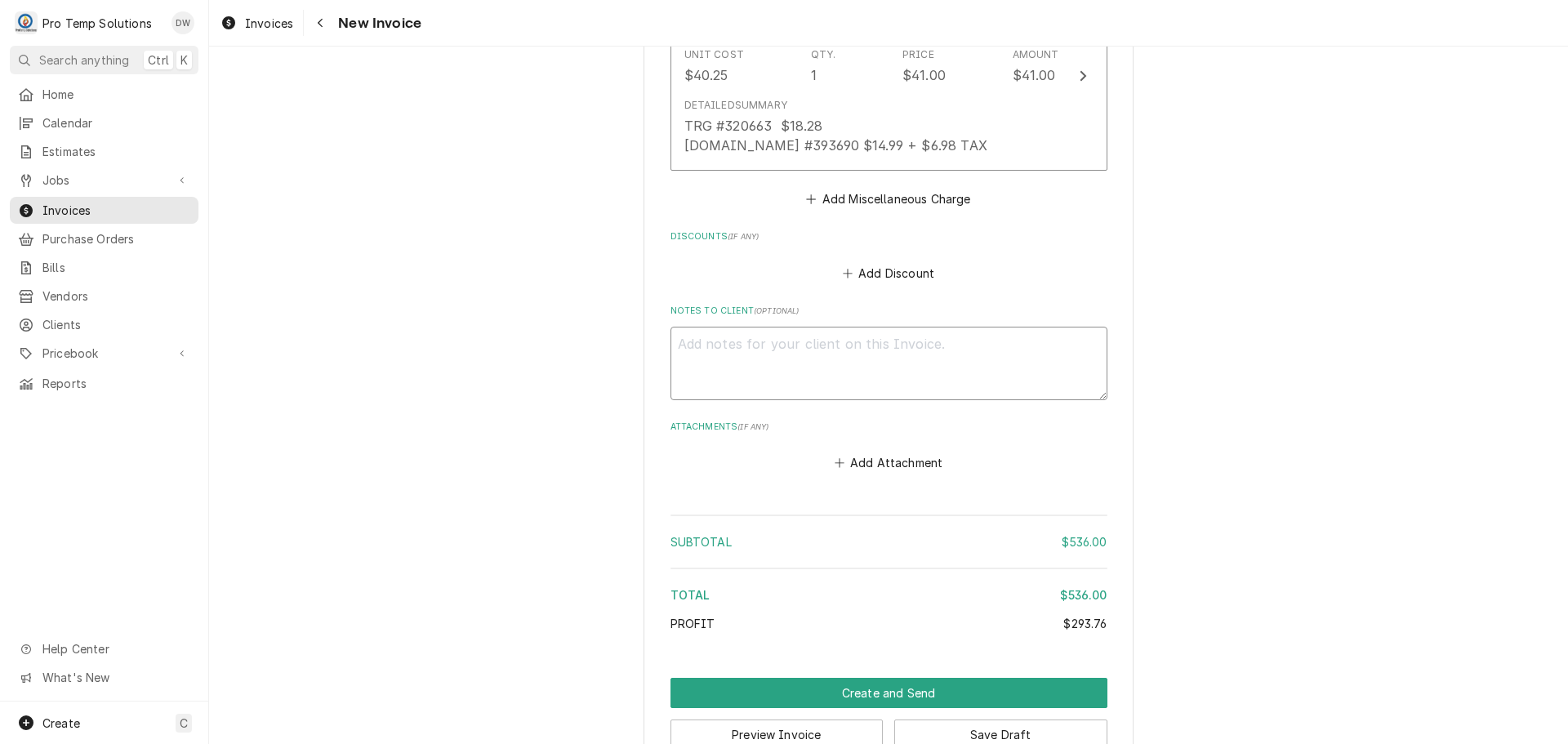
click at [712, 334] on textarea "Notes to Client ( optional )" at bounding box center [889, 364] width 437 height 74
type textarea "x"
type textarea "#"
type textarea "x"
type textarea "#1"
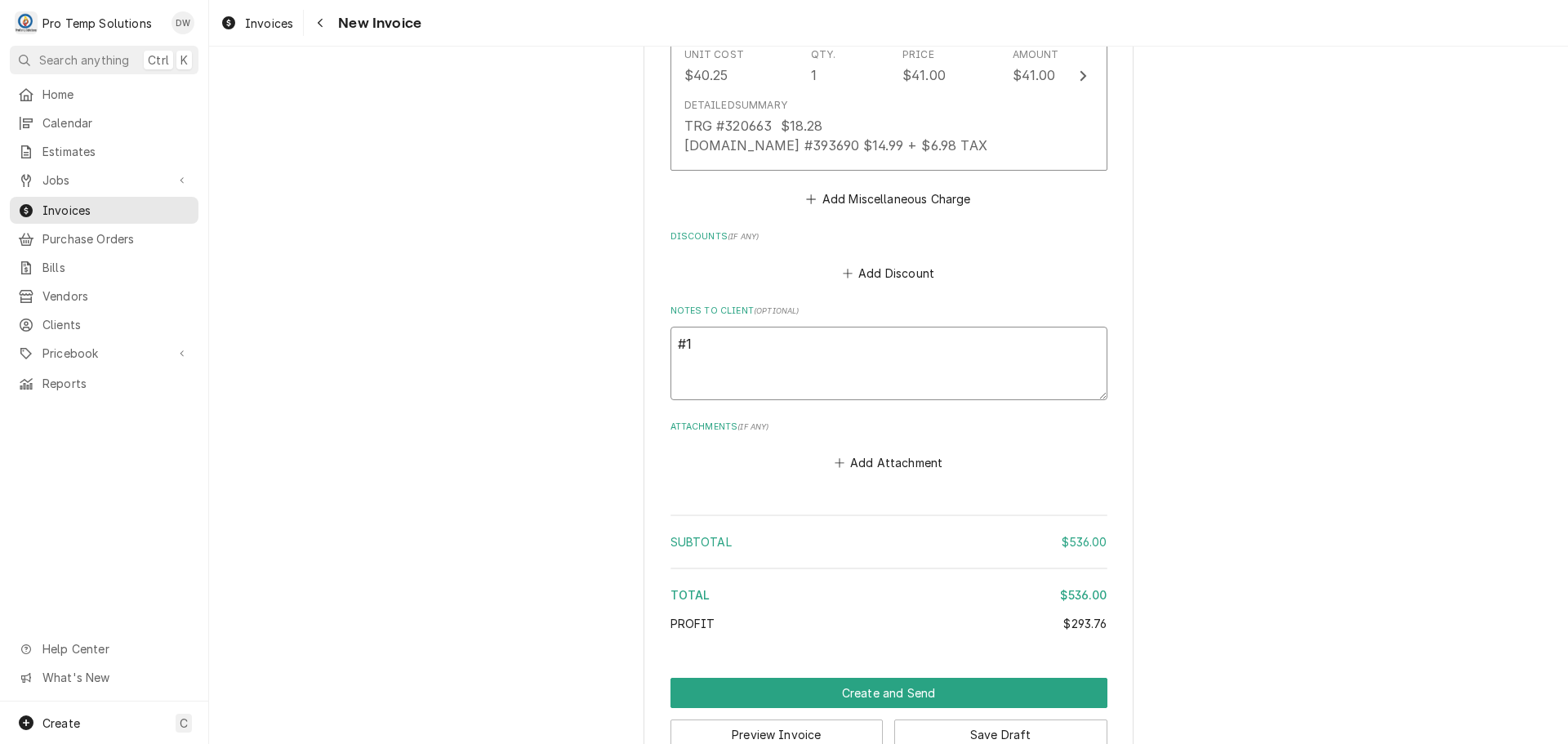
type textarea "x"
type textarea "#10"
type textarea "x"
type textarea "#100"
type textarea "x"
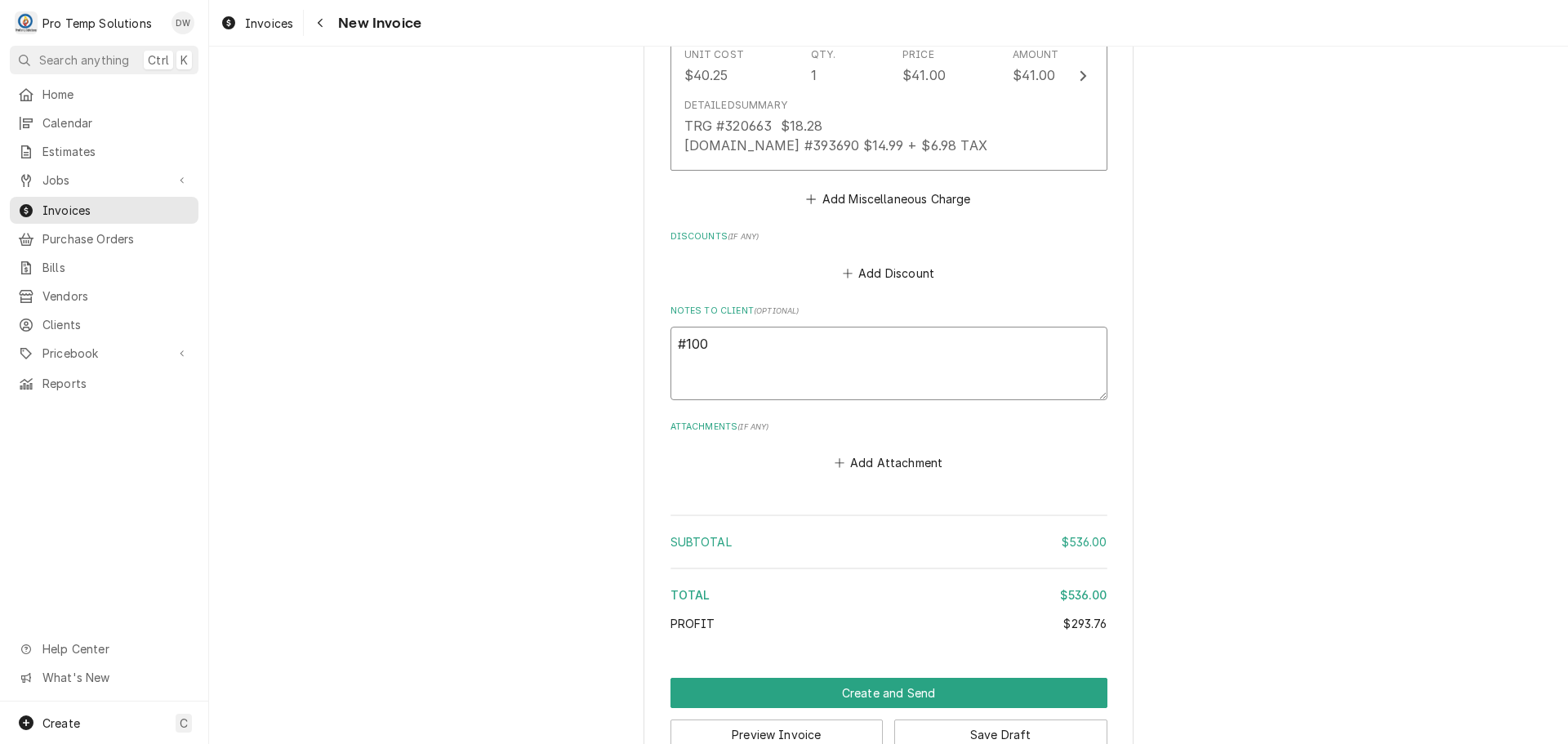
type textarea "#1008"
type textarea "x"
type textarea "#10082"
type textarea "x"
type textarea "#100825"
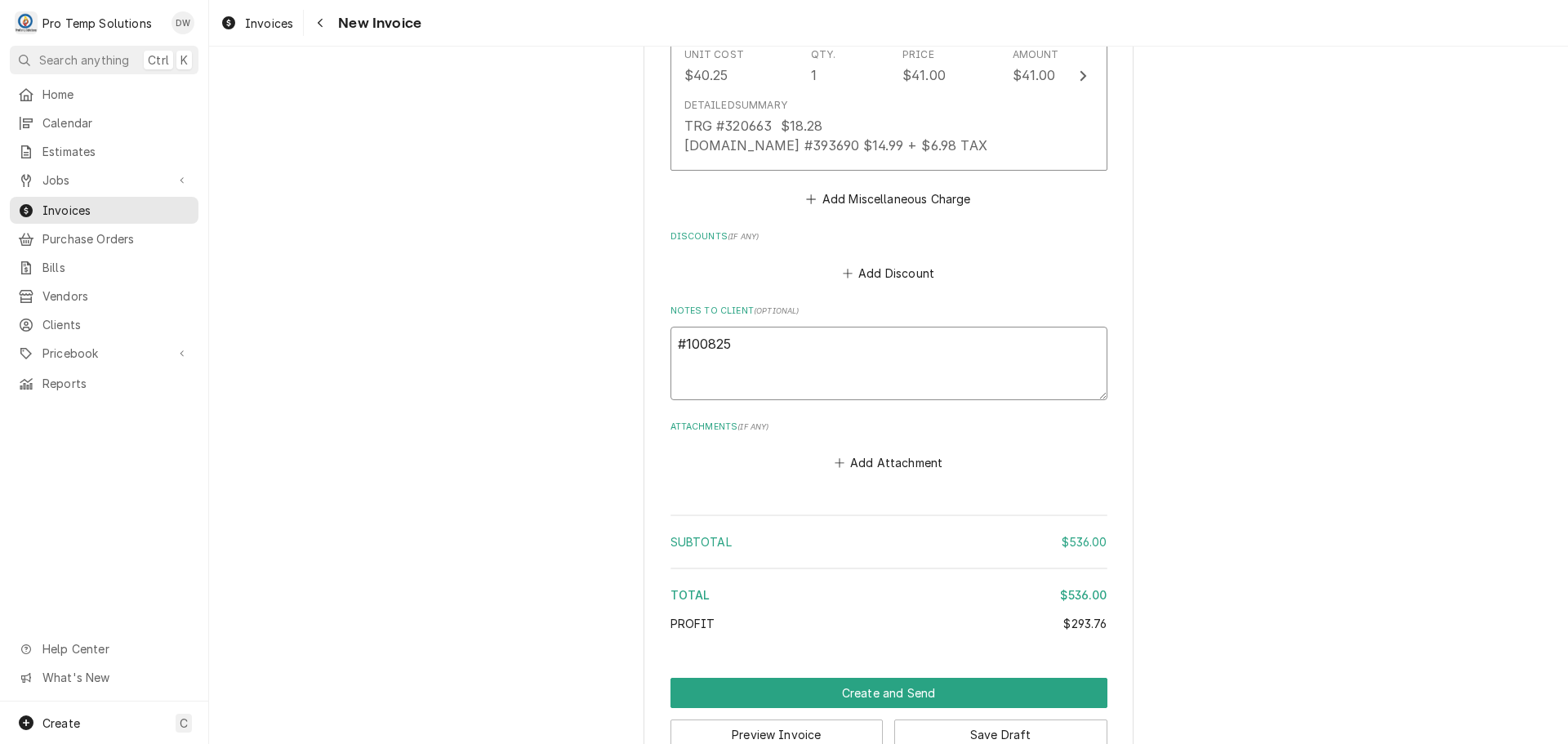
type textarea "x"
type textarea "#1008250"
type textarea "x"
type textarea "#10082500"
type textarea "x"
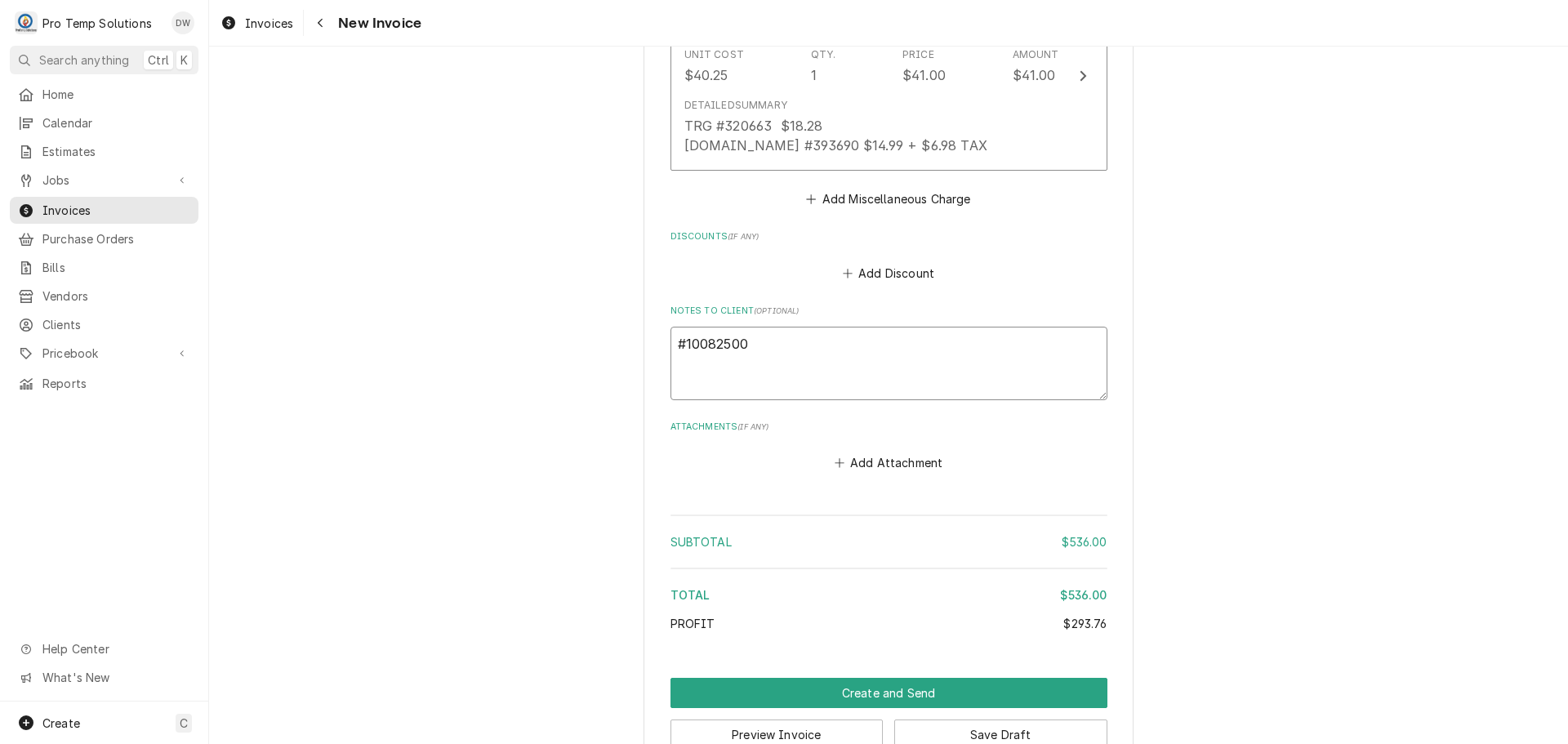
type textarea "#100825003"
type textarea "x"
type textarea "#100825003-"
type textarea "x"
type textarea "#100825003-G"
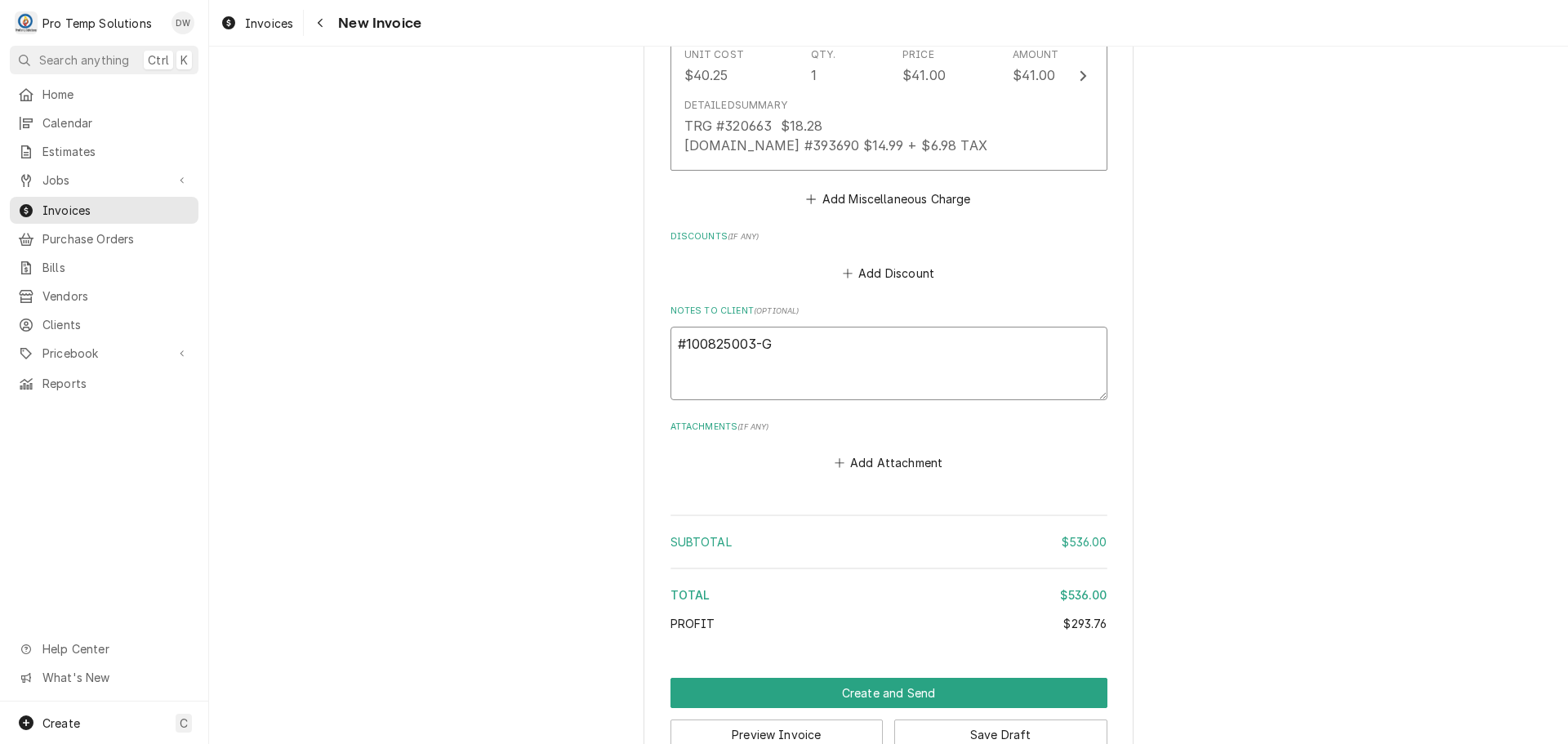
type textarea "x"
type textarea "#100825003-G"
type textarea "x"
type textarea "#100825003-G N"
type textarea "x"
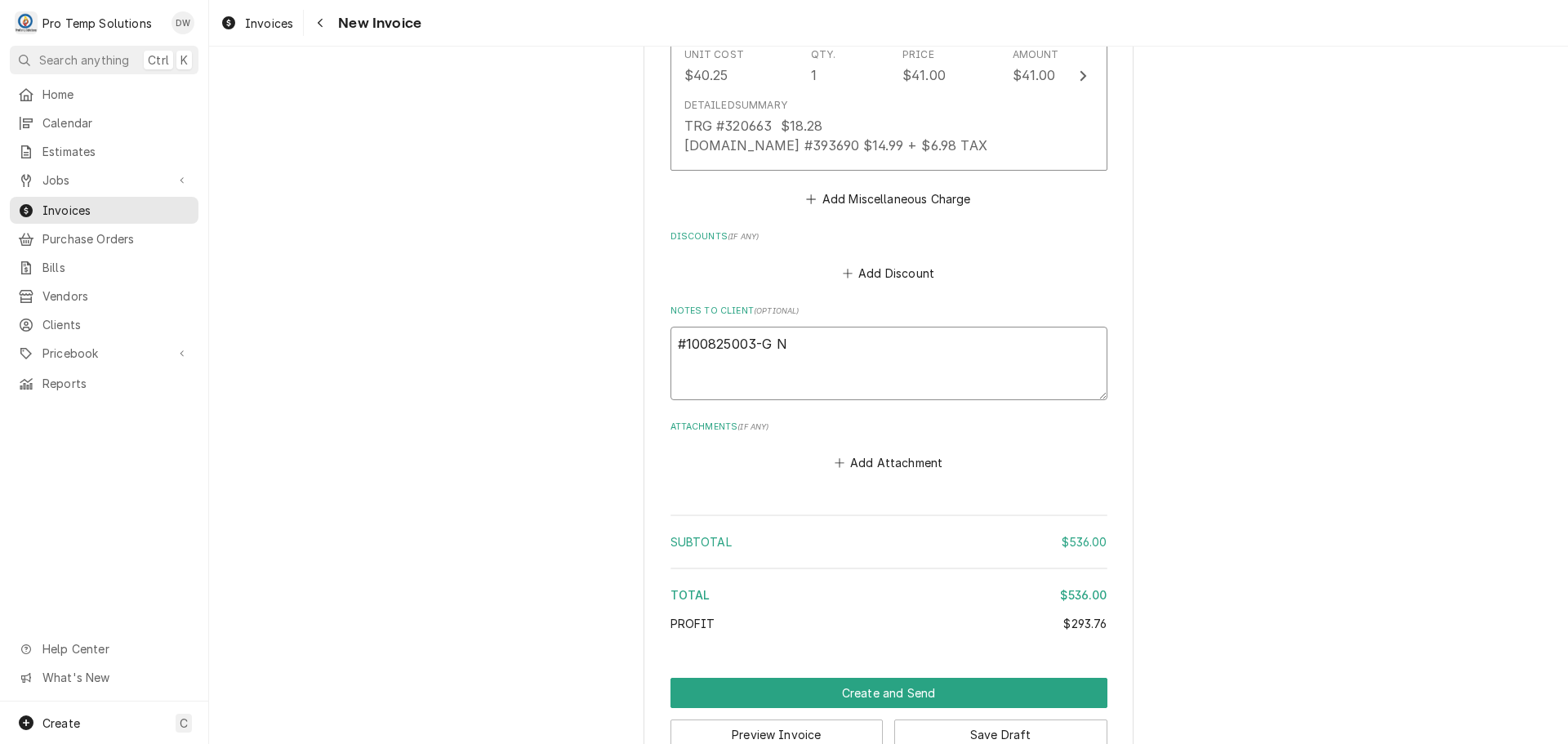
type textarea "#100825003-G NA"
type textarea "x"
type textarea "#100825003-[PERSON_NAME]"
type textarea "x"
type textarea "#100825003-[PERSON_NAME]"
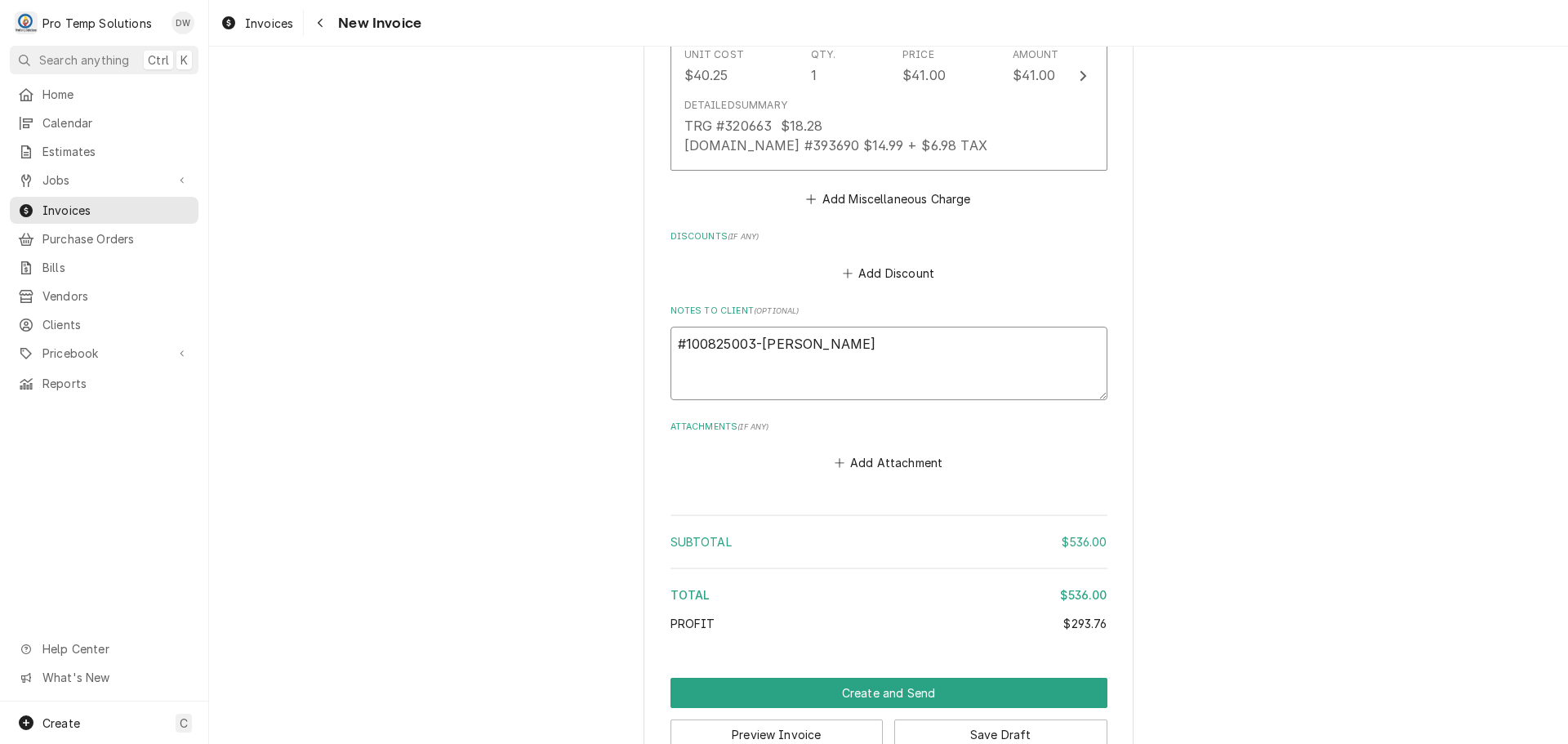
type textarea "x"
type textarea "#100825003-[PERSON_NAME]"
type textarea "x"
type textarea "#100825003-[PERSON_NAME]"
type textarea "x"
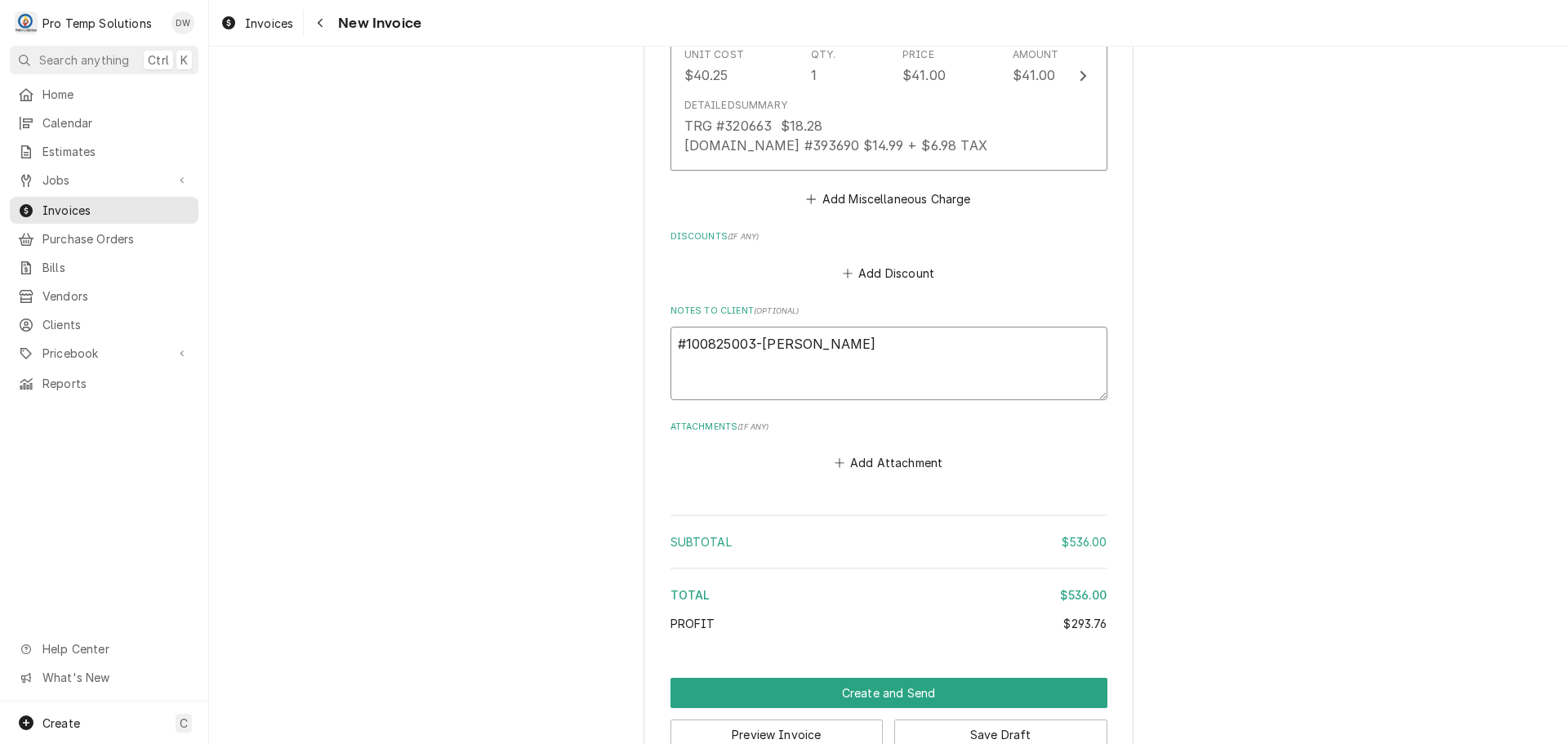
type textarea "#100825003-[PERSON_NAME]"
type textarea "x"
type textarea "#100825003-[PERSON_NAME]-"
type textarea "x"
type textarea "#100825003-[PERSON_NAME]-"
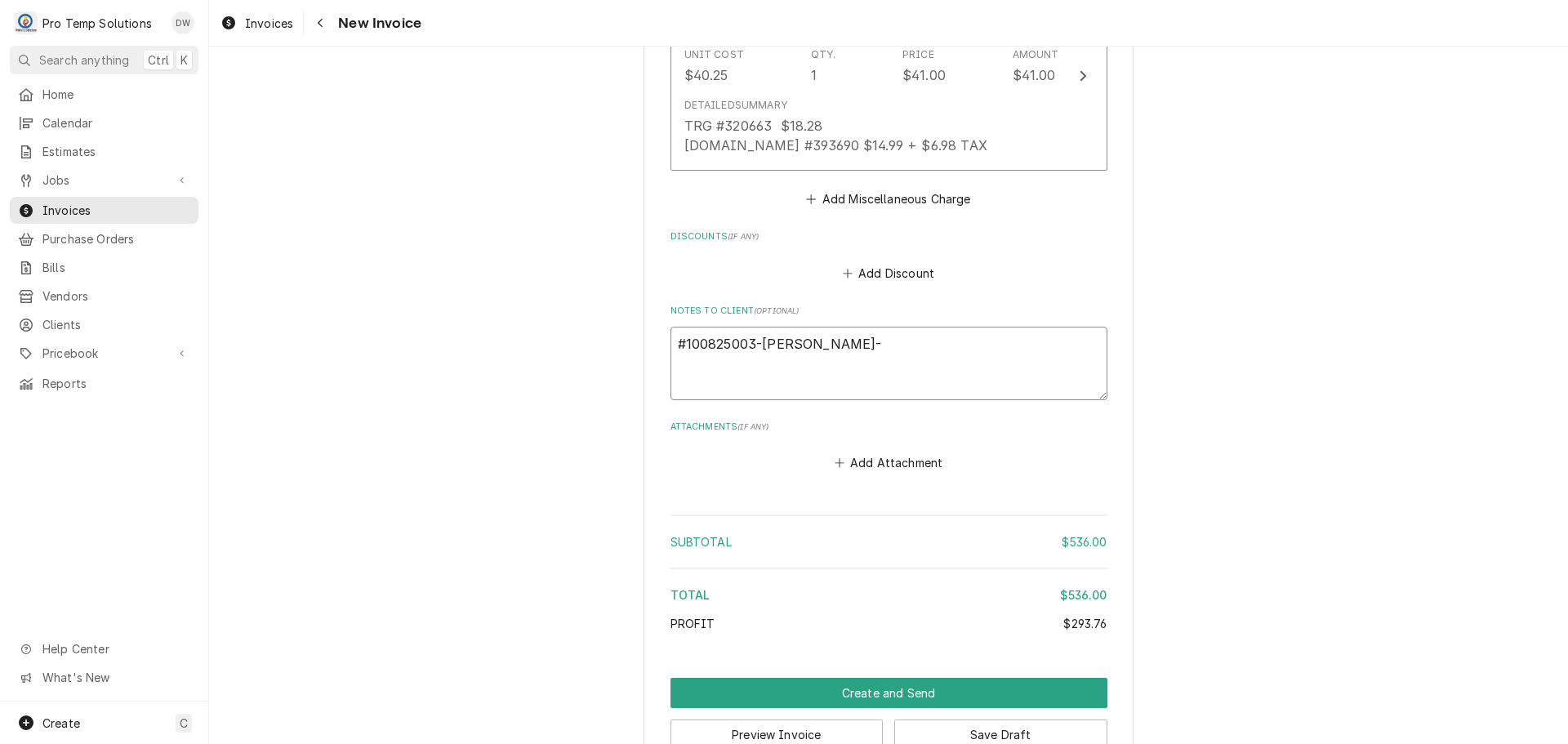
type textarea "x"
type textarea "#100825003-G NANASTK- W"
type textarea "x"
type textarea "#100825003-G NANASTK- WI"
type textarea "x"
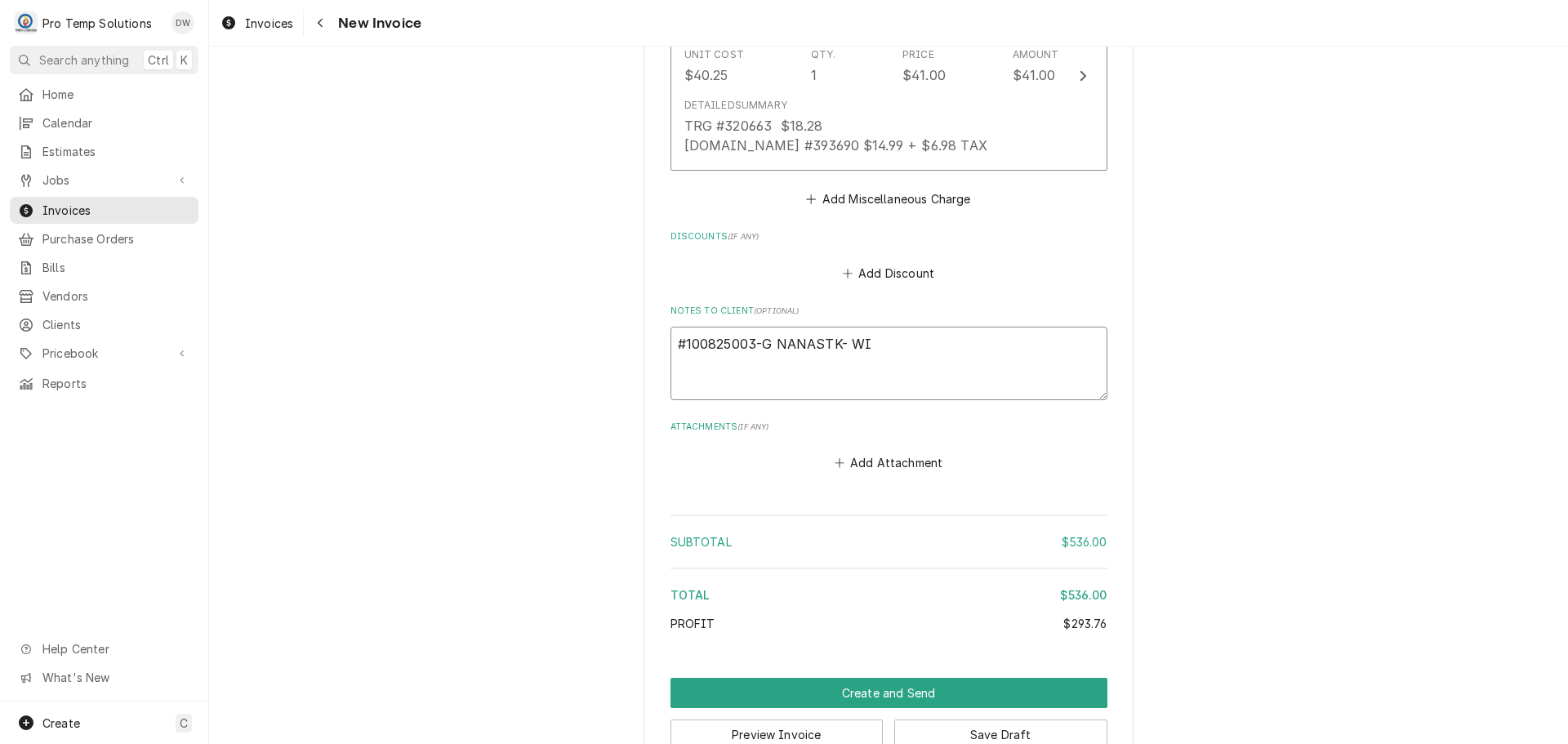
type textarea "#100825003-G NANASTK- WIC"
type textarea "x"
type textarea "#100825003-G NANASTK- WIC"
type textarea "x"
type textarea "#100825003-G NANASTK- WIC /"
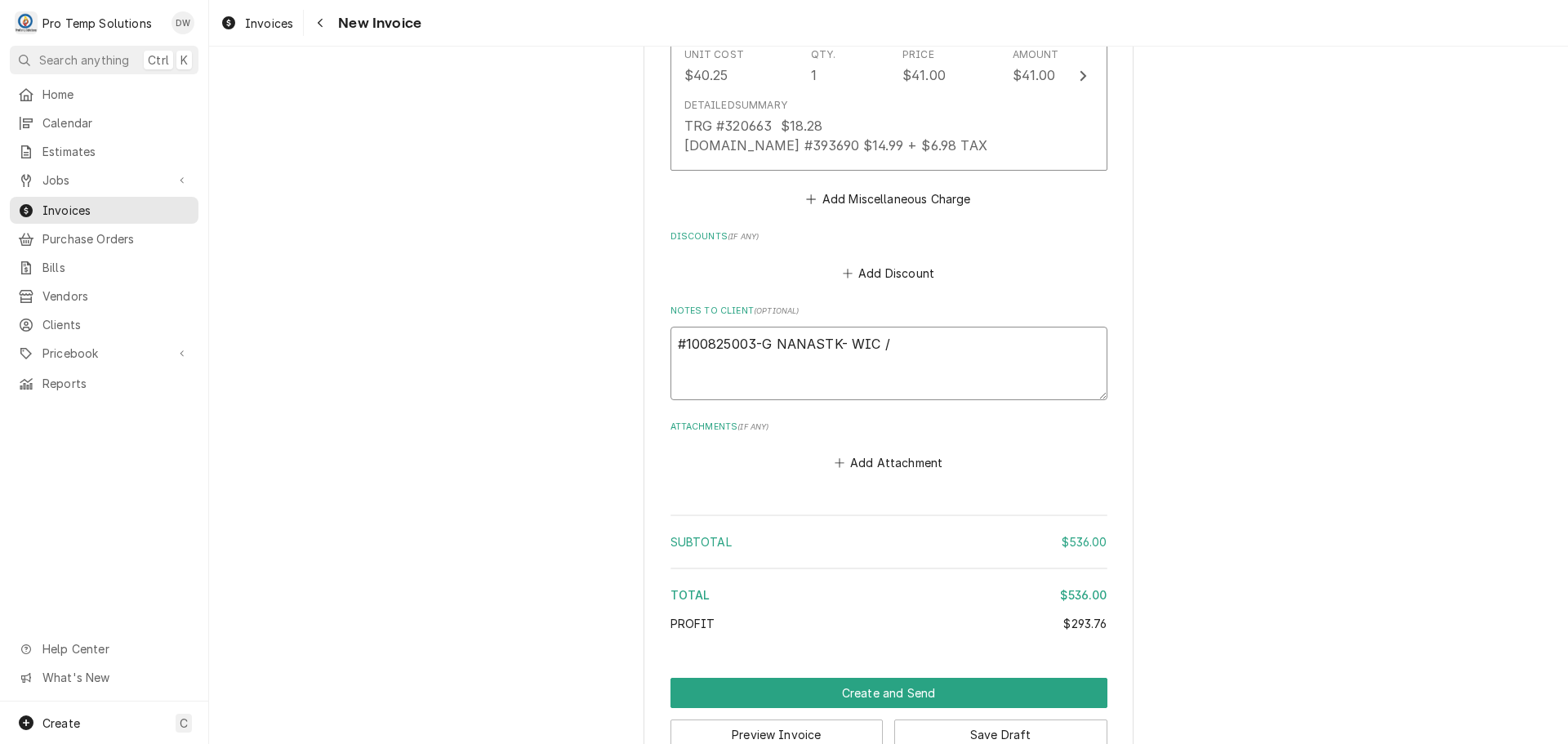
type textarea "x"
type textarea "#100825003-G NANASTK- WIC /"
type textarea "x"
type textarea "#100825003-G NANASTK- WIC / R"
type textarea "x"
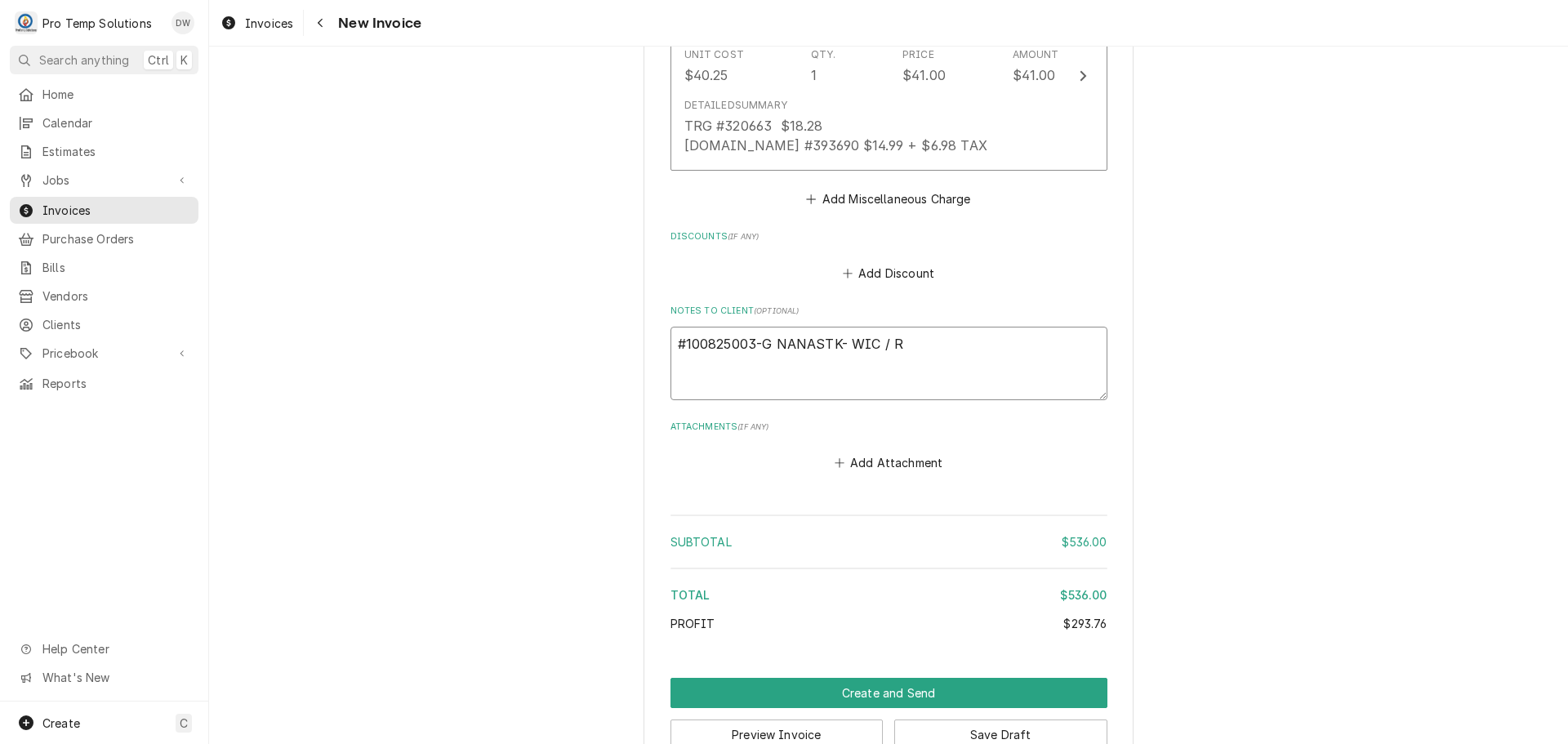
type textarea "#100825003-G NANASTK- WIC / RI"
type textarea "x"
type textarea "#100825003-G NANASTK- WIC / RIF"
type textarea "x"
type textarea "#100825003-G NANASTK- WIC / RIF"
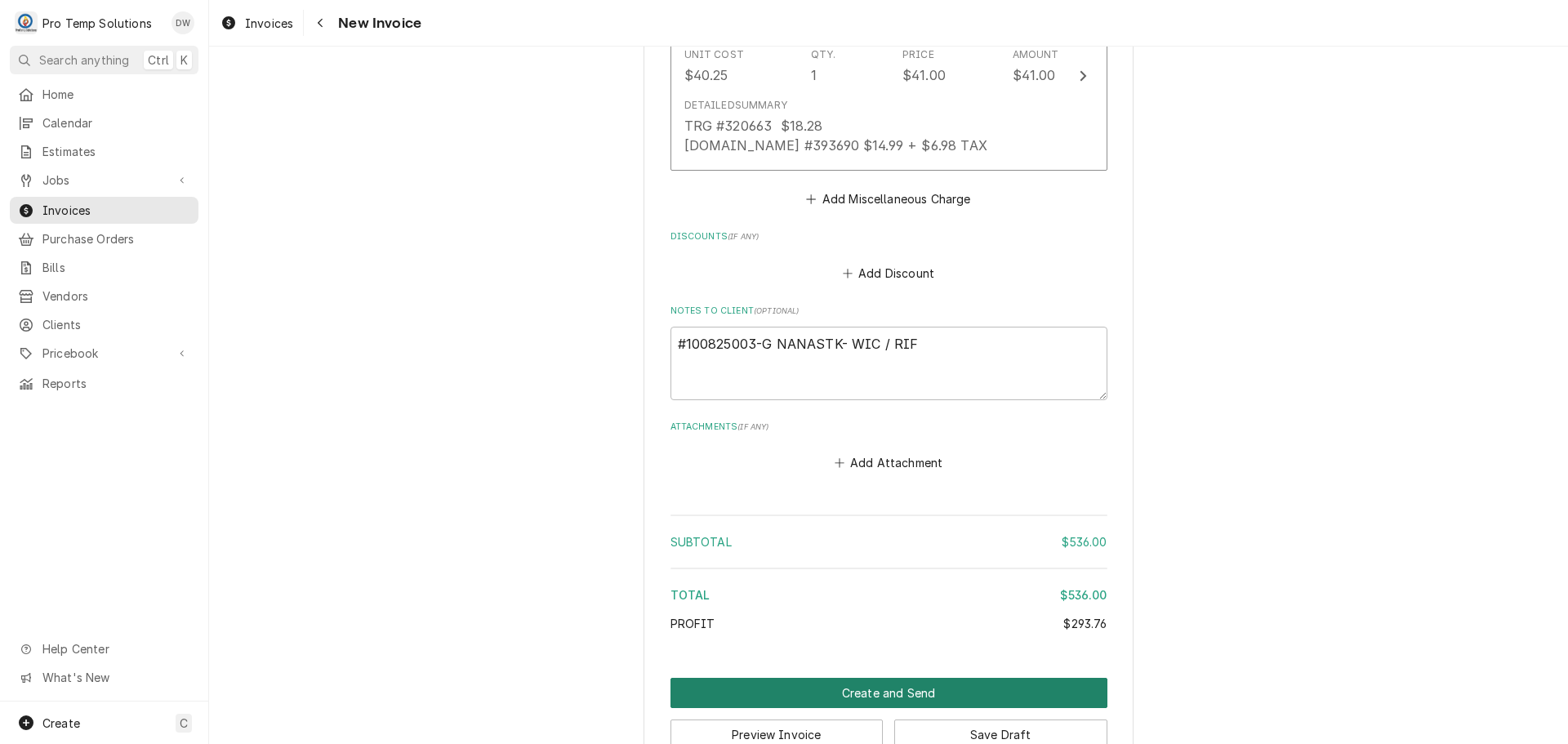
click at [872, 678] on button "Create and Send" at bounding box center [889, 693] width 437 height 30
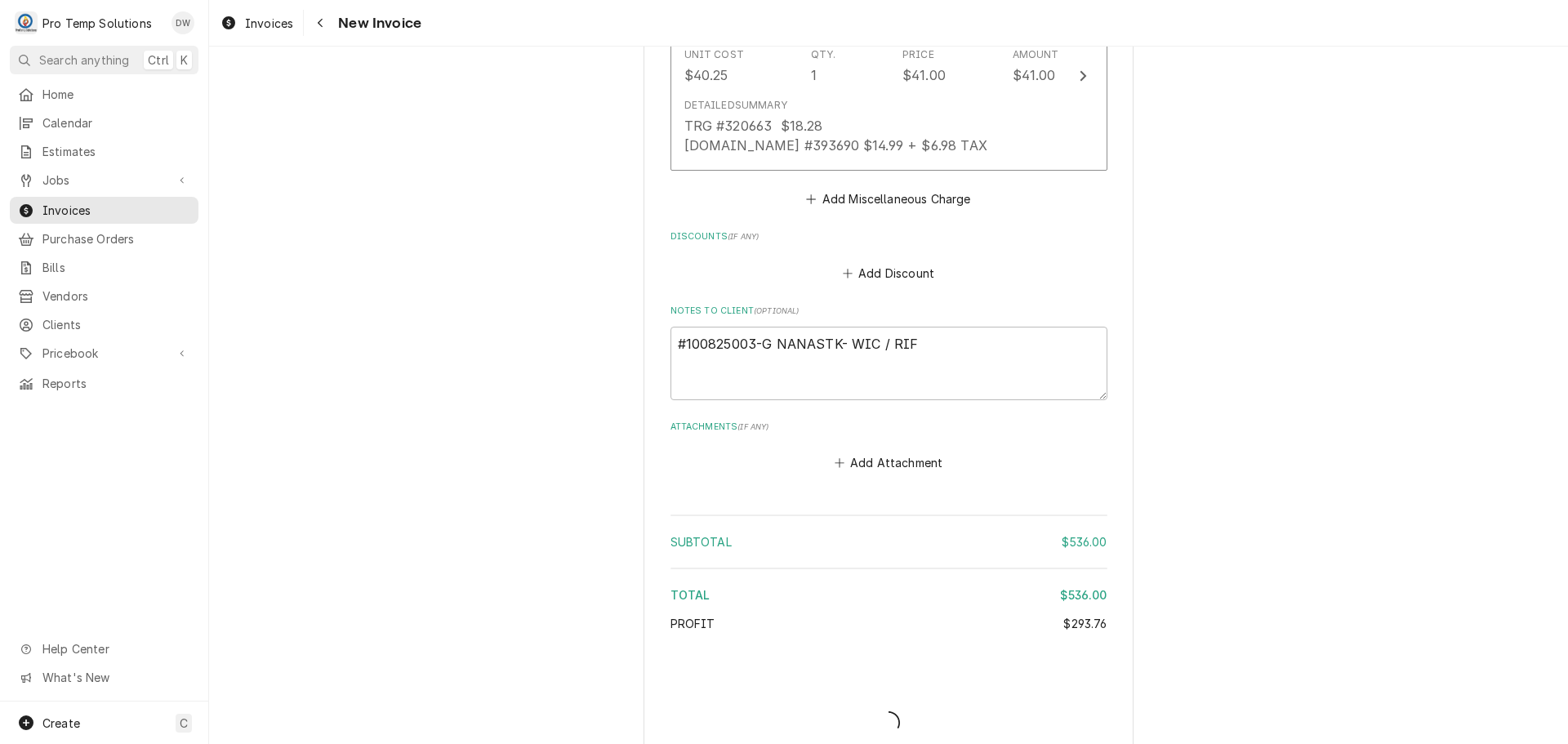
type textarea "x"
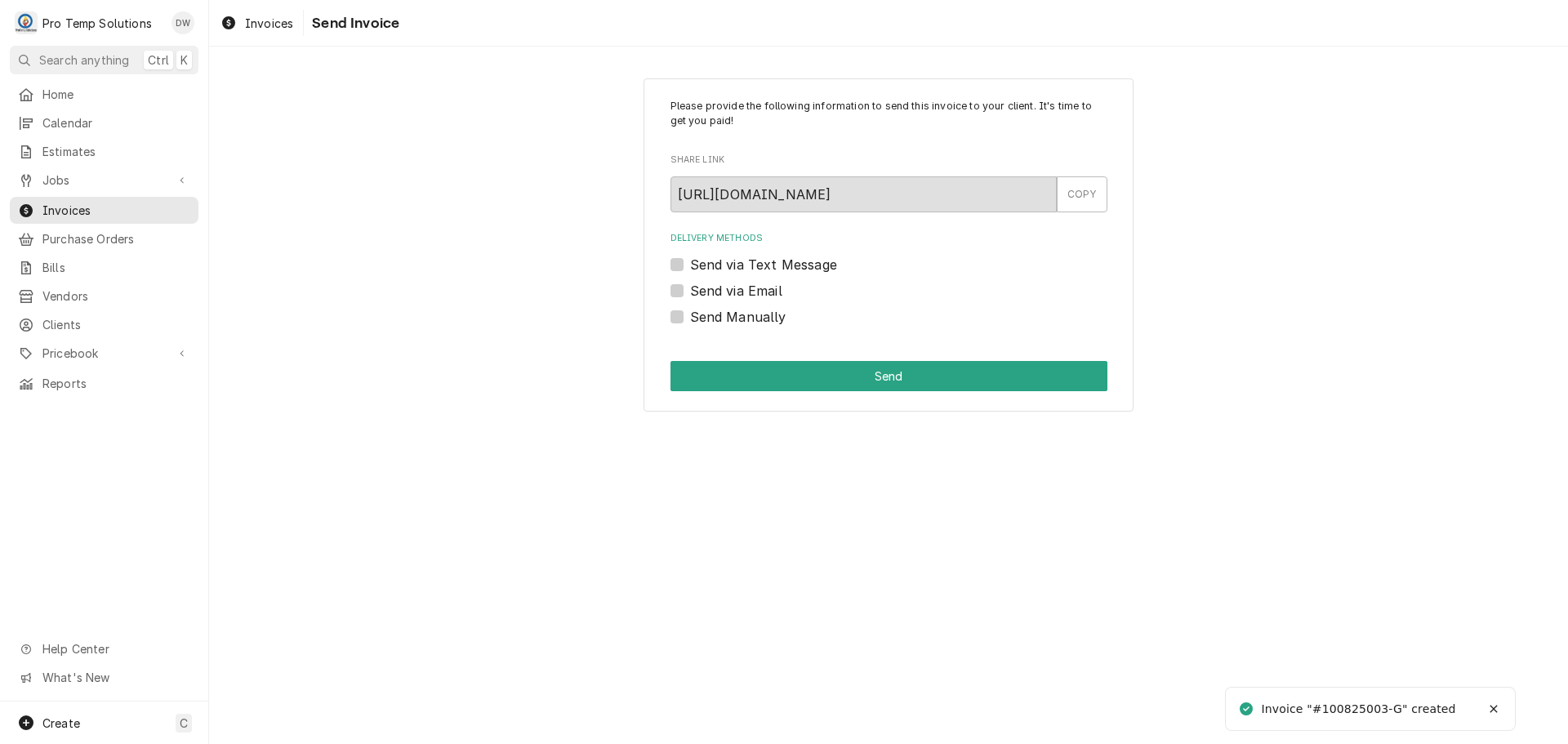
click at [690, 286] on label "Send via Email" at bounding box center [737, 290] width 93 height 20
click at [690, 286] on input "Send via Email" at bounding box center [909, 298] width 437 height 36
checkbox input "true"
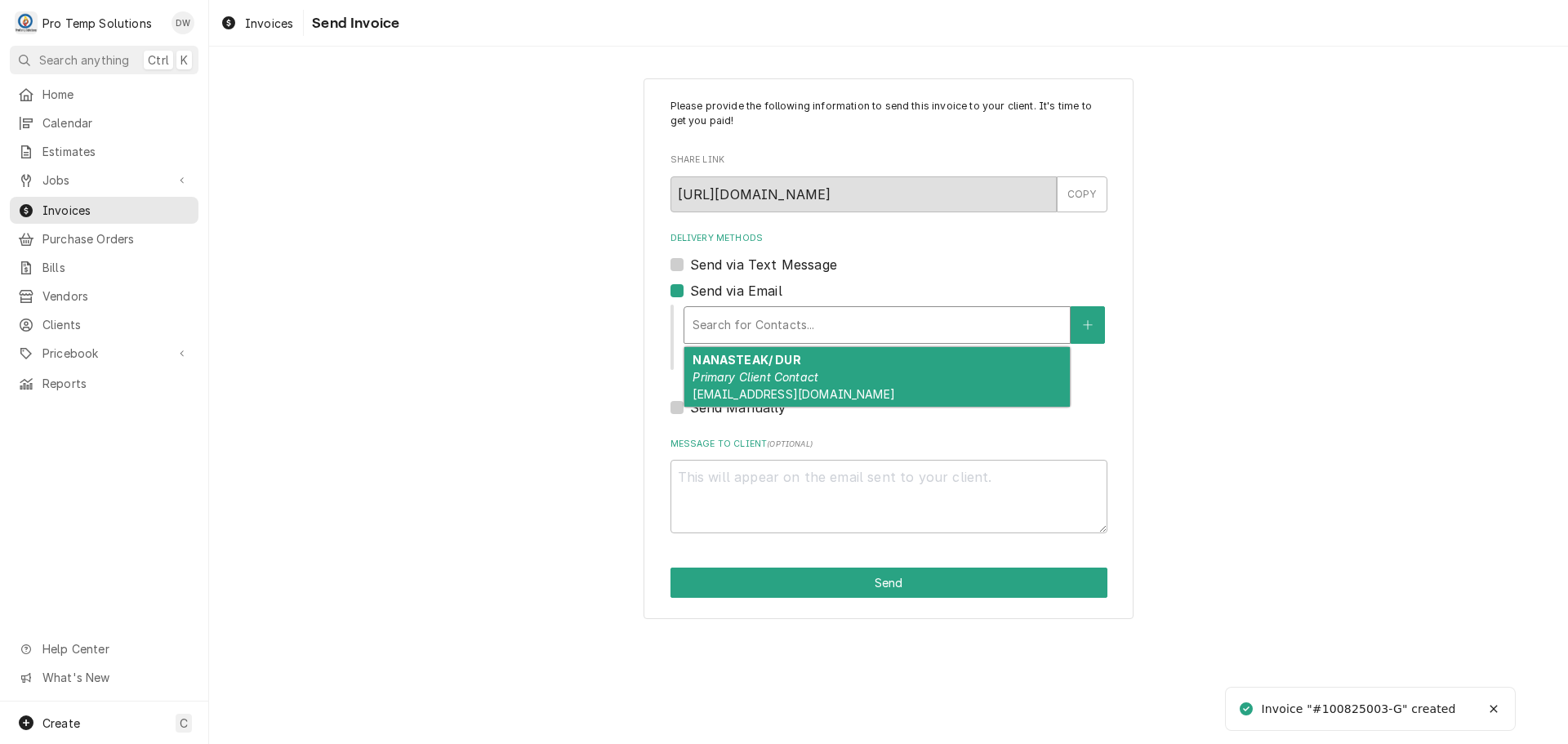
click at [818, 316] on div "Delivery Methods" at bounding box center [877, 325] width 369 height 29
click at [807, 353] on div "NANASTEAK/ DUR Primary Client Contact [EMAIL_ADDRESS][DOMAIN_NAME]" at bounding box center [878, 376] width 385 height 59
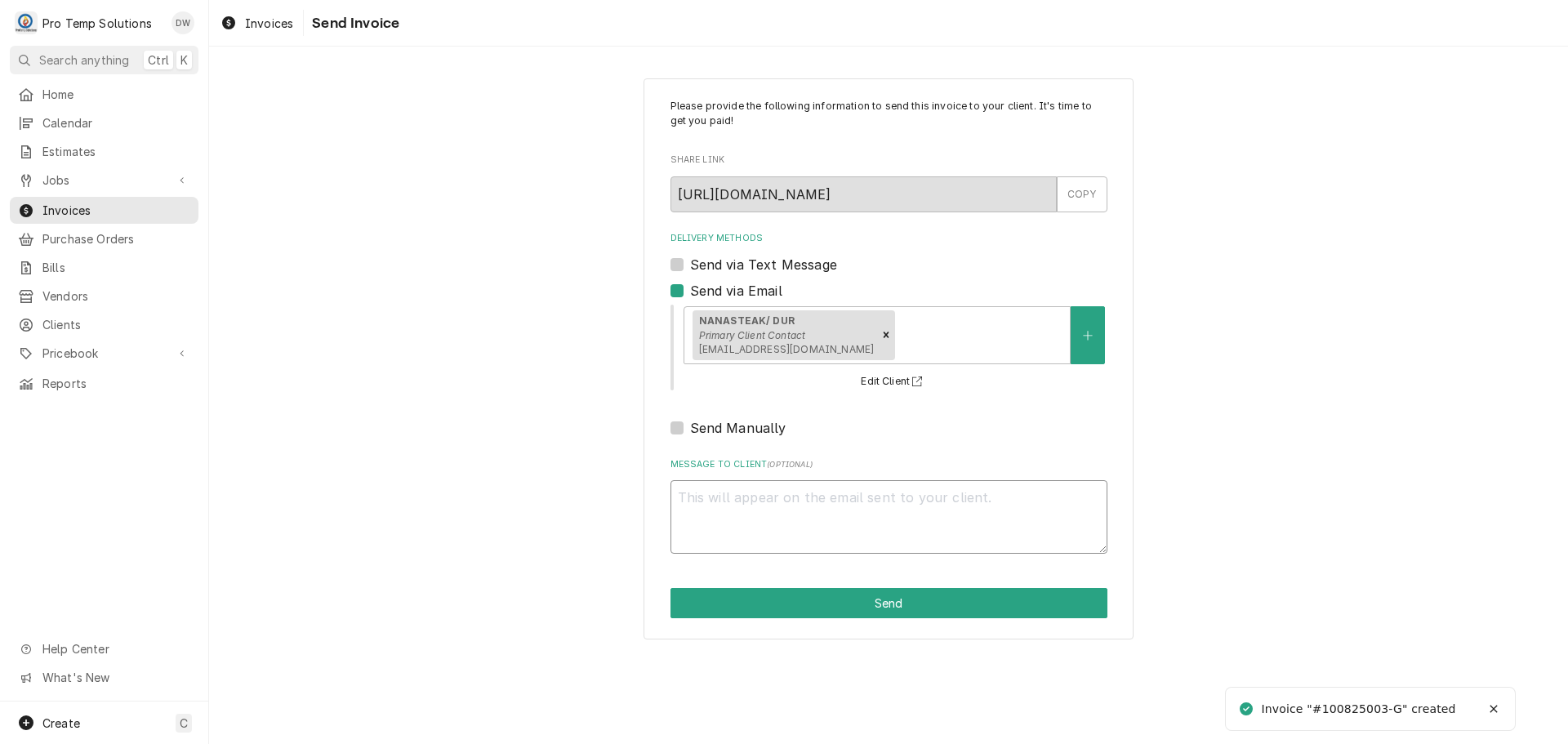
click at [733, 497] on textarea "Message to Client ( optional )" at bounding box center [889, 516] width 437 height 74
type textarea "x"
type textarea "#"
type textarea "x"
type textarea "#1"
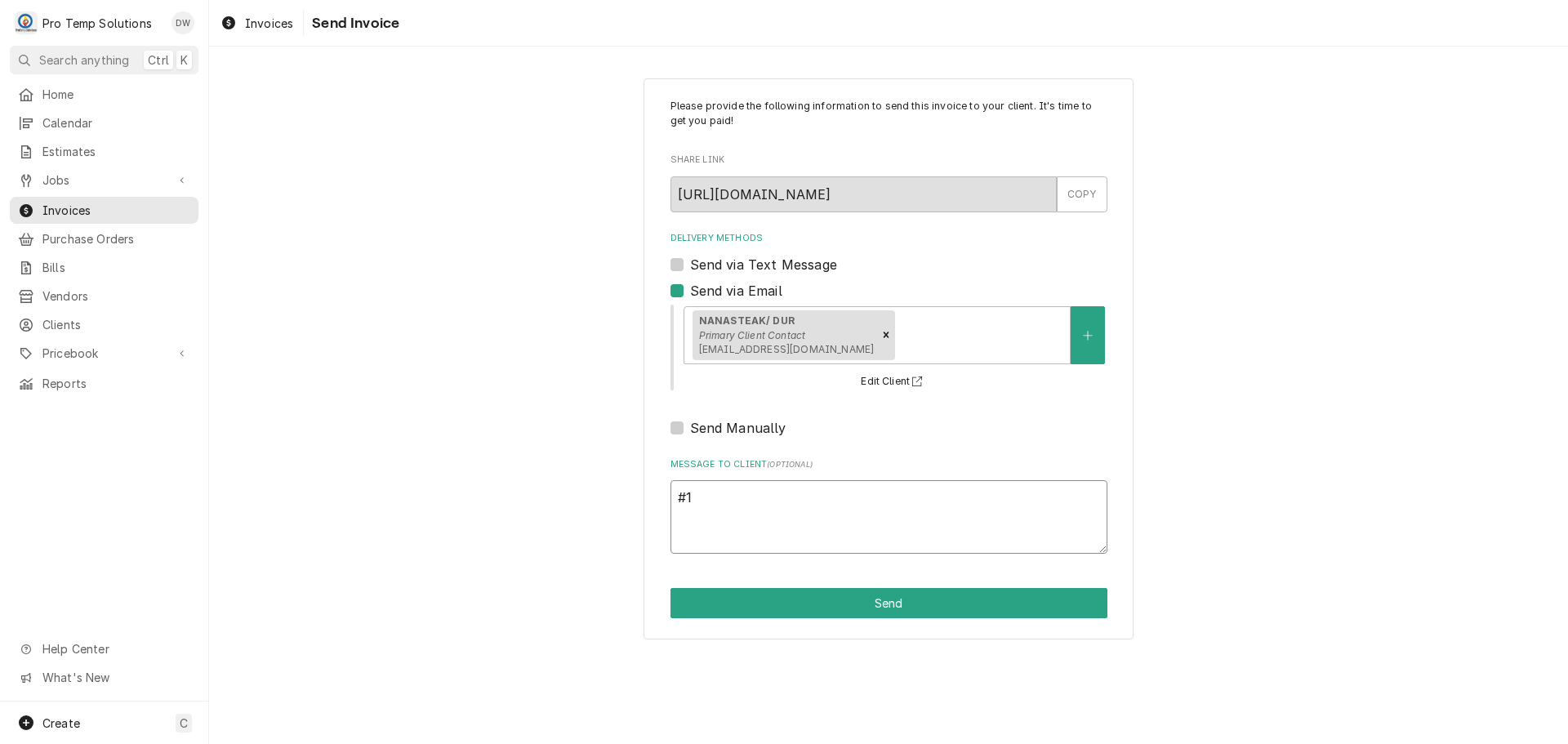
type textarea "x"
type textarea "#10"
type textarea "x"
type textarea "#100"
type textarea "x"
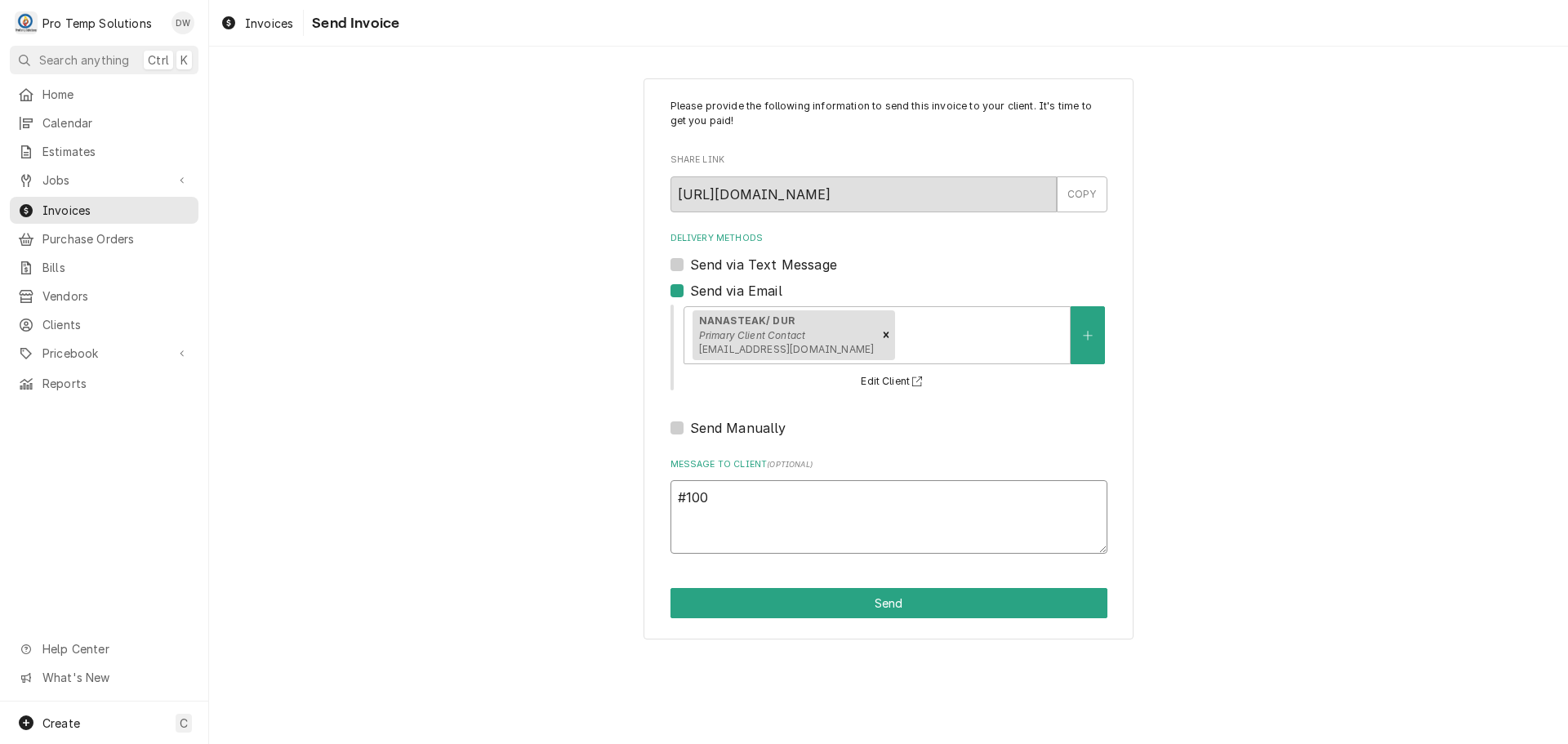
type textarea "#1008"
type textarea "x"
type textarea "#10082"
type textarea "x"
type textarea "#100825"
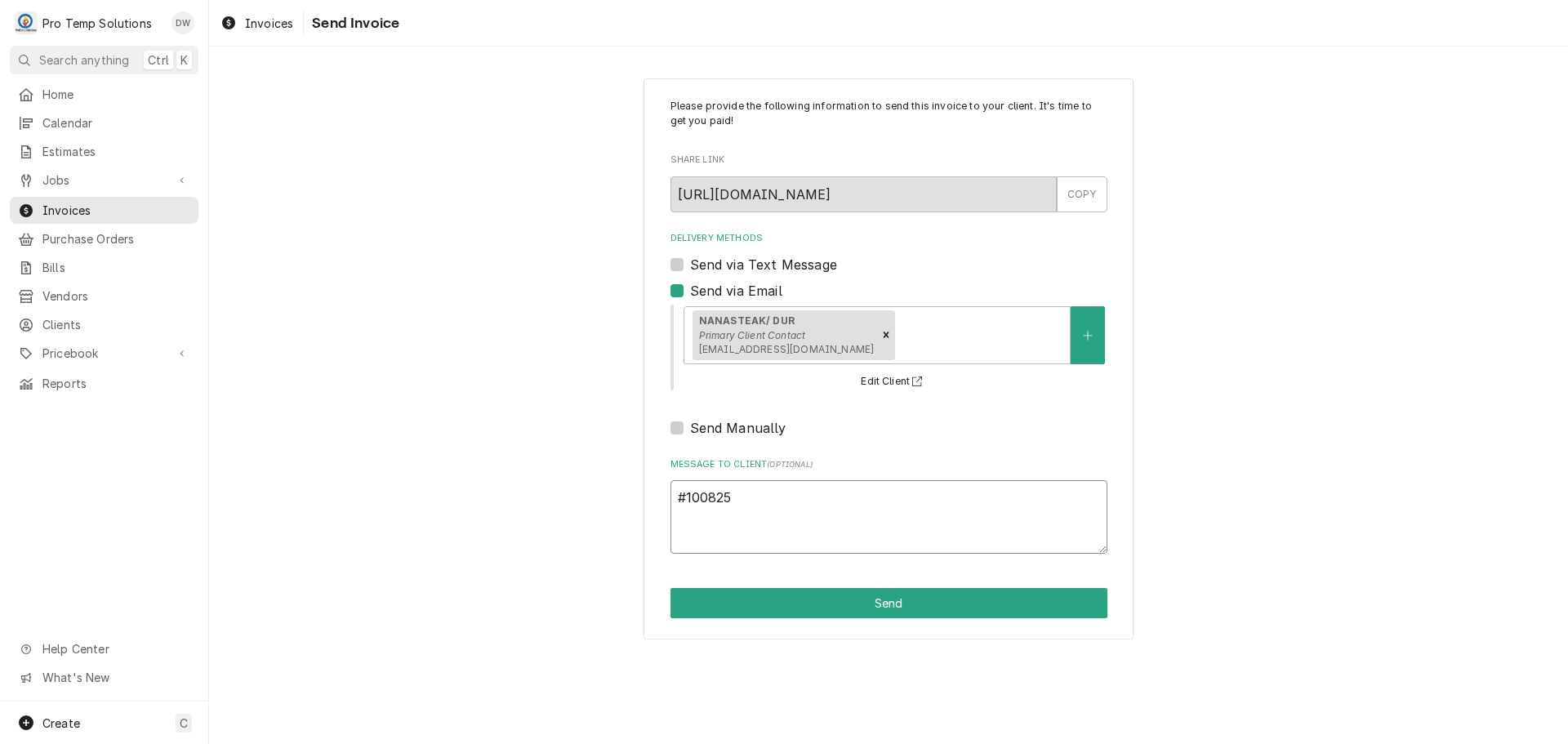
type textarea "x"
type textarea "#1008250"
type textarea "x"
type textarea "#10082500"
type textarea "x"
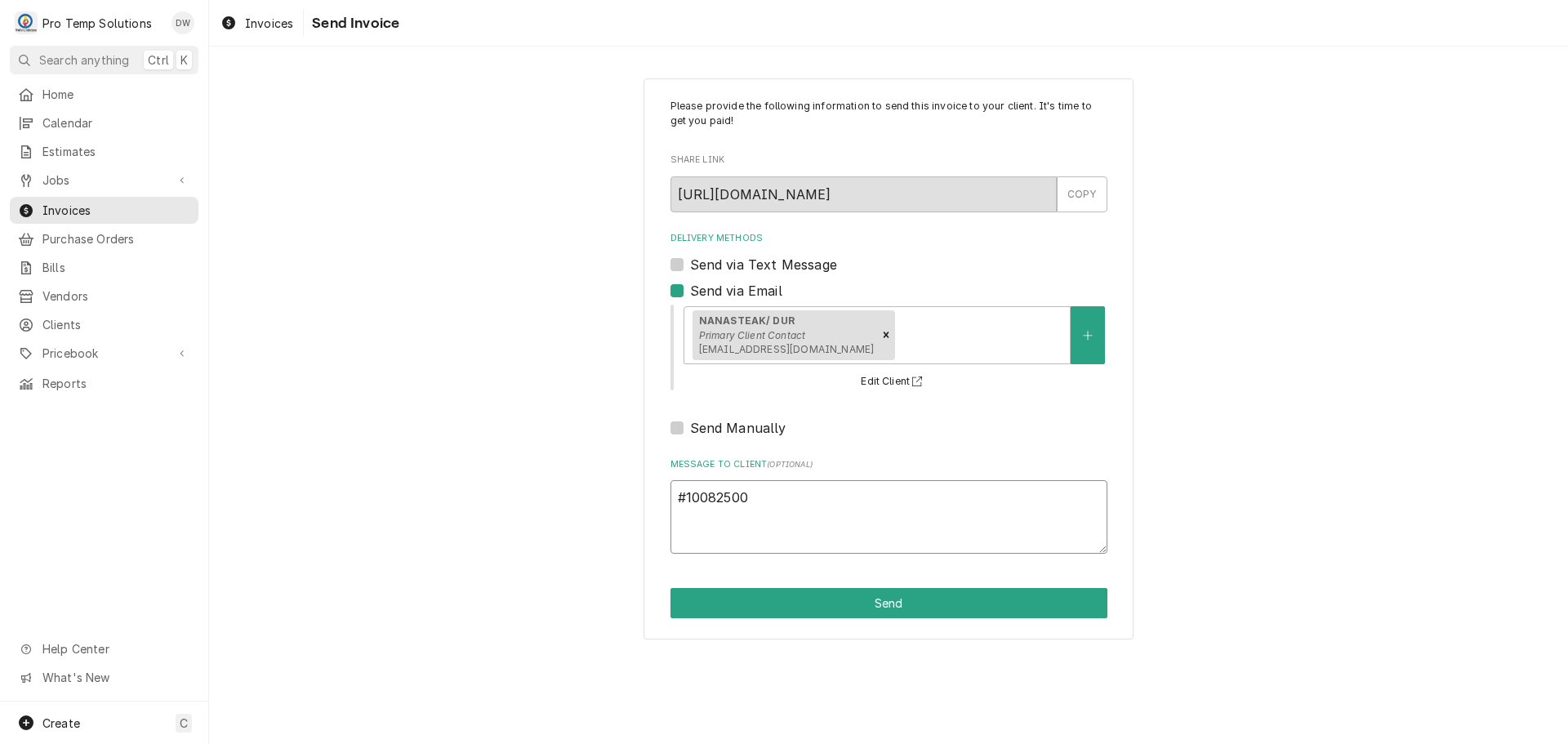
type textarea "#100825003"
type textarea "x"
type textarea "#100825003-"
type textarea "x"
type textarea "#100825003-G"
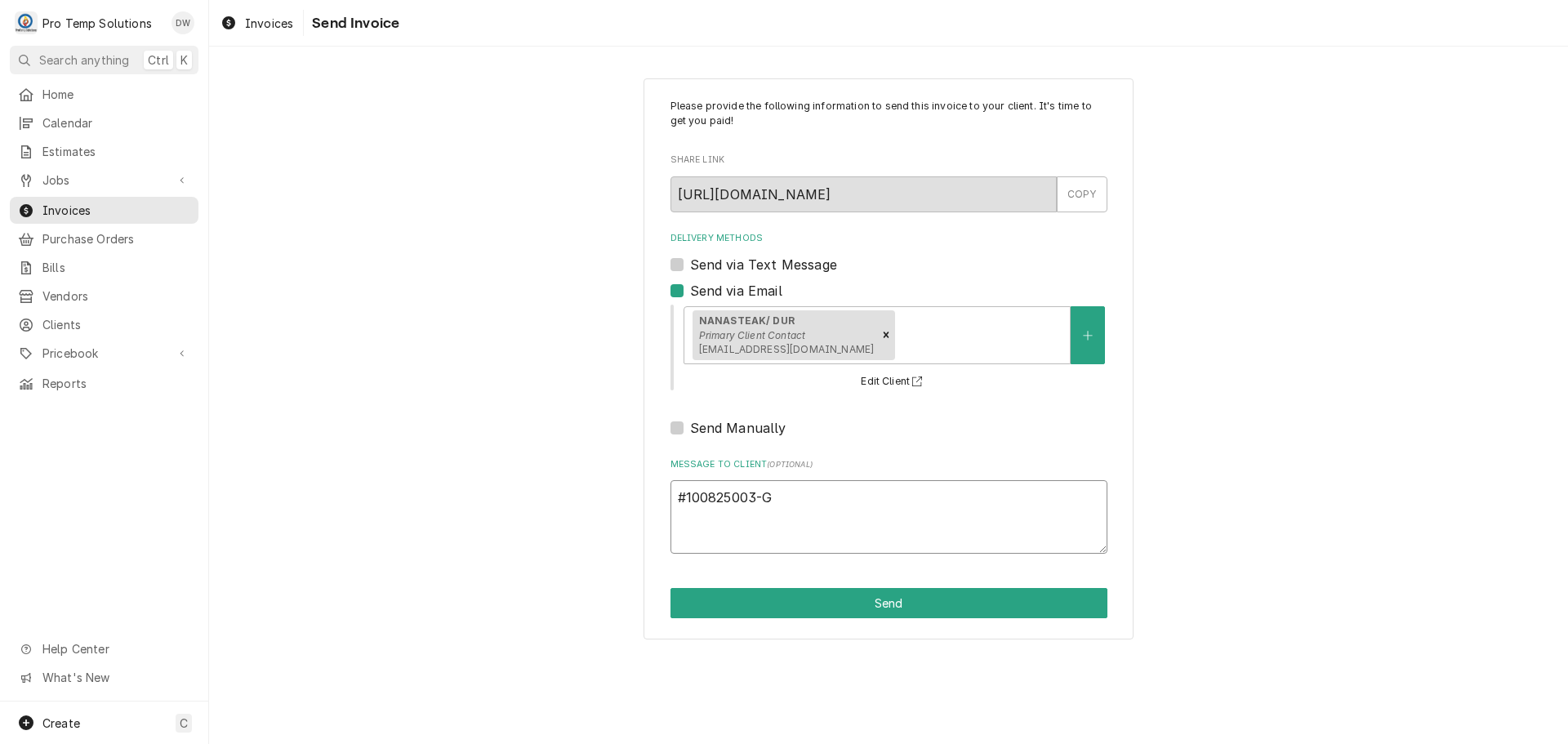
type textarea "x"
type textarea "#100825003-G"
type textarea "x"
type textarea "#100825003-G N"
type textarea "x"
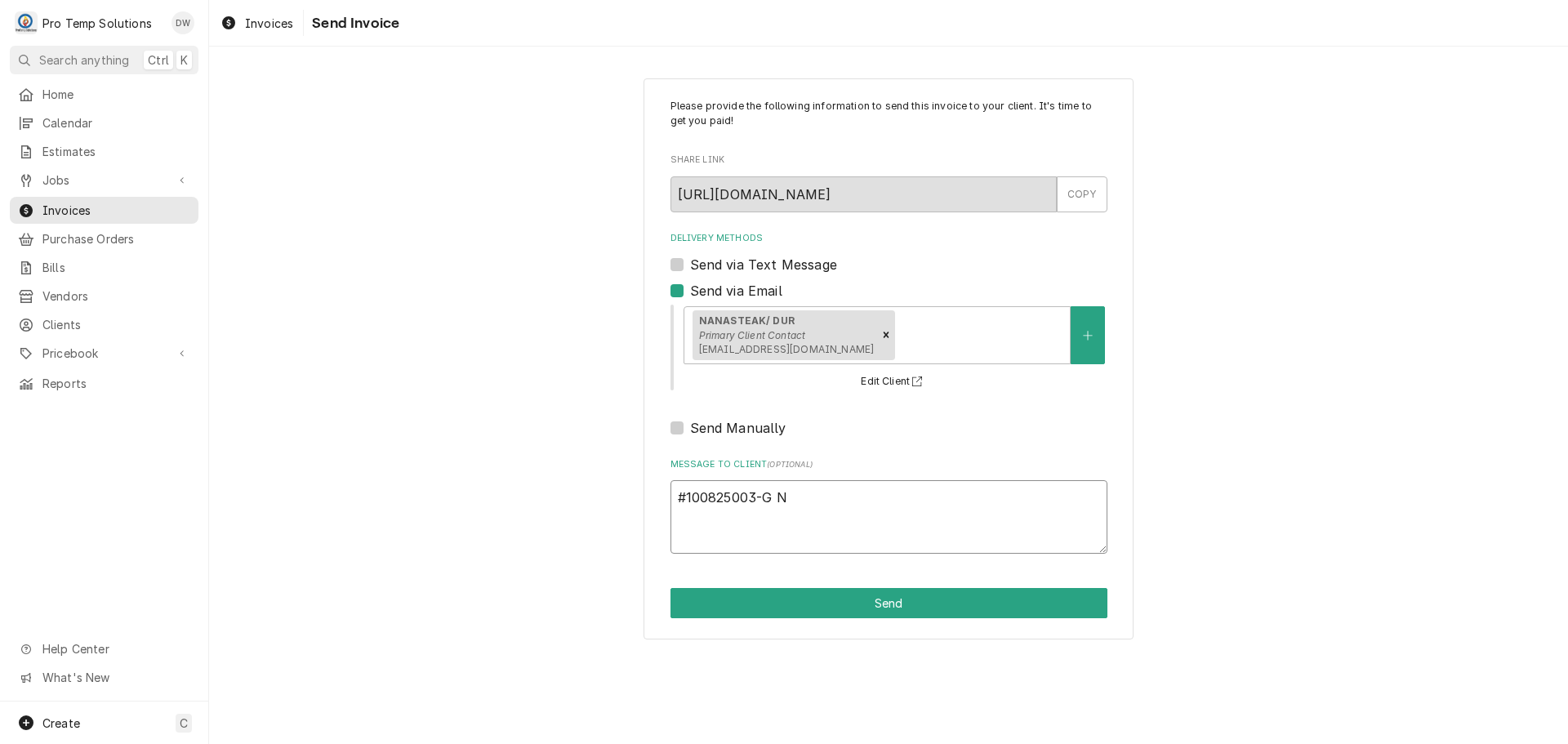
type textarea "#100825003-G NA"
type textarea "x"
type textarea "#100825003-[PERSON_NAME]"
type textarea "x"
type textarea "#100825003-[PERSON_NAME]"
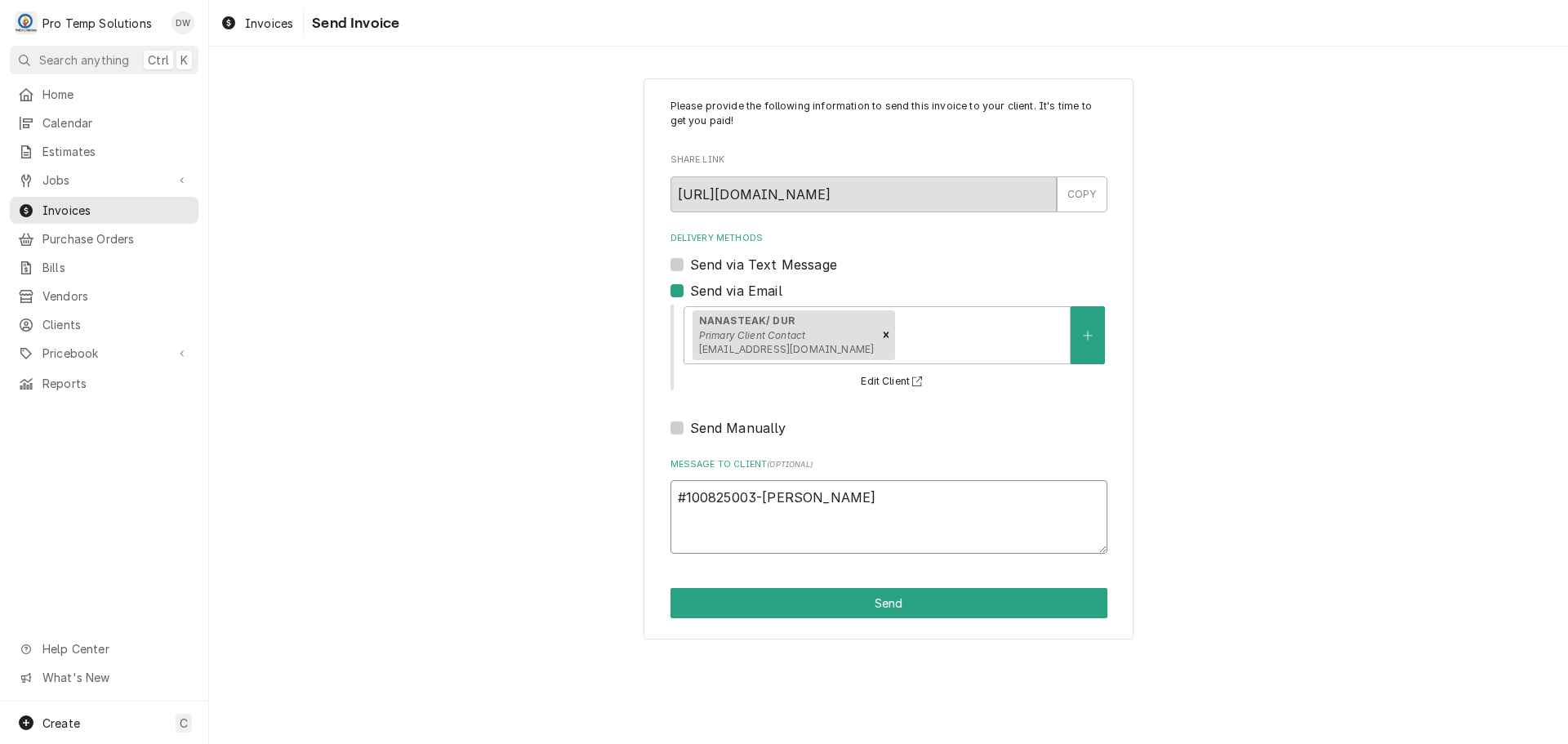
type textarea "x"
type textarea "#100825003-[PERSON_NAME]"
type textarea "x"
type textarea "#100825003-[PERSON_NAME]"
type textarea "x"
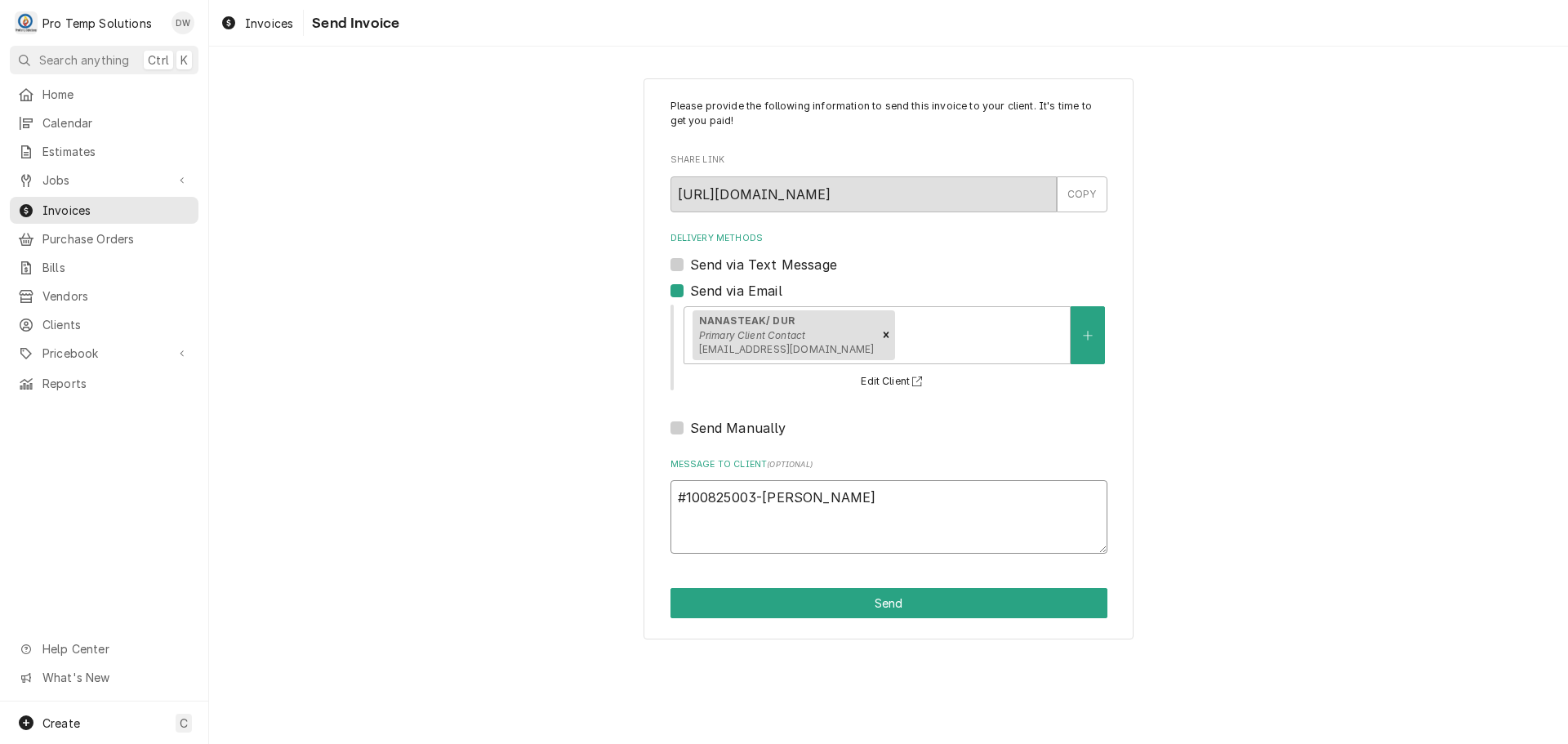
type textarea "#100825003-[PERSON_NAME]"
type textarea "x"
type textarea "#100825003-[PERSON_NAME]-"
type textarea "x"
type textarea "#100825003-[PERSON_NAME]-"
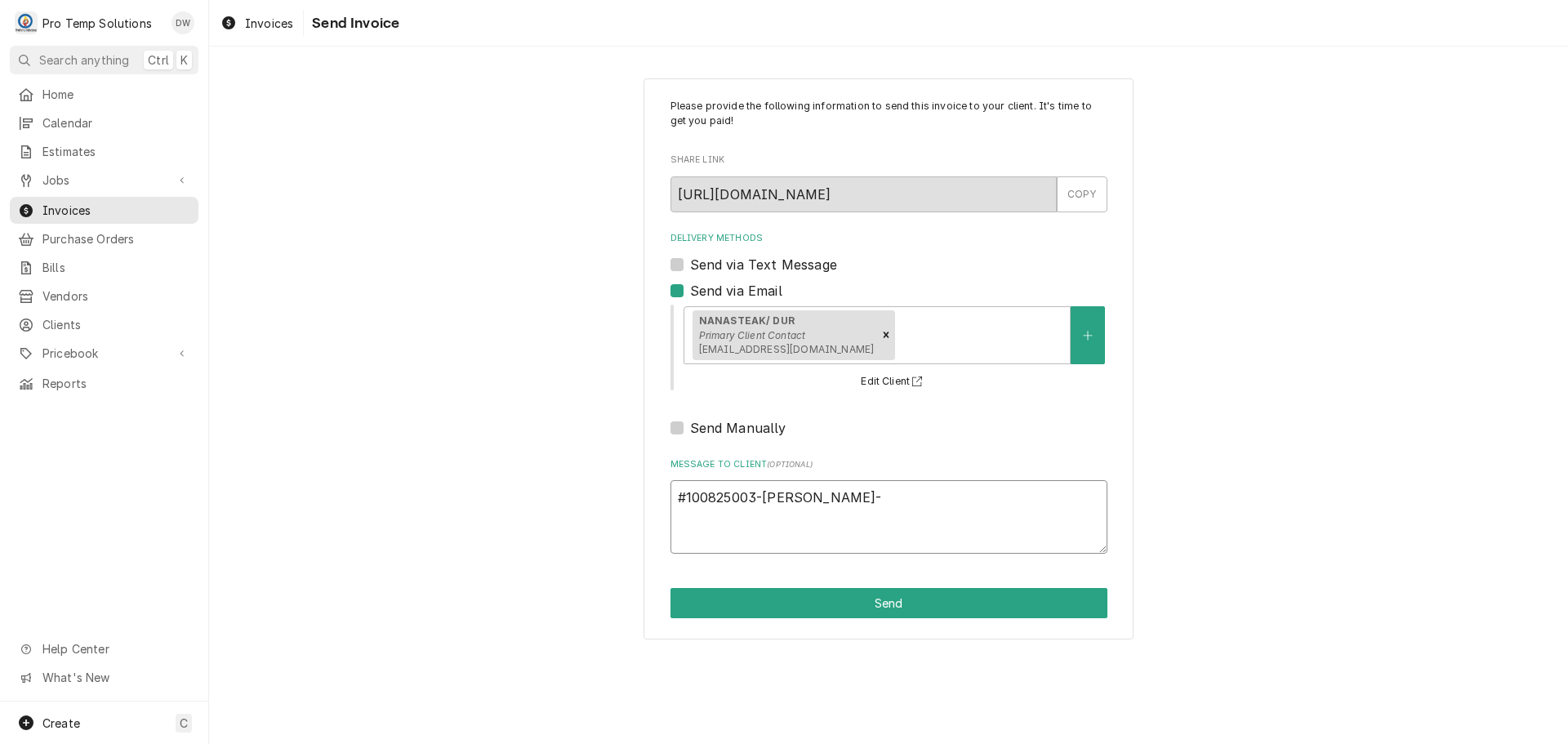
type textarea "x"
type textarea "#100825003-G NANASTK- W"
type textarea "x"
type textarea "#100825003-G NANASTK- WI"
type textarea "x"
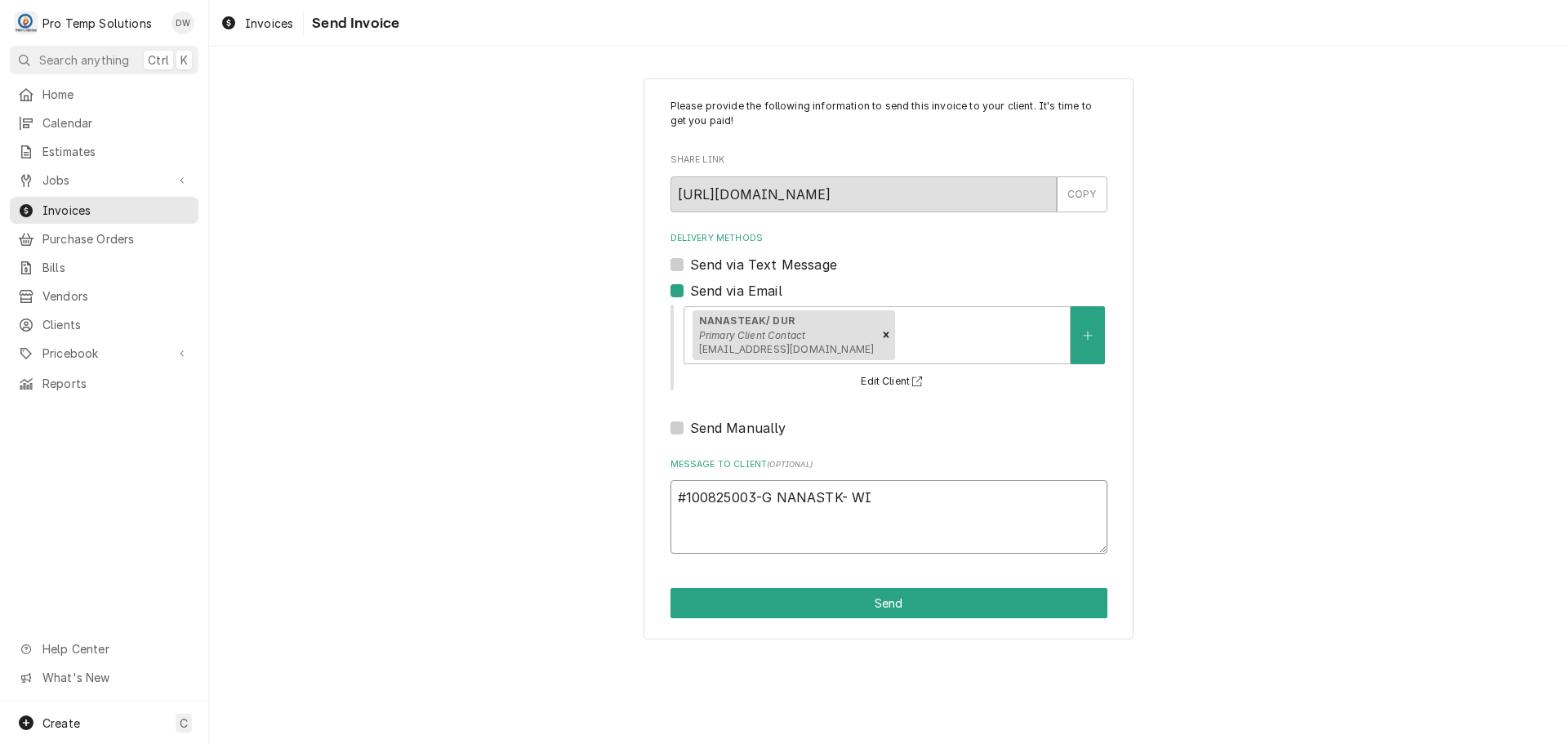
type textarea "#100825003-G NANASTK- WIC"
type textarea "x"
type textarea "#100825003-G NANASTK- WIC"
type textarea "x"
type textarea "#100825003-G NANASTK- WIC /"
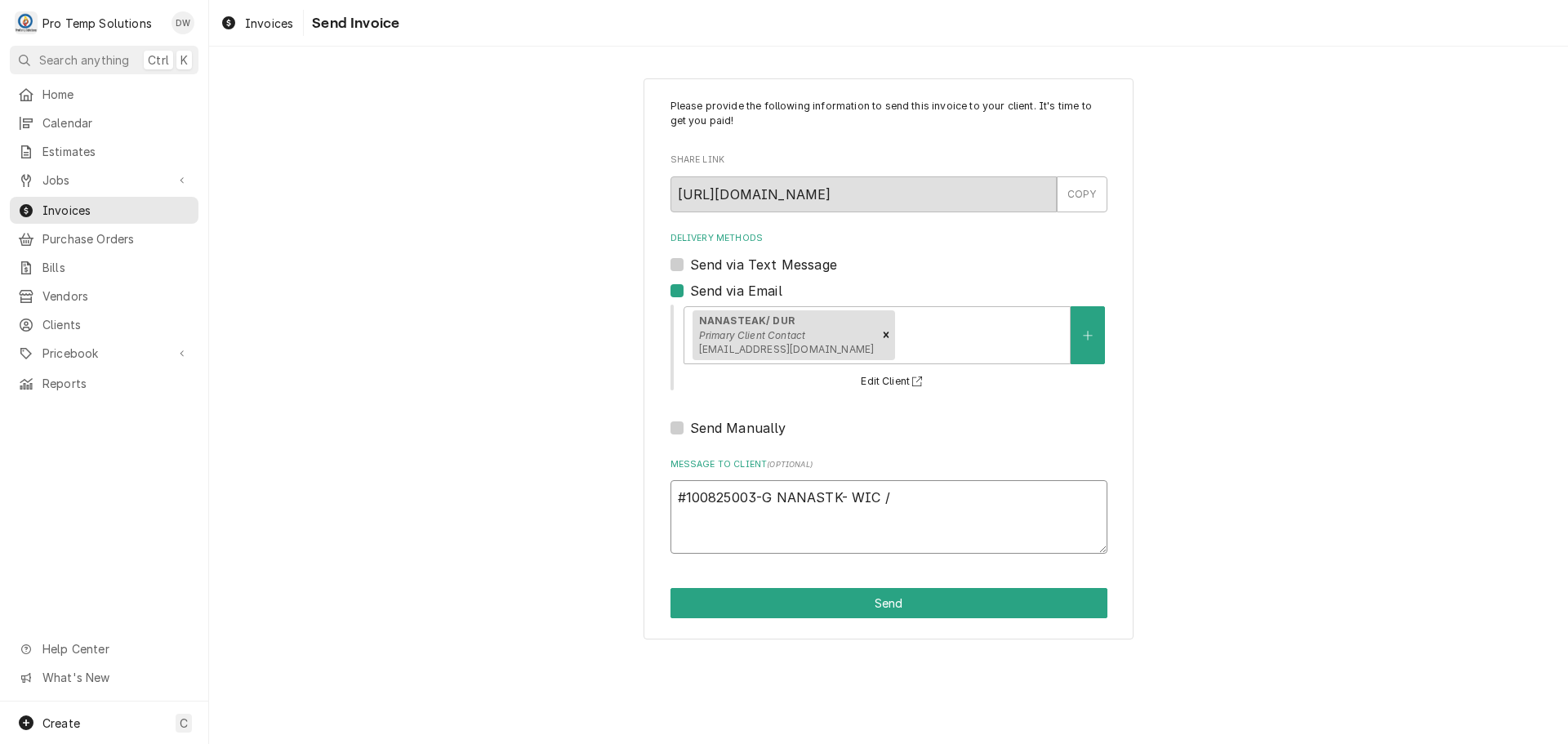
type textarea "x"
type textarea "#100825003-G NANASTK- WIC /R"
type textarea "x"
type textarea "#100825003-G NANASTK- WIC /RI"
type textarea "x"
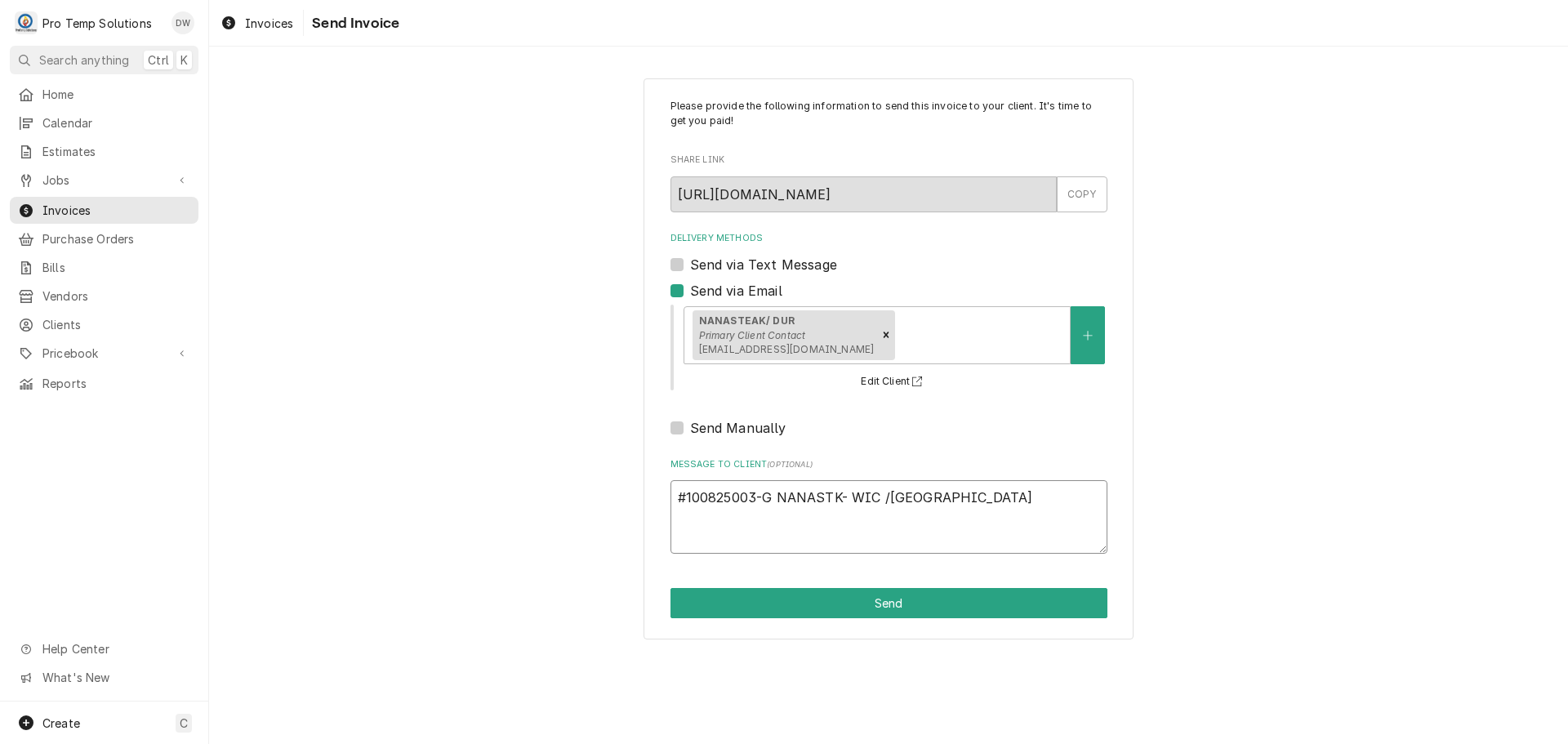
type textarea "#100825003-G NANASTK- WIC /RIF"
type textarea "x"
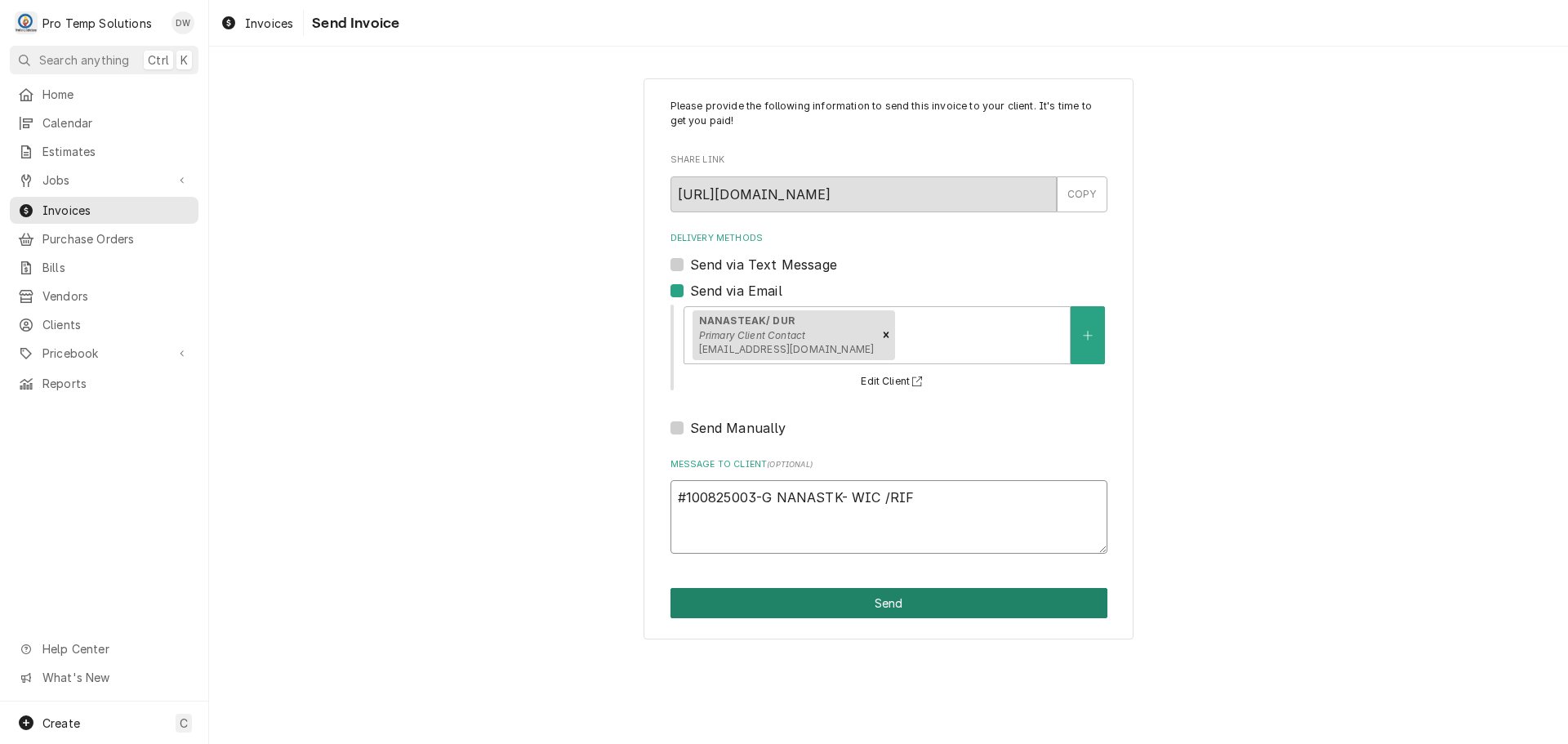
type textarea "#100825003-G NANASTK- WIC /RIF"
click at [871, 597] on button "Send" at bounding box center [889, 602] width 437 height 30
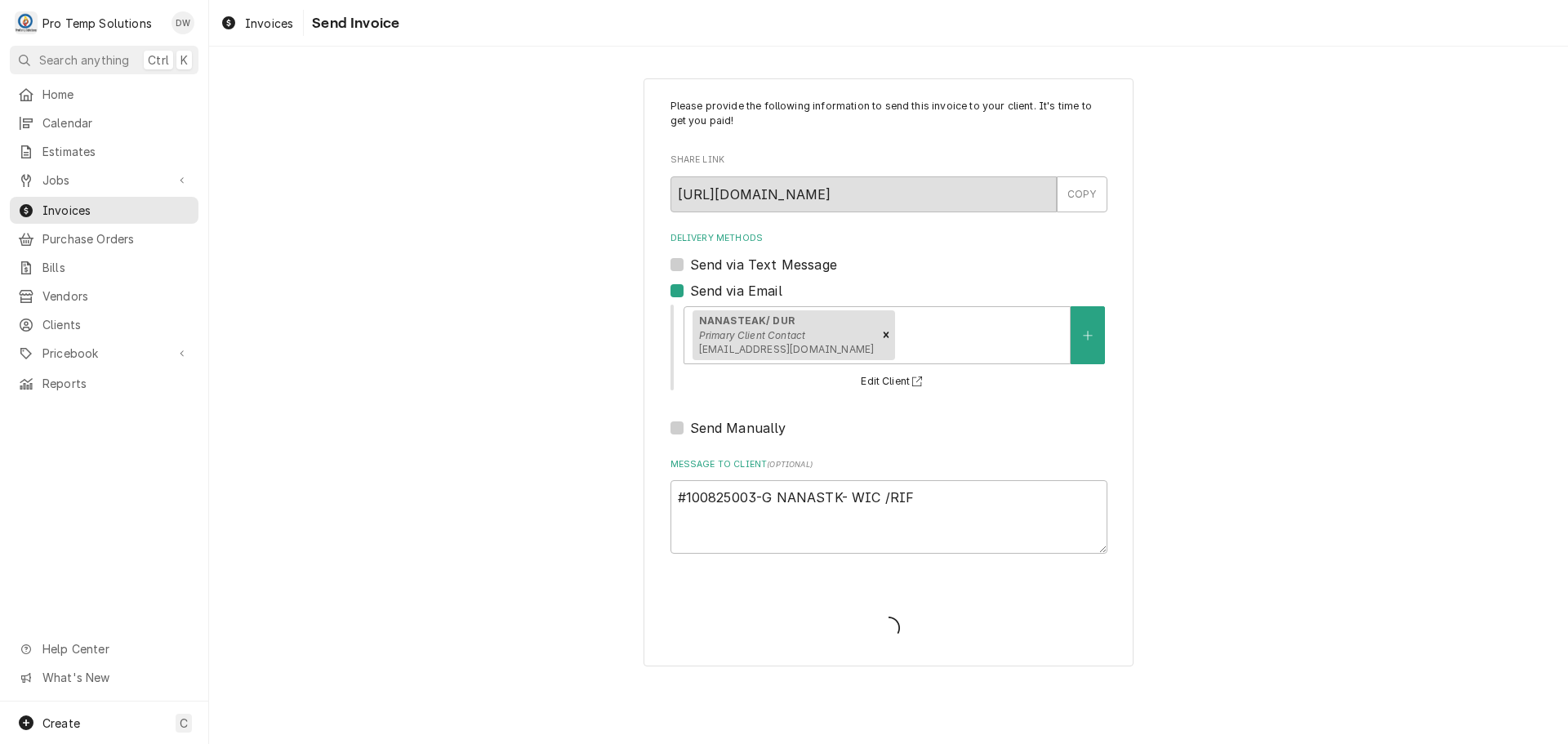
type textarea "x"
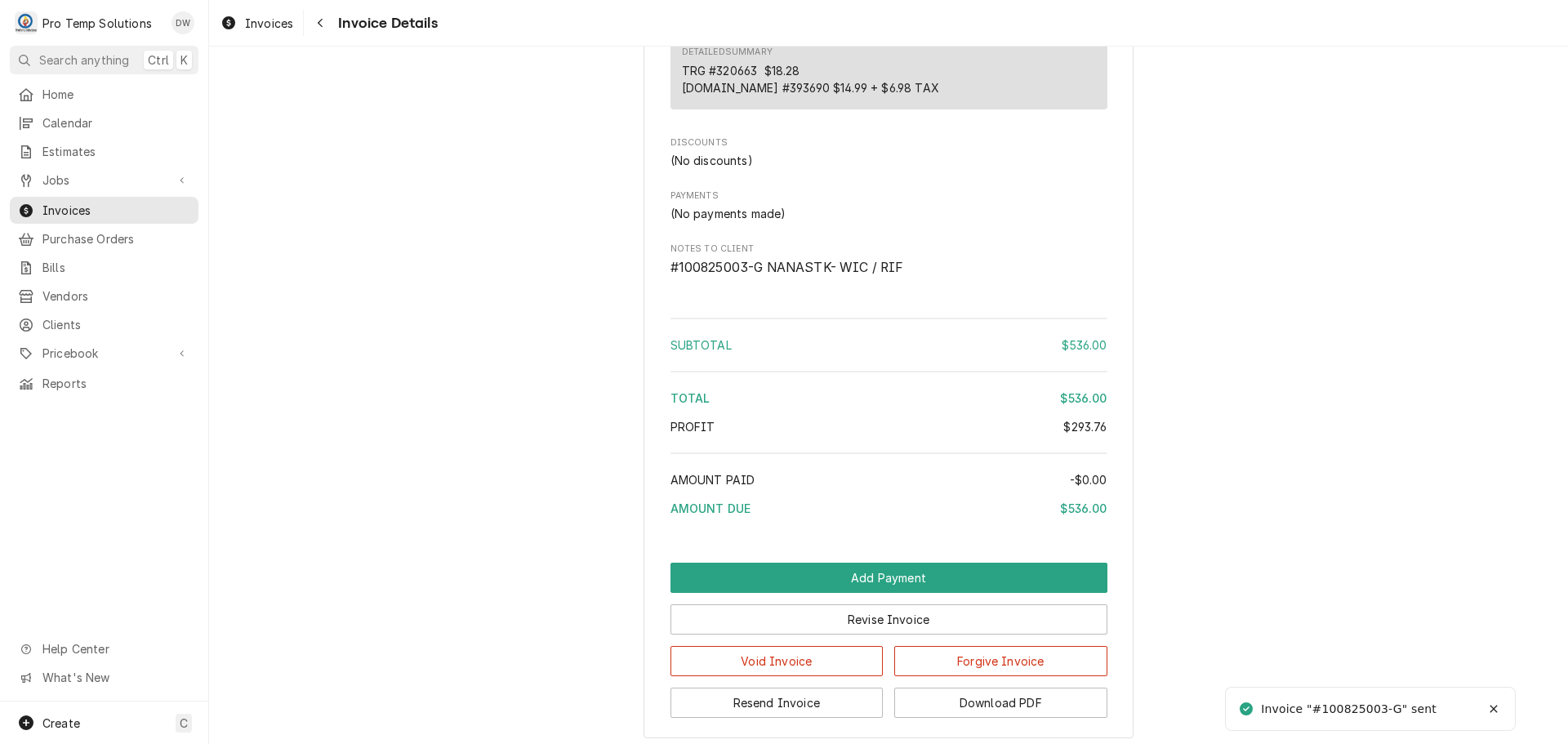
scroll to position [2505, 0]
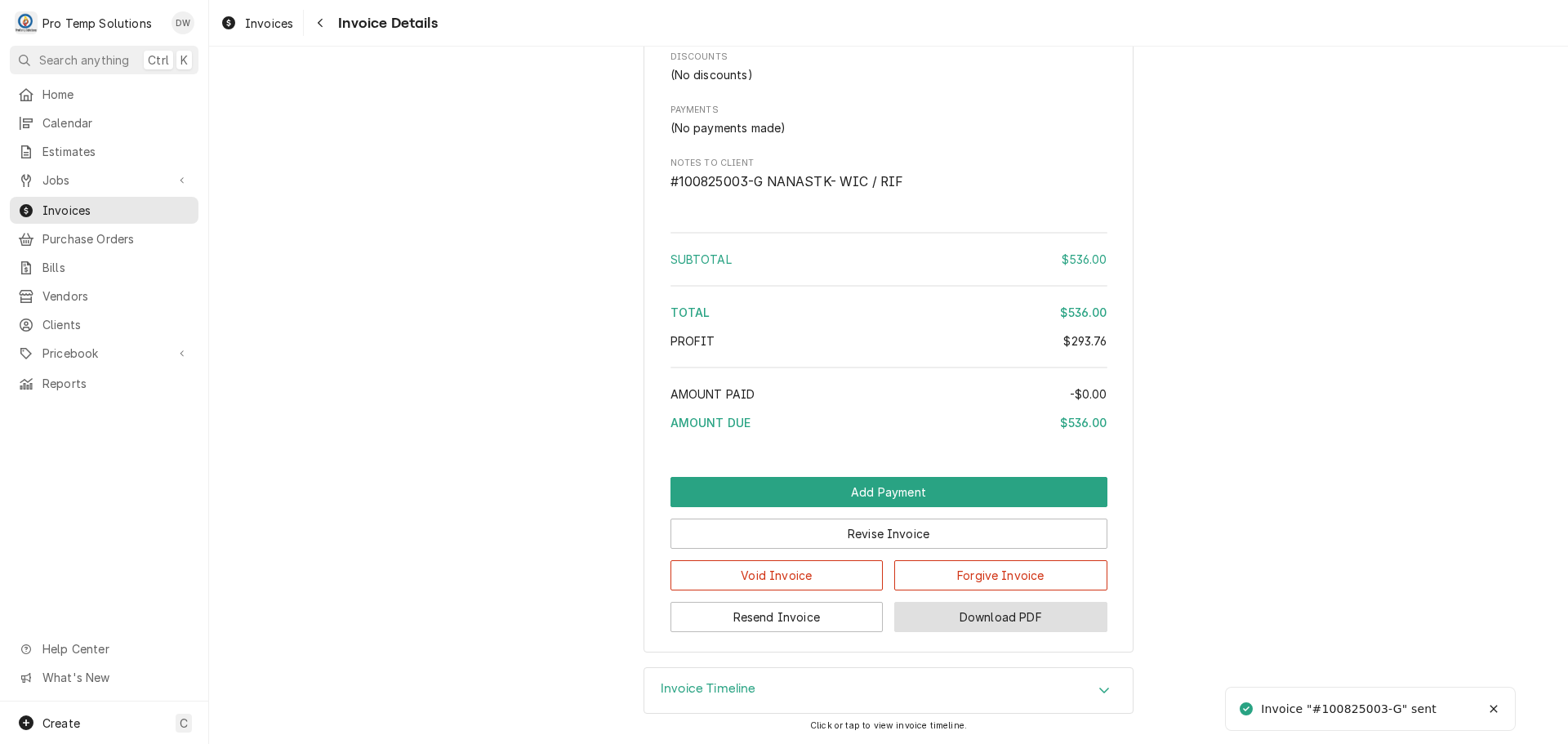
click at [962, 616] on button "Download PDF" at bounding box center [1001, 617] width 213 height 30
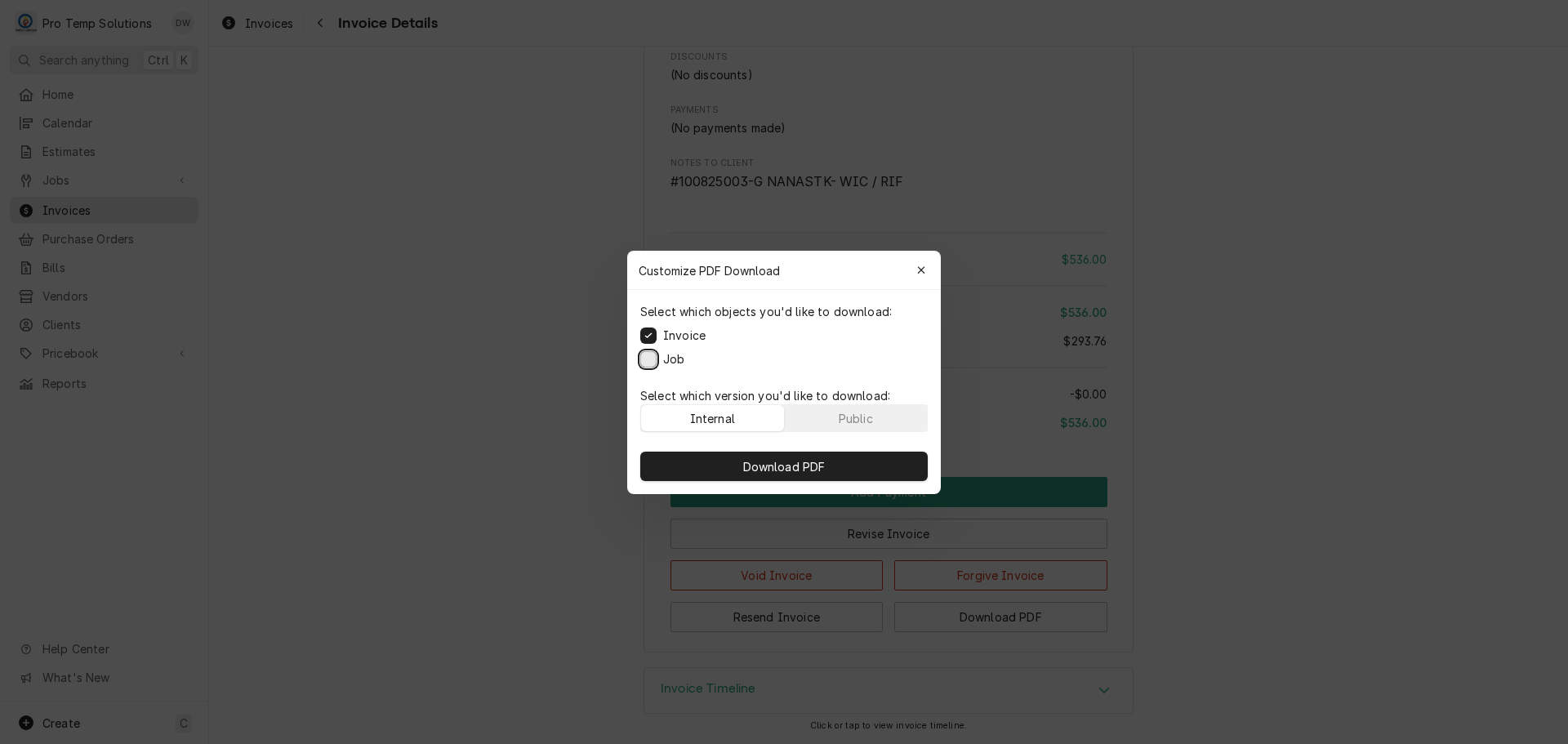
click at [648, 359] on button "Job" at bounding box center [648, 358] width 16 height 16
click at [782, 465] on span "Download PDF" at bounding box center [784, 465] width 89 height 17
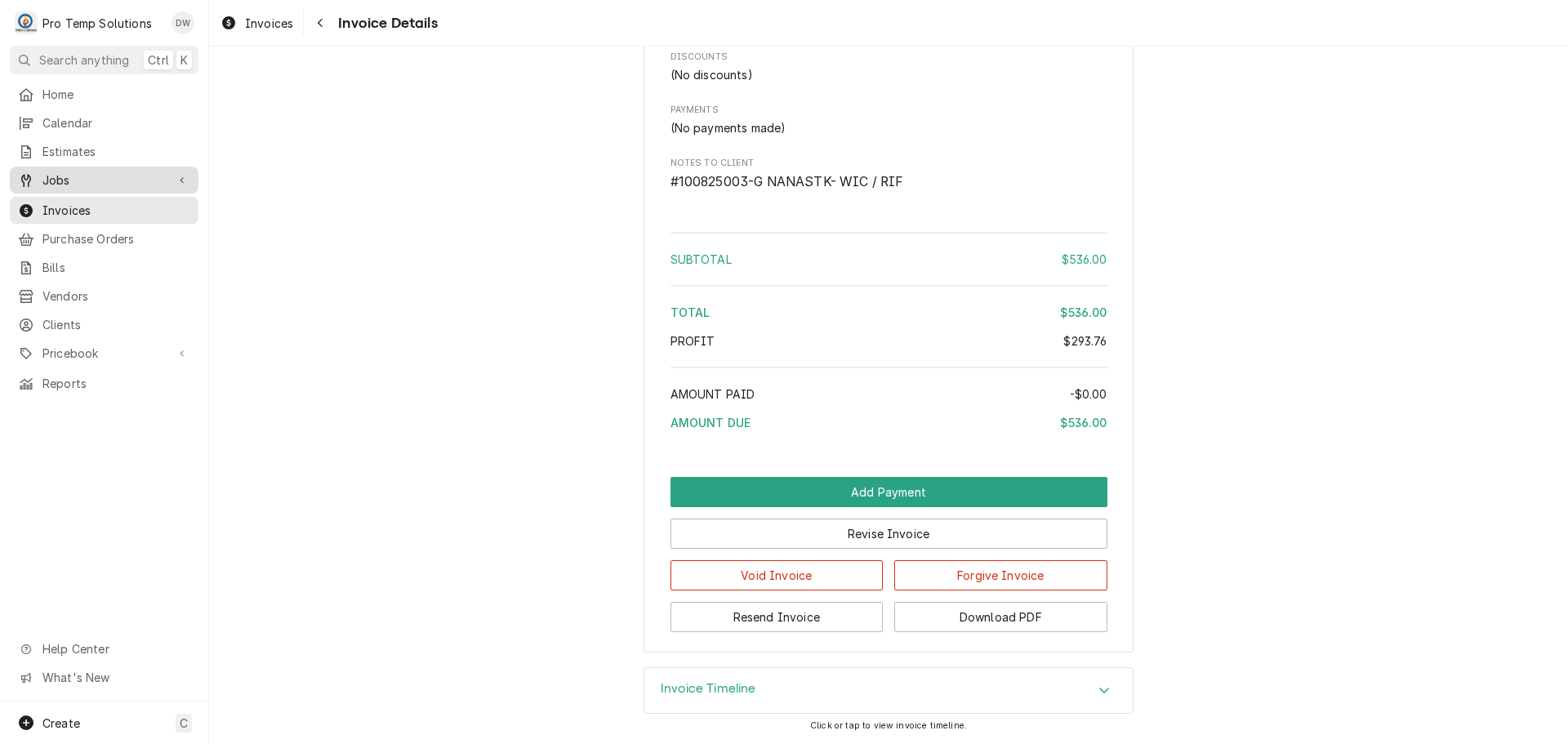
click at [63, 173] on span "Jobs" at bounding box center [104, 180] width 124 height 17
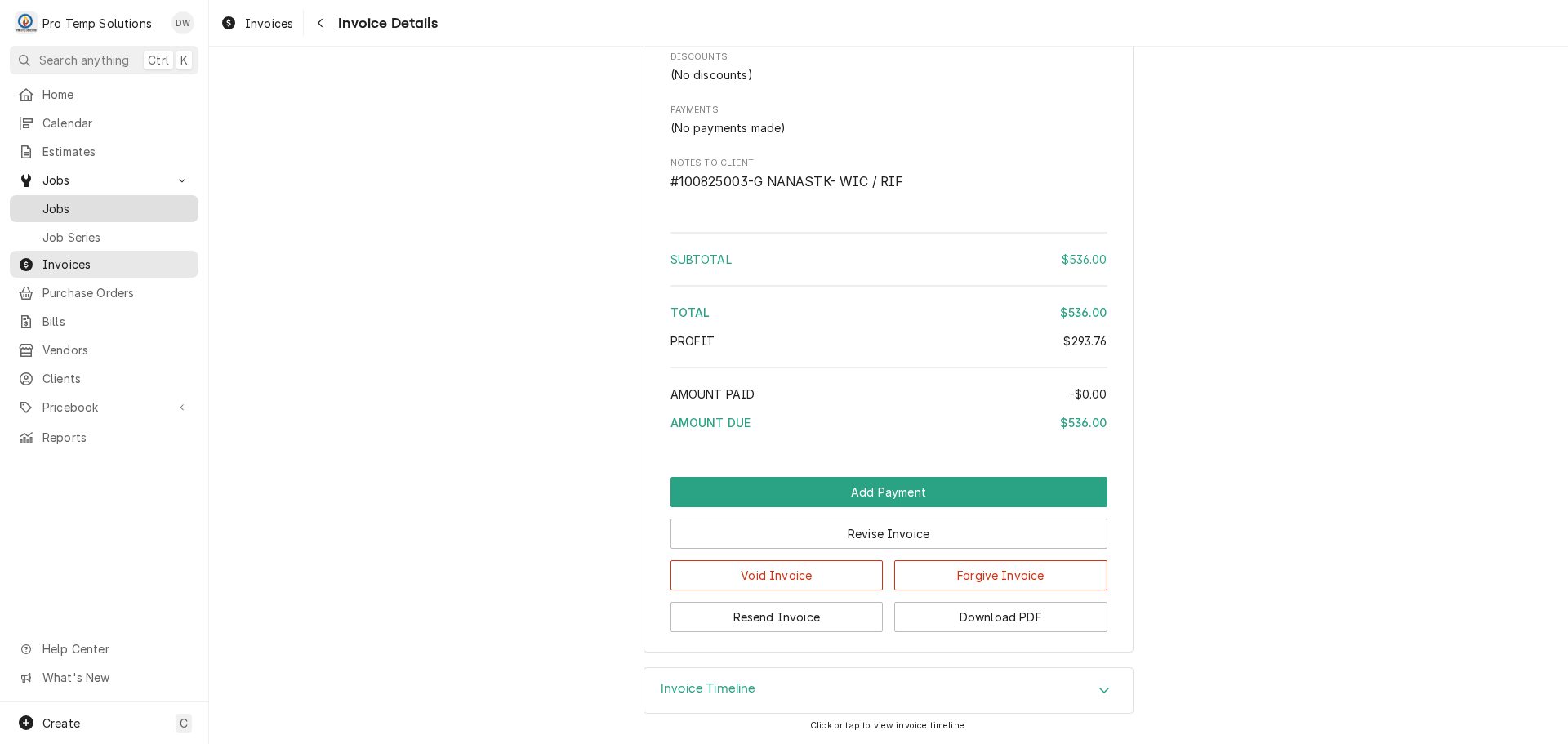
click at [46, 205] on span "Jobs" at bounding box center [116, 209] width 147 height 17
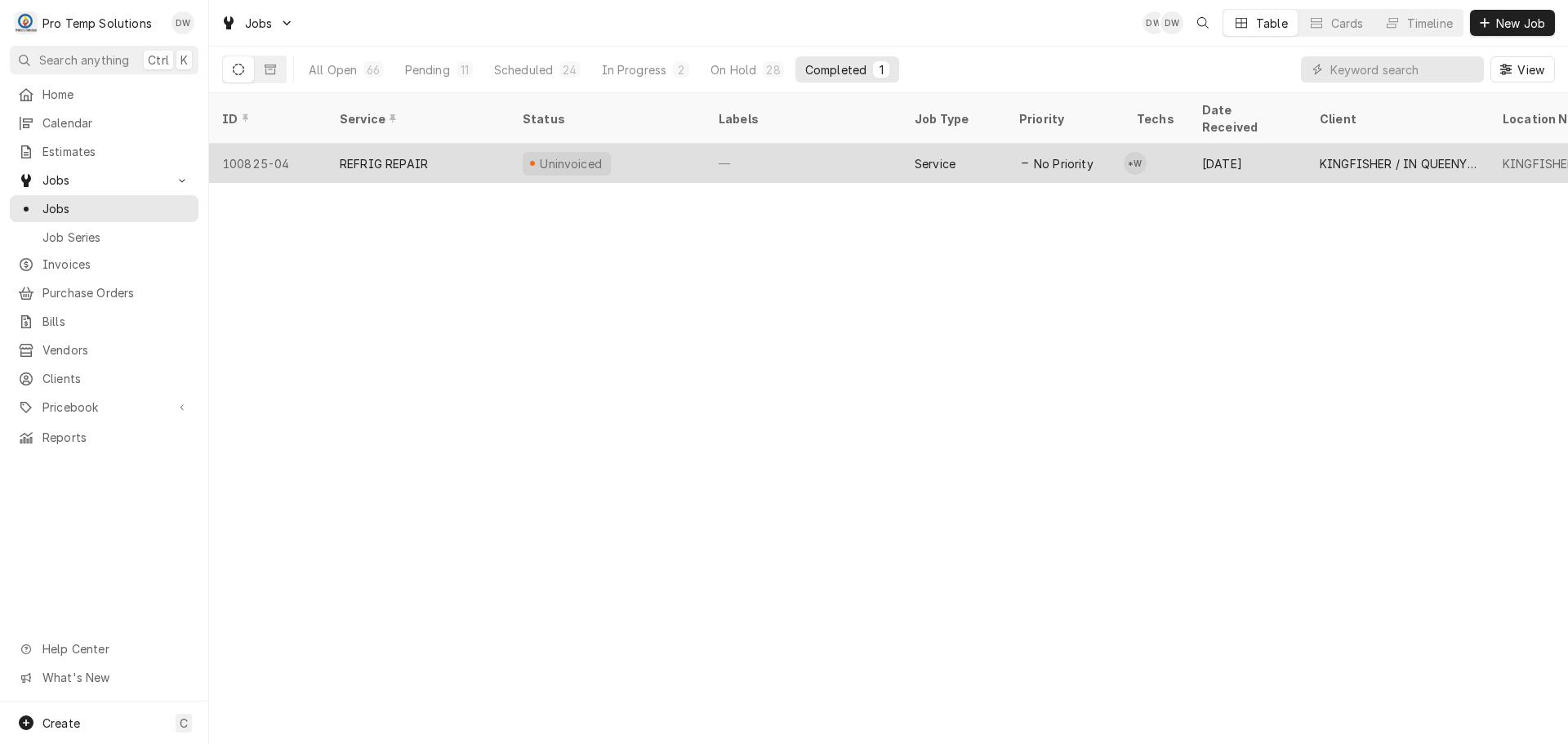
click at [810, 147] on div "—" at bounding box center [803, 162] width 196 height 39
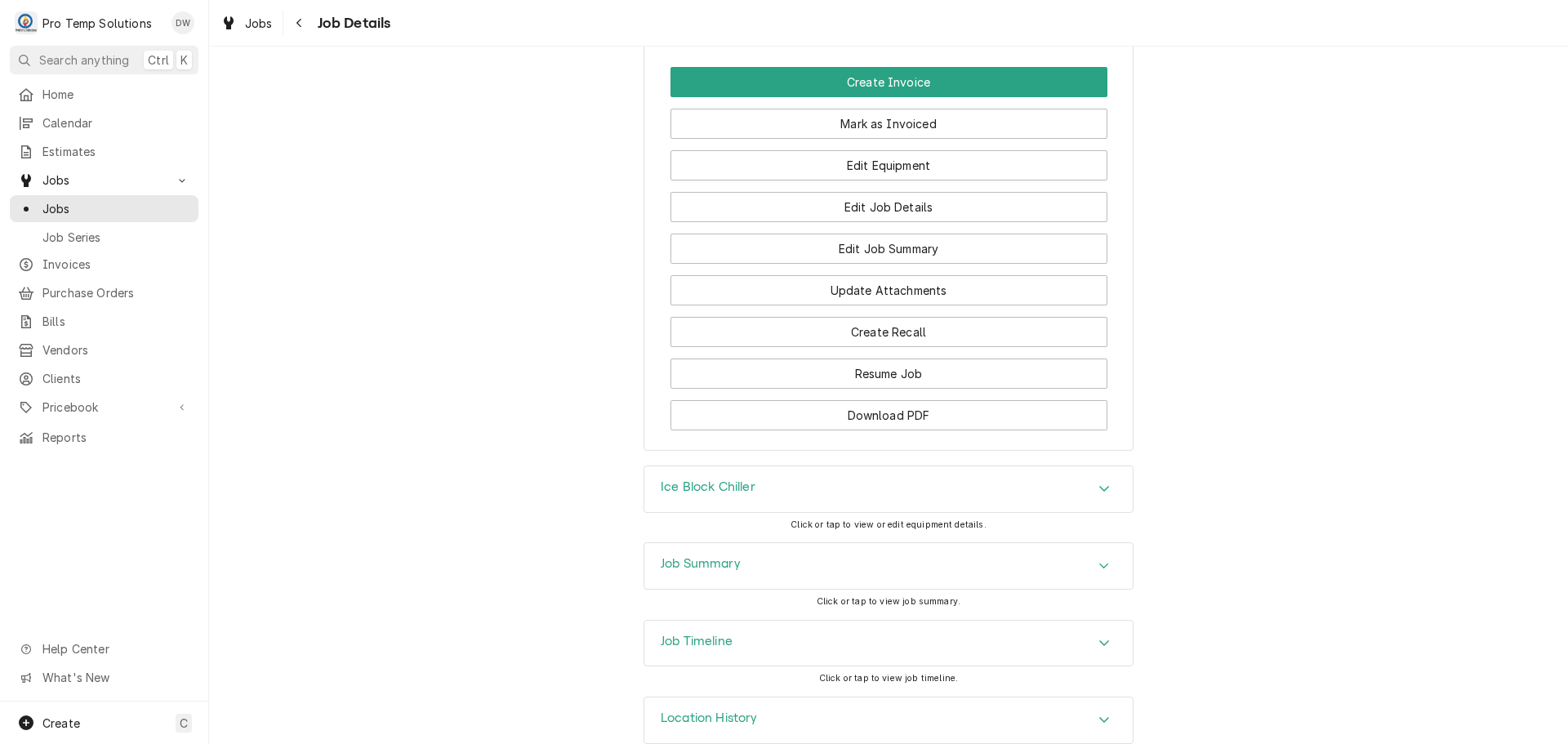
scroll to position [1061, 0]
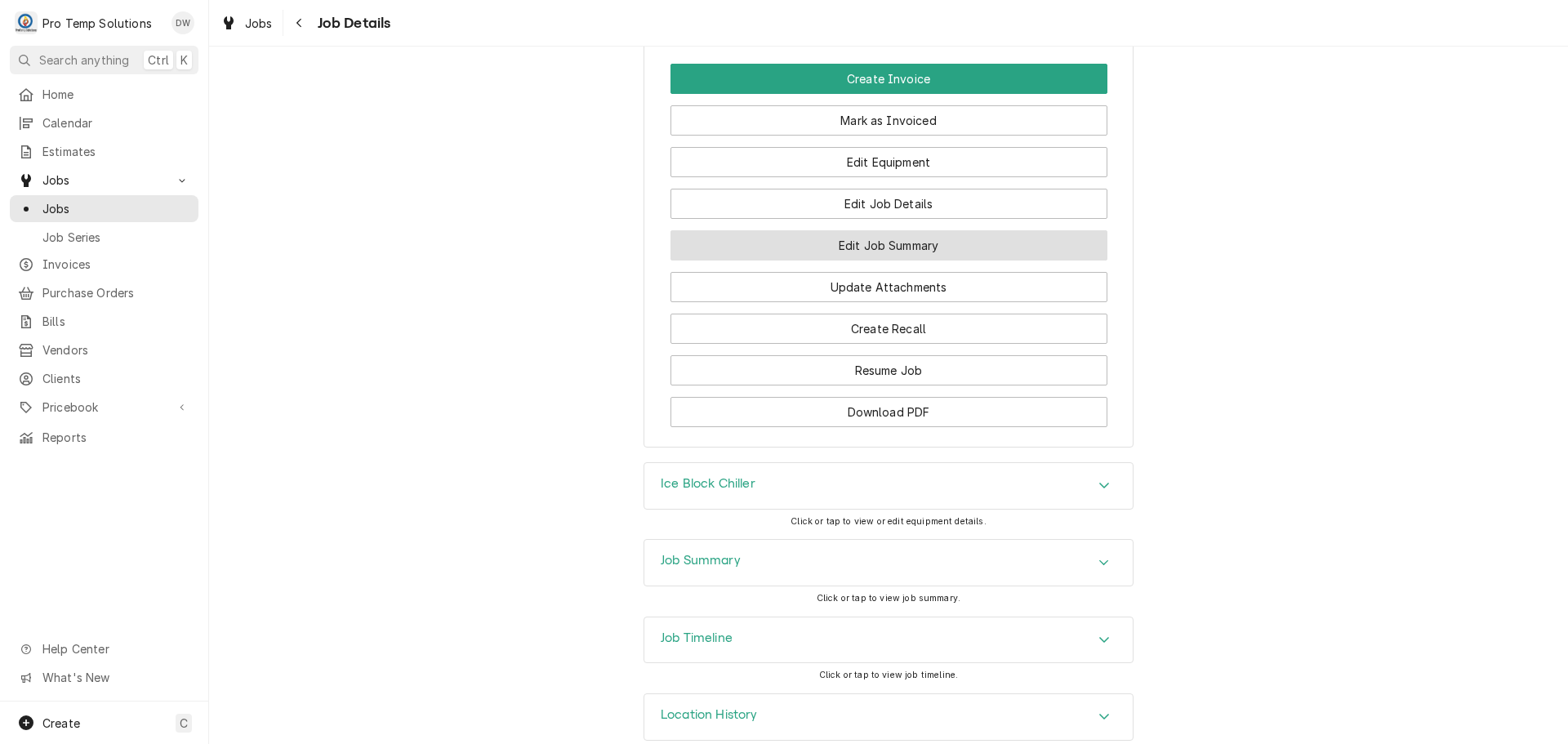
click at [863, 261] on button "Edit Job Summary" at bounding box center [889, 245] width 437 height 30
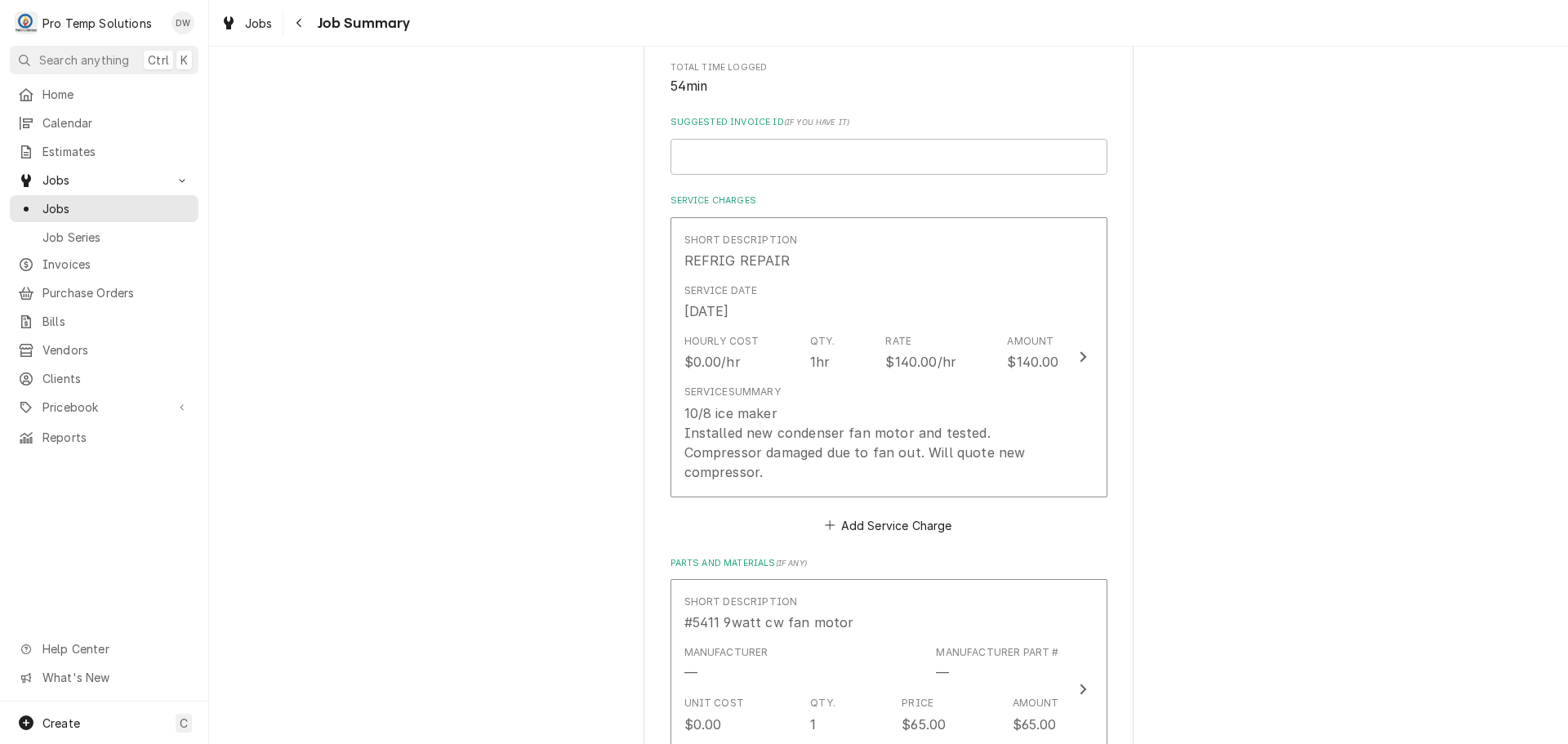
scroll to position [408, 0]
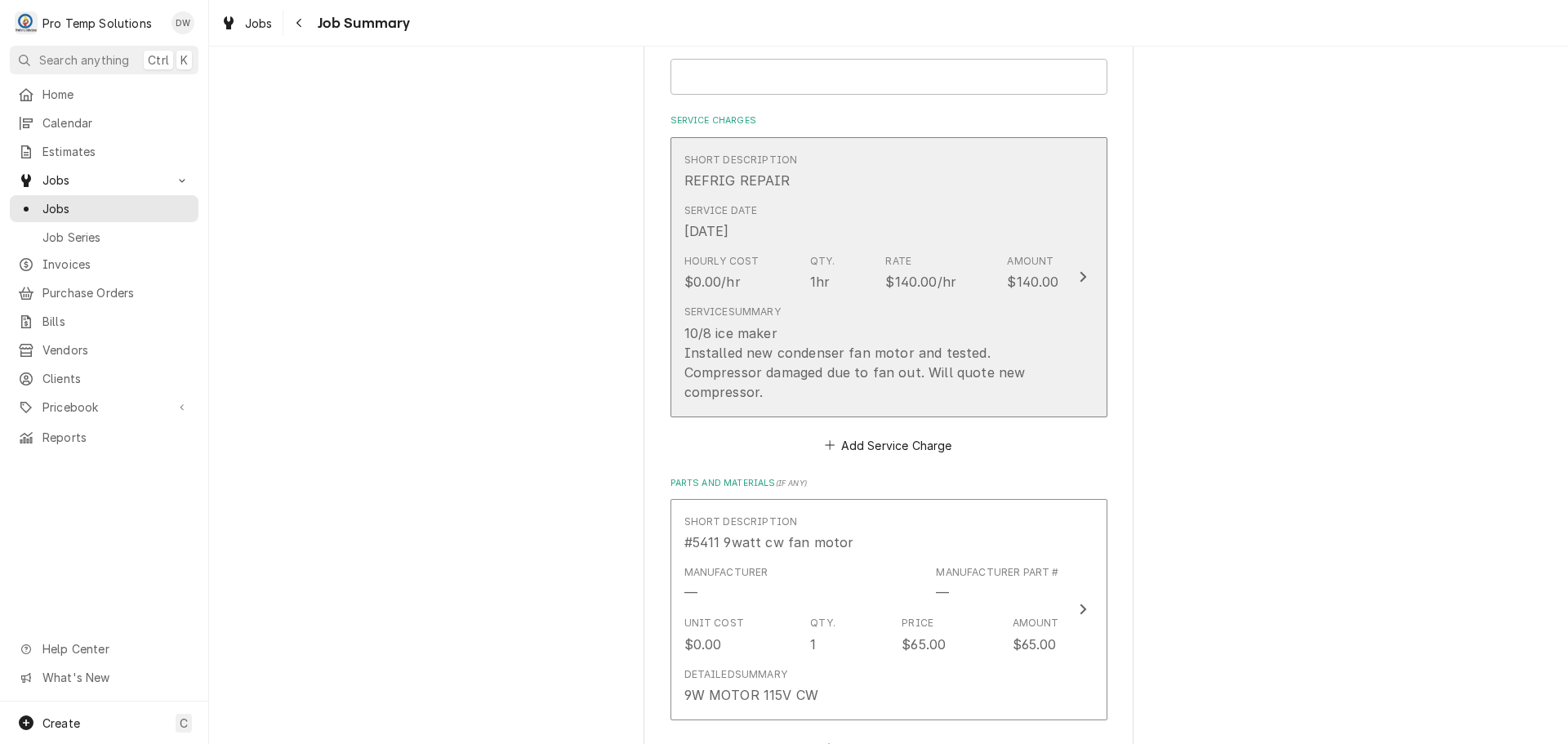
click at [1079, 271] on icon "Update Line Item" at bounding box center [1082, 277] width 9 height 13
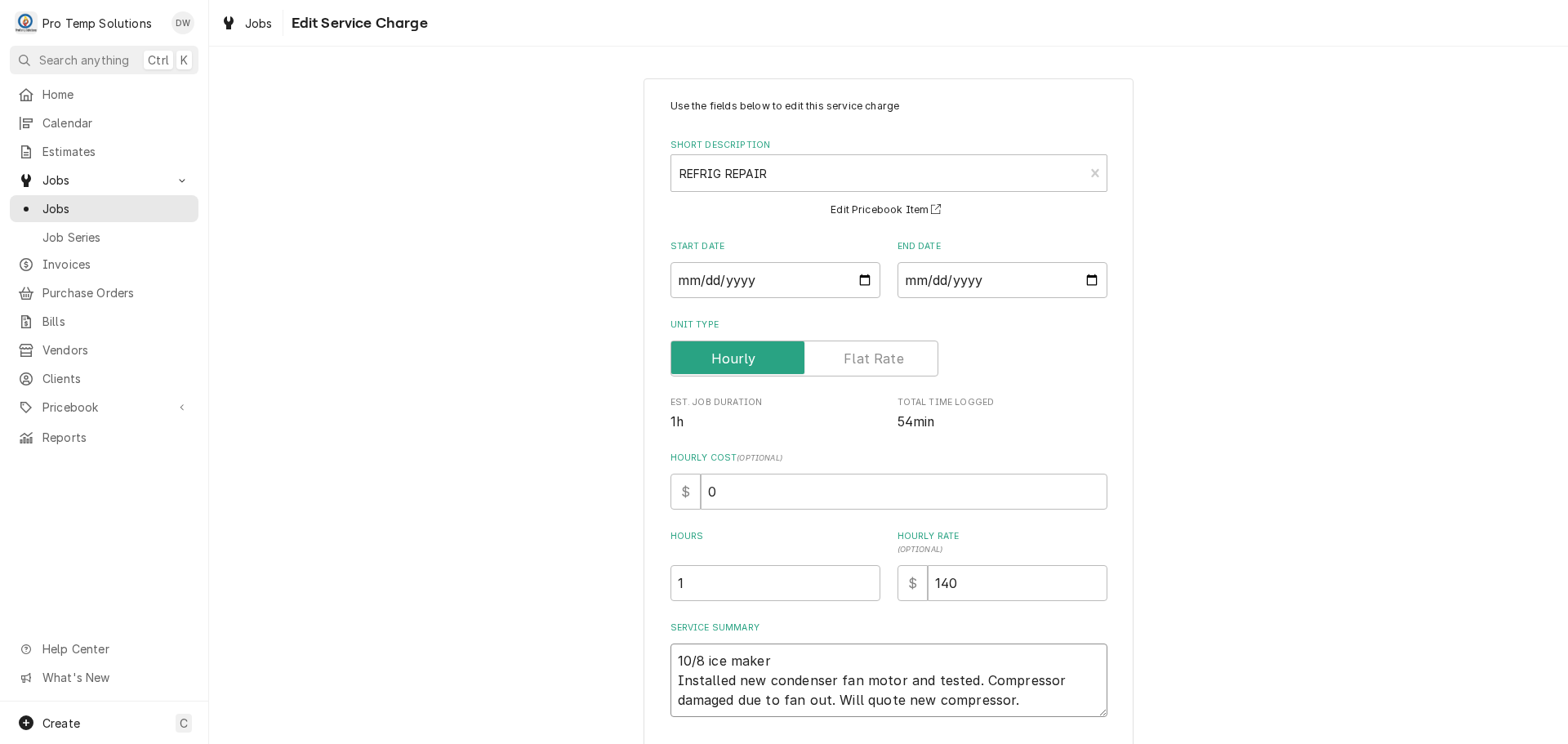
click at [769, 650] on textarea "10/8 ice maker Installed new condenser fan motor and tested. Compressor damaged…" at bounding box center [889, 680] width 437 height 74
type textarea "x"
type textarea "10/8 ice make Installed new condenser fan motor and tested. Compressor damaged …"
type textarea "x"
type textarea "10/8 ice mak Installed new condenser fan motor and tested. Compressor damaged d…"
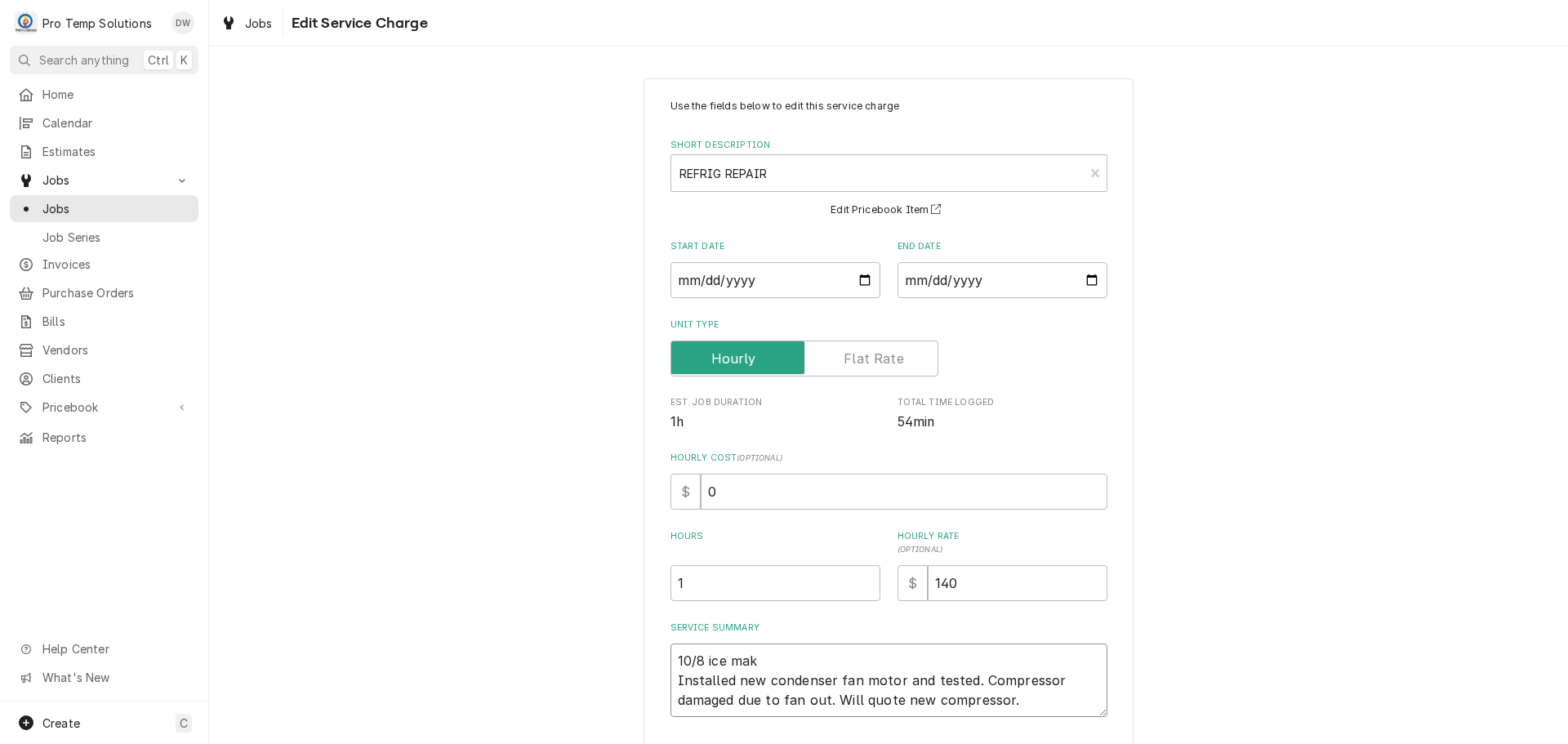
type textarea "x"
type textarea "10/8 ice ma Installed new condenser fan motor and tested. Compressor damaged du…"
type textarea "x"
type textarea "10/8 ice m Installed new condenser fan motor and tested. Compressor damaged due…"
type textarea "x"
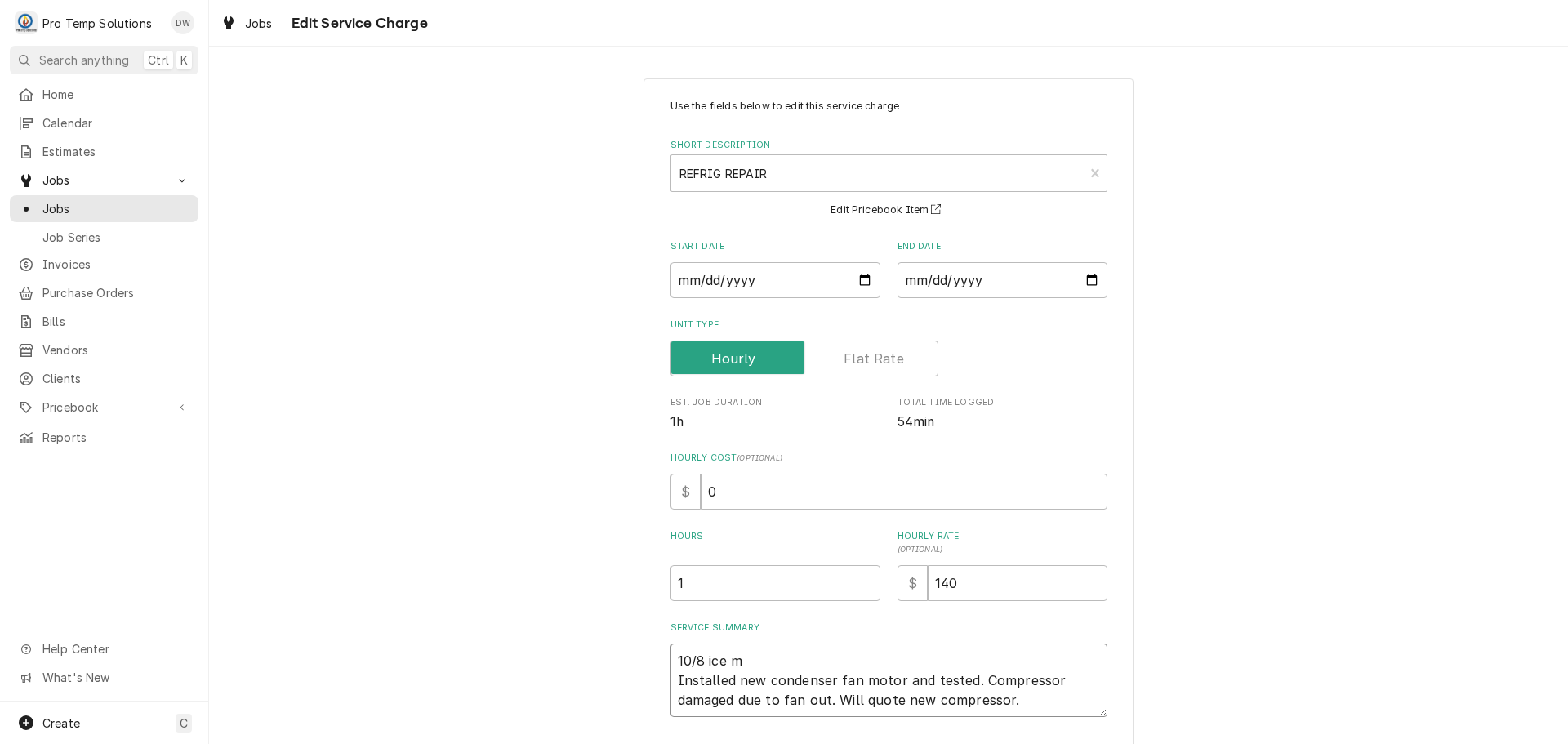
type textarea "10/8 ice Installed new condenser fan motor and tested. Compressor damaged due t…"
type textarea "x"
type textarea "10/8 ice Installed new condenser fan motor and tested. Compressor damaged due t…"
type textarea "x"
type textarea "10/8 ic Installed new condenser fan motor and tested. Compressor damaged due to…"
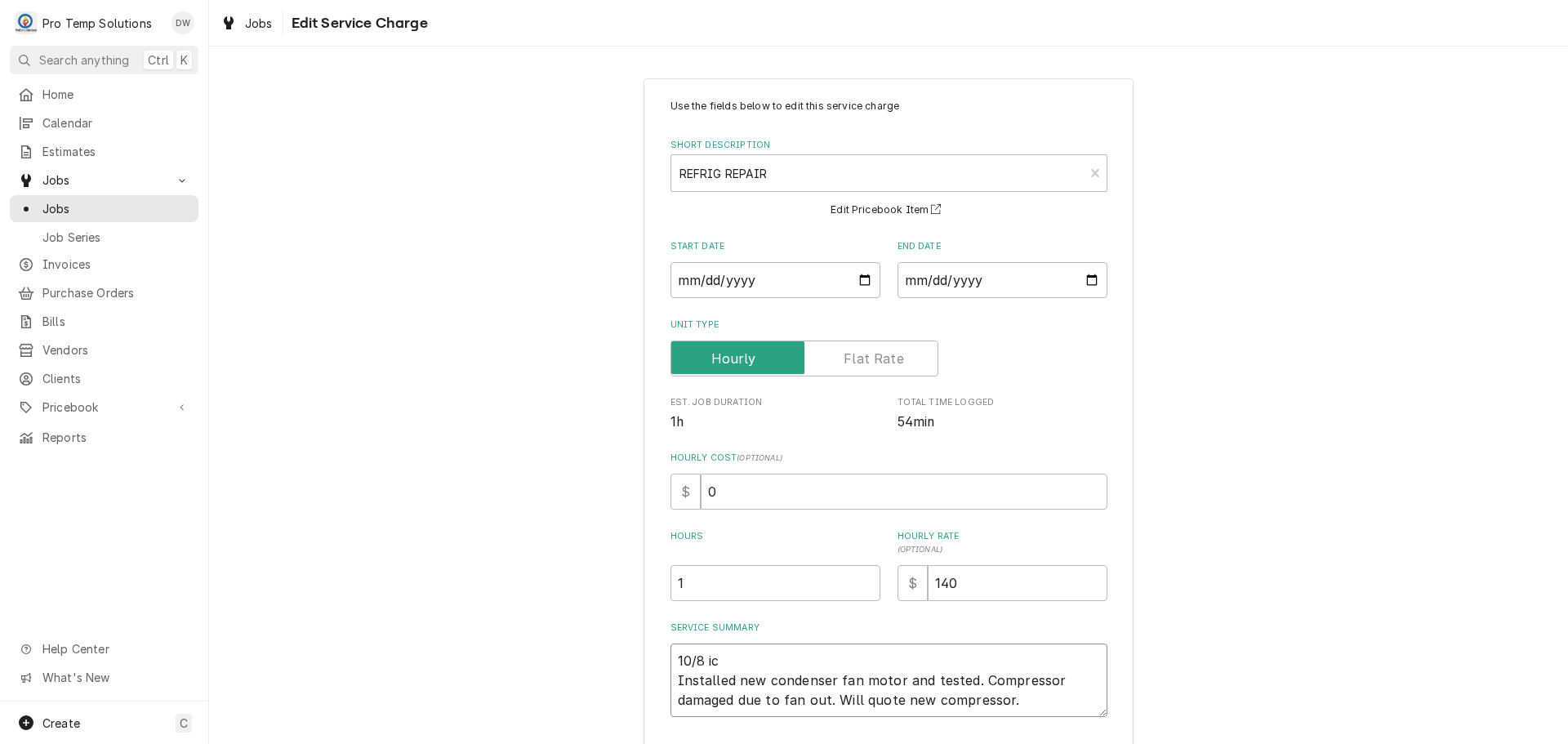
type textarea "x"
type textarea "10/8 i Installed new condenser fan motor and tested. Compressor damaged due to …"
type textarea "x"
type textarea "10/8 Installed new condenser fan motor and tested. Compressor damaged due to fa…"
type textarea "x"
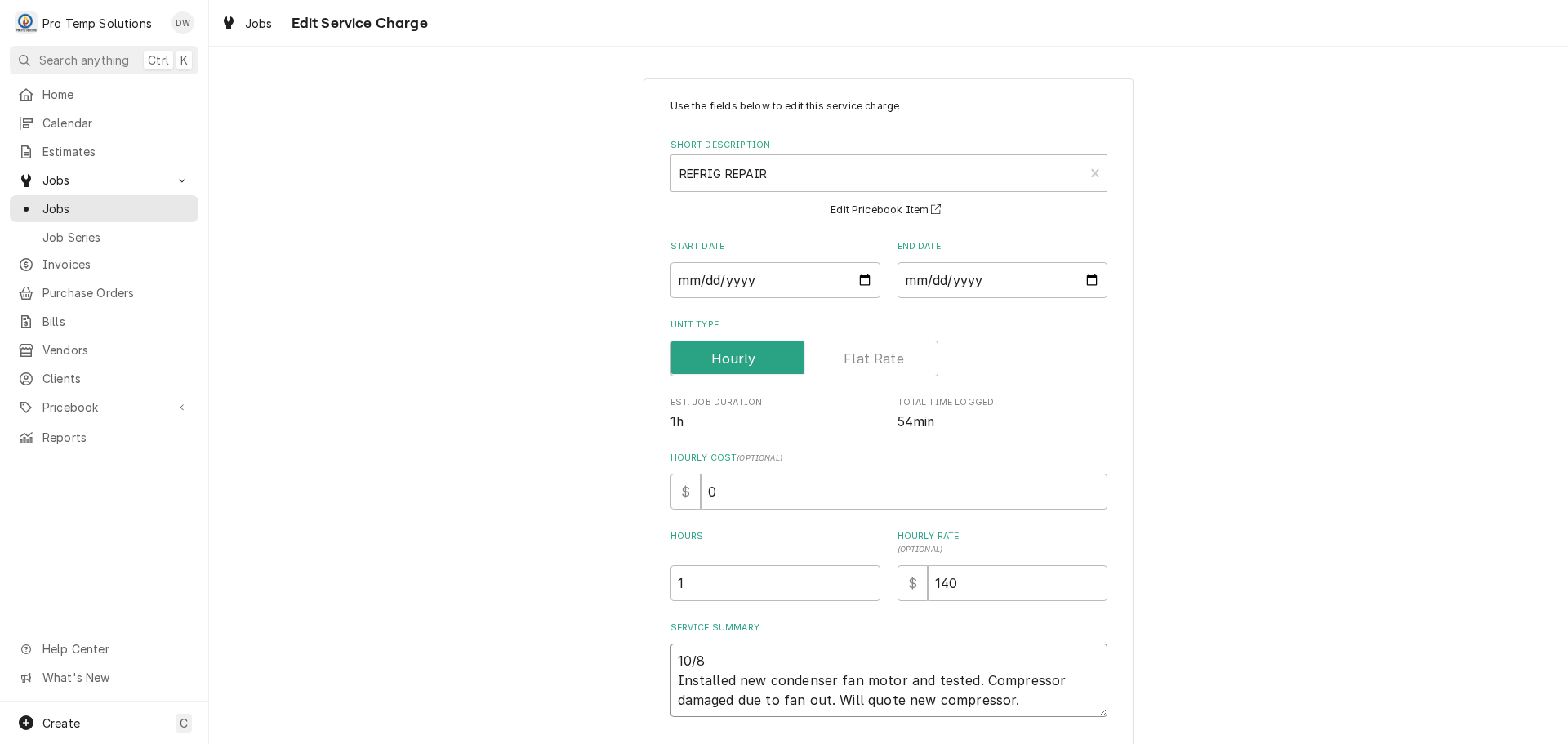
type textarea "10/8 I Installed new condenser fan motor and tested. Compressor damaged due to …"
type textarea "x"
type textarea "10/8 IM Installed new condenser fan motor and tested. Compressor damaged due to…"
type textarea "x"
type textarea "10/8 IM Installed new condenser fan motor and tested. Compressor damaged due to…"
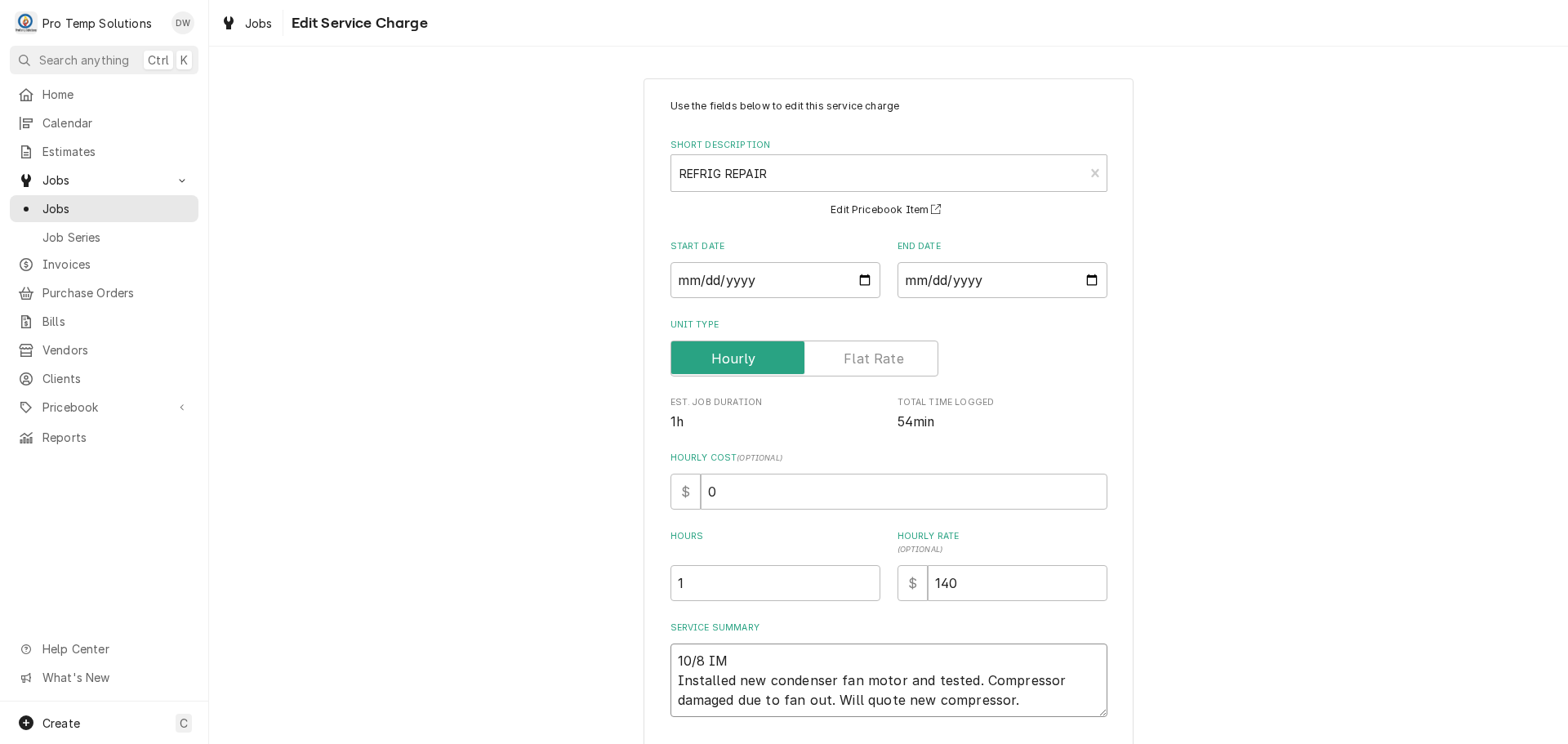
type textarea "x"
type textarea "10/8 IM Installed new condenser fan motor and tested. Compressor damaged due to…"
type textarea "x"
type textarea "10/8 I Installed new condenser fan motor and tested. Compressor damaged due to …"
type textarea "x"
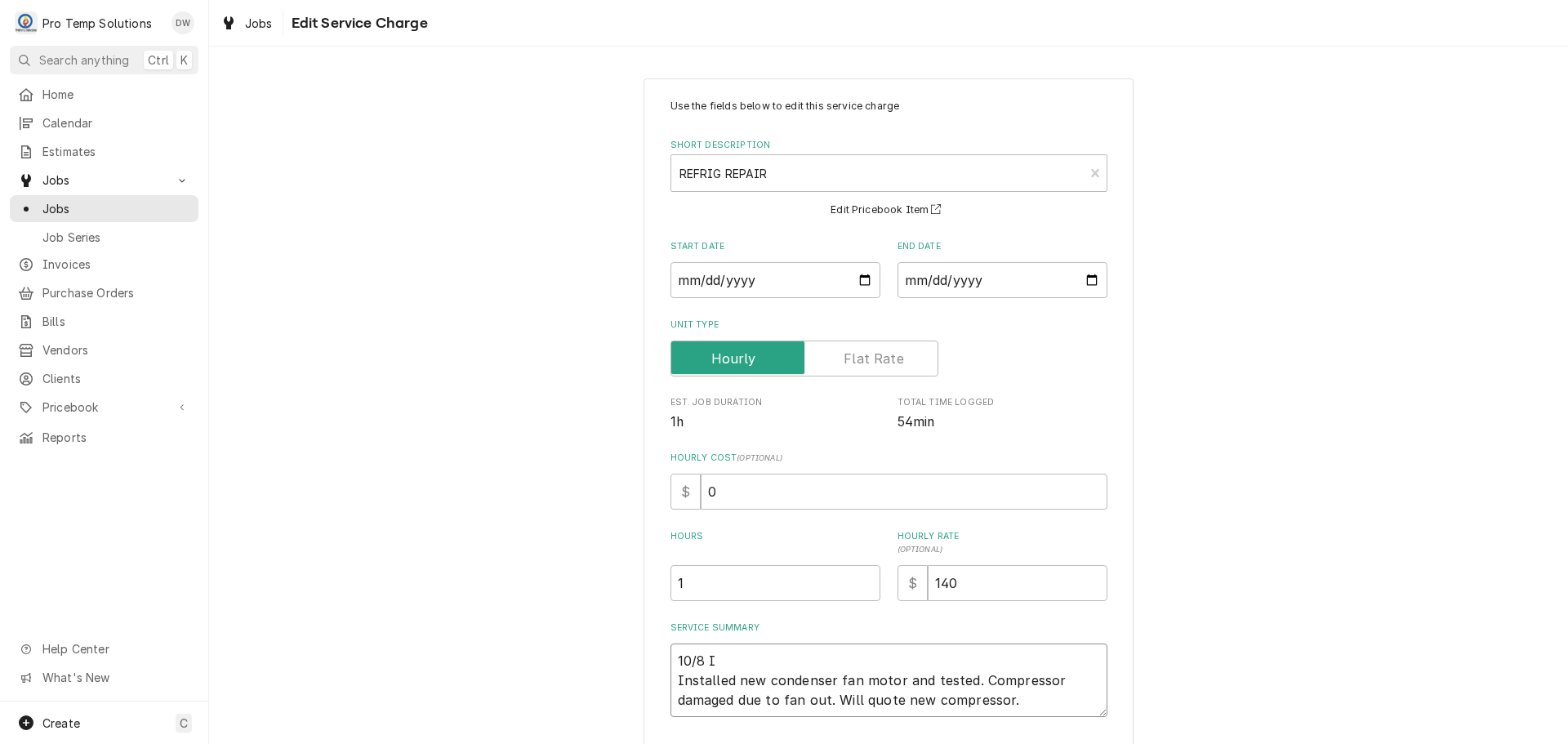
type textarea "10/8 IC Installed new condenser fan motor and tested. Compressor damaged due to…"
type textarea "x"
type textarea "10/8 ICE Installed new condenser fan motor and tested. Compressor damaged due t…"
type textarea "x"
type textarea "10/8 ICE Installed new condenser fan motor and tested. Compressor damaged due t…"
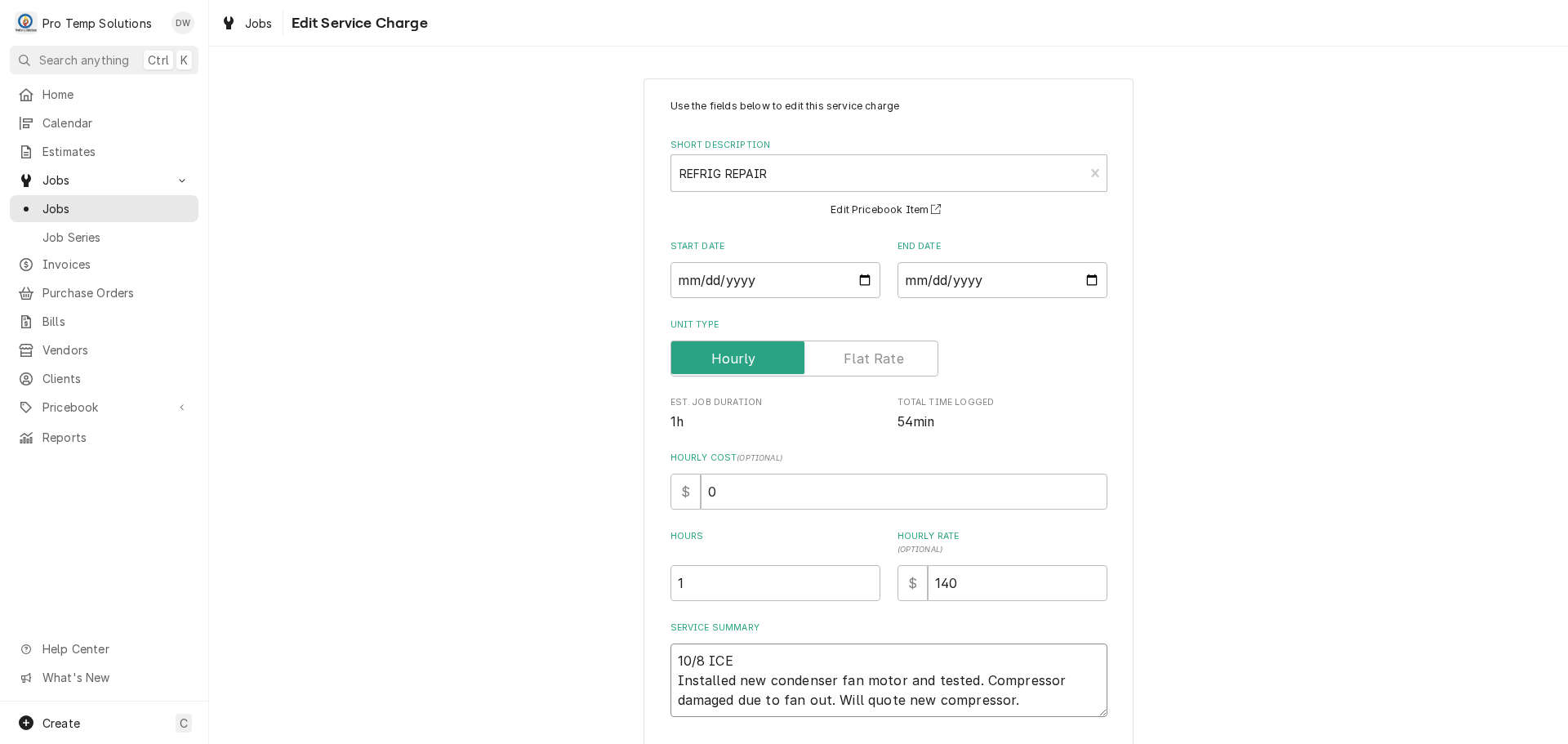
type textarea "x"
type textarea "10/8 ICE M Installed new condenser fan motor and tested. Compressor damaged due…"
type textarea "x"
type textarea "10/8 ICE MA Installed new condenser fan motor and tested. Compressor damaged du…"
type textarea "x"
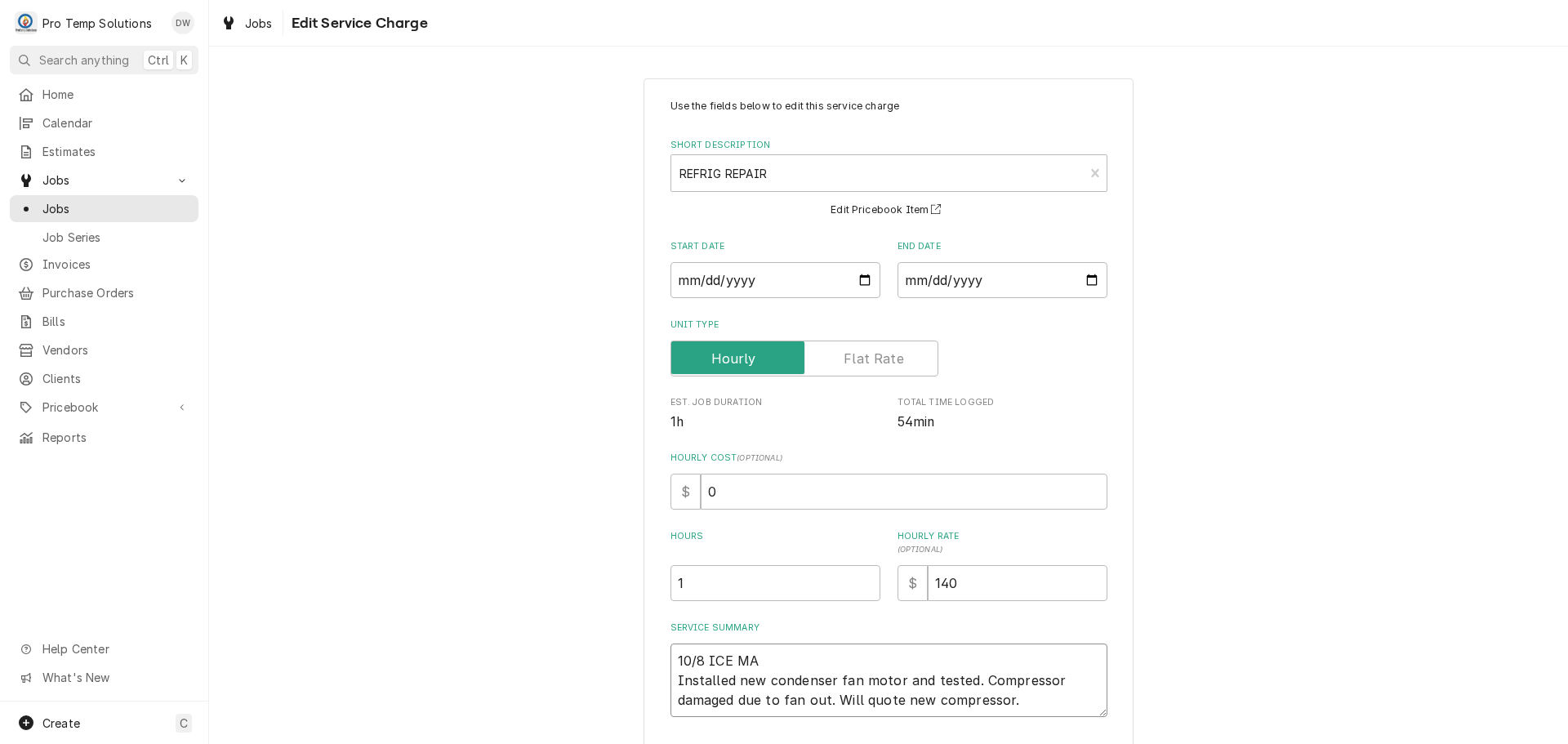
type textarea "10/8 ICE MAK Installed new condenser fan motor and tested. Compressor damaged d…"
type textarea "x"
type textarea "10/8 ICE MAKE Installed new condenser fan motor and tested. Compressor damaged …"
type textarea "x"
type textarea "10/8 ICE MAKER Installed new condenser fan motor and tested. Compressor damaged…"
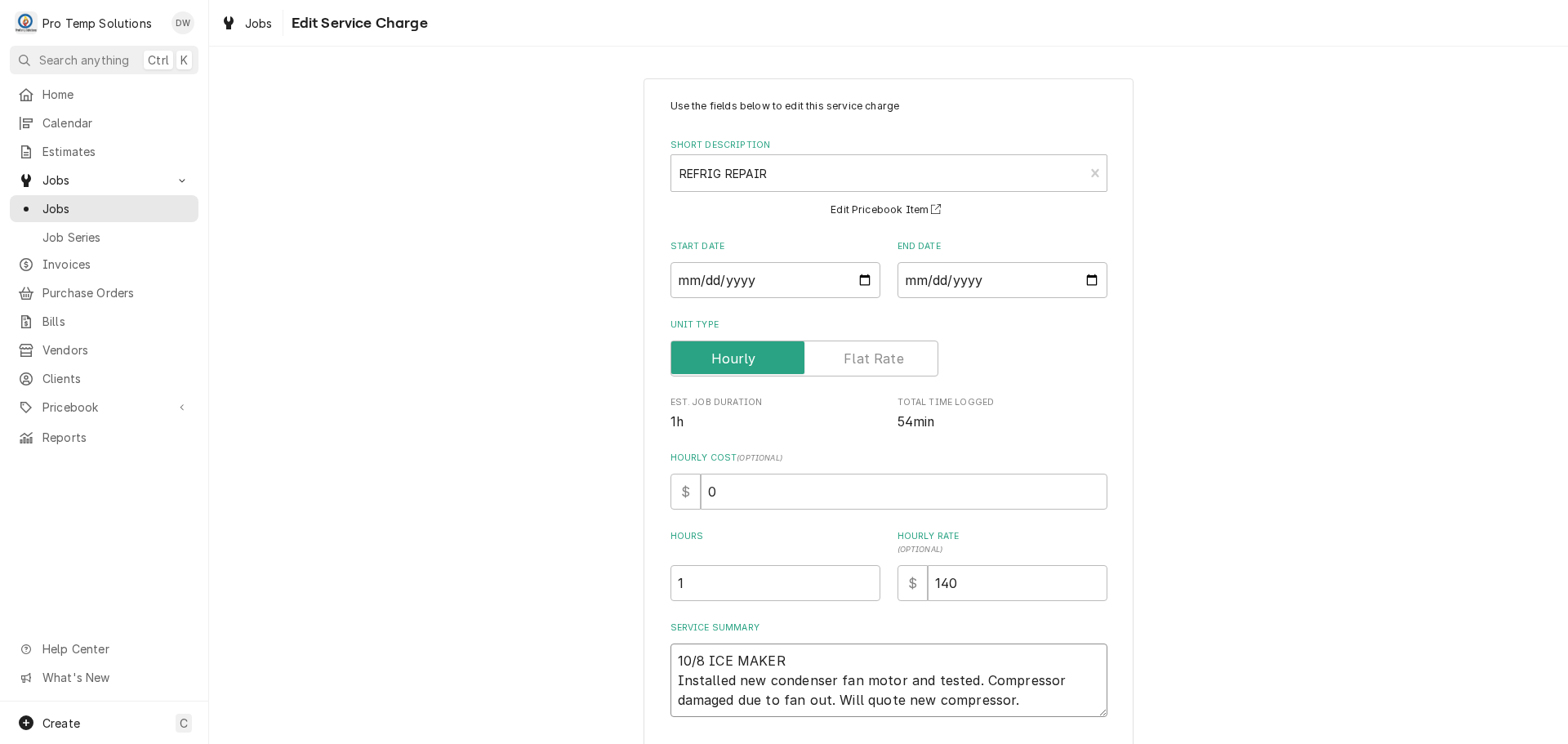
type textarea "x"
type textarea "10/8 ICE MAKER Installed new condenser fan motor and tested. Compressor damaged…"
type textarea "x"
type textarea "10/8 ICE MAKER 1 Installed new condenser fan motor and tested. Compressor damag…"
type textarea "x"
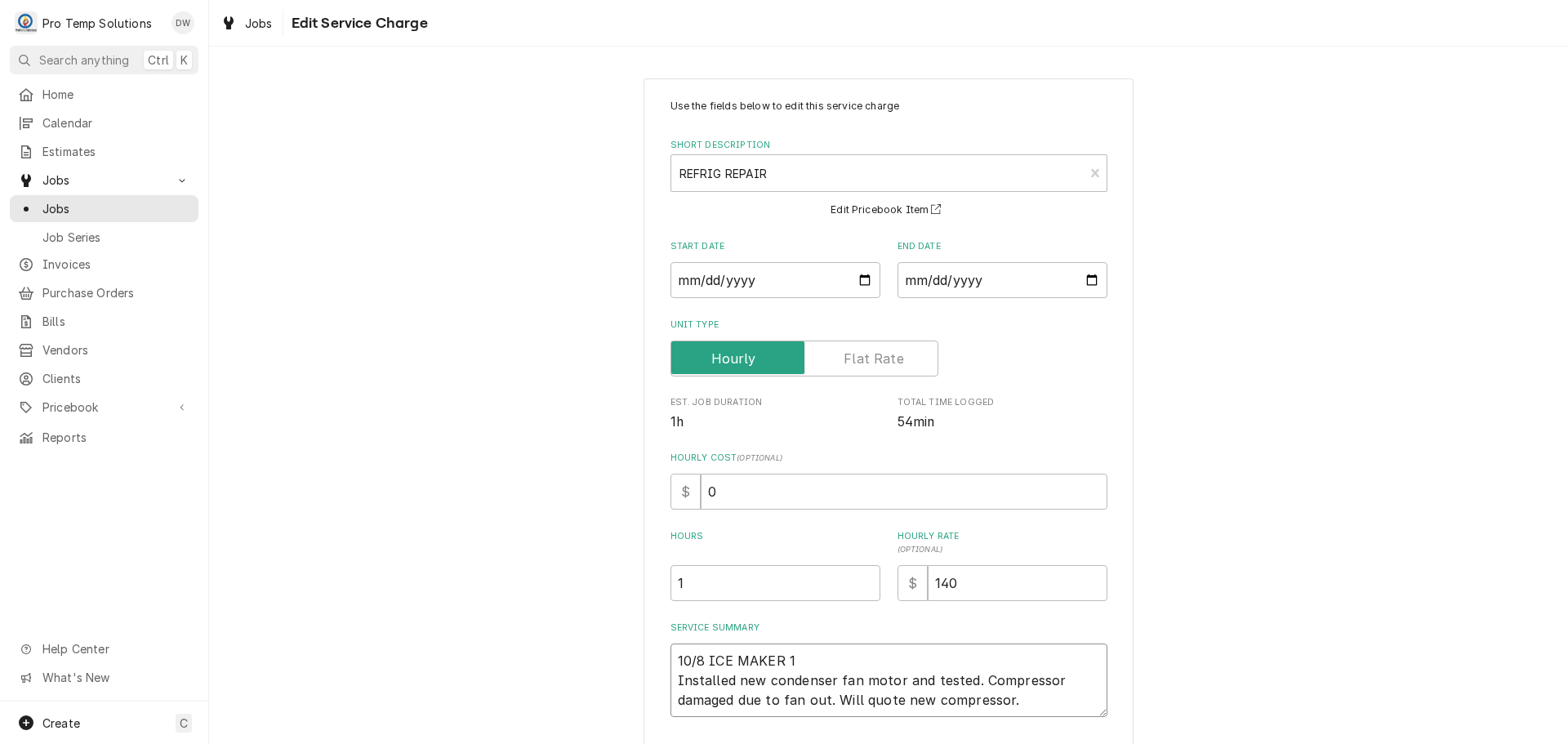
type textarea "10/8 ICE MAKER 11 Installed new condenser fan motor and tested. Compressor dama…"
type textarea "x"
type textarea "10/8 ICE MAKER 112 Installed new condenser fan motor and tested. Compressor dam…"
type textarea "x"
type textarea "10/8 ICE MAKER 1120 Installed new condenser fan motor and tested. Compressor da…"
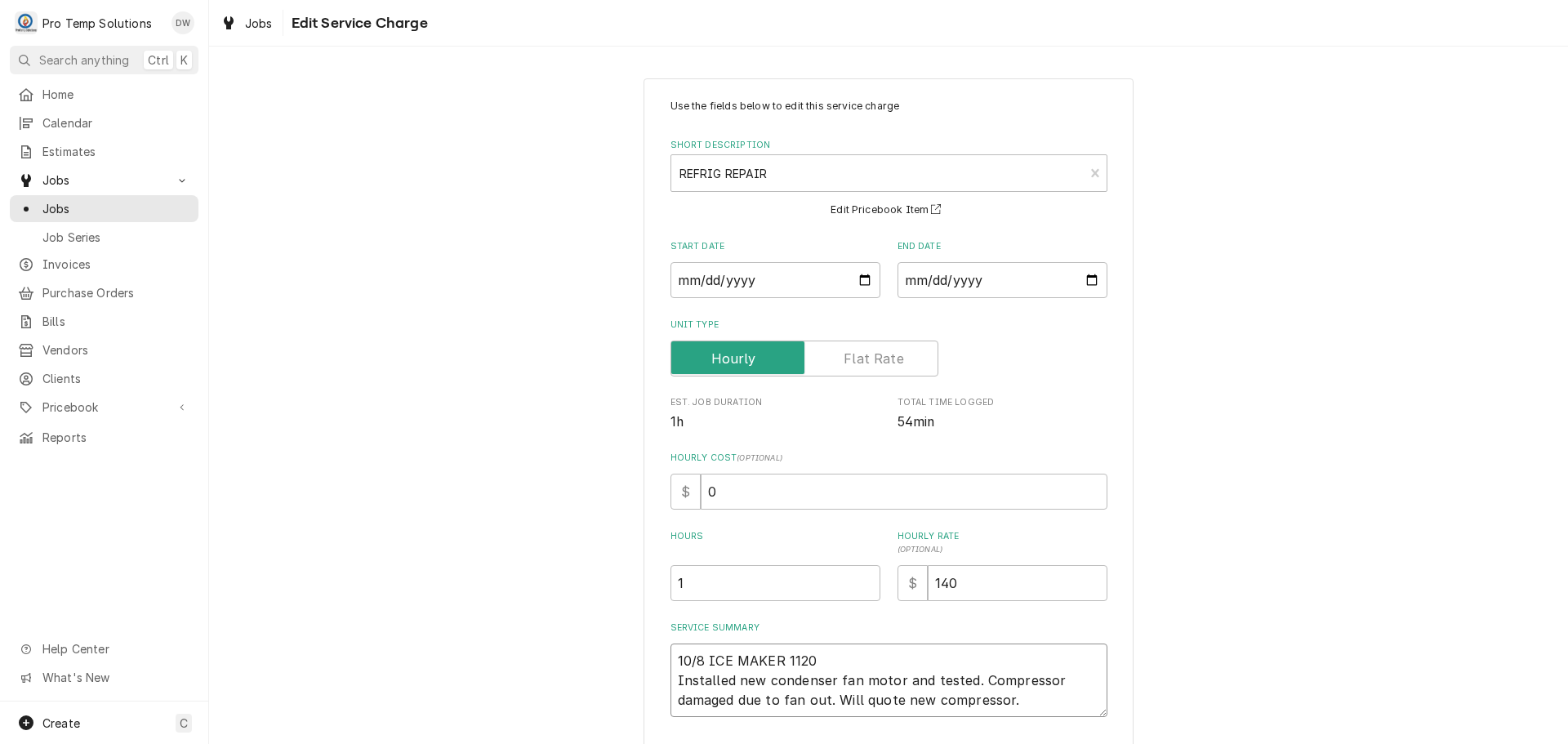
type textarea "x"
type textarea "10/8 ICE MAKER 1120- Installed new condenser fan motor and tested. Compressor d…"
type textarea "x"
type textarea "10/8 ICE MAKER 1120-1 Installed new condenser fan motor and tested. Compressor …"
type textarea "x"
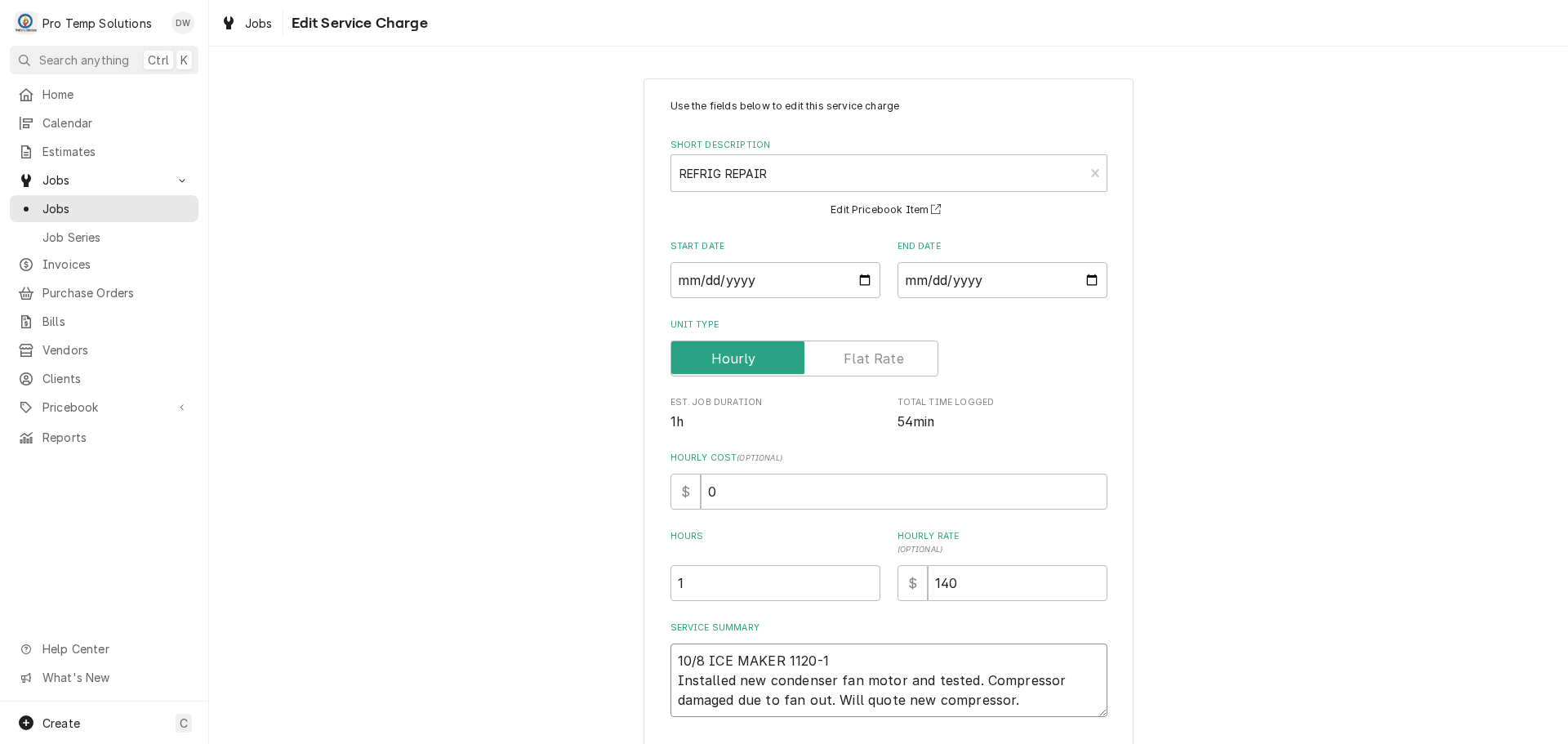
type textarea "10/8 ICE MAKER 1120-11 Installed new condenser fan motor and tested. Compressor…"
type textarea "x"
type textarea "10/8 ICE MAKER 1120-112 Installed new condenser fan motor and tested. Compresso…"
type textarea "x"
type textarea "10/8 ICE MAKER 1120-1125 Installed new condenser fan motor and tested. Compress…"
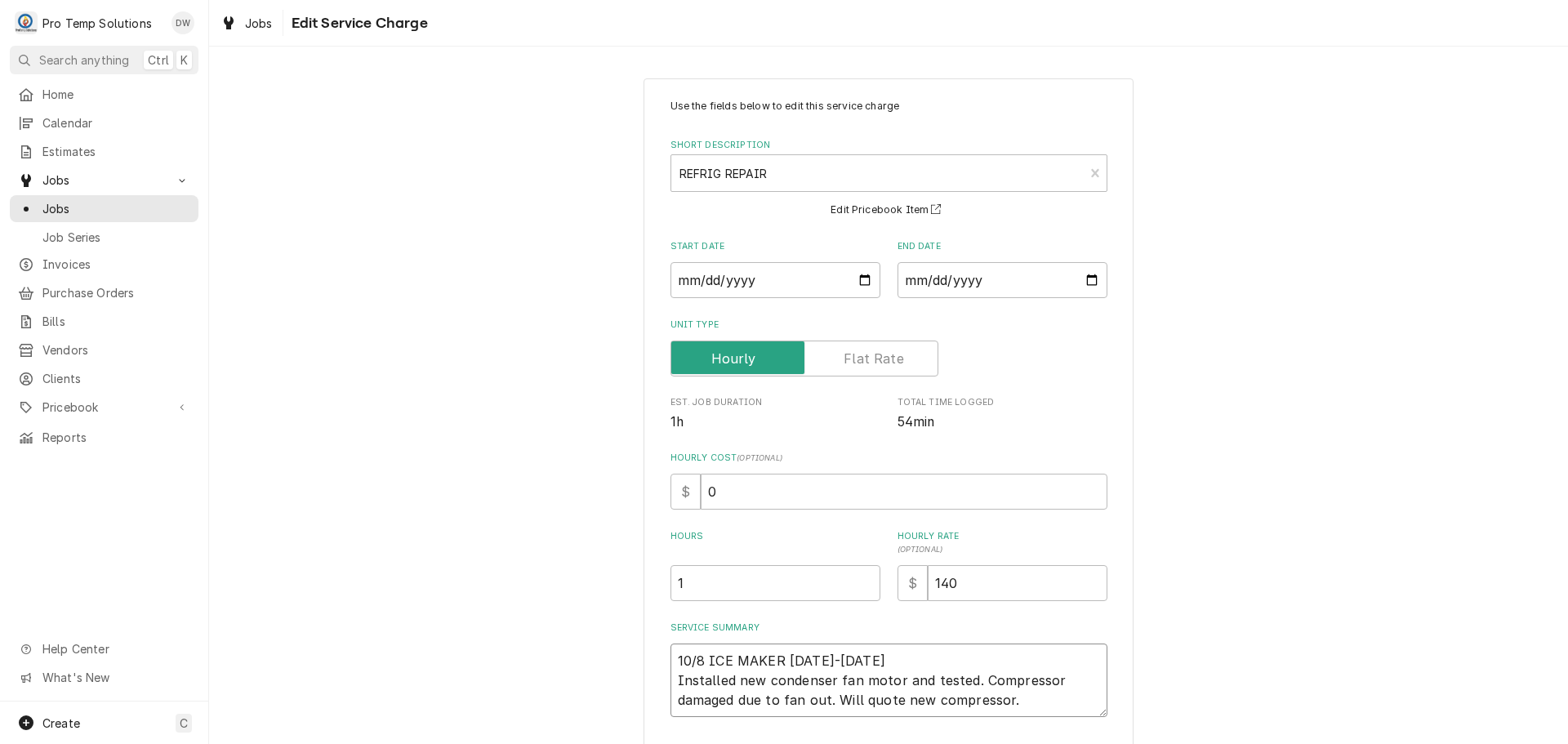
type textarea "x"
type textarea "10/8 ICE MAKER 1120-1125 Installed new condenser fan motor and tested. Compress…"
type textarea "x"
type textarea "10/8 ICE MAKER 1120-1125 K Installed new condenser fan motor and tested. Compre…"
type textarea "x"
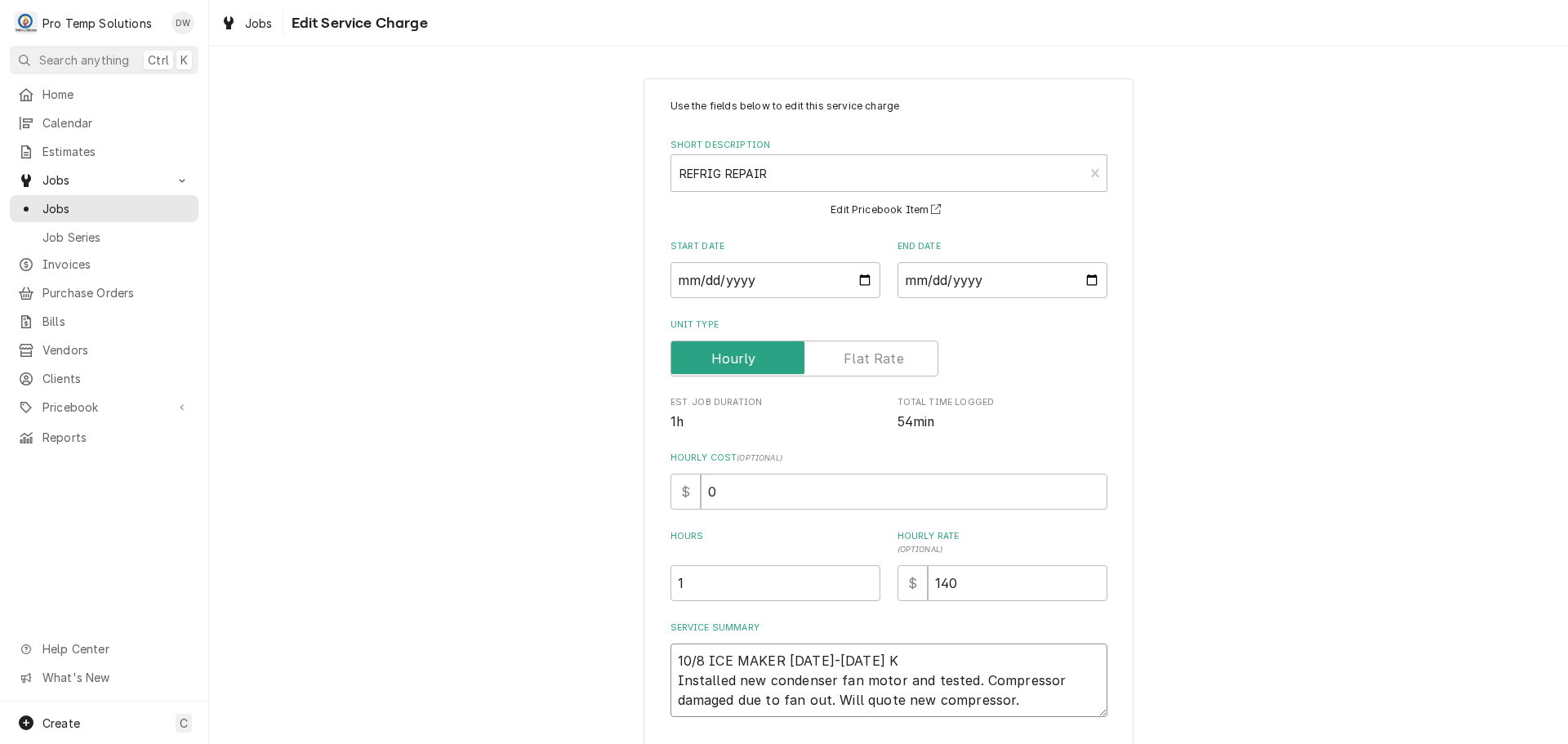
type textarea "10/8 ICE MAKER 1120-1125 KE Installed new condenser fan motor and tested. Compr…"
type textarea "x"
type textarea "10/8 ICE MAKER 1120-1125 KEV Installed new condenser fan motor and tested. Comp…"
type textarea "x"
type textarea "10/8 ICE MAKER 1120-1125 KEVI Installed new condenser fan motor and tested. Com…"
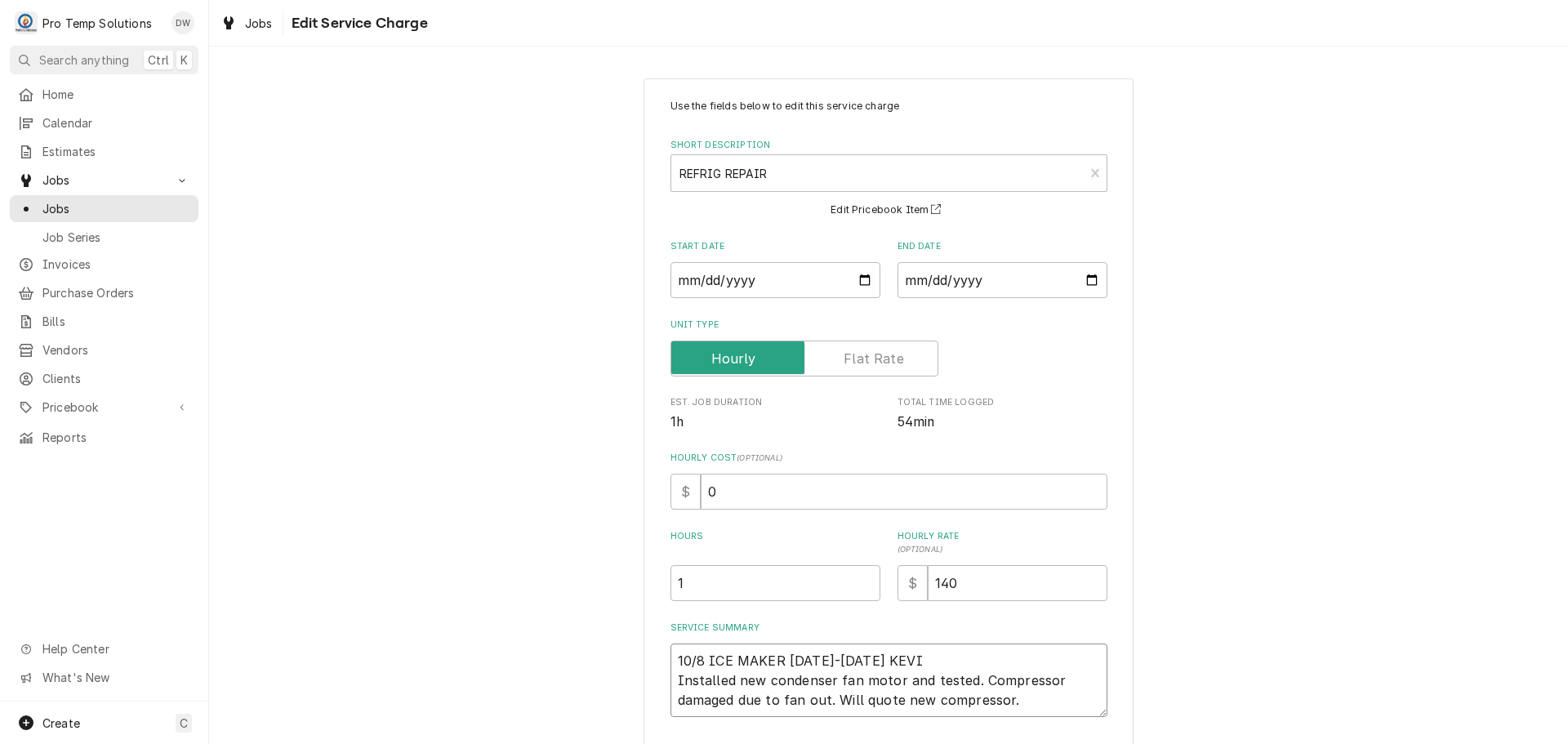
type textarea "x"
type textarea "10/8 ICE MAKER 1120-1125 KEVIN Installed new condenser fan motor and tested. Co…"
type textarea "x"
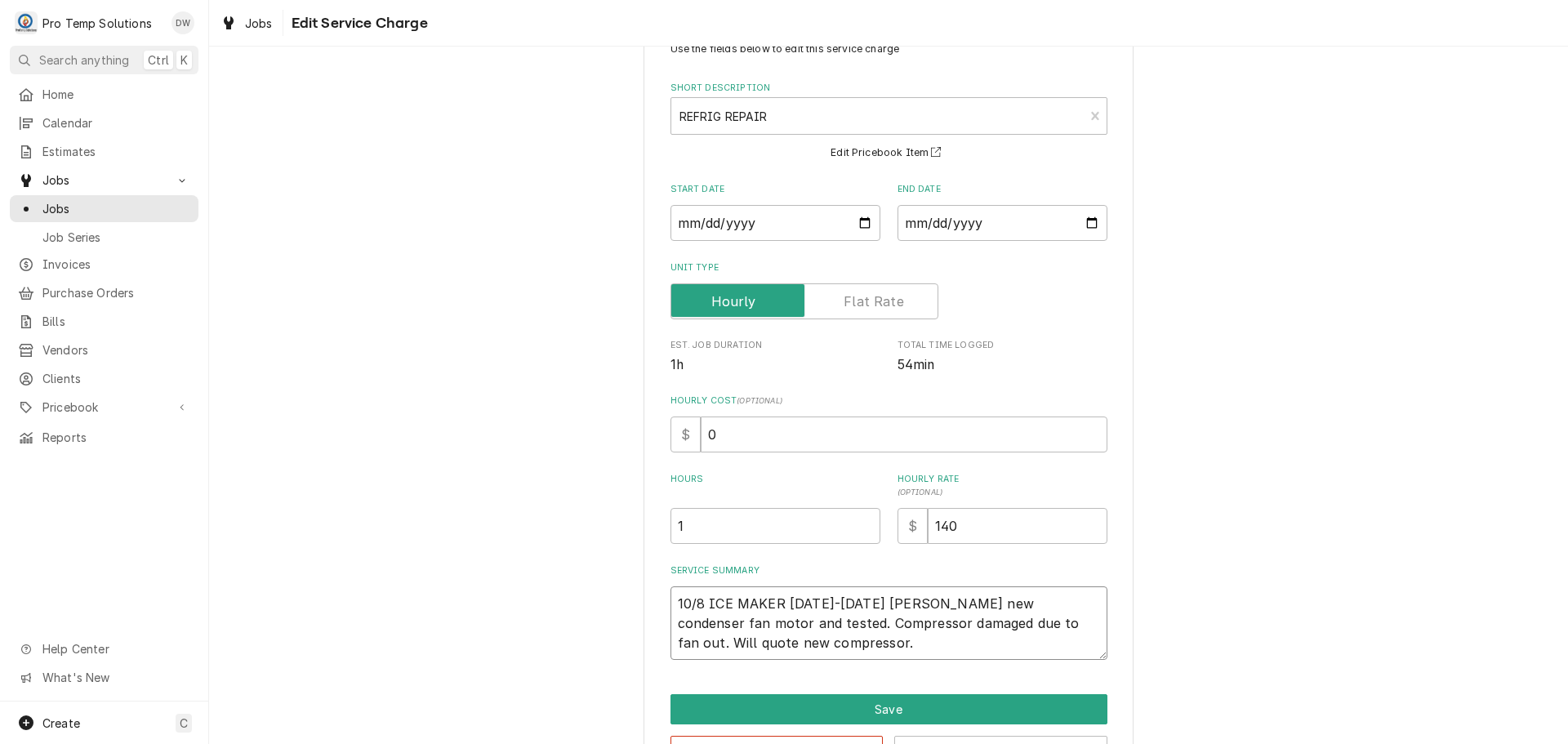
scroll to position [114, 0]
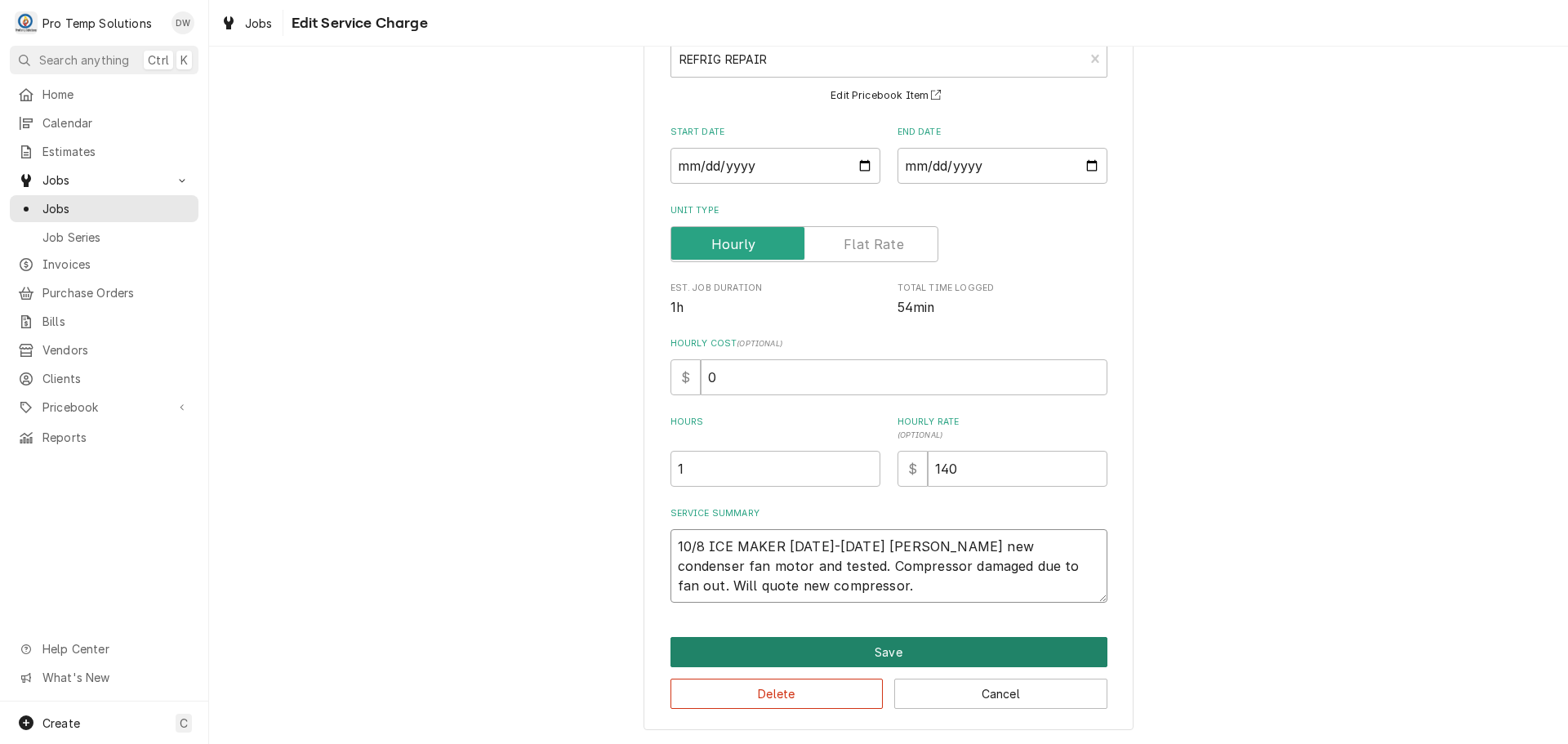
type textarea "10/8 ICE MAKER [DATE]-[DATE] [PERSON_NAME] new condenser fan motor and tested. …"
click at [873, 647] on button "Save" at bounding box center [889, 651] width 437 height 30
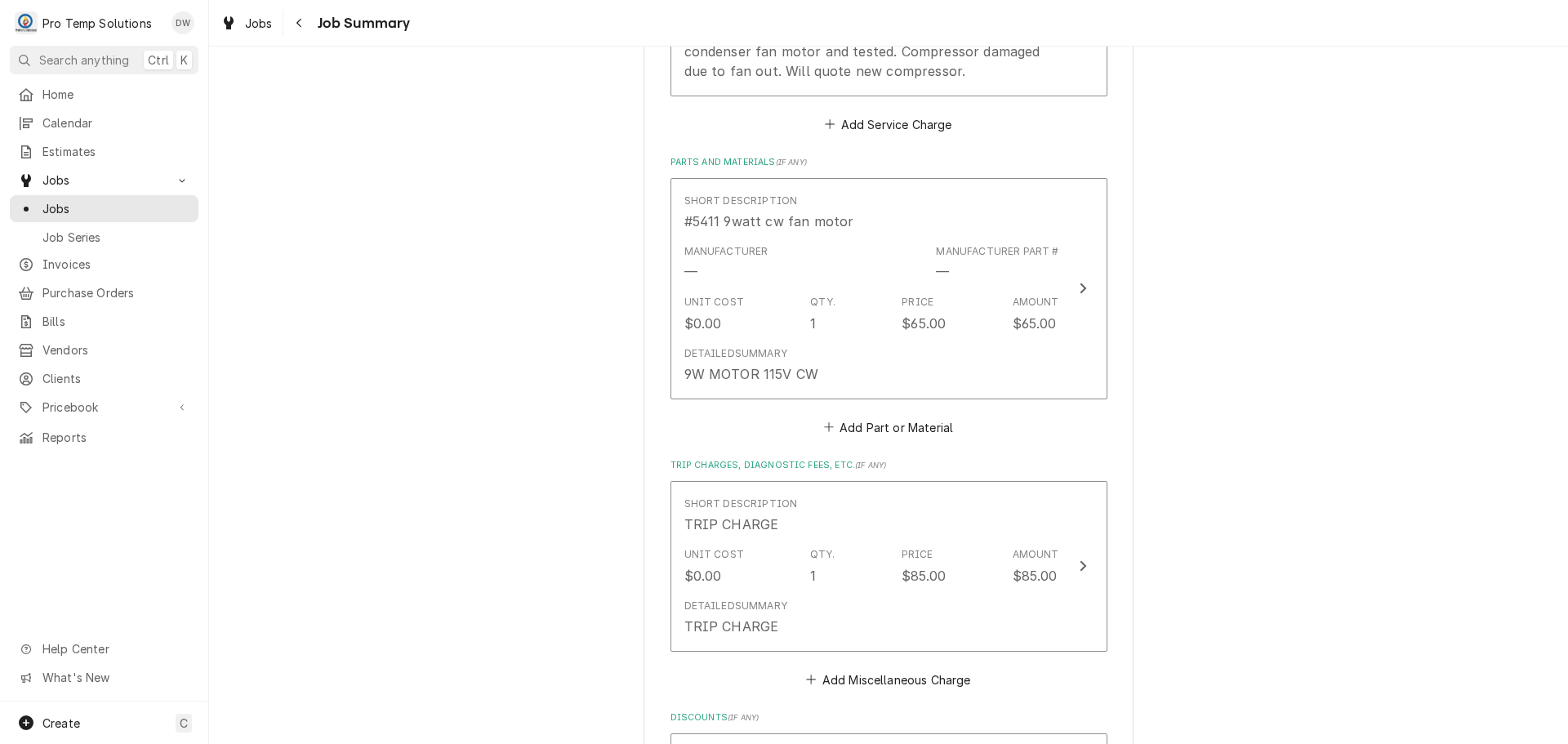
scroll to position [735, 0]
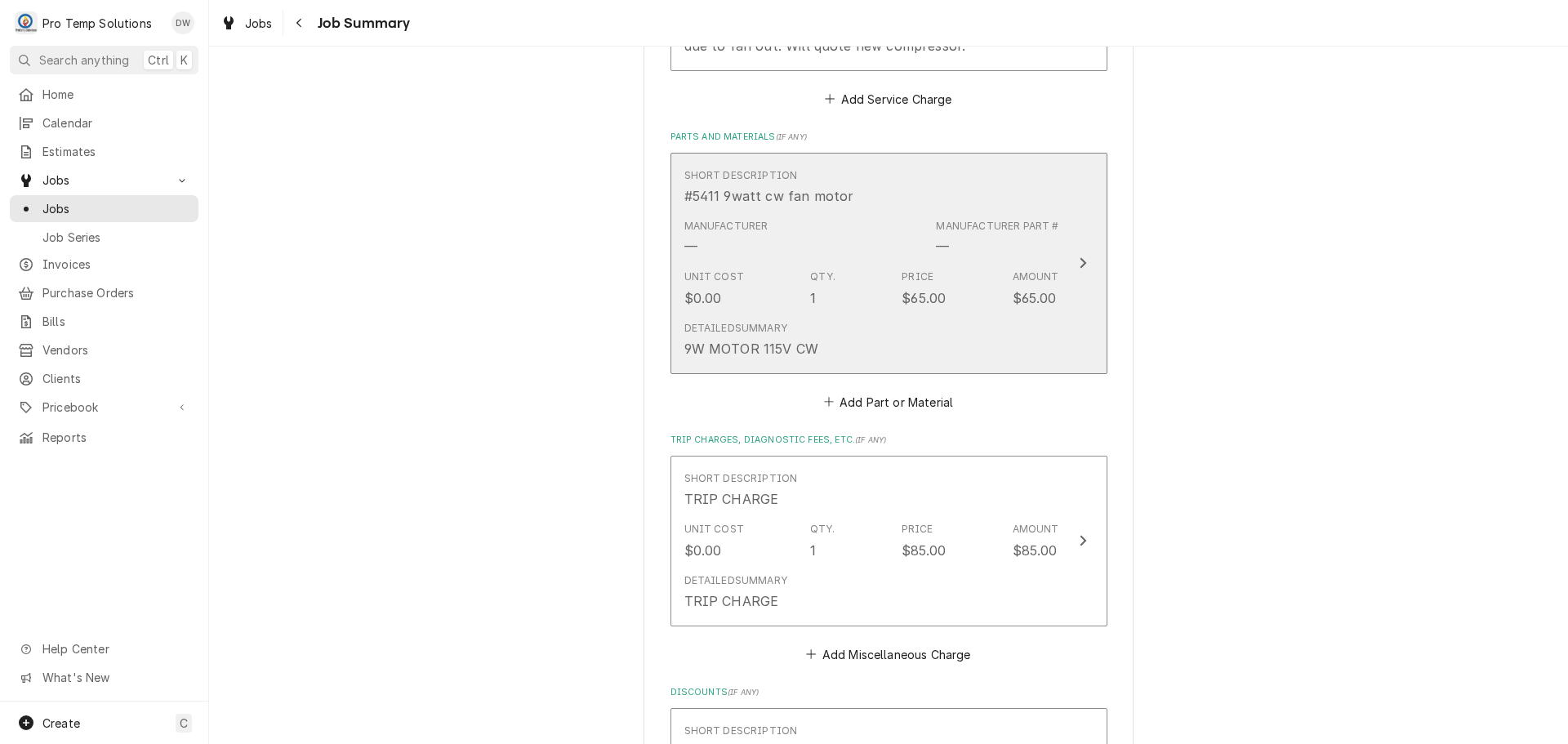
click at [1072, 273] on div "Update Line Item" at bounding box center [1082, 262] width 21 height 20
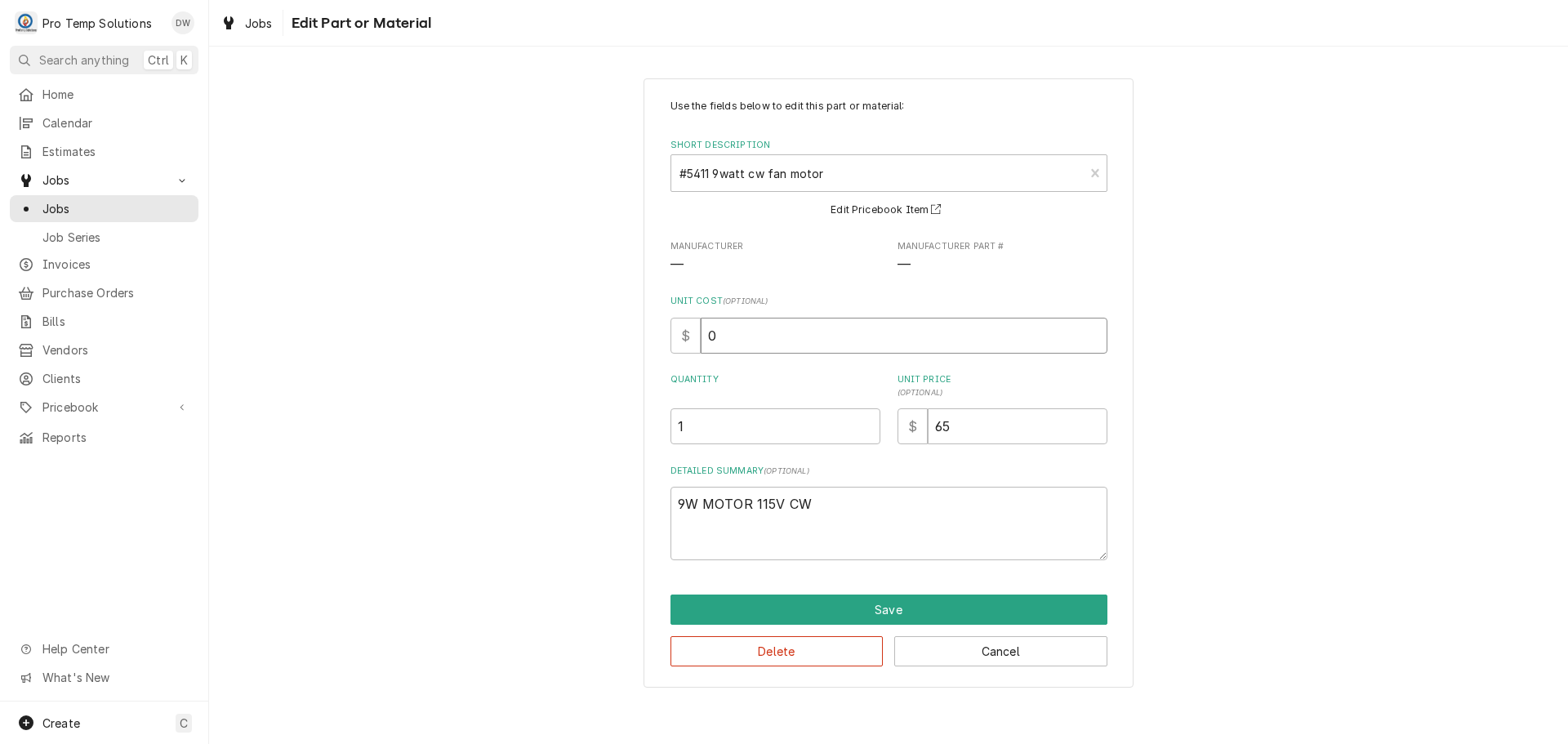
click at [732, 330] on input "0" at bounding box center [904, 335] width 407 height 36
type textarea "x"
type input "3"
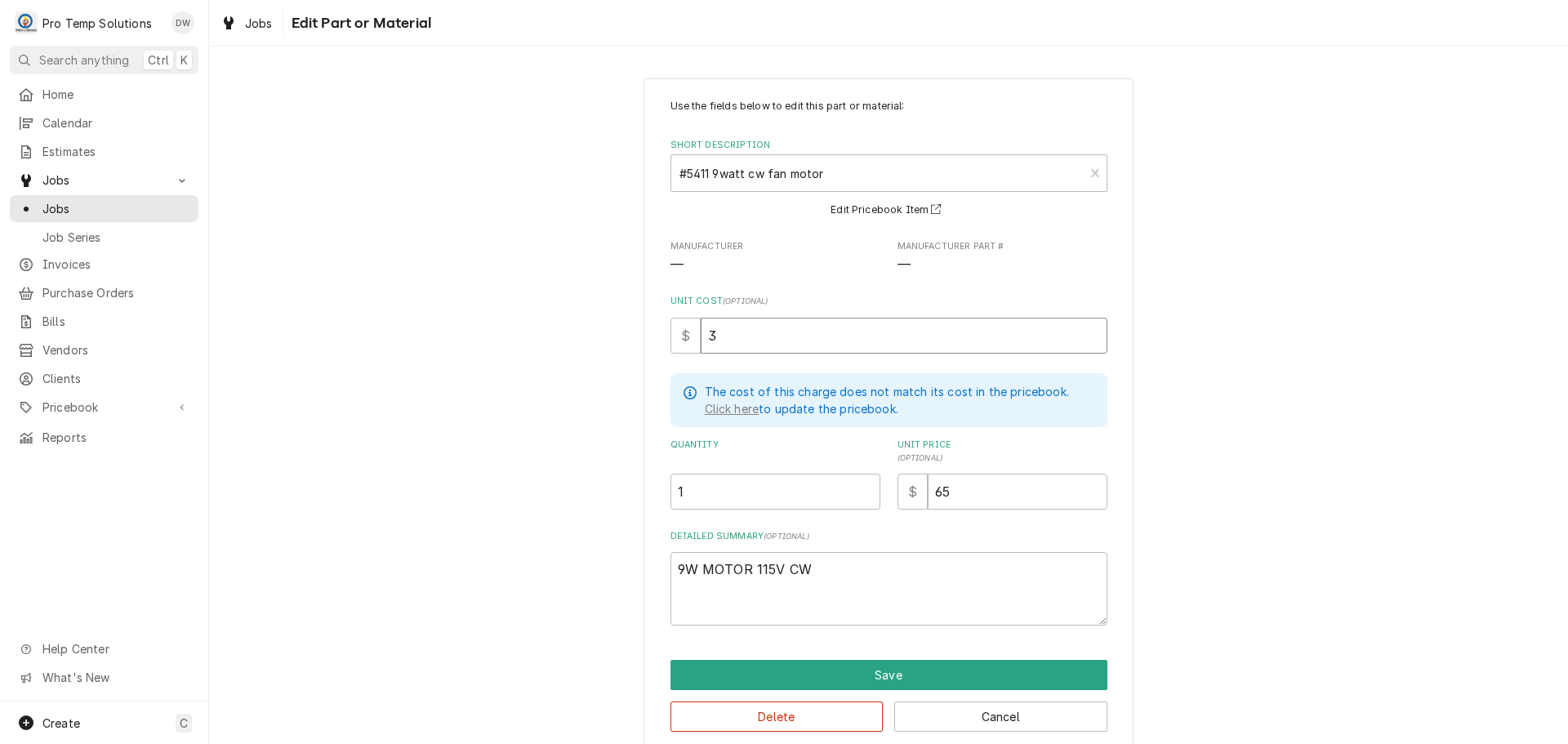
type textarea "x"
type input "32"
type textarea "x"
type input "32.0"
type textarea "x"
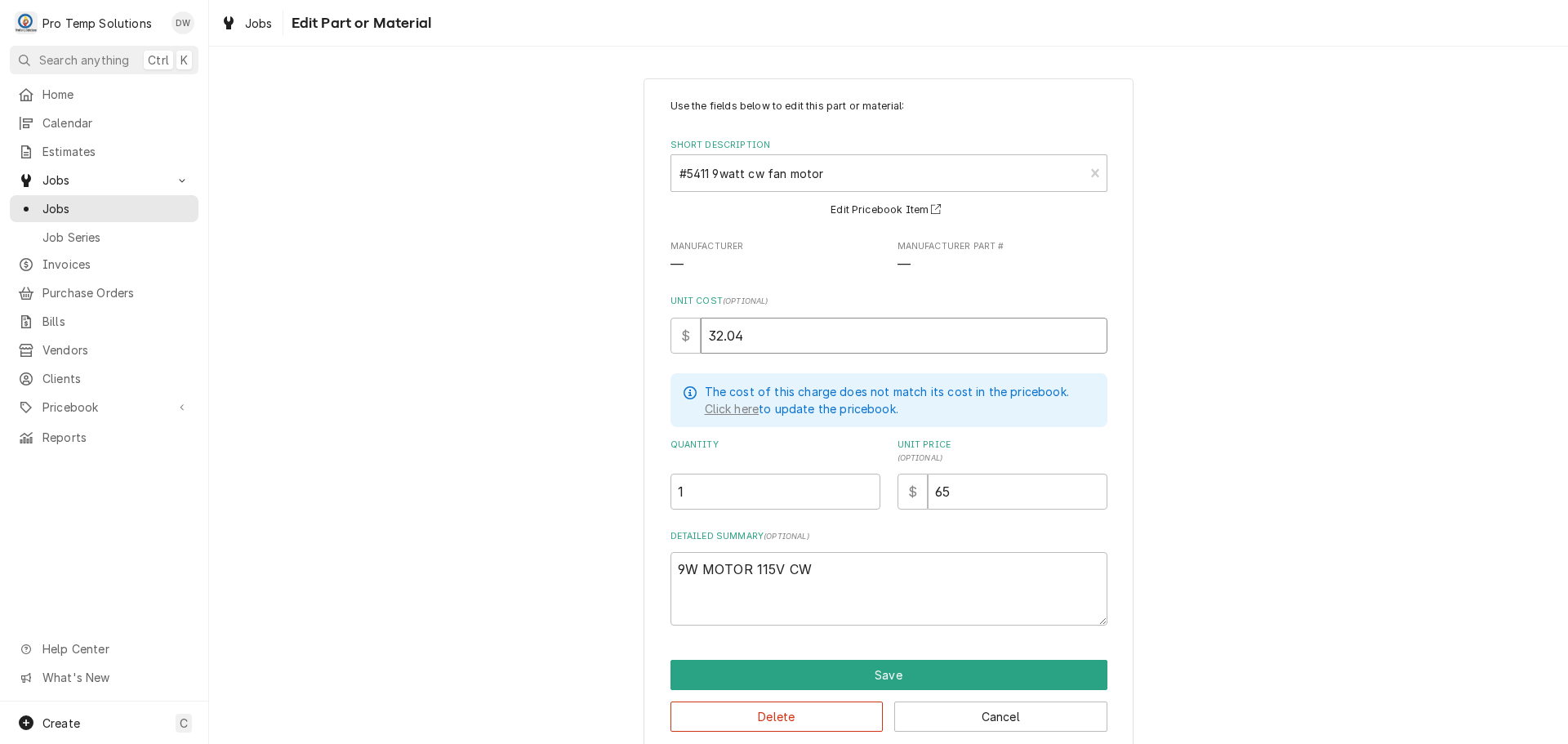
type input "32.04"
click at [673, 564] on textarea "9W MOTOR 115V CW" at bounding box center [889, 588] width 437 height 74
type textarea "x"
type textarea "#9W MOTOR 115V CW"
type textarea "x"
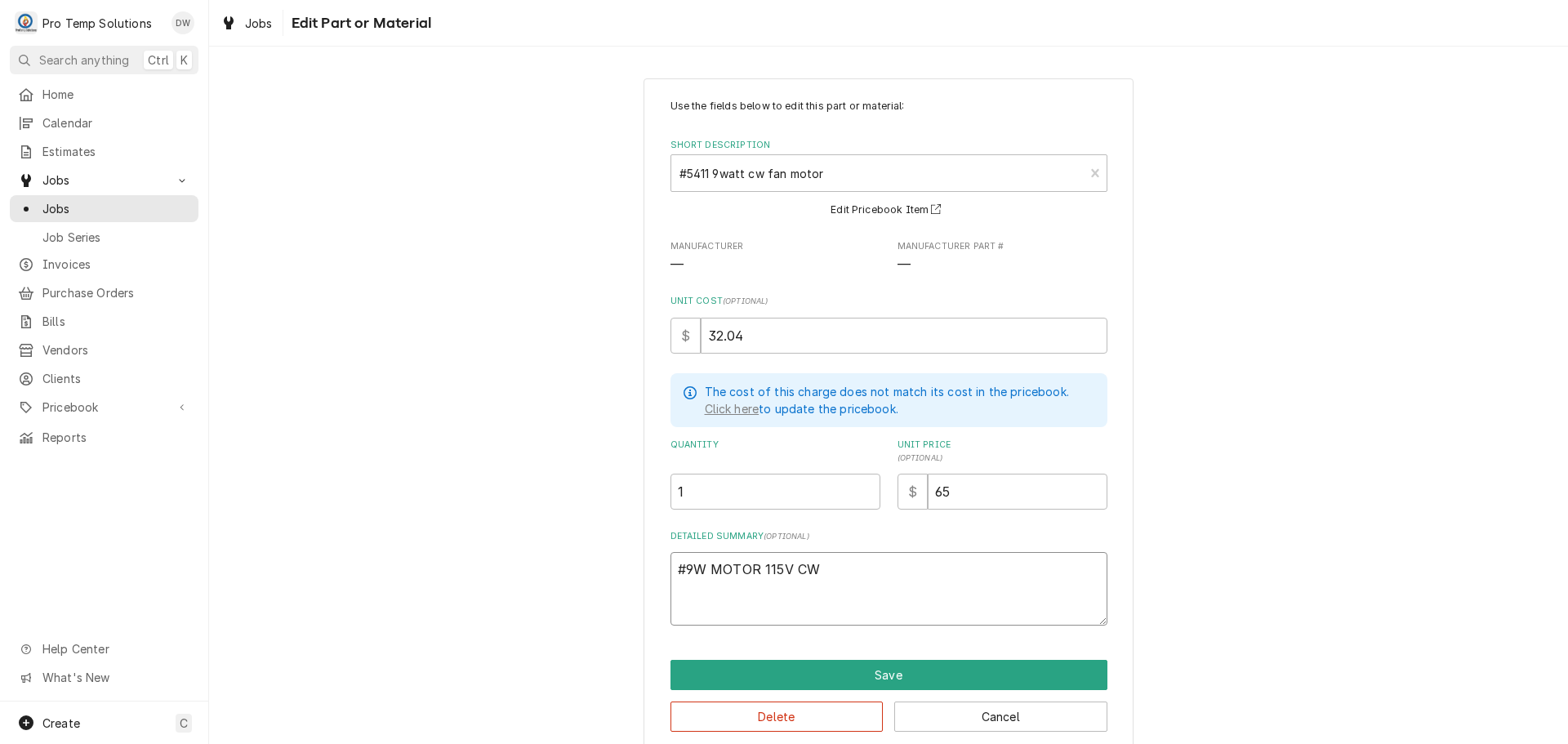
type textarea "#09W MOTOR 115V CW"
type textarea "x"
type textarea "#059W MOTOR 115V CW"
type textarea "x"
type textarea "#0549W MOTOR 115V CW"
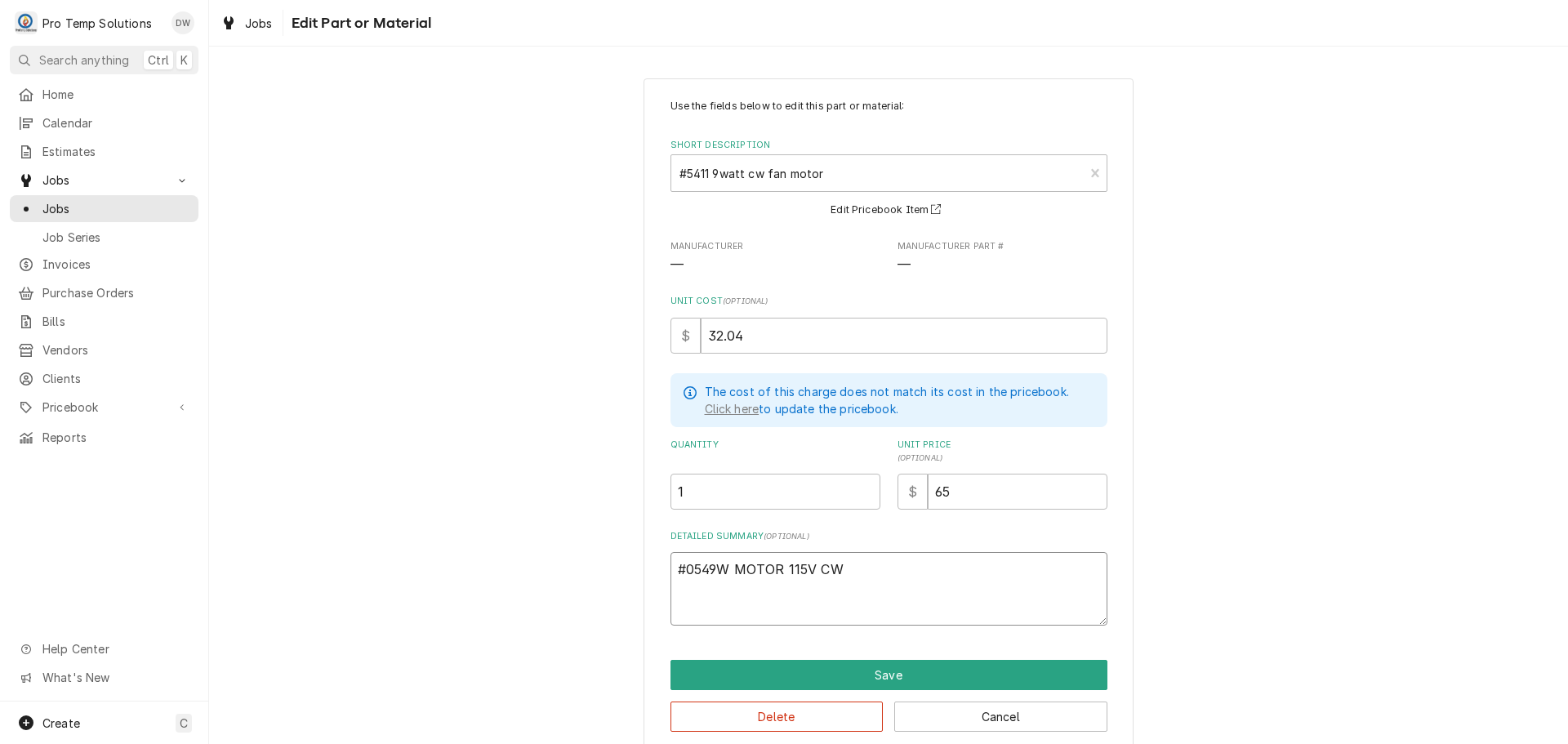
type textarea "x"
type textarea "#05419W MOTOR 115V CW"
type textarea "x"
type textarea "#054119W MOTOR 115V CW"
type textarea "x"
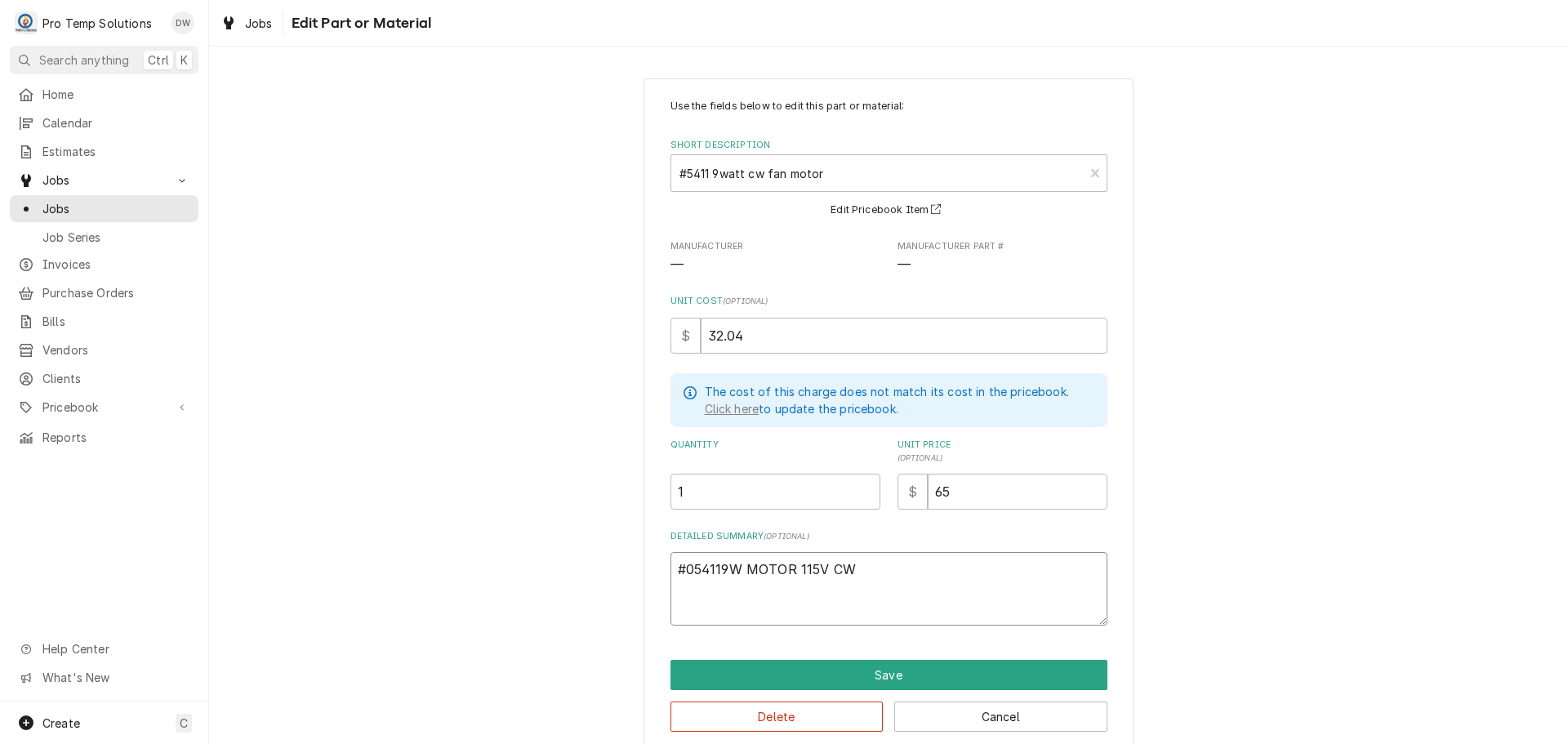
type textarea "#05411 9W MOTOR 115V CW"
click at [684, 566] on textarea "#05411 9W MOTOR 115V CW" at bounding box center [889, 588] width 437 height 74
type textarea "x"
type textarea "#N05411 9W MOTOR 115V CW"
type textarea "x"
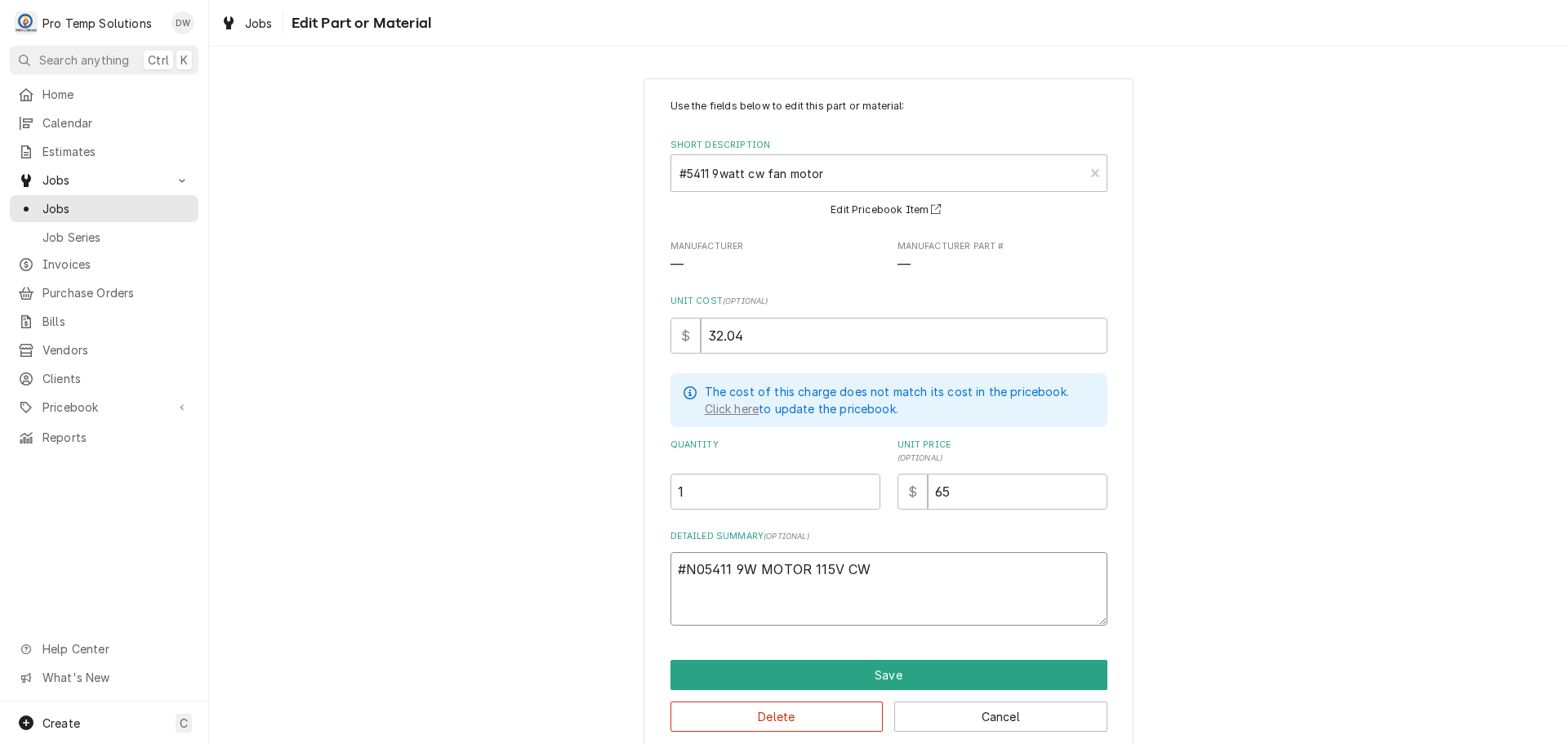
type textarea "#NR05411 9W MOTOR 115V CW"
type textarea "x"
type textarea "#NRP05411 9W MOTOR 115V CW"
click at [908, 577] on textarea "#NRP05411 9W MOTOR 115V CW" at bounding box center [889, 588] width 437 height 74
type textarea "x"
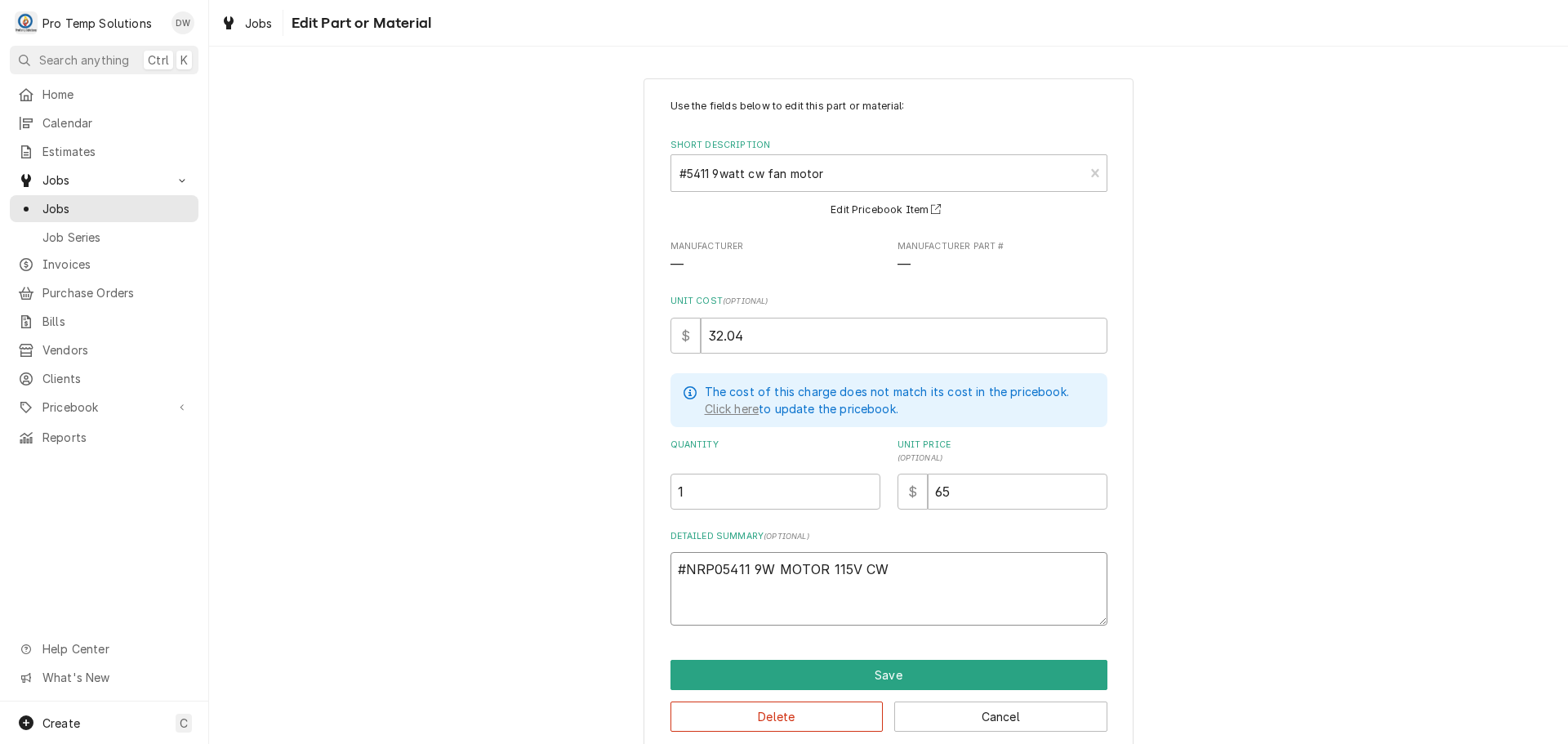
type textarea "#NRP05411 9W MOTOR 115V CW"
type textarea "x"
type textarea "#NRP05411 9W MOTOR 115V CW U"
type textarea "x"
type textarea "#NRP05411 9W MOTOR 115V CW UR"
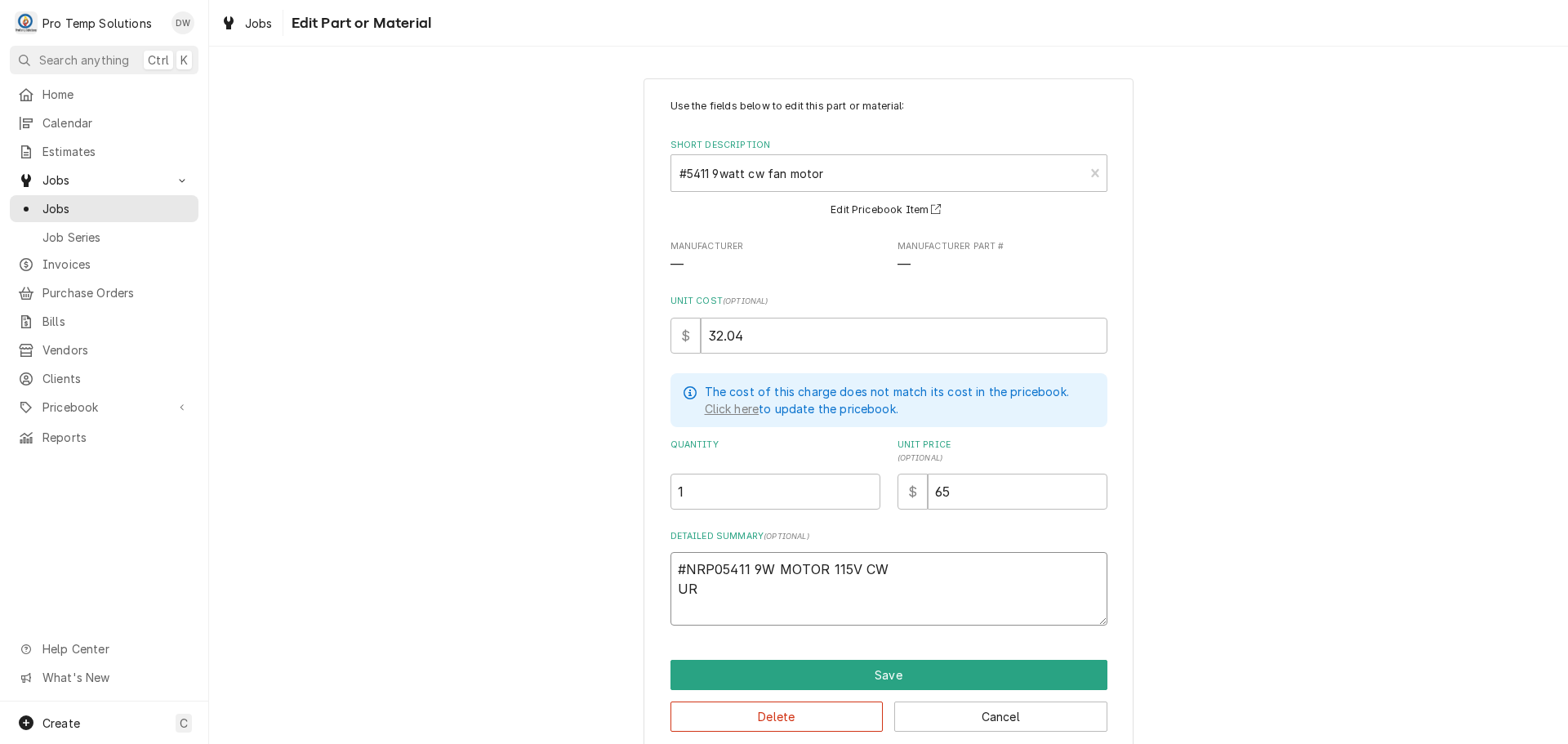
type textarea "x"
type textarea "#NRP05411 9W MOTOR 115V CW URI"
type textarea "x"
type textarea "#NRP05411 9W MOTOR 115V CW URI"
click at [954, 480] on input "65" at bounding box center [1017, 491] width 179 height 36
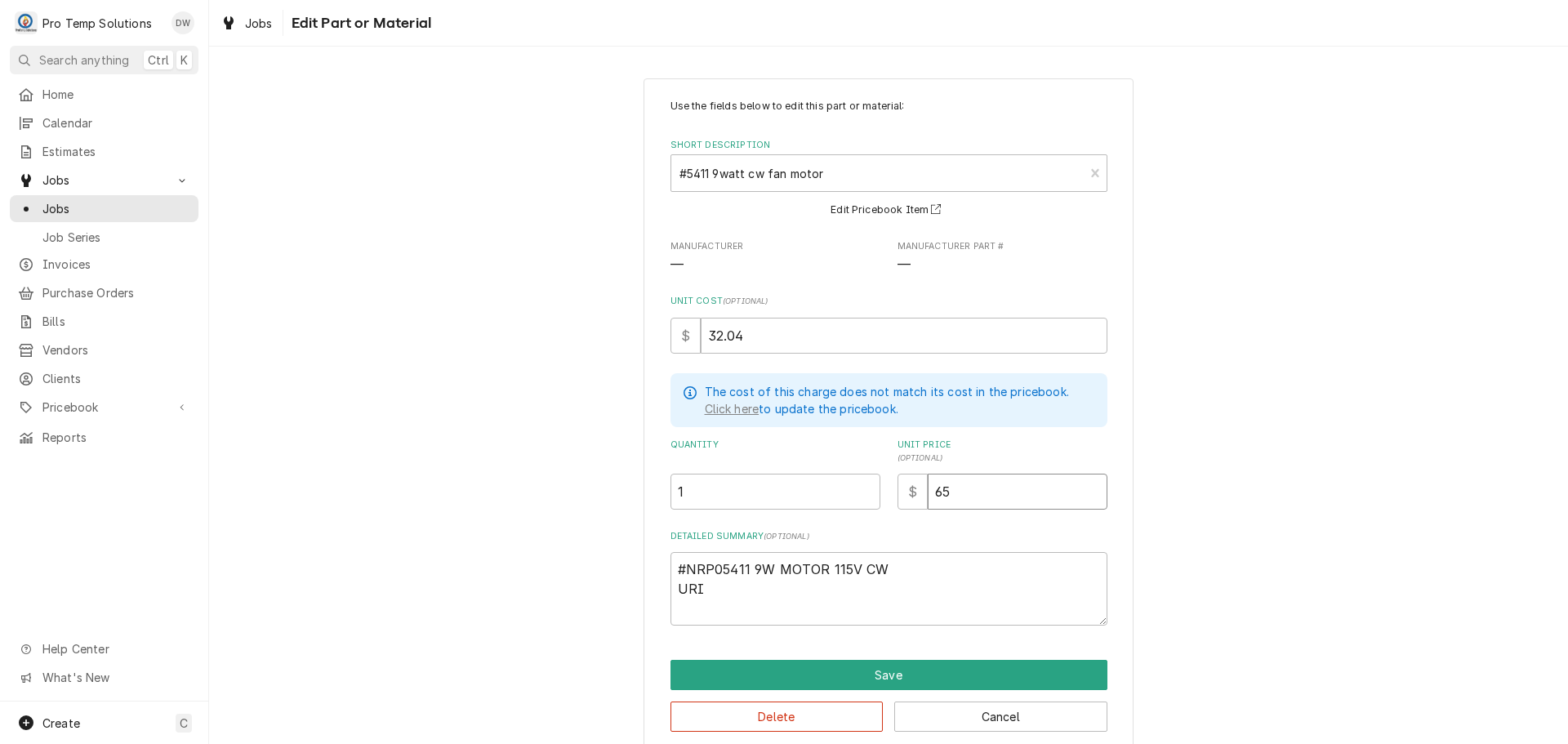
type textarea "x"
type input "6"
type textarea "x"
type input "7"
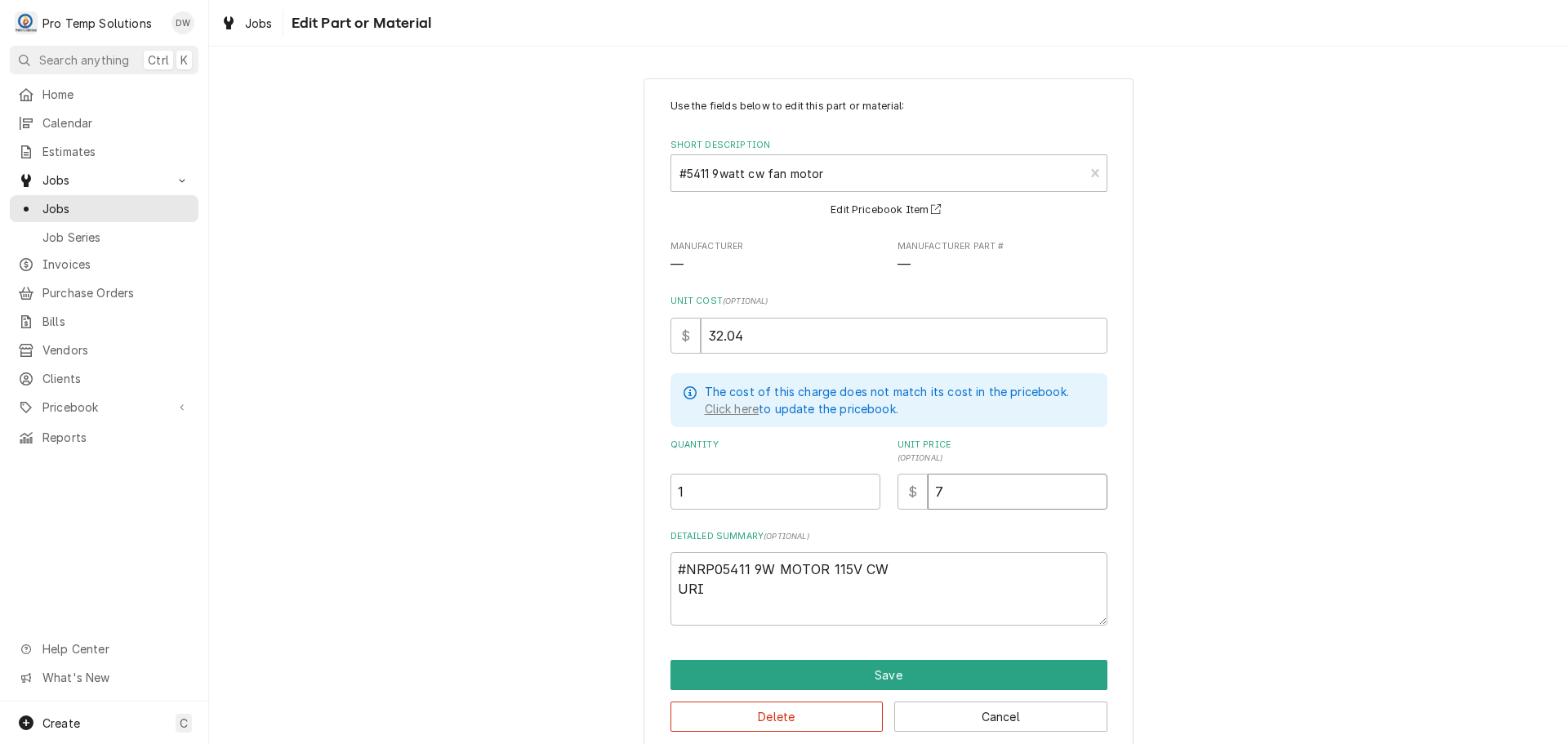
type textarea "x"
type input "75"
type textarea "x"
type input "75.0"
type textarea "x"
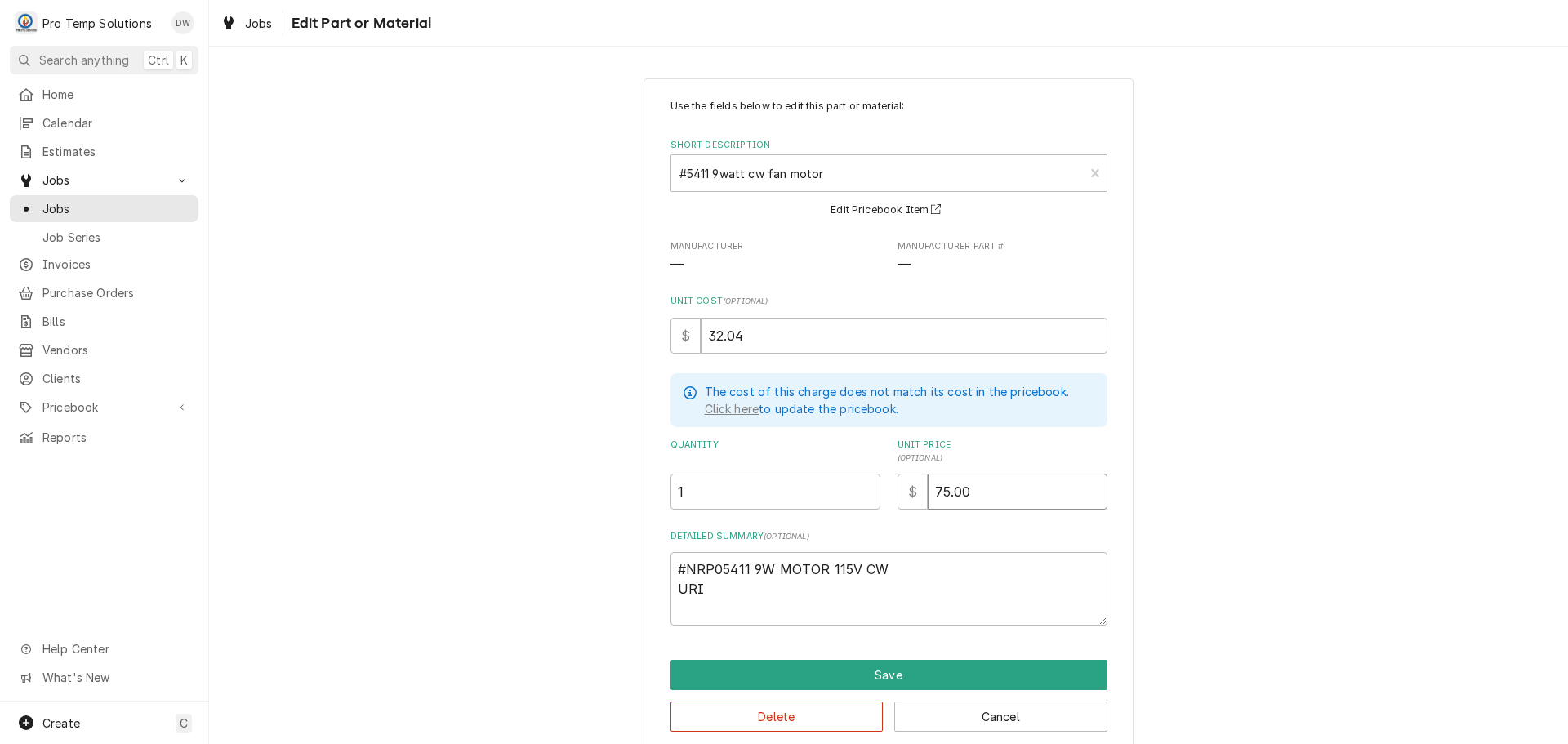
type input "75.00"
click at [783, 597] on textarea "#NRP05411 9W MOTOR 115V CW URI" at bounding box center [889, 588] width 437 height 74
type textarea "x"
type textarea "#NRP05411 9W MOTOR 115V CW URI L"
type textarea "x"
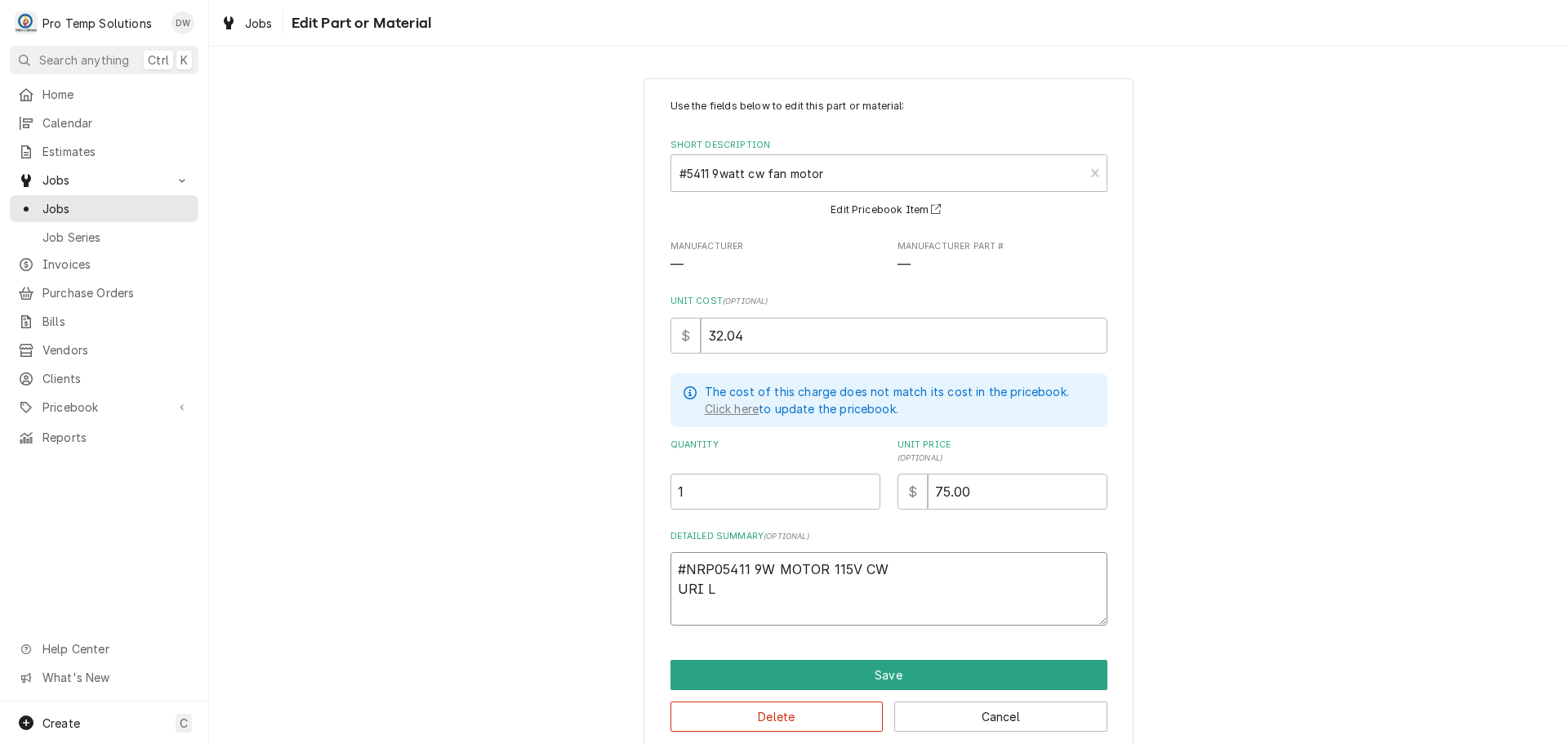
type textarea "#NRP05411 9W MOTOR 115V CW URI LI"
type textarea "x"
type textarea "#NRP05411 9W MOTOR 115V CW URI LIS"
type textarea "x"
type textarea "#NRP05411 9W MOTOR 115V CW URI LIST"
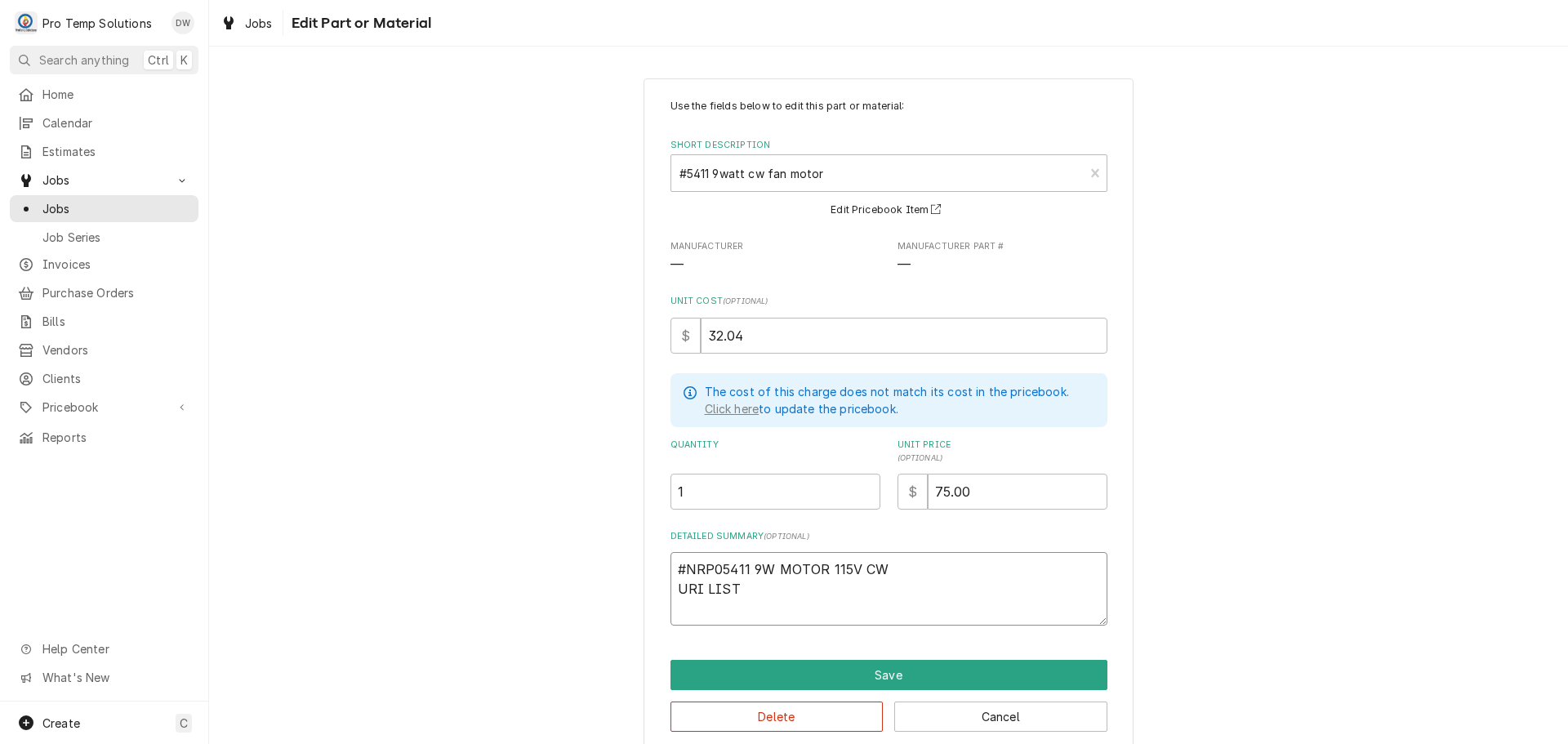
type textarea "x"
type textarea "#NRP05411 9W MOTOR 115V CW URI LIST"
type textarea "x"
type textarea "#NRP05411 9W MOTOR 115V CW URI LIST $"
type textarea "x"
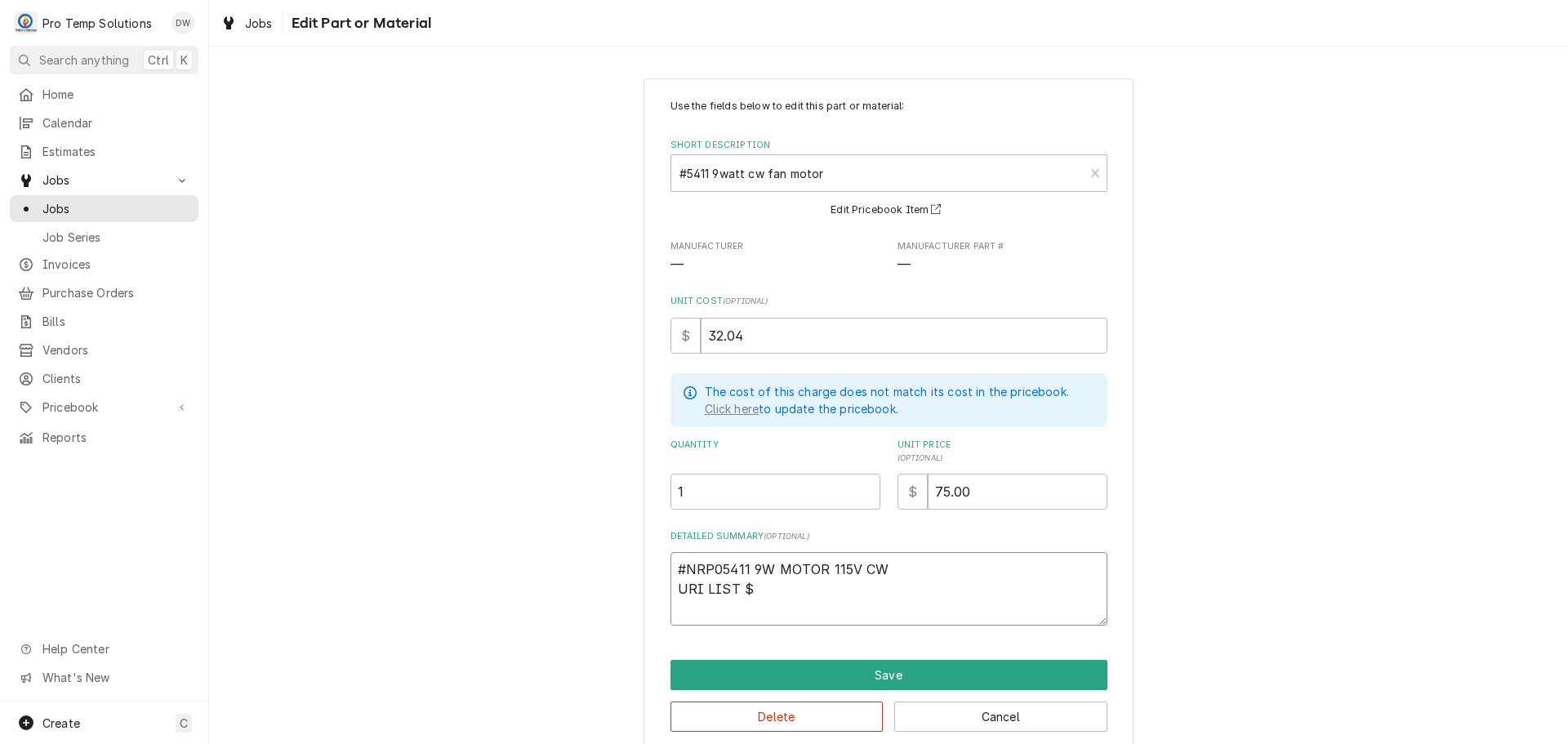
type textarea "#NRP05411 9W MOTOR 115V CW URI LIST $7"
type textarea "x"
type textarea "#NRP05411 9W MOTOR 115V CW URI LIST $73"
type textarea "x"
type textarea "#NRP05411 9W MOTOR 115V CW URI LIST $73."
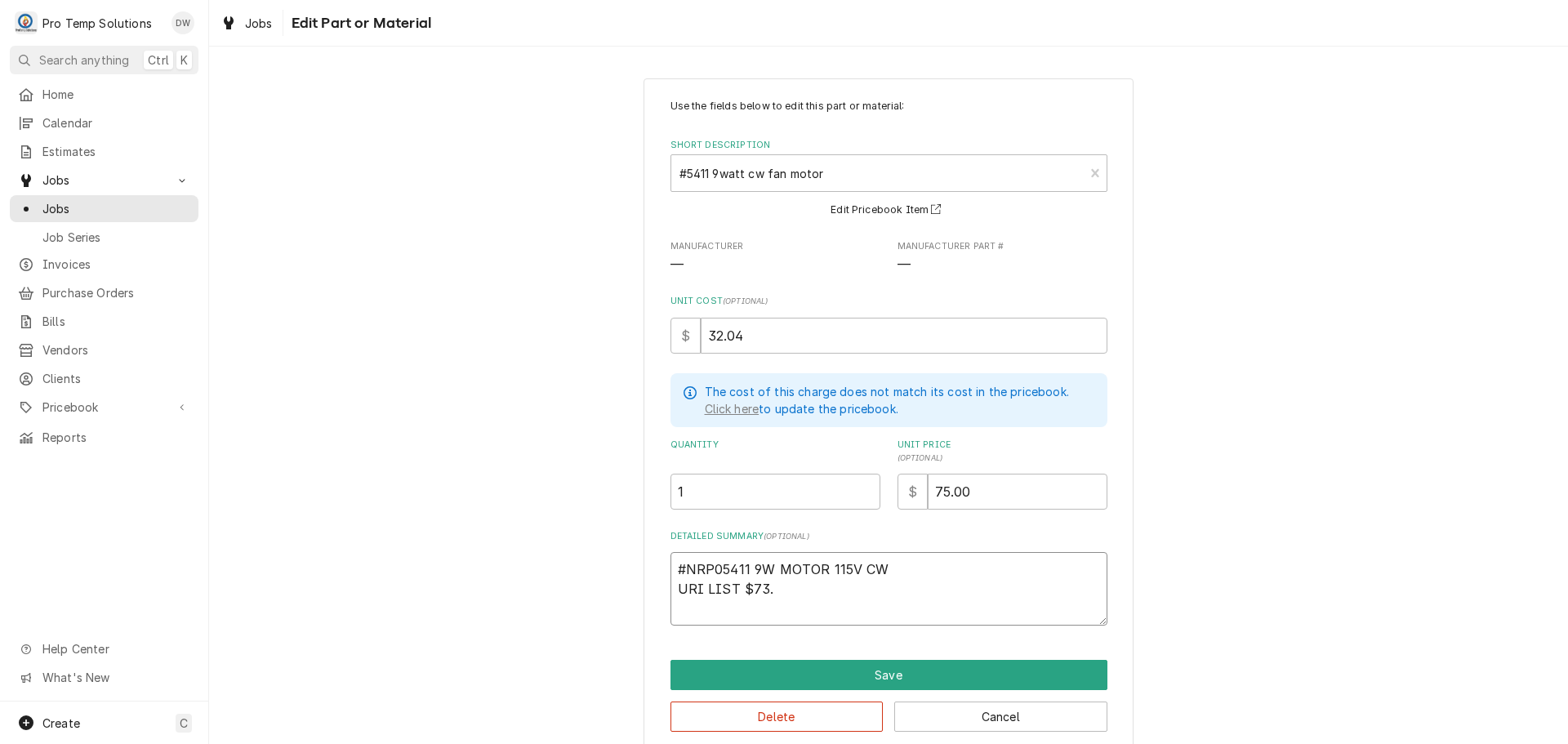
type textarea "x"
type textarea "#NRP05411 9W MOTOR 115V CW URI LIST $73"
type textarea "x"
type textarea "#NRP05411 9W MOTOR 115V CW URI LIST $7"
type textarea "x"
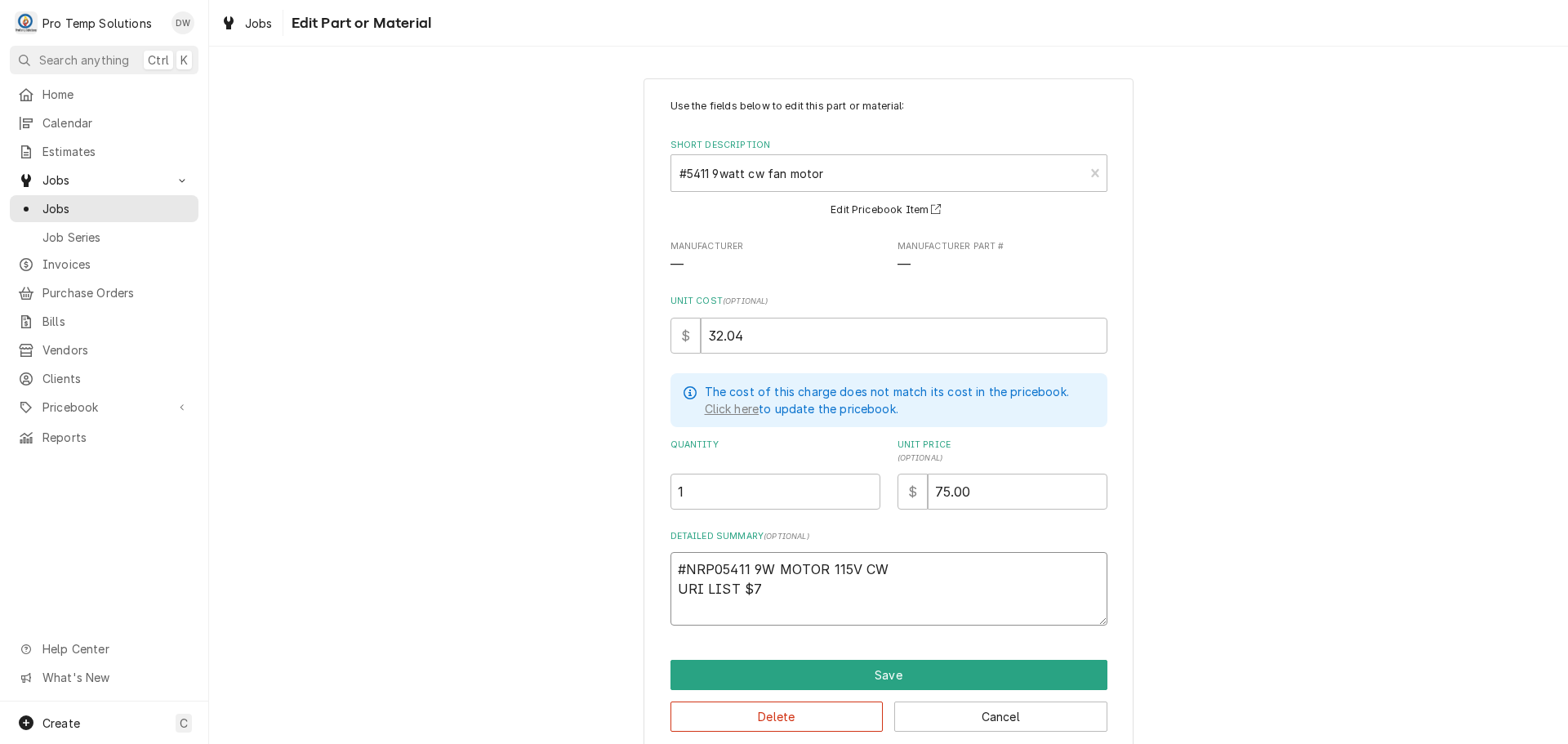
type textarea "#NRP05411 9W MOTOR 115V CW URI LIST $71"
type textarea "x"
type textarea "#NRP05411 9W MOTOR 115V CW URI LIST $71."
type textarea "x"
type textarea "#NRP05411 9W MOTOR 115V CW URI LIST $71.2"
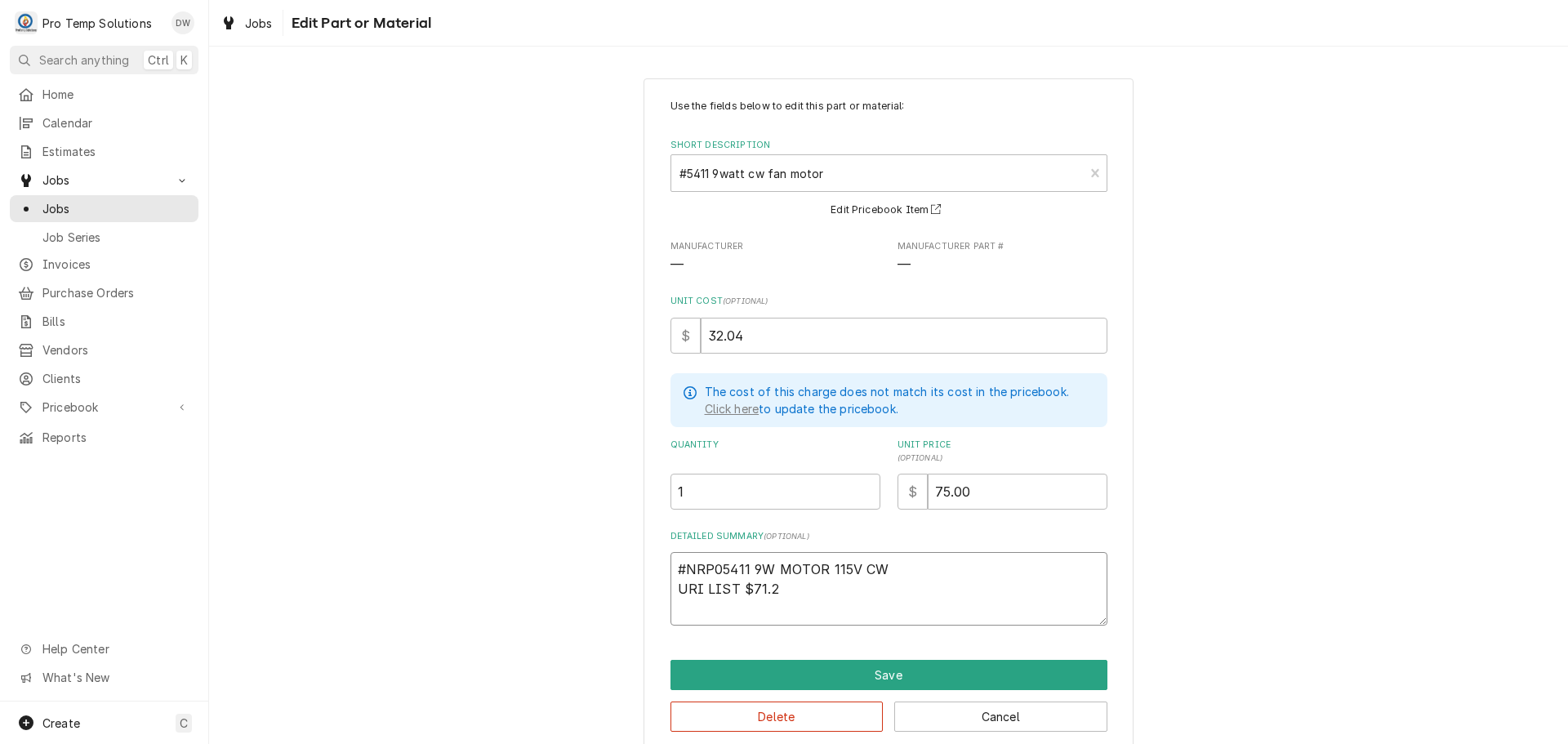
type textarea "x"
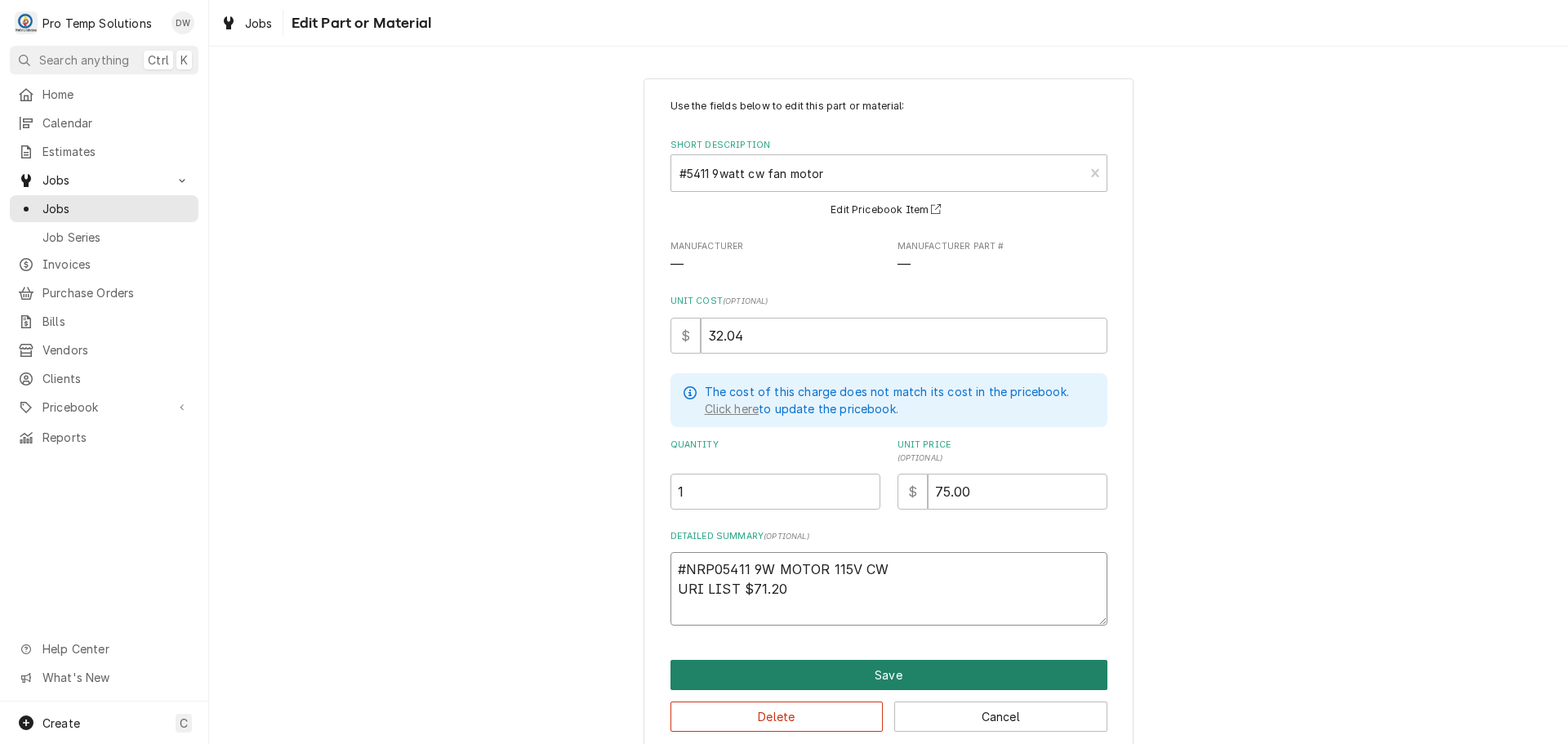
type textarea "#NRP05411 9W MOTOR 115V CW URI LIST $71.20"
click at [865, 672] on button "Save" at bounding box center [889, 675] width 437 height 30
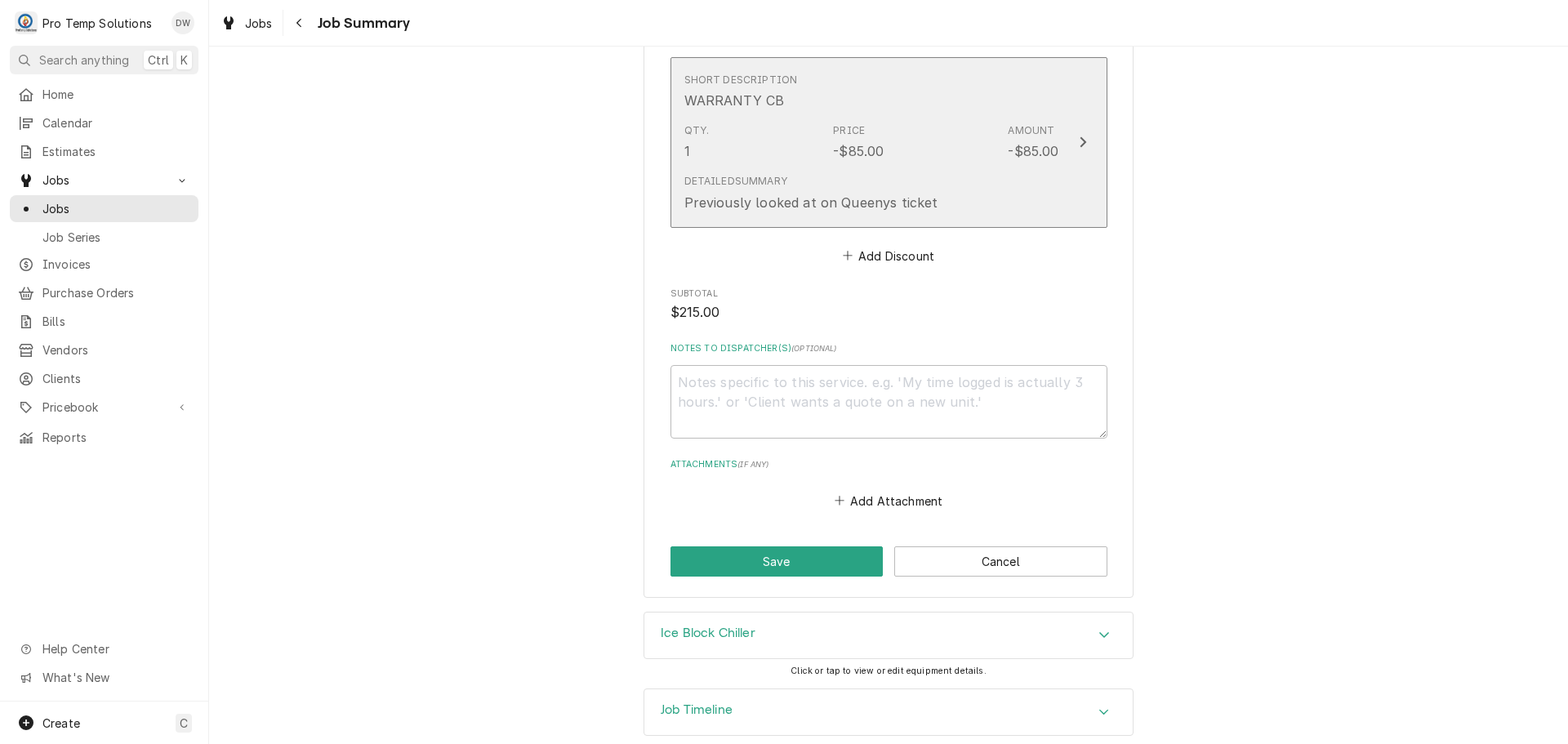
scroll to position [1446, 0]
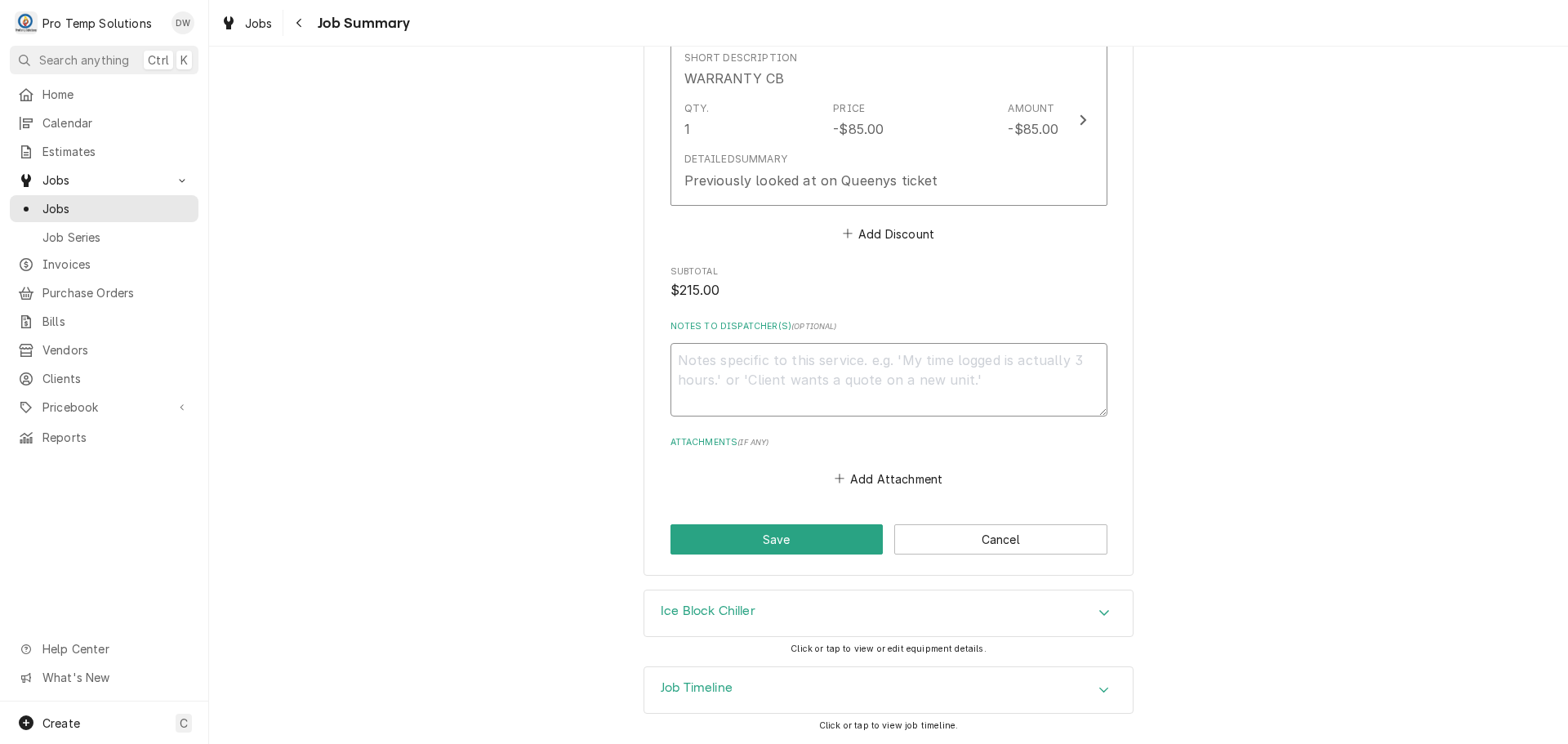
click at [818, 360] on textarea "Notes to Dispatcher(s) ( optional )" at bounding box center [889, 380] width 437 height 74
type textarea "x"
type textarea "#"
type textarea "x"
type textarea "#1"
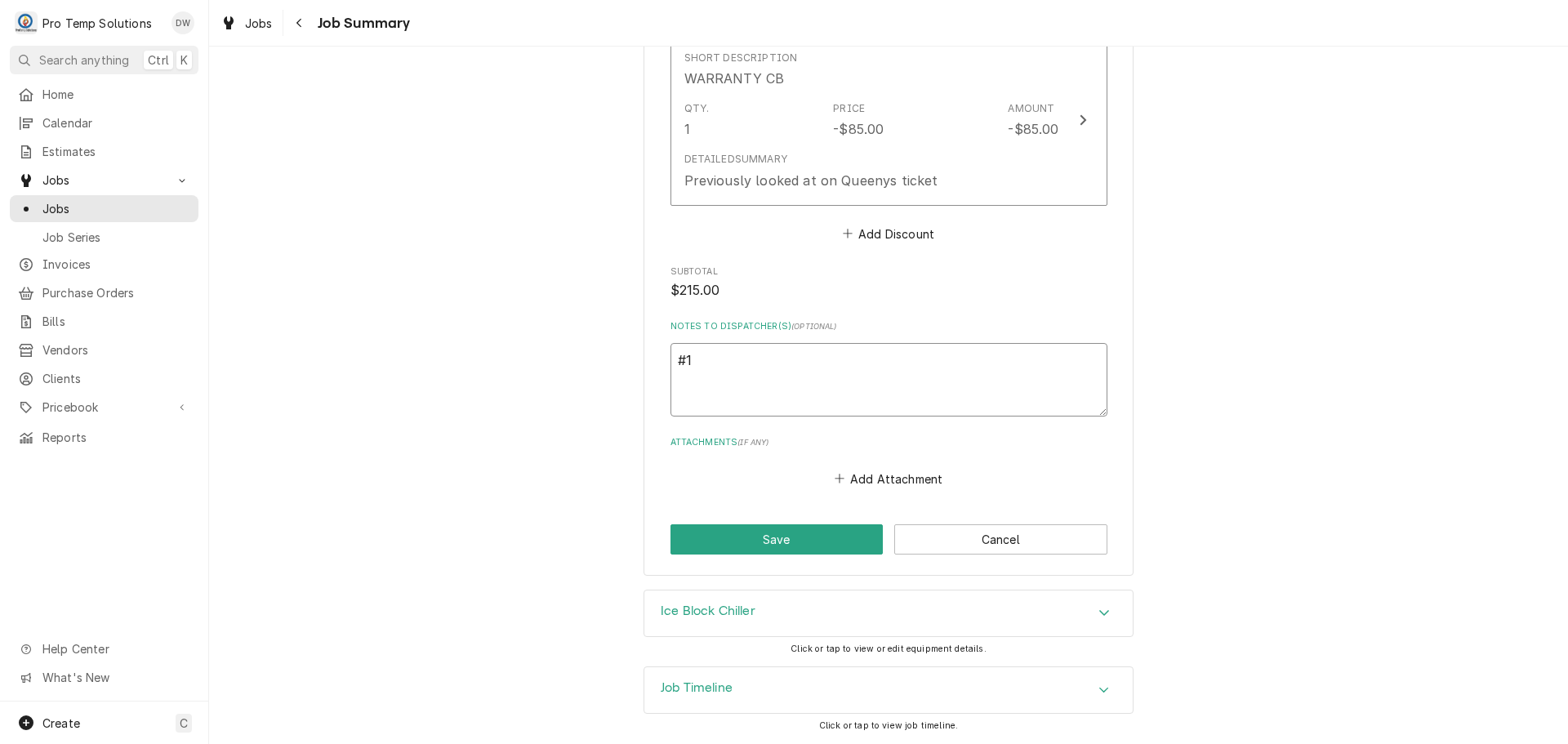
type textarea "x"
type textarea "#10"
type textarea "x"
type textarea "#100"
type textarea "x"
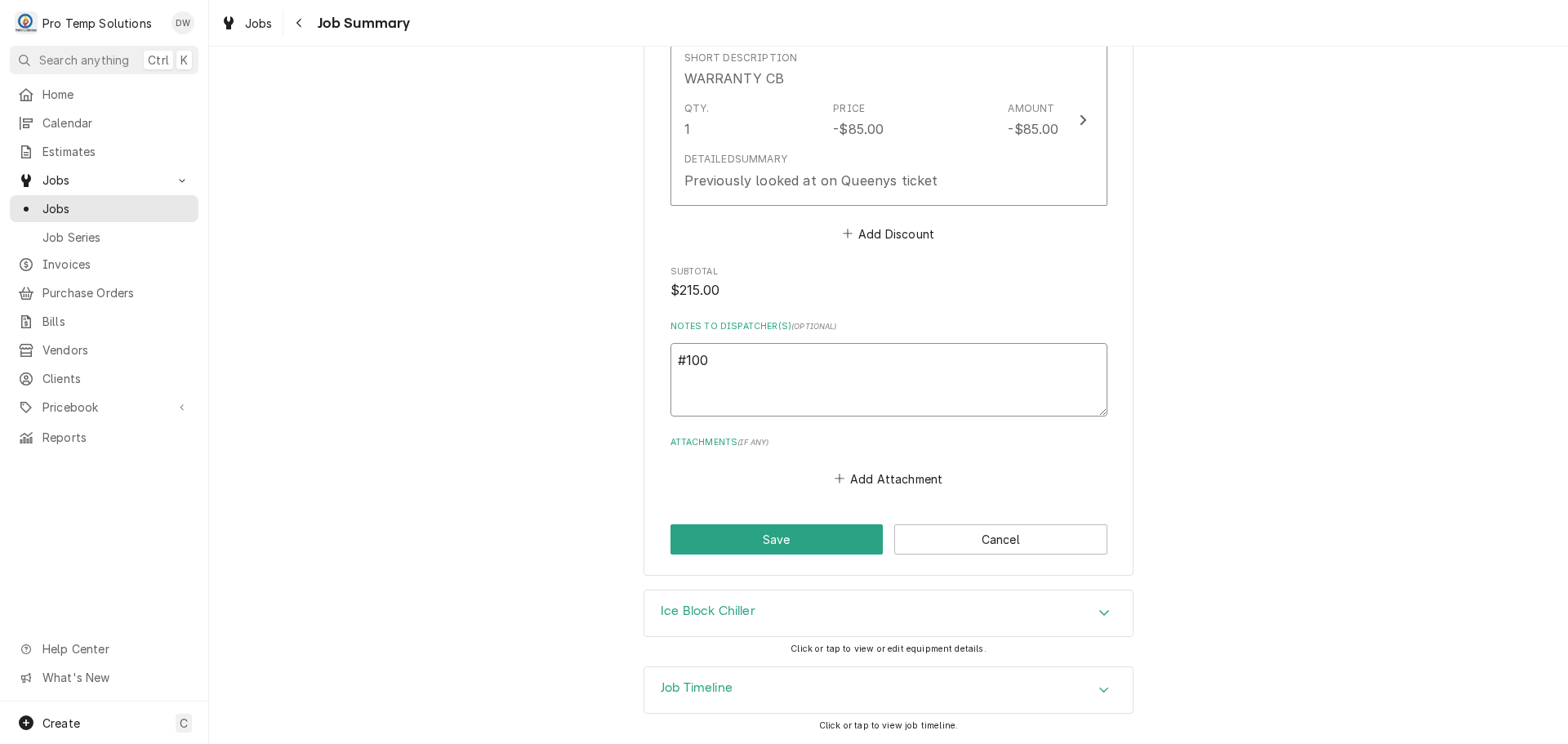
type textarea "#1008"
type textarea "x"
type textarea "#10082"
type textarea "x"
type textarea "#100825"
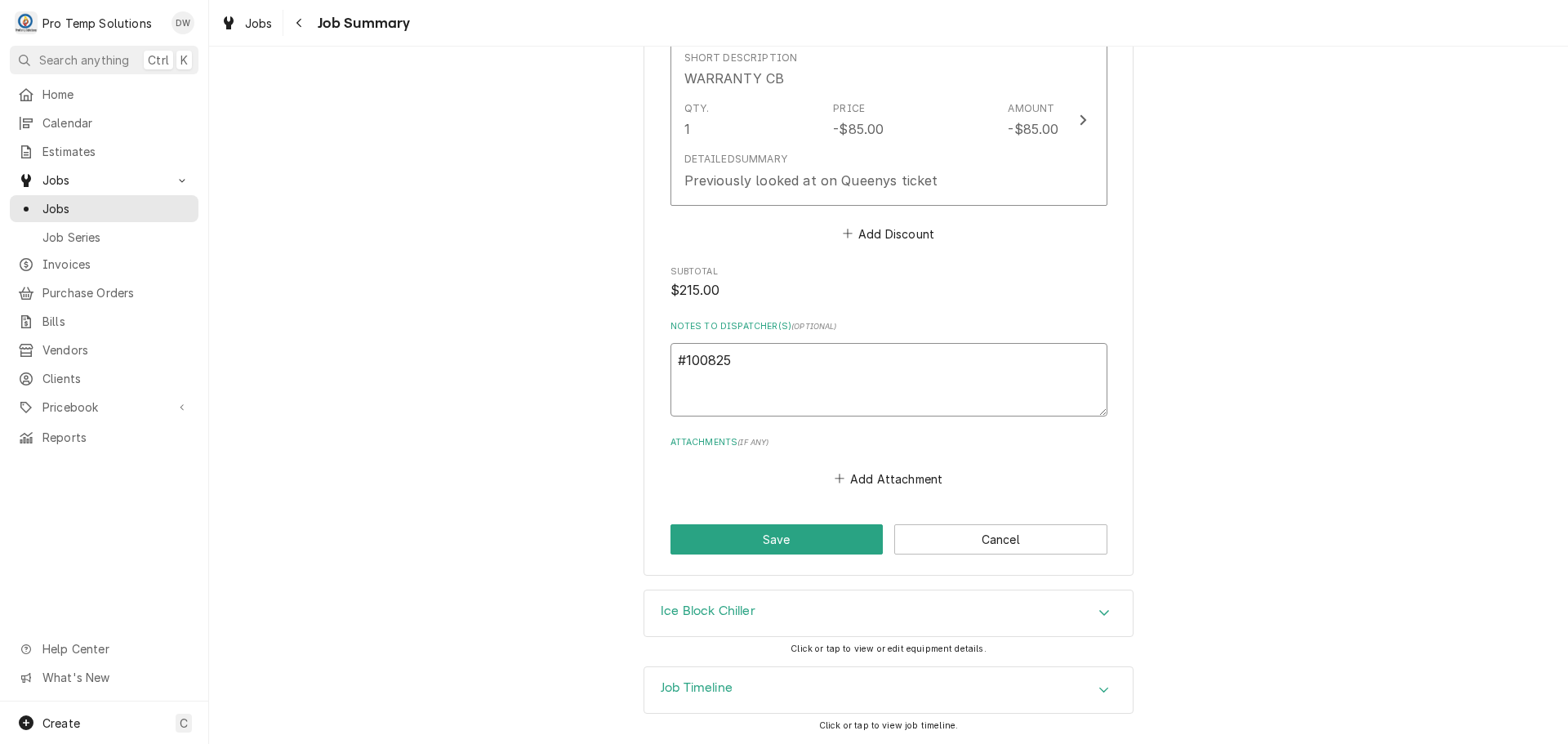
type textarea "x"
type textarea "#1008250"
type textarea "x"
type textarea "#10082500"
type textarea "x"
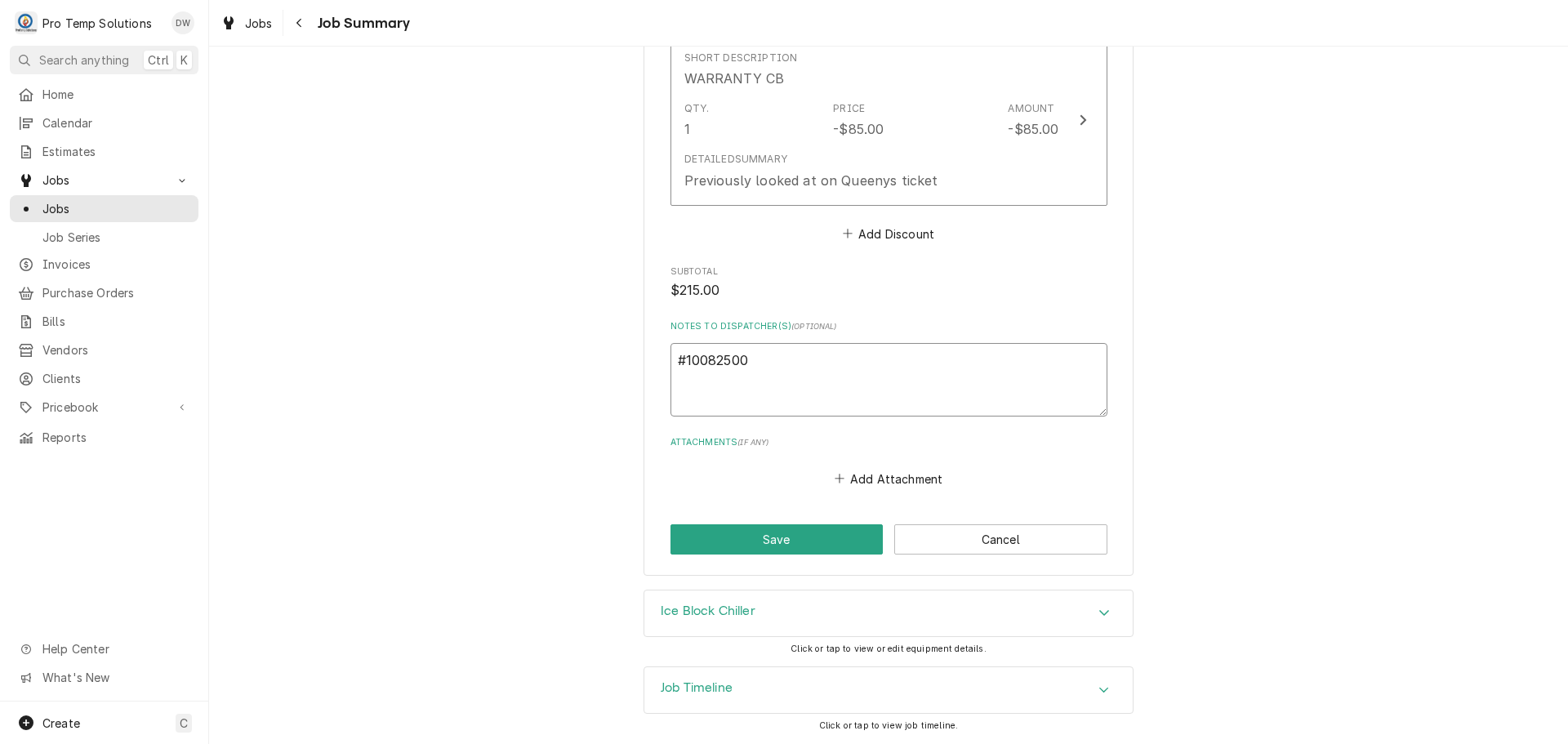
type textarea "#100825002"
type textarea "x"
type textarea "#100825002"
type textarea "x"
type textarea "#100825002 K"
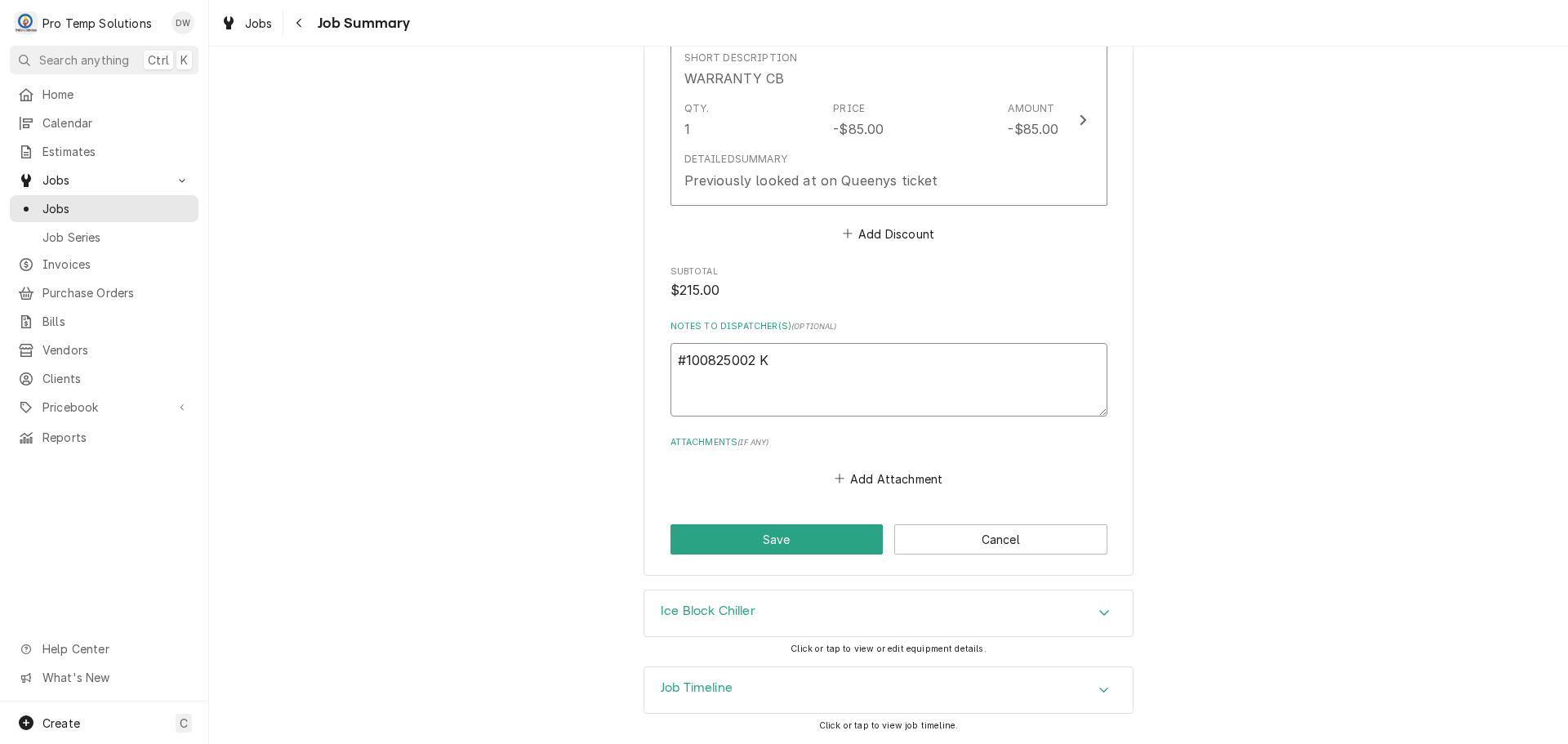
type textarea "x"
type textarea "#100825002 KI"
type textarea "x"
type textarea "#100825002 KIN"
type textarea "x"
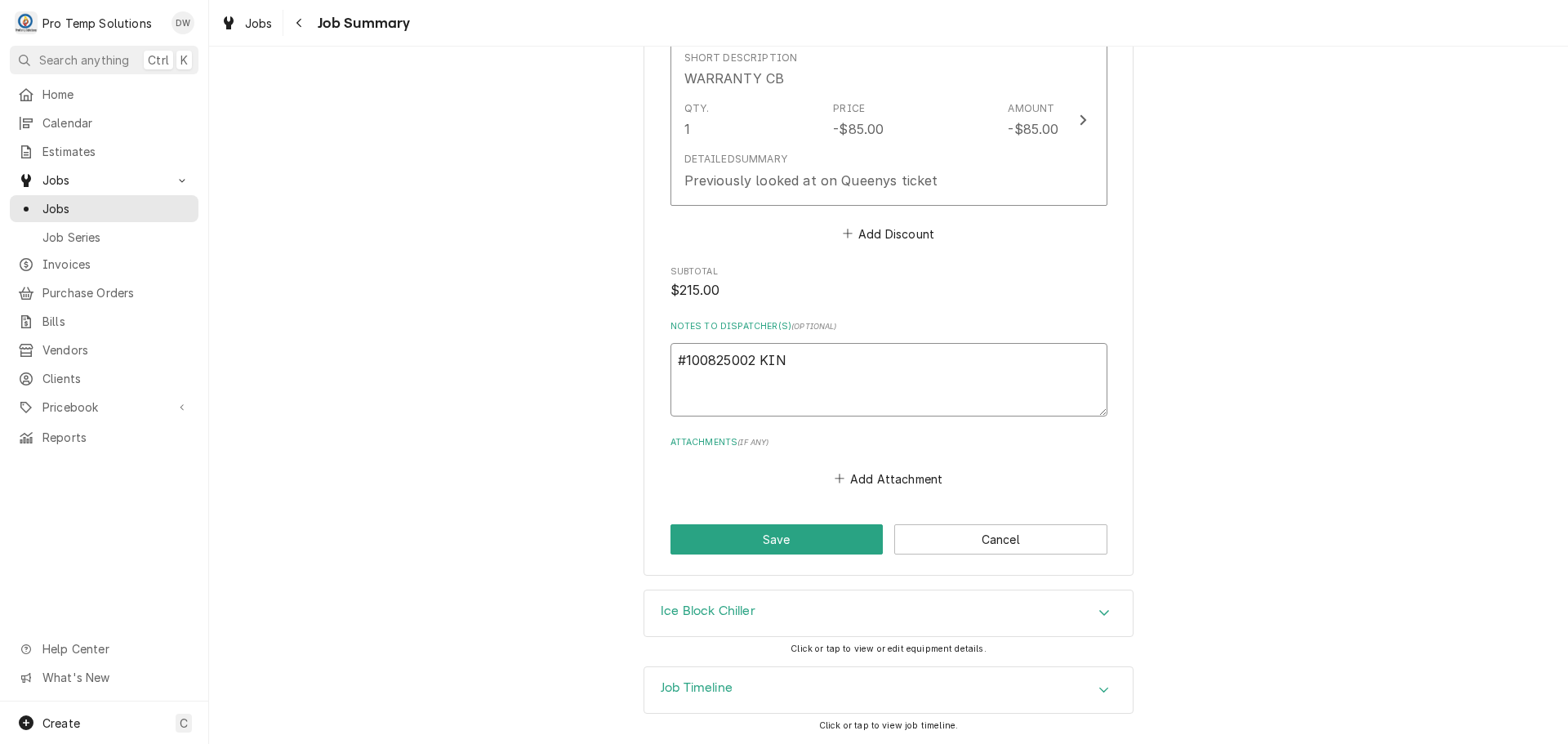
type textarea "#100825002 KING"
type textarea "x"
type textarea "#100825002 KINGF"
type textarea "x"
type textarea "#100825002 KINGFI"
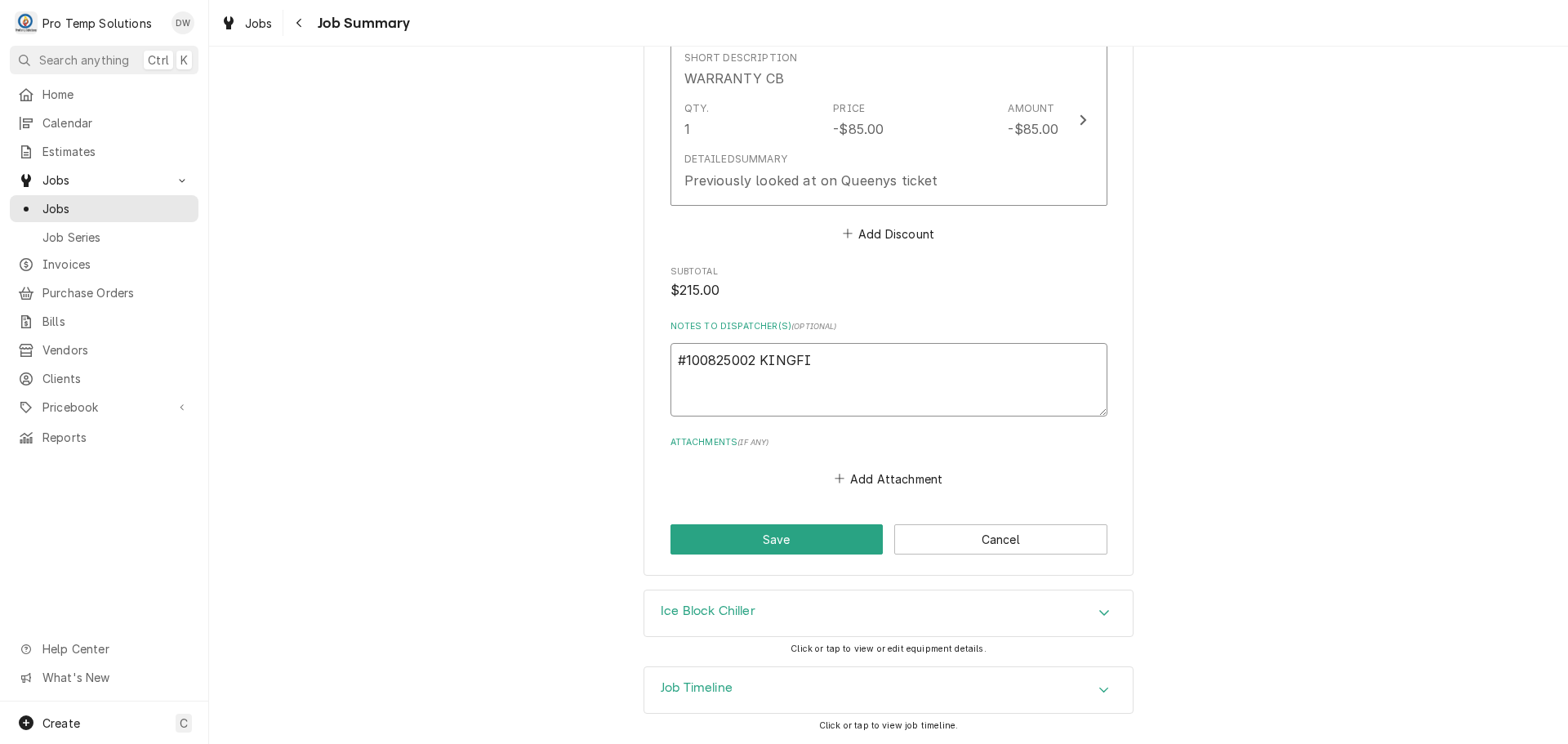
type textarea "x"
type textarea "#100825002 KINGFIS"
type textarea "x"
type textarea "#100825002 KINGFISH"
type textarea "x"
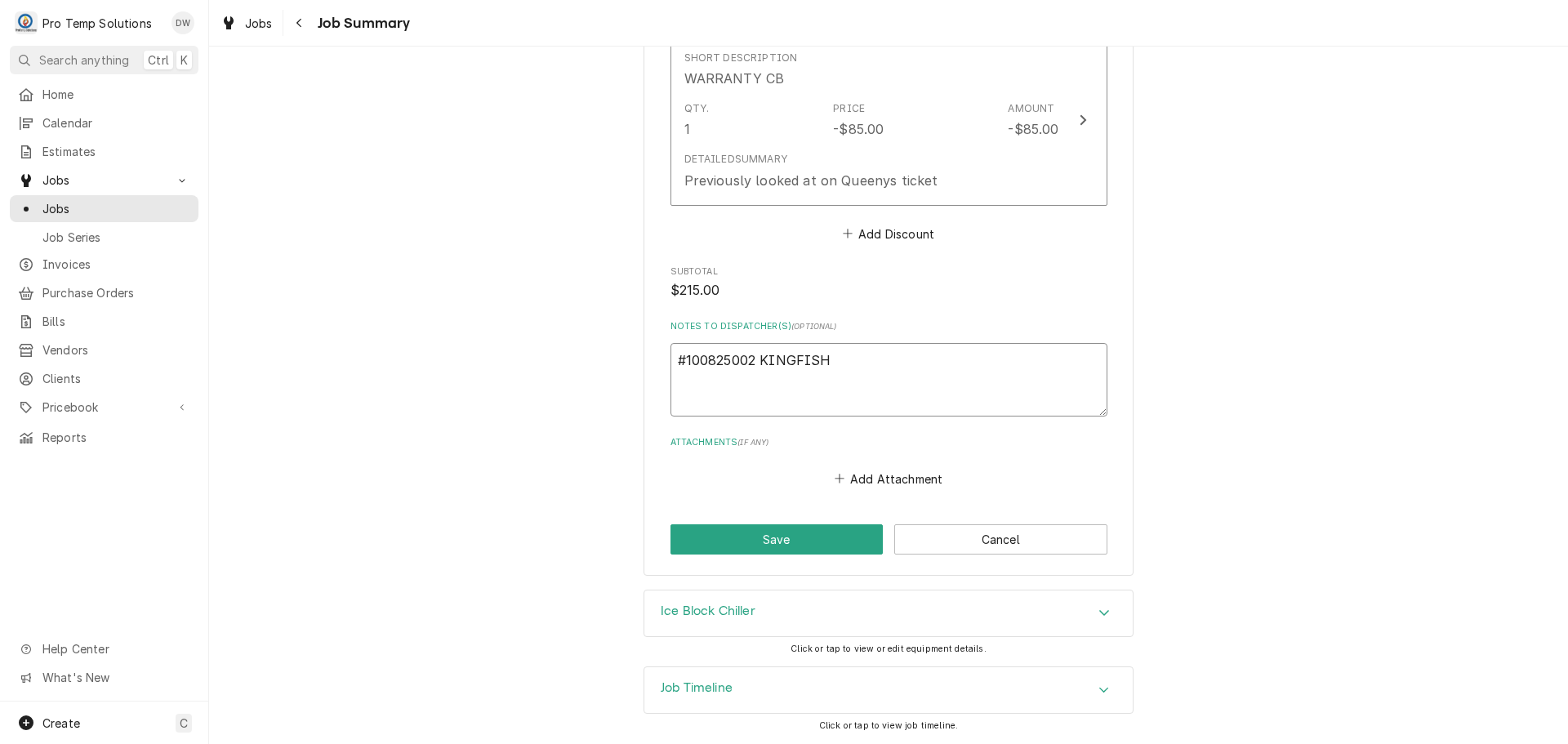
type textarea "#100825002 KINGFISHE"
click at [1099, 613] on icon "Accordion Header" at bounding box center [1104, 613] width 11 height 13
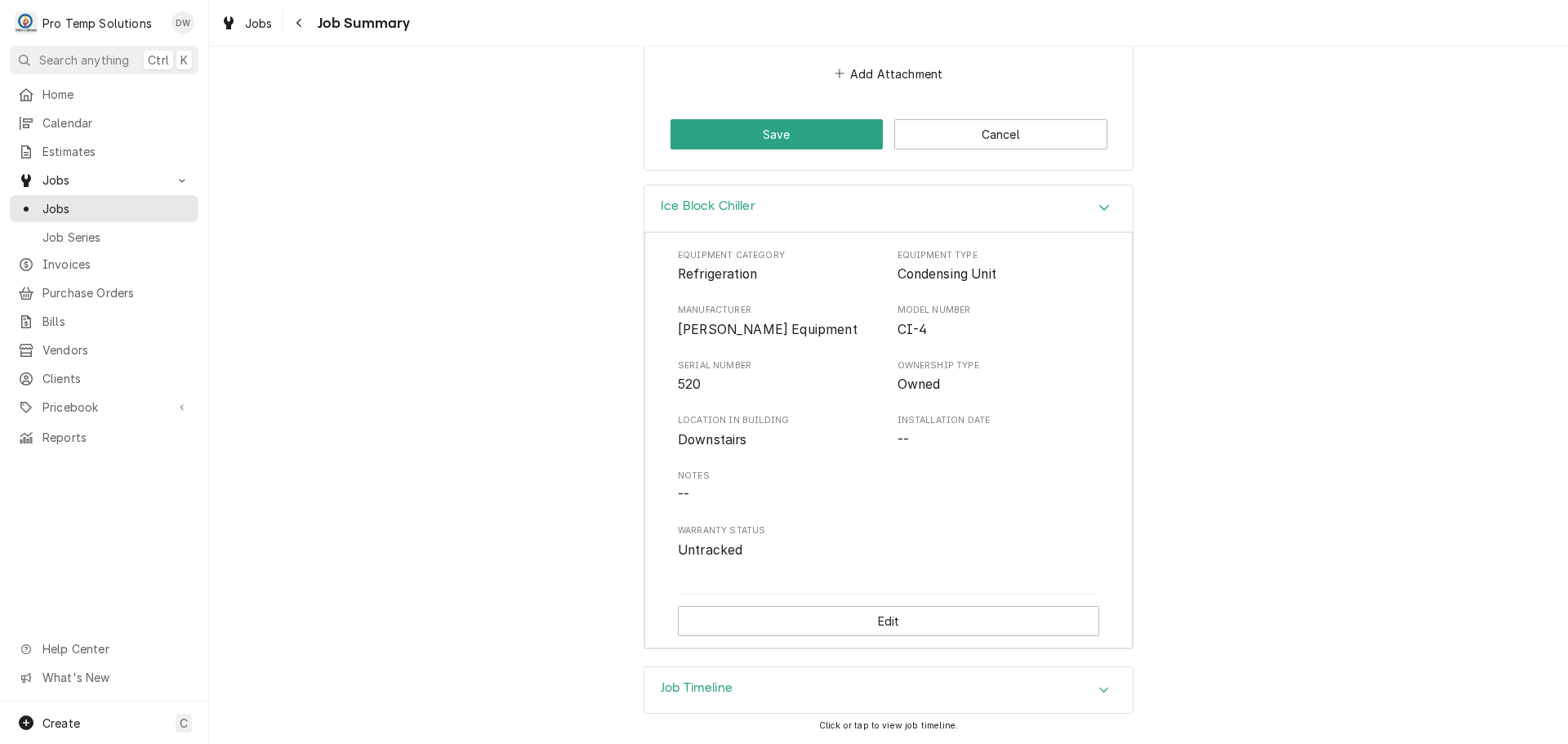
scroll to position [1852, 0]
click at [1099, 206] on icon "Accordion Header" at bounding box center [1104, 208] width 11 height 13
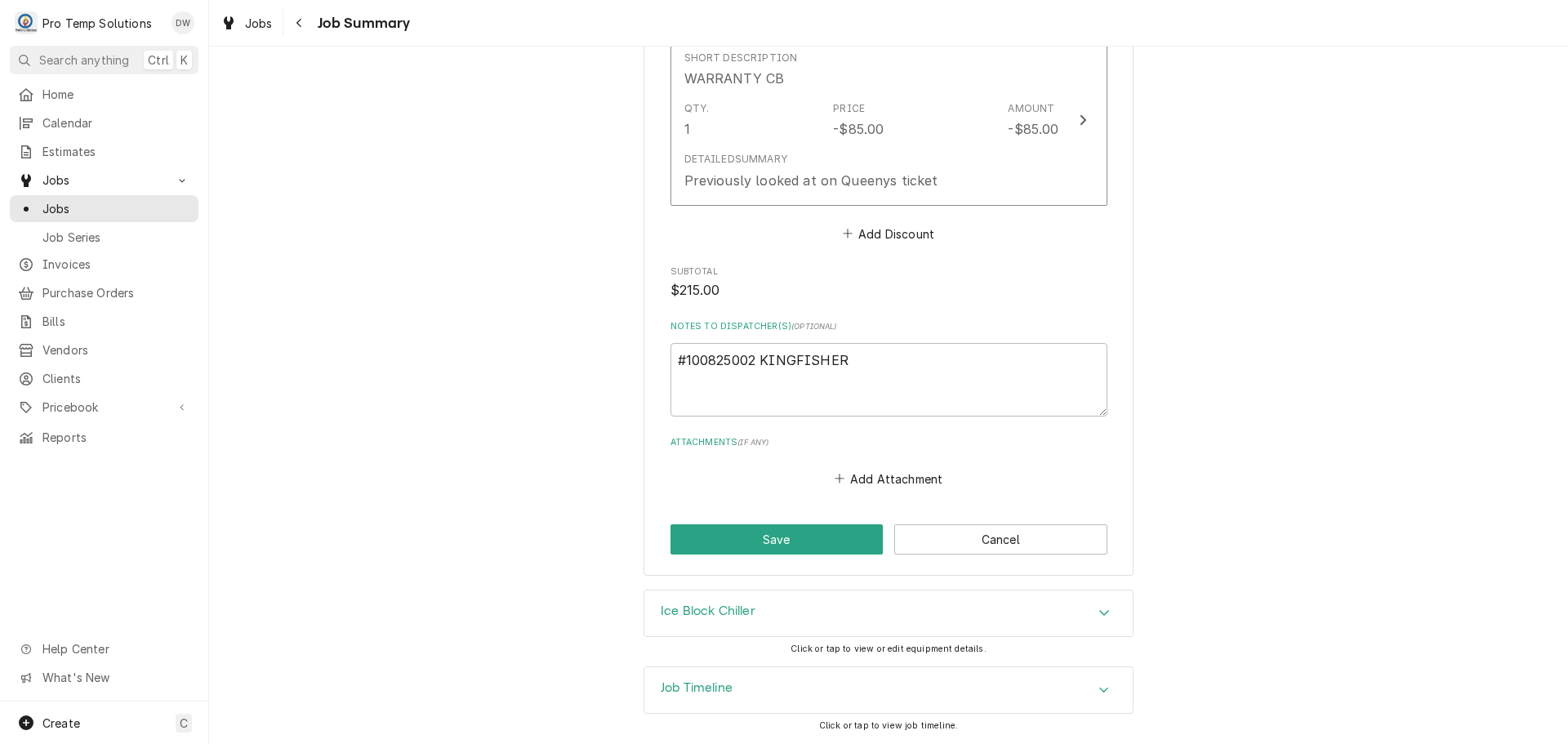
click at [1099, 685] on icon "Accordion Header" at bounding box center [1104, 690] width 11 height 13
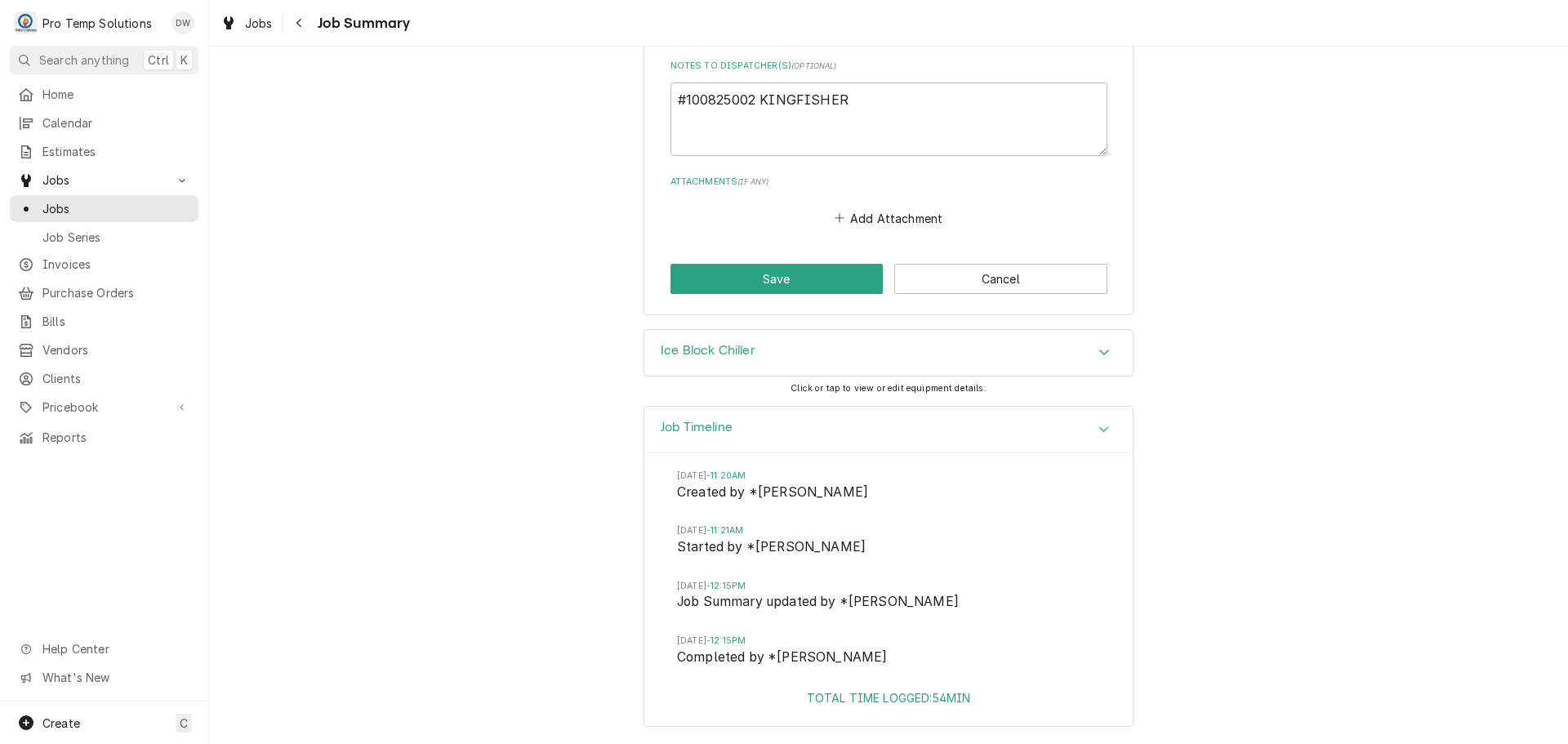
scroll to position [1707, 0]
click at [1099, 427] on icon "Accordion Header" at bounding box center [1104, 430] width 11 height 13
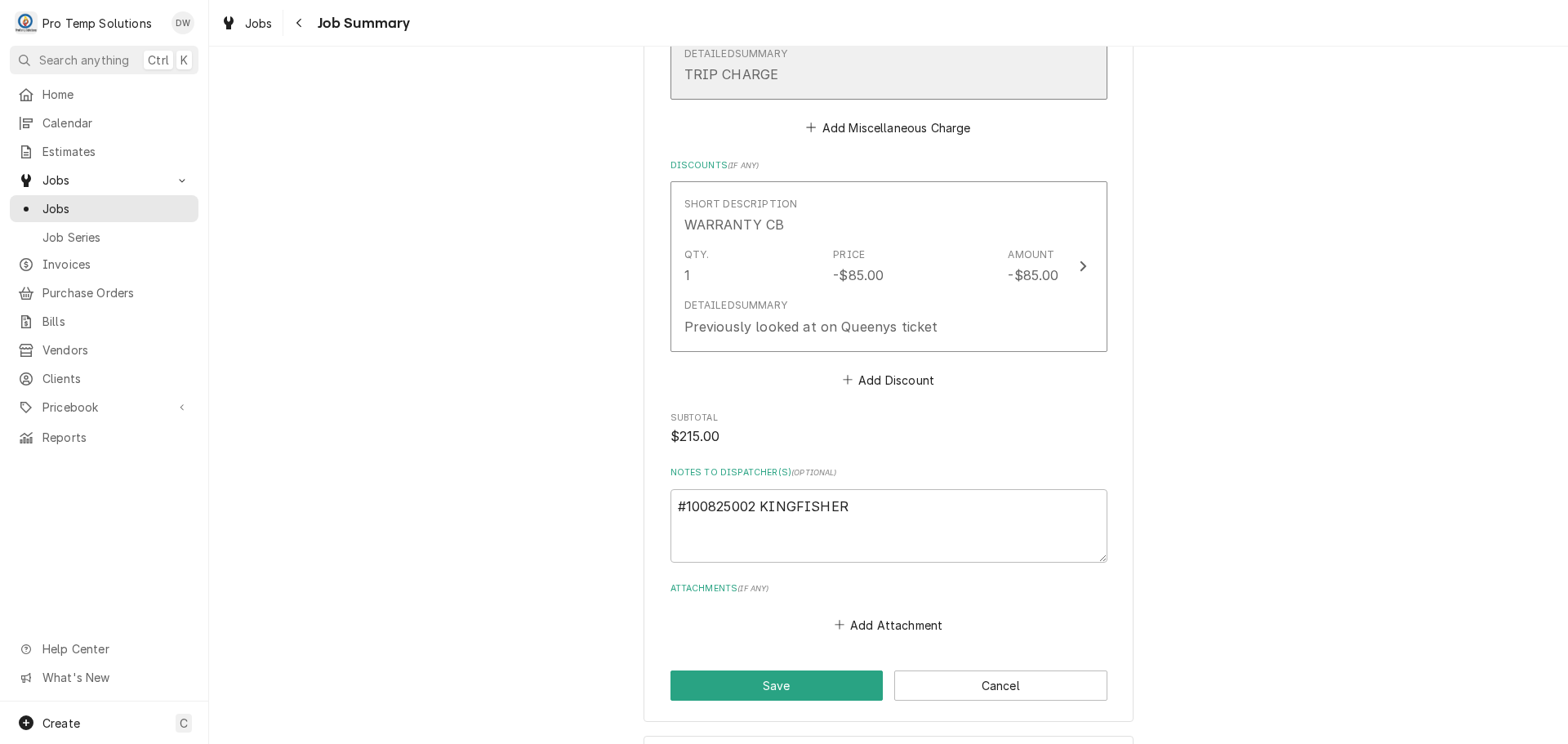
scroll to position [1283, 0]
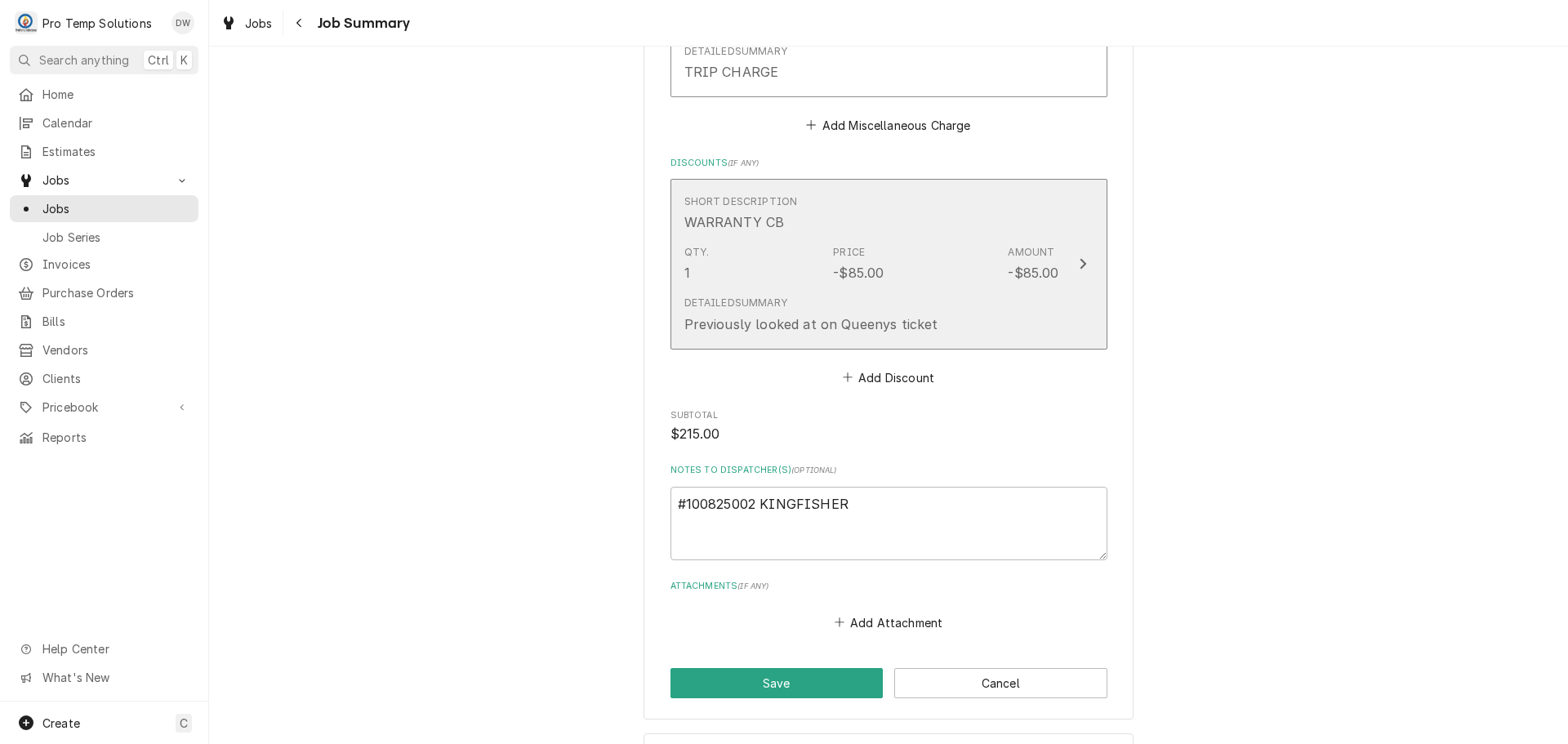
click at [1079, 270] on icon "Update Line Item" at bounding box center [1082, 263] width 9 height 13
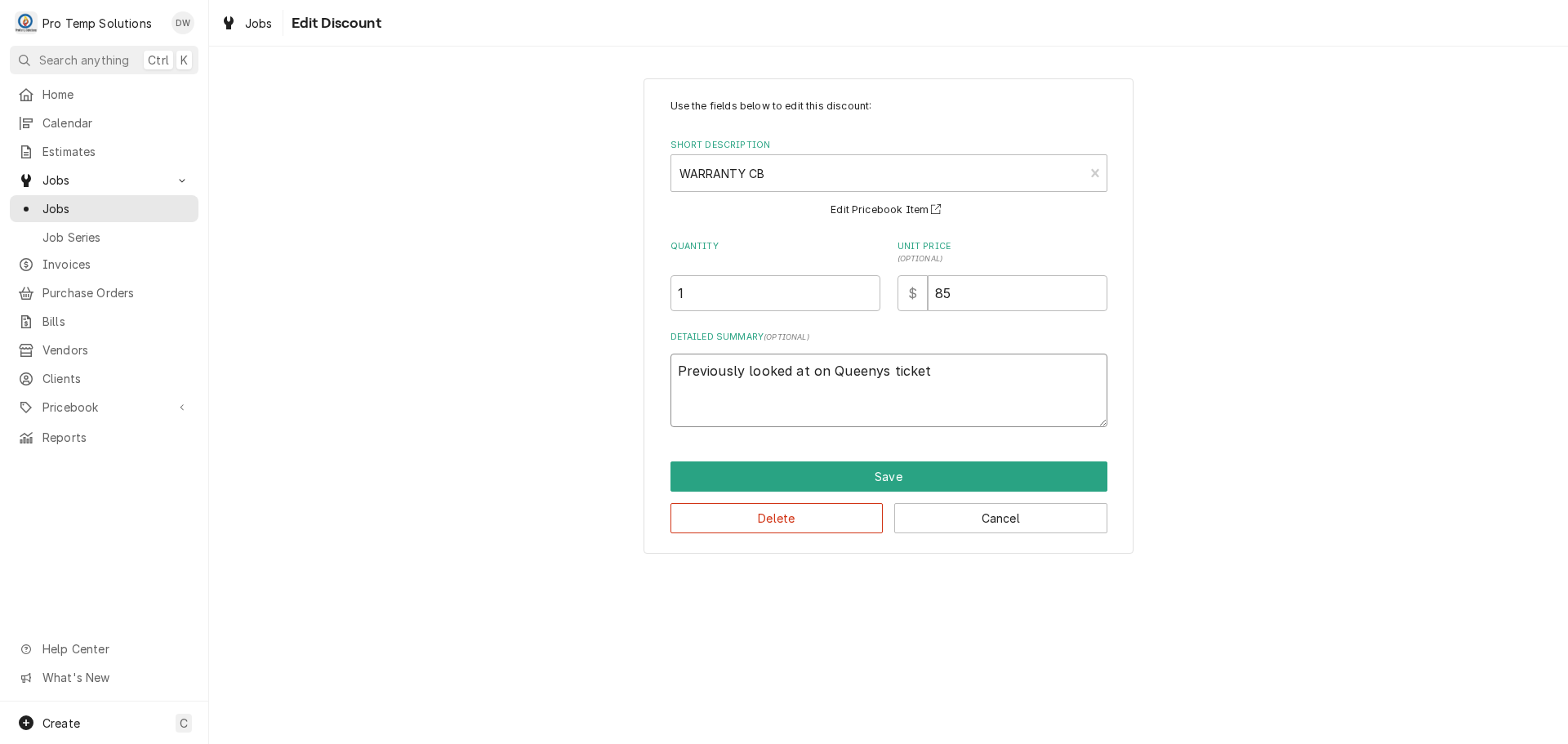
click at [986, 367] on textarea "Previously looked at on Queenys ticket" at bounding box center [889, 390] width 437 height 74
click at [829, 369] on textarea "Previously looked at on Queenys ticket #" at bounding box center [889, 390] width 437 height 74
click at [936, 371] on textarea "CLEANED COIL ON Queenys ticket #" at bounding box center [889, 390] width 437 height 74
click at [856, 368] on textarea "CLEANED COIL ON Queenys ticket #092625002" at bounding box center [889, 390] width 437 height 74
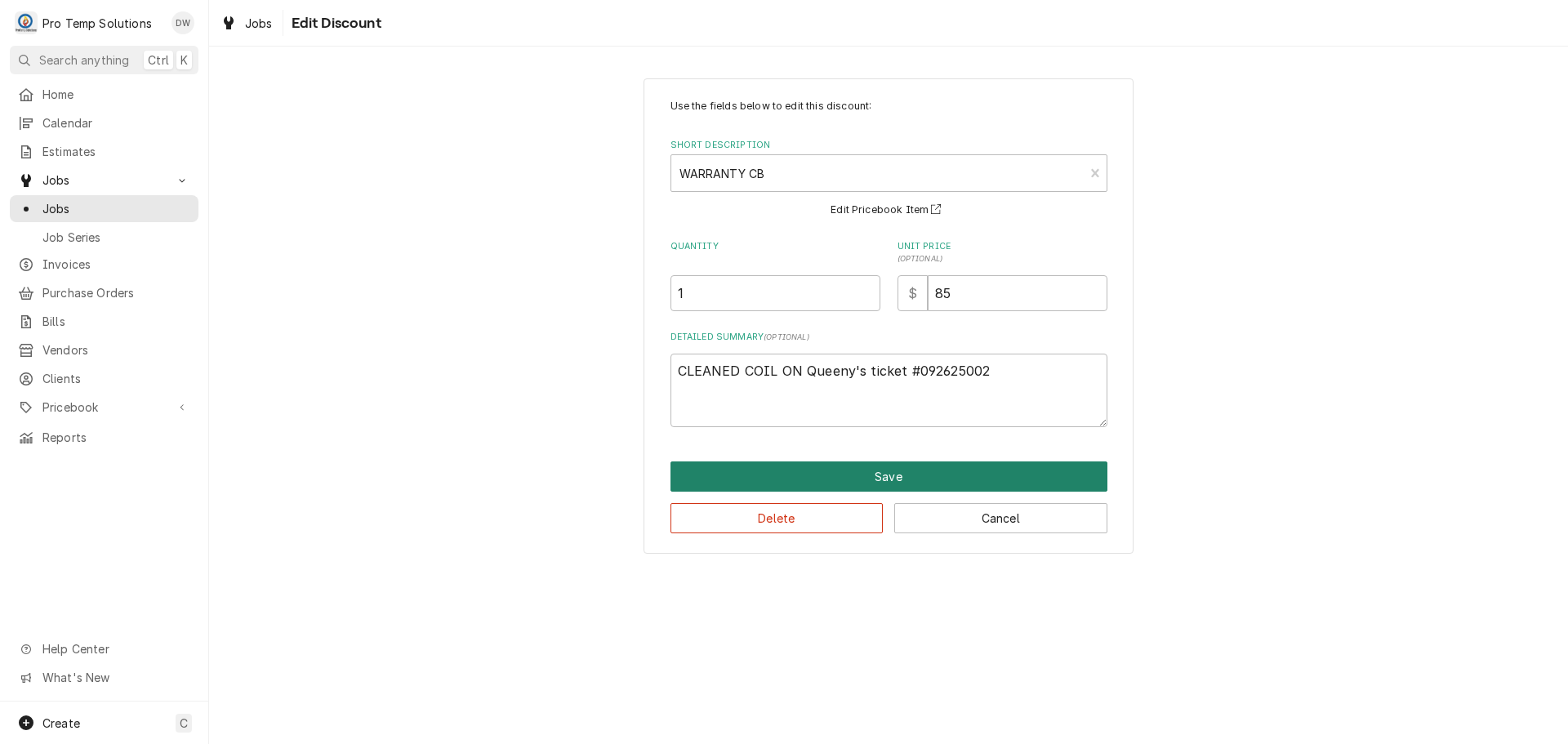
click at [888, 476] on button "Save" at bounding box center [889, 476] width 437 height 30
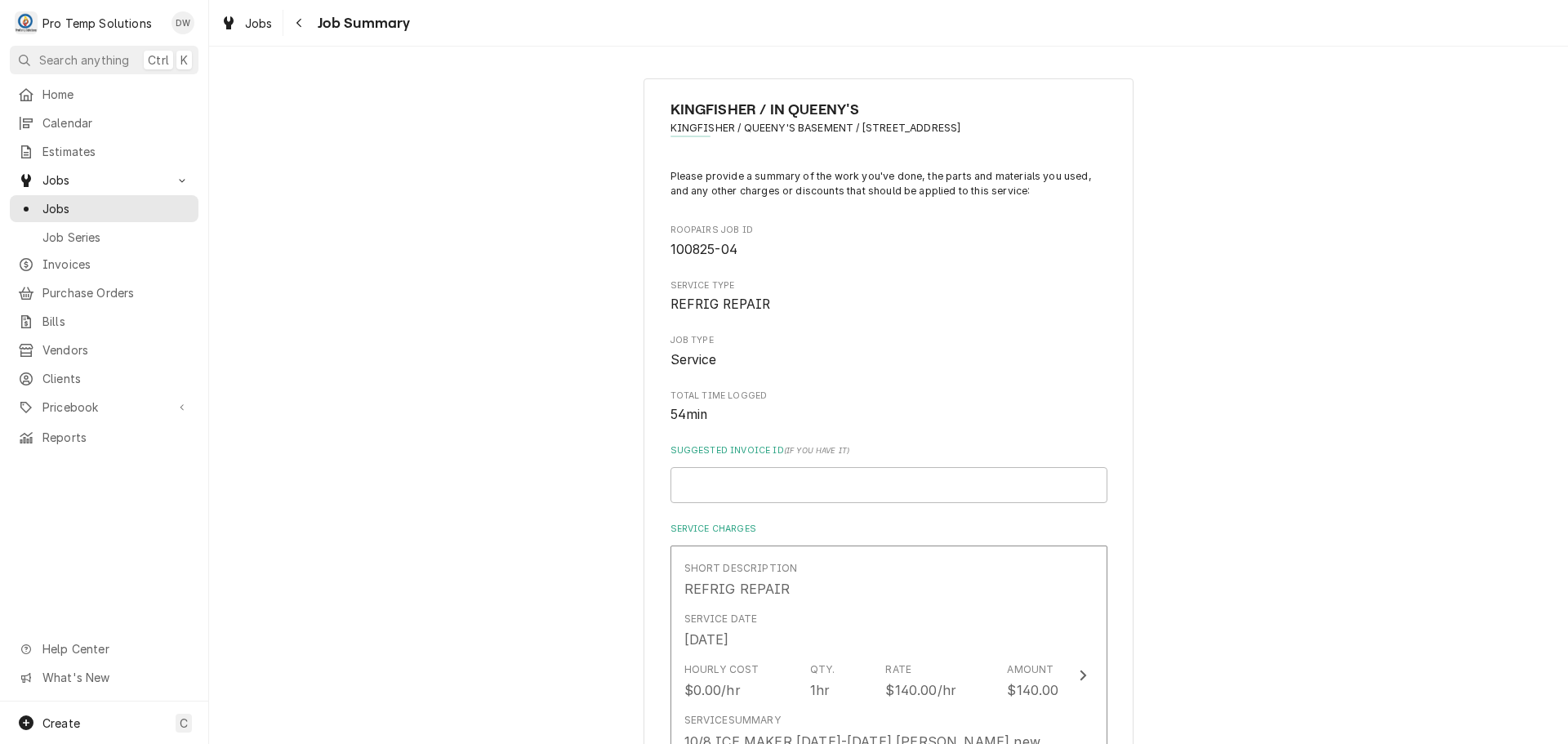
scroll to position [1303, 0]
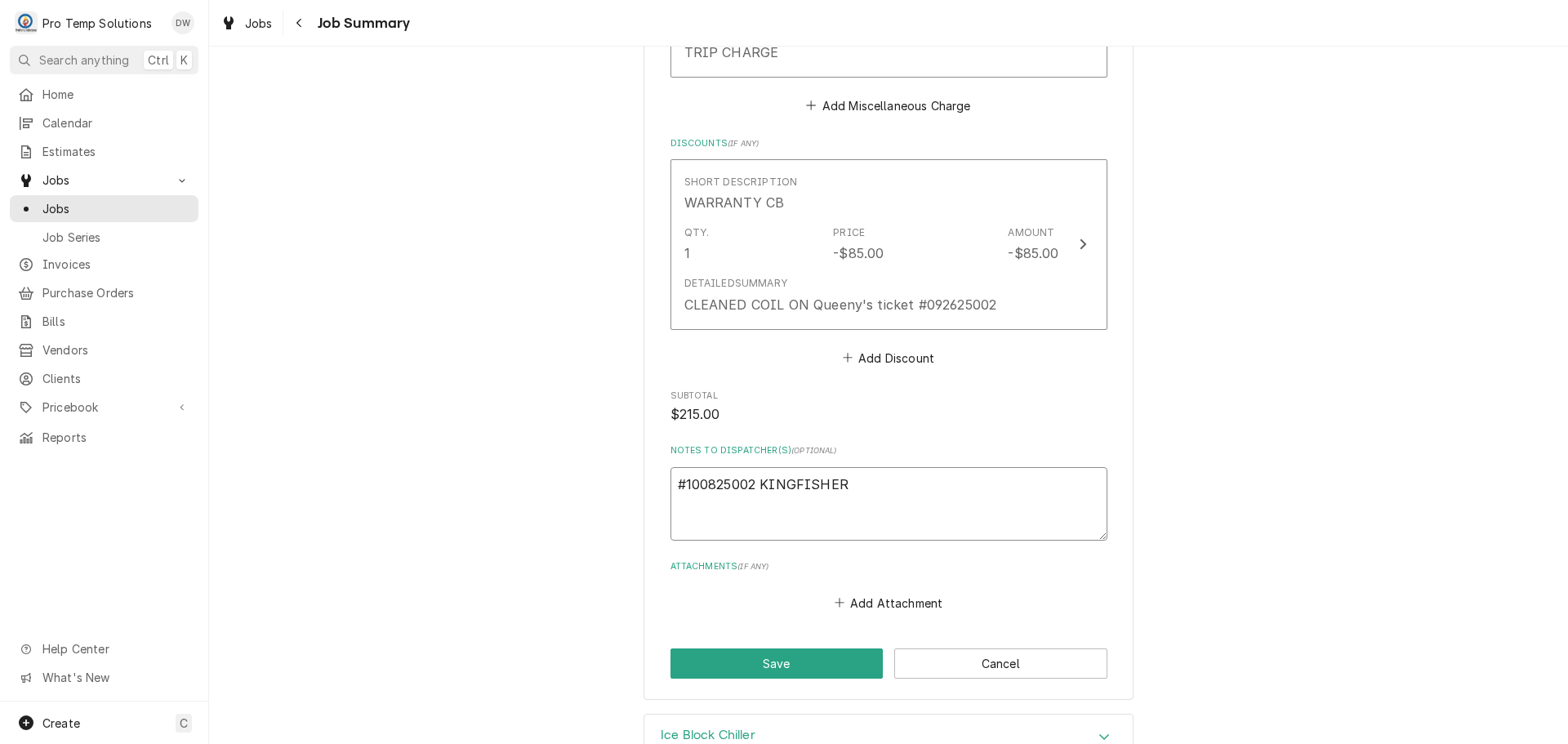
click at [881, 502] on textarea "#100825002 KINGFISHER" at bounding box center [889, 504] width 437 height 74
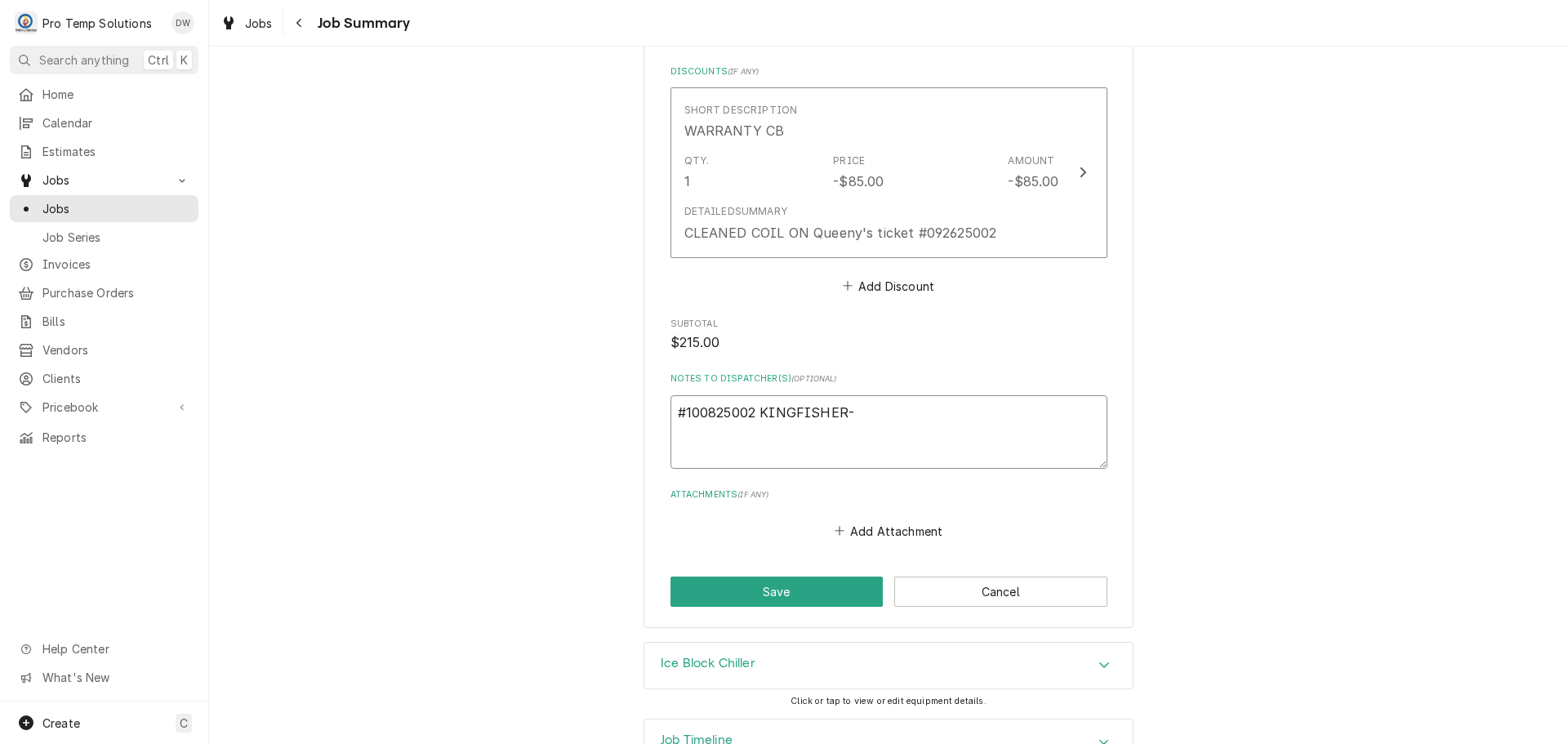
scroll to position [1446, 0]
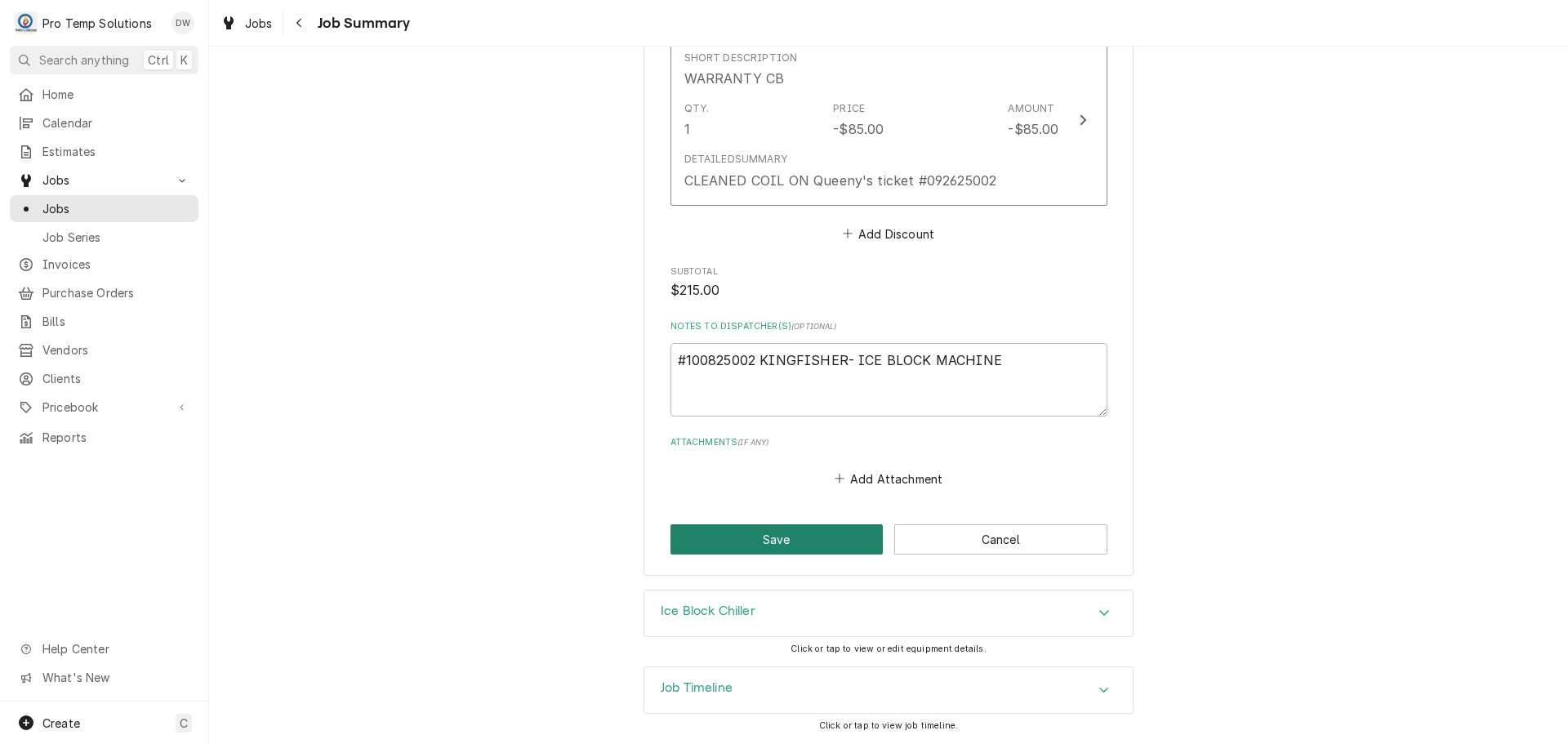
click at [780, 531] on button "Save" at bounding box center [777, 539] width 213 height 30
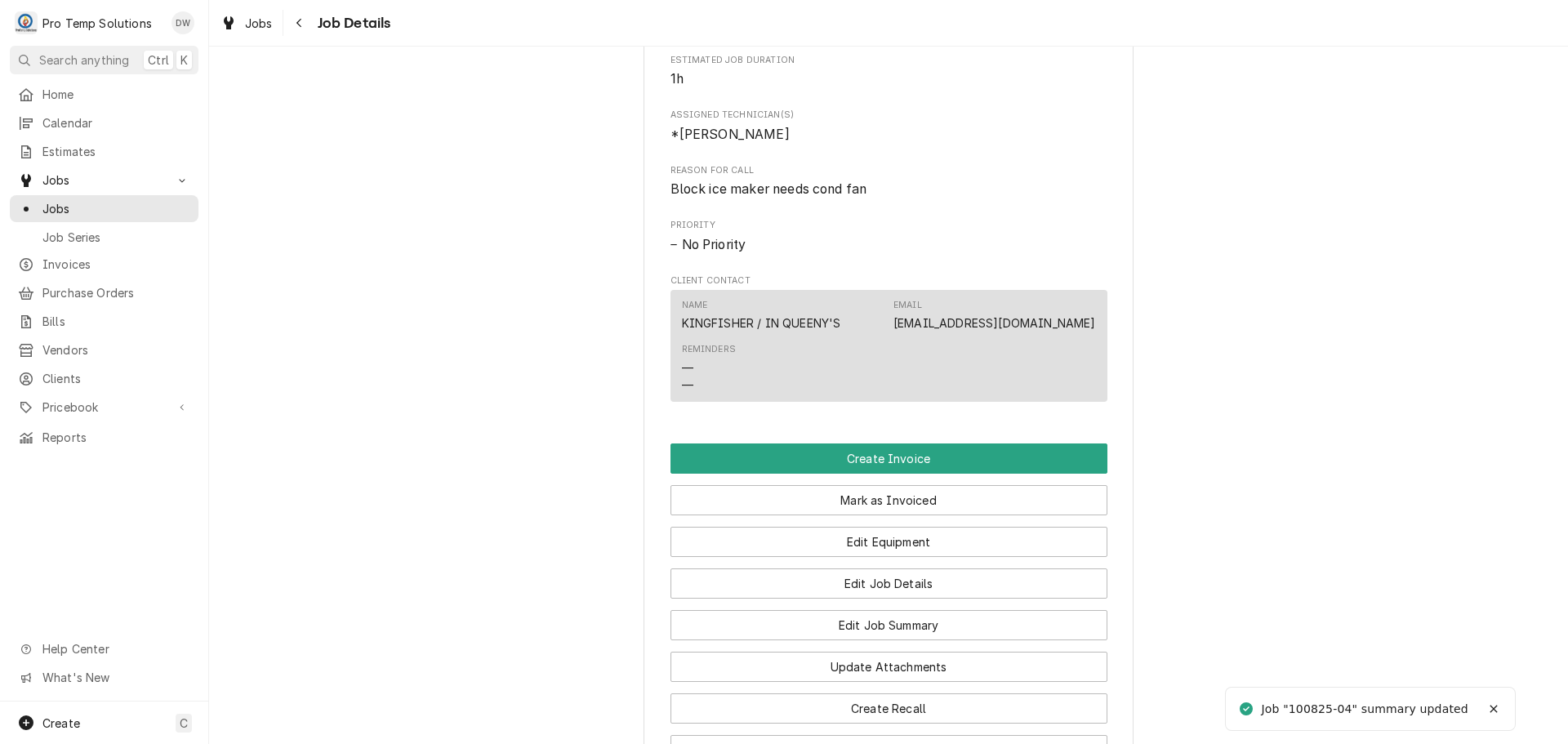
scroll to position [1061, 0]
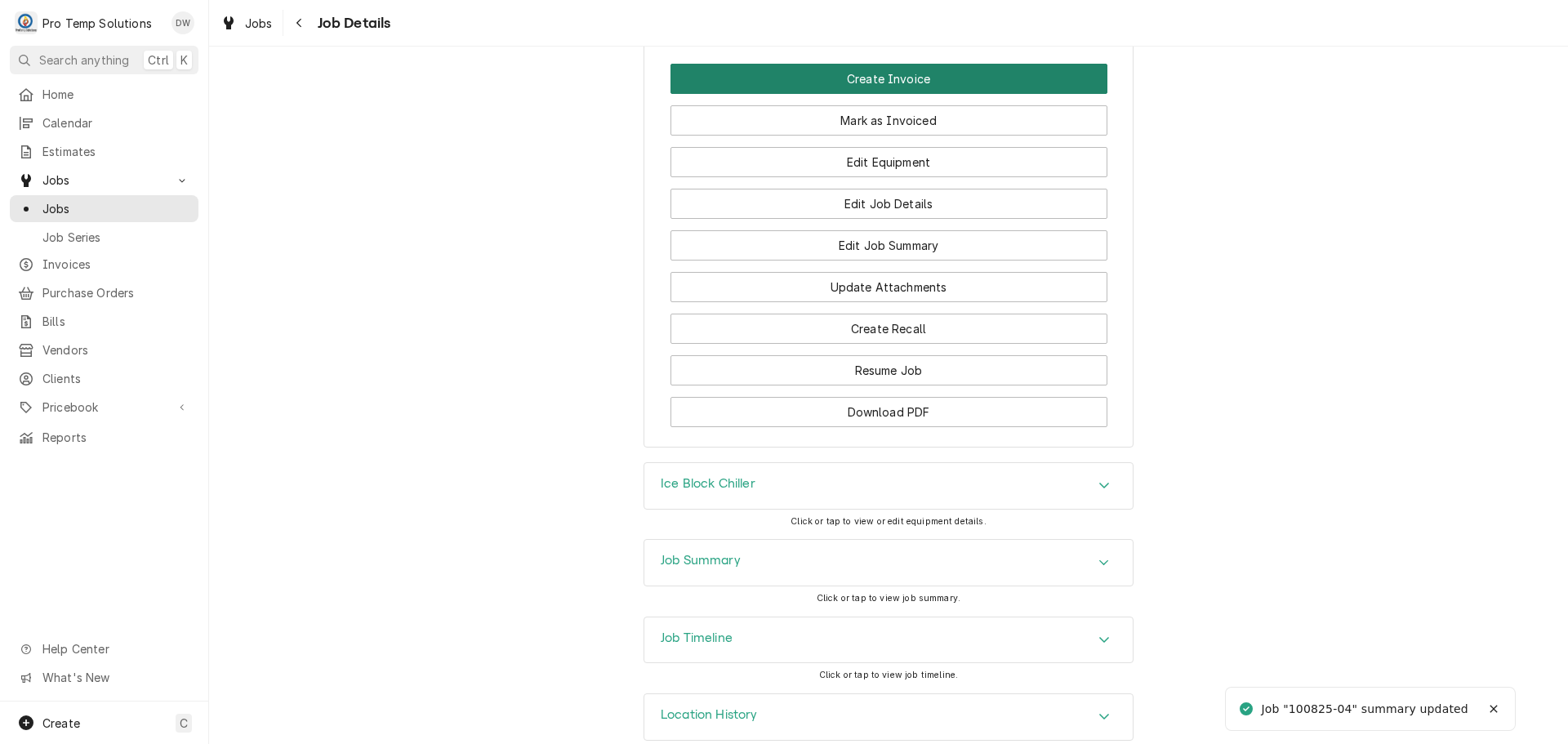
click at [857, 93] on button "Create Invoice" at bounding box center [889, 78] width 437 height 30
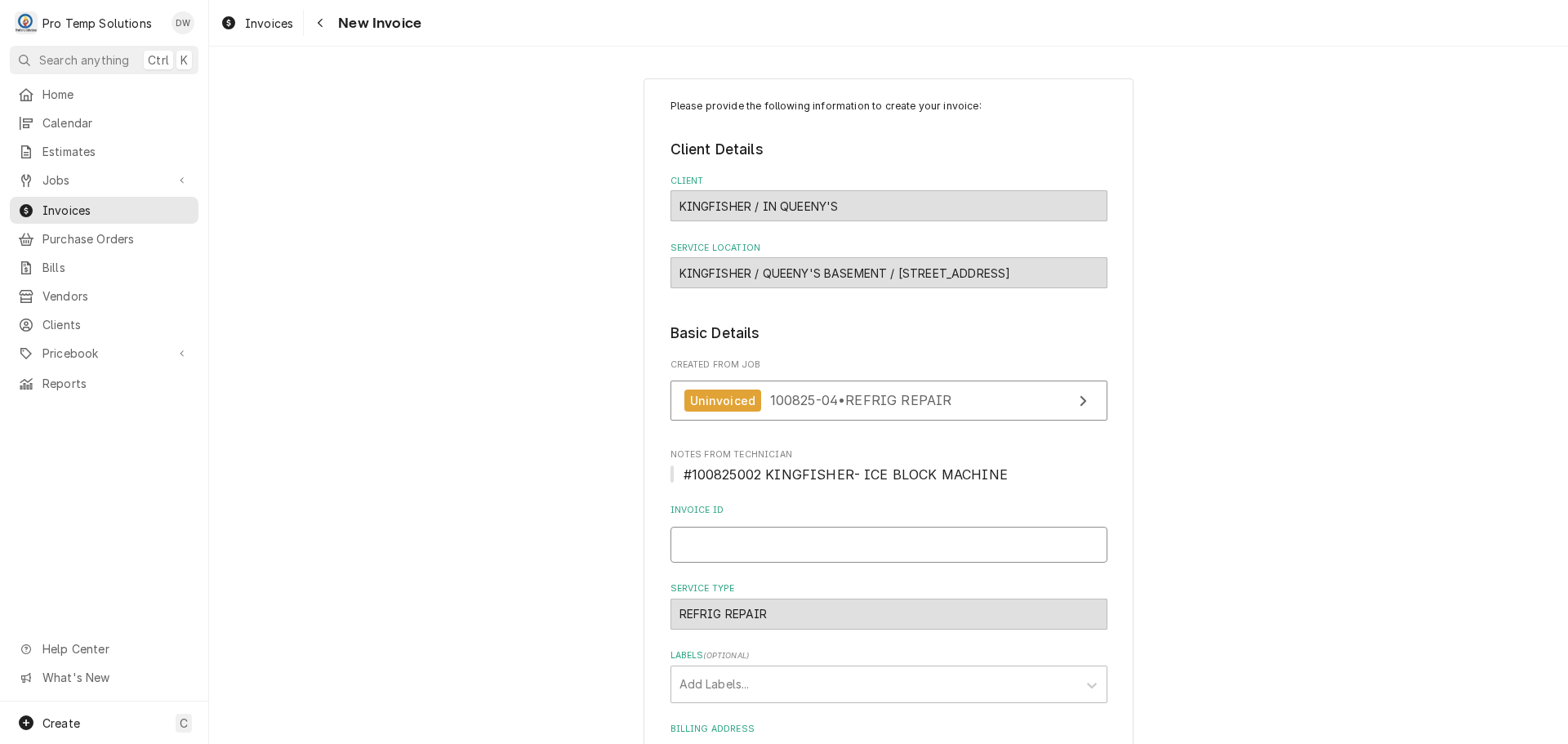
click at [797, 542] on input "Invoice ID" at bounding box center [889, 545] width 437 height 36
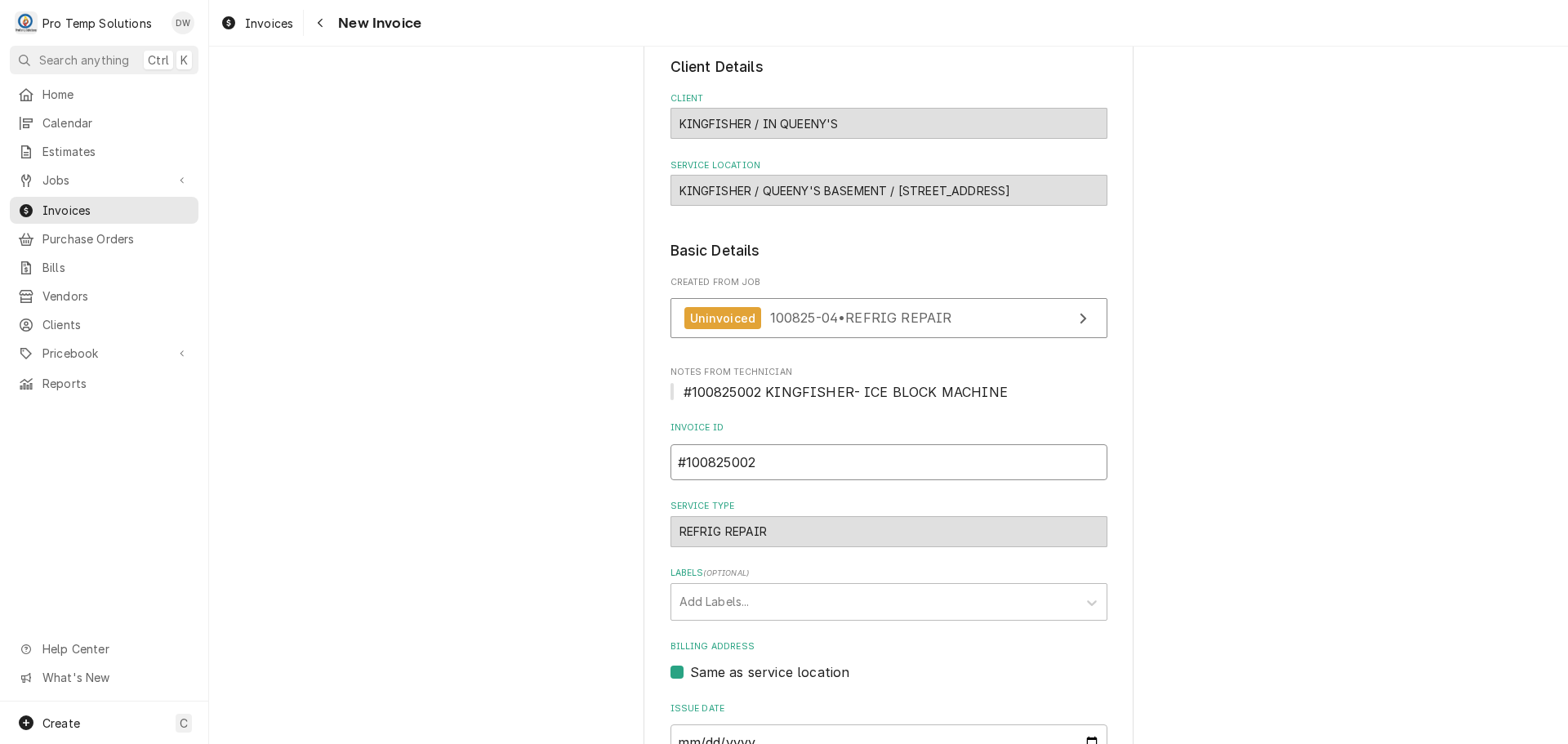
scroll to position [322, 0]
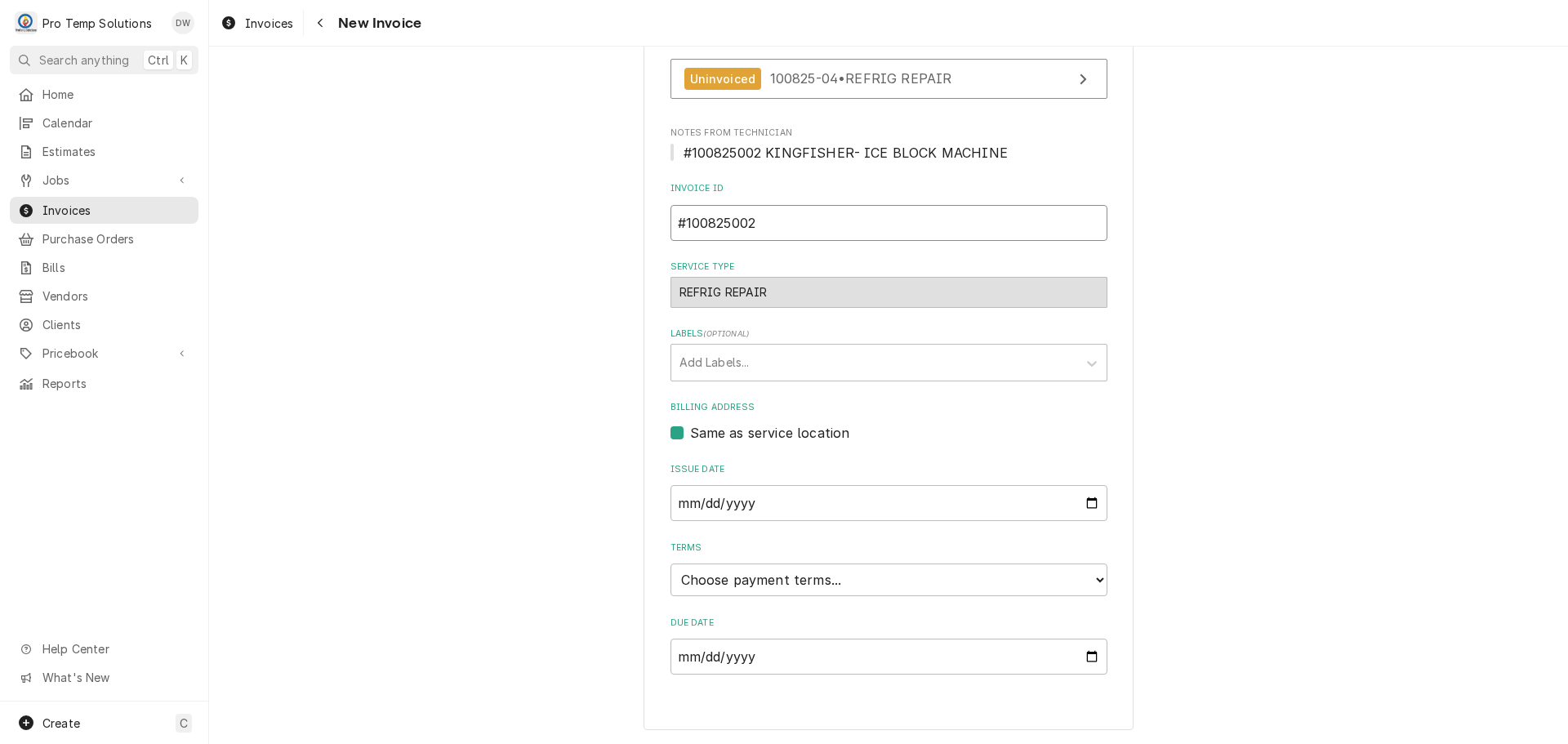
type input "#100825002"
click at [714, 578] on select "Choose payment terms... Same Day Net 7 Net 14 Net 21 Net 30 Net 45 Net 60 Net 90" at bounding box center [889, 580] width 437 height 33
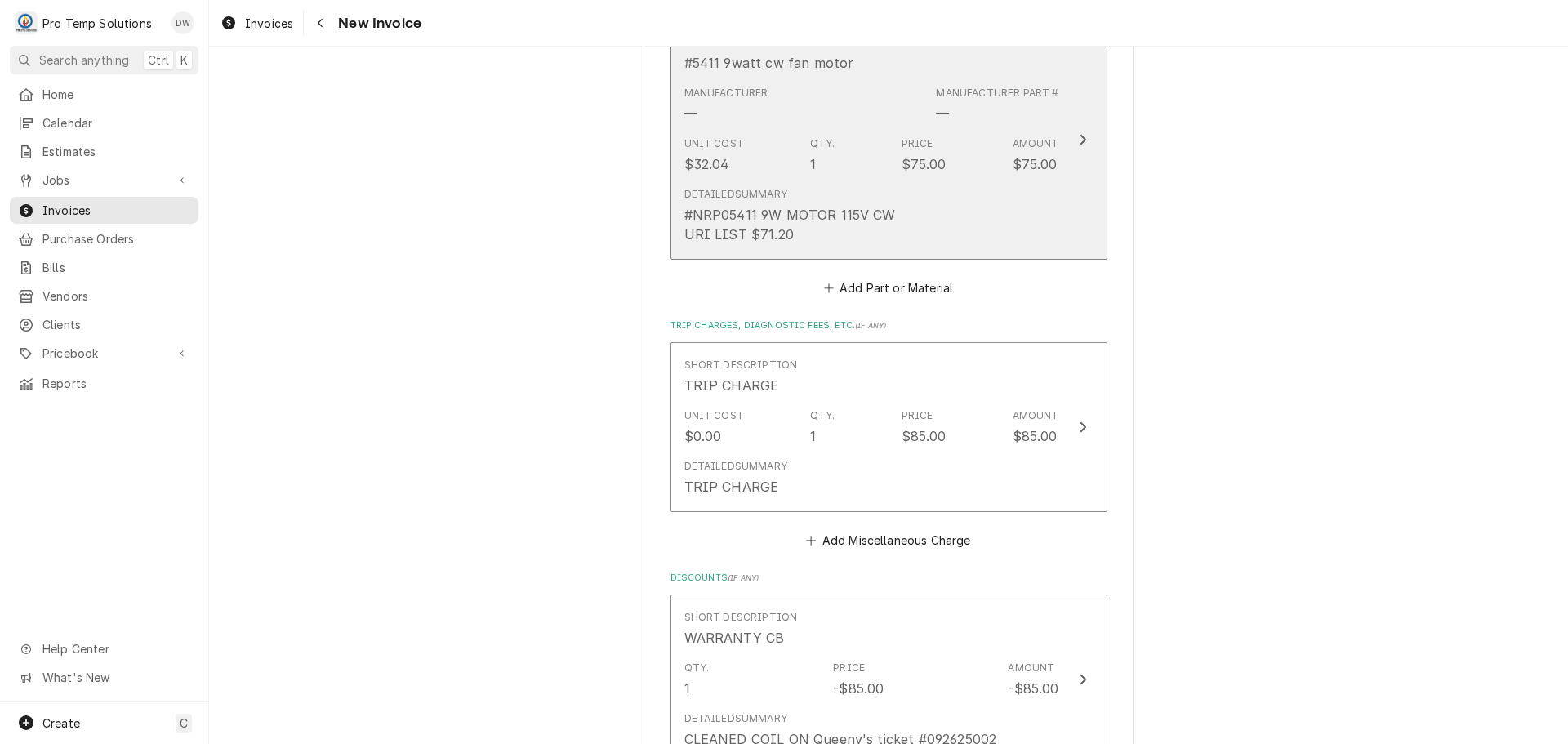
scroll to position [1791, 0]
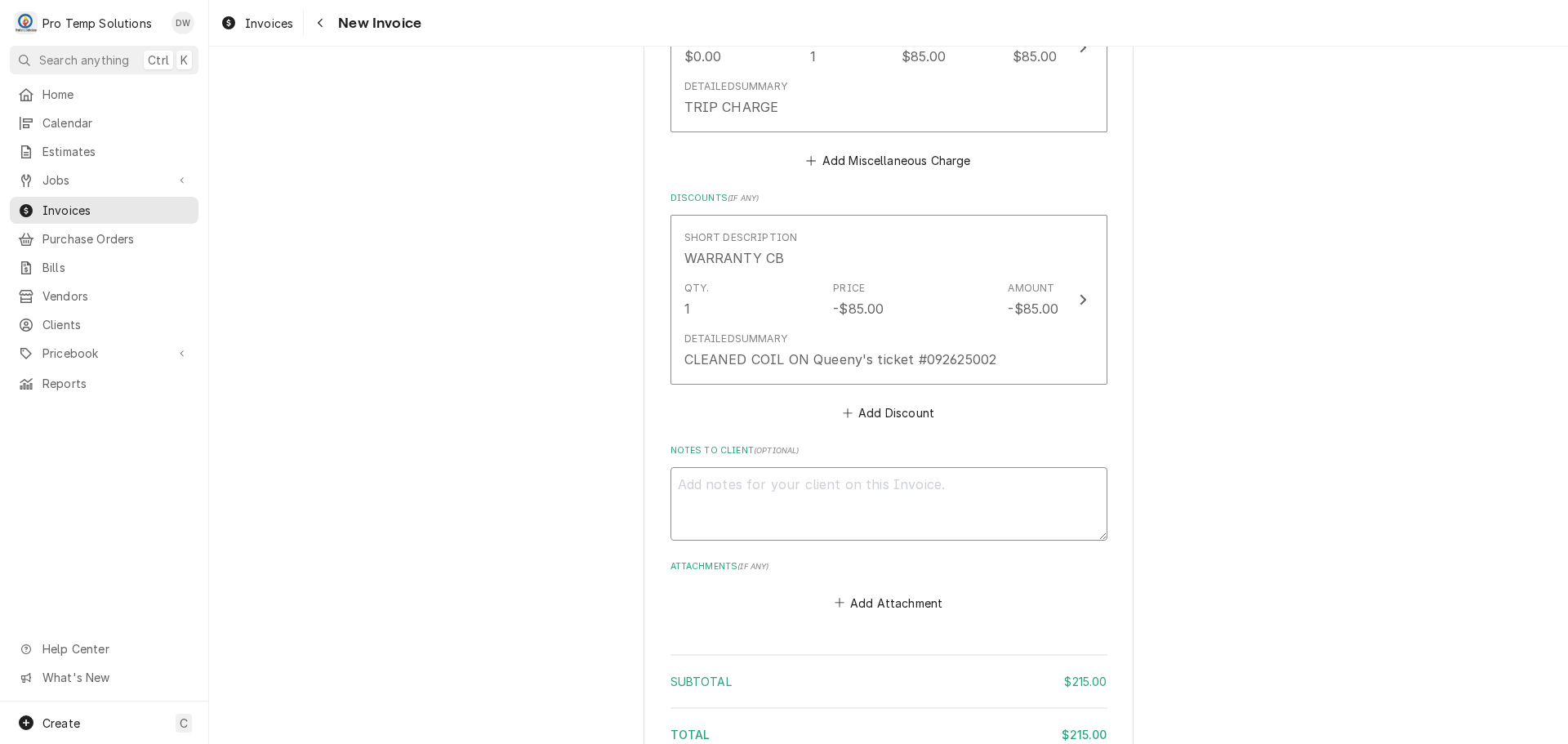
click at [717, 507] on textarea "Notes to Client ( optional )" at bounding box center [889, 504] width 437 height 74
type textarea "x"
type textarea "#"
type textarea "x"
type textarea "#1"
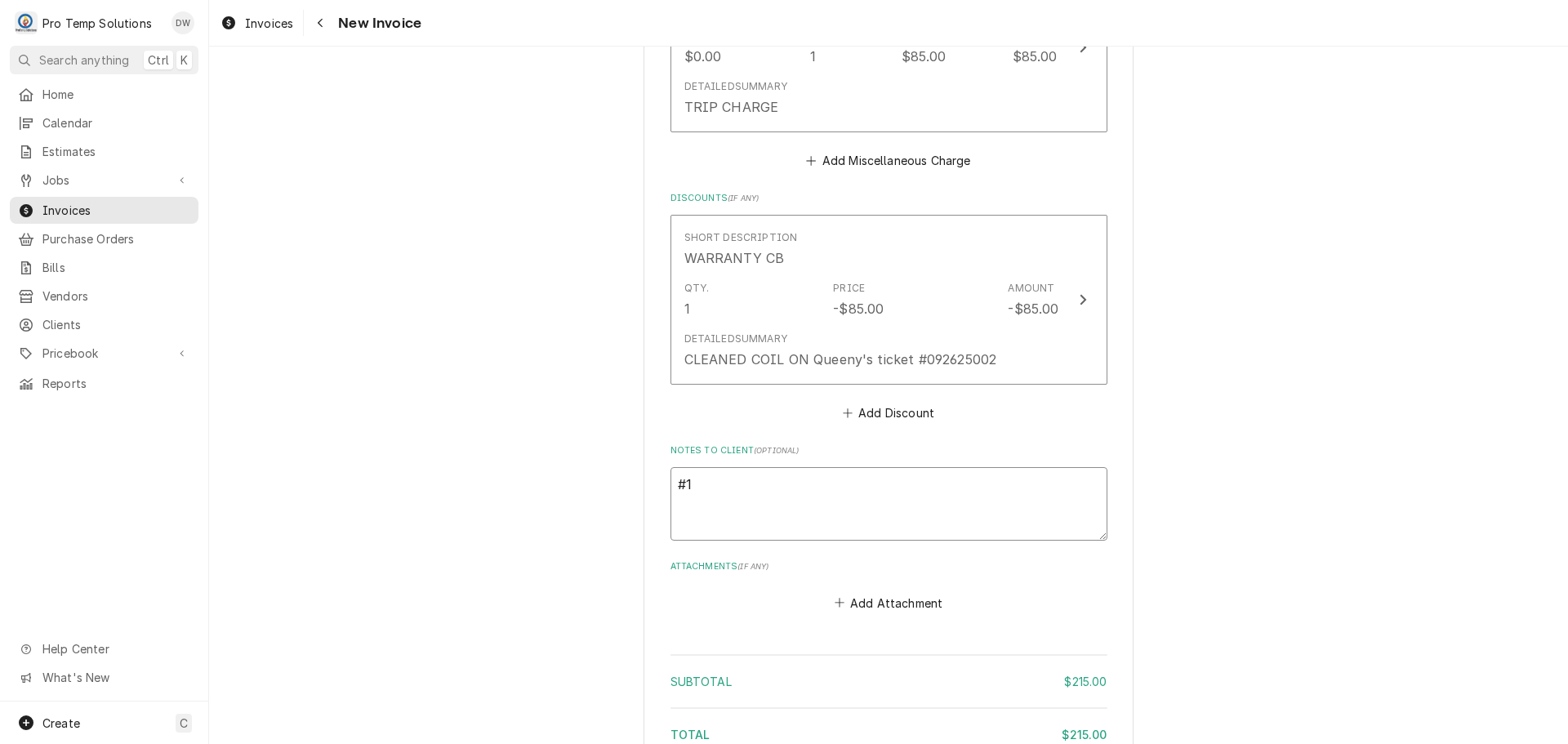
type textarea "x"
type textarea "#10"
type textarea "x"
type textarea "#100"
type textarea "x"
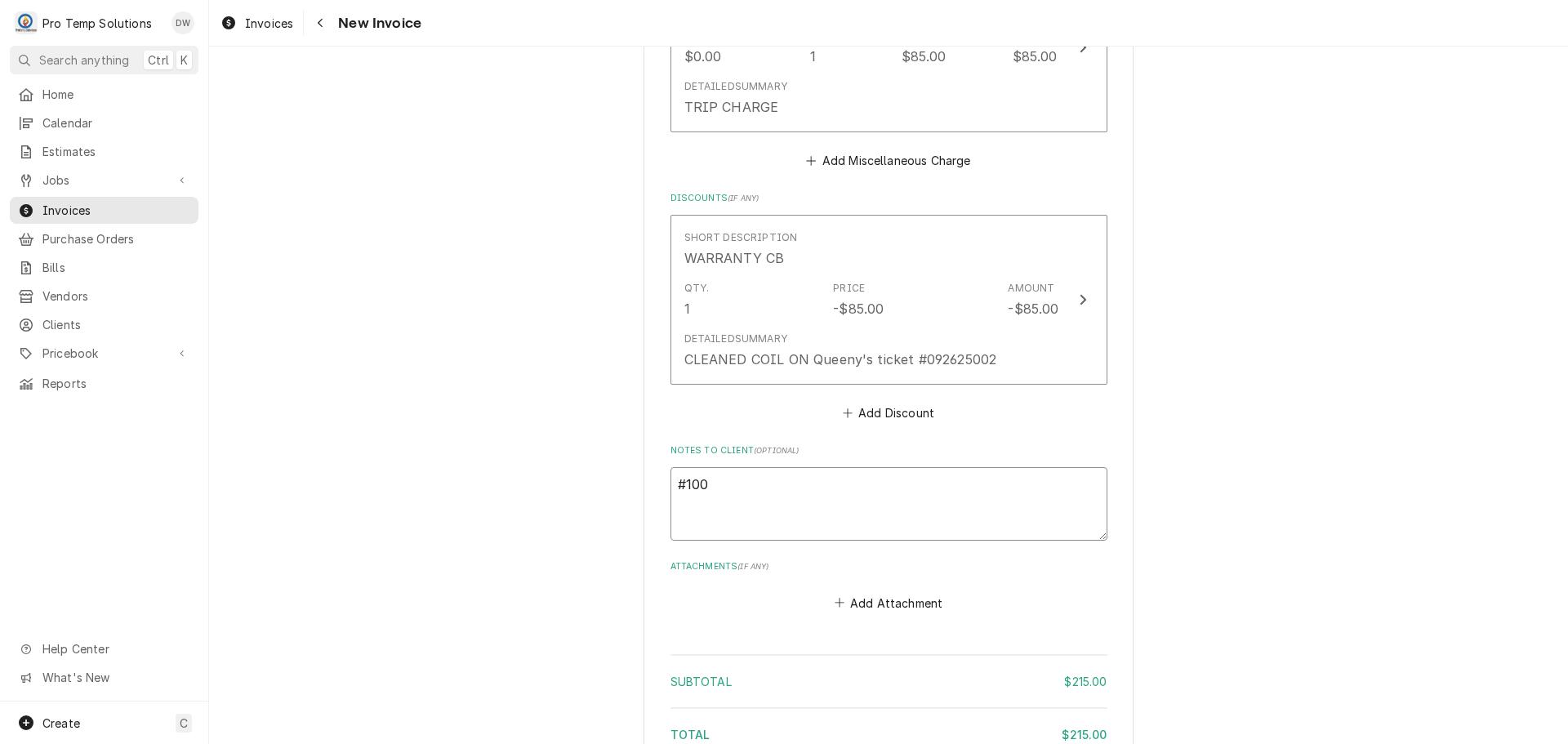
type textarea "#1008"
type textarea "x"
type textarea "#10082"
type textarea "x"
type textarea "#100825"
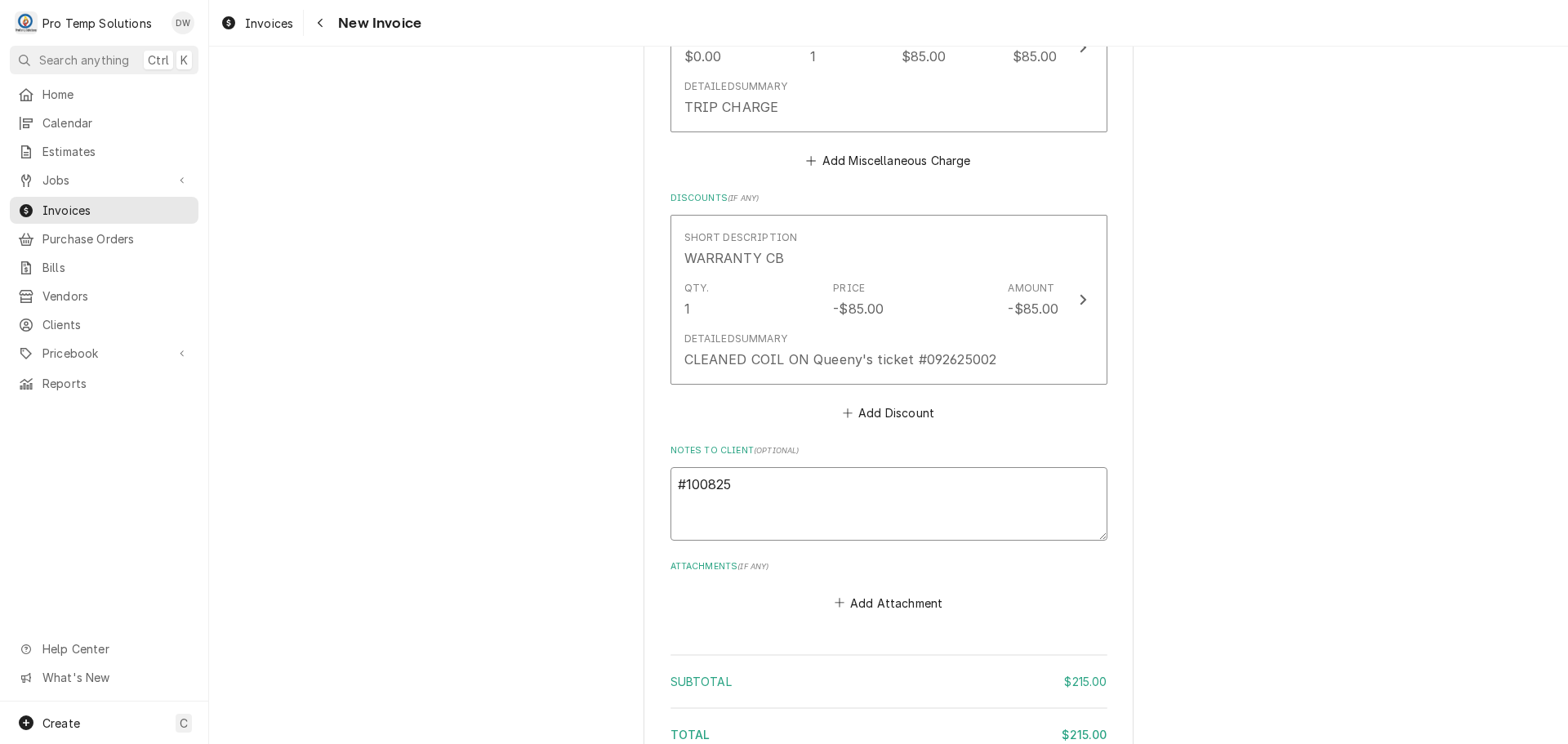
type textarea "x"
type textarea "#1008250"
type textarea "x"
type textarea "#10082500"
type textarea "x"
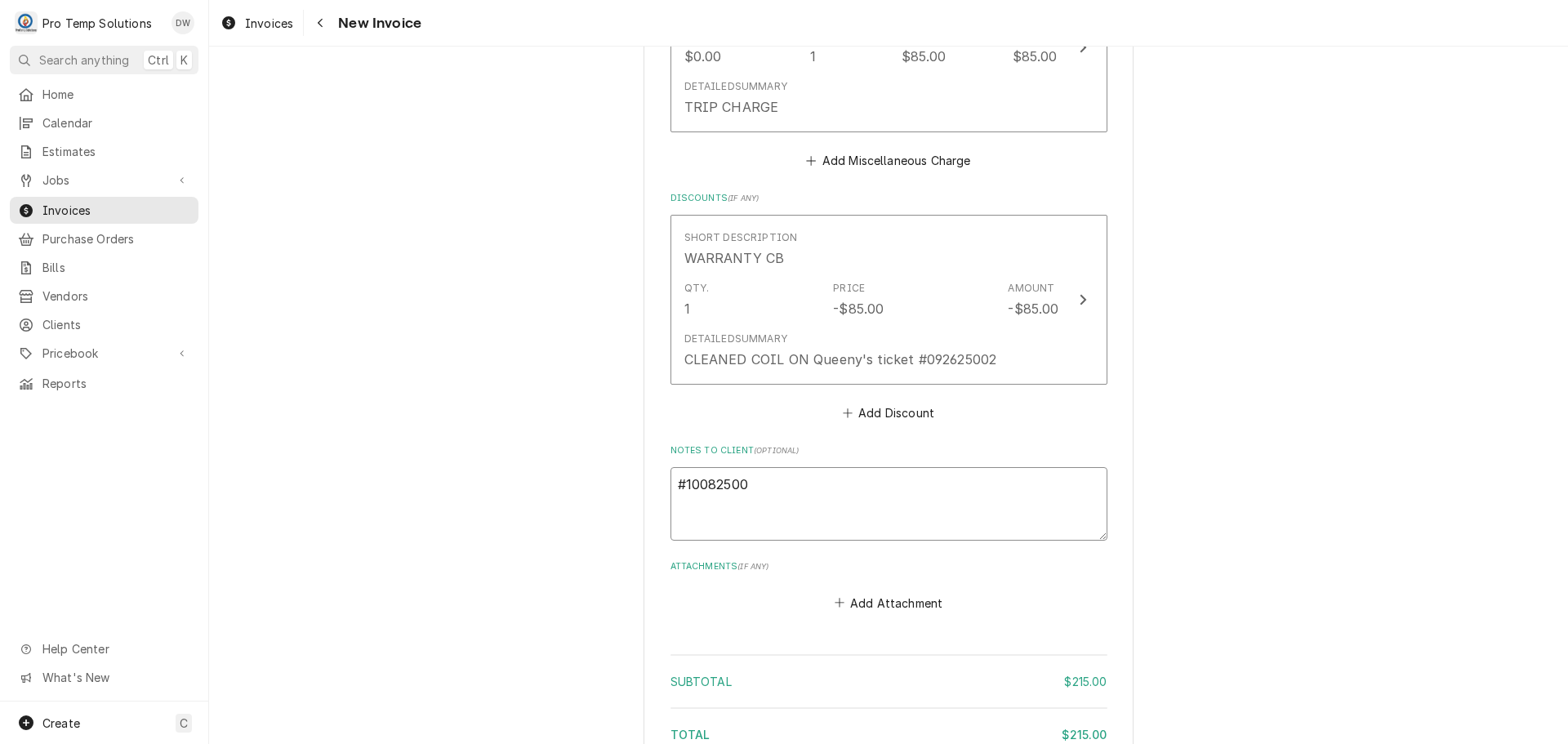
type textarea "#100825002"
type textarea "x"
type textarea "#100825002"
type textarea "x"
type textarea "#100825002 K"
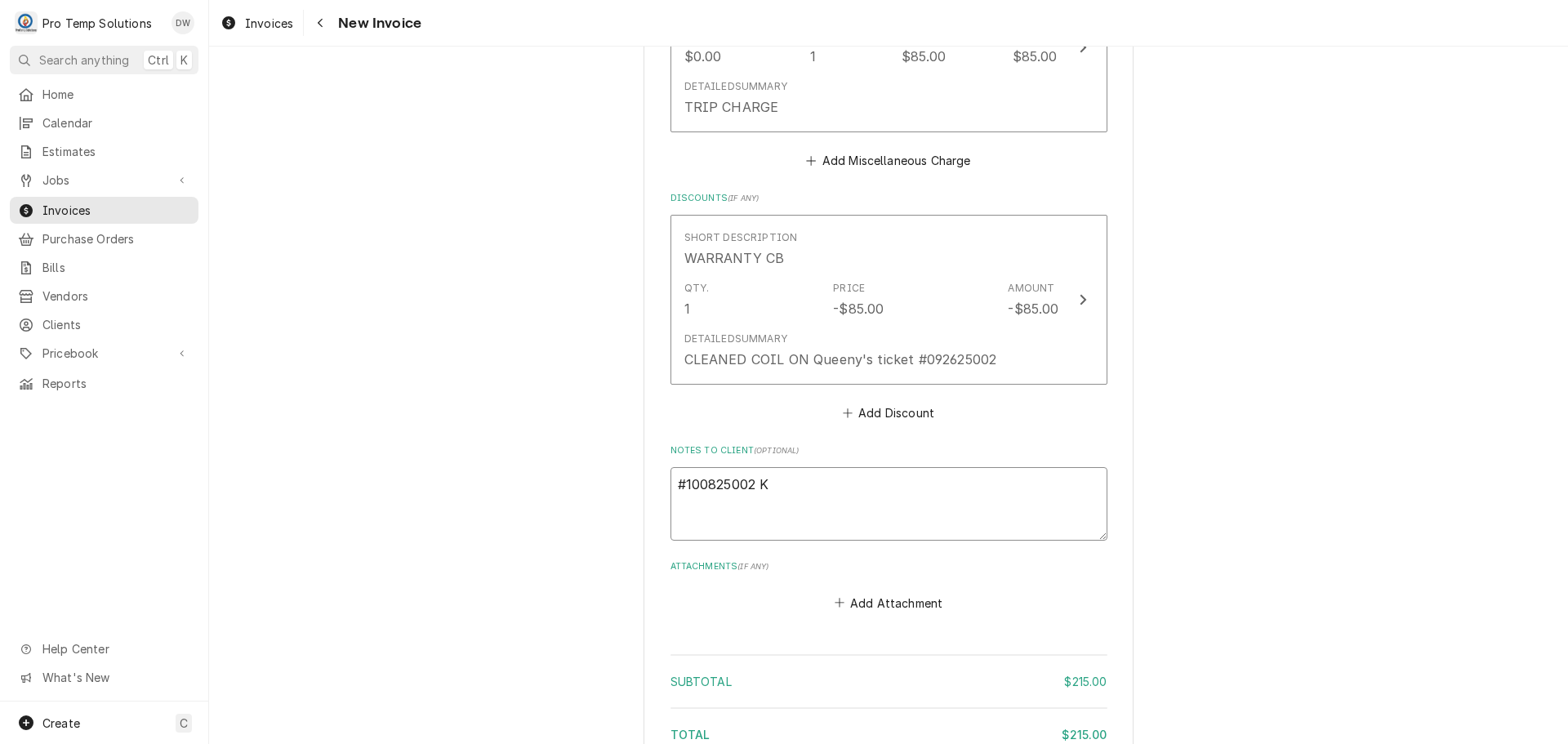
type textarea "x"
type textarea "#100825002 KI"
type textarea "x"
type textarea "#100825002 KIN"
type textarea "x"
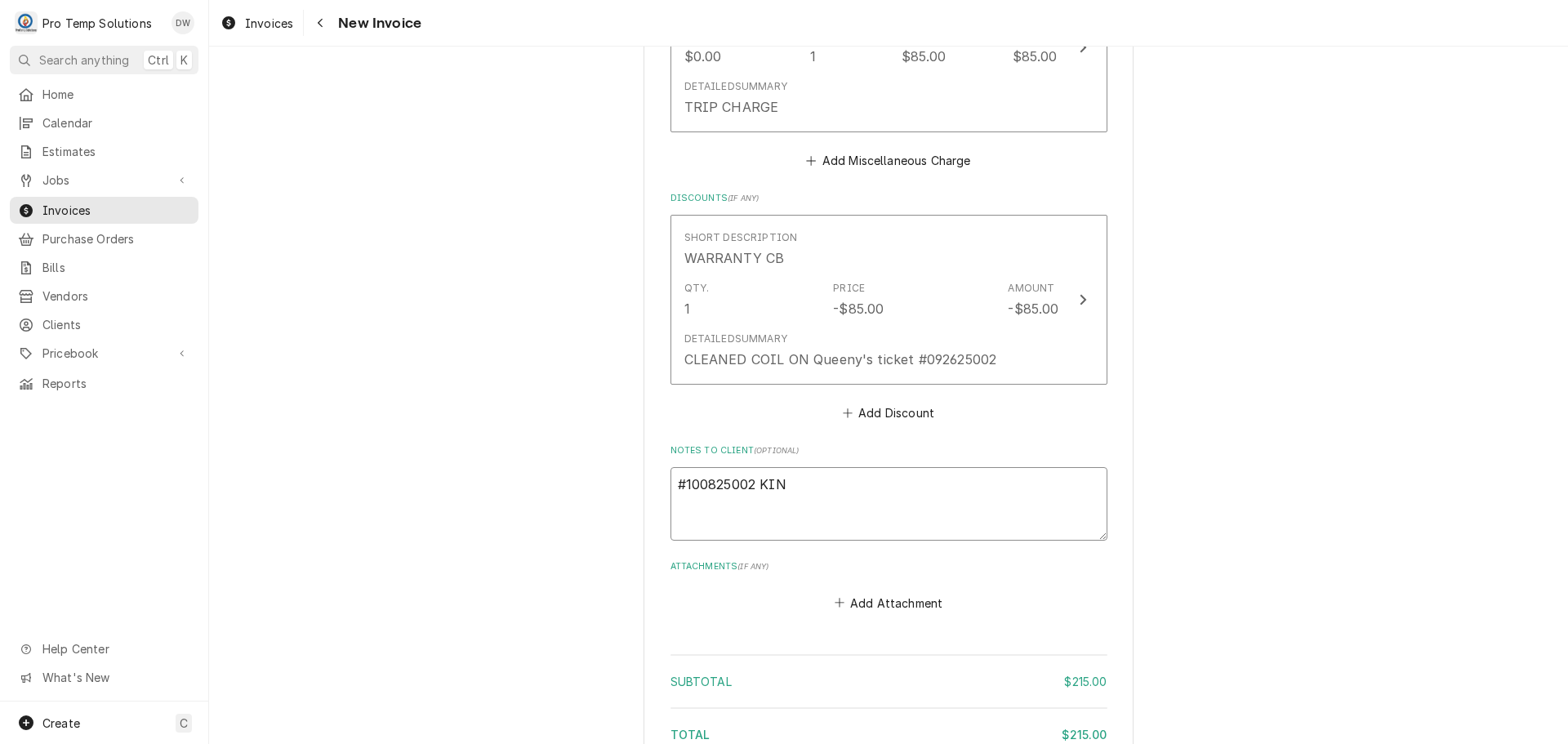
type textarea "#100825002 KING"
type textarea "x"
type textarea "#100825002 KINGF"
type textarea "x"
type textarea "#100825002 KINGFI"
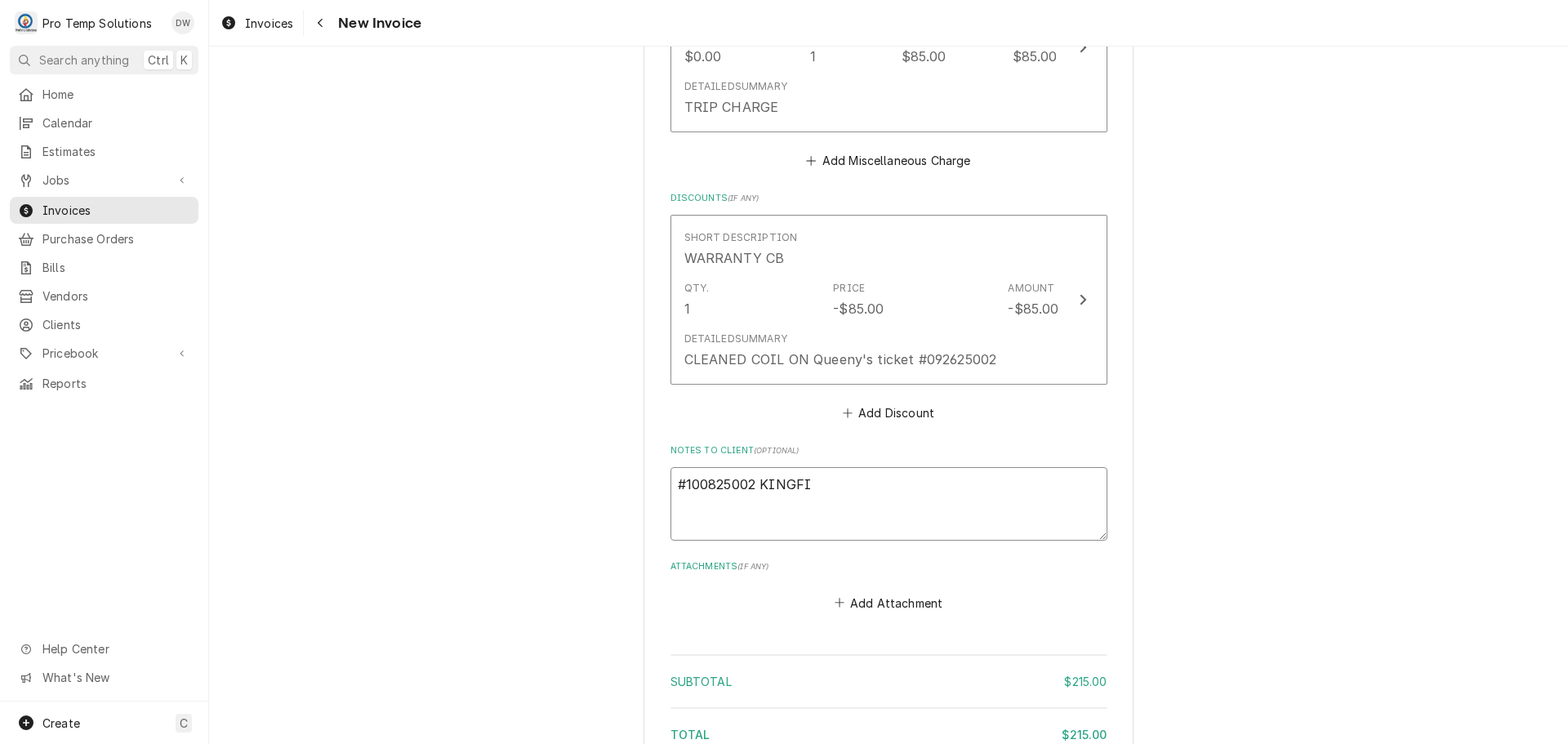
type textarea "x"
type textarea "#100825002 KINGFIS"
type textarea "x"
type textarea "#100825002 KINGFISH"
type textarea "x"
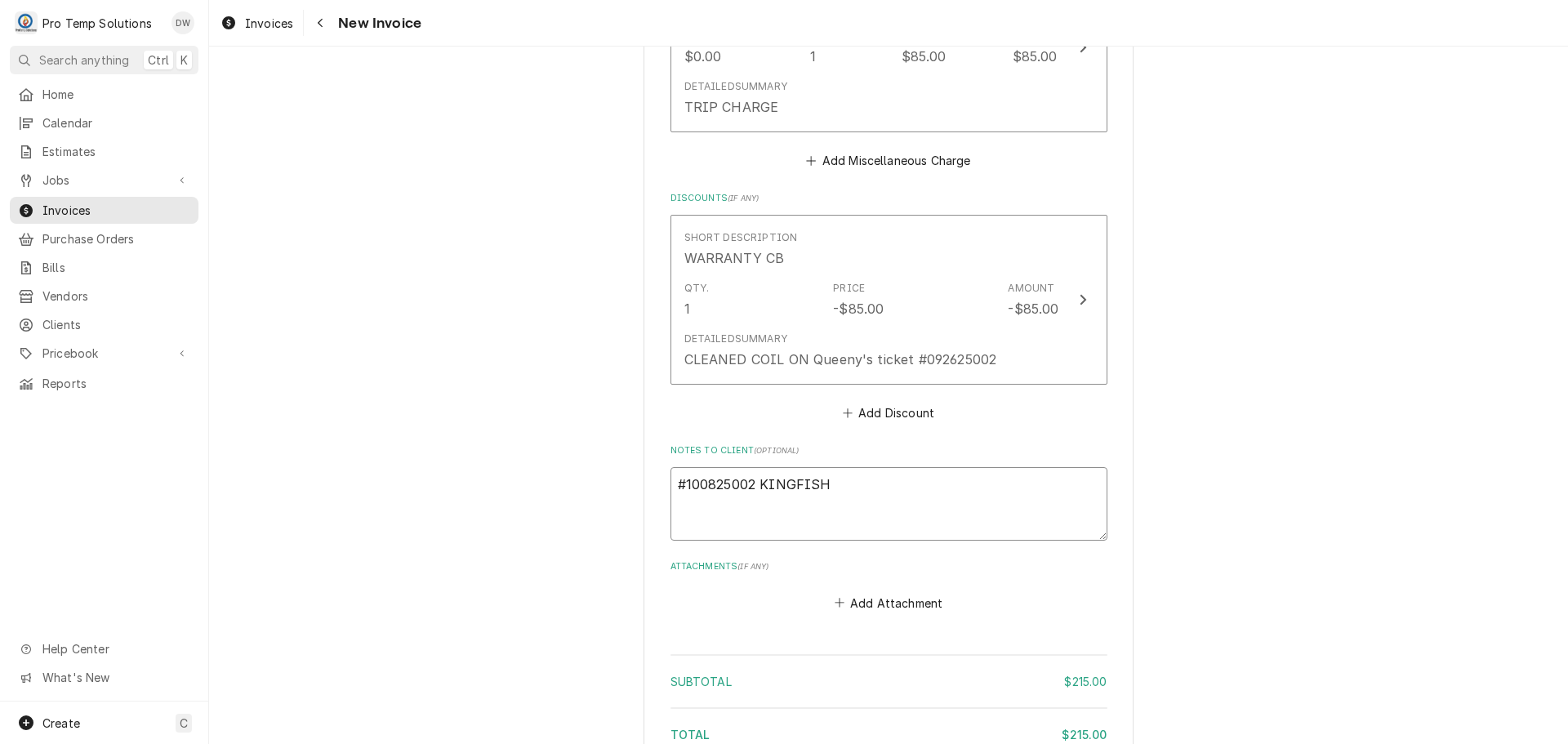
type textarea "#100825002 KINGFISHE"
type textarea "x"
type textarea "#100825002 KINGFISHER"
type textarea "x"
type textarea "#100825002 KINGFISHER-"
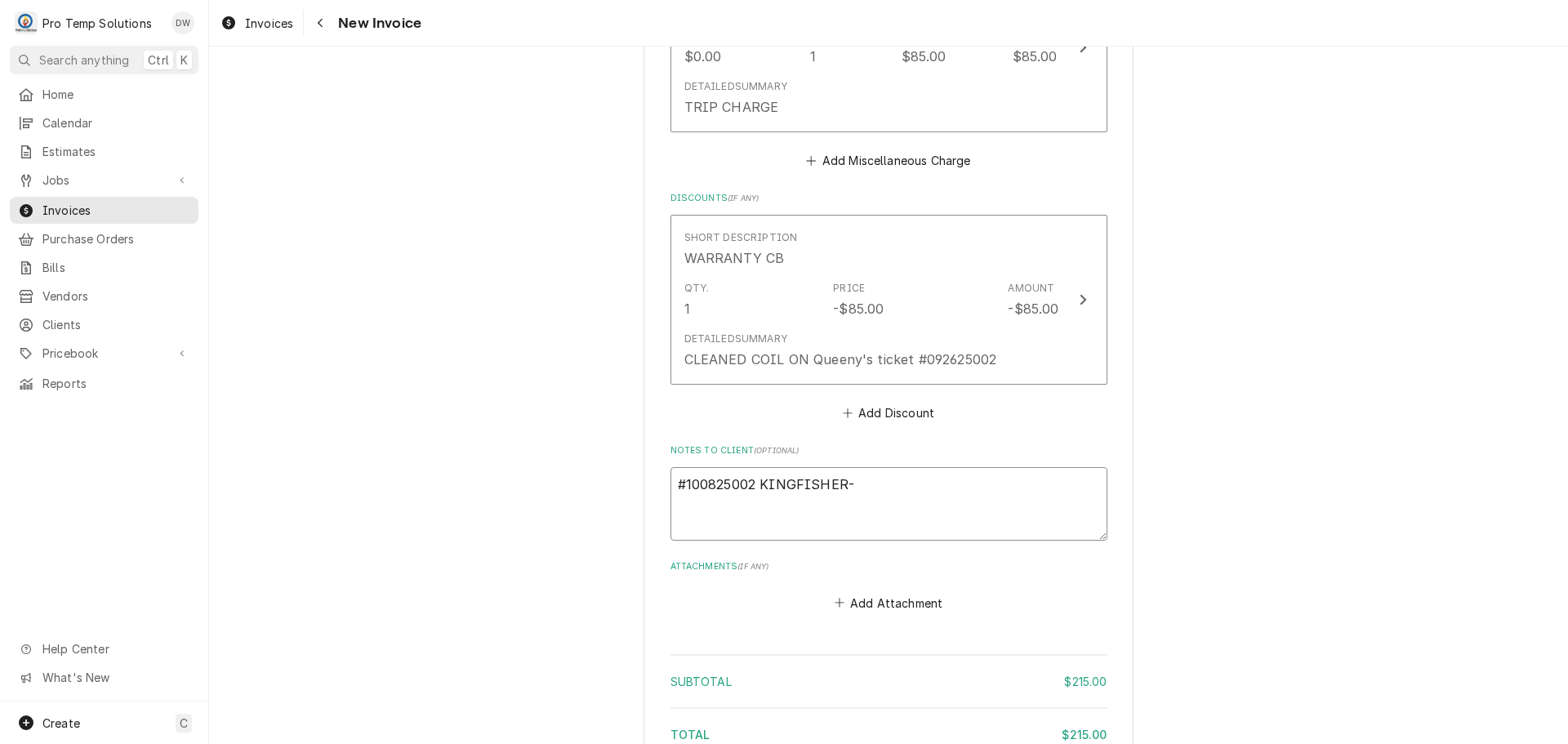
type textarea "x"
type textarea "#100825002 KINGFISHER-"
type textarea "x"
type textarea "#100825002 KINGFISHER- I"
type textarea "x"
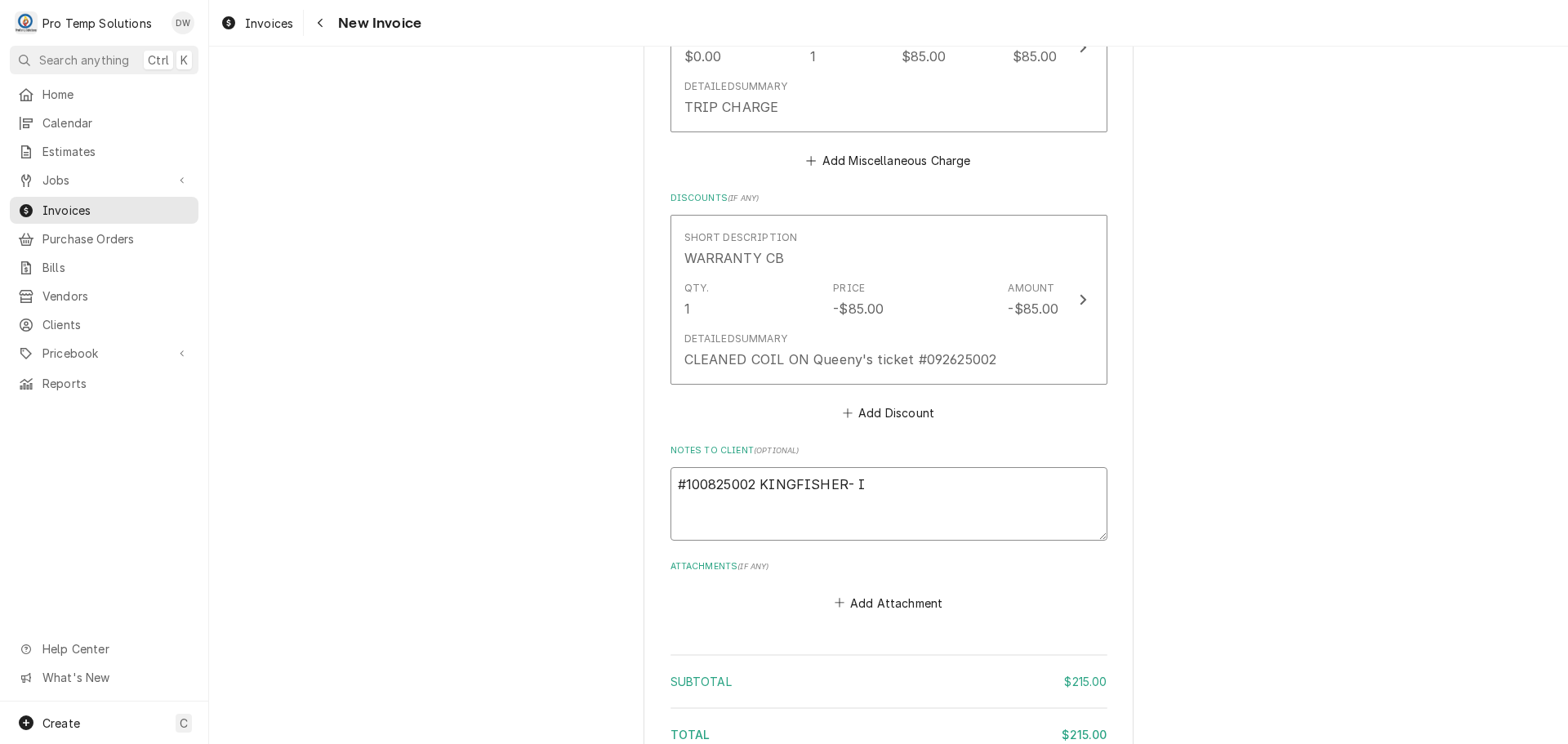
type textarea "#100825002 KINGFISHER- IC"
type textarea "x"
type textarea "#100825002 KINGFISHER- ICE"
type textarea "x"
type textarea "#100825002 KINGFISHER- ICE"
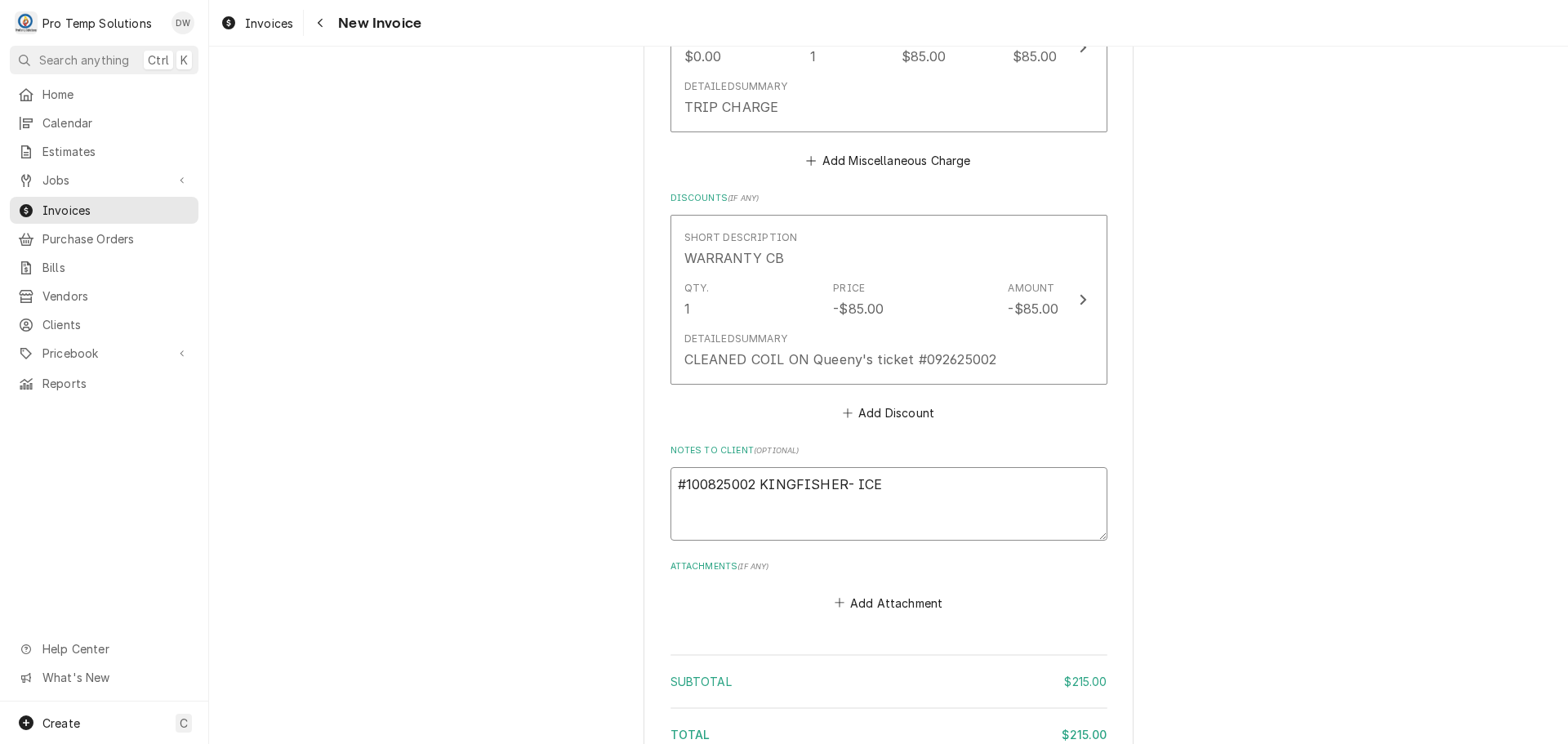
type textarea "x"
type textarea "#100825002 KINGFISHER- ICE B"
type textarea "x"
type textarea "#100825002 KINGFISHER- ICE BL"
type textarea "x"
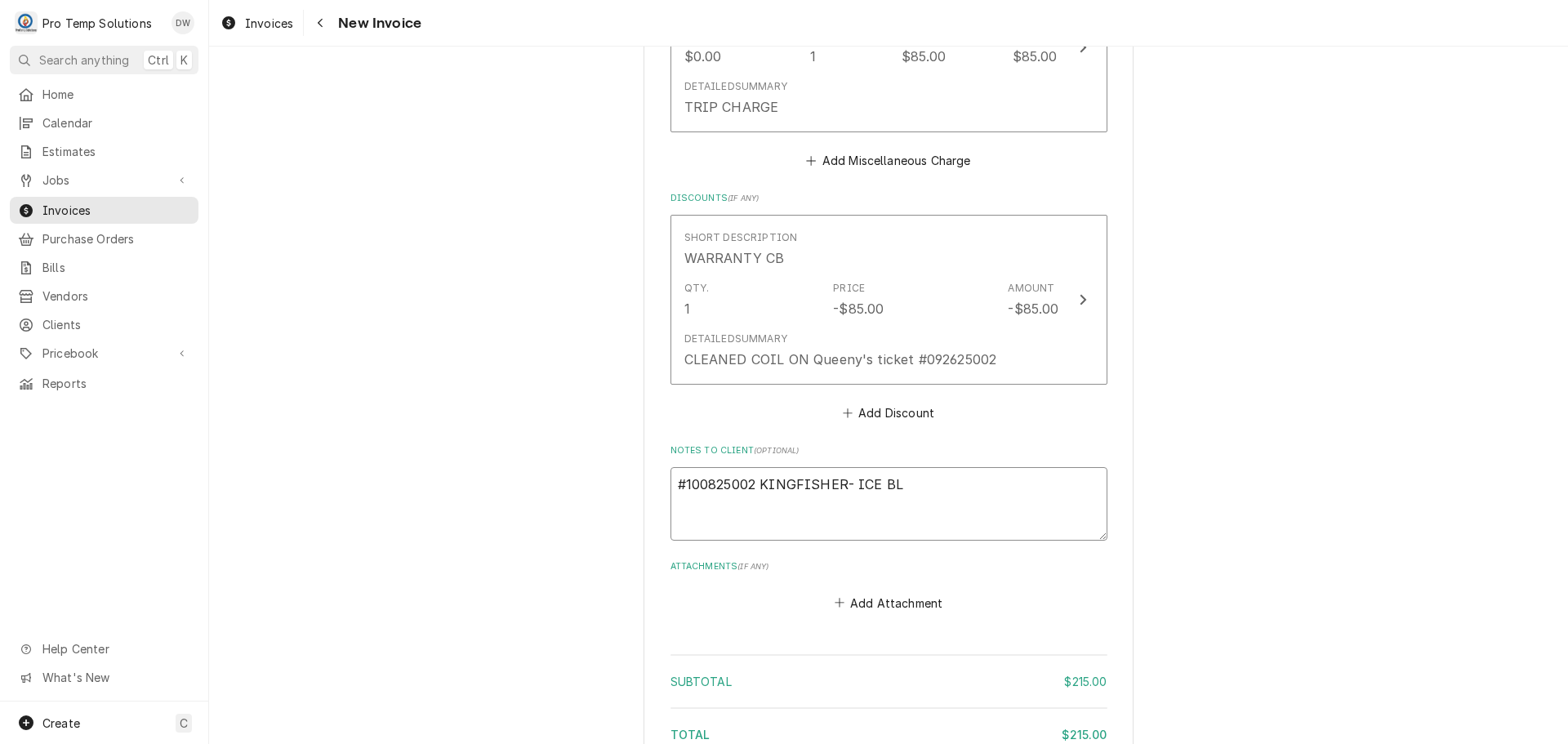
type textarea "#100825002 KINGFISHER- ICE BLO"
type textarea "x"
type textarea "#100825002 KINGFISHER- ICE BLOCK"
type textarea "x"
type textarea "#100825002 KINGFISHER- ICE BLOCK"
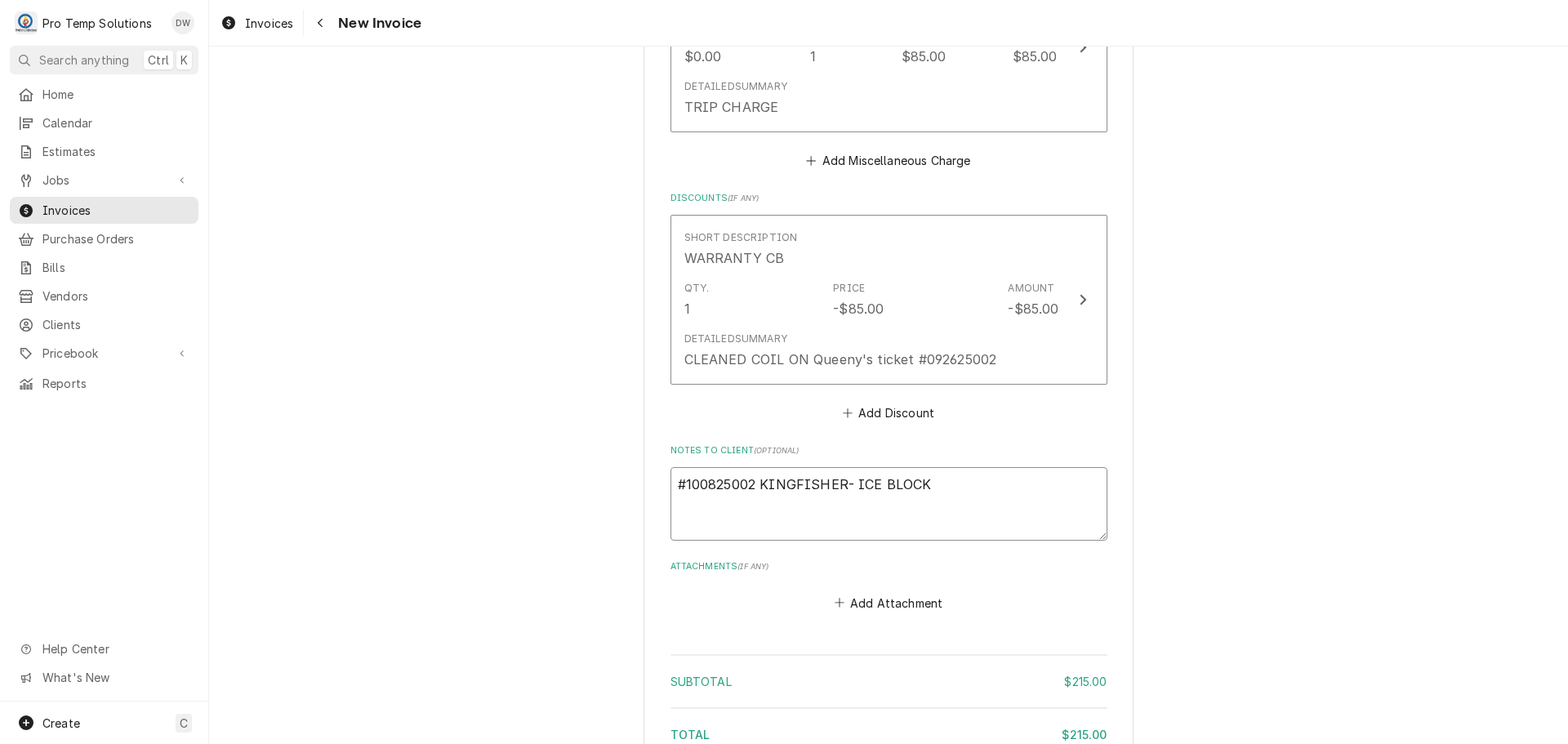
type textarea "x"
type textarea "#100825002 KINGFISHER- ICE BLOCK M"
type textarea "x"
type textarea "#100825002 KINGFISHER- ICE BLOCK MA"
type textarea "x"
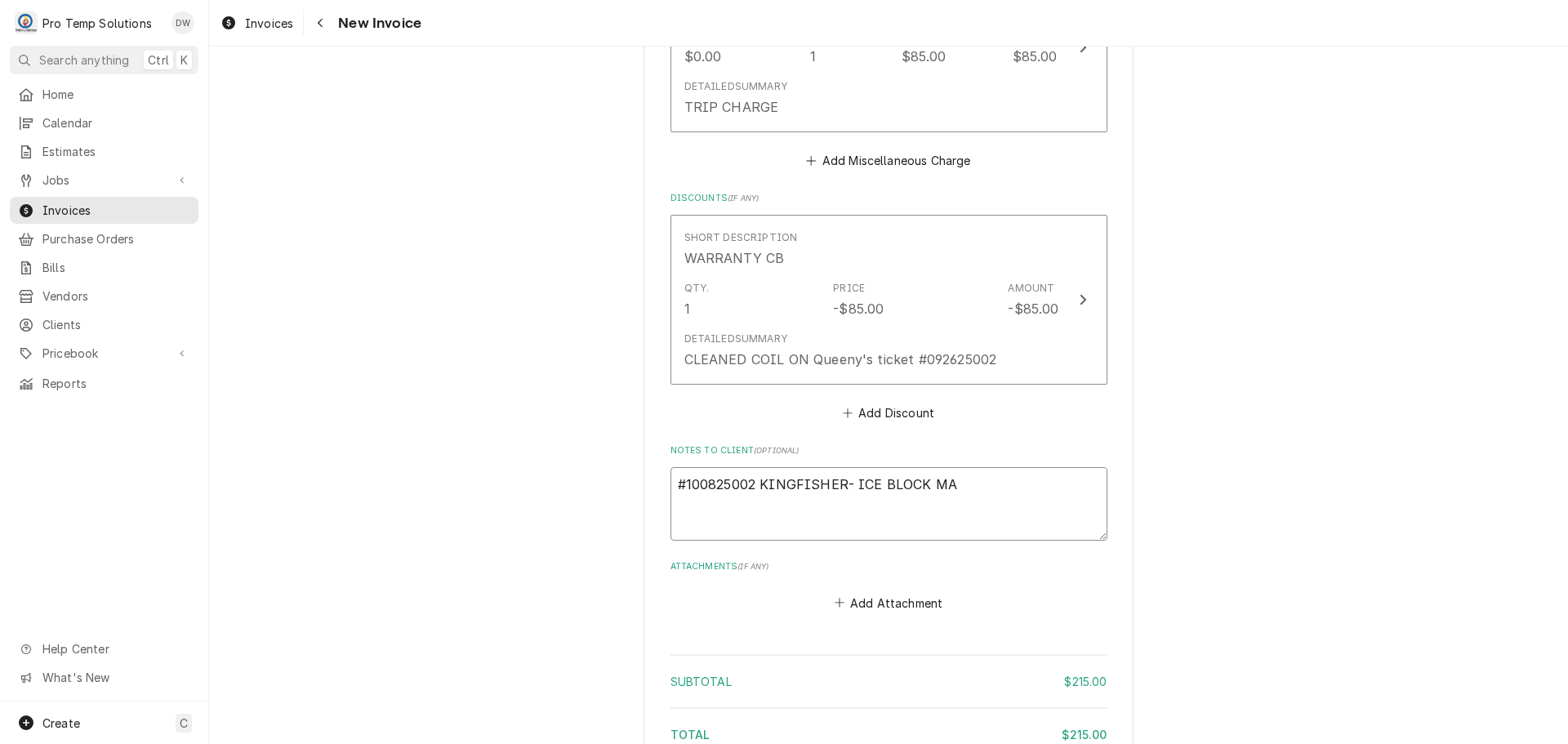
type textarea "#100825002 KINGFISHER- ICE BLOCK MAC"
type textarea "x"
type textarea "#100825002 KINGFISHER- ICE BLOCK MACH"
type textarea "x"
type textarea "#100825002 KINGFISHER- ICE BLOCK MACHI"
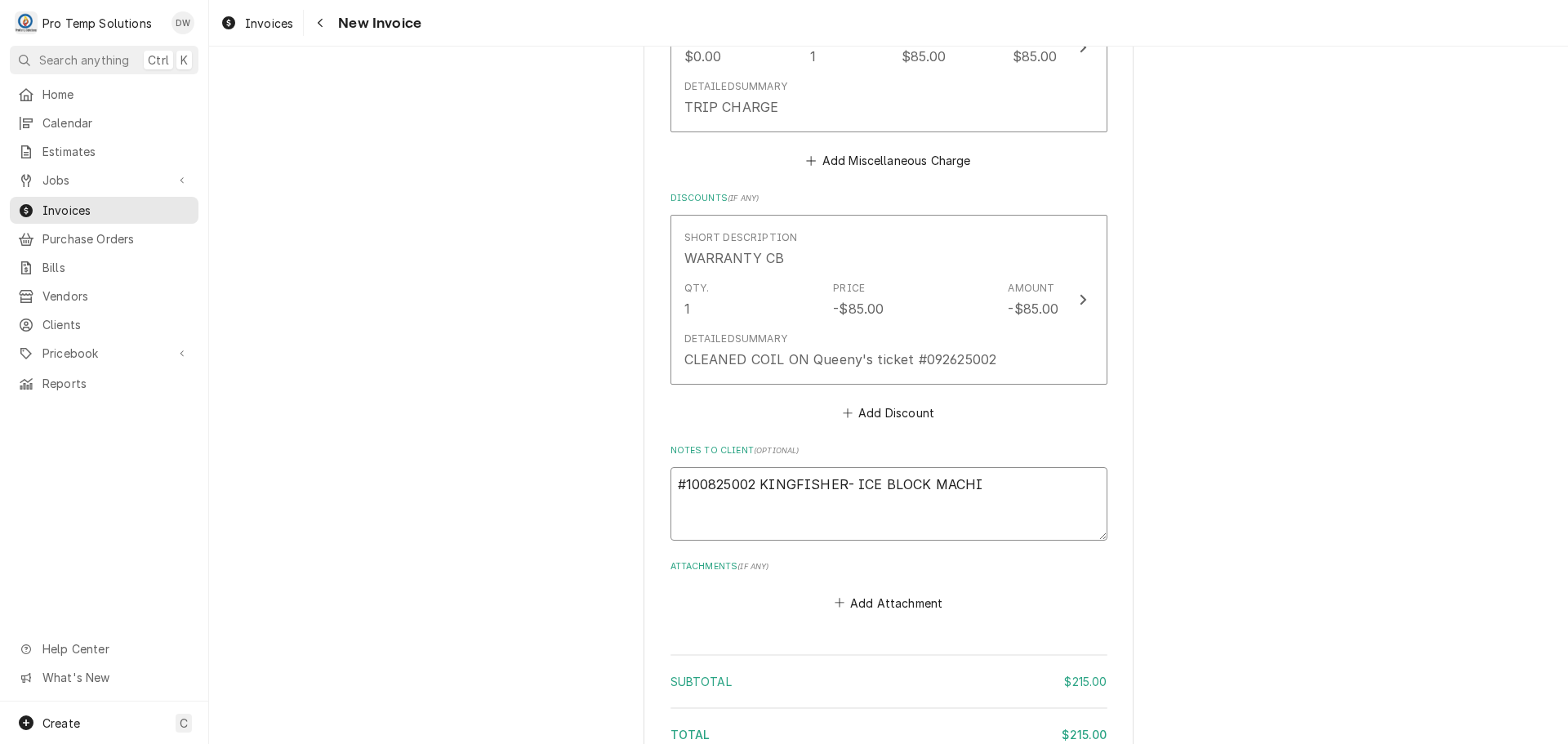
type textarea "x"
type textarea "#100825002 KINGFISHER- ICE BLOCK MACHIN"
type textarea "x"
type textarea "#100825002 KINGFISHER- ICE BLOCK MACHINE"
type textarea "x"
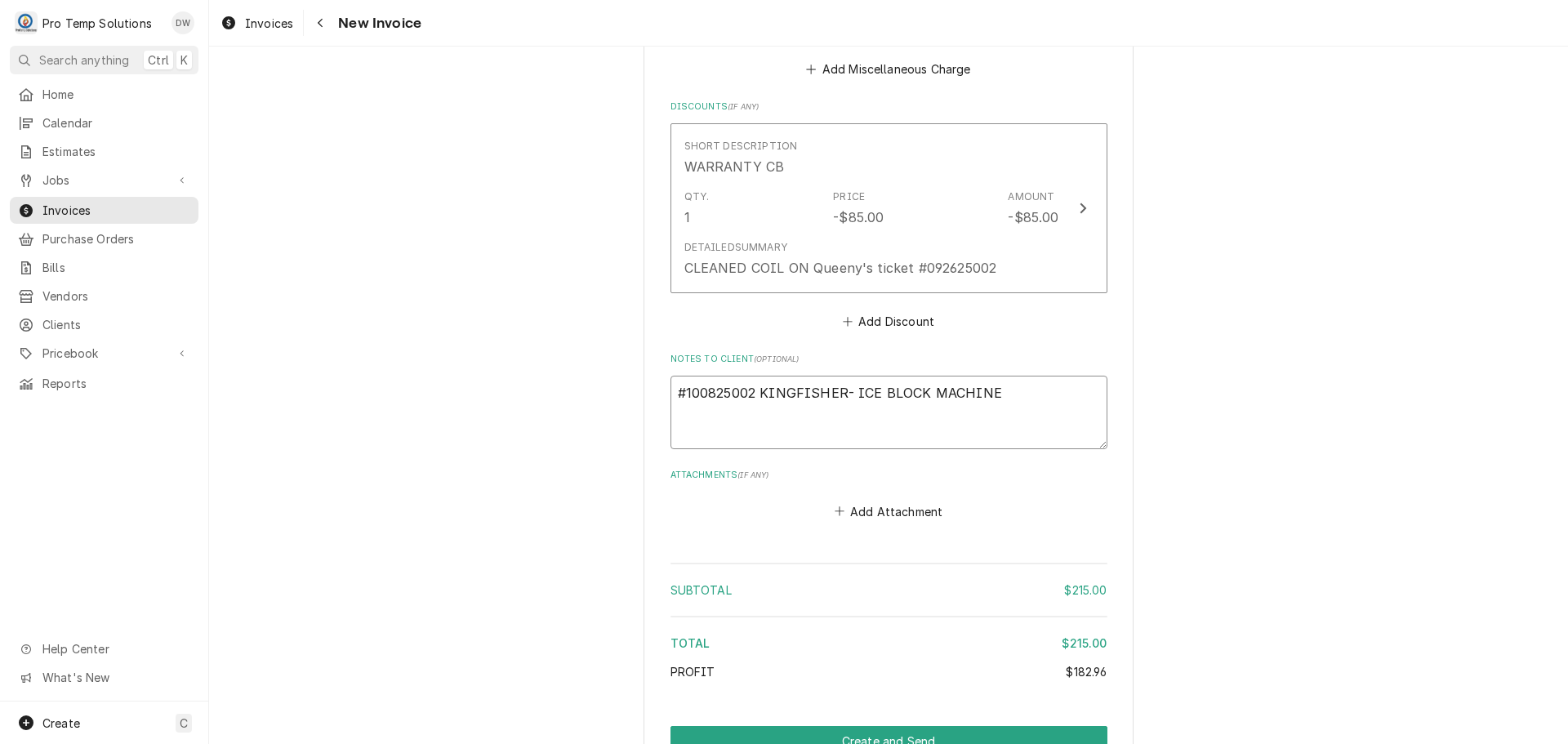
scroll to position [1991, 0]
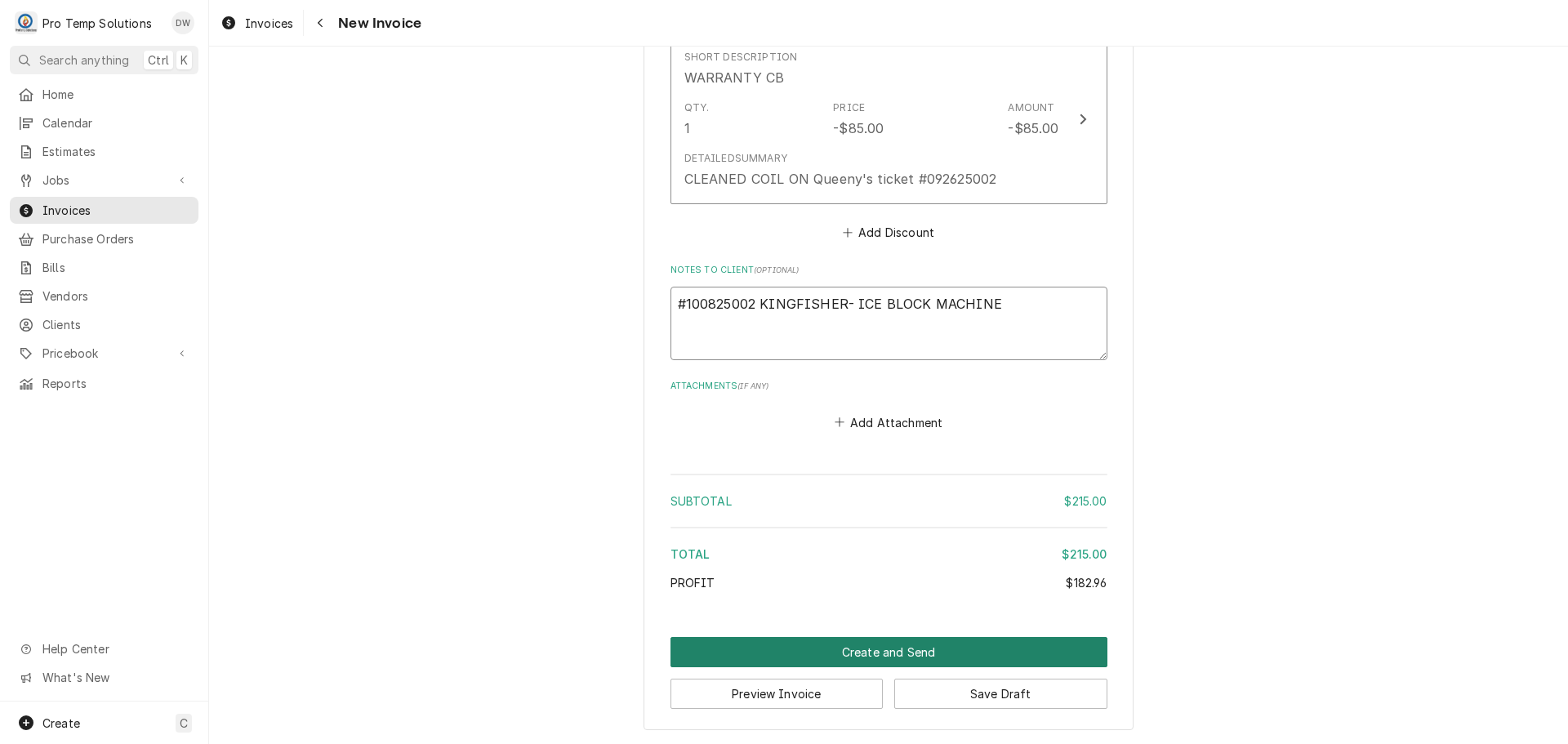
type textarea "#100825002 KINGFISHER- ICE BLOCK MACHINE"
click at [873, 652] on button "Create and Send" at bounding box center [889, 651] width 437 height 30
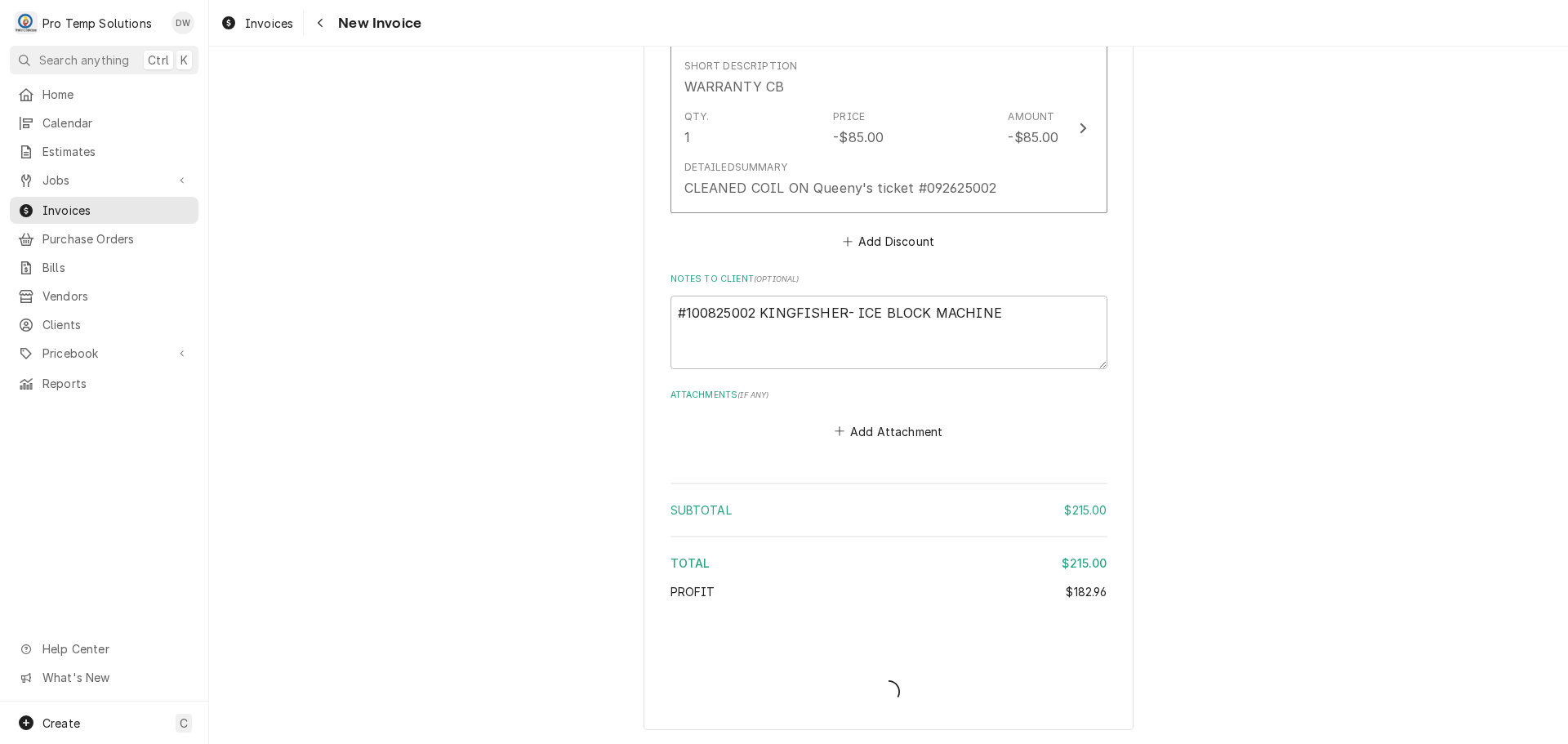
scroll to position [1982, 0]
type textarea "x"
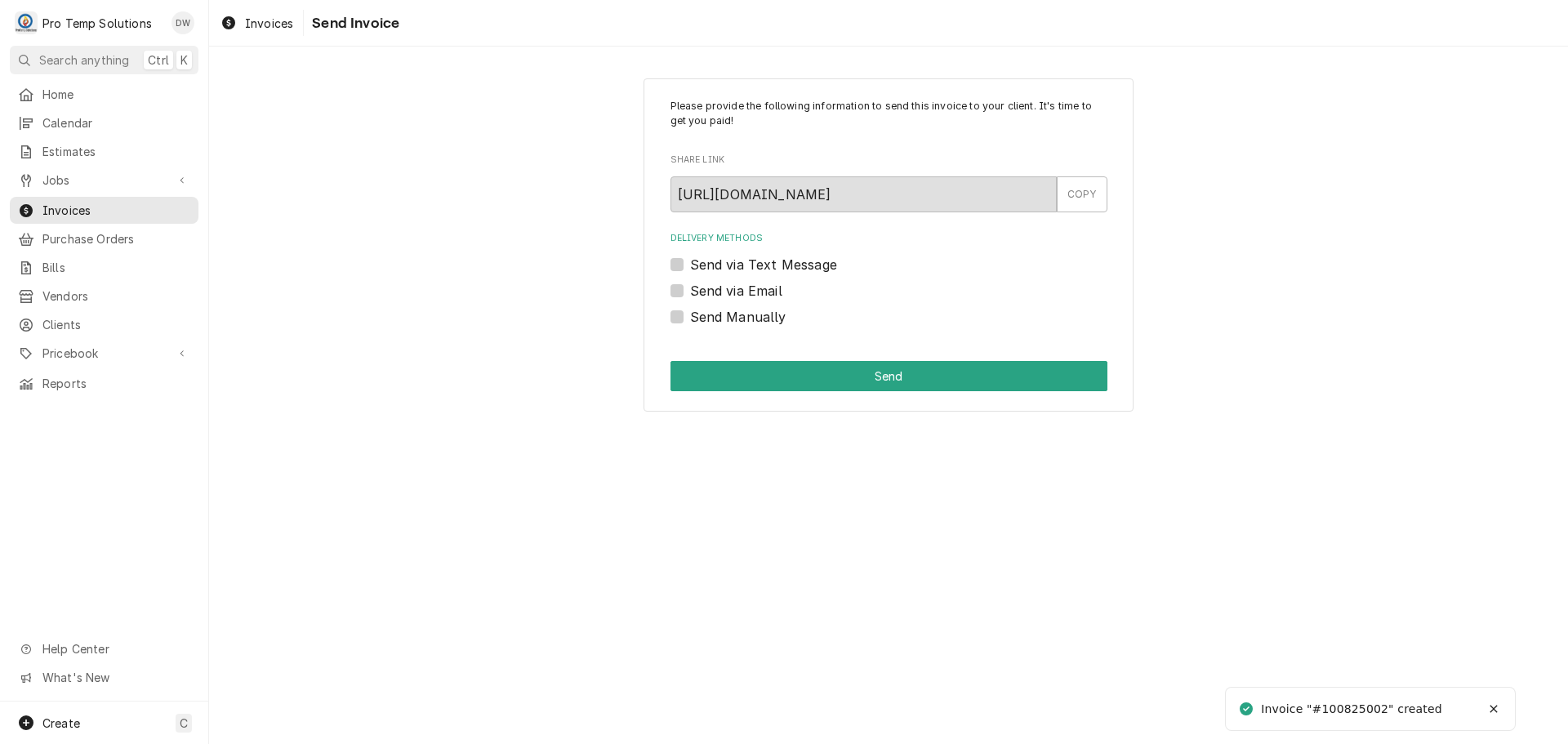
click at [690, 294] on label "Send via Email" at bounding box center [737, 290] width 93 height 20
click at [690, 294] on input "Send via Email" at bounding box center [909, 298] width 437 height 36
checkbox input "true"
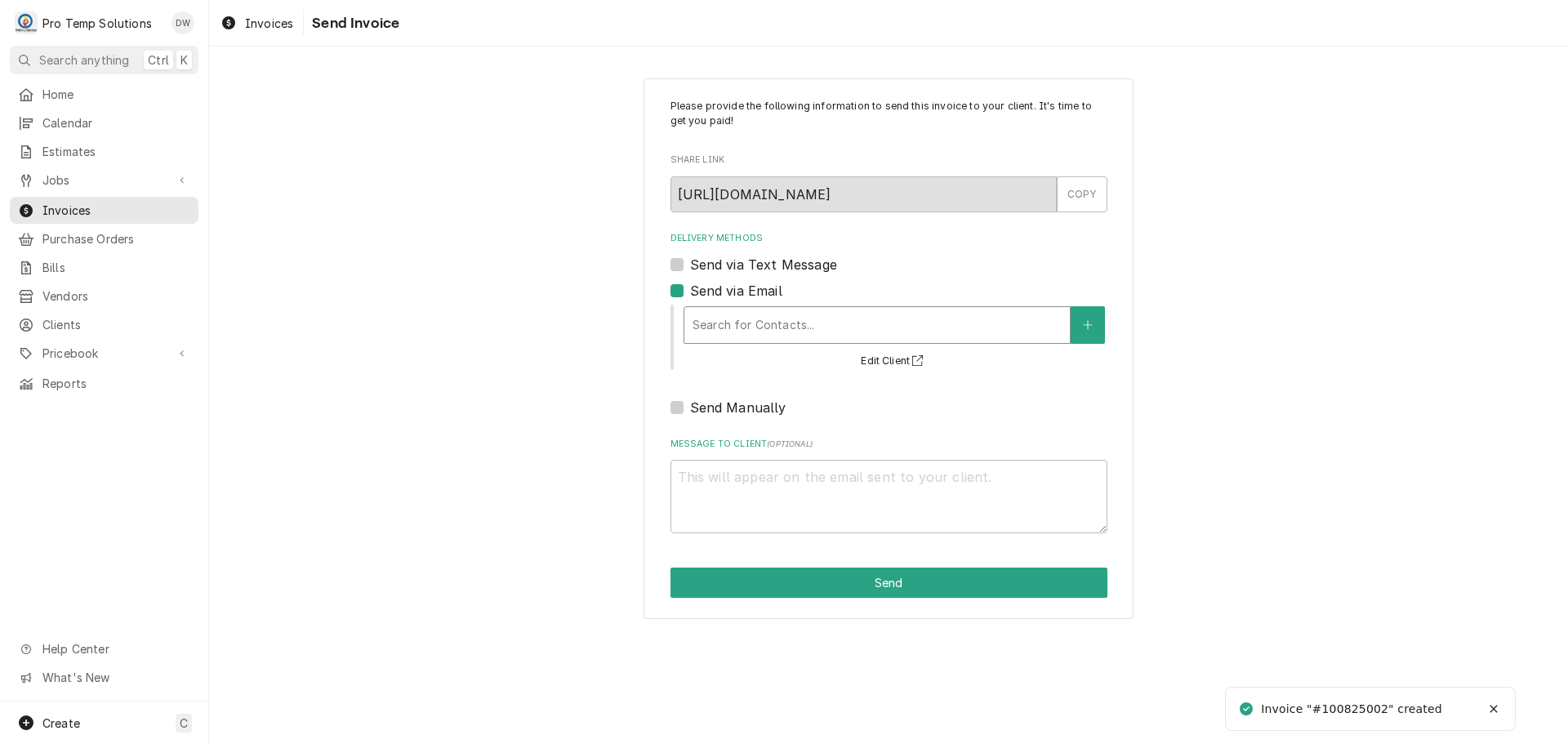
click at [774, 322] on div "Delivery Methods" at bounding box center [877, 325] width 369 height 29
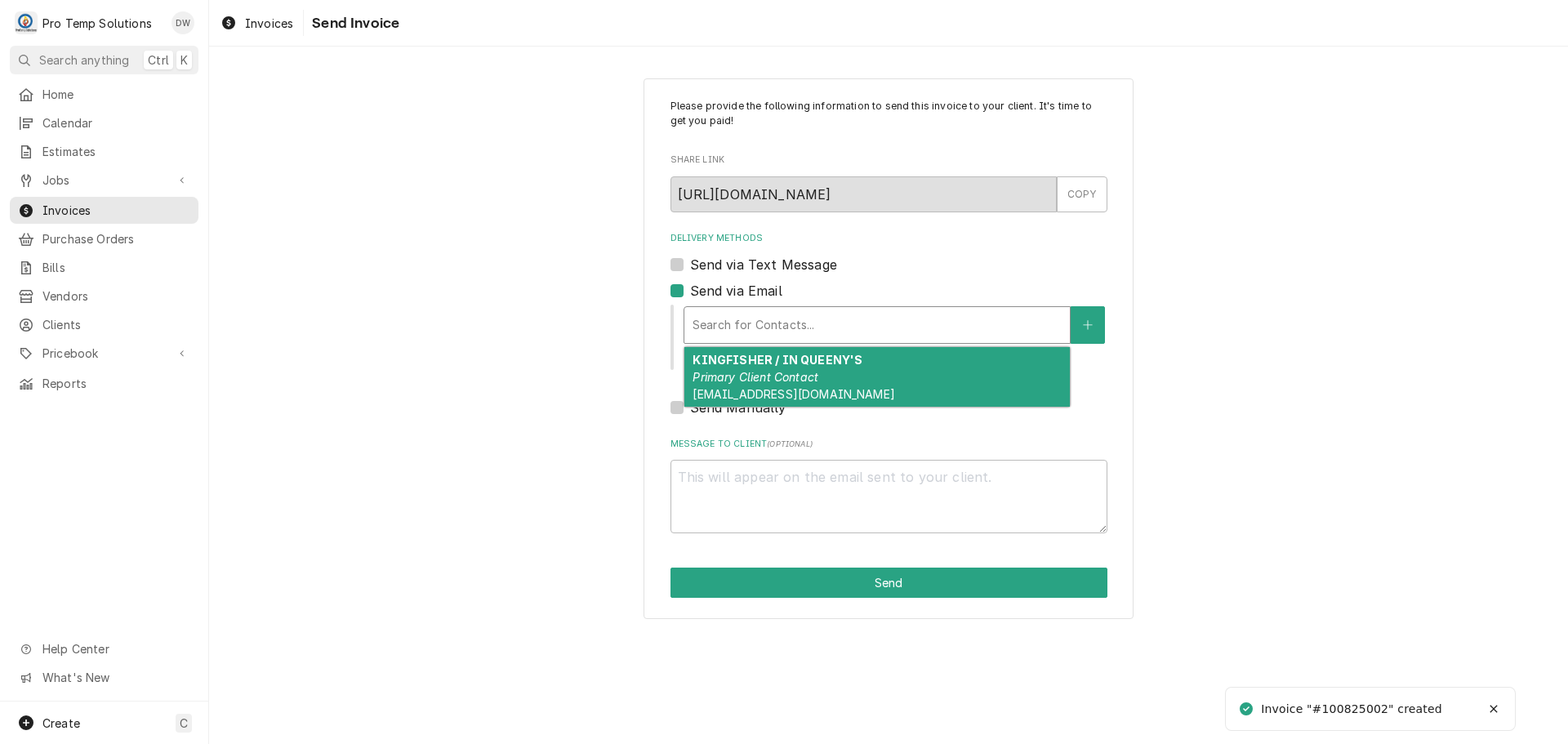
click at [760, 355] on strong "KINGFISHER / IN QUEENY'S" at bounding box center [777, 359] width 170 height 14
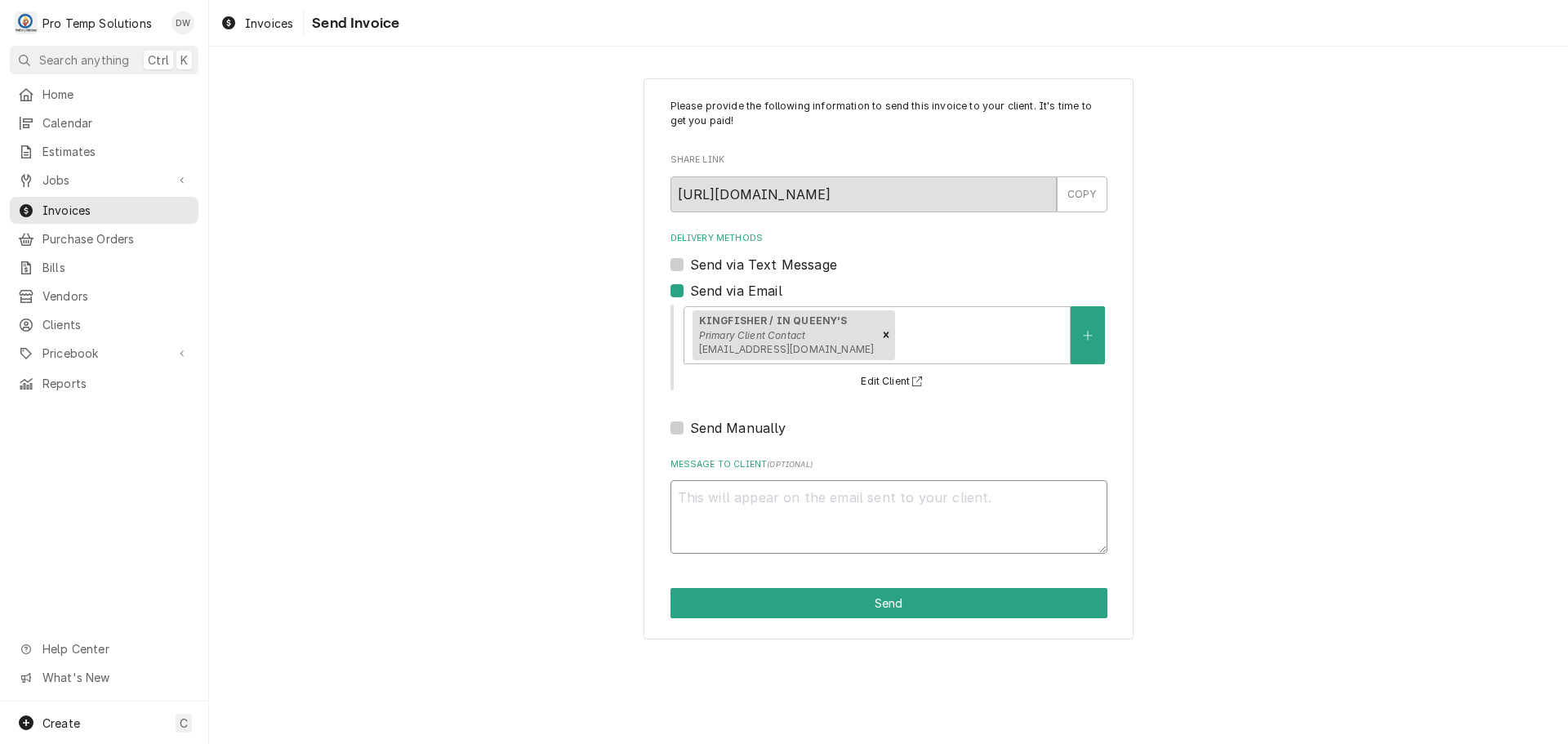
click at [741, 498] on textarea "Message to Client ( optional )" at bounding box center [889, 516] width 437 height 74
type textarea "x"
type textarea "#"
type textarea "x"
type textarea "#1"
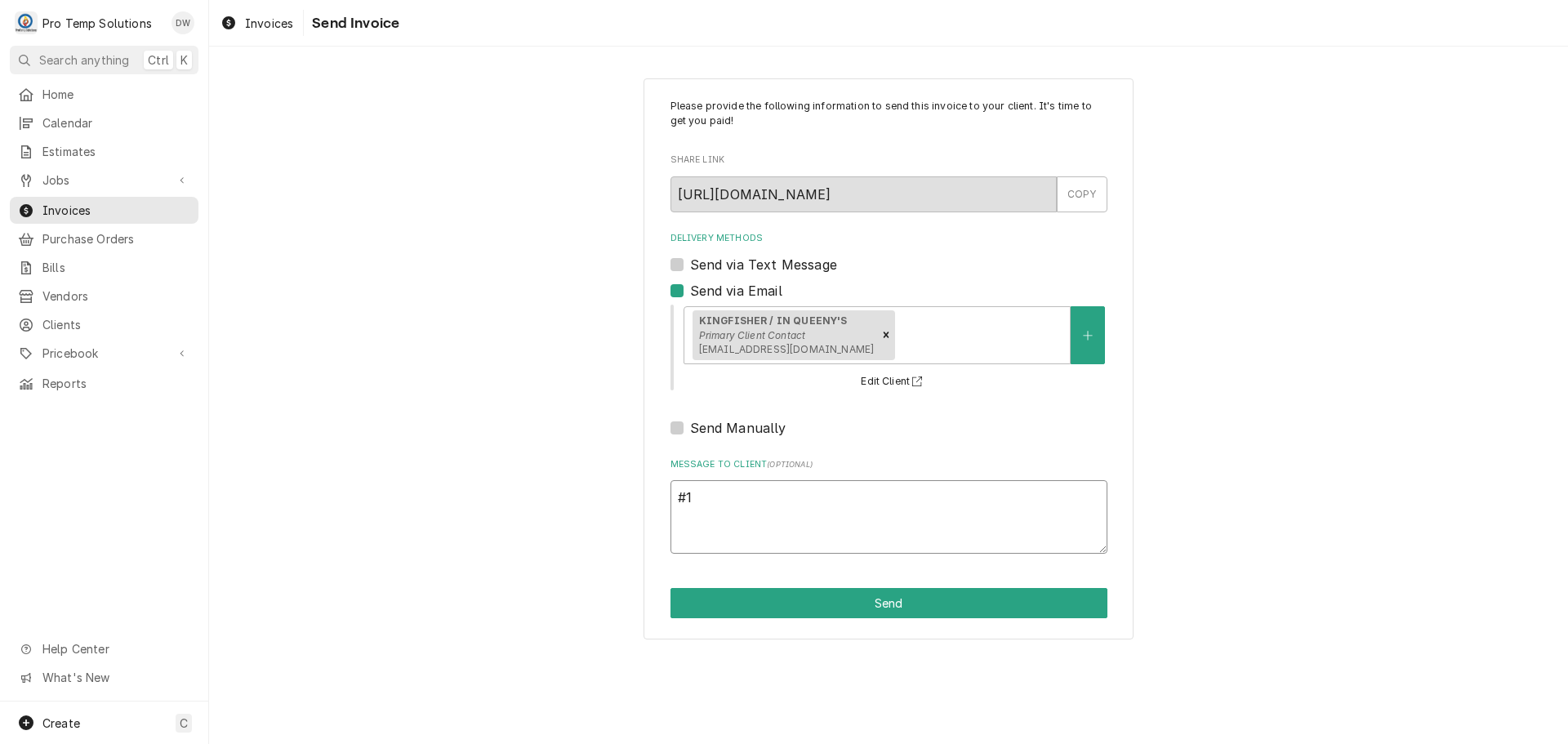
type textarea "x"
type textarea "#10"
type textarea "x"
type textarea "#100"
type textarea "x"
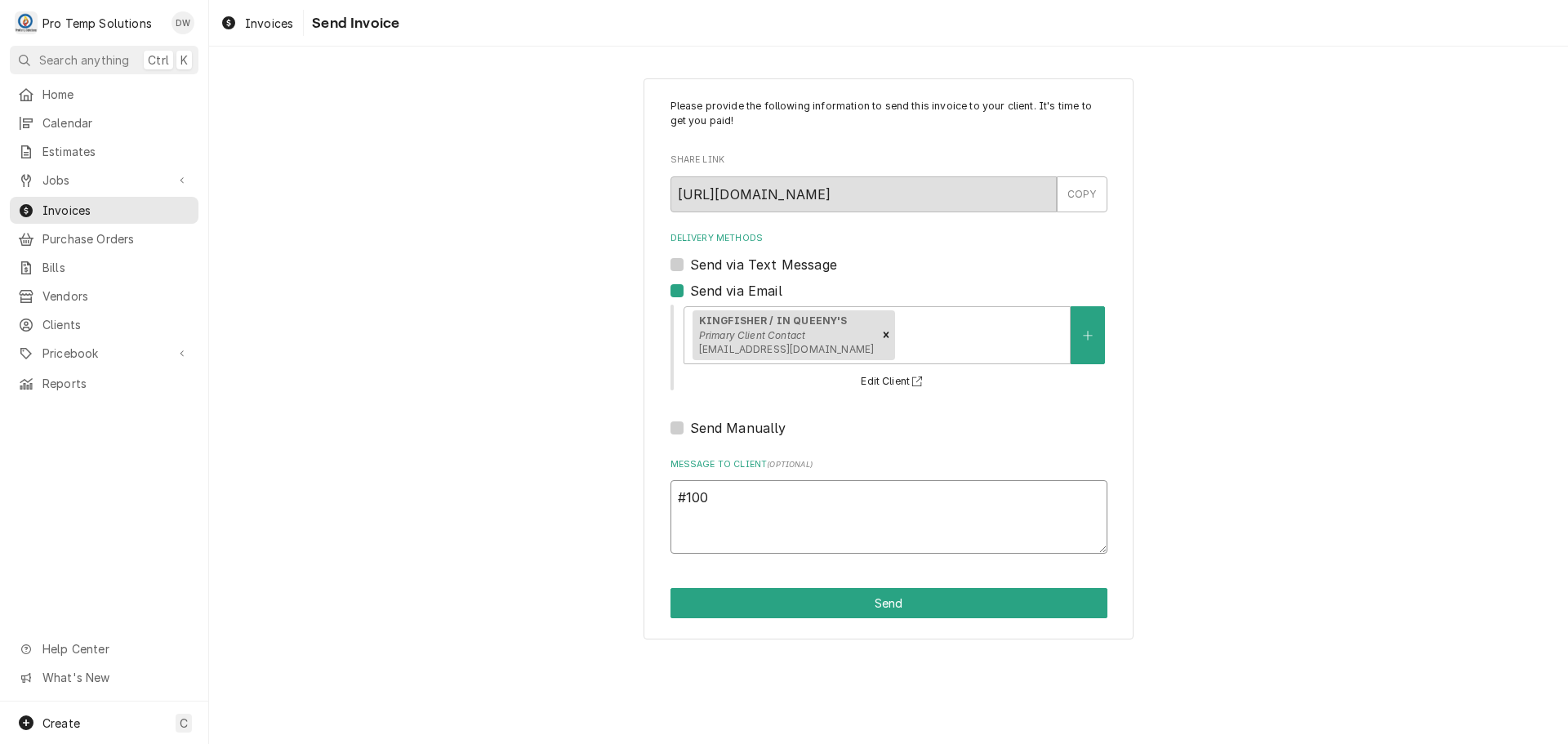
type textarea "#1008"
type textarea "x"
type textarea "#10082"
type textarea "x"
type textarea "#100825"
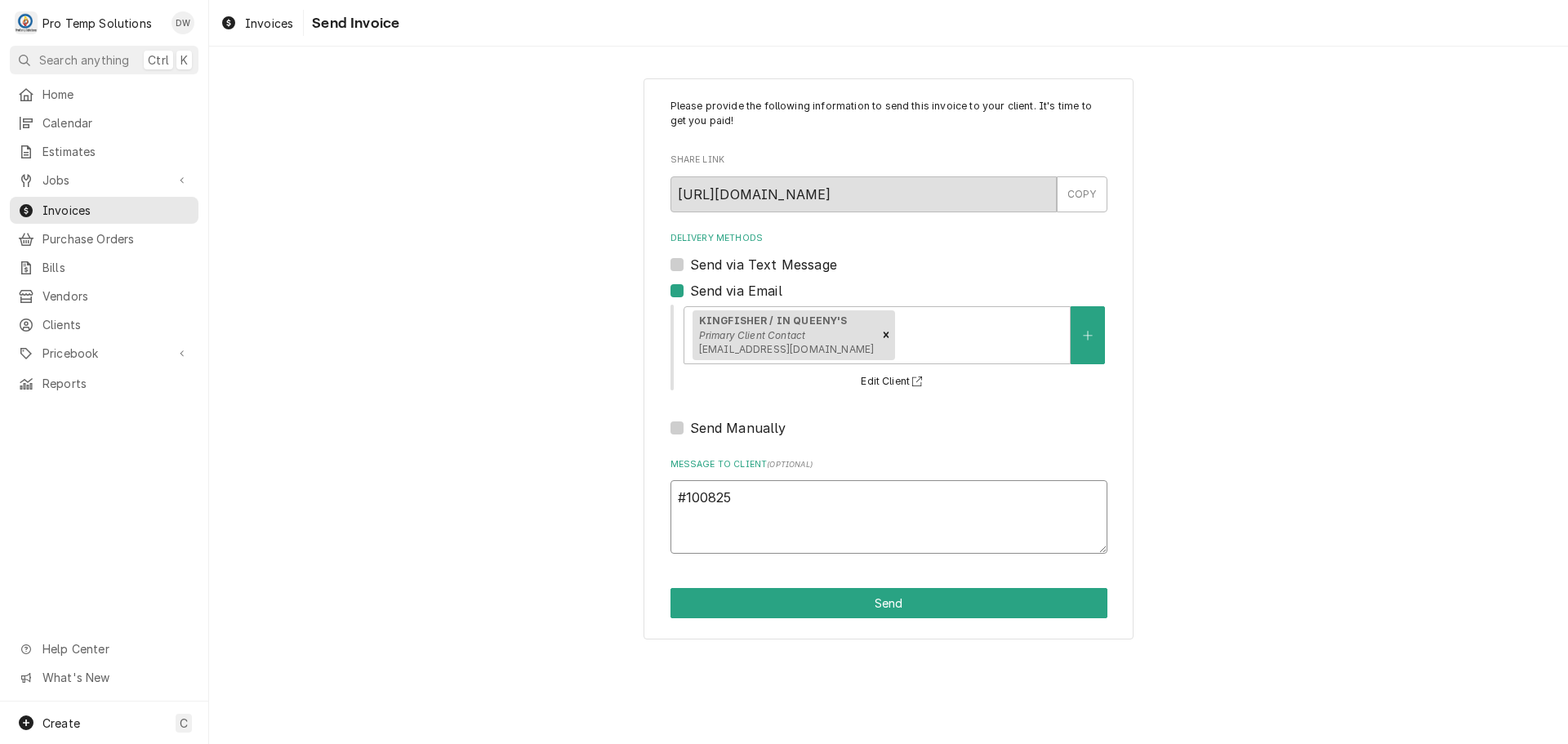
type textarea "x"
type textarea "#1008250"
type textarea "x"
type textarea "#10082500"
type textarea "x"
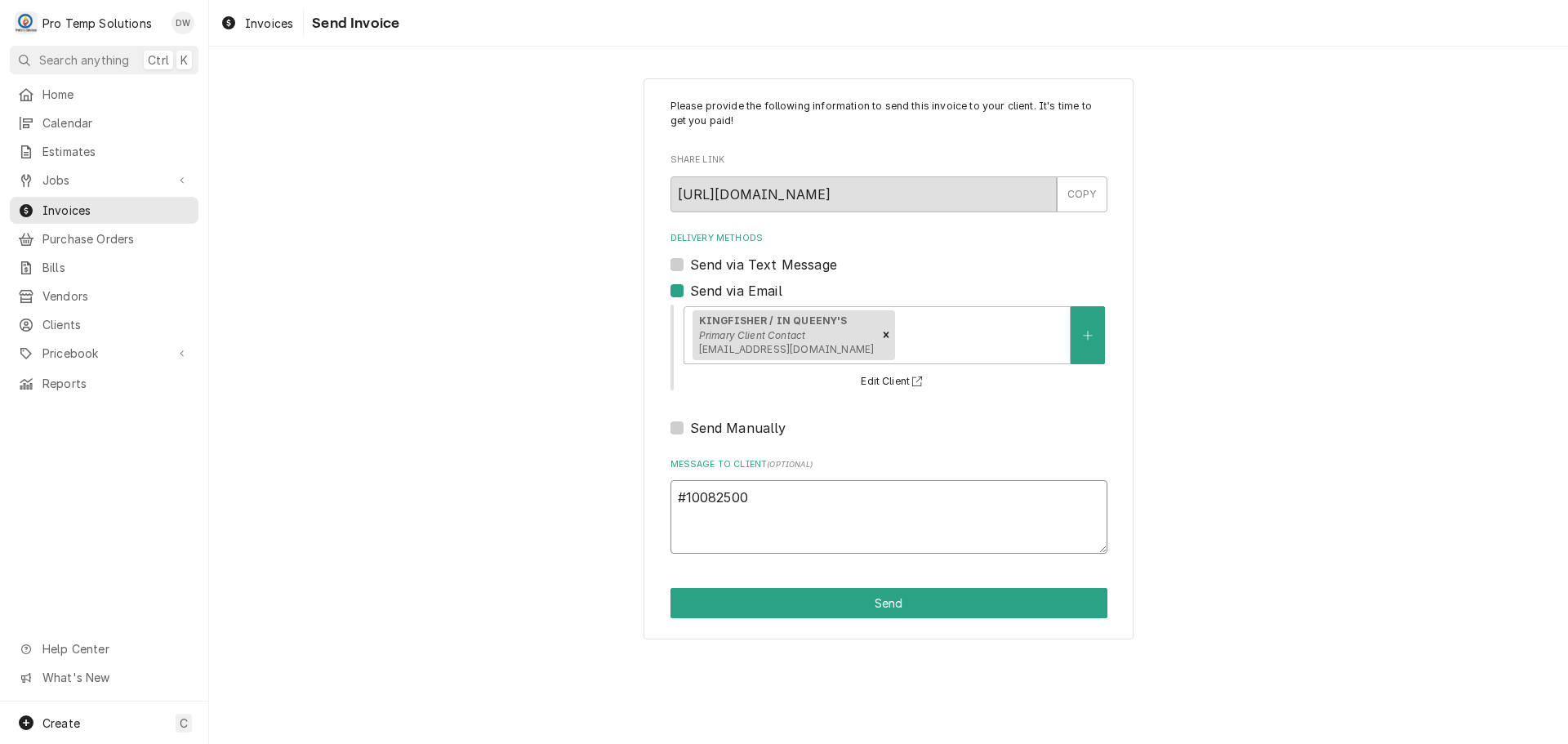
type textarea "#100825002"
type textarea "x"
type textarea "#100825002"
type textarea "x"
type textarea "#100825002 K"
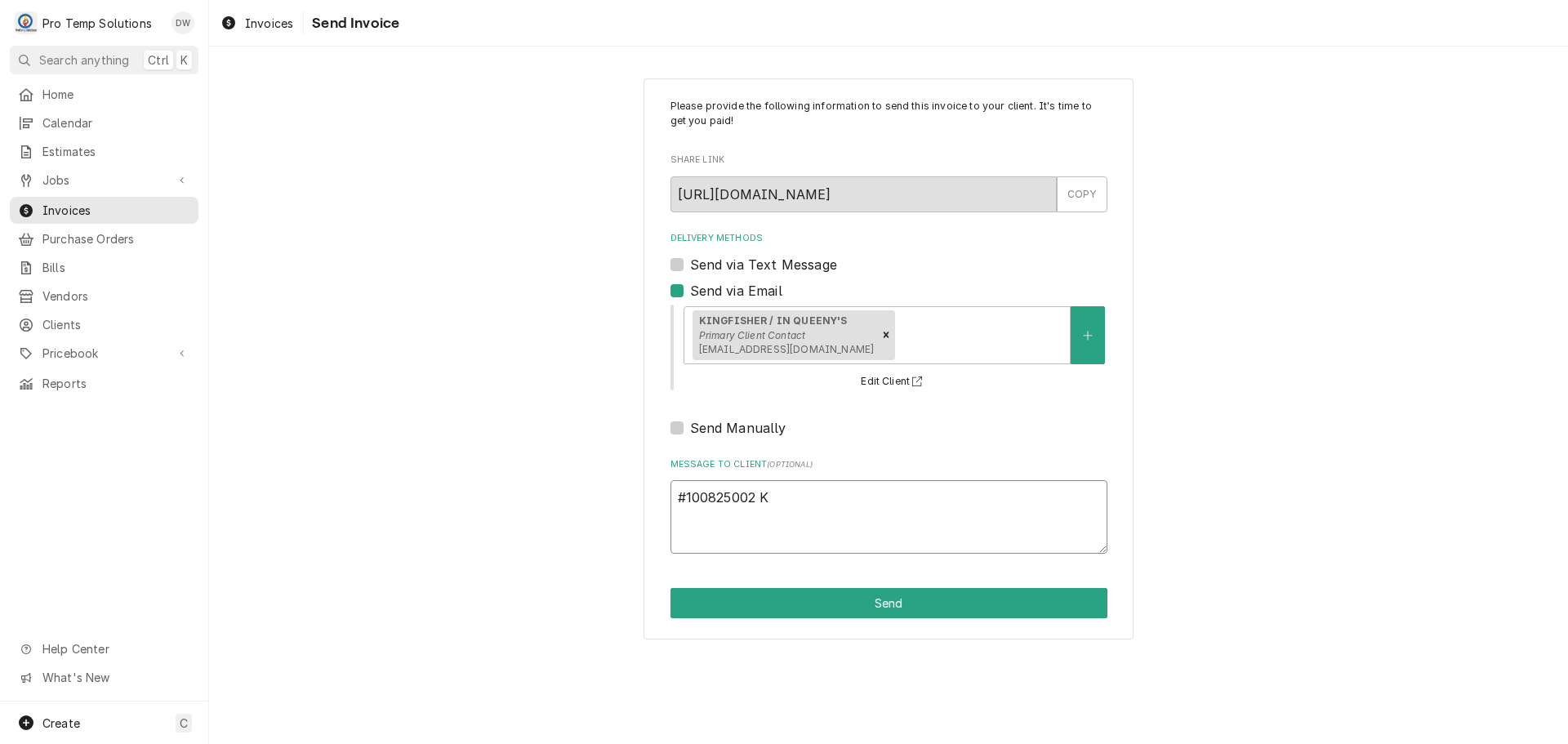
type textarea "x"
type textarea "#100825002 KI"
type textarea "x"
type textarea "#100825002 KIN"
type textarea "x"
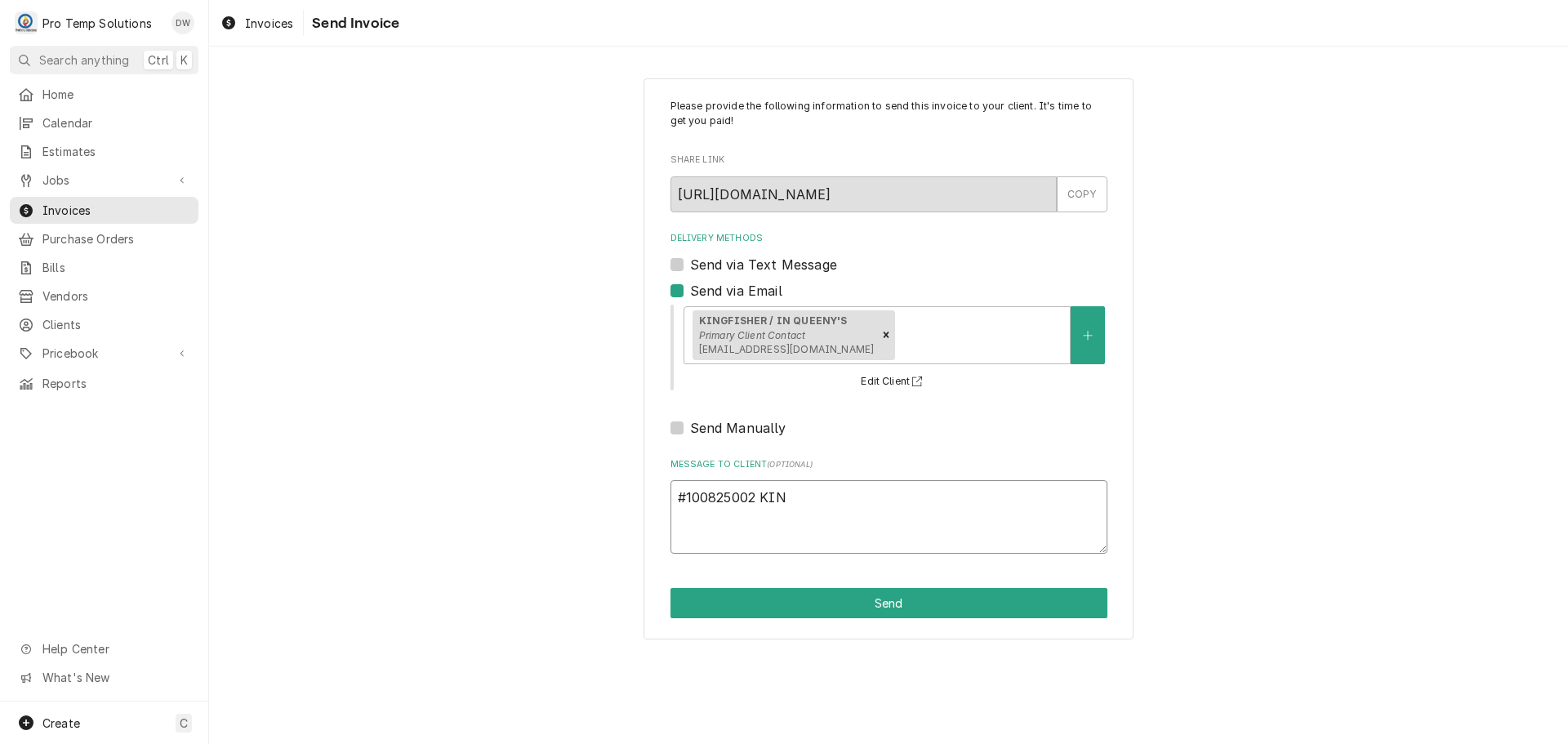
type textarea "#100825002 KING"
type textarea "x"
type textarea "#100825002 KINGF"
type textarea "x"
type textarea "#100825002 KINGFI"
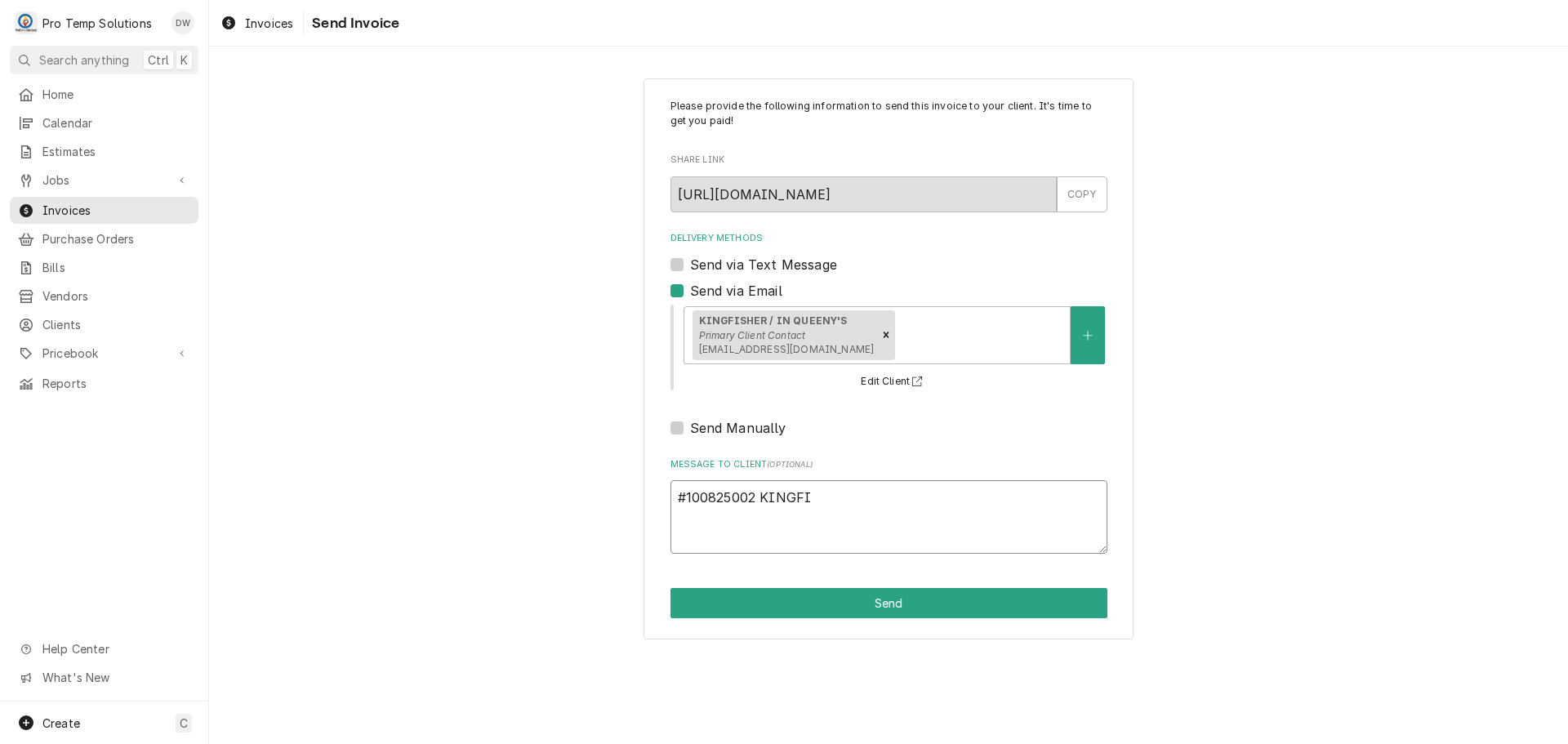
type textarea "x"
type textarea "#100825002 KINGFIS"
type textarea "x"
type textarea "#100825002 KINGFISH"
type textarea "x"
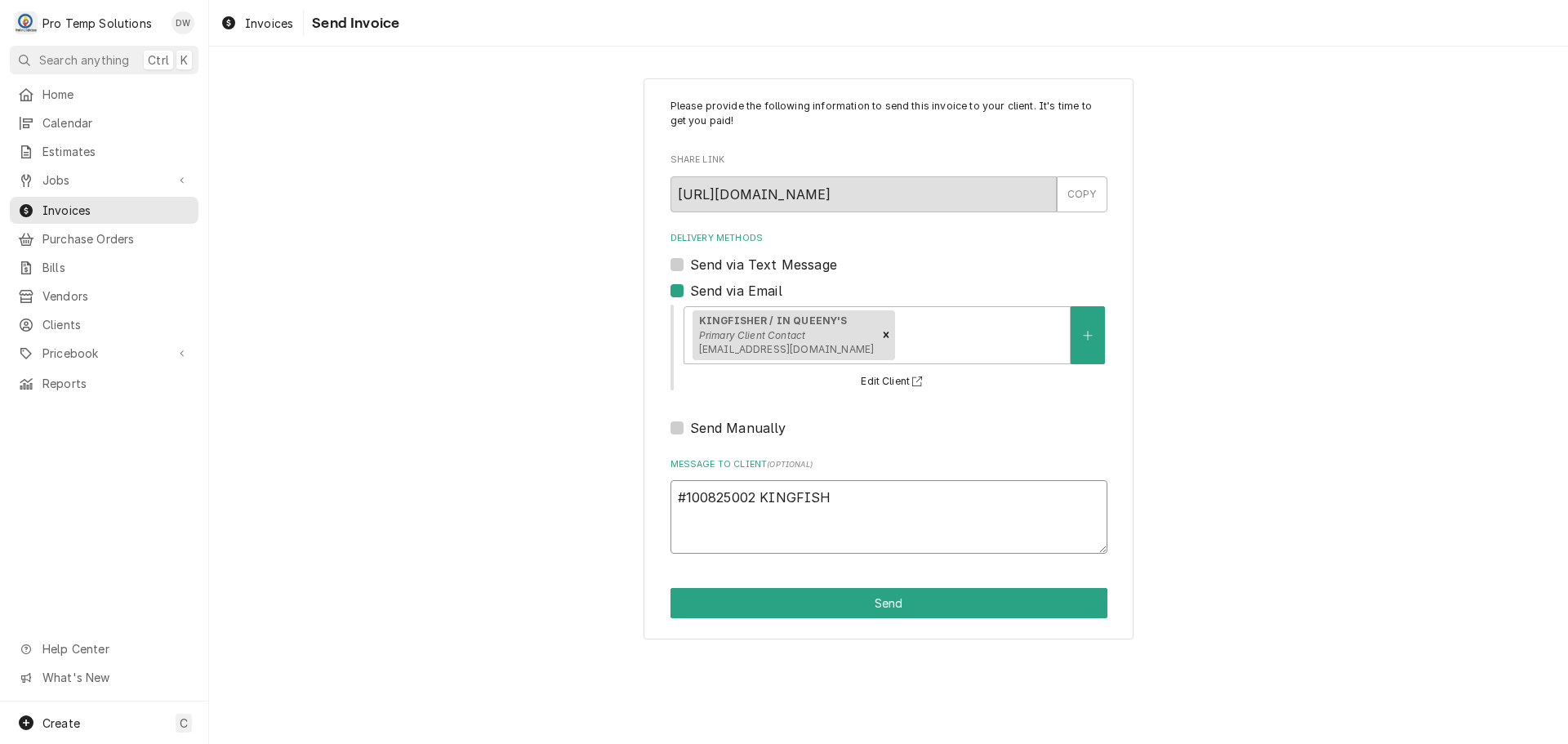
type textarea "#100825002 KINGFISHE"
type textarea "x"
type textarea "#100825002 KINGFISHER"
type textarea "x"
type textarea "#100825002 KINGFISHER-"
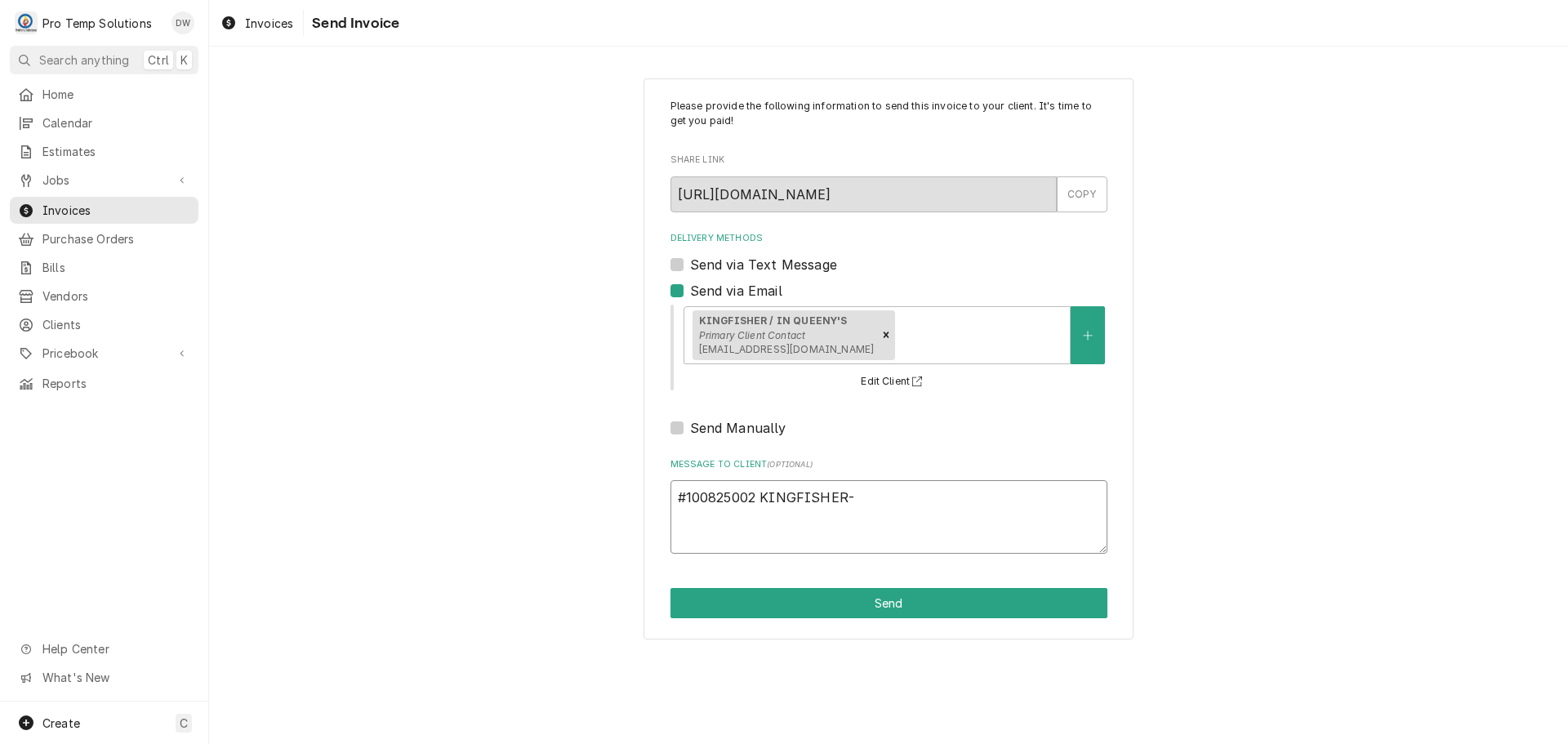
type textarea "x"
type textarea "#100825002 KINGFISHER-"
type textarea "x"
type textarea "#100825002 KINGFISHER- I"
type textarea "x"
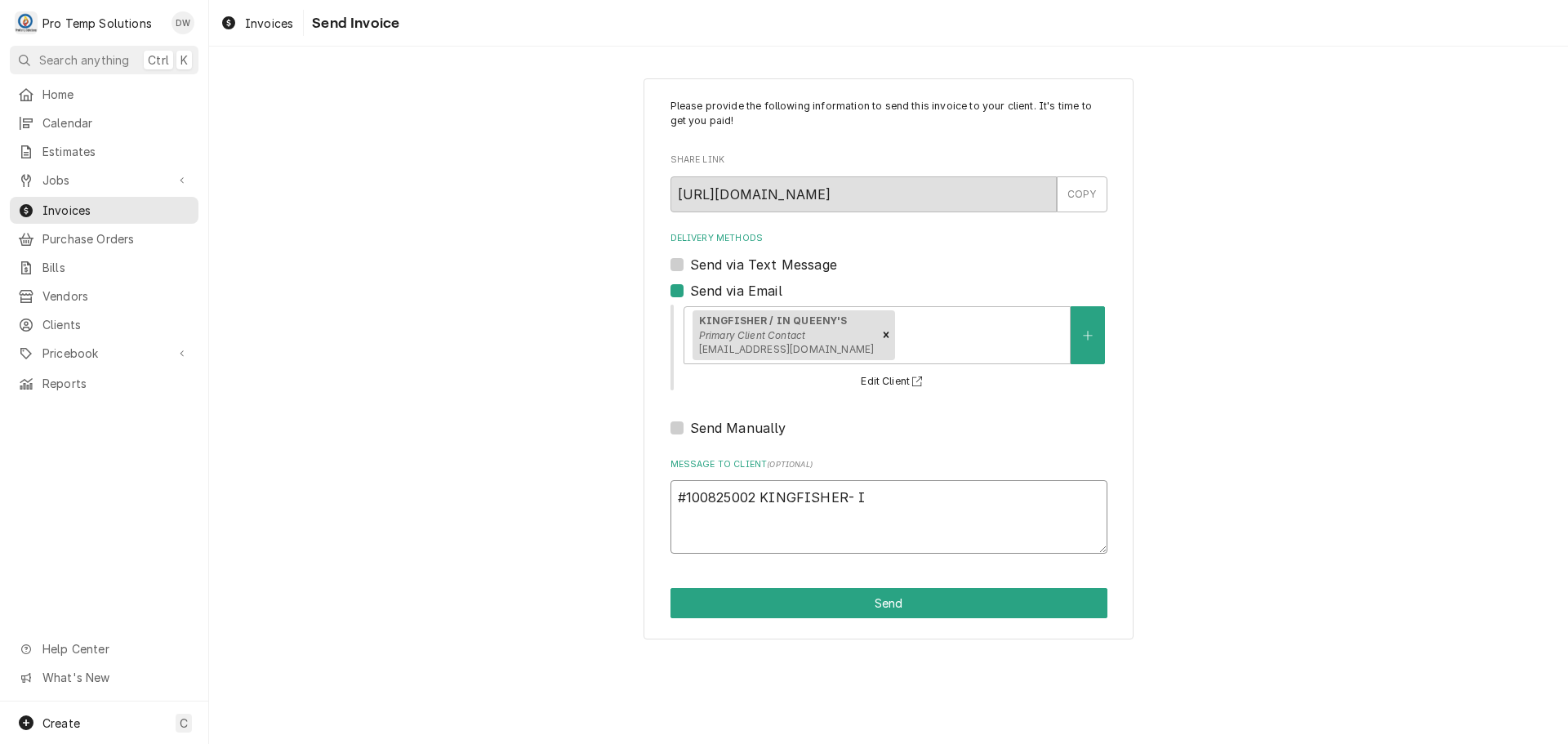
type textarea "#100825002 KINGFISHER- IC"
type textarea "x"
type textarea "#100825002 KINGFISHER- ICE"
type textarea "x"
type textarea "#100825002 KINGFISHER- ICE"
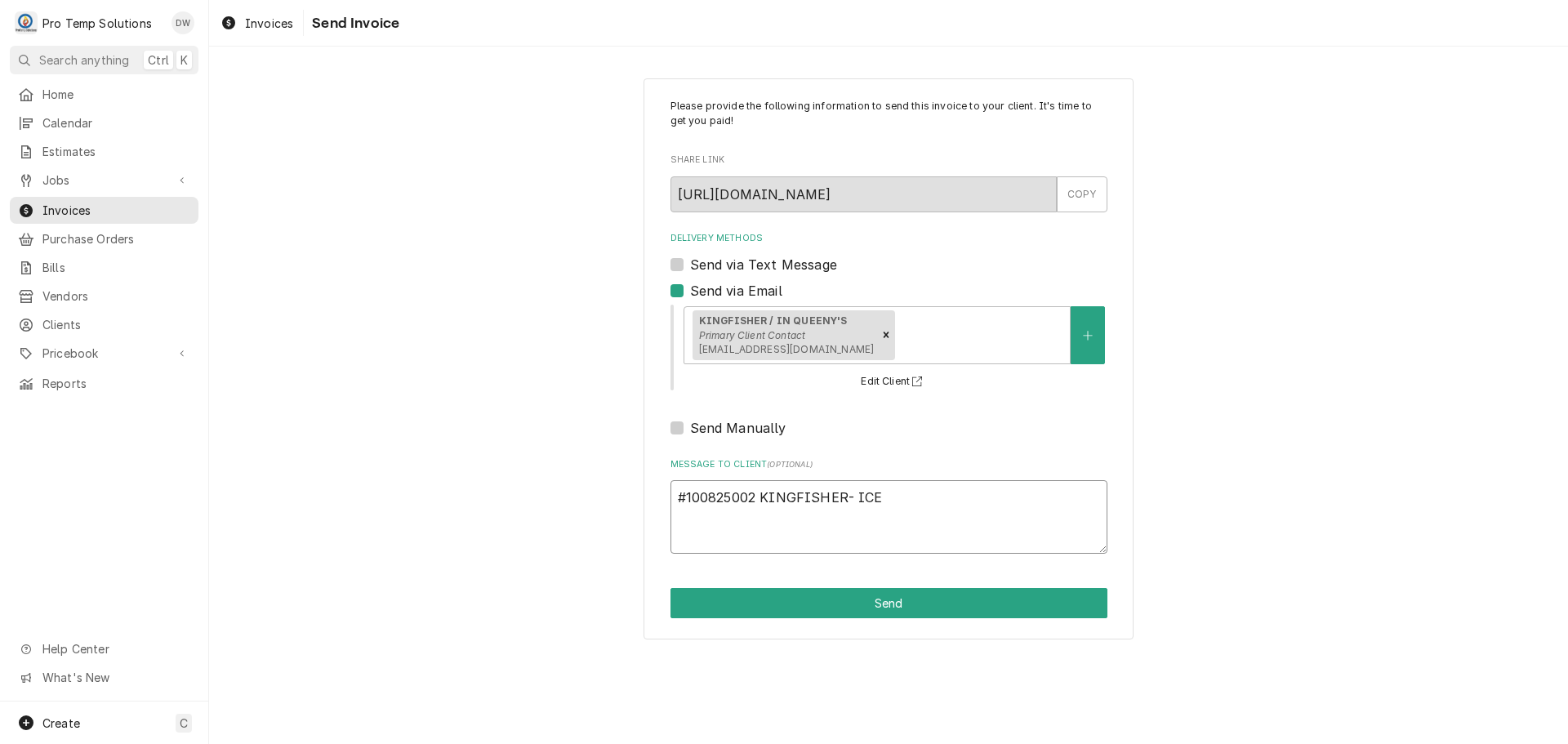
type textarea "x"
type textarea "#100825002 KINGFISHER- ICE B"
type textarea "x"
type textarea "#100825002 KINGFISHER- ICE BL"
type textarea "x"
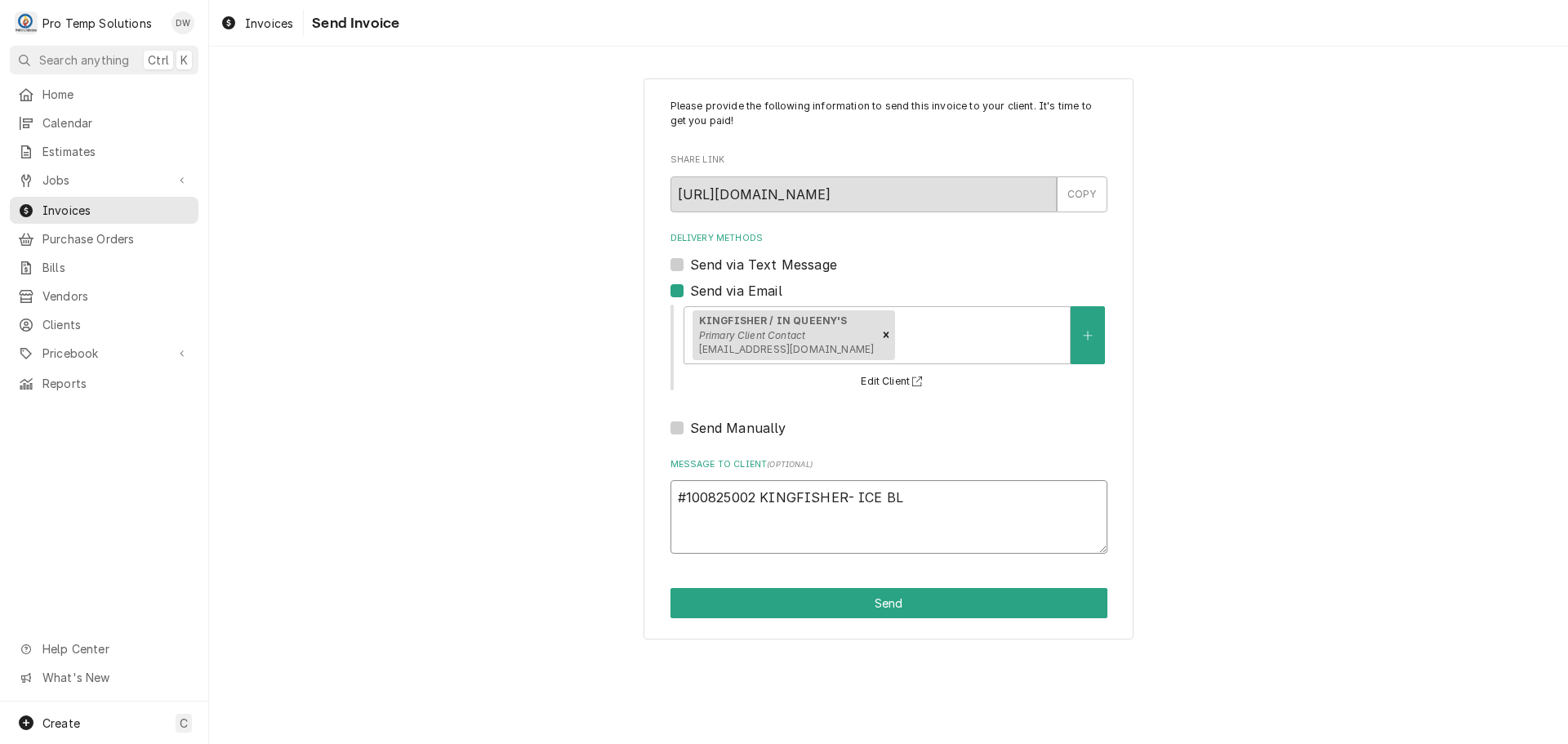
type textarea "#100825002 KINGFISHER- ICE BLO"
type textarea "x"
type textarea "#100825002 KINGFISHER- ICE BLOC"
type textarea "x"
type textarea "#100825002 KINGFISHER- ICE BLOCK"
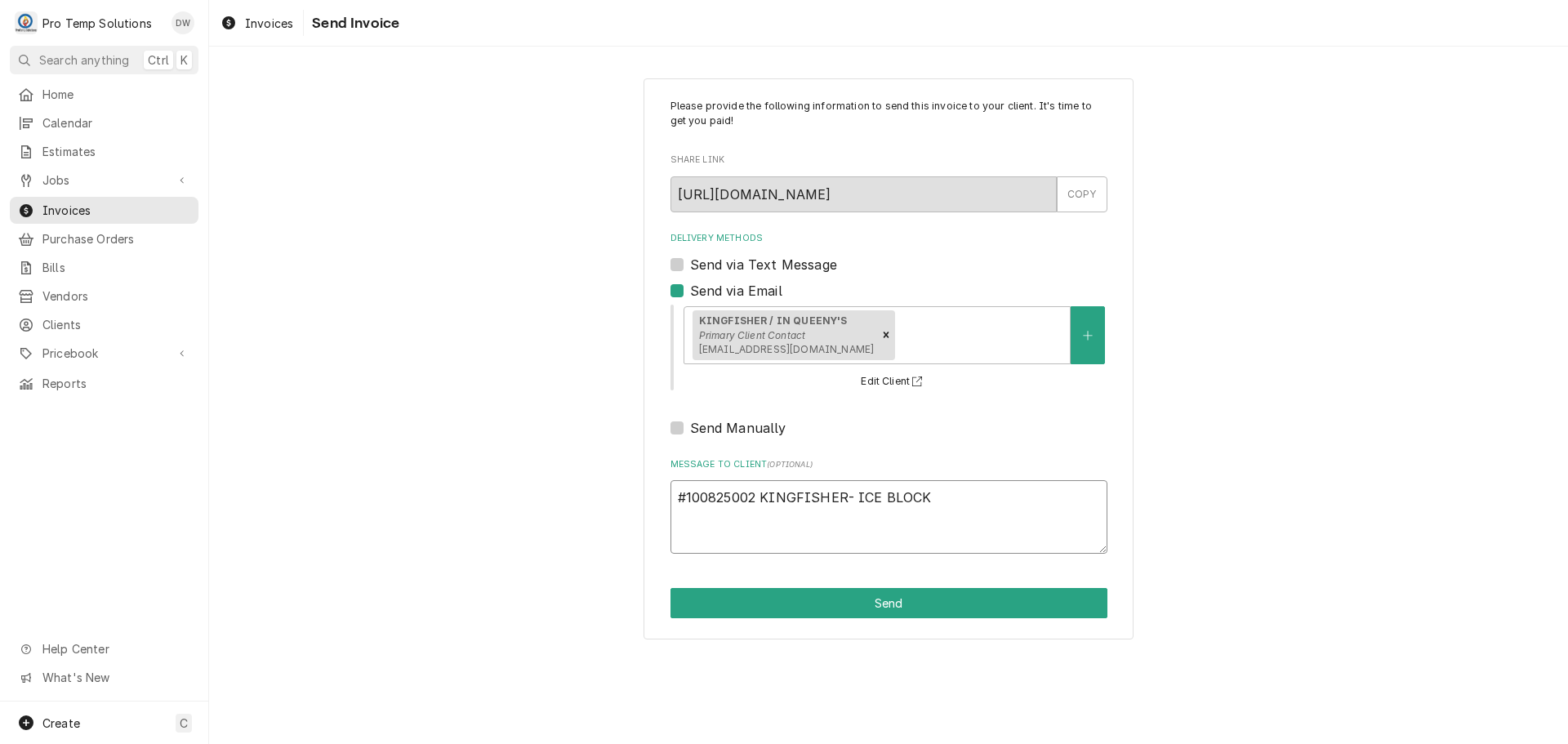
type textarea "x"
type textarea "#100825002 KINGFISHER- ICE BLOCK"
type textarea "x"
type textarea "#100825002 KINGFISHER- ICE BLOCK M"
type textarea "x"
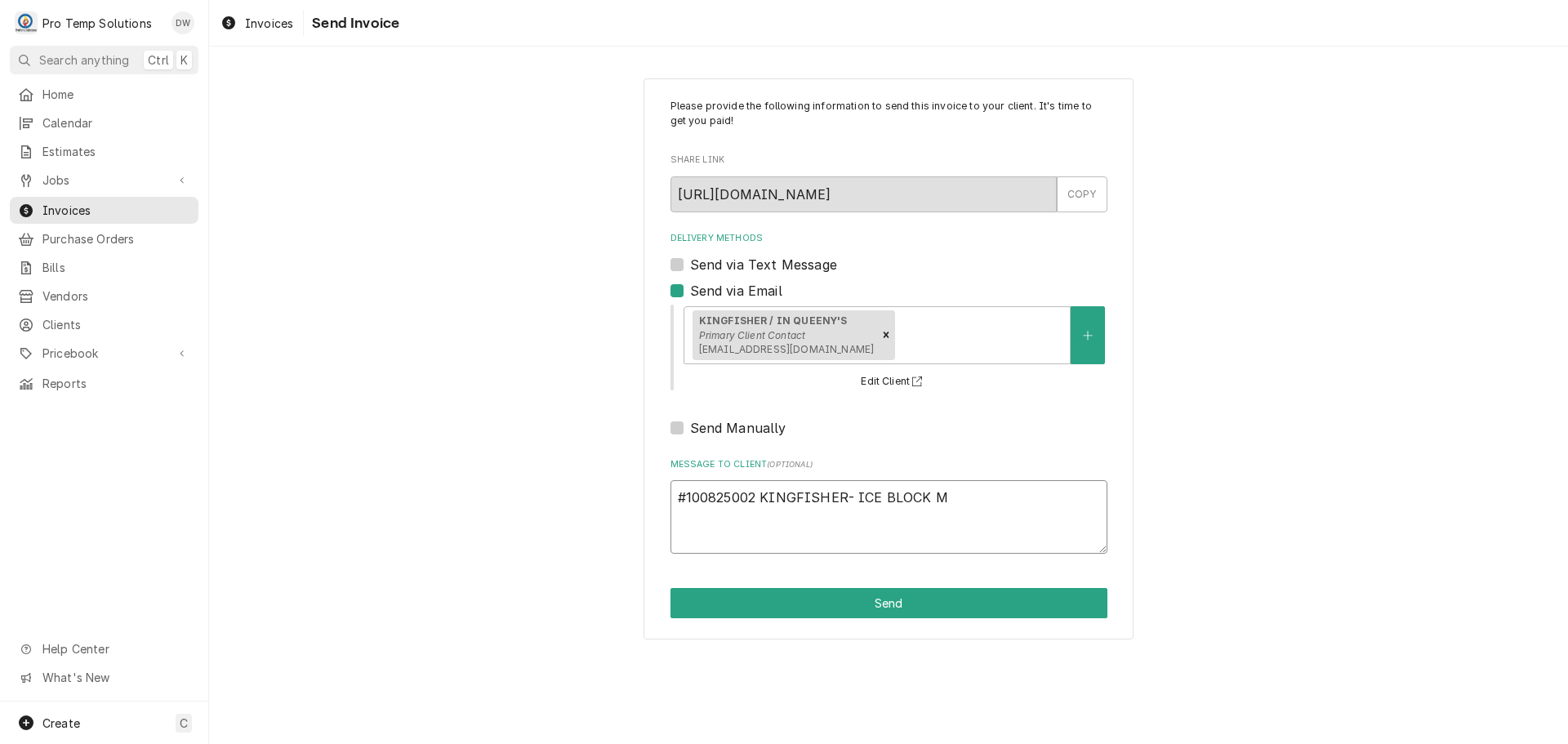
type textarea "#100825002 KINGFISHER- ICE BLOCK MA"
type textarea "x"
type textarea "#100825002 KINGFISHER- ICE BLOCK MAC"
type textarea "x"
type textarea "#100825002 KINGFISHER- ICE BLOCK MACH"
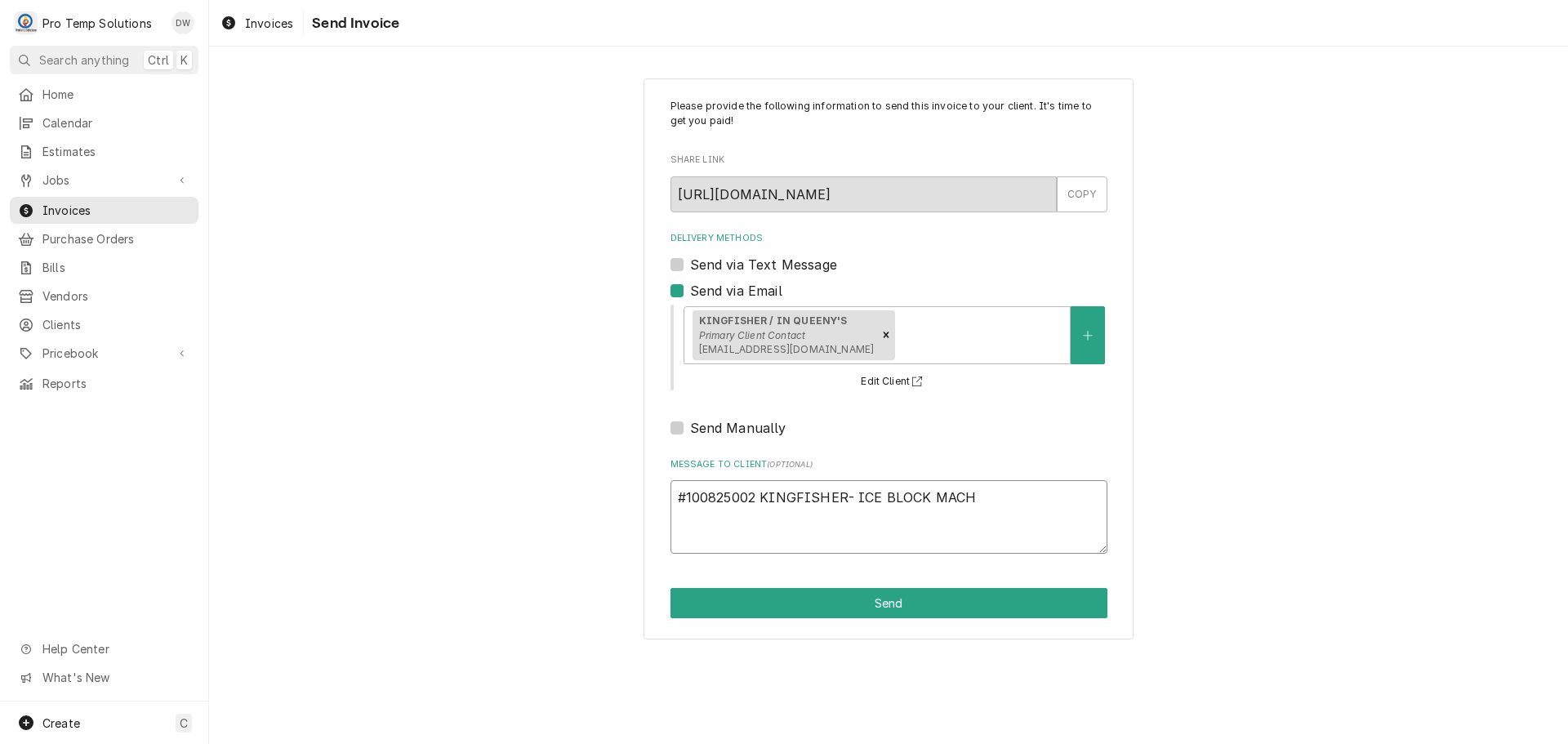
type textarea "x"
type textarea "#100825002 KINGFISHER- ICE BLOCK MACHI"
type textarea "x"
type textarea "#100825002 KINGFISHER- ICE BLOCK MACHIN"
type textarea "x"
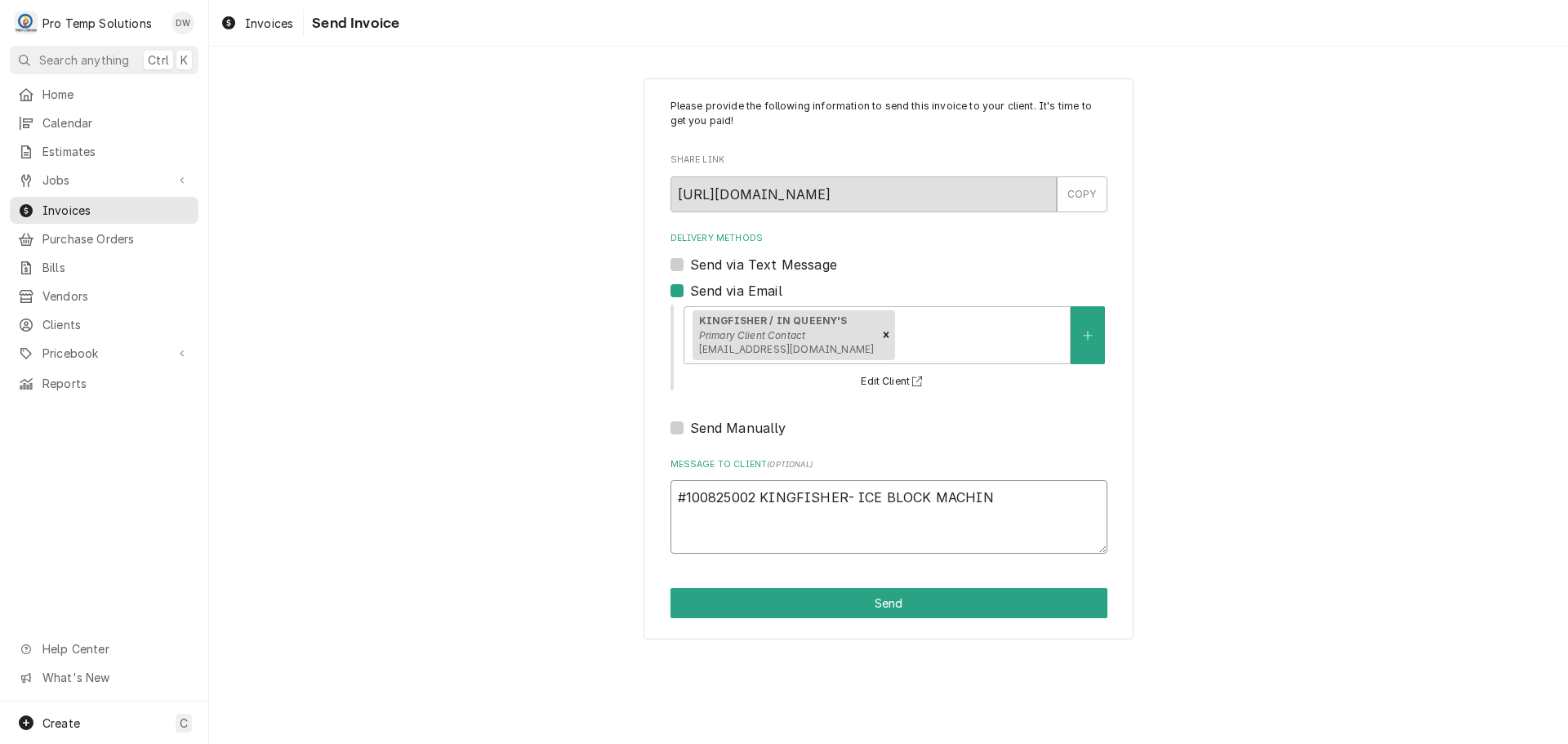
type textarea "#100825002 KINGFISHER- ICE BLOCK MACHINE"
type textarea "x"
type textarea "#100825002 KINGFISHER- ICE BLOCK MACHINE"
click at [872, 600] on button "Send" at bounding box center [889, 602] width 437 height 30
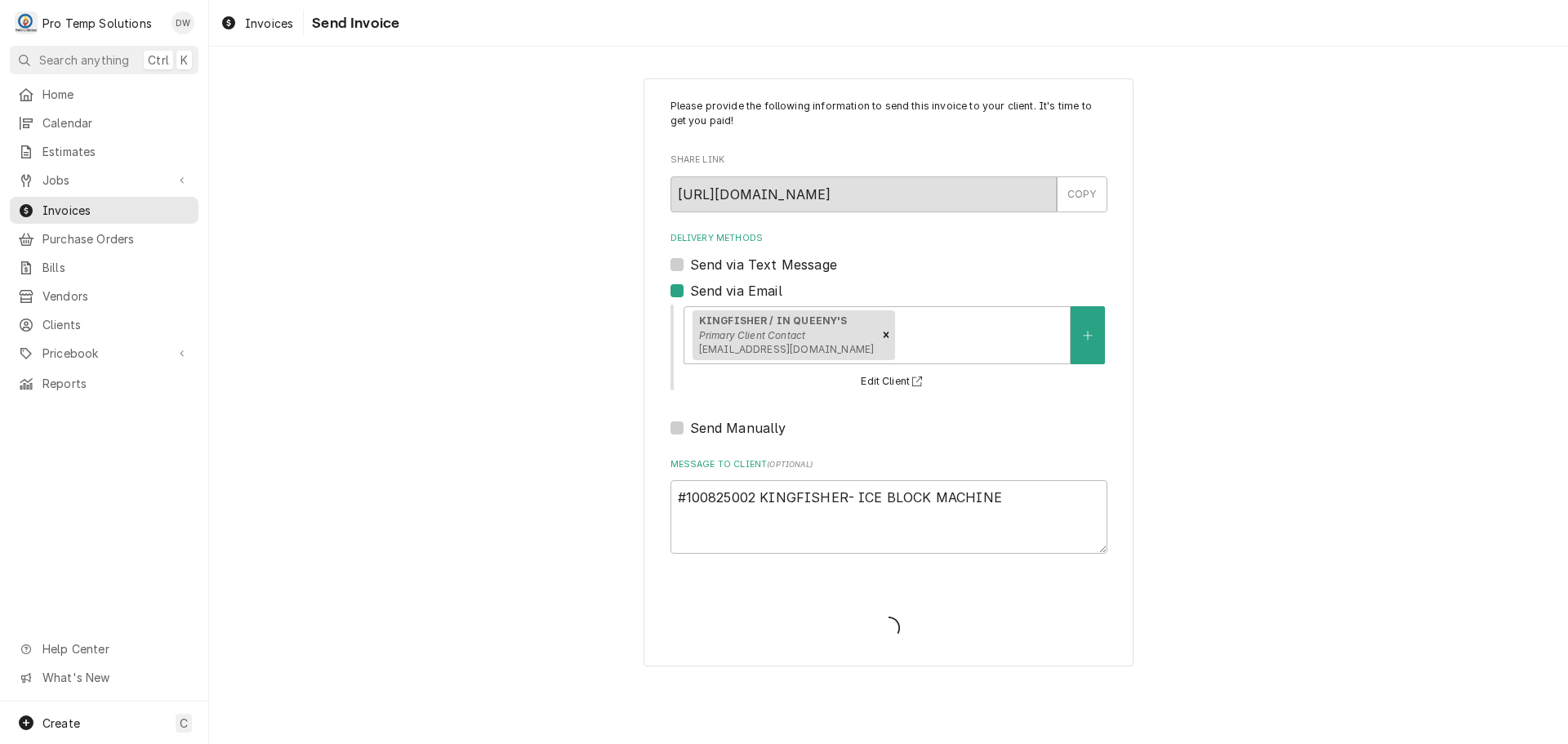
type textarea "x"
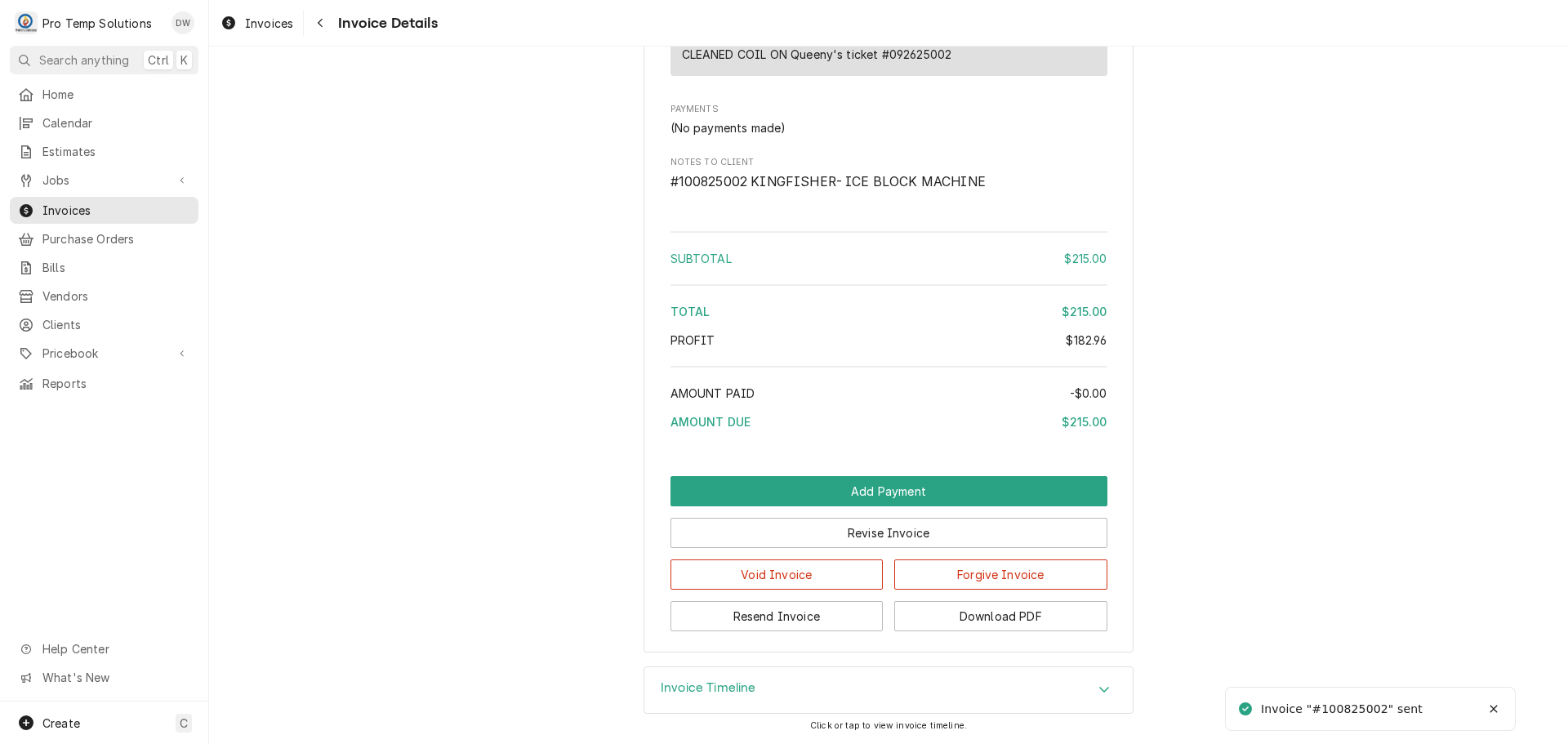
scroll to position [1837, 0]
click at [969, 617] on button "Download PDF" at bounding box center [1001, 616] width 213 height 30
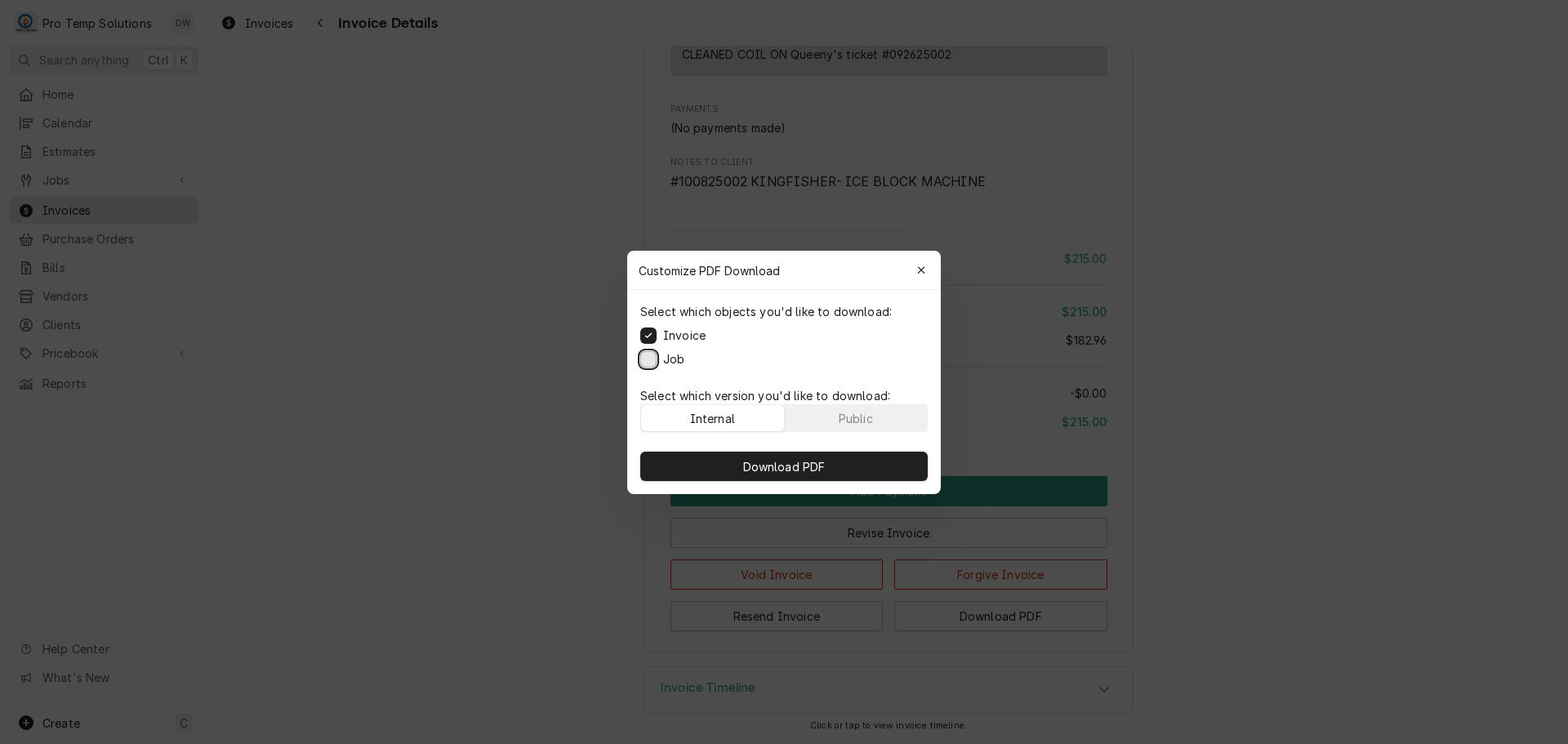
click at [649, 356] on button "Job" at bounding box center [648, 358] width 16 height 16
click at [799, 475] on button "Download PDF" at bounding box center [784, 465] width 287 height 29
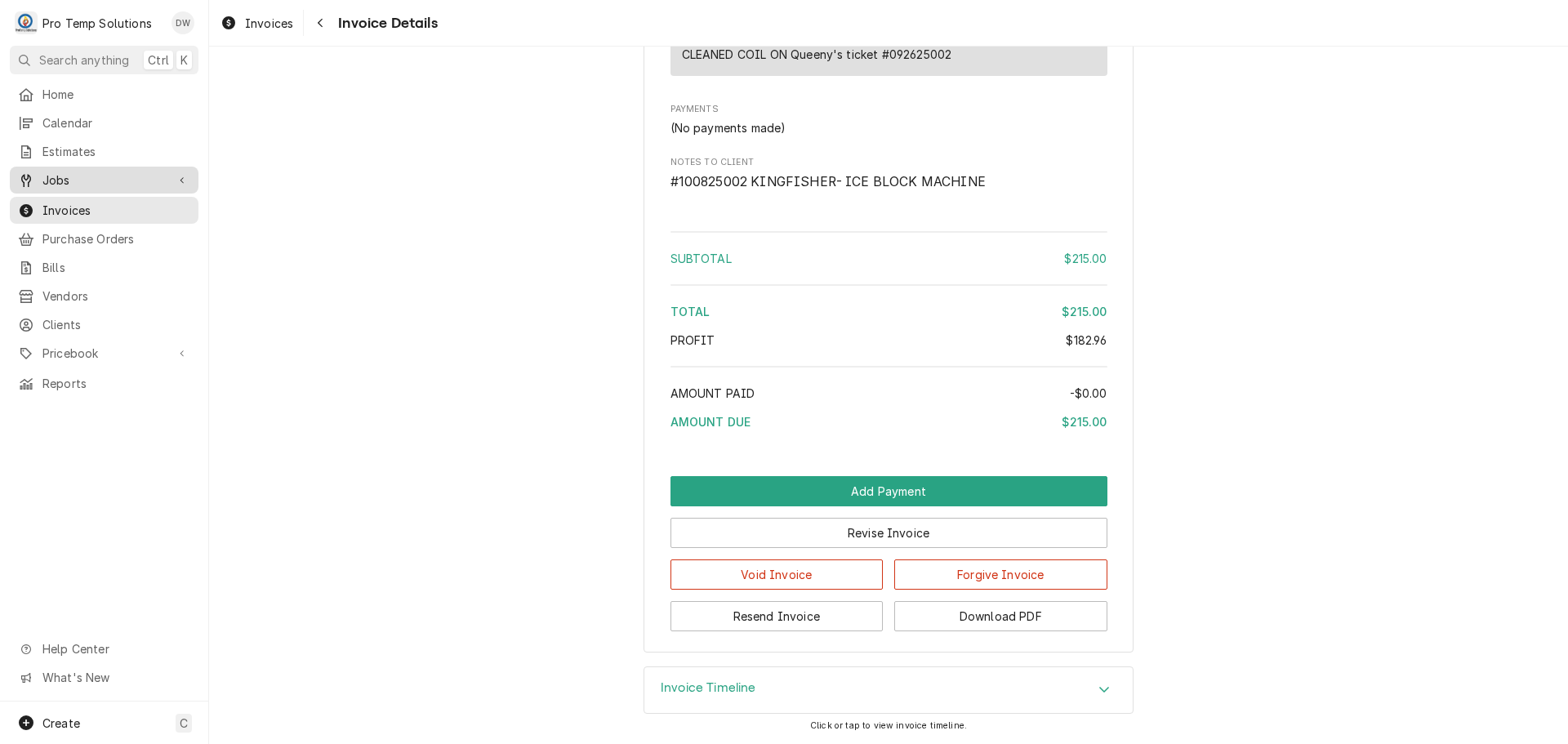
click at [114, 179] on span "Jobs" at bounding box center [104, 180] width 124 height 17
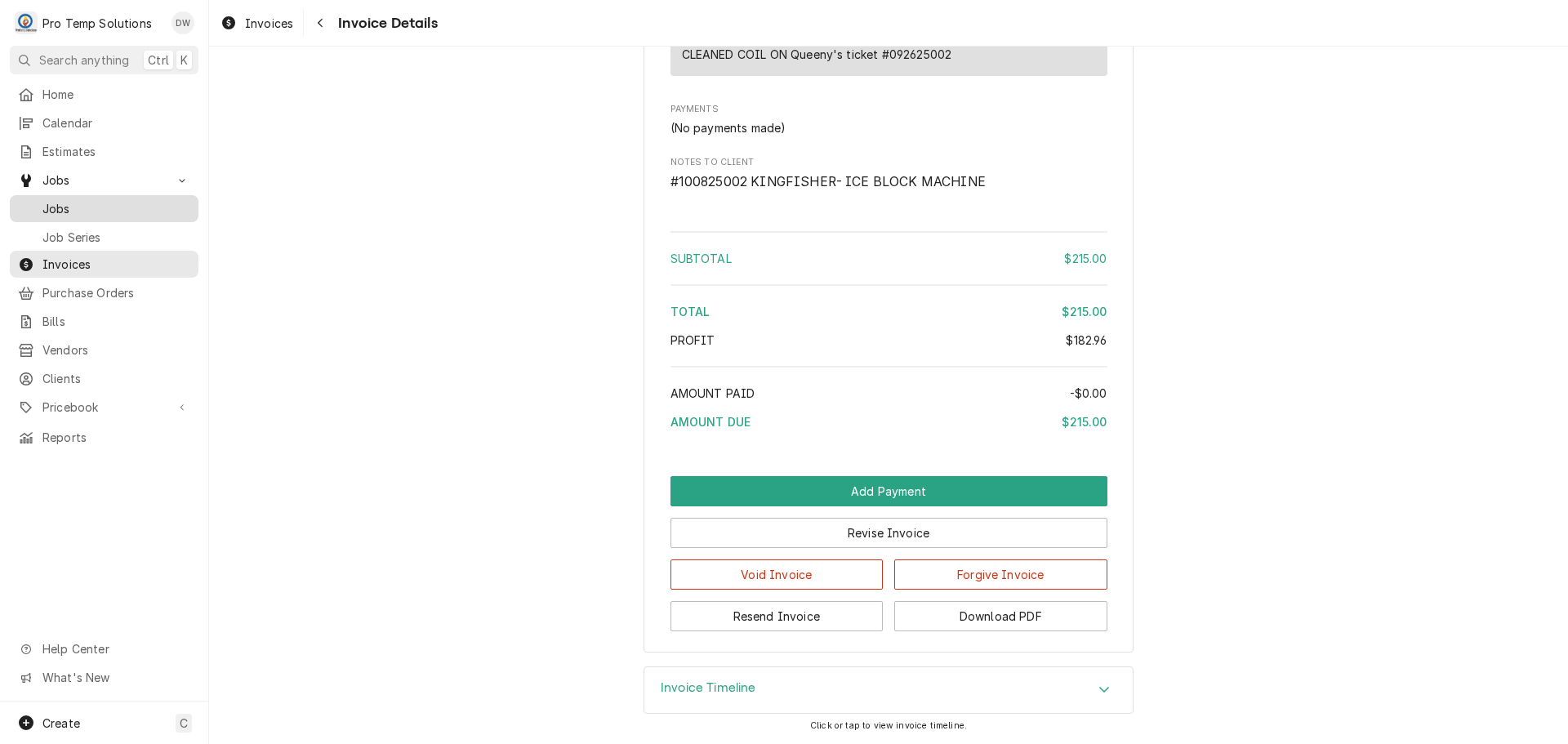
click at [88, 200] on span "Jobs" at bounding box center [116, 209] width 147 height 17
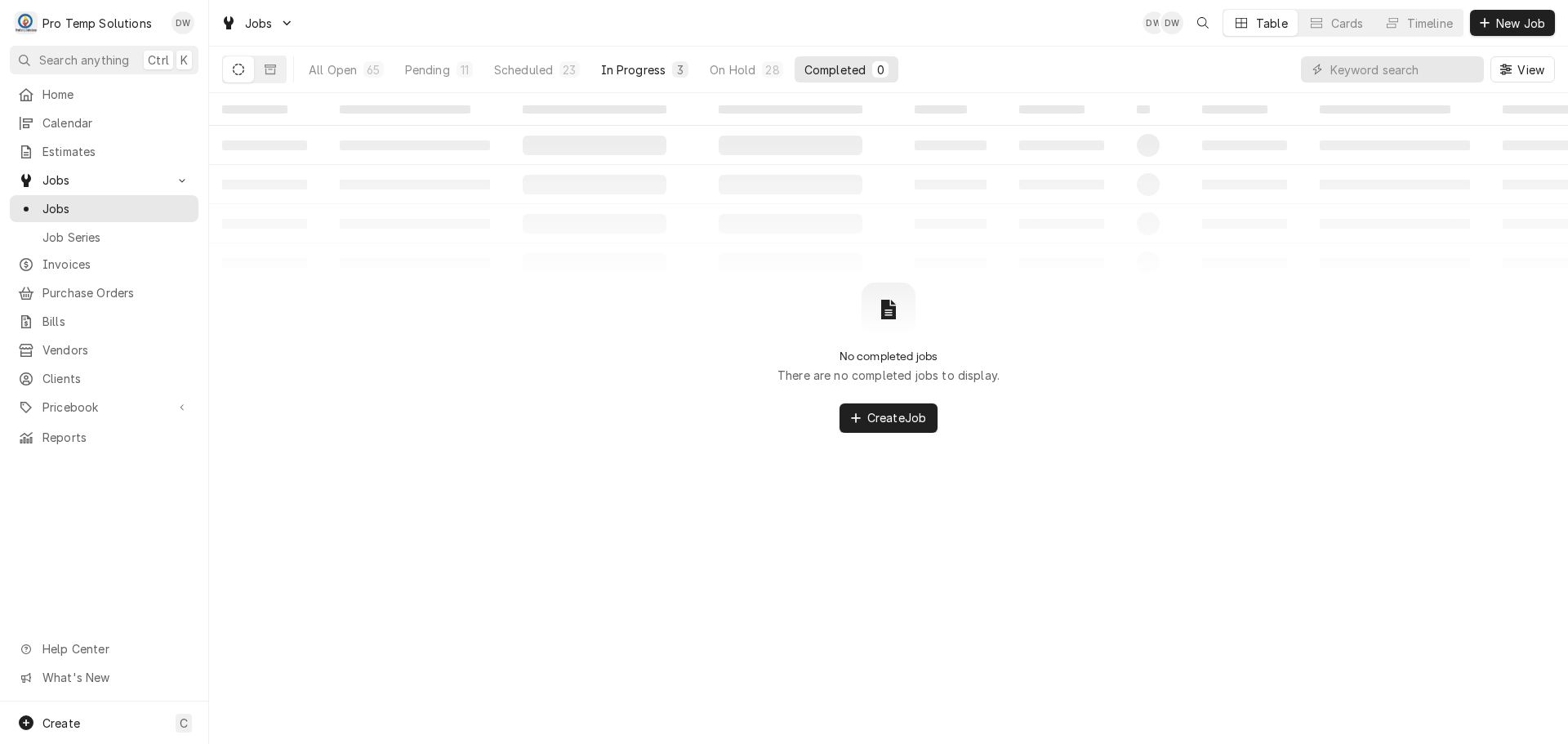
click at [639, 68] on div "In Progress" at bounding box center [633, 70] width 65 height 17
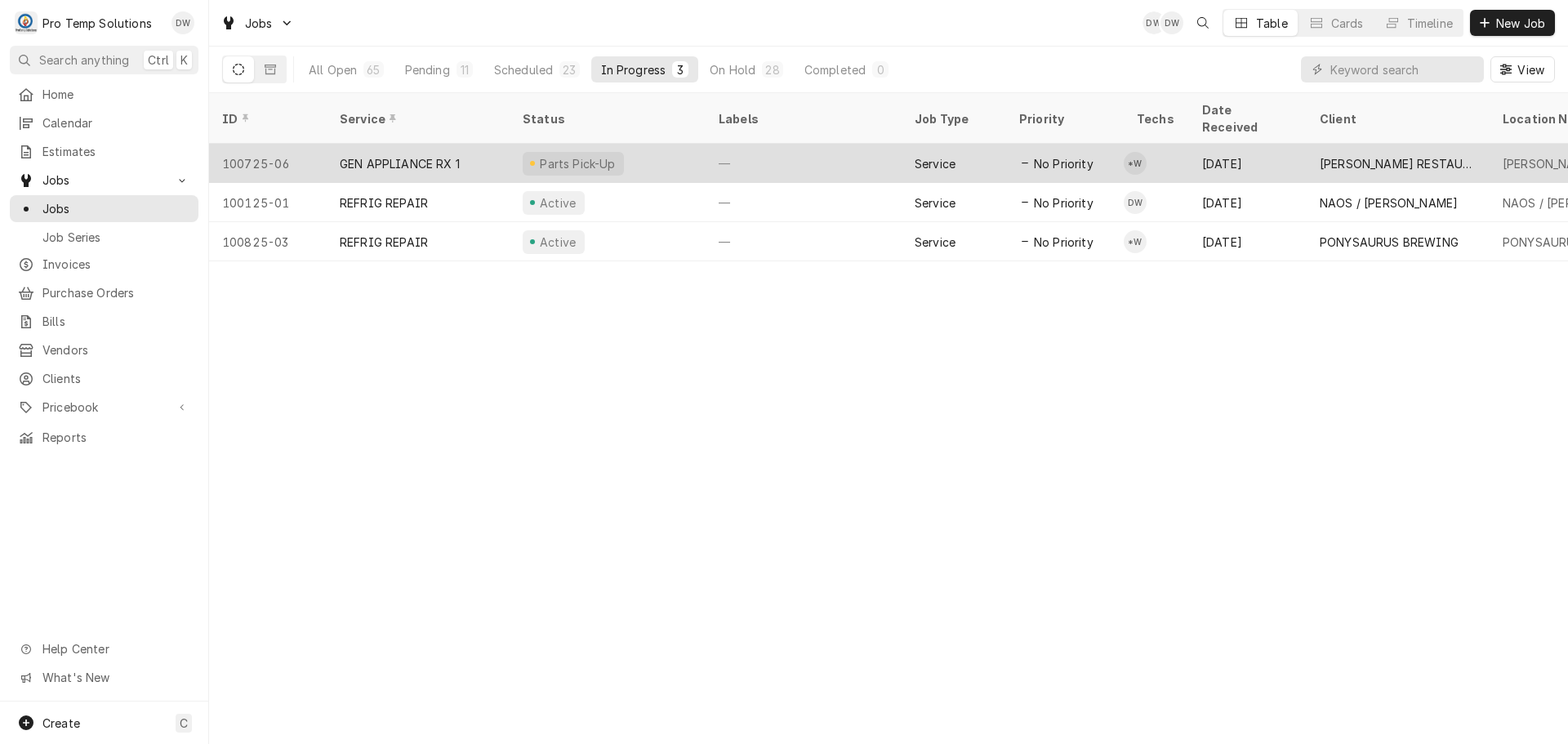
click at [802, 144] on div "—" at bounding box center [803, 162] width 196 height 39
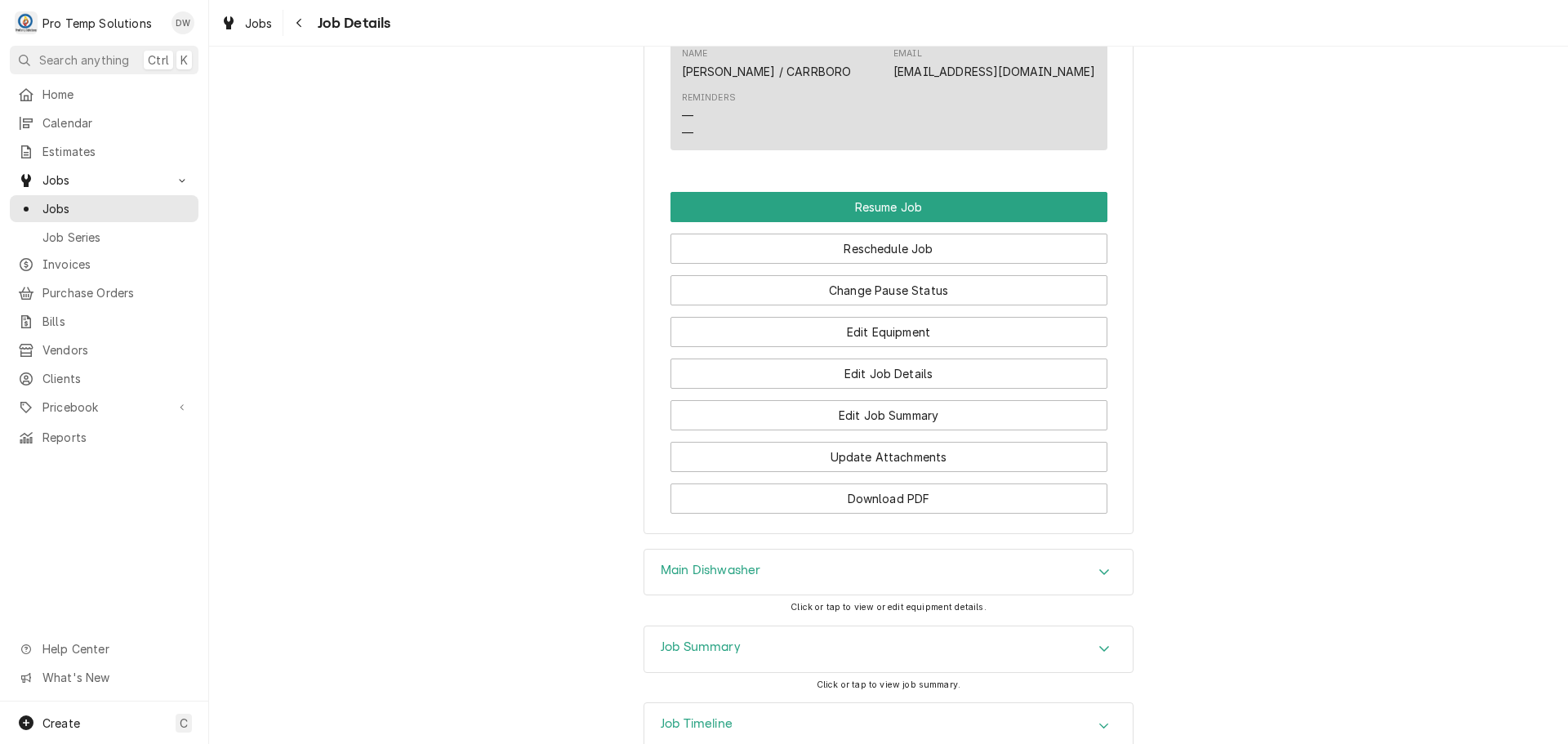
scroll to position [1306, 0]
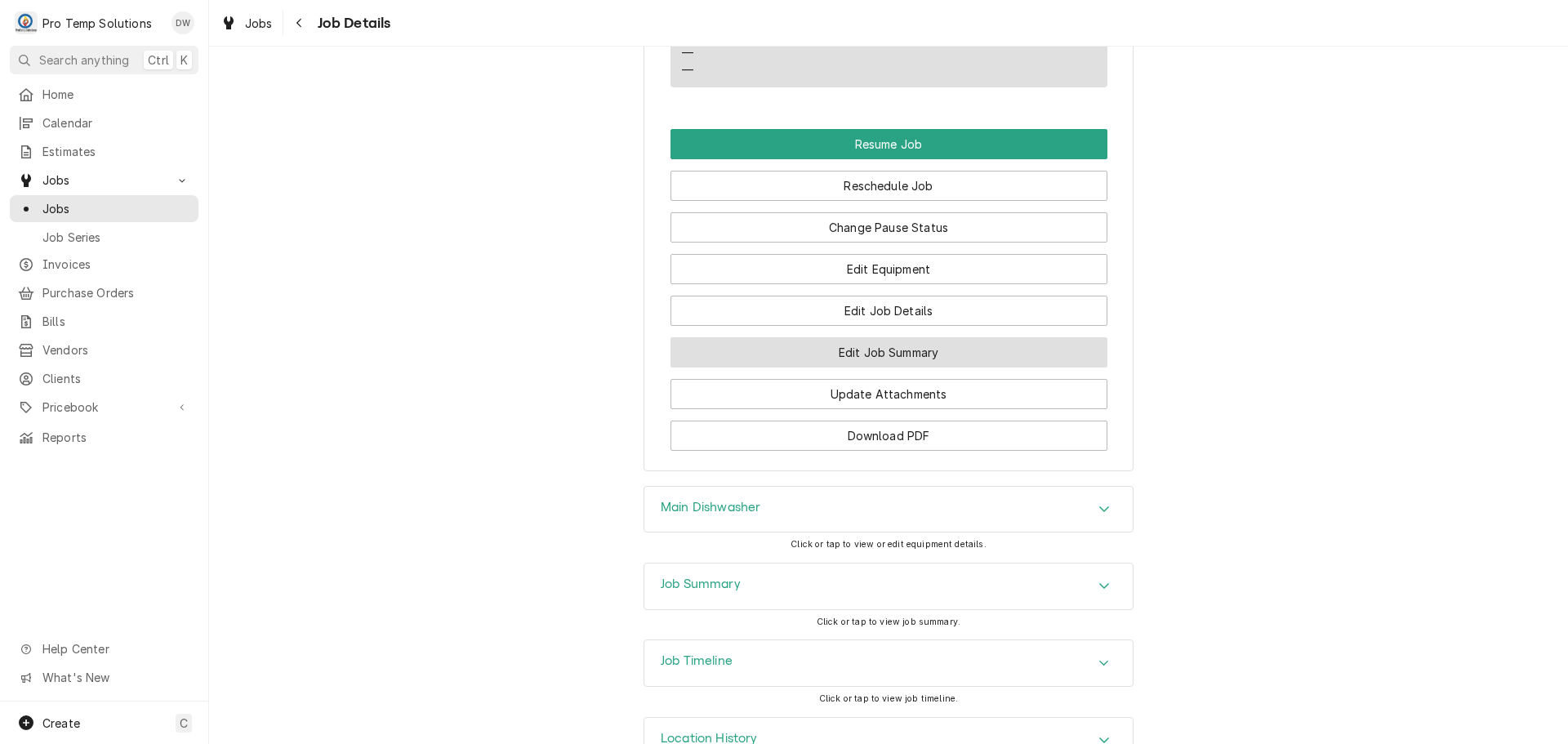
click at [861, 367] on button "Edit Job Summary" at bounding box center [889, 352] width 437 height 30
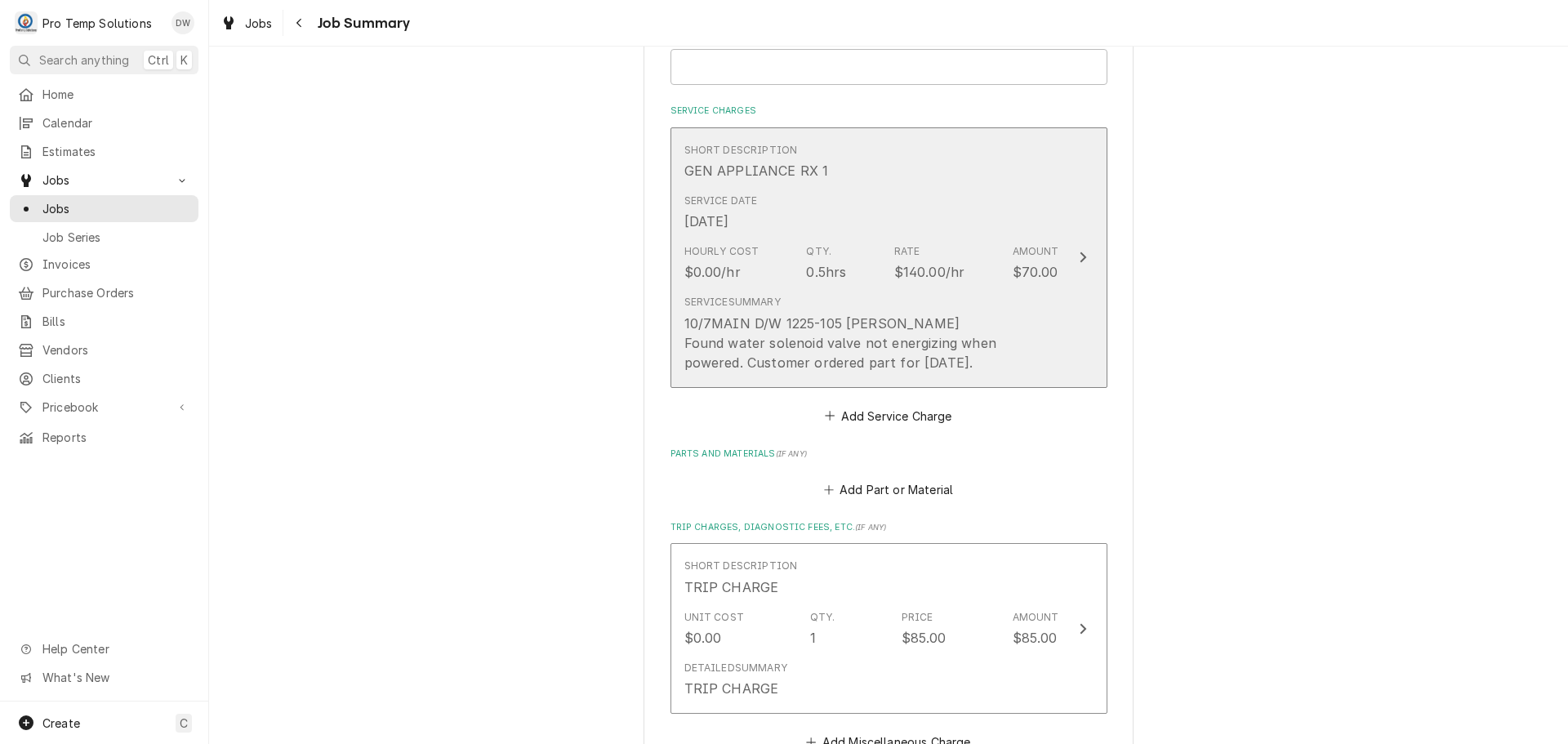
scroll to position [490, 0]
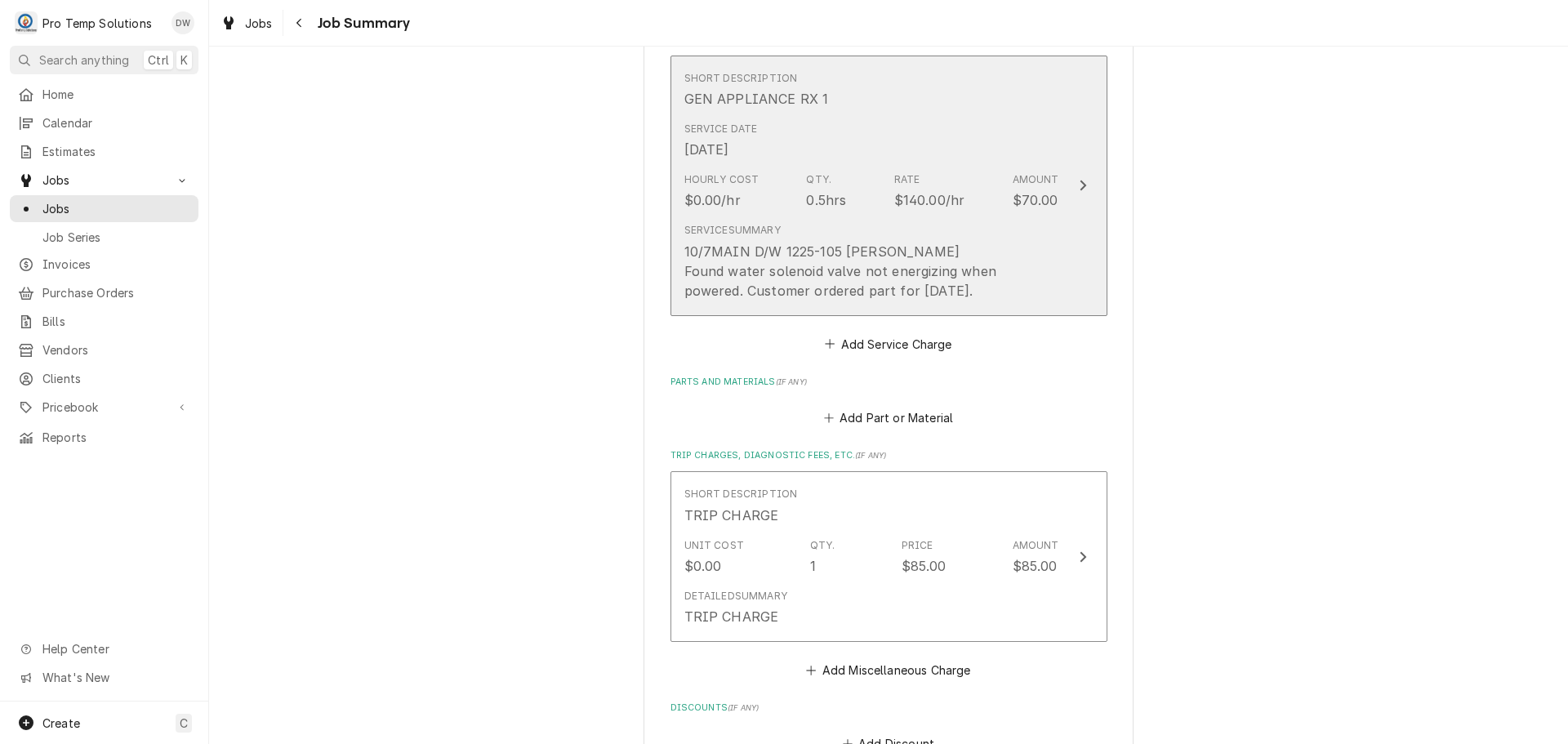
click at [1079, 181] on icon "Update Line Item" at bounding box center [1082, 185] width 9 height 13
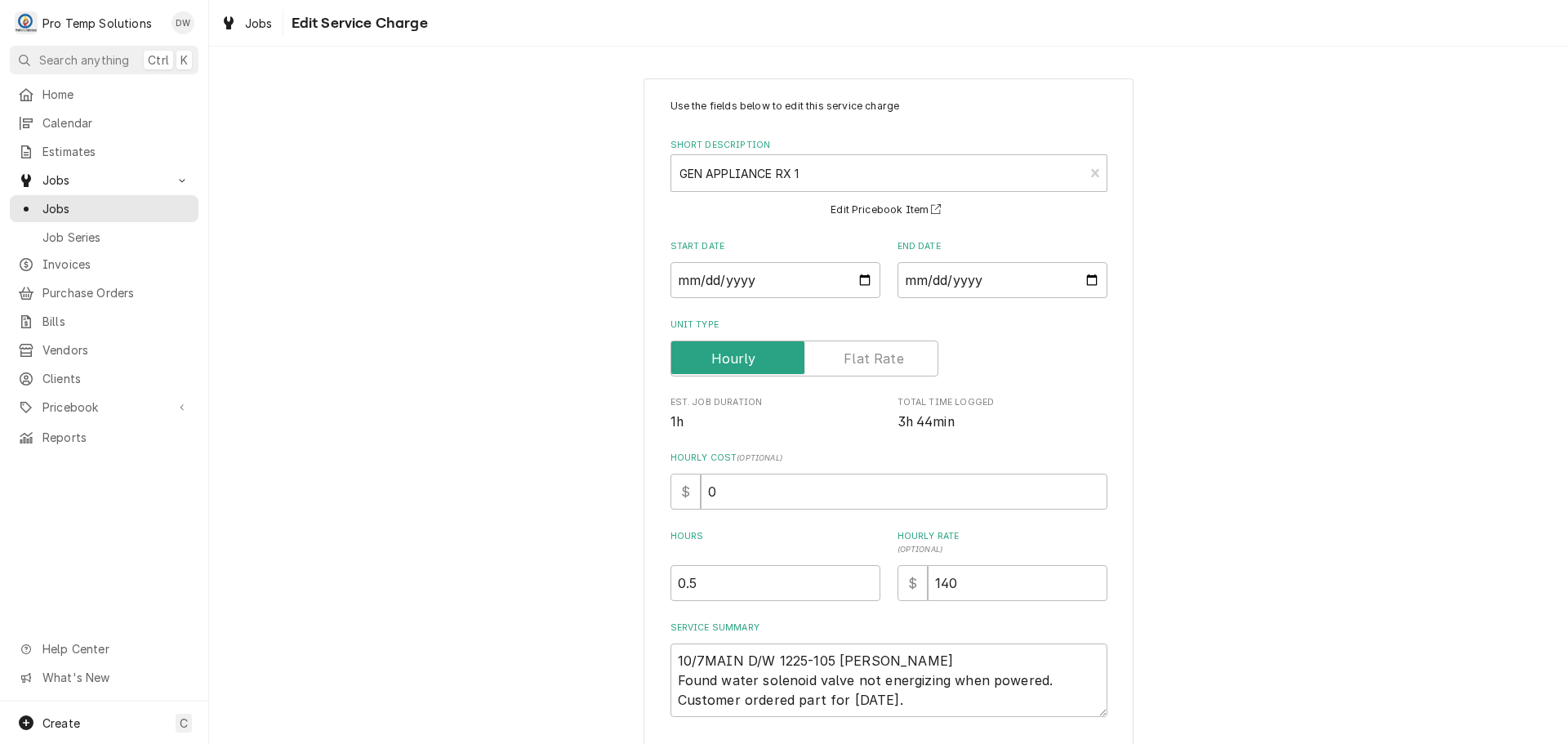
scroll to position [114, 0]
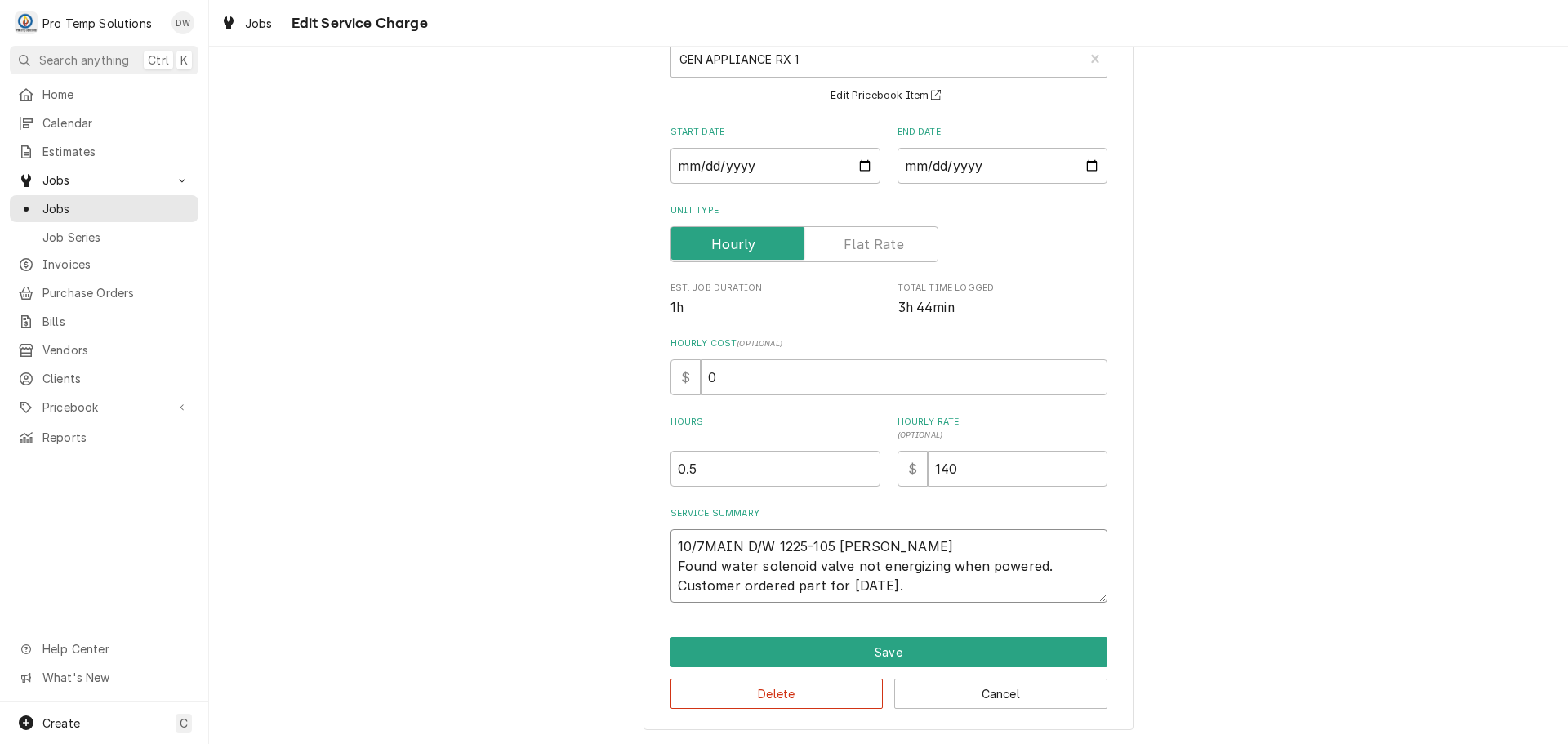
click at [941, 582] on textarea "10/7MAIN D/W 1225-105 [PERSON_NAME] Found water solenoid valve not energizing w…" at bounding box center [889, 566] width 437 height 74
type textarea "x"
type textarea "10/7MAIN D/W 1225-105 [PERSON_NAME] Found water solenoid valve not energizing w…"
type textarea "x"
type textarea "10/7MAIN D/W 1225-105 [PERSON_NAME] Found water solenoid valve not energizing w…"
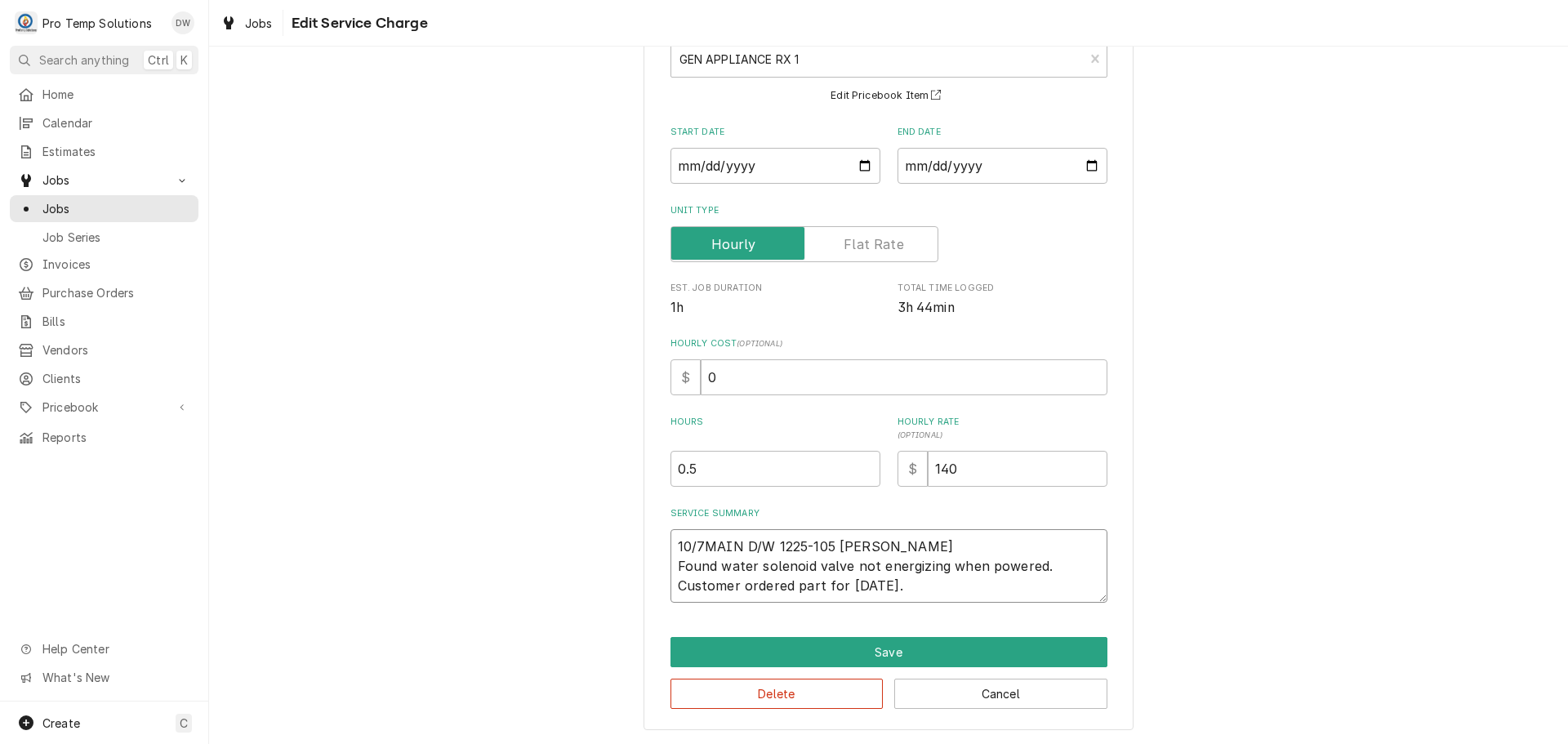
type textarea "x"
type textarea "10/7MAIN D/W 1225-105 [PERSON_NAME] Found water solenoid valve not energizing w…"
type textarea "x"
type textarea "10/7MAIN D/W 1225-105 [PERSON_NAME] Found water solenoid valve not energizing w…"
type textarea "x"
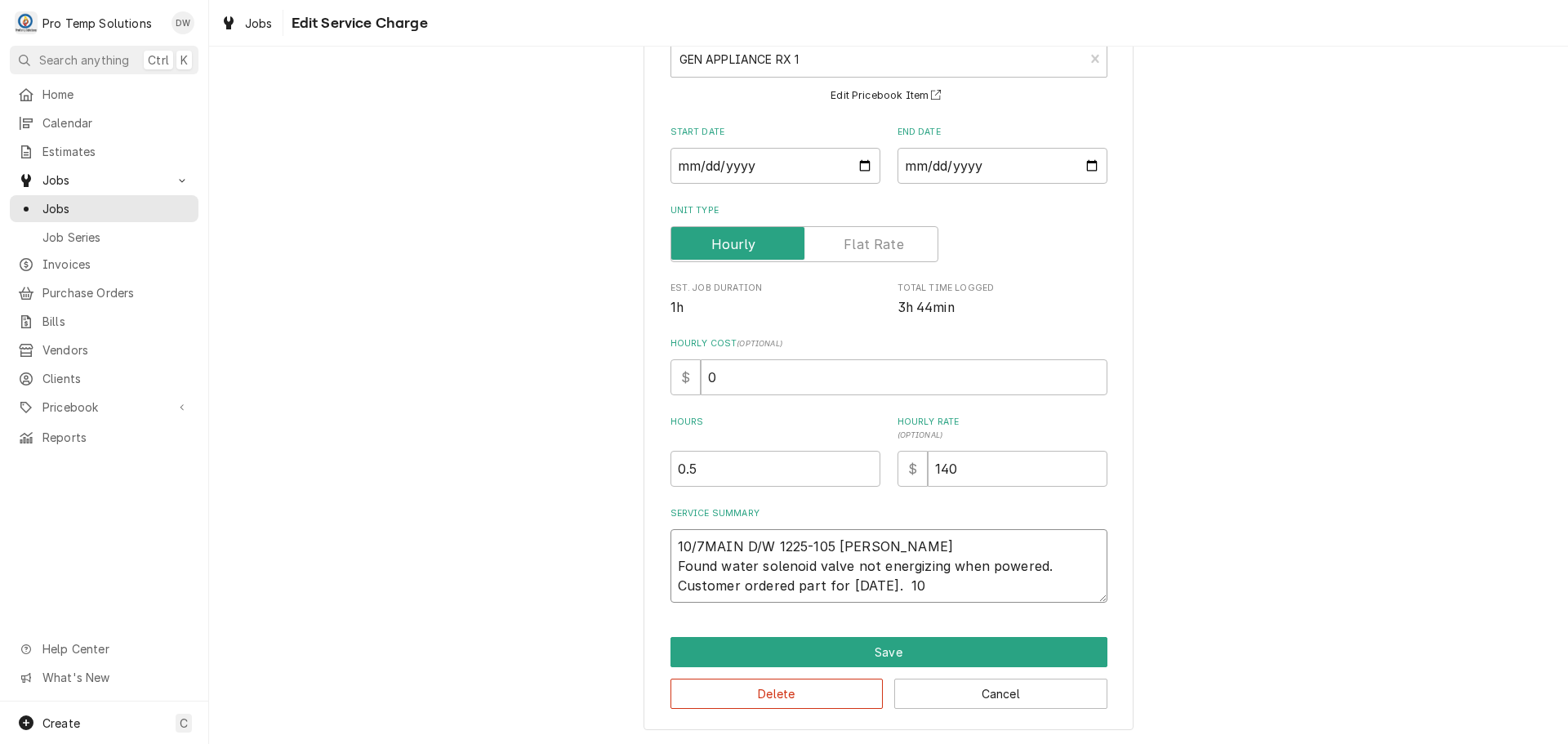
type textarea "10/7MAIN D/W 1225-105 [PERSON_NAME] Found water solenoid valve not energizing w…"
type textarea "x"
type textarea "10/7MAIN D/W 1225-105 [PERSON_NAME] Found water solenoid valve not energizing w…"
type textarea "x"
type textarea "10/7MAIN D/W 1225-105 [PERSON_NAME] Found water solenoid valve not energizing w…"
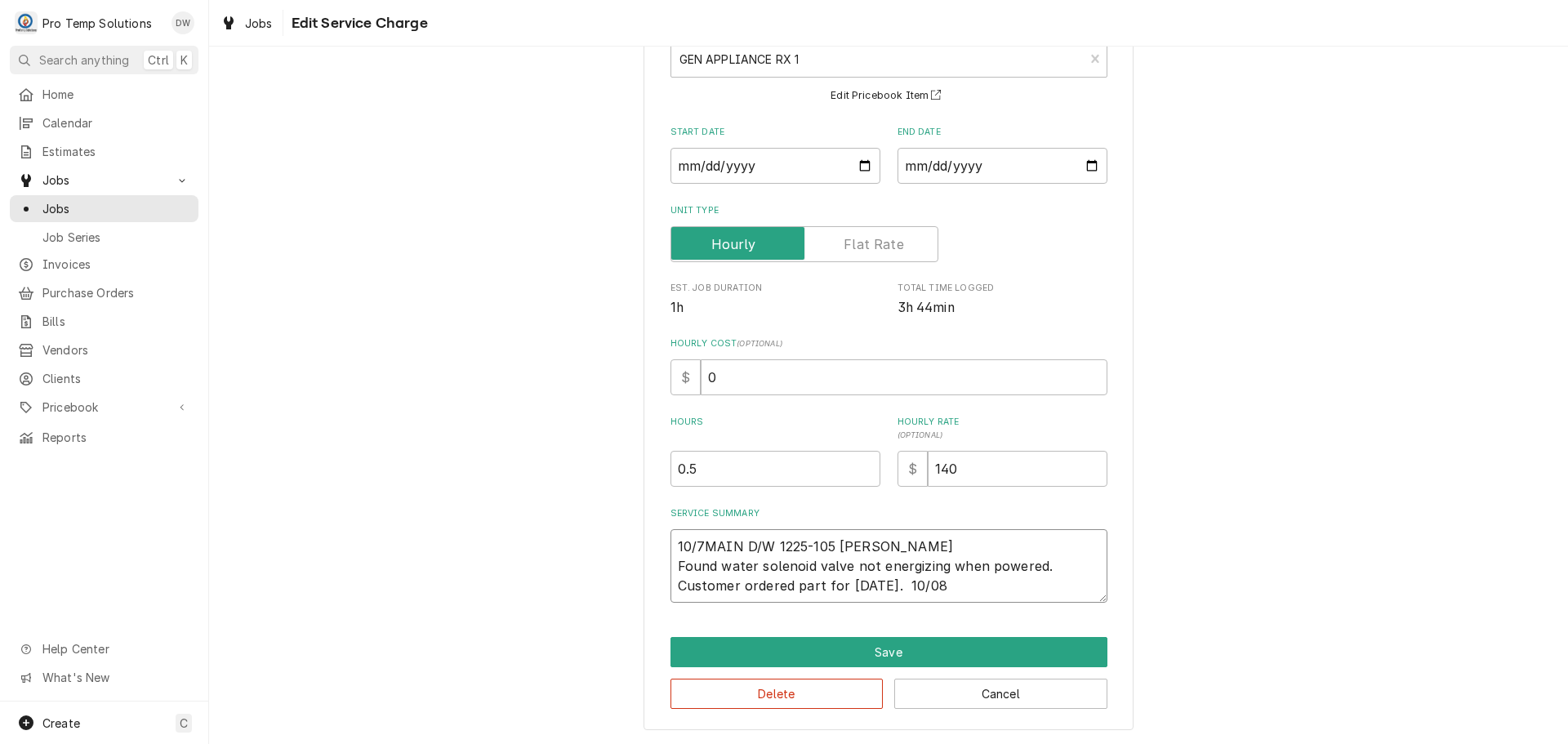
type textarea "x"
type textarea "10/7MAIN D/W 1225-105 [PERSON_NAME] Found water solenoid valve not energizing w…"
type textarea "x"
type textarea "10/7MAIN D/W 1225-105 [PERSON_NAME] Found water solenoid valve not energizing w…"
type textarea "x"
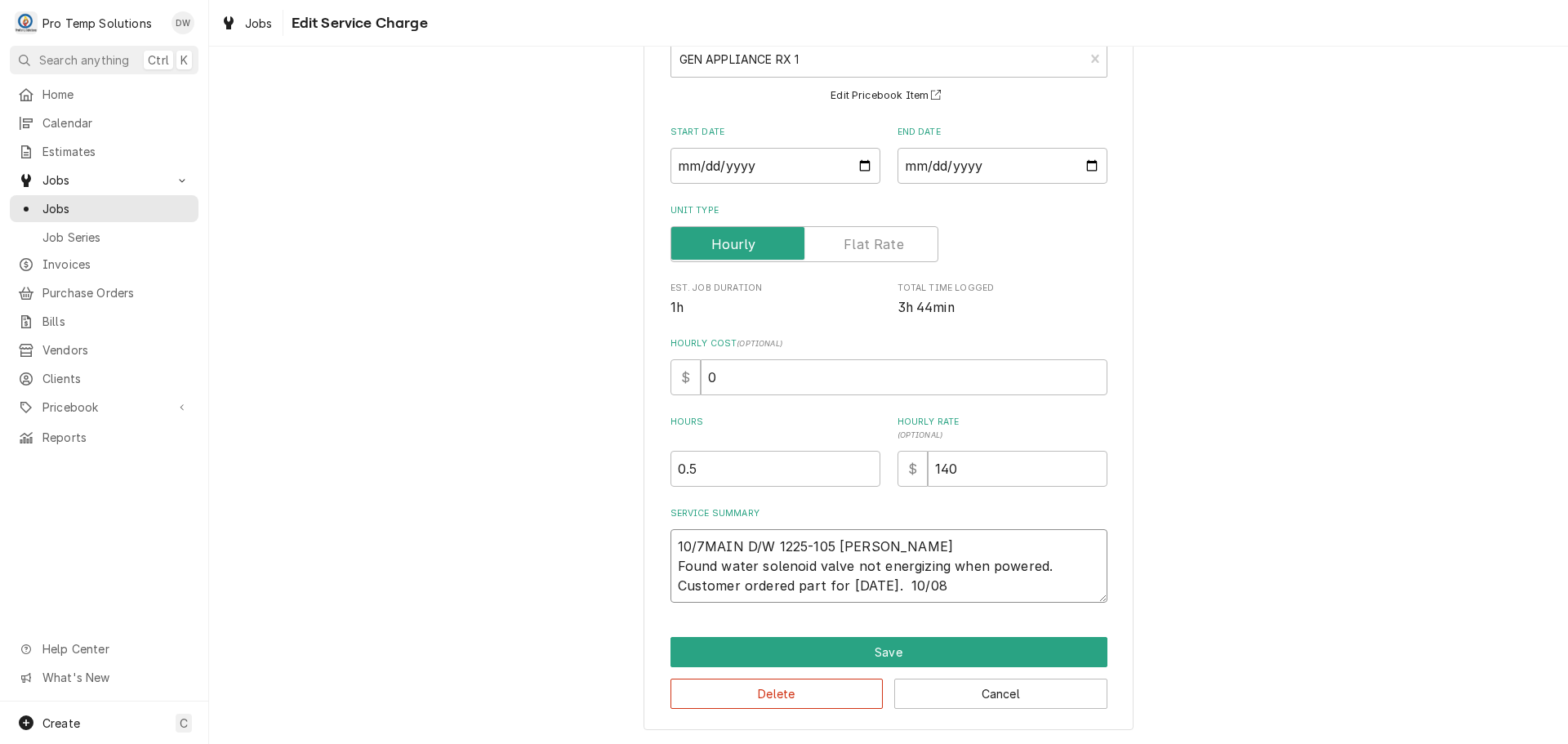
type textarea "10/7MAIN D/W 1225-105 [PERSON_NAME] Found water solenoid valve not energizing w…"
type textarea "x"
type textarea "10/7MAIN D/W 1225-105 [PERSON_NAME] Found water solenoid valve not energizing w…"
type textarea "x"
type textarea "10/7MAIN D/W 1225-105 [PERSON_NAME] Found water solenoid valve not energizing w…"
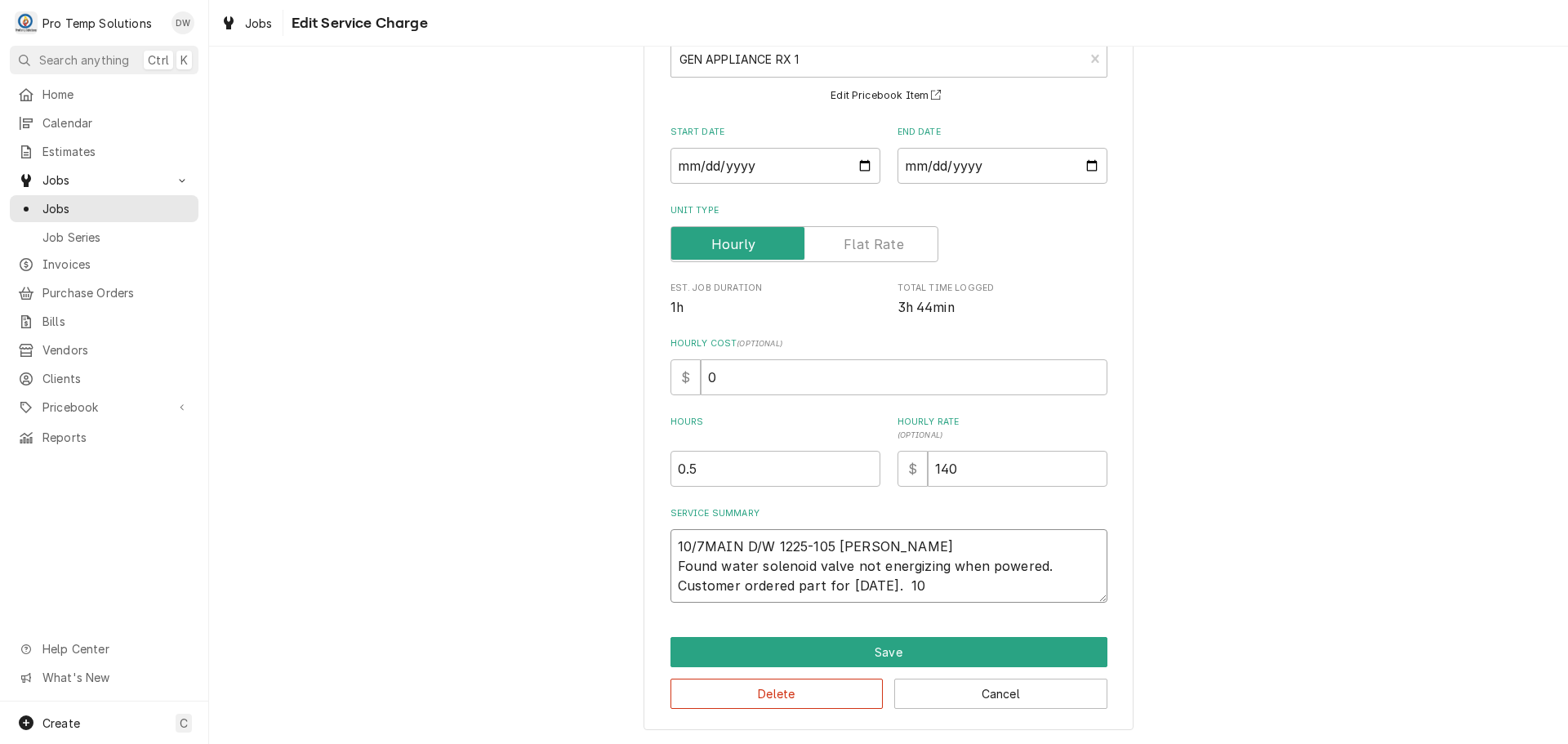
type textarea "x"
type textarea "10/7MAIN D/W 1225-105 [PERSON_NAME] Found water solenoid valve not energizing w…"
type textarea "x"
type textarea "10/7MAIN D/W 1225-105 [PERSON_NAME] Found water solenoid valve not energizing w…"
type textarea "x"
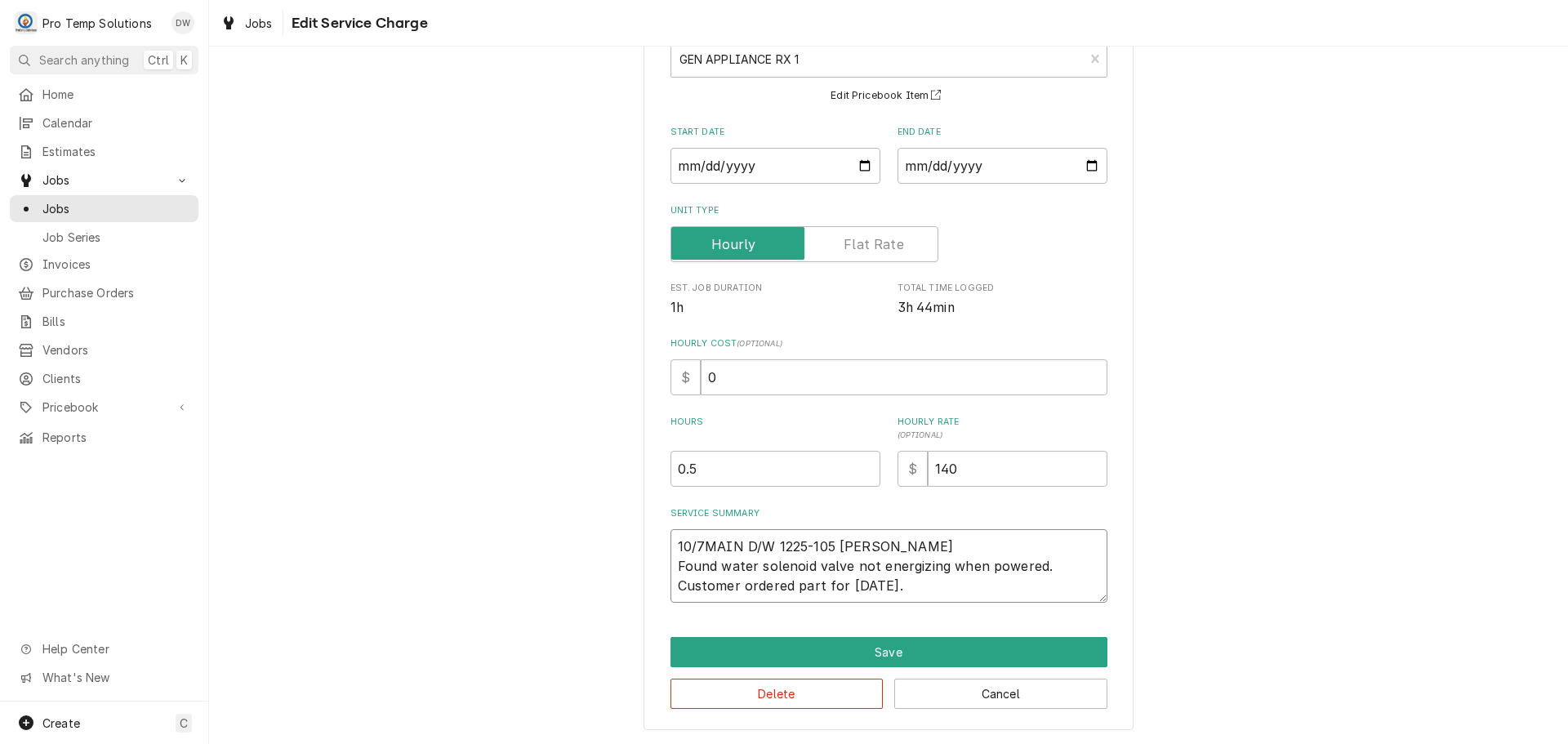
type textarea "10/7MAIN D/W 1225-105 [PERSON_NAME] Found water solenoid valve not energizing w…"
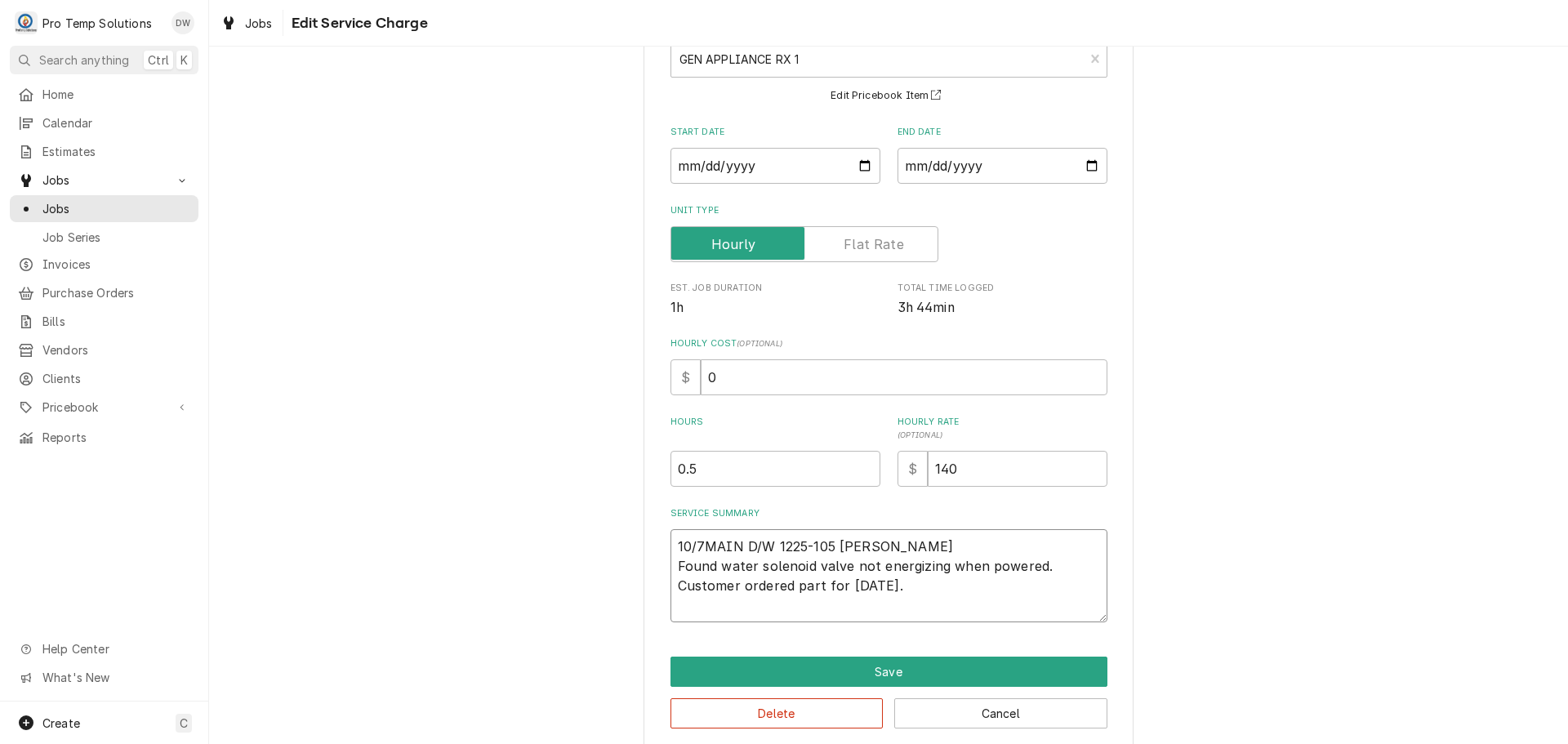
type textarea "x"
type textarea "10/7MAIN D/W 1225-105 [PERSON_NAME] Found water solenoid valve not energizing w…"
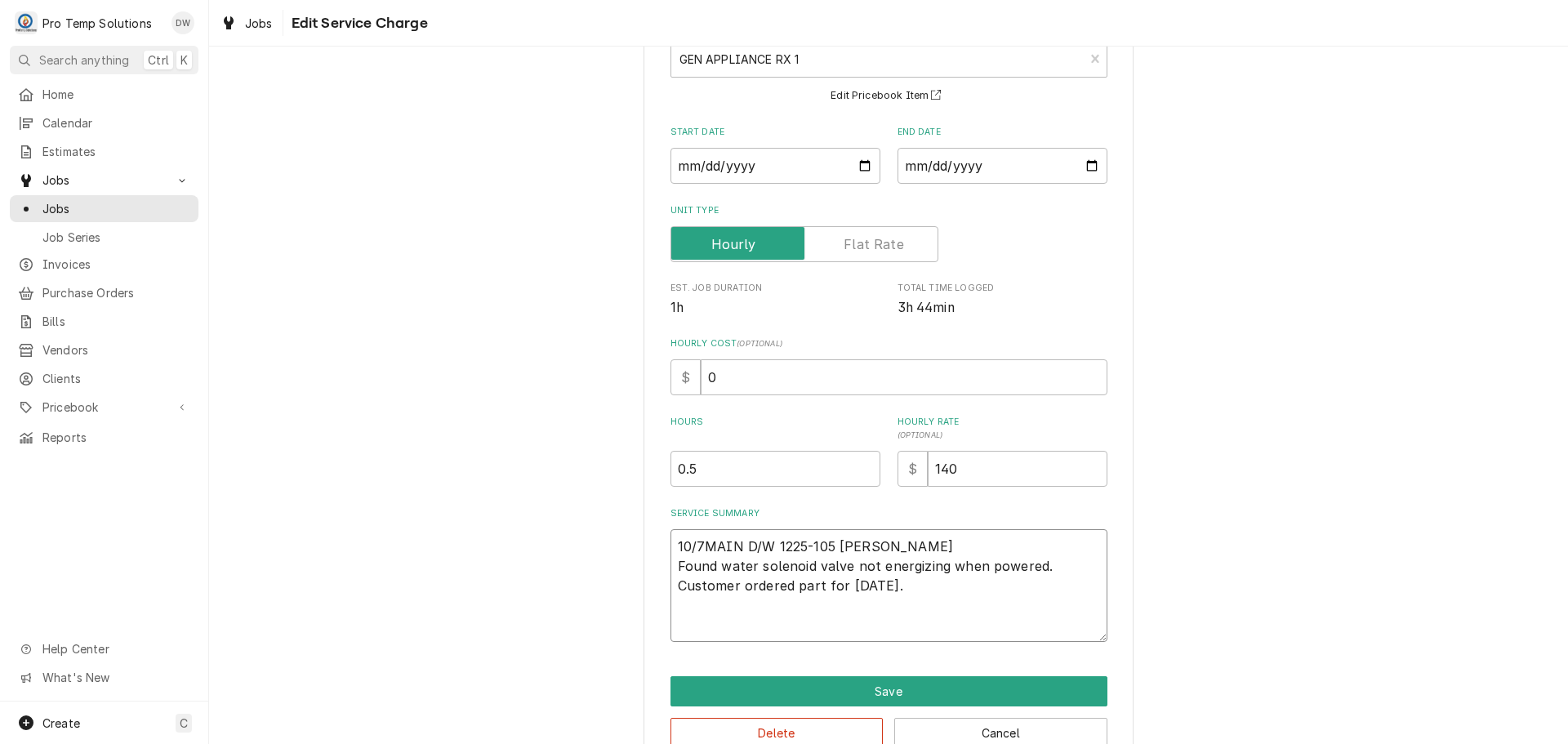
type textarea "x"
type textarea "10/7MAIN D/W 1225-105 [PERSON_NAME] Found water solenoid valve not energizing w…"
type textarea "x"
type textarea "10/7MAIN D/W 1225-105 [PERSON_NAME] Found water solenoid valve not energizing w…"
type textarea "x"
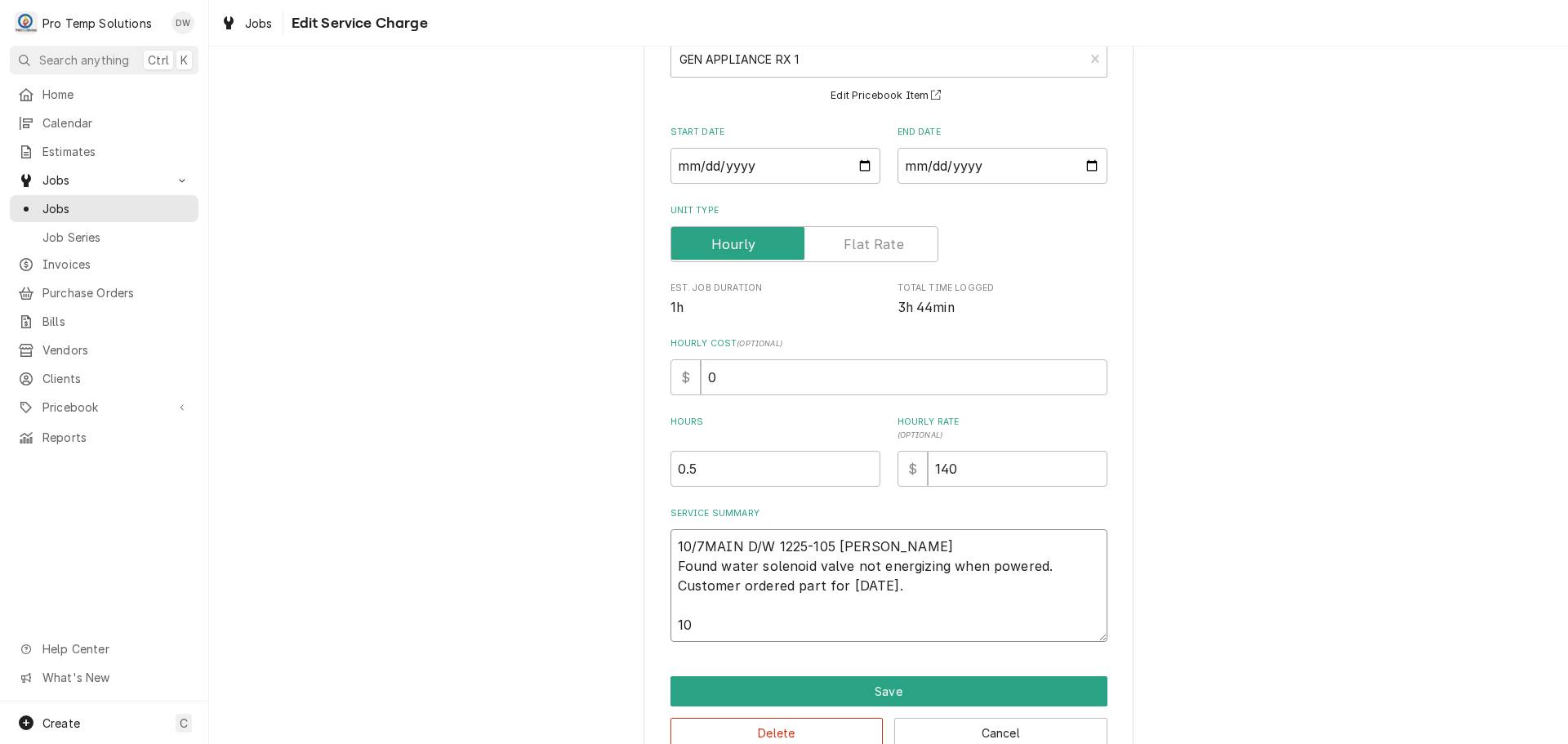
type textarea "10/7MAIN D/W 1225-105 [PERSON_NAME] Found water solenoid valve not energizing w…"
type textarea "x"
type textarea "10/7MAIN D/W 1225-105 [PERSON_NAME] Found water solenoid valve not energizing w…"
type textarea "x"
type textarea "10/7MAIN D/W 1225-105 [PERSON_NAME] Found water solenoid valve not energizing w…"
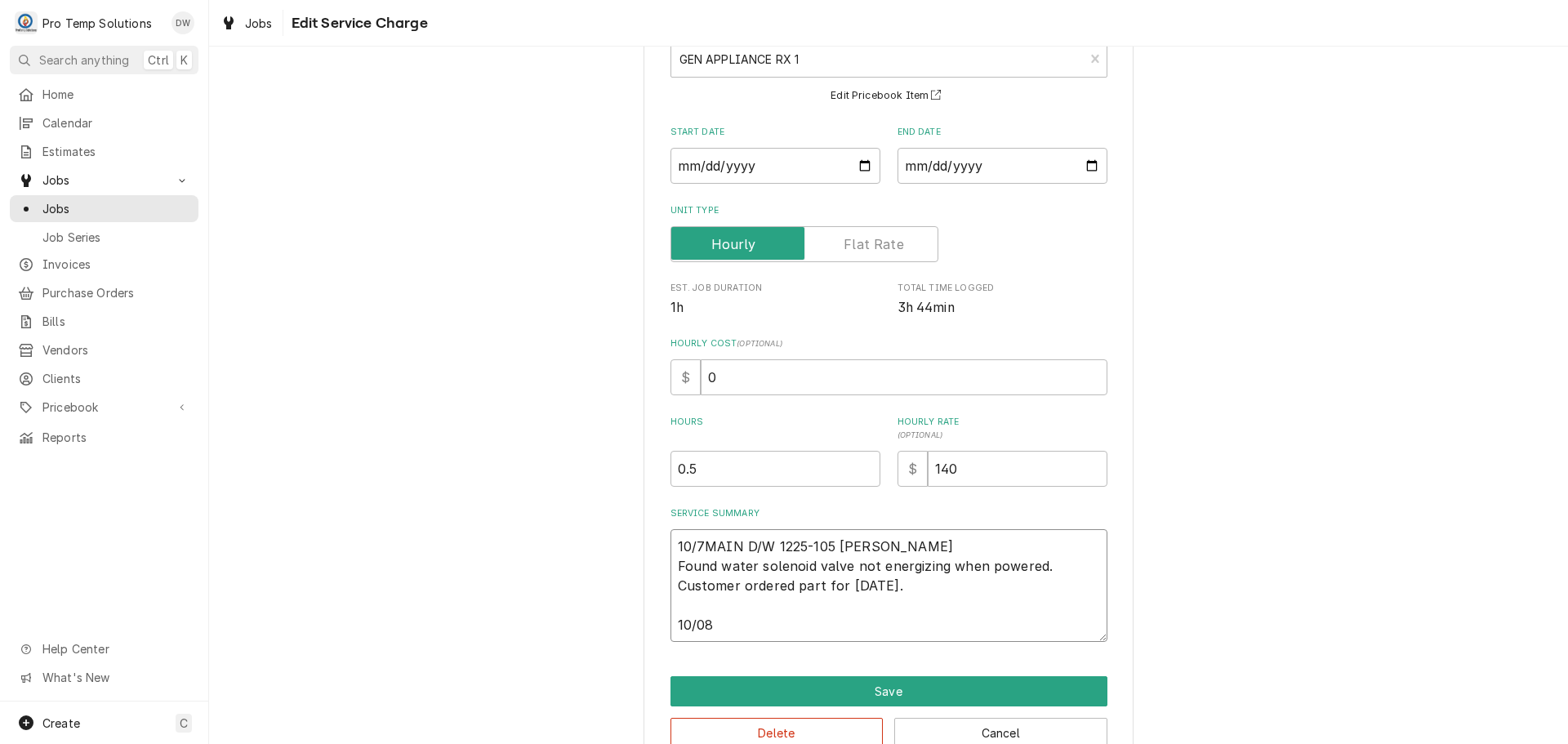
type textarea "x"
type textarea "10/7MAIN D/W 1225-105 [PERSON_NAME] Found water solenoid valve not energizing w…"
type textarea "x"
type textarea "10/7MAIN D/W 1225-105 KEVIN Found water solenoid valve not energizing when powe…"
type textarea "x"
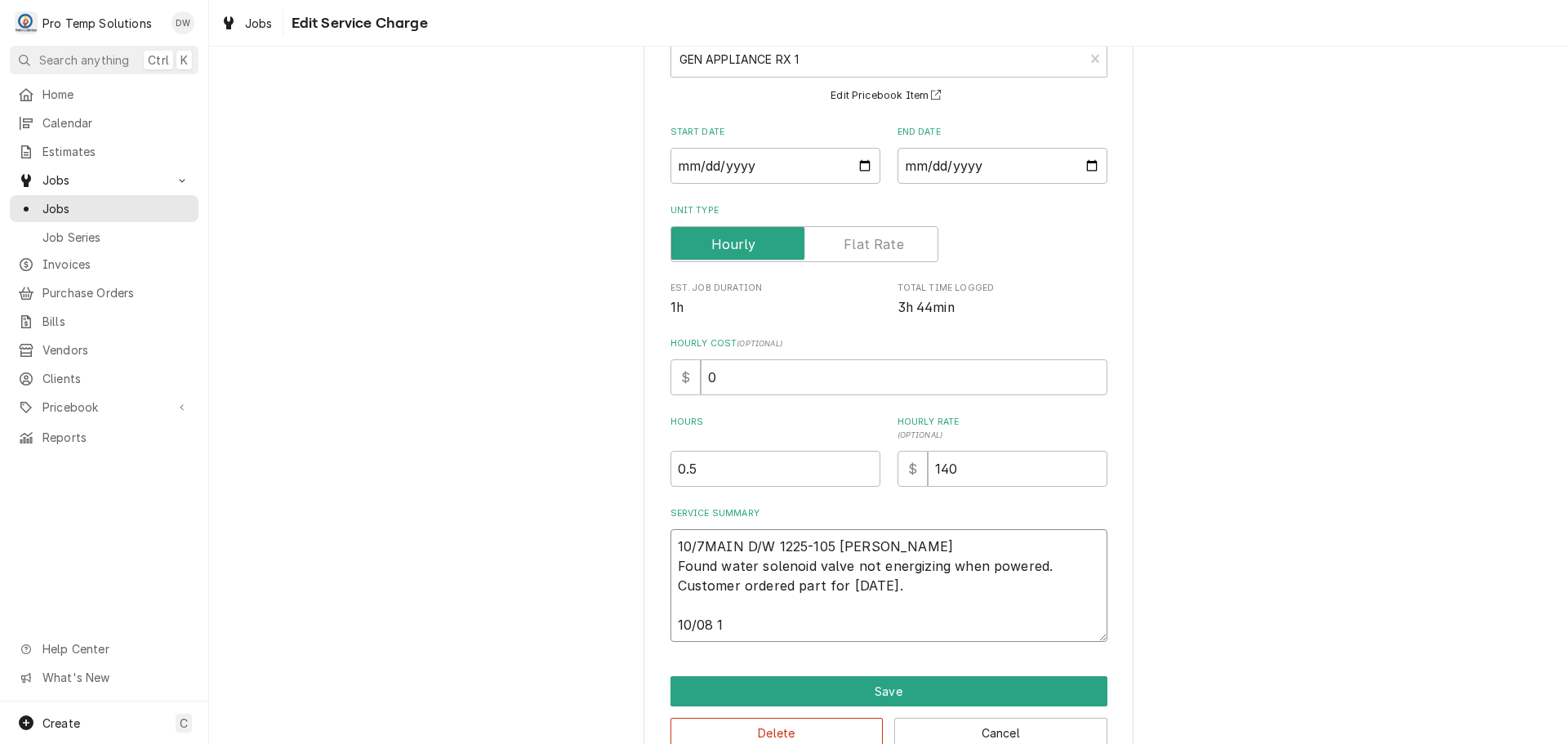
type textarea "10/7MAIN D/W 1225-105 KEVIN Found water solenoid valve not energizing when powe…"
type textarea "x"
type textarea "10/7MAIN D/W 1225-105 KEVIN Found water solenoid valve not energizing when powe…"
type textarea "x"
type textarea "10/7MAIN D/W 1225-105 KEVIN Found water solenoid valve not energizing when powe…"
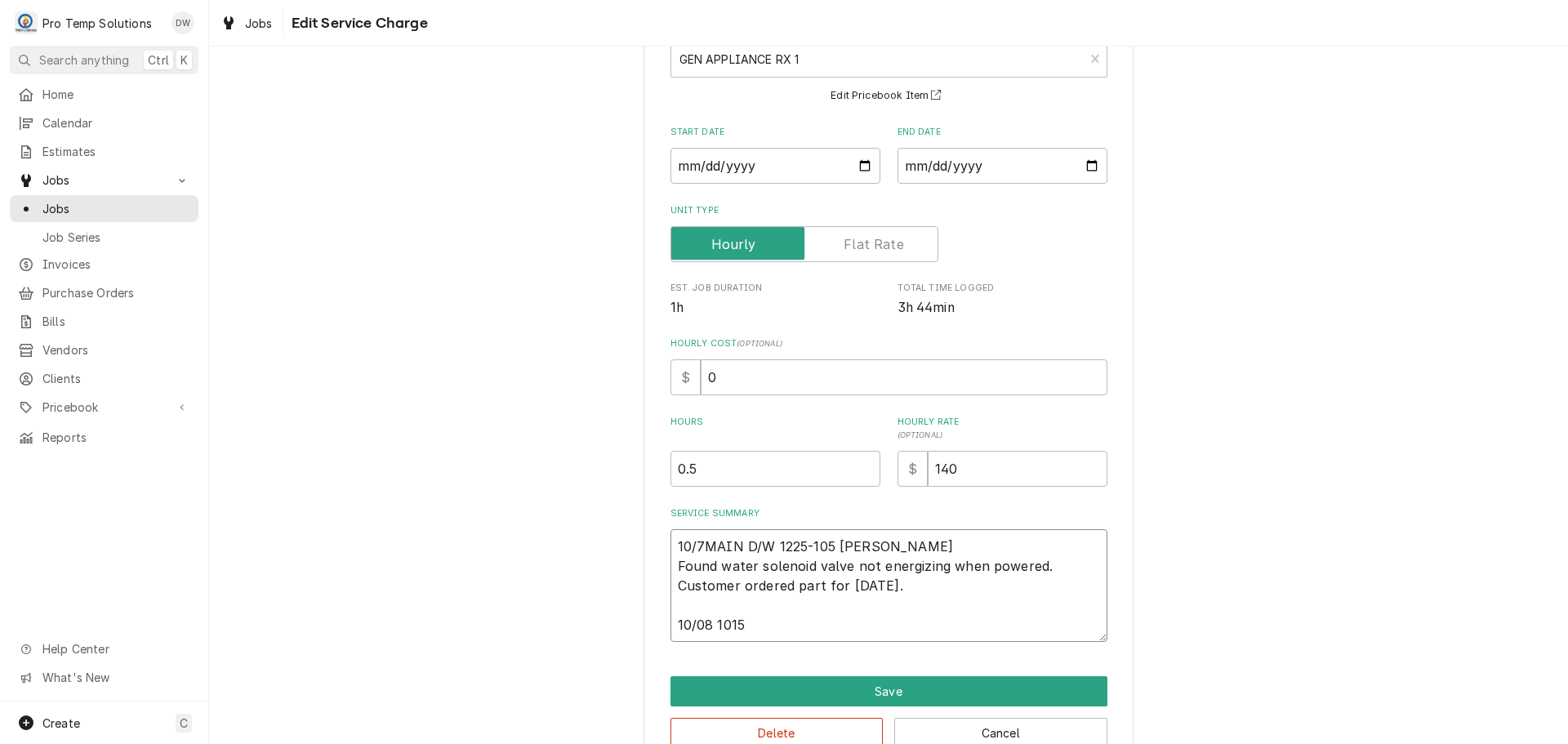
type textarea "x"
type textarea "10/7MAIN D/W 1225-105 KEVIN Found water solenoid valve not energizing when powe…"
type textarea "x"
type textarea "10/7MAIN D/W 1225-105 KEVIN Found water solenoid valve not energizing when powe…"
type textarea "x"
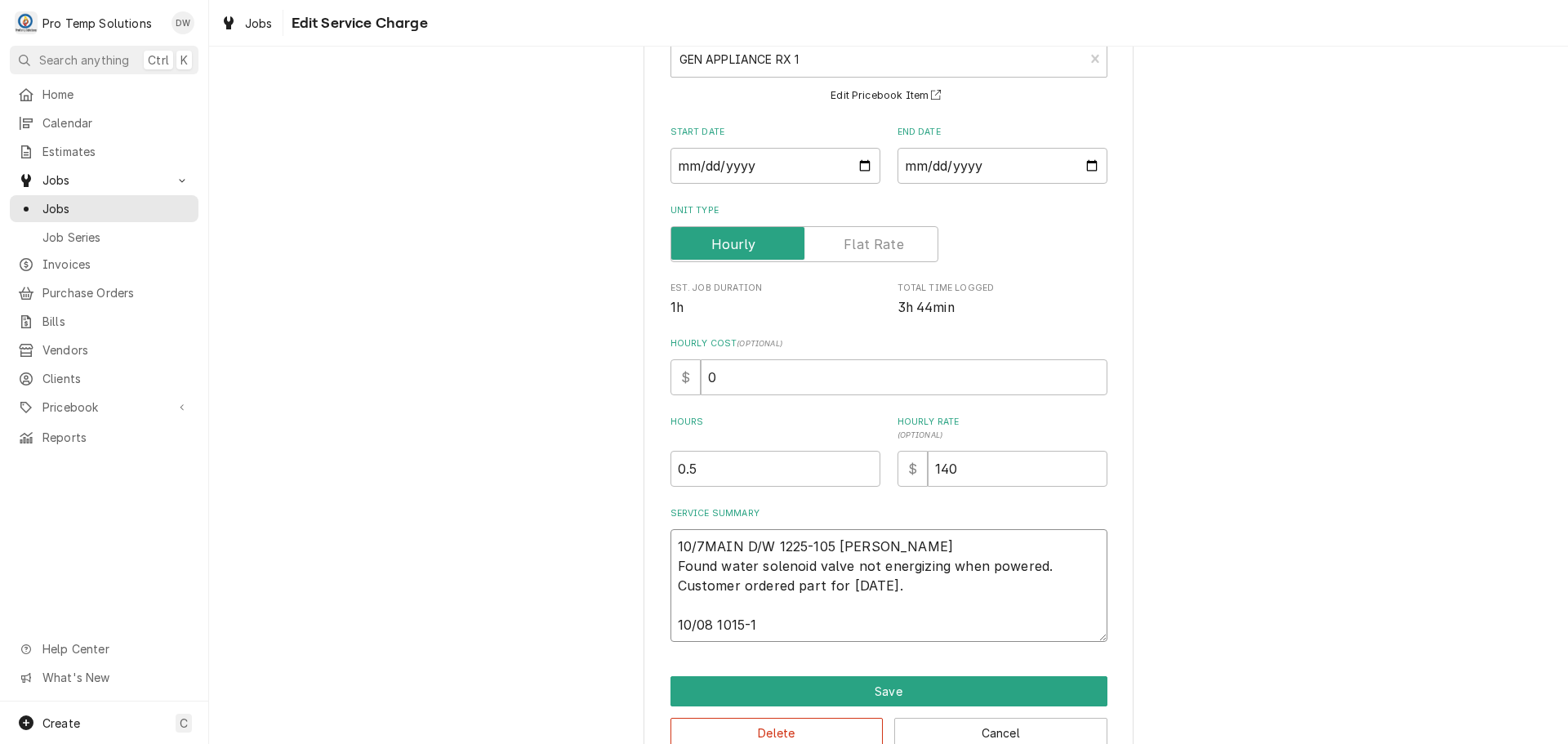
type textarea "10/7MAIN D/W 1225-105 KEVIN Found water solenoid valve not energizing when powe…"
type textarea "x"
type textarea "10/7MAIN D/W 1225-105 KEVIN Found water solenoid valve not energizing when powe…"
type textarea "x"
type textarea "10/7MAIN D/W 1225-105 KEVIN Found water solenoid valve not energizing when powe…"
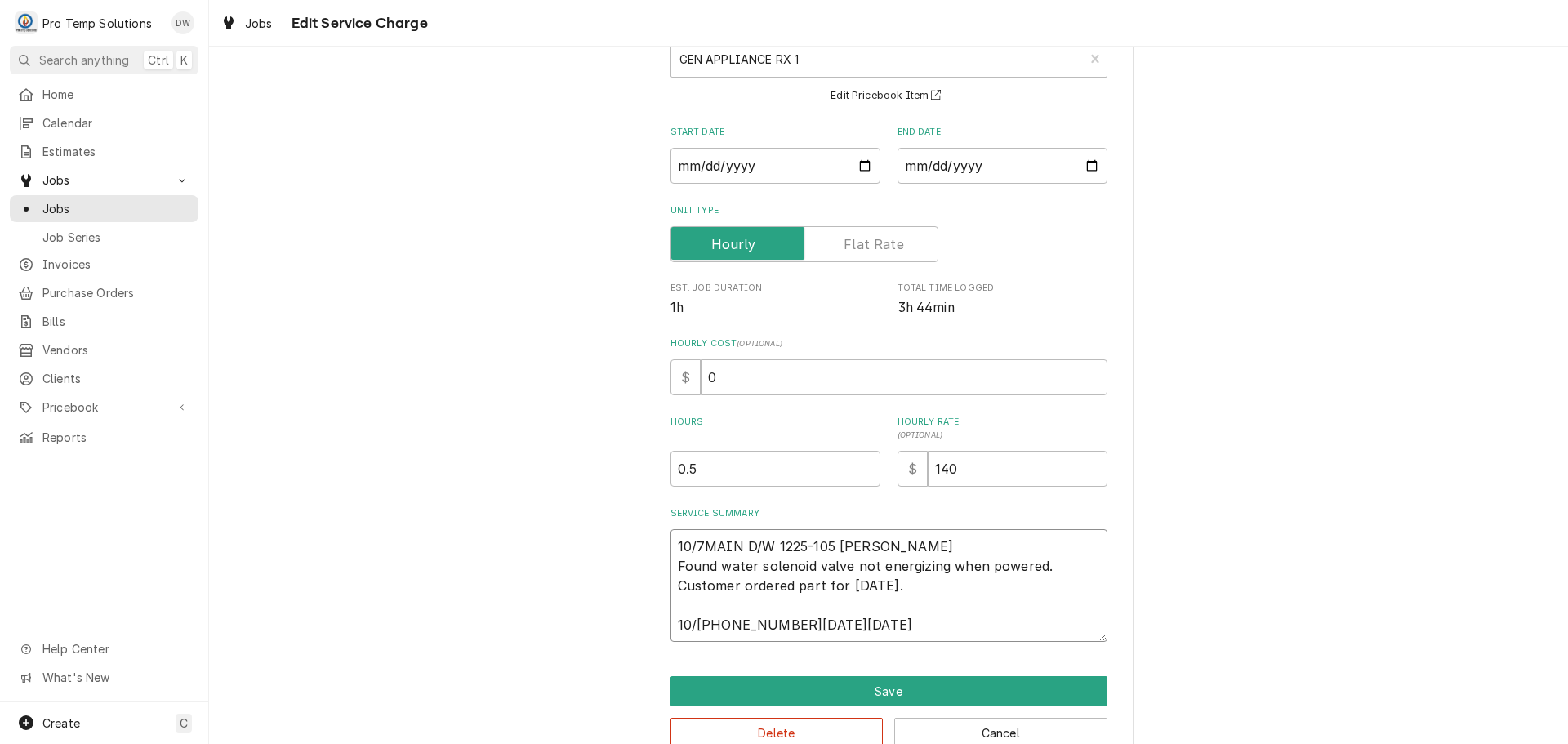
type textarea "x"
type textarea "10/7MAIN D/W 1225-105 KEVIN Found water solenoid valve not energizing when powe…"
type textarea "x"
type textarea "10/7MAIN D/W 1225-105 KEVIN Found water solenoid valve not energizing when powe…"
type textarea "x"
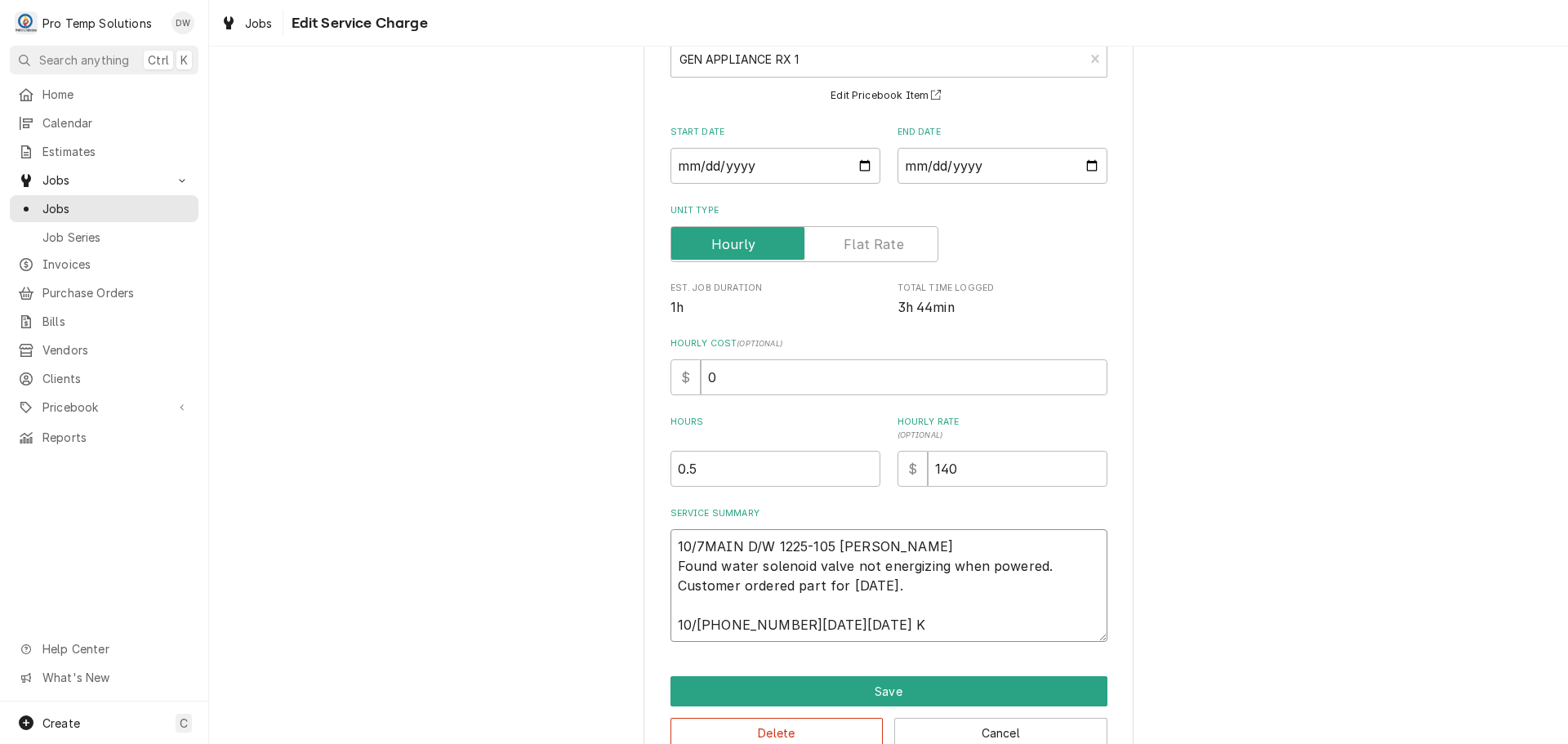
type textarea "10/7MAIN D/W 1225-105 KEVIN Found water solenoid valve not energizing when powe…"
type textarea "x"
type textarea "10/7MAIN D/W 1225-105 KEVIN Found water solenoid valve not energizing when powe…"
type textarea "x"
type textarea "10/7MAIN D/W 1225-105 KEVIN Found water solenoid valve not energizing when powe…"
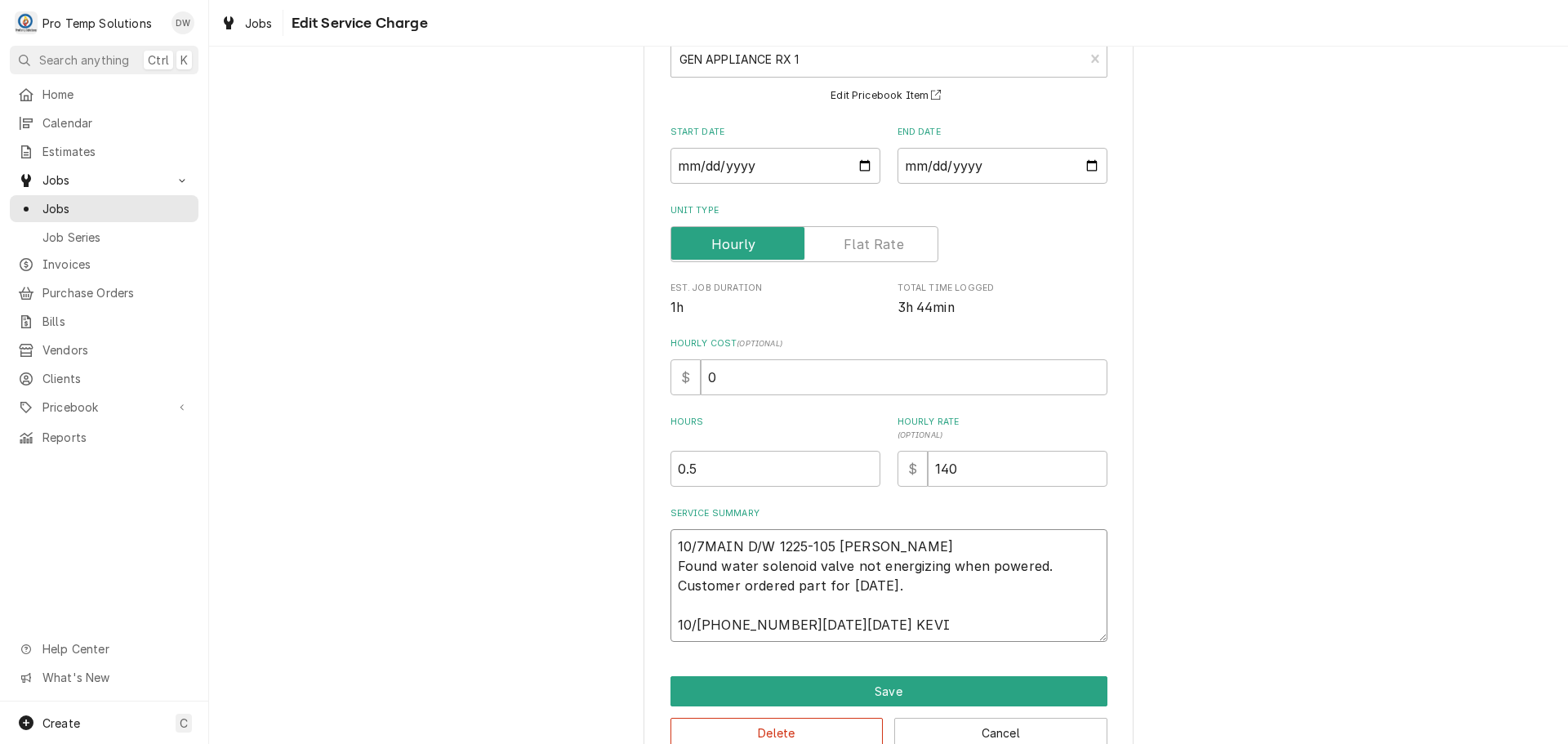
type textarea "x"
type textarea "10/7MAIN D/W 1225-105 KEVIN Found water solenoid valve not energizing when powe…"
type textarea "x"
type textarea "10/7MAIN D/W 1225-105 KEVIN Found water solenoid valve not energizing when powe…"
type textarea "x"
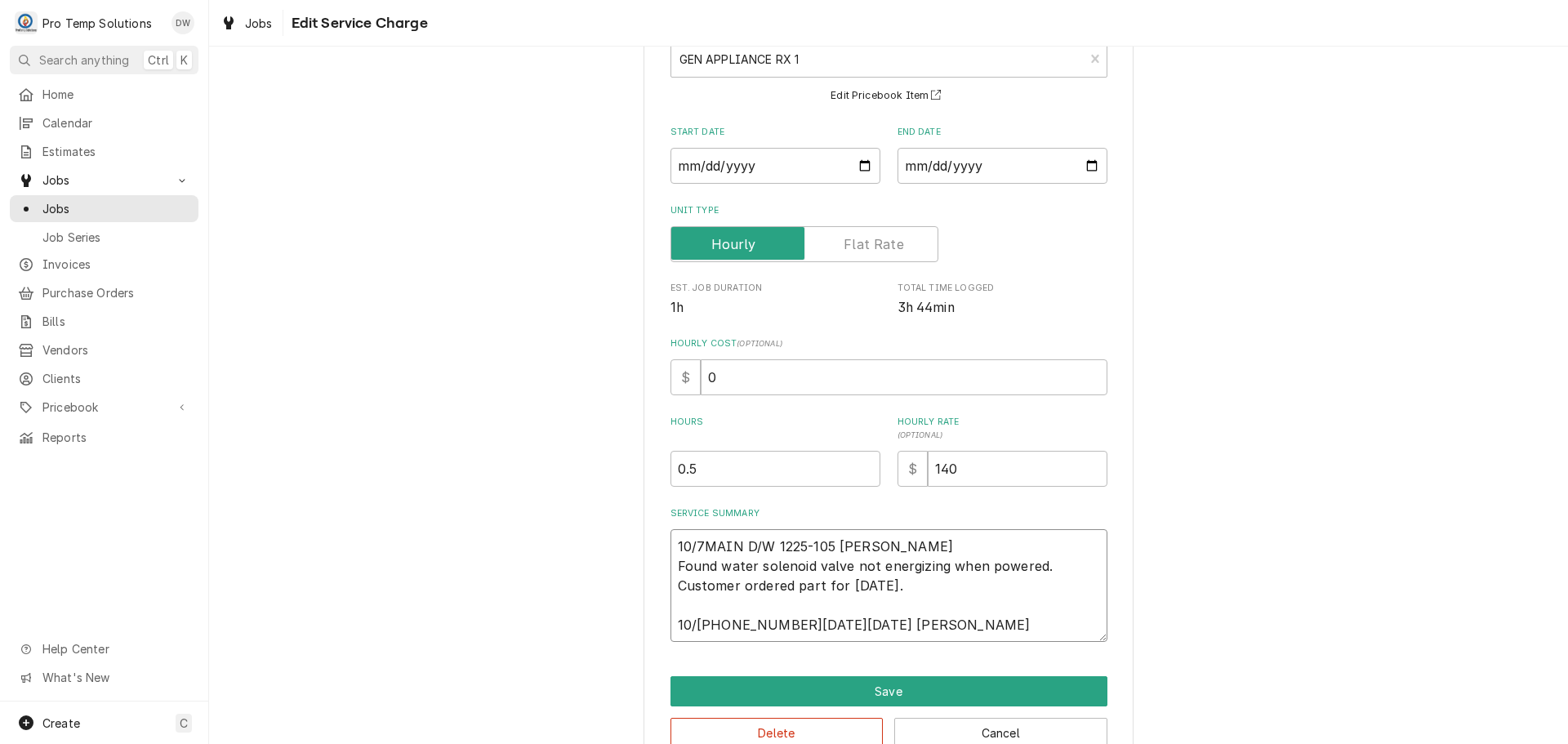
type textarea "10/7MAIN D/W 1225-105 KEVIN Found water solenoid valve not energizing when powe…"
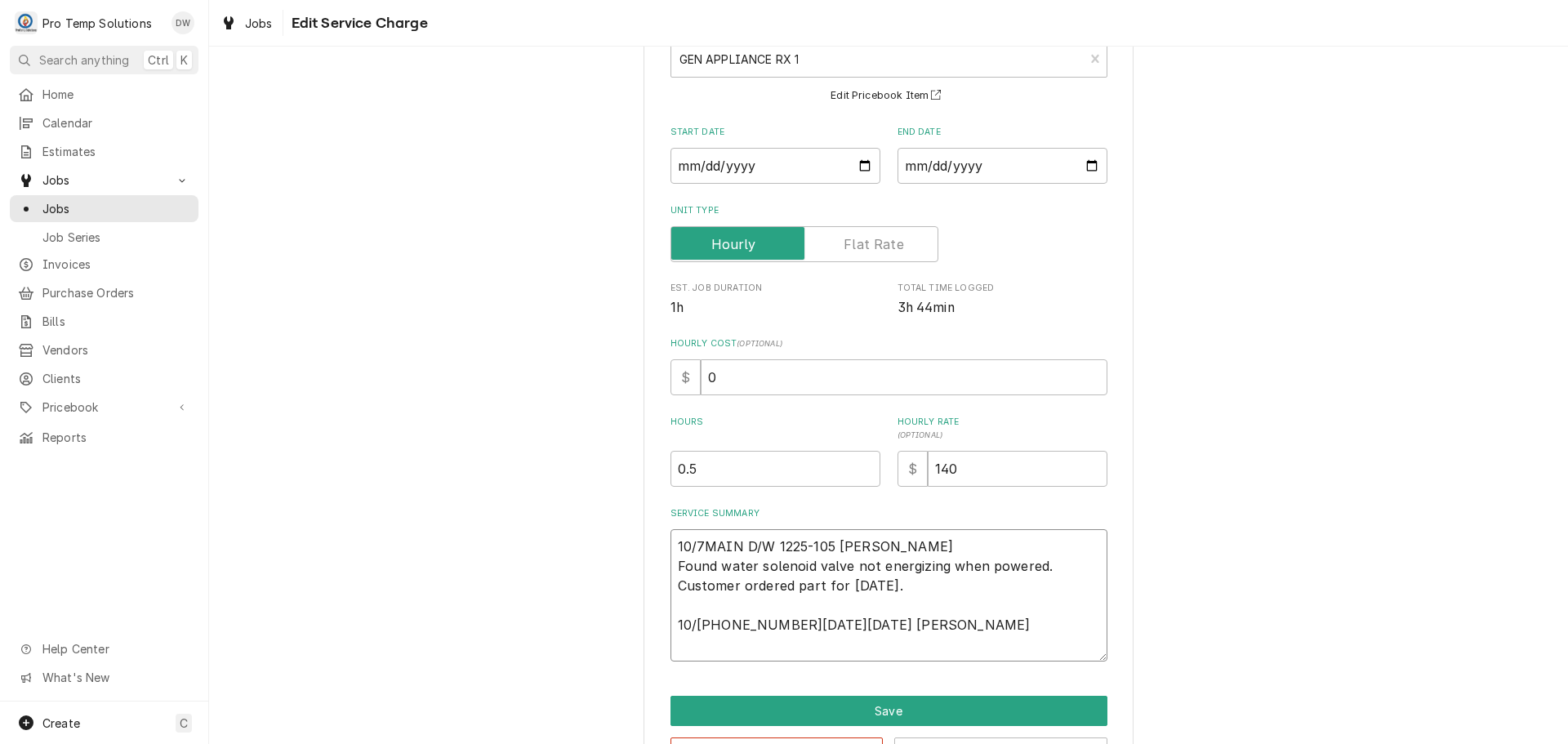
type textarea "x"
type textarea "10/7MAIN D/W 1225-105 KEVIN Found water solenoid valve not energizing when powe…"
type textarea "x"
type textarea "10/7MAIN D/W 1225-105 KEVIN Found water solenoid valve not energizing when powe…"
type textarea "x"
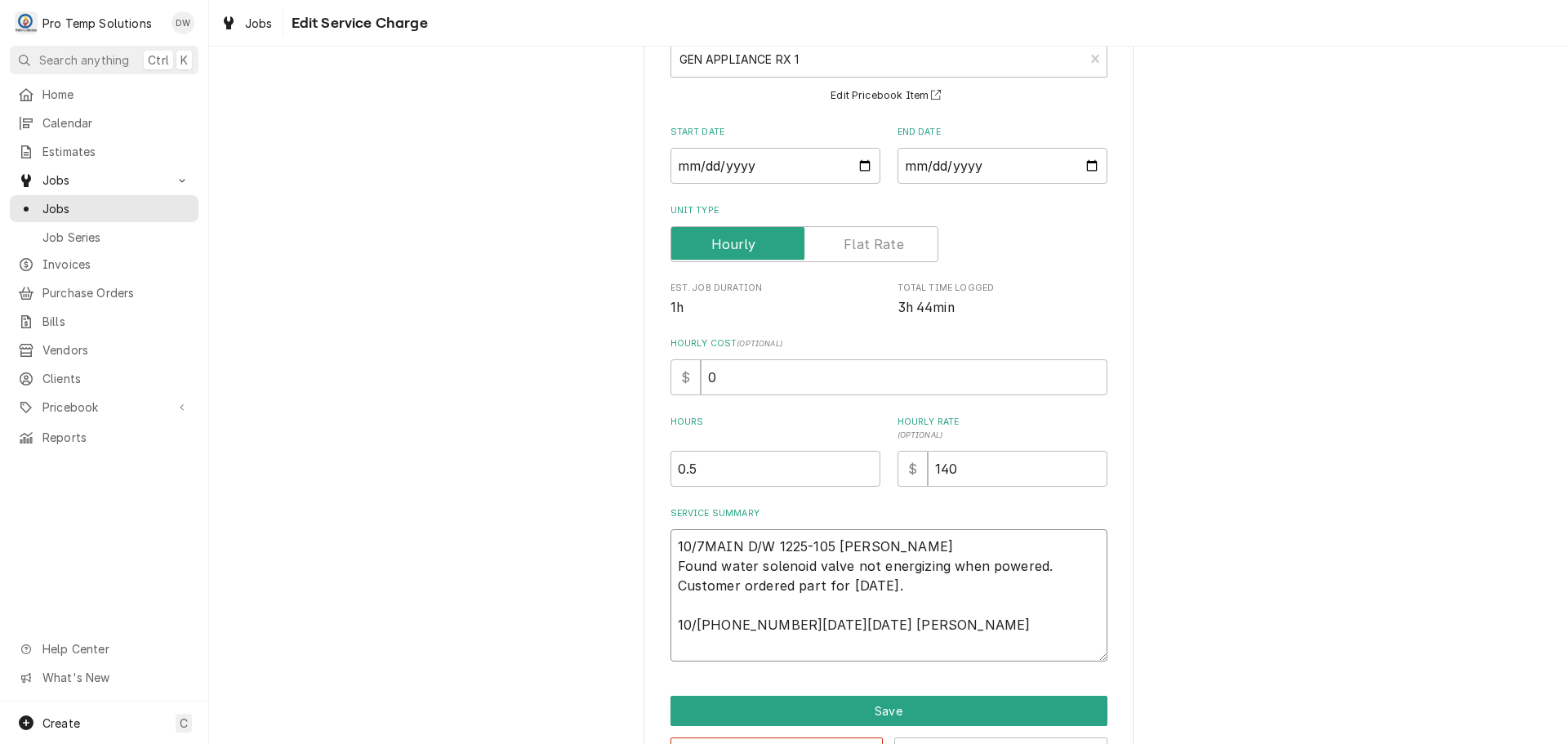
type textarea "10/7MAIN D/W 1225-105 KEVIN Found water solenoid valve not energizing when powe…"
type textarea "x"
type textarea "10/7MAIN D/W 1225-105 KEVIN Found water solenoid valve not energizing when powe…"
type textarea "x"
type textarea "10/7MAIN D/W 1225-105 KEVIN Found water solenoid valve not energizing when powe…"
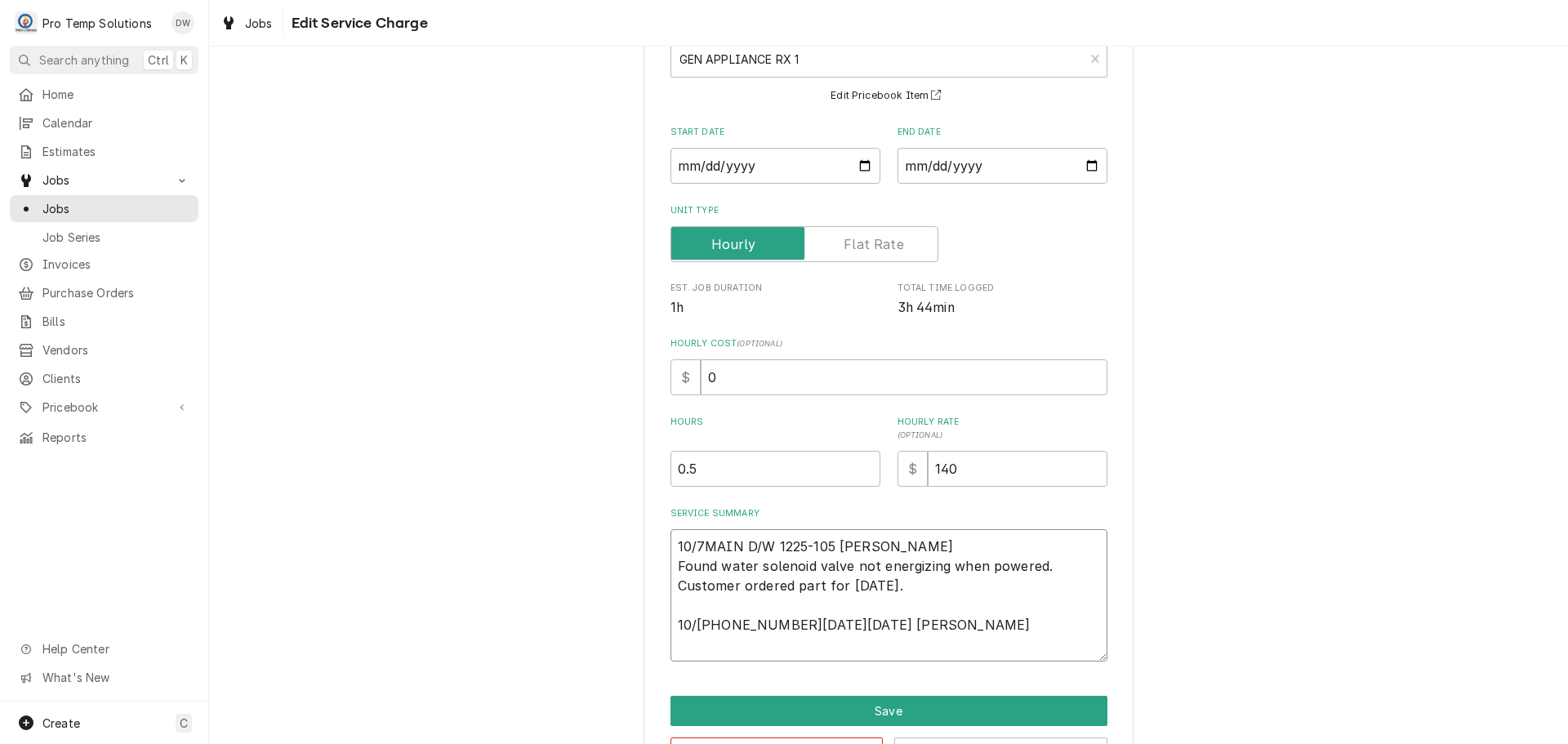
type textarea "x"
type textarea "10/7MAIN D/W 1225-105 KEVIN Found water solenoid valve not energizing when powe…"
type textarea "x"
type textarea "10/7MAIN D/W 1225-105 KEVIN Found water solenoid valve not energizing when powe…"
type textarea "x"
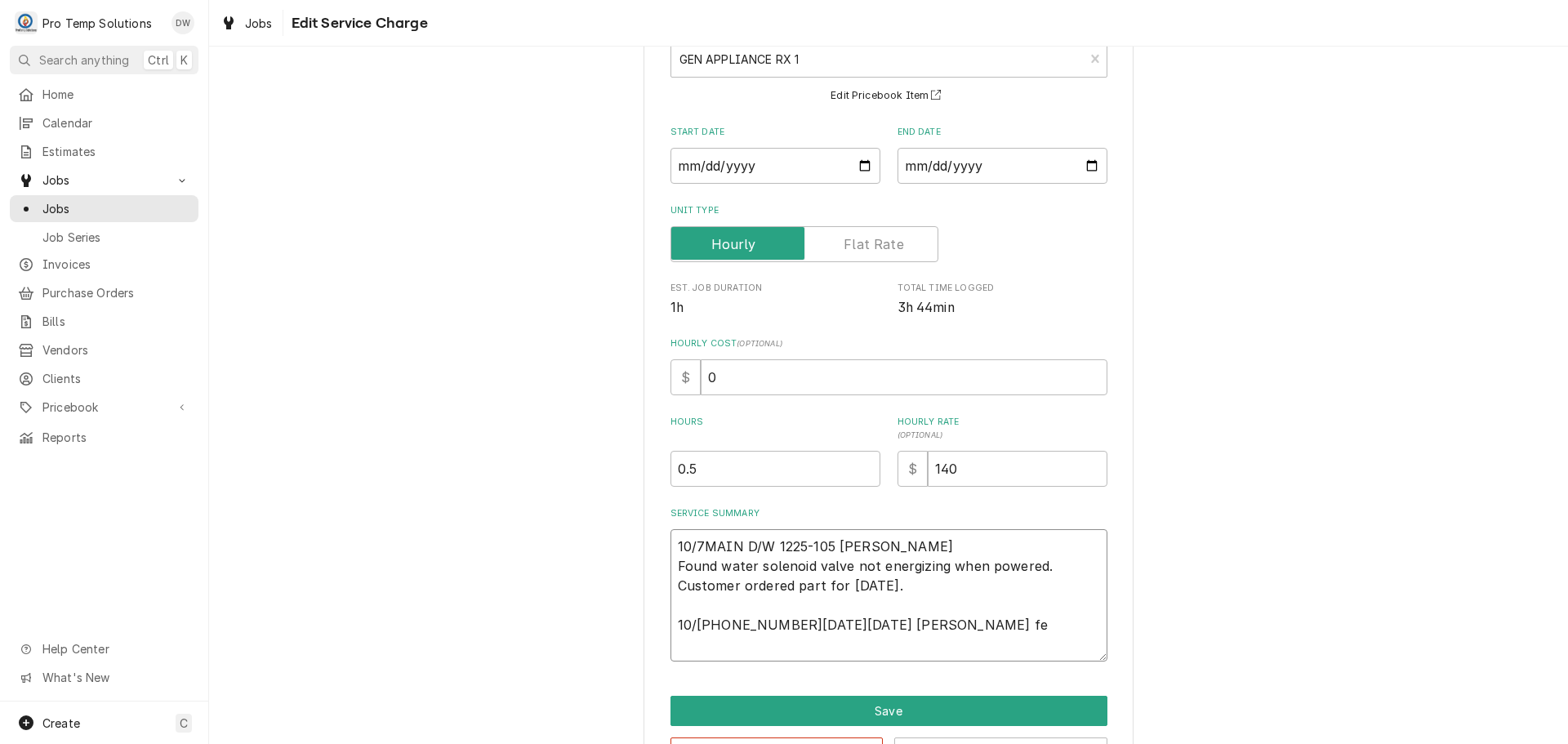
type textarea "10/7MAIN D/W 1225-105 KEVIN Found water solenoid valve not energizing when powe…"
type textarea "x"
type textarea "10/7MAIN D/W 1225-105 KEVIN Found water solenoid valve not energizing when powe…"
type textarea "x"
type textarea "10/7MAIN D/W 1225-105 KEVIN Found water solenoid valve not energizing when powe…"
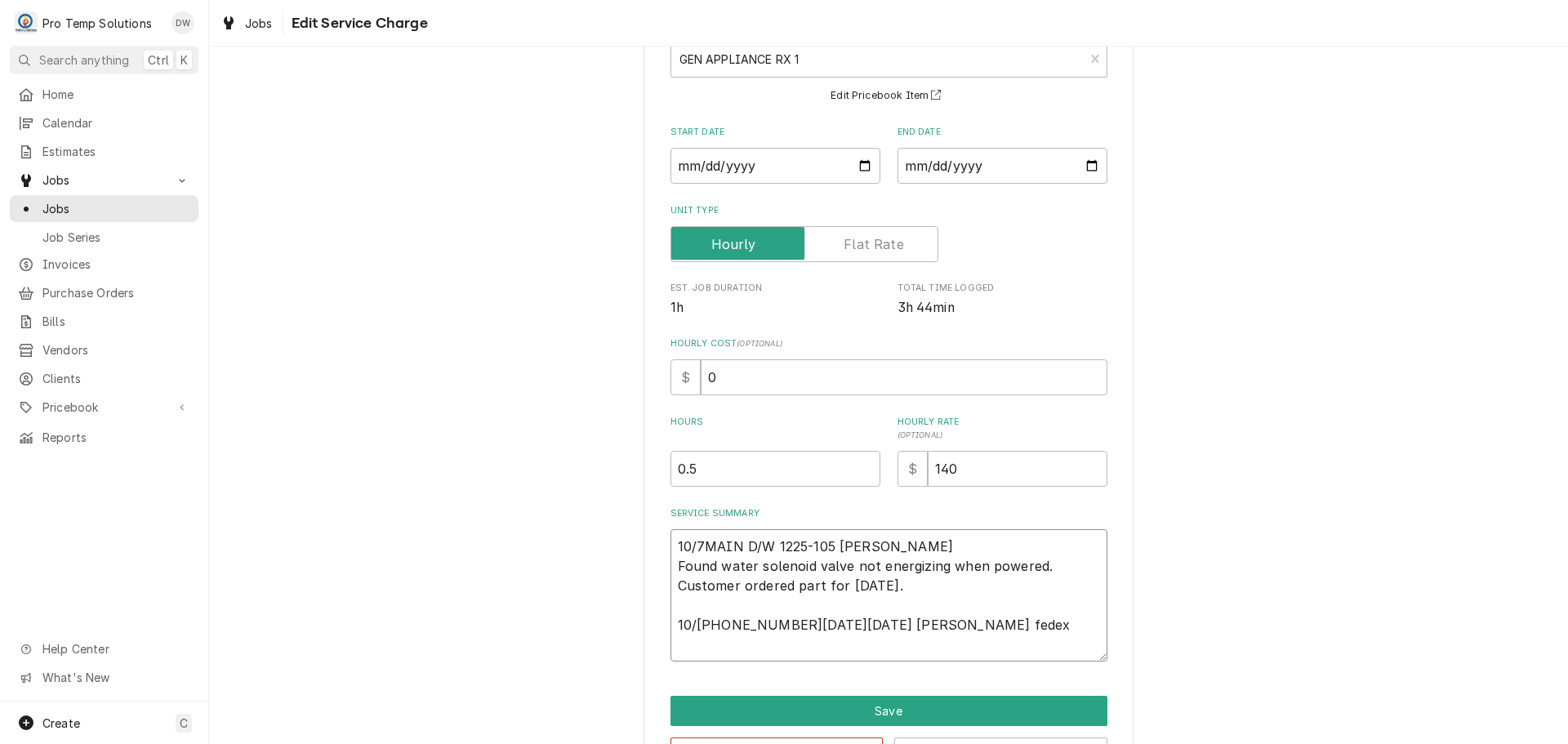
type textarea "x"
type textarea "10/7MAIN D/W 1225-105 KEVIN Found water solenoid valve not energizing when powe…"
type textarea "x"
type textarea "10/7MAIN D/W 1225-105 KEVIN Found water solenoid valve not energizing when powe…"
type textarea "x"
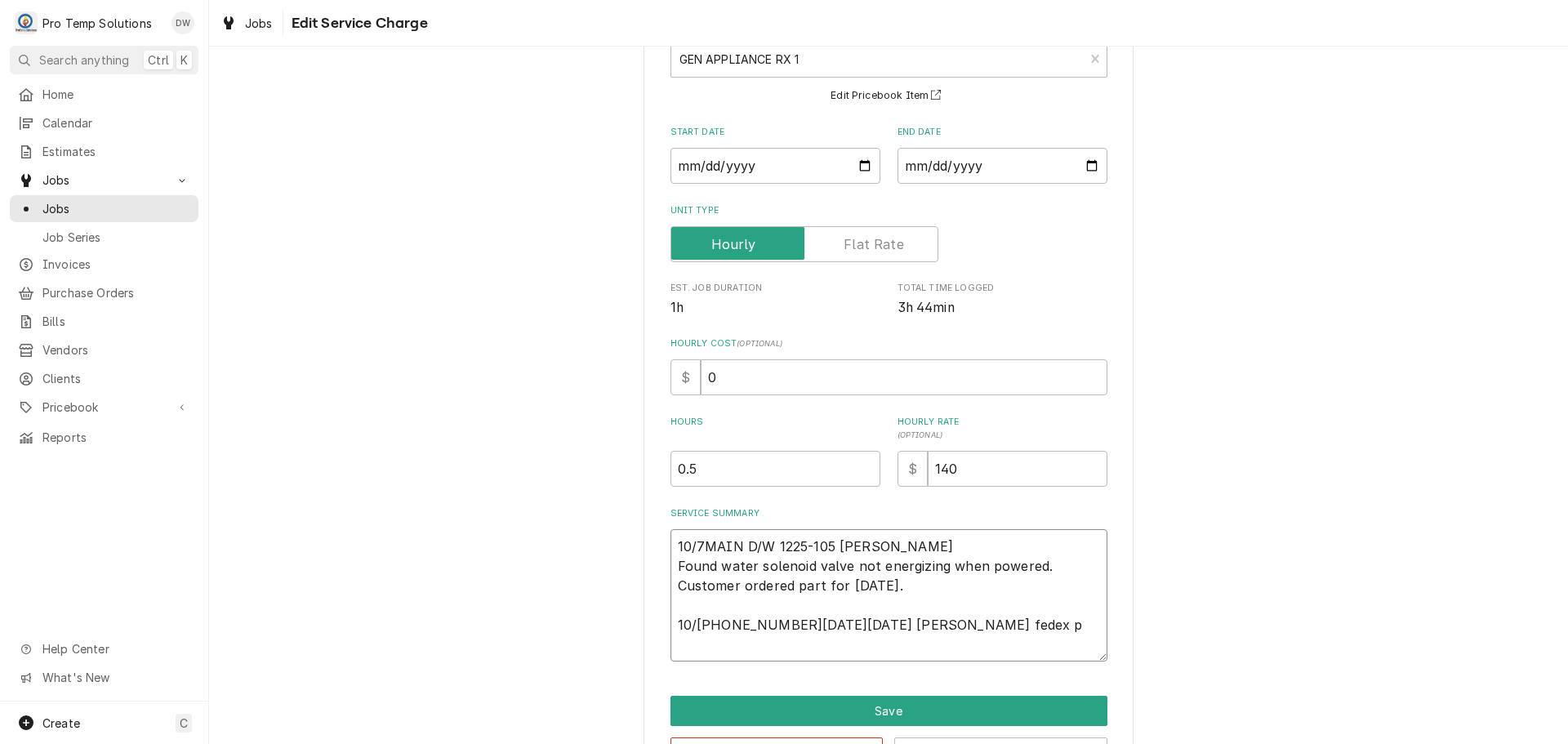
type textarea "10/7MAIN D/W 1225-105 KEVIN Found water solenoid valve not energizing when powe…"
type textarea "x"
type textarea "10/7MAIN D/W 1225-105 KEVIN Found water solenoid valve not energizing when powe…"
type textarea "x"
type textarea "10/7MAIN D/W 1225-105 KEVIN Found water solenoid valve not energizing when powe…"
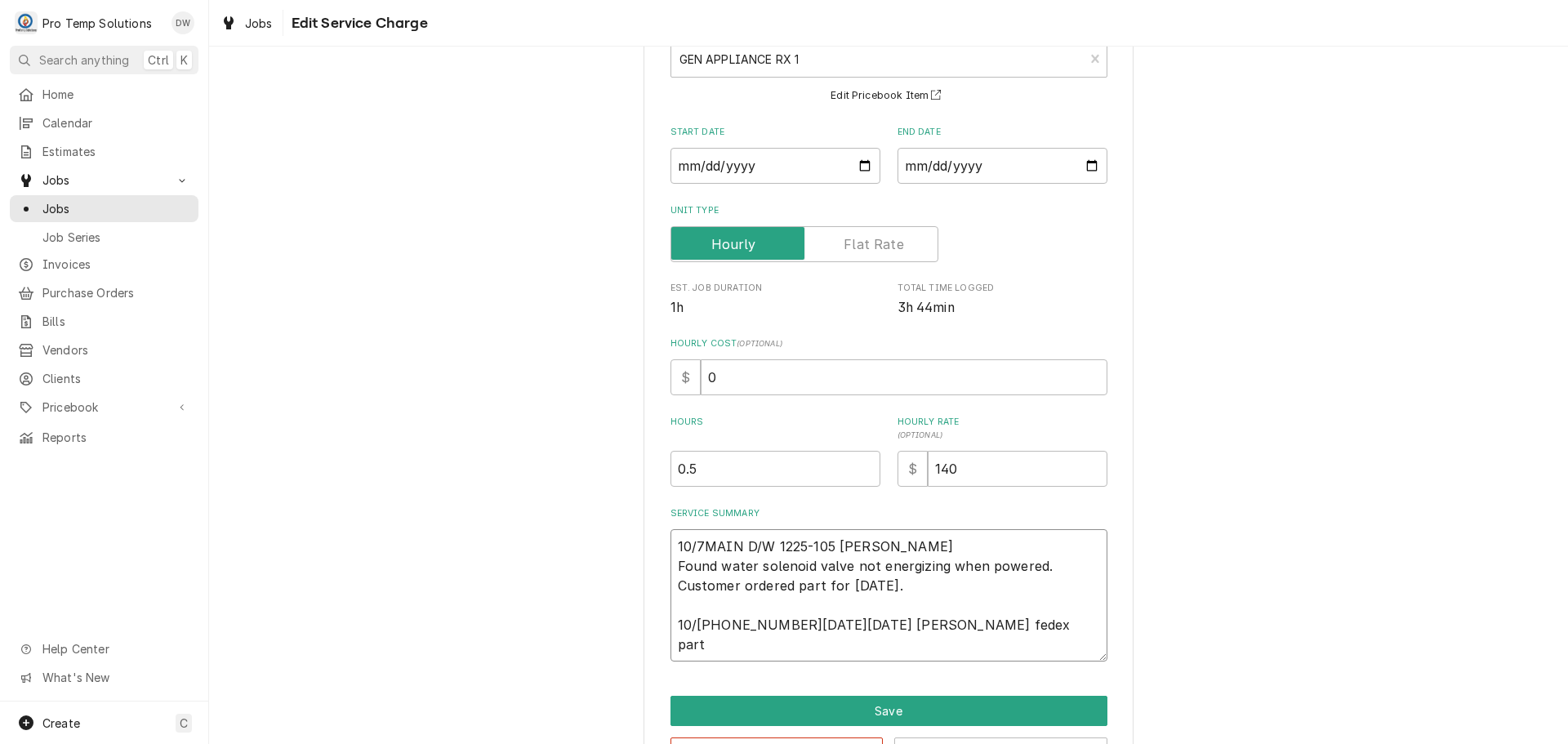
type textarea "x"
type textarea "10/7MAIN D/W 1225-105 KEVIN Found water solenoid valve not energizing when powe…"
type textarea "x"
type textarea "10/7MAIN D/W 1225-105 KEVIN Found water solenoid valve not energizing when powe…"
type textarea "x"
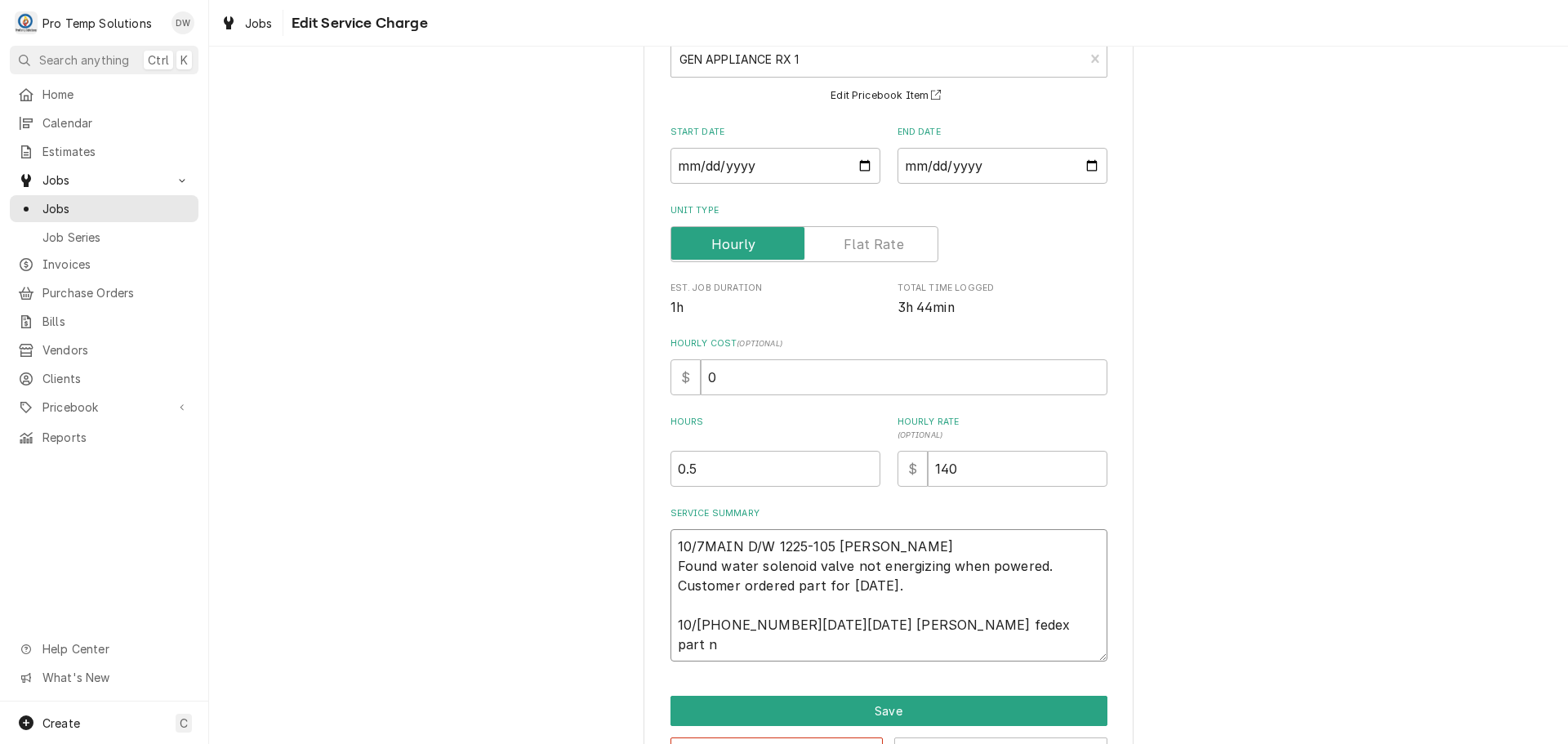
type textarea "10/7MAIN D/W 1225-105 KEVIN Found water solenoid valve not energizing when powe…"
type textarea "x"
type textarea "10/7MAIN D/W 1225-105 KEVIN Found water solenoid valve not energizing when powe…"
type textarea "x"
type textarea "10/7MAIN D/W 1225-105 KEVIN Found water solenoid valve not energizing when powe…"
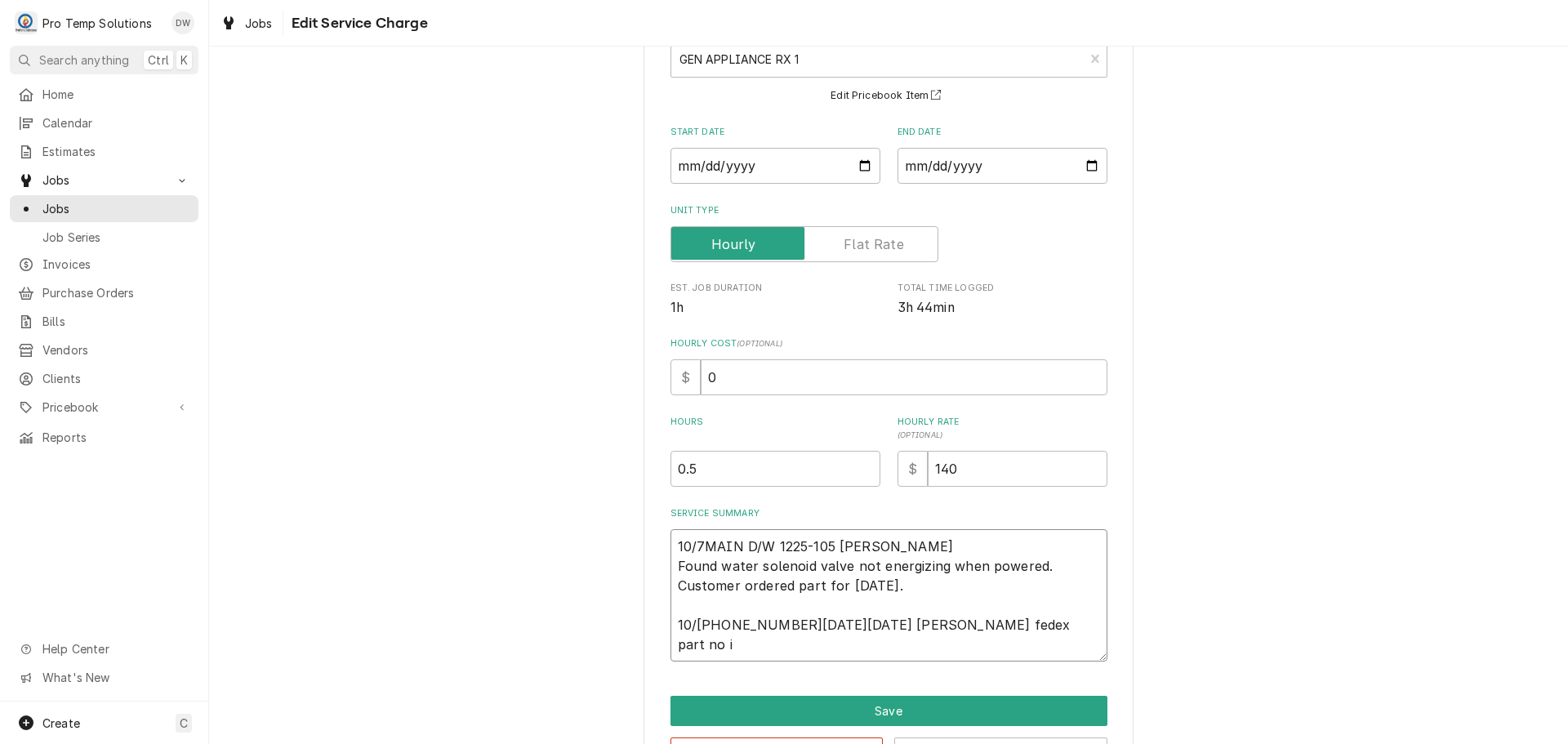
type textarea "x"
type textarea "10/7MAIN D/W 1225-105 KEVIN Found water solenoid valve not energizing when powe…"
type textarea "x"
type textarea "10/7MAIN D/W 1225-105 KEVIN Found water solenoid valve not energizing when powe…"
type textarea "x"
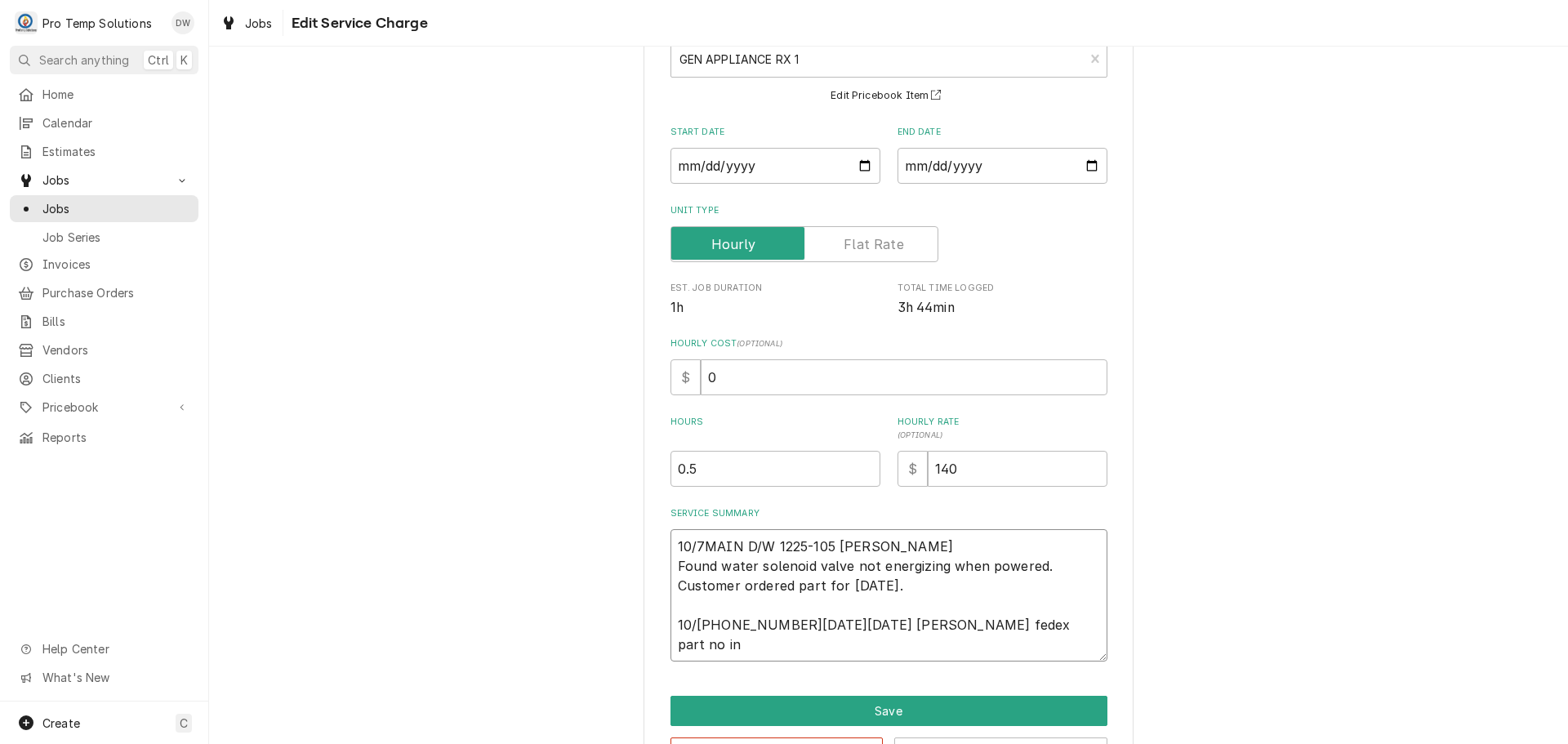
type textarea "10/7MAIN D/W 1225-105 KEVIN Found water solenoid valve not energizing when powe…"
type textarea "x"
type textarea "10/7MAIN D/W 1225-105 KEVIN Found water solenoid valve not energizing when powe…"
type textarea "x"
type textarea "10/7MAIN D/W 1225-105 KEVIN Found water solenoid valve not energizing when powe…"
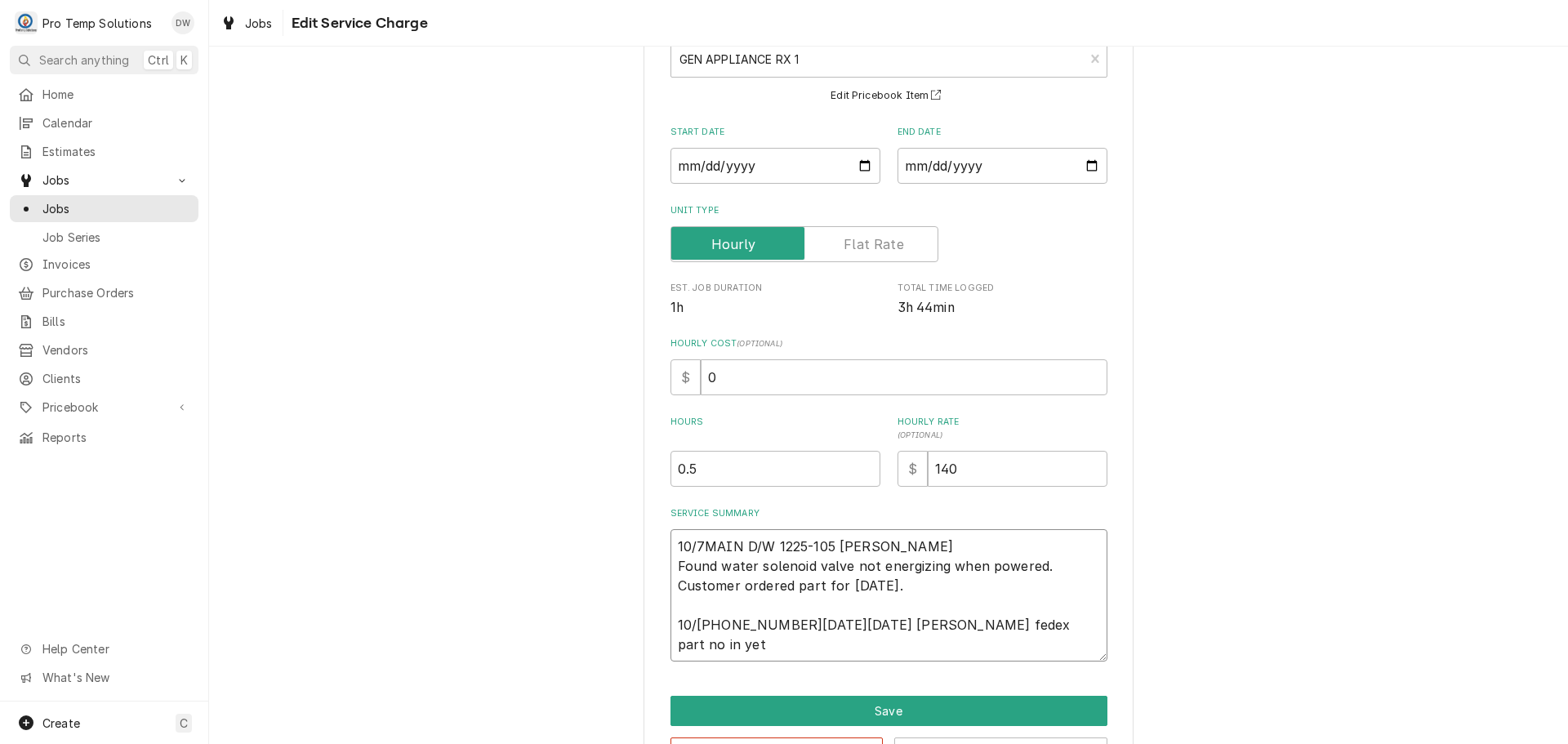
type textarea "x"
type textarea "10/7MAIN D/W 1225-105 KEVIN Found water solenoid valve not energizing when powe…"
type textarea "x"
type textarea "10/7MAIN D/W 1225-105 KEVIN Found water solenoid valve not energizing when powe…"
type textarea "x"
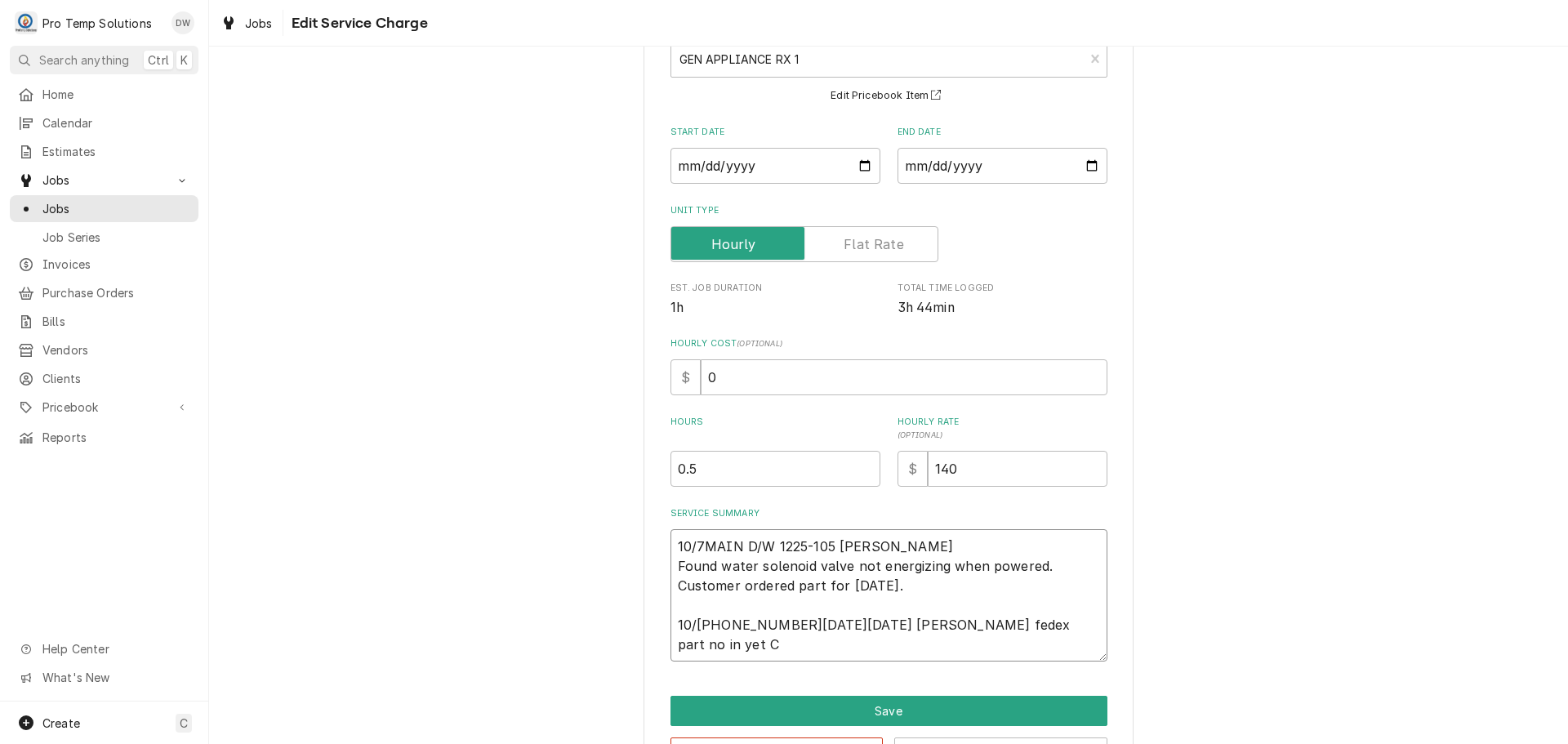
type textarea "10/7MAIN D/W 1225-105 KEVIN Found water solenoid valve not energizing when powe…"
type textarea "x"
type textarea "10/7MAIN D/W 1225-105 KEVIN Found water solenoid valve not energizing when powe…"
type textarea "x"
type textarea "10/7MAIN D/W 1225-105 KEVIN Found water solenoid valve not energizing when powe…"
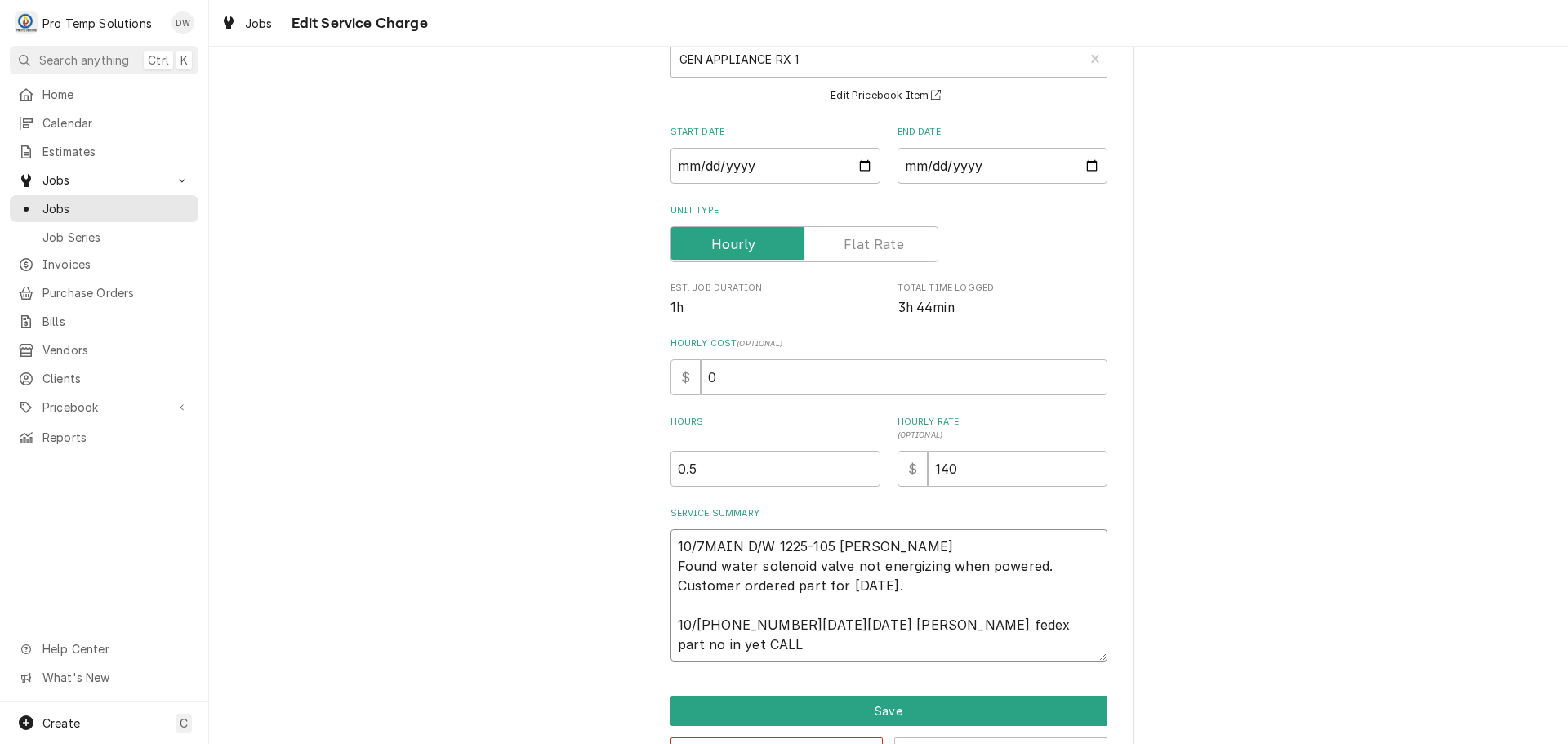
type textarea "x"
type textarea "10/7MAIN D/W 1225-105 KEVIN Found water solenoid valve not energizing when powe…"
type textarea "x"
type textarea "10/7MAIN D/W 1225-105 KEVIN Found water solenoid valve not energizing when powe…"
type textarea "x"
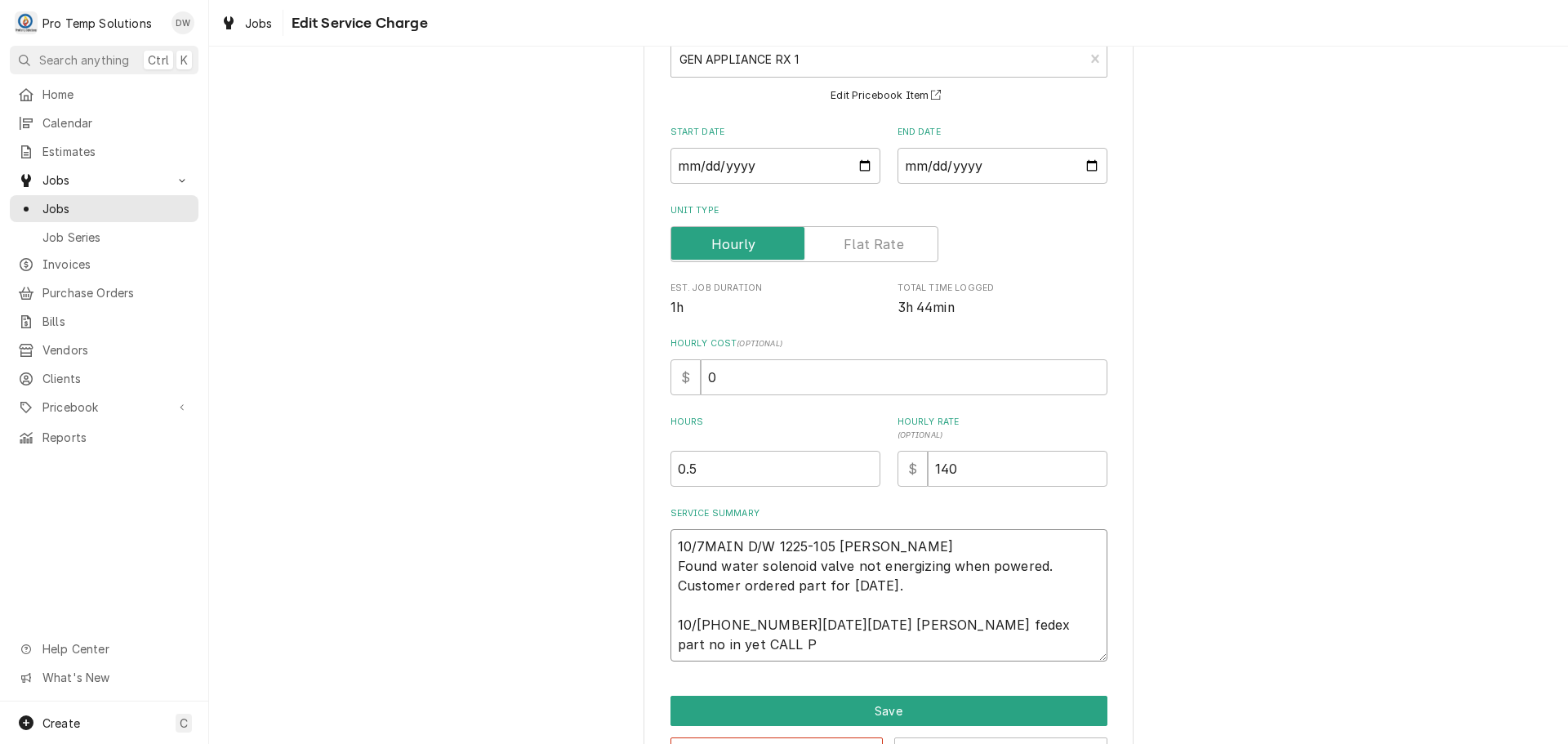
type textarea "10/7MAIN D/W 1225-105 KEVIN Found water solenoid valve not energizing when powe…"
type textarea "x"
type textarea "10/7MAIN D/W 1225-105 KEVIN Found water solenoid valve not energizing when powe…"
type textarea "x"
type textarea "10/7MAIN D/W 1225-105 KEVIN Found water solenoid valve not energizing when powe…"
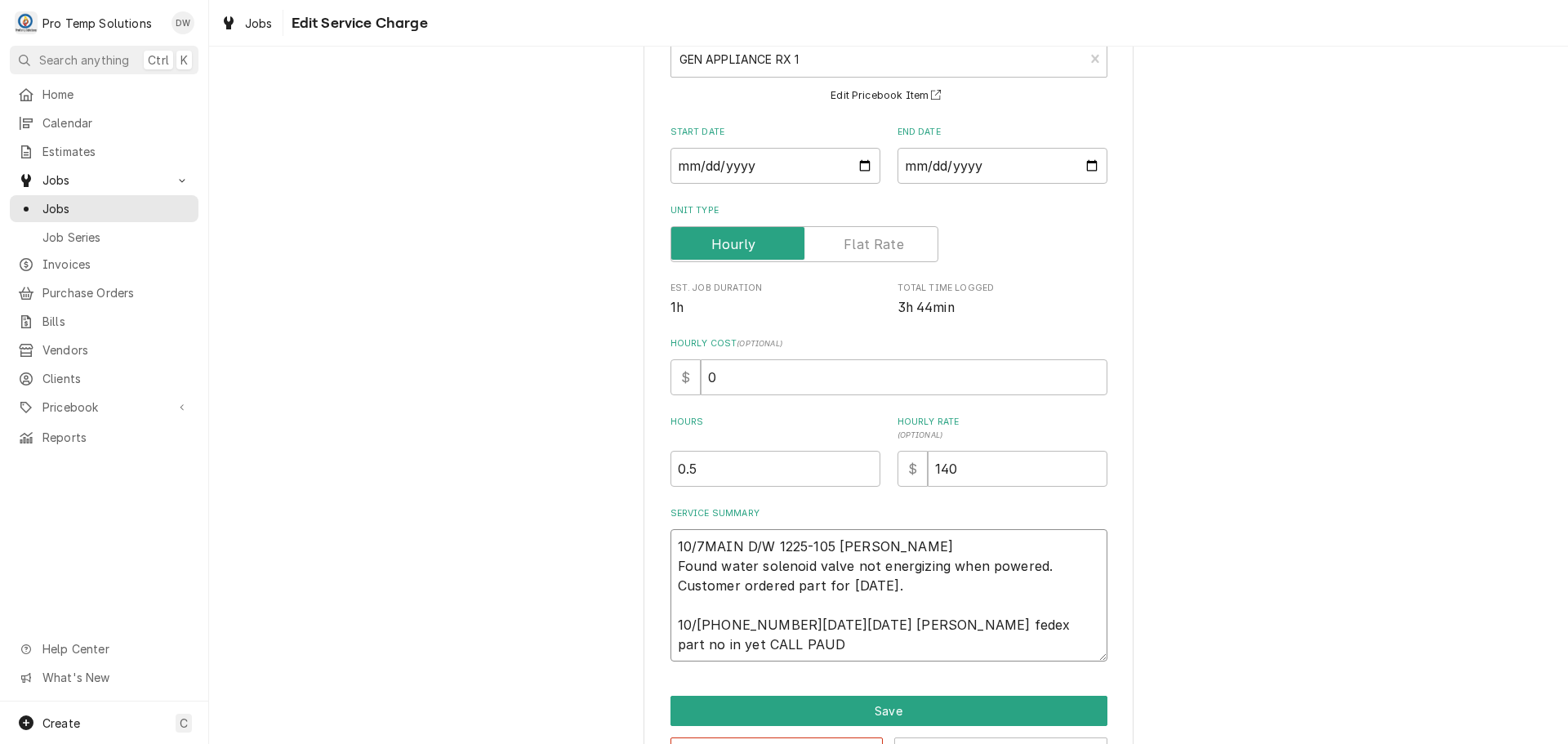
type textarea "x"
type textarea "10/7MAIN D/W 1225-105 KEVIN Found water solenoid valve not energizing when powe…"
type textarea "x"
type textarea "10/7MAIN D/W 1225-105 KEVIN Found water solenoid valve not energizing when powe…"
type textarea "x"
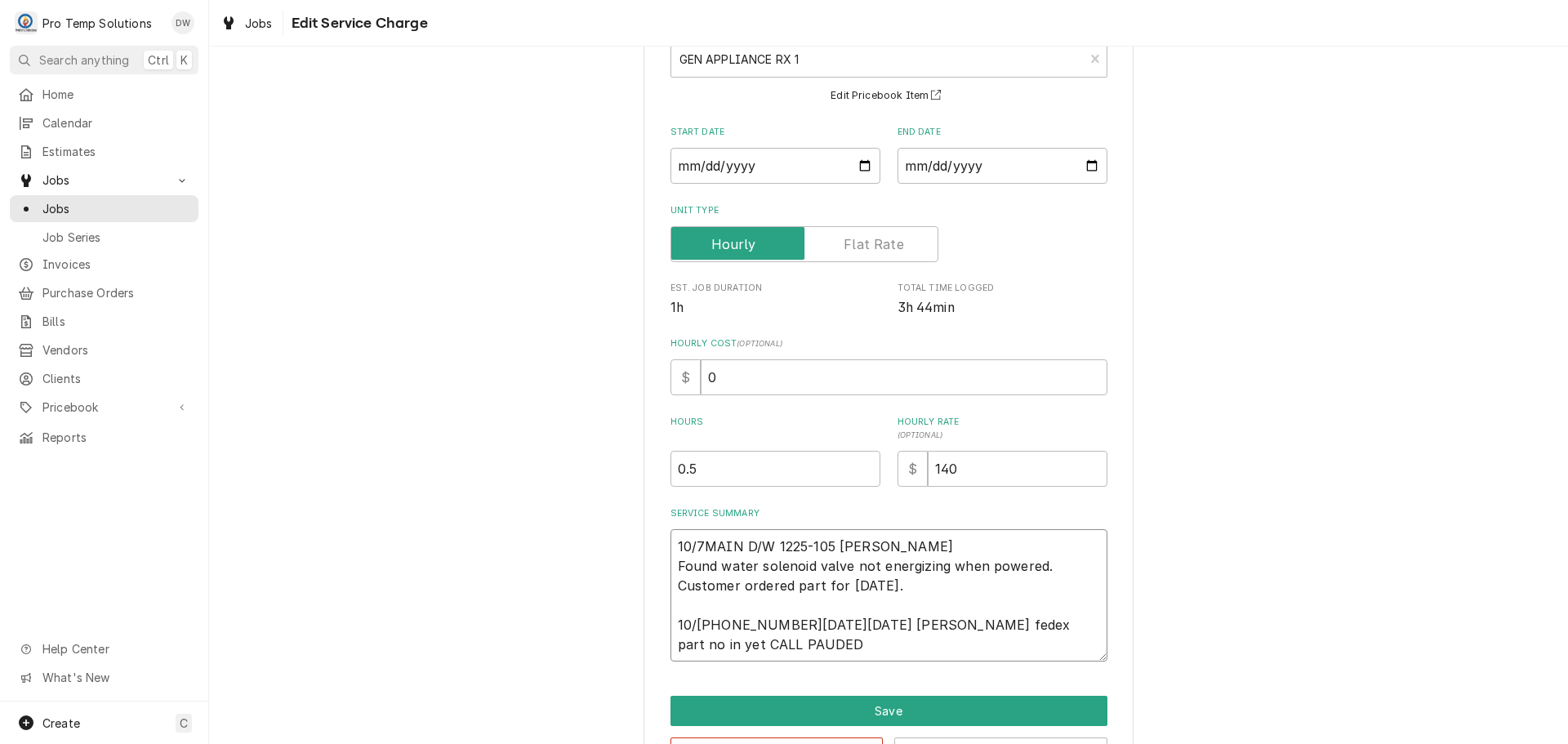
type textarea "10/7MAIN D/W 1225-105 KEVIN Found water solenoid valve not energizing when powe…"
type textarea "x"
type textarea "10/7MAIN D/W 1225-105 KEVIN Found water solenoid valve not energizing when powe…"
type textarea "x"
type textarea "10/7MAIN D/W 1225-105 KEVIN Found water solenoid valve not energizing when powe…"
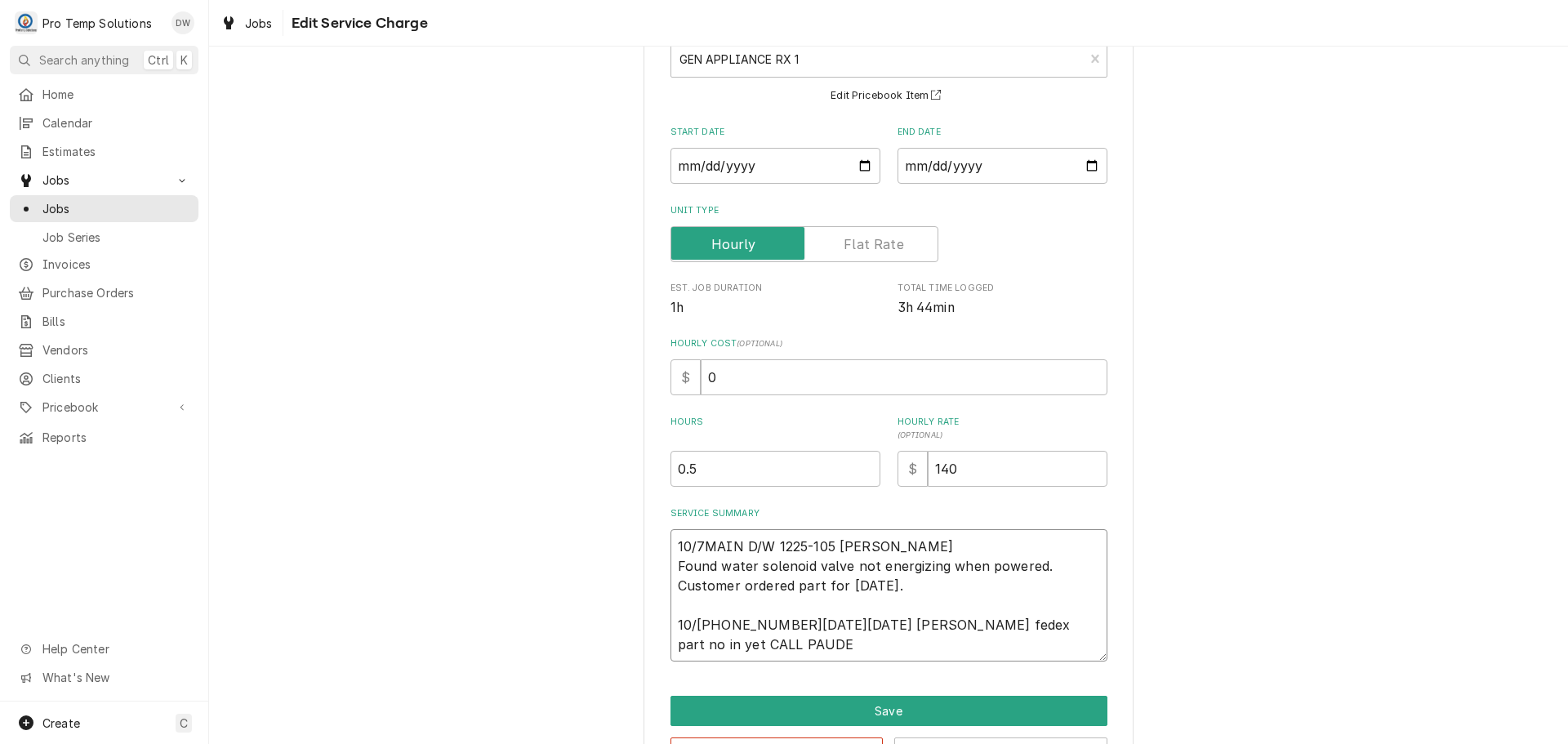
type textarea "x"
type textarea "10/7MAIN D/W 1225-105 KEVIN Found water solenoid valve not energizing when powe…"
type textarea "x"
type textarea "10/7MAIN D/W 1225-105 KEVIN Found water solenoid valve not energizing when powe…"
type textarea "x"
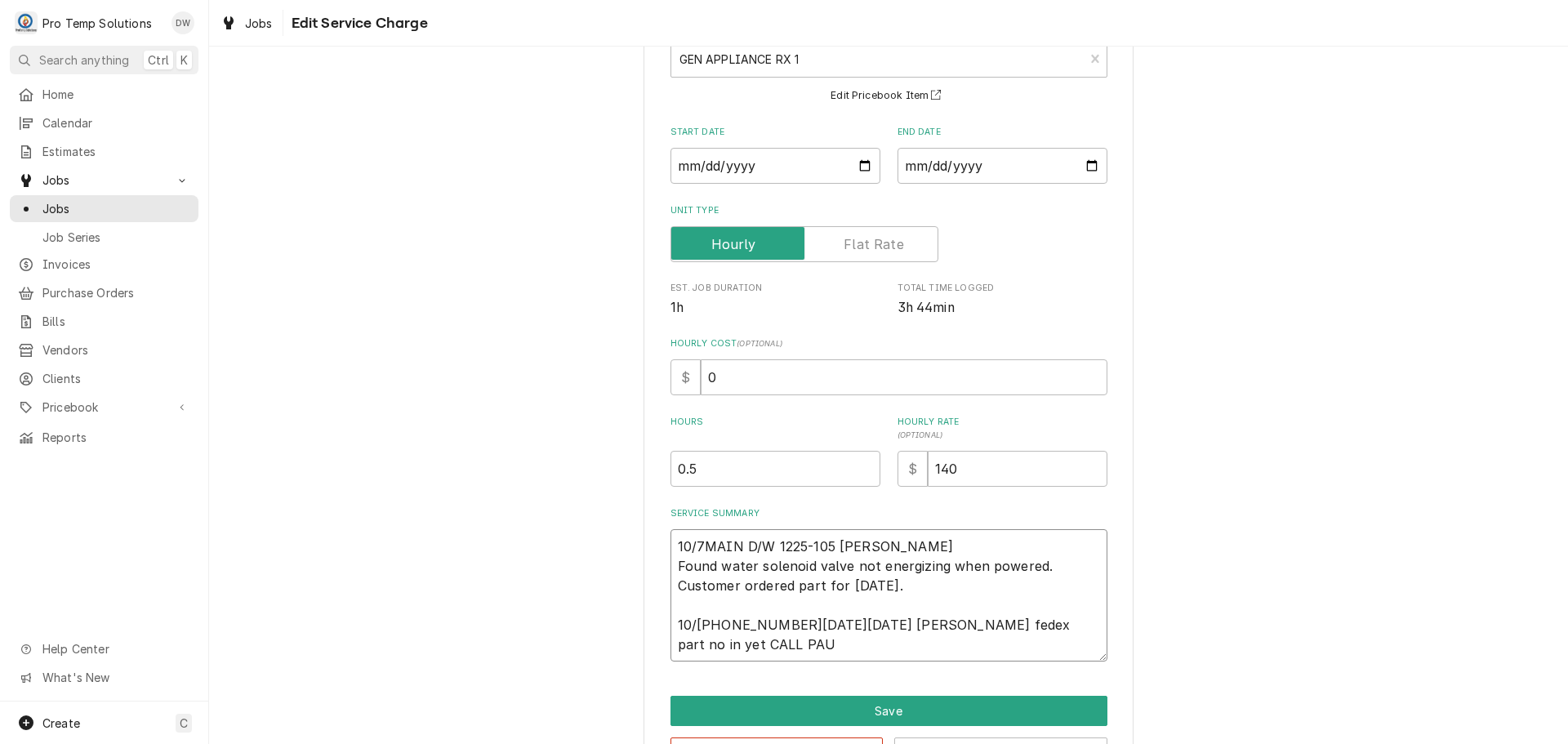
type textarea "10/7MAIN D/W 1225-105 KEVIN Found water solenoid valve not energizing when powe…"
type textarea "x"
type textarea "10/7MAIN D/W 1225-105 KEVIN Found water solenoid valve not energizing when powe…"
type textarea "x"
type textarea "10/7MAIN D/W 1225-105 KEVIN Found water solenoid valve not energizing when powe…"
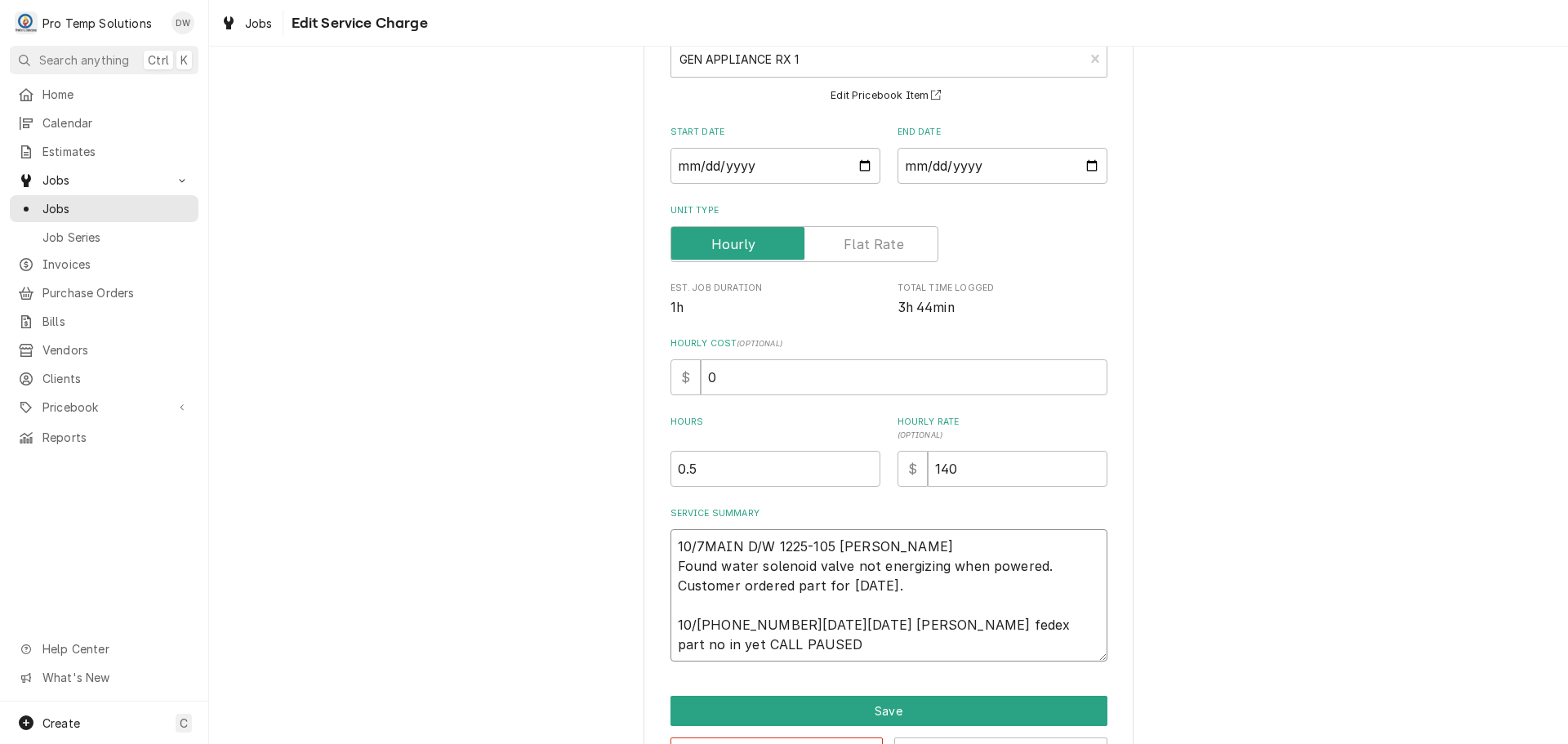
type textarea "x"
type textarea "10/7MAIN D/W 1225-105 KEVIN Found water solenoid valve not energizing when powe…"
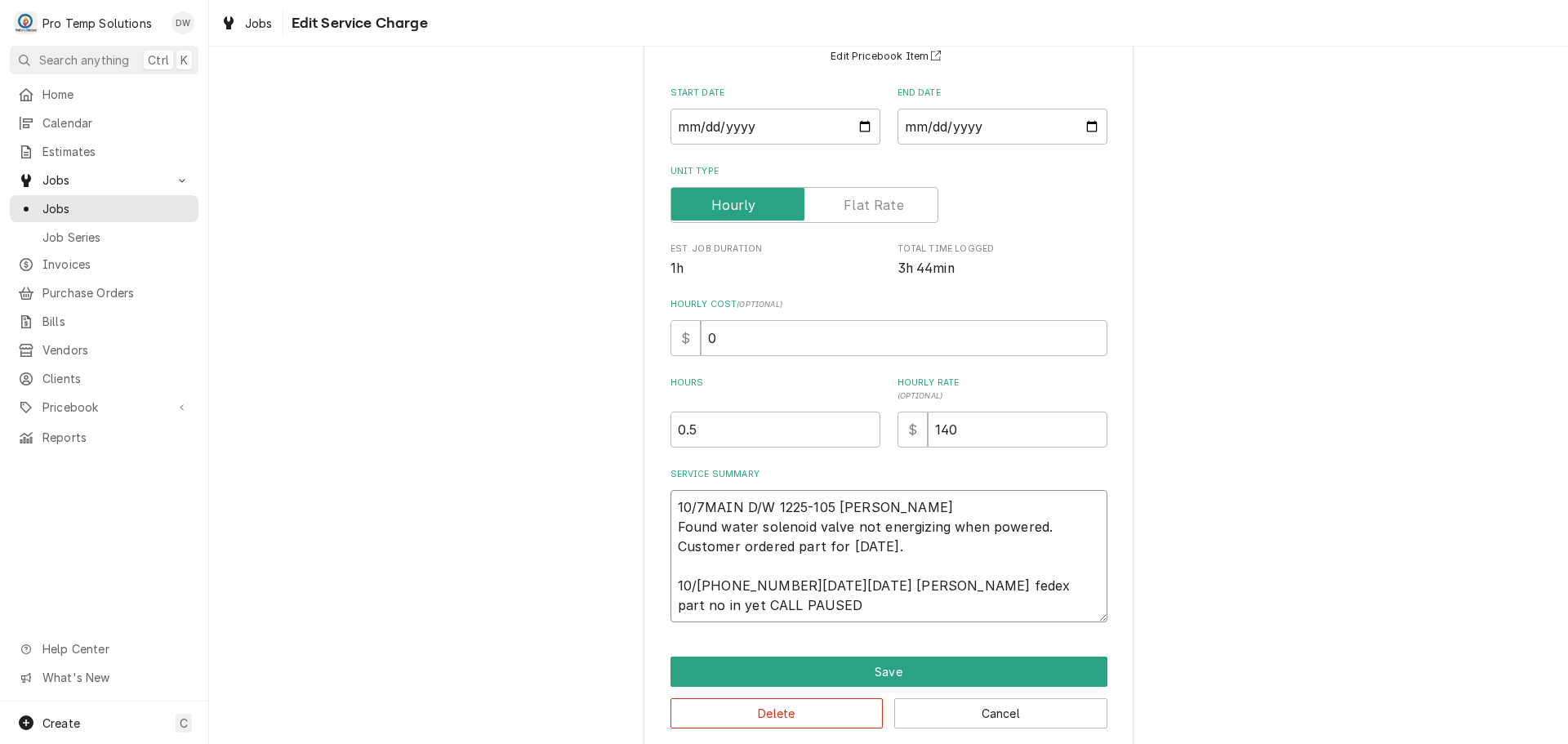
scroll to position [173, 0]
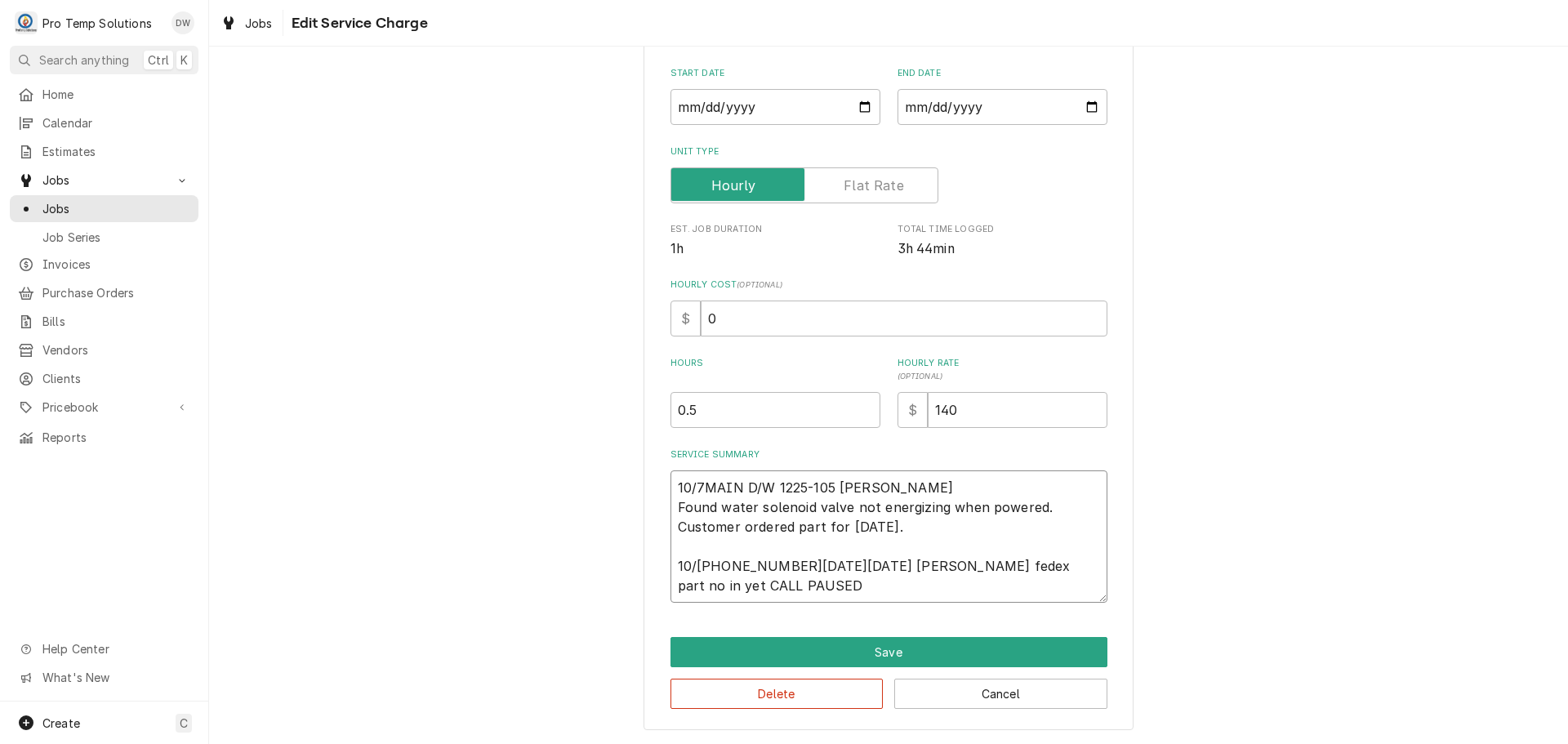
click at [787, 587] on textarea "10/7MAIN D/W 1225-105 KEVIN Found water solenoid valve not energizing when powe…" at bounding box center [889, 536] width 437 height 132
type textarea "x"
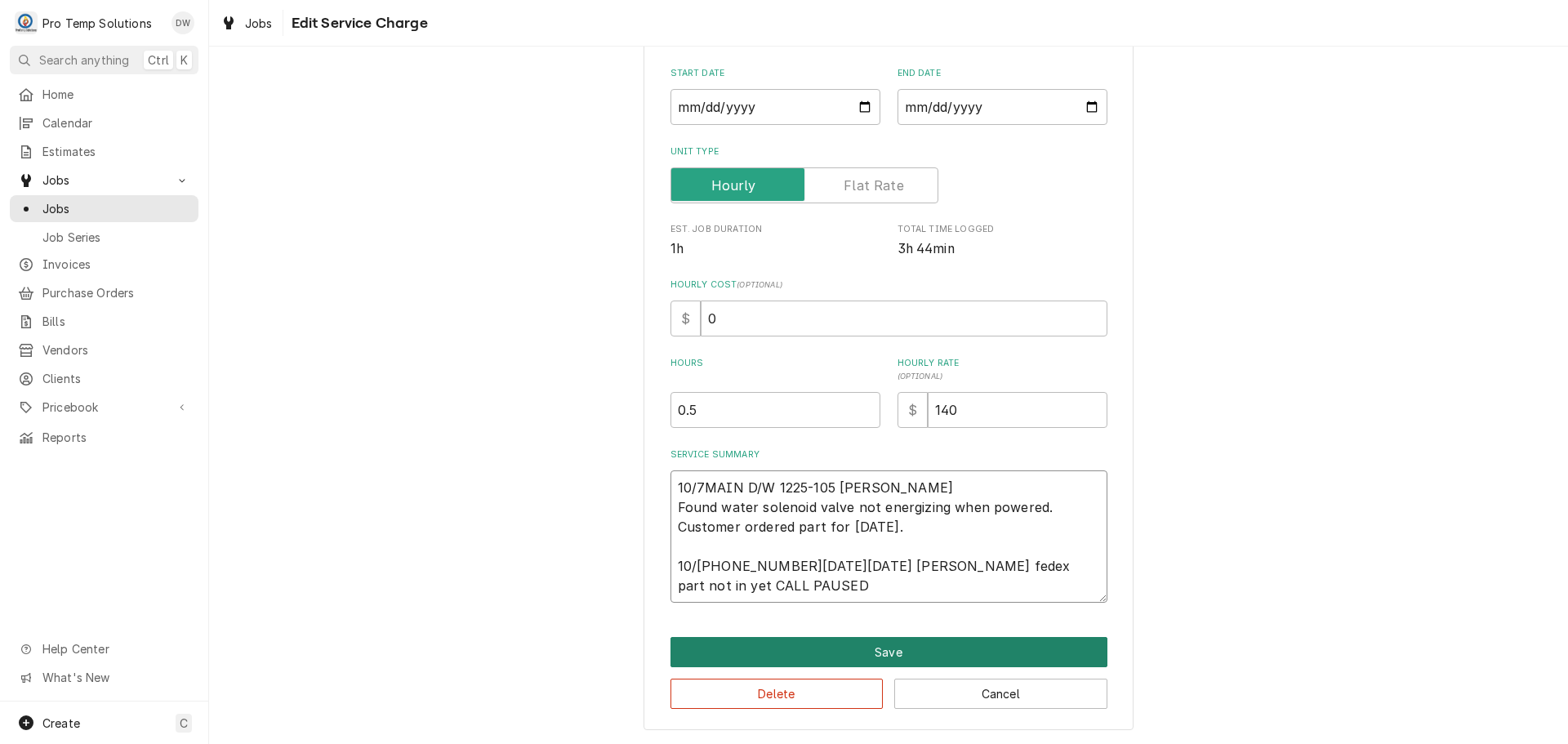
type textarea "10/7MAIN D/W 1225-105 KEVIN Found water solenoid valve not energizing when powe…"
click at [889, 654] on button "Save" at bounding box center [889, 651] width 437 height 30
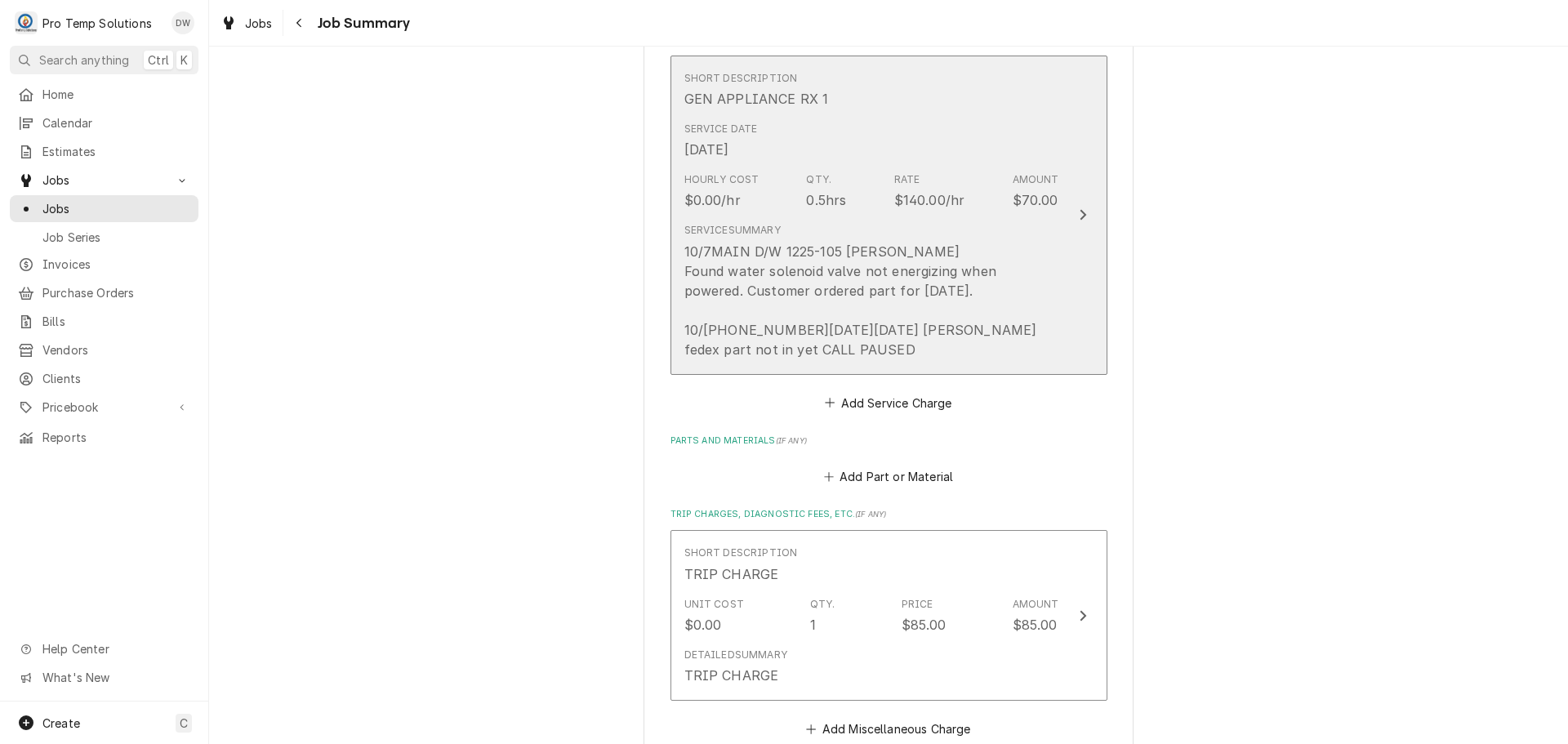
click at [1080, 214] on icon "Update Line Item" at bounding box center [1082, 214] width 7 height 10
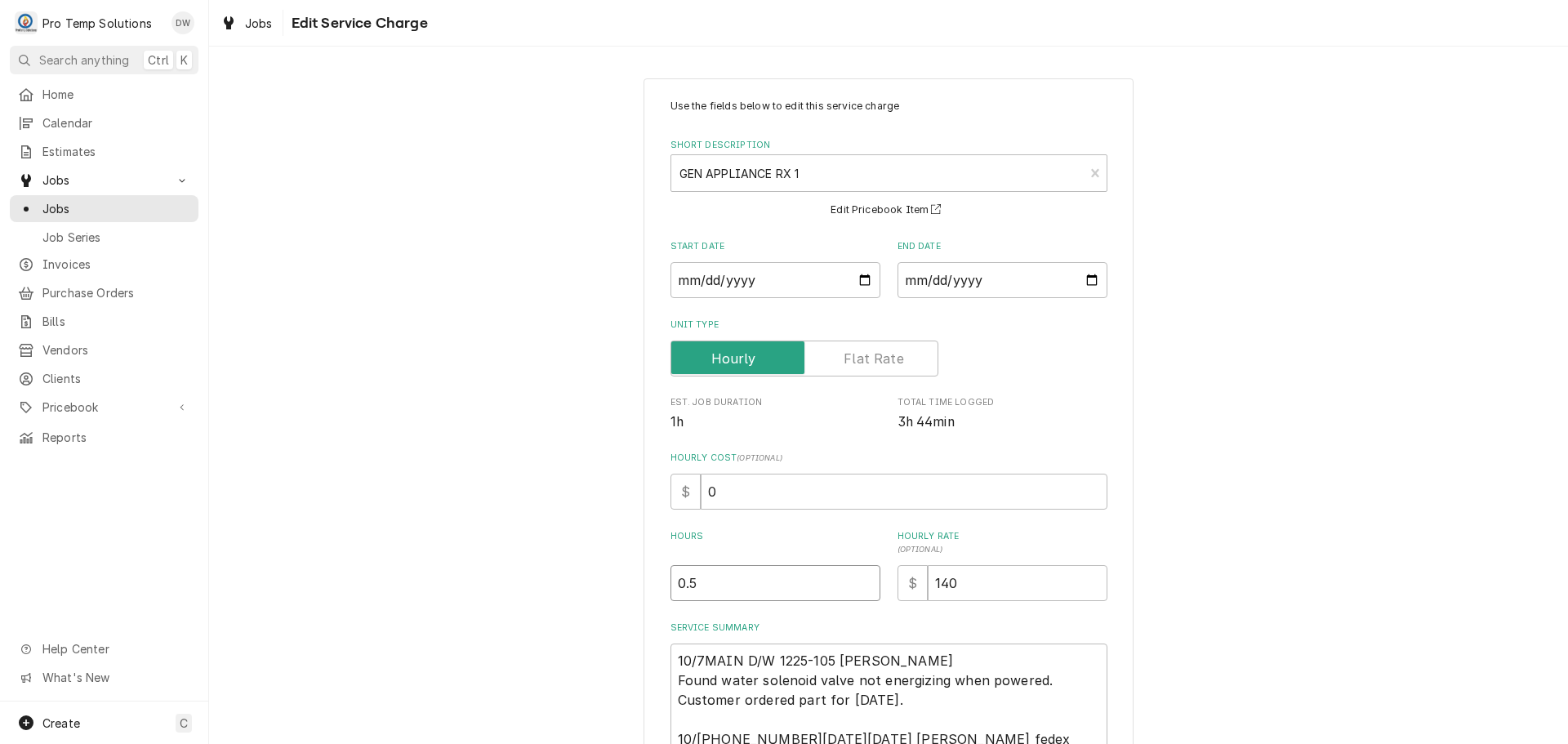
click at [681, 582] on input "0.5" at bounding box center [775, 583] width 210 height 36
type textarea "x"
type input ".5"
type textarea "x"
type input "1.5"
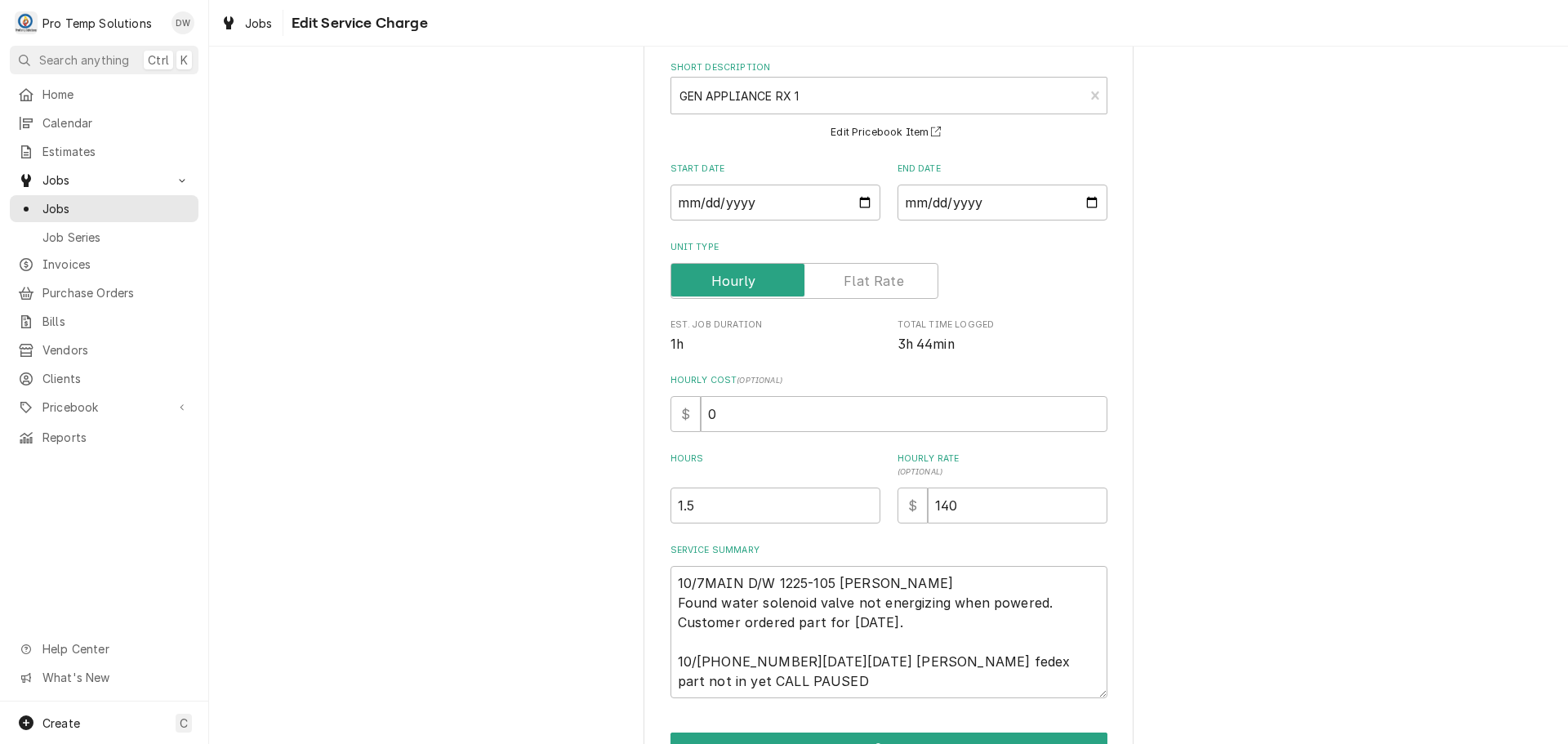
scroll to position [173, 0]
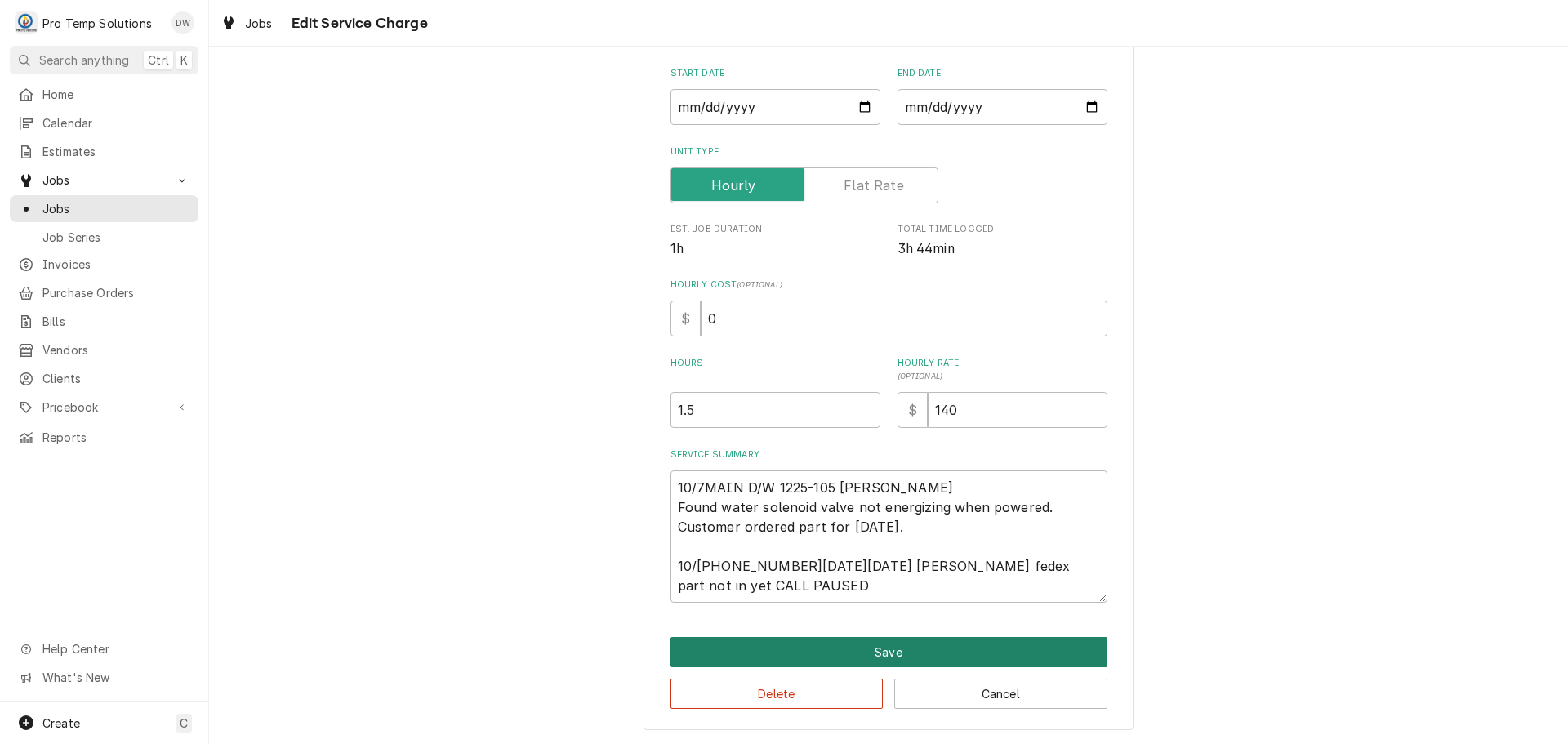
click at [866, 644] on button "Save" at bounding box center [889, 651] width 437 height 30
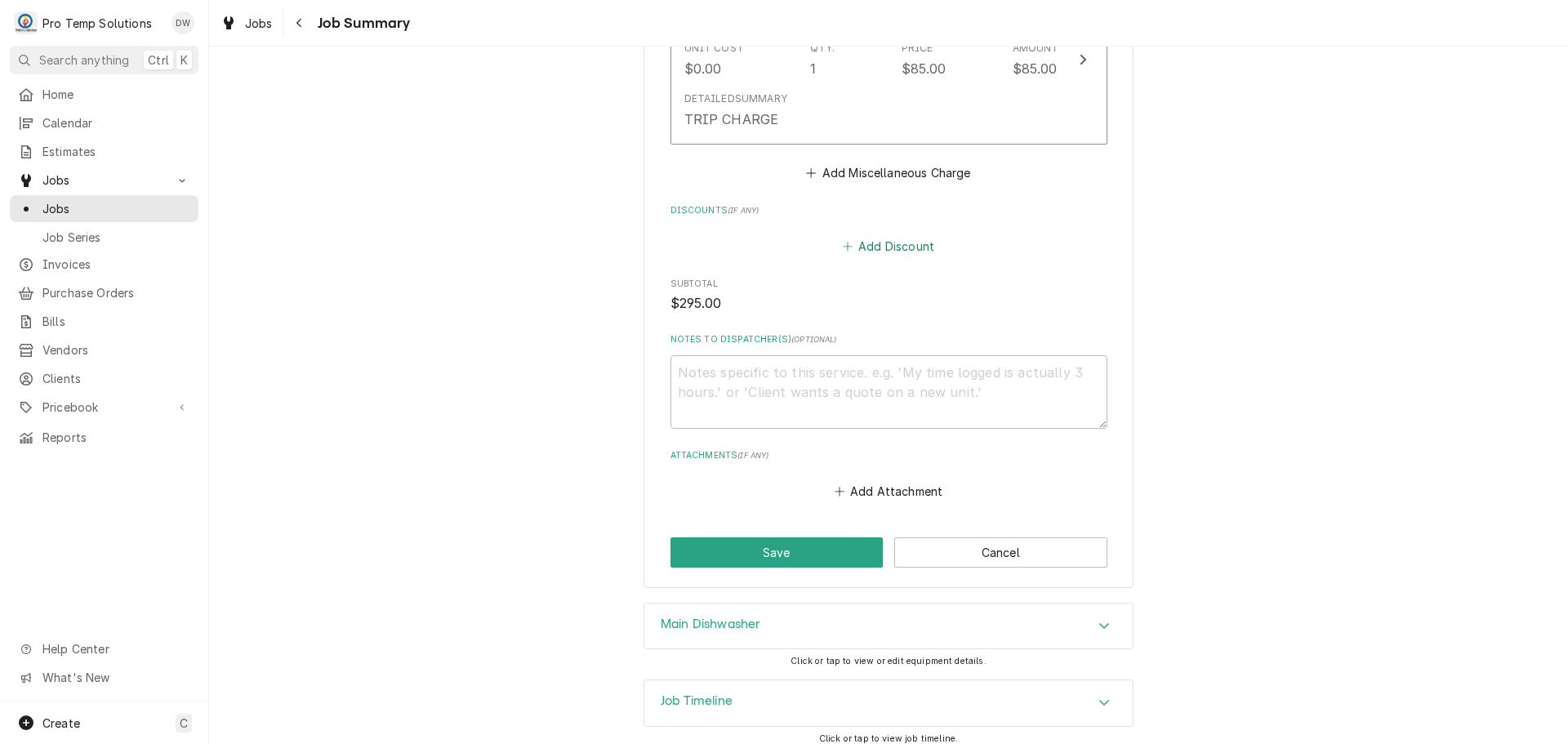
scroll to position [1058, 0]
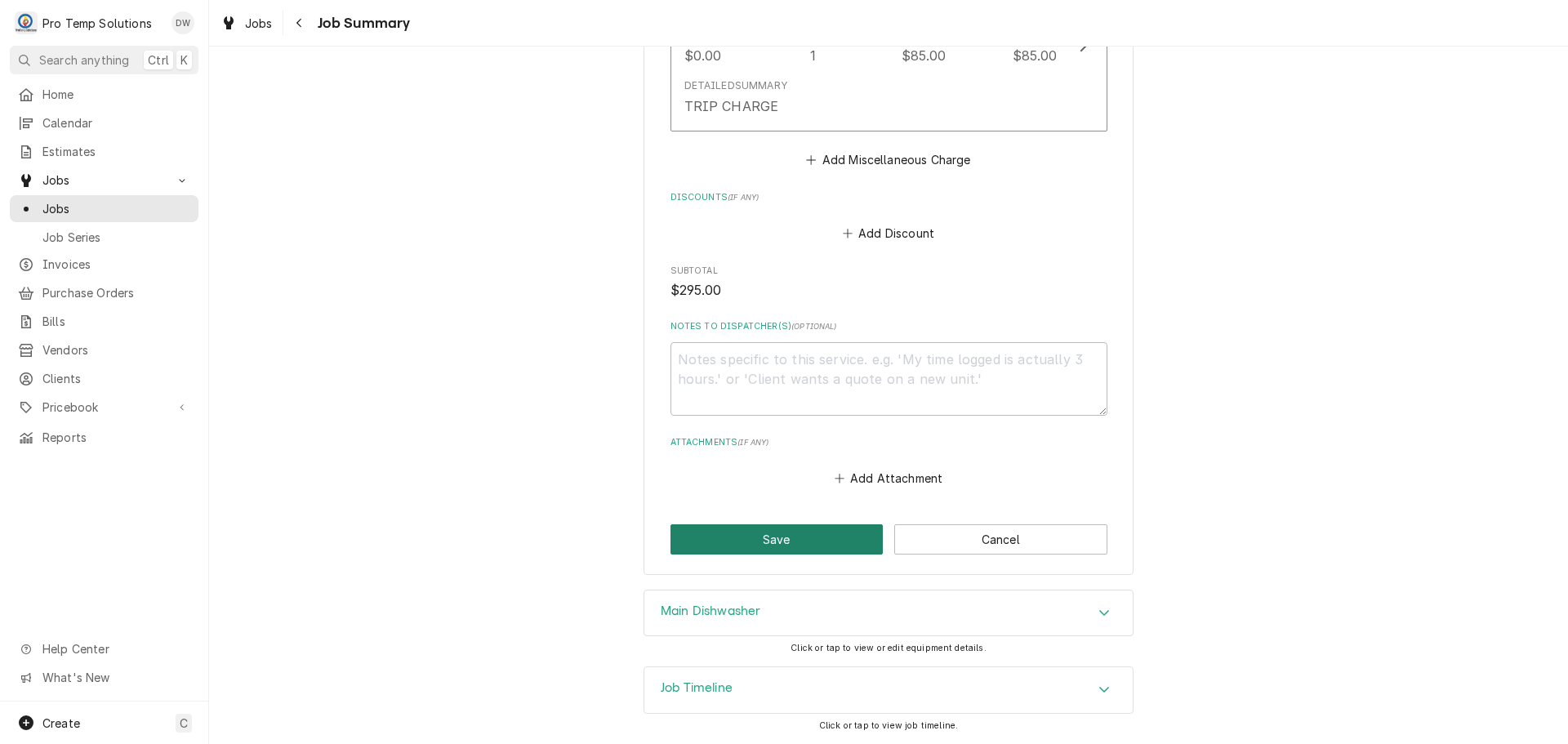
click at [765, 537] on button "Save" at bounding box center [777, 539] width 213 height 30
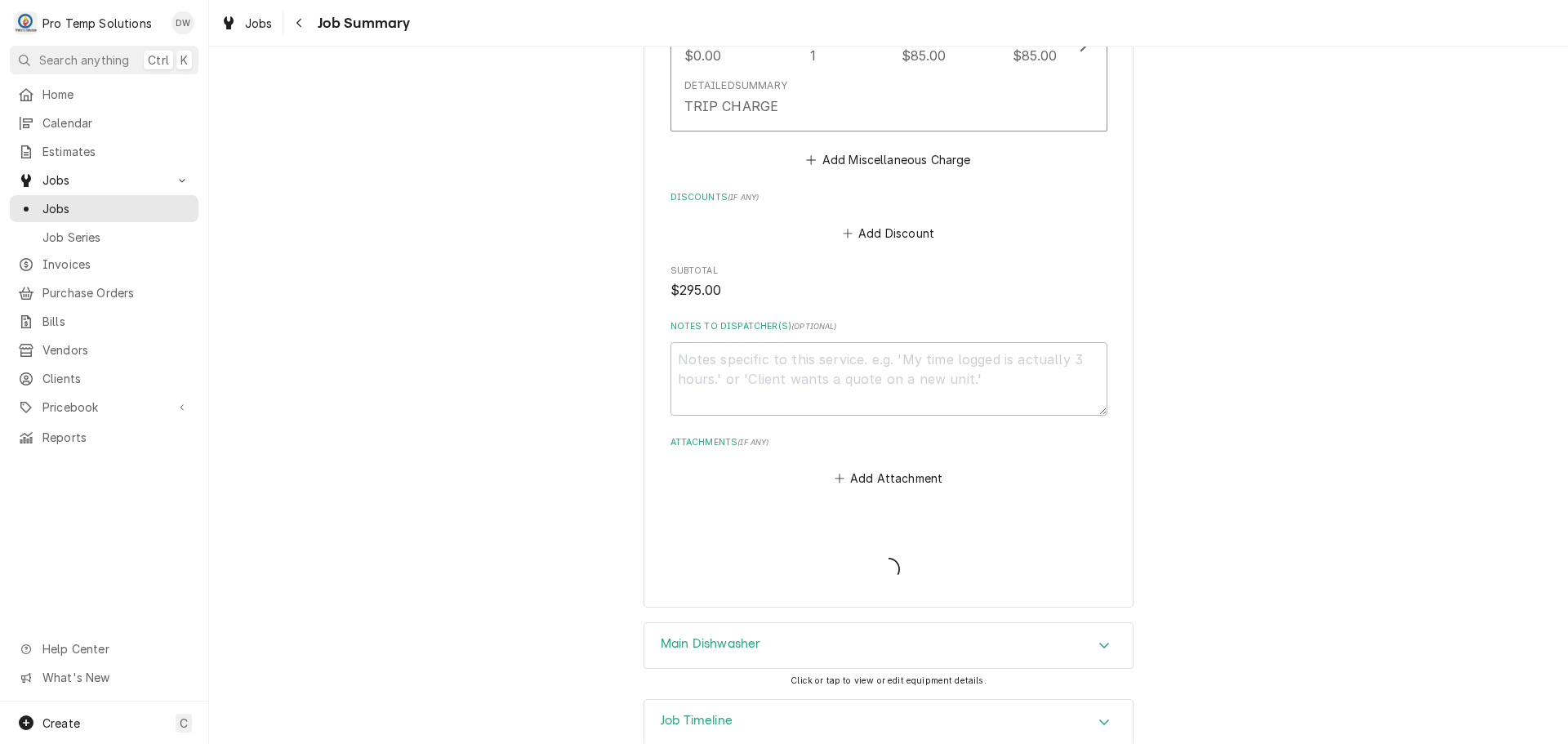
type textarea "x"
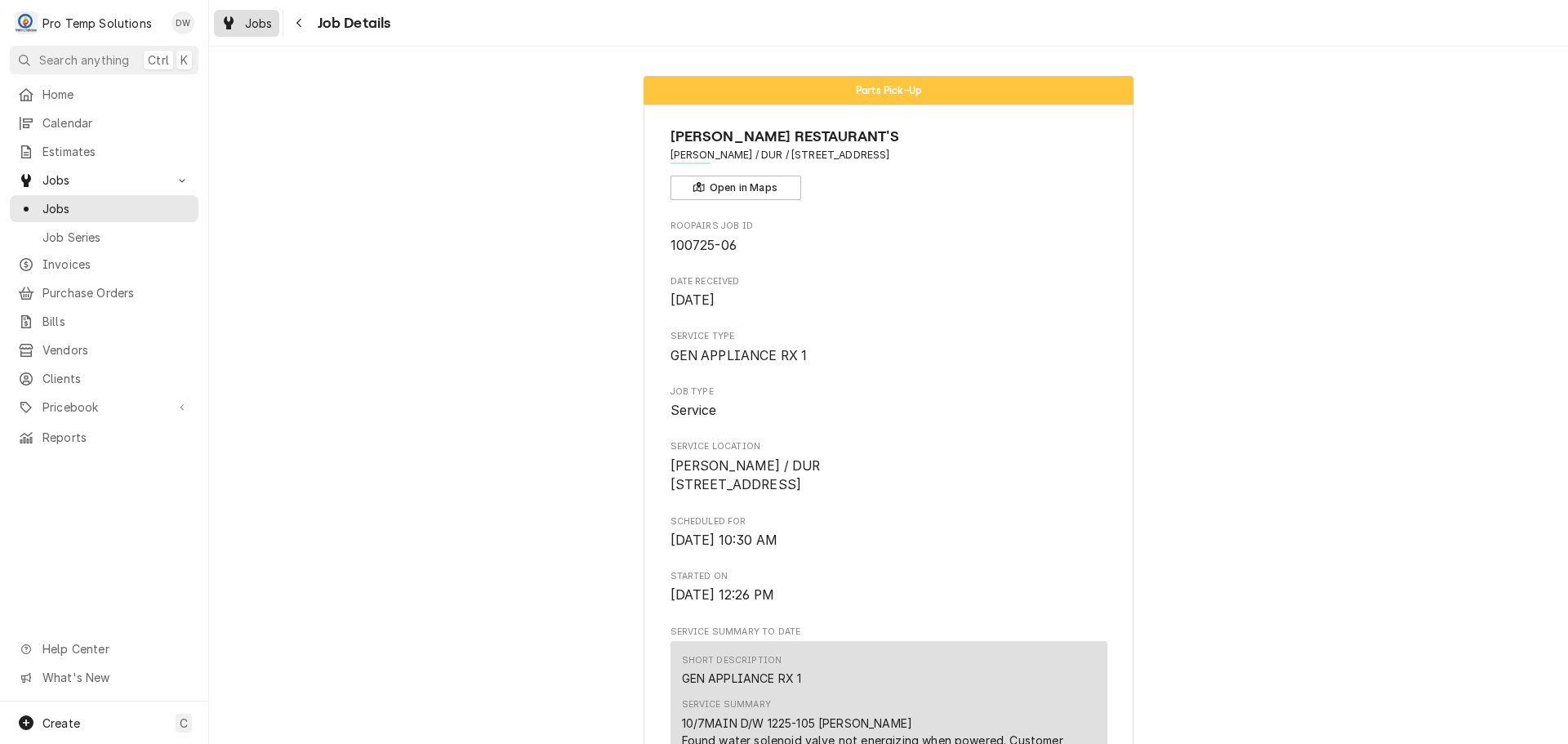
click at [254, 25] on span "Jobs" at bounding box center [258, 24] width 27 height 17
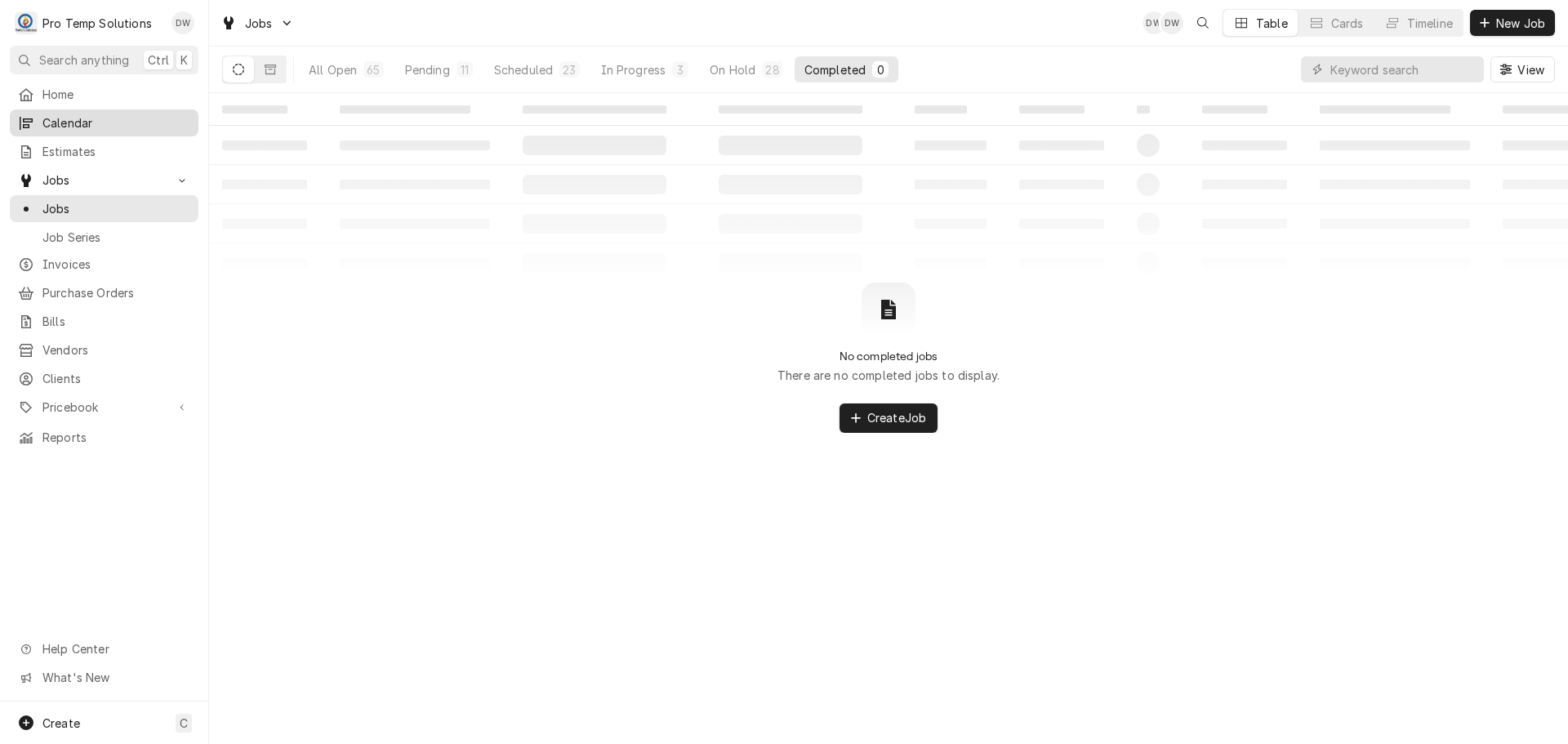
click at [63, 115] on span "Calendar" at bounding box center [116, 123] width 147 height 17
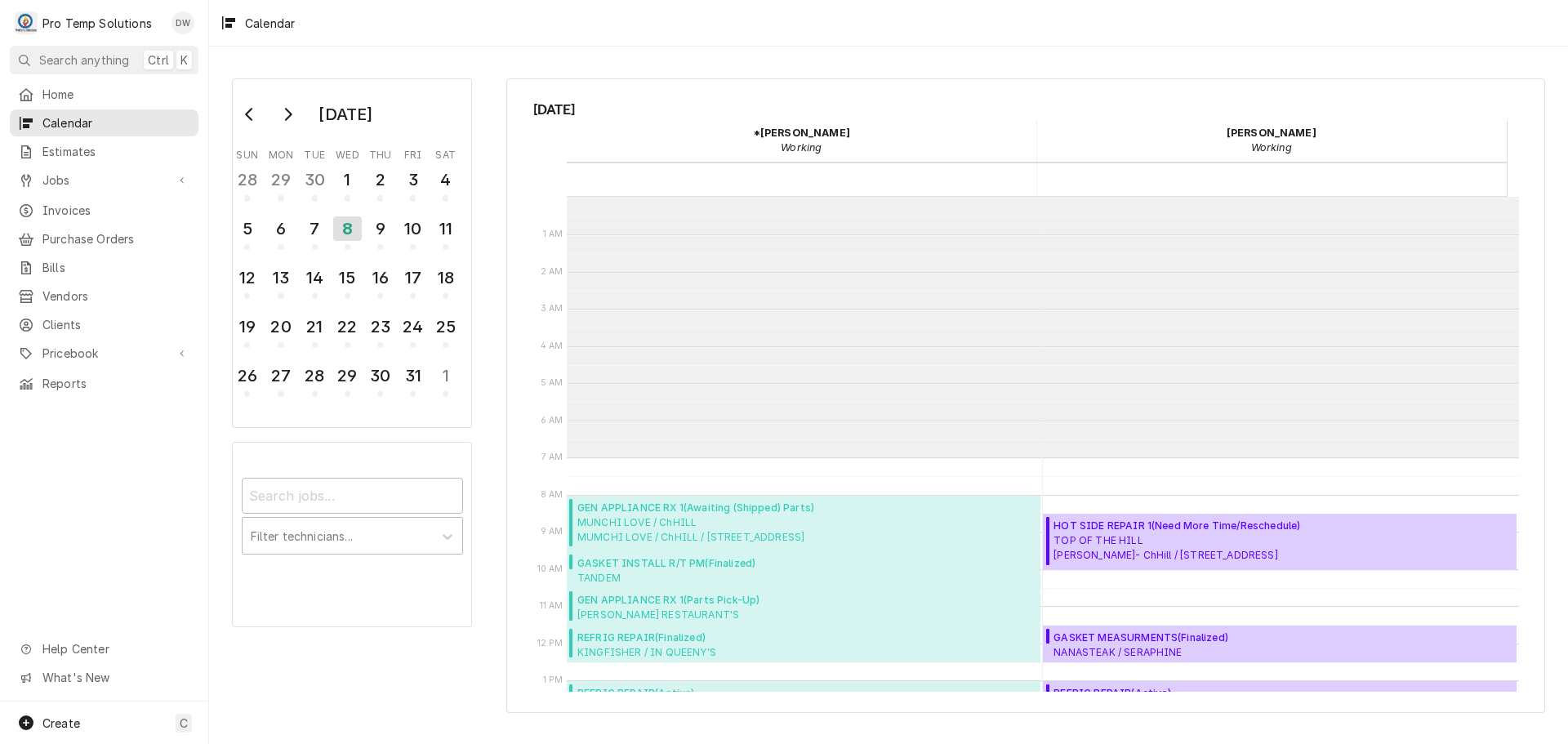
scroll to position [261, 0]
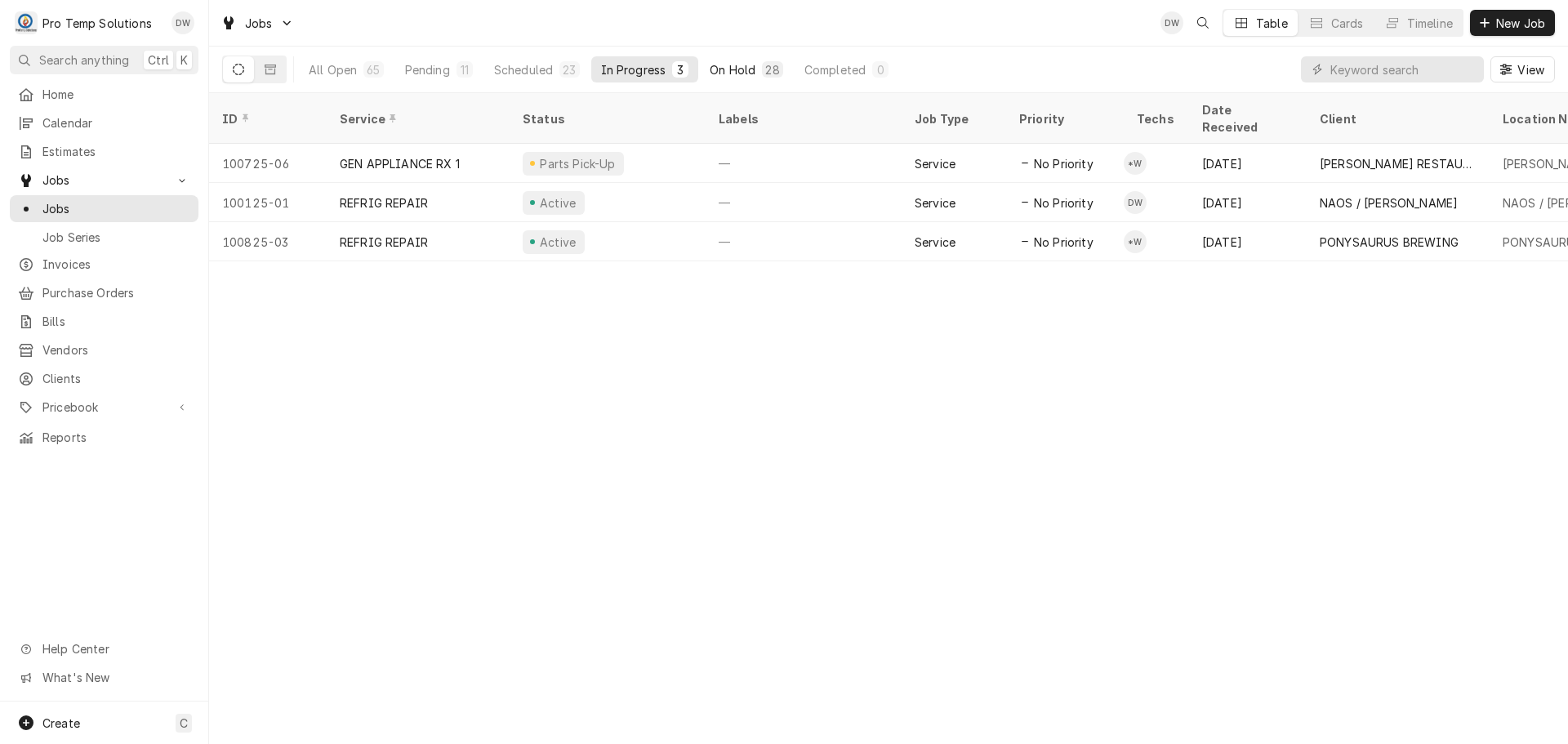
click at [733, 69] on div "On Hold" at bounding box center [732, 70] width 45 height 17
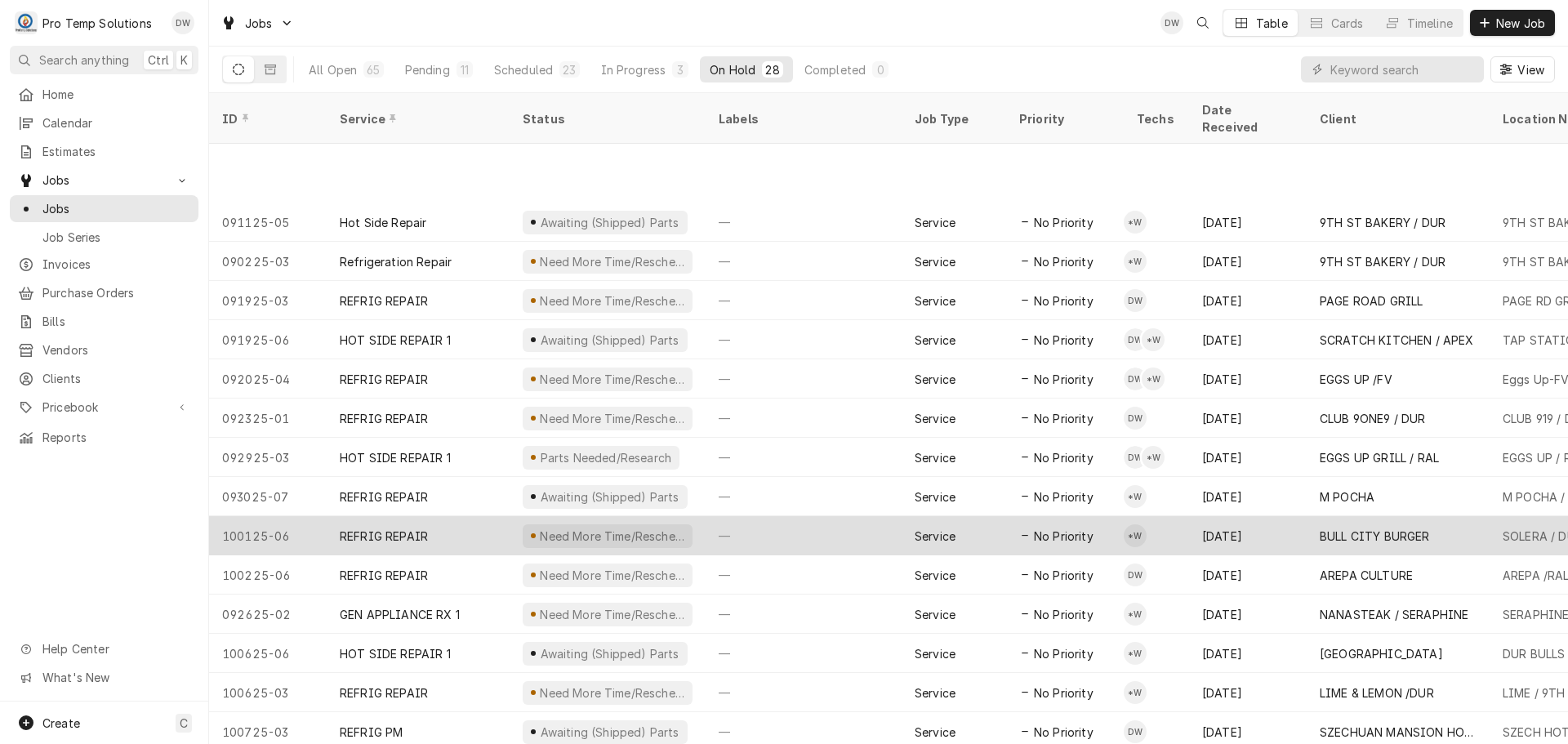
scroll to position [490, 0]
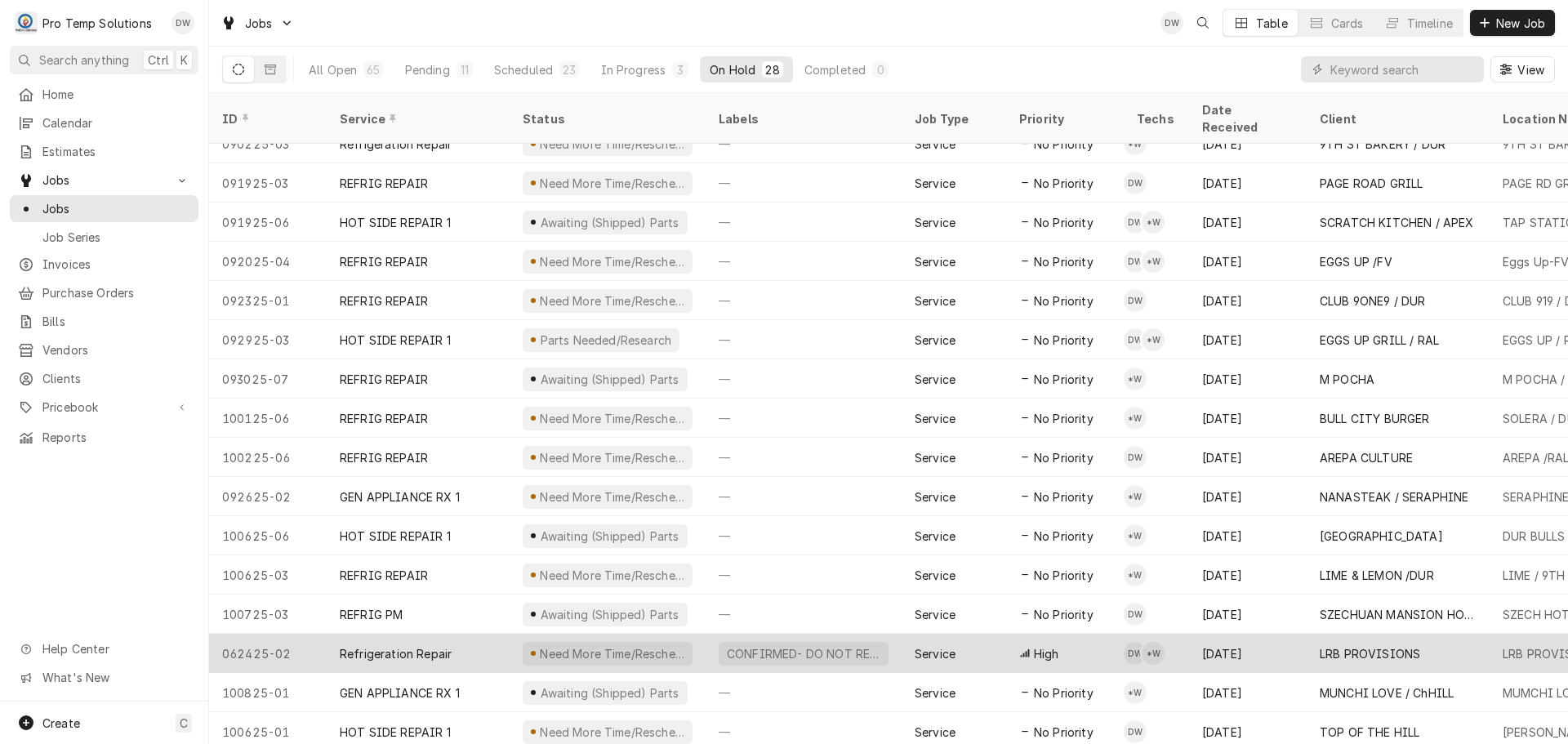
click at [864, 645] on div "CONFIRMED- DO NOT RESCHEDULE" at bounding box center [804, 653] width 157 height 17
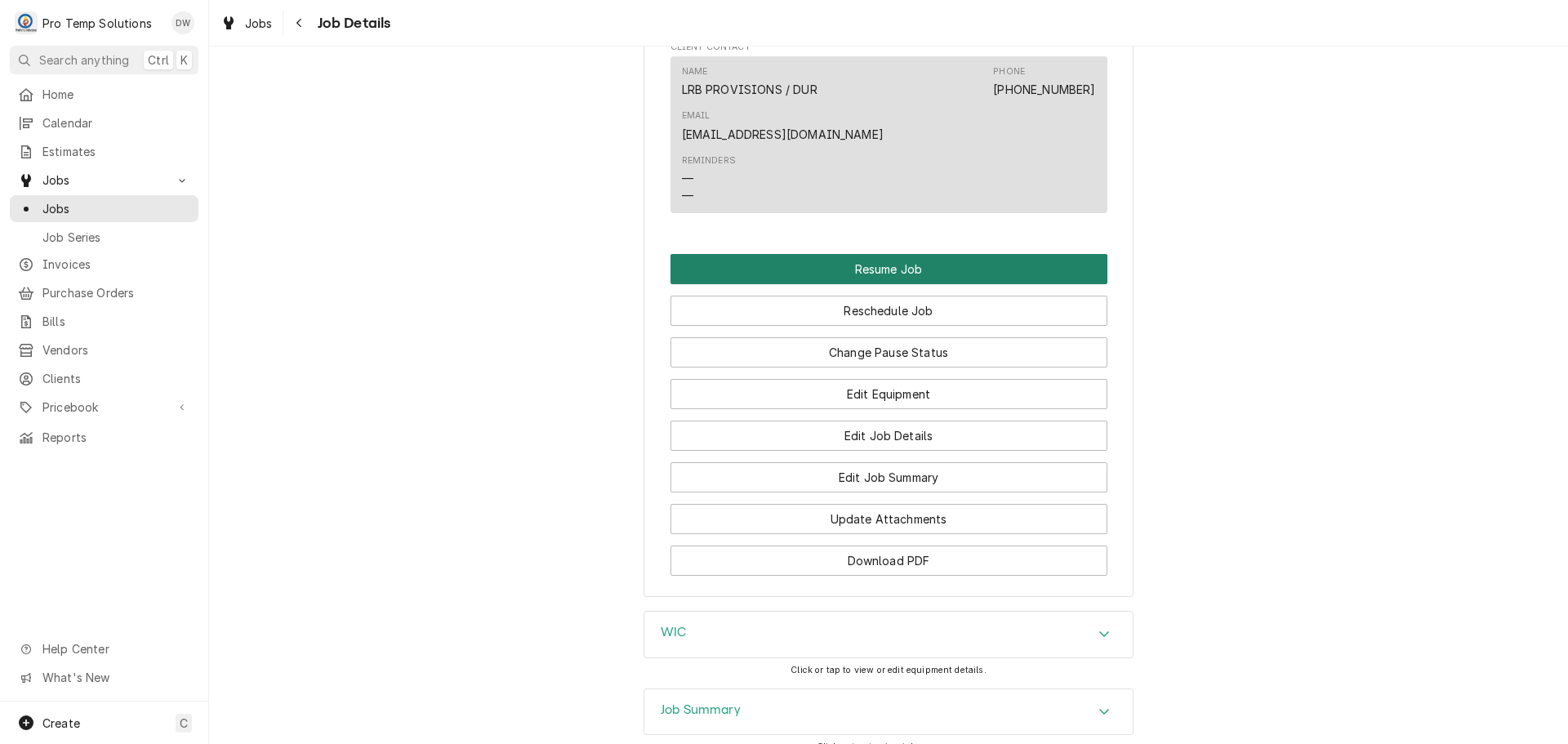
scroll to position [2286, 0]
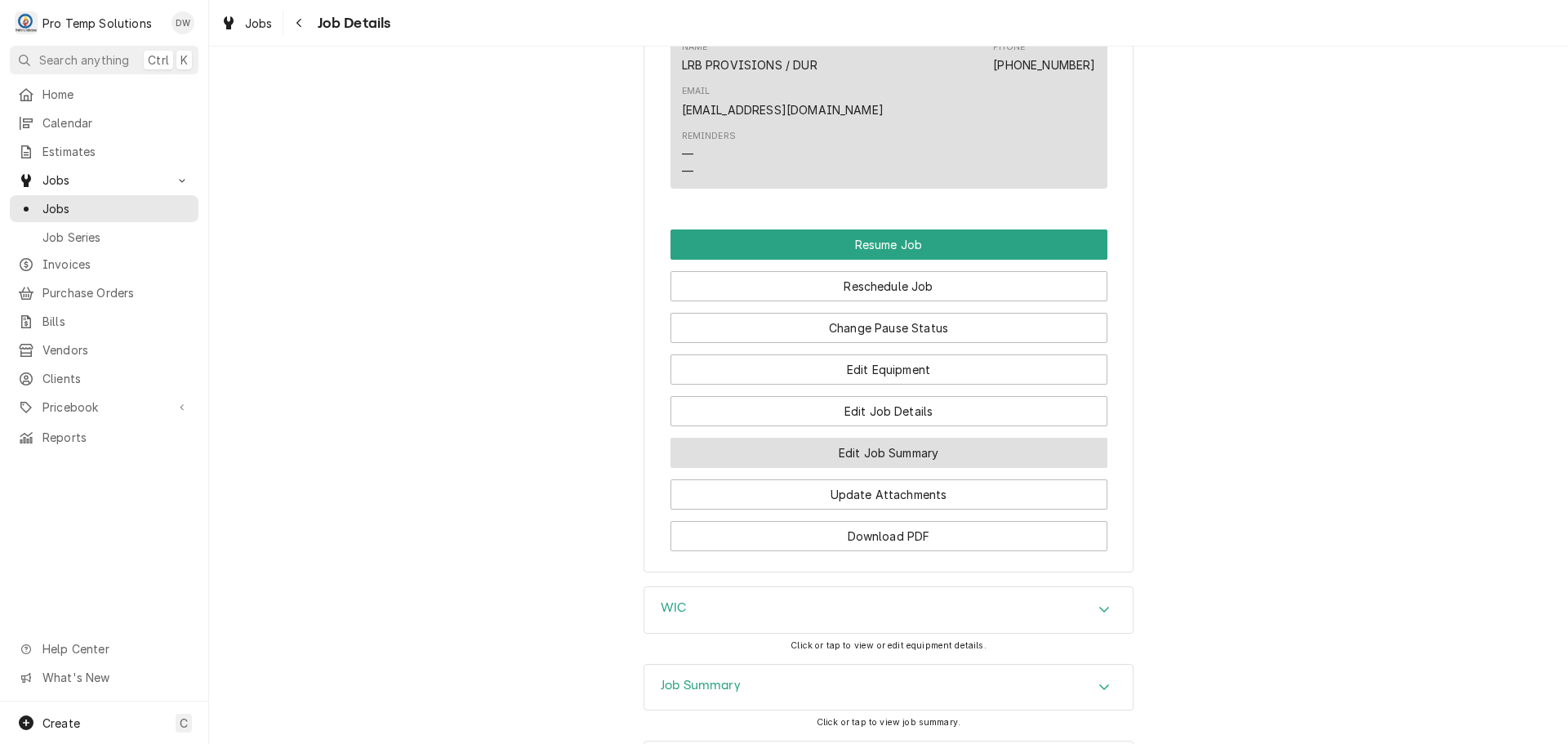
click at [860, 437] on button "Edit Job Summary" at bounding box center [889, 452] width 437 height 30
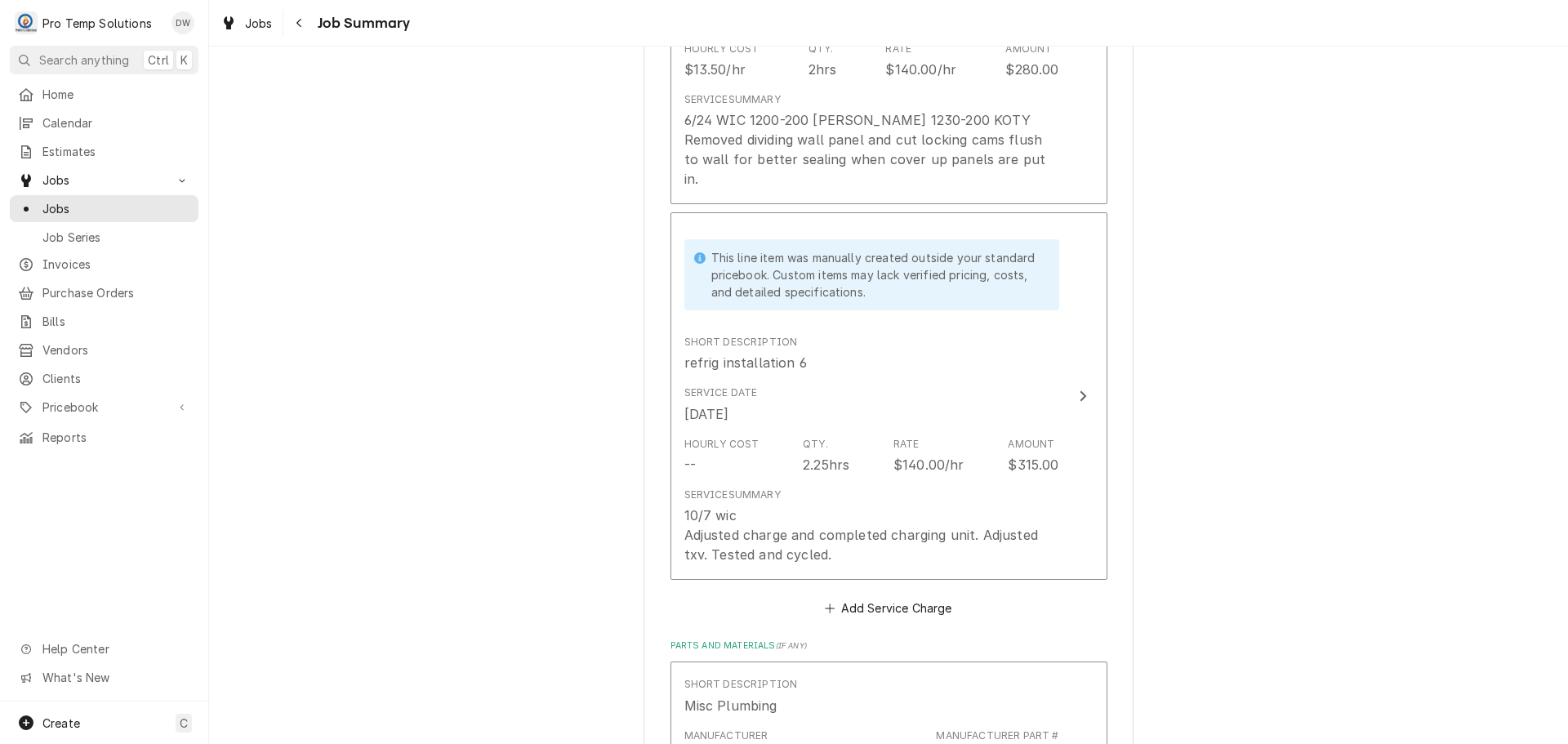
scroll to position [2776, 0]
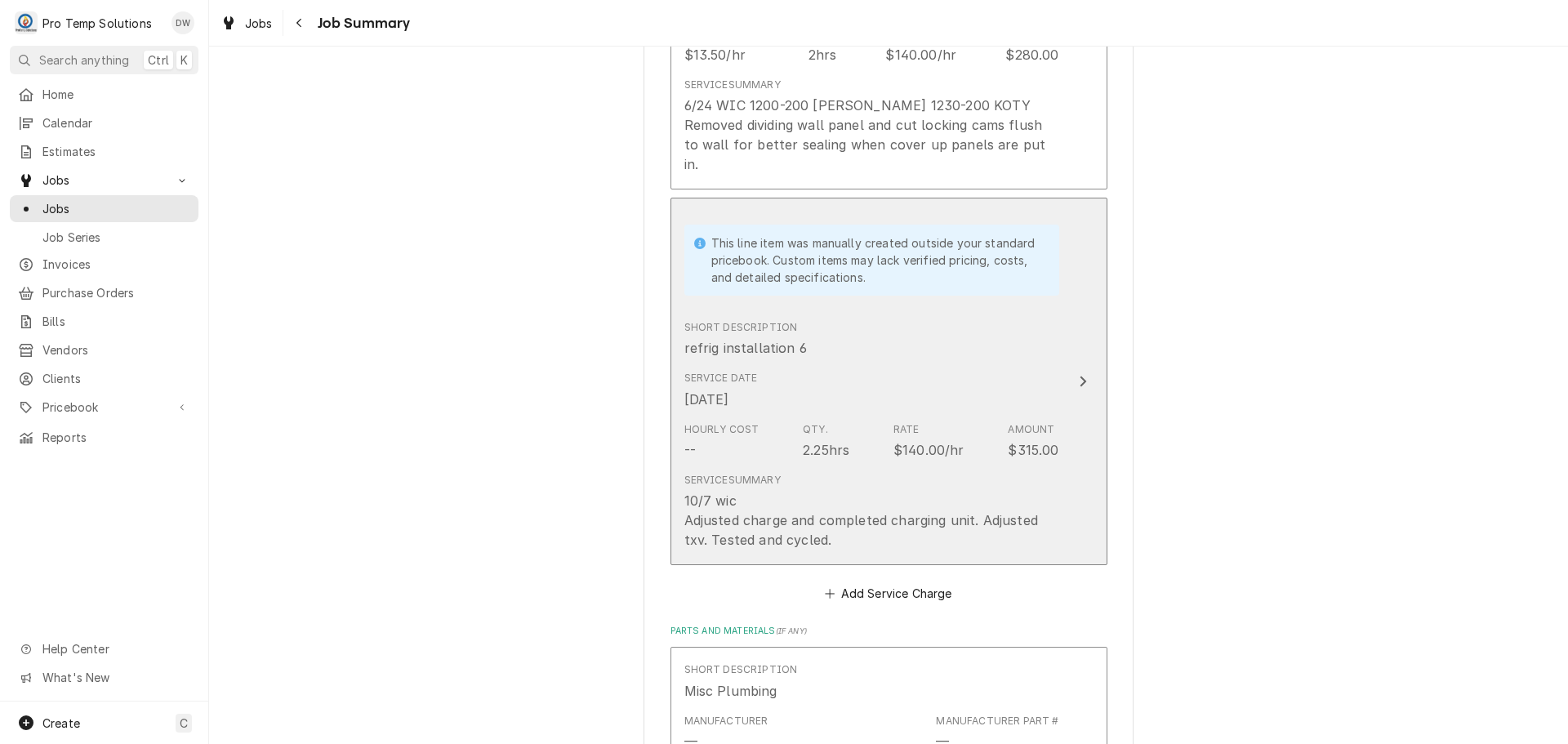
click at [1080, 377] on icon "Update Line Item" at bounding box center [1082, 381] width 7 height 10
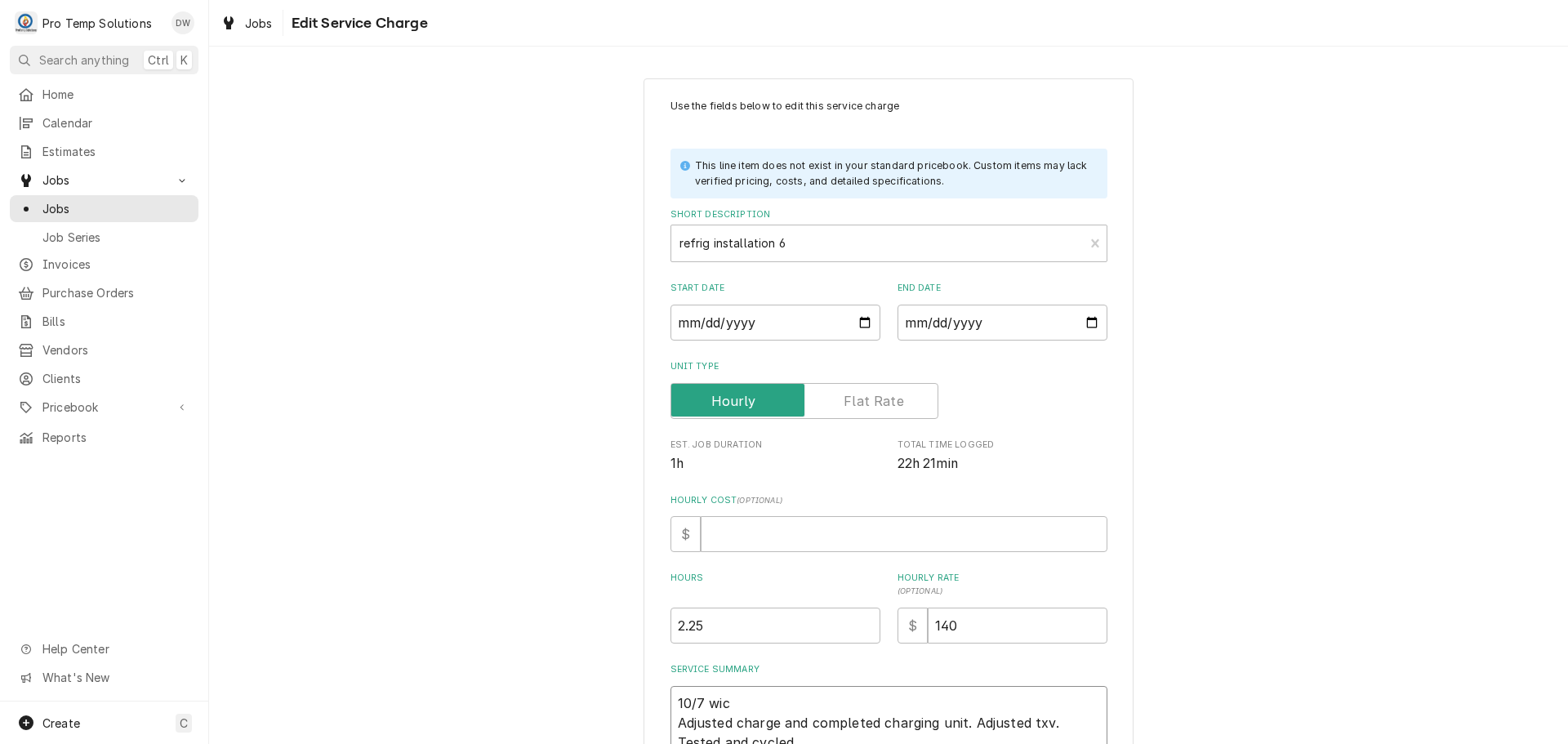
click at [734, 699] on textarea "10/7 wic Adjusted charge and completed charging unit. Adjusted txv. Tested and …" at bounding box center [889, 722] width 437 height 74
type textarea "x"
type textarea "10/7 wi Adjusted charge and completed charging unit. Adjusted txv. Tested and c…"
type textarea "x"
type textarea "10/7 w Adjusted charge and completed charging unit. Adjusted txv. Tested and cy…"
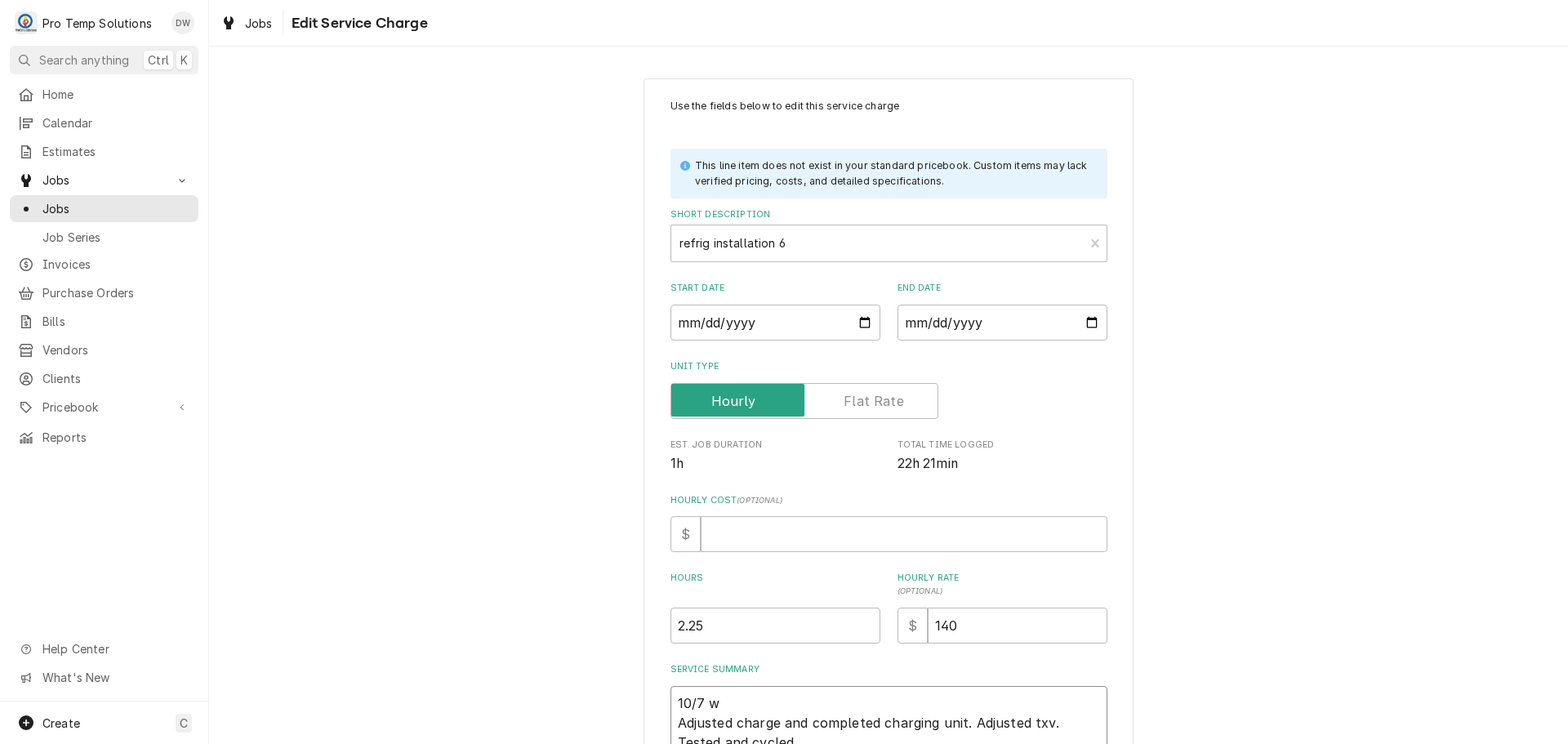
type textarea "x"
type textarea "10/7 Adjusted charge and completed charging unit. Adjusted txv. Tested and cycl…"
type textarea "x"
type textarea "10/7 W Adjusted charge and completed charging unit. Adjusted txv. Tested and cy…"
type textarea "x"
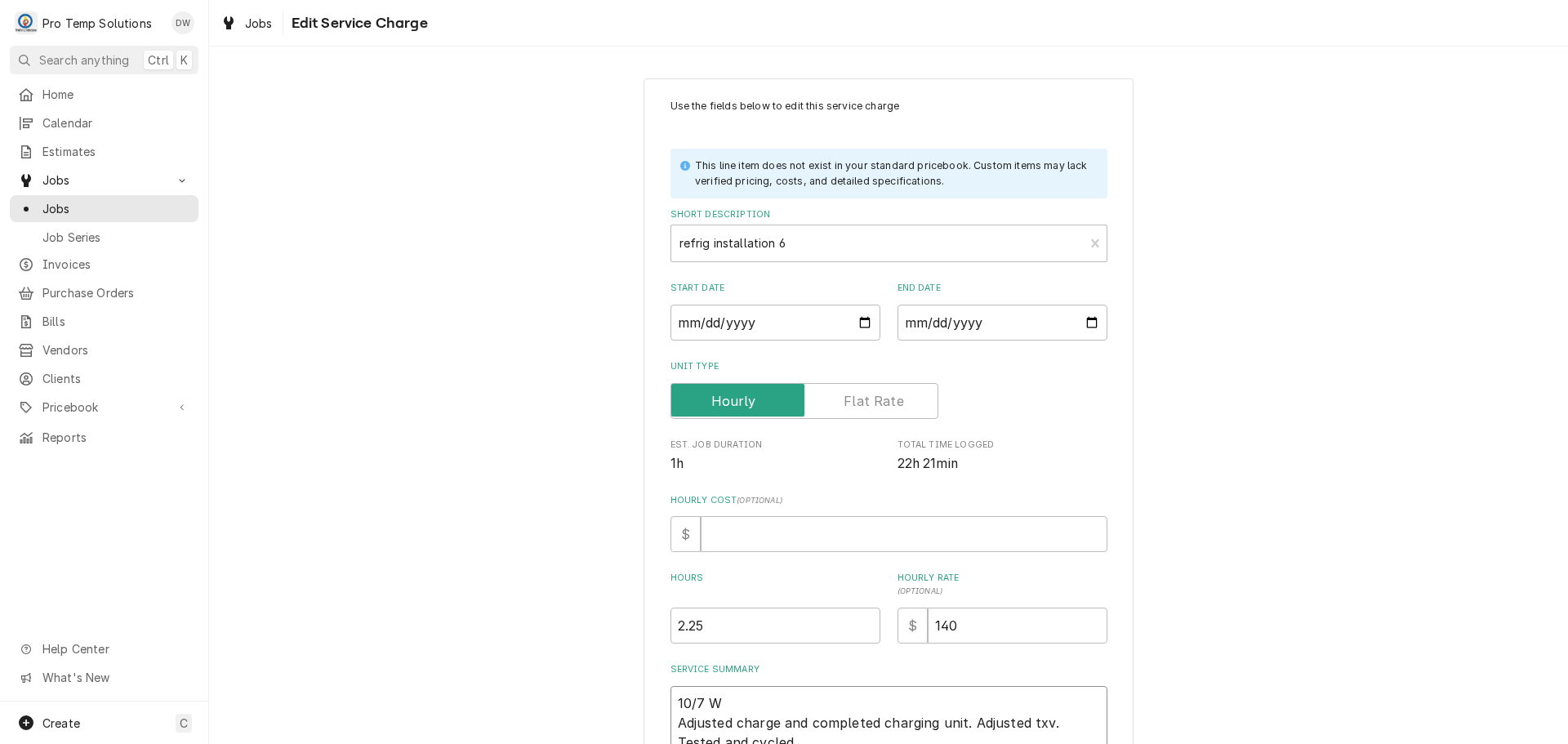
type textarea "10/7 WI Adjusted charge and completed charging unit. Adjusted txv. Tested and c…"
type textarea "x"
type textarea "10/7 WIC Adjusted charge and completed charging unit. Adjusted txv. Tested and …"
type textarea "x"
type textarea "10/7 WIC Adjusted charge and completed charging unit. Adjusted txv. Tested and …"
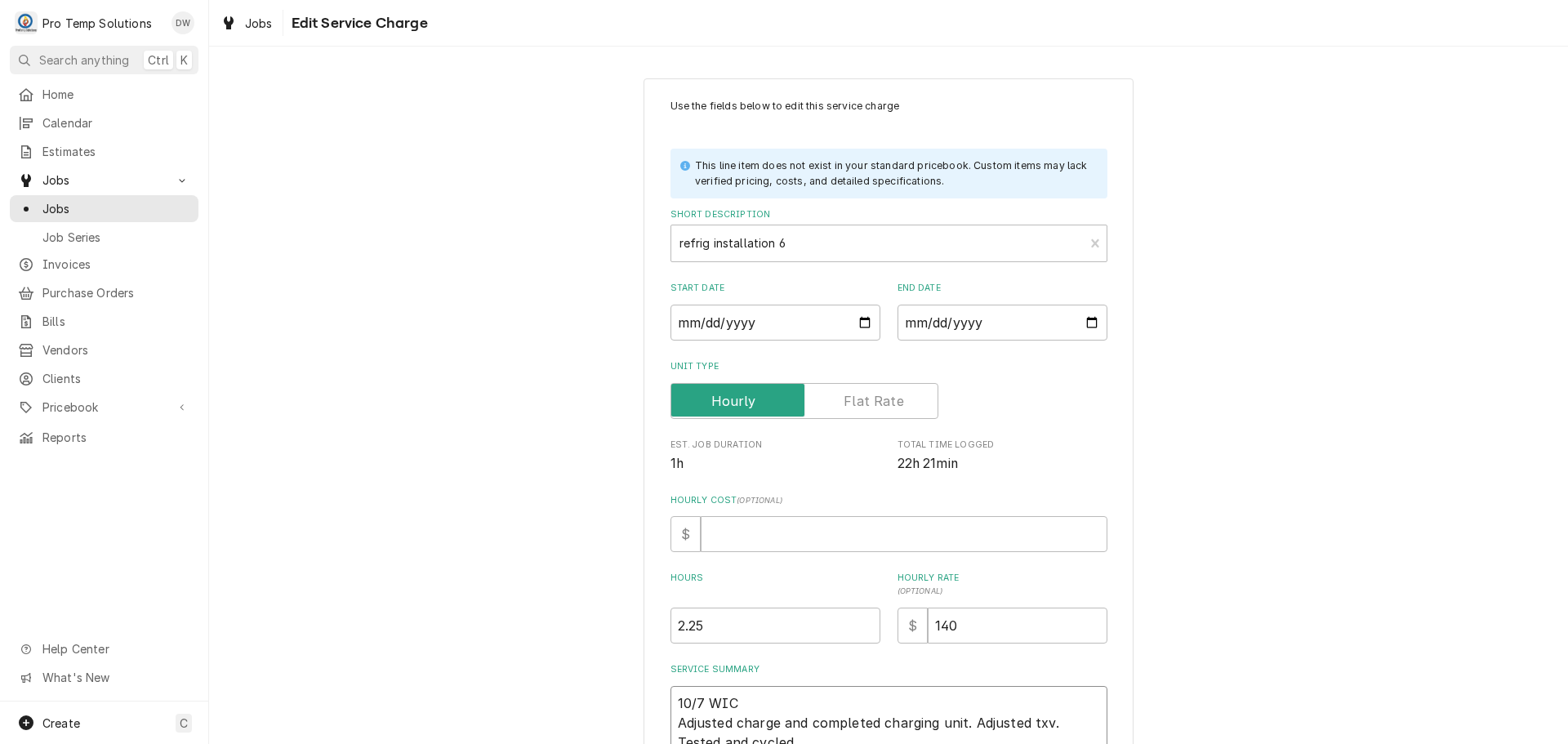
type textarea "x"
type textarea "10/7 WIC 3 Adjusted charge and completed charging unit. Adjusted txv. Tested an…"
type textarea "x"
type textarea "10/7 WIC 31 Adjusted charge and completed charging unit. Adjusted txv. Tested a…"
type textarea "x"
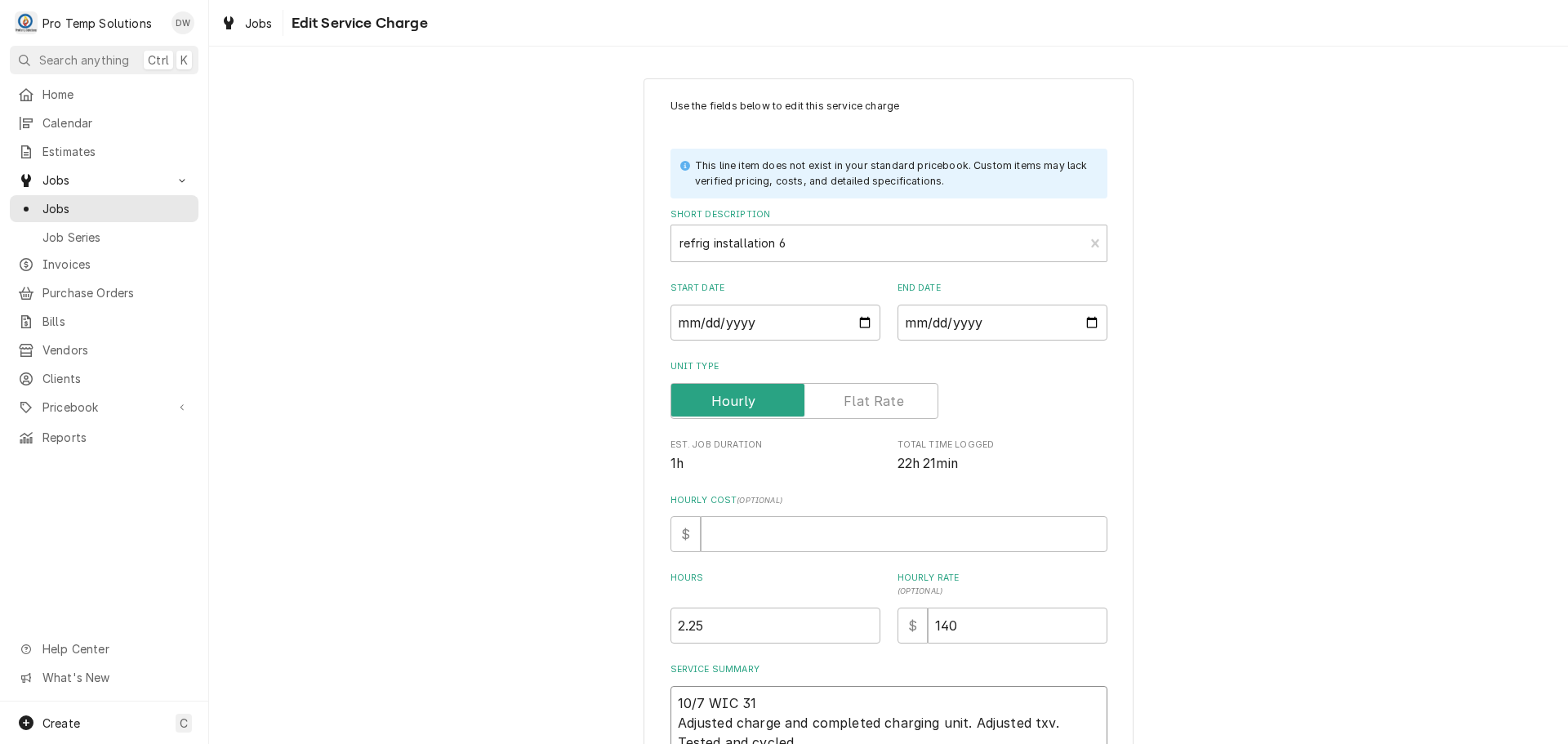
type textarea "10/7 WIC 310 Adjusted charge and completed charging unit. Adjusted txv. Tested …"
type textarea "x"
type textarea "10/7 WIC 310- Adjusted charge and completed charging unit. Adjusted txv. Tested…"
type textarea "x"
type textarea "10/7 WIC 310-5 Adjusted charge and completed charging unit. Adjusted txv. Teste…"
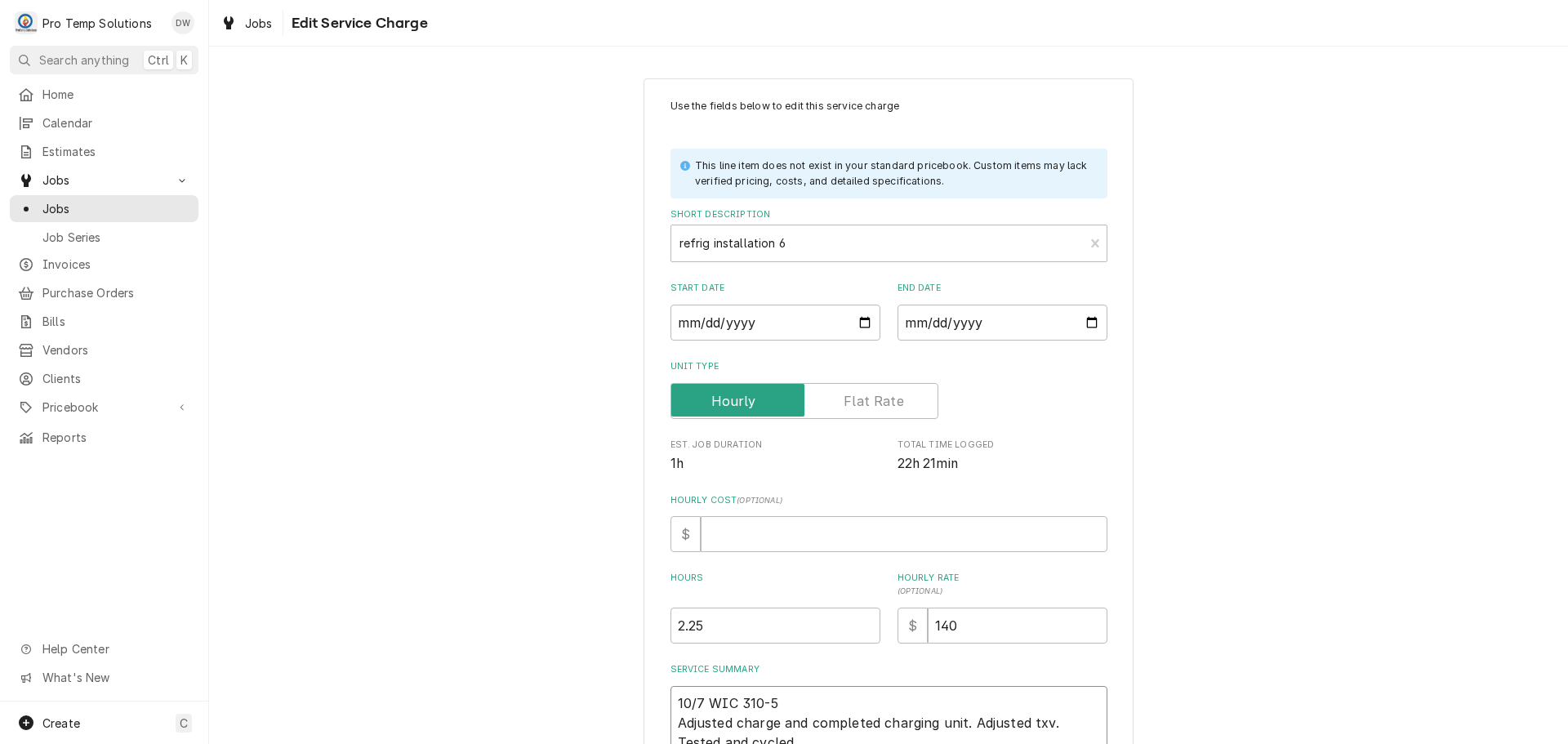
type textarea "x"
type textarea "10/7 WIC 310-53 Adjusted charge and completed charging unit. Adjusted txv. Test…"
type textarea "x"
type textarea "10/7 WIC 310-530 Adjusted charge and completed charging unit. Adjusted txv. Tes…"
type textarea "x"
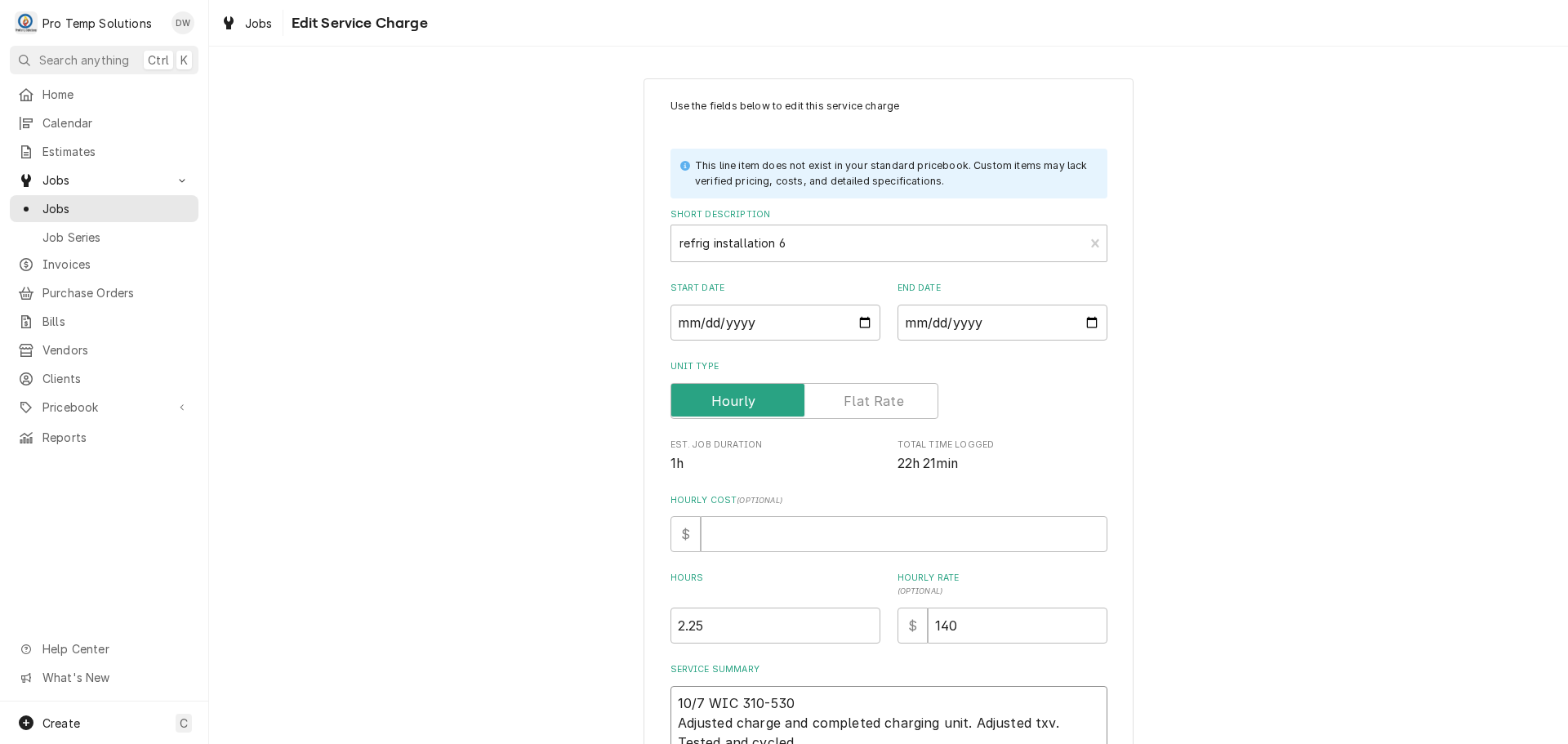
type textarea "10/7 WIC 310-530 Adjusted charge and completed charging unit. Adjusted txv. Tes…"
type textarea "x"
type textarea "10/7 WIC 310-530 K Adjusted charge and completed charging unit. Adjusted txv. T…"
type textarea "x"
type textarea "10/7 WIC 310-530 KE Adjusted charge and completed charging unit. Adjusted txv. …"
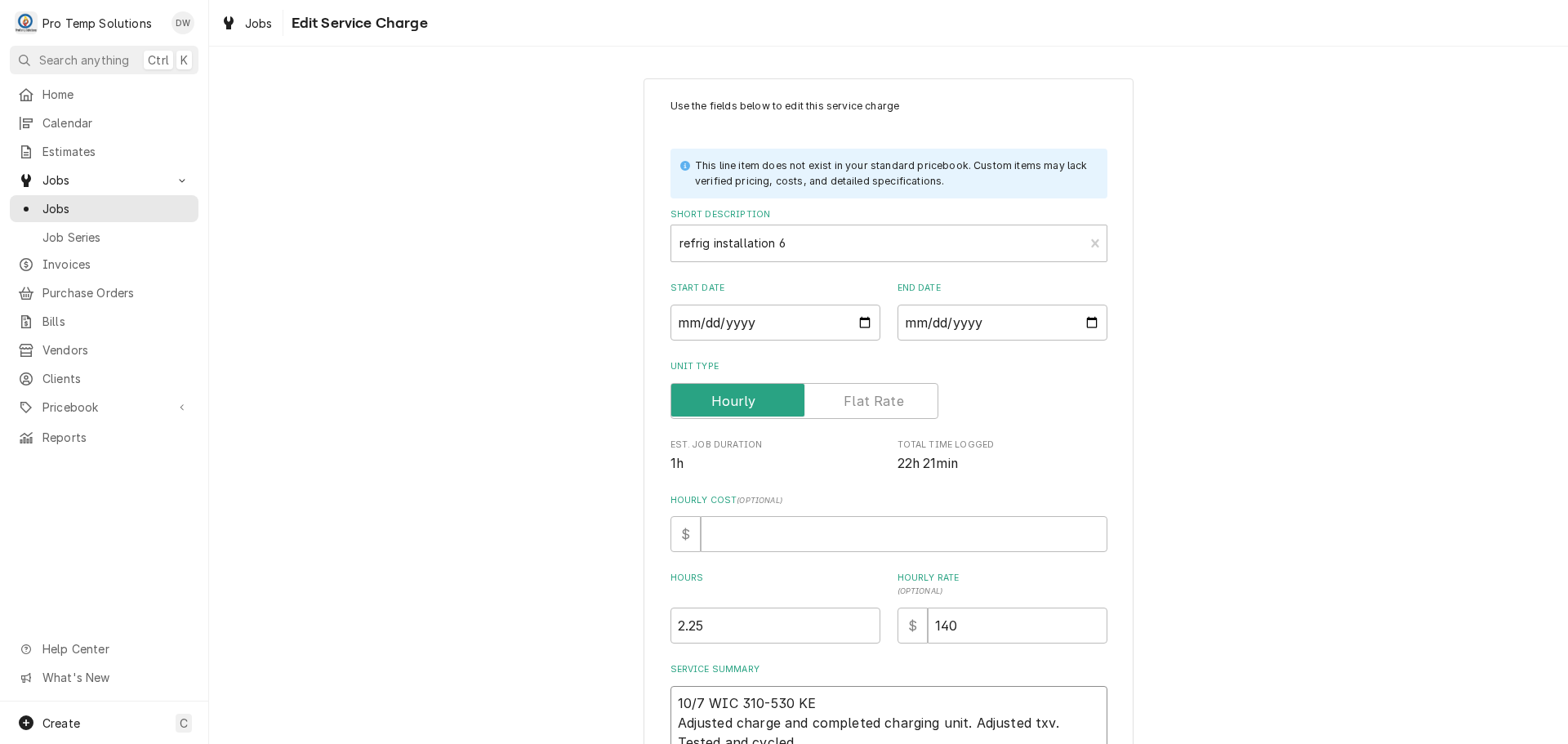
type textarea "x"
type textarea "10/7 WIC 310-530 KEV Adjusted charge and completed charging unit. Adjusted txv.…"
type textarea "x"
type textarea "10/7 WIC 310-530 KEVI Adjusted charge and completed charging unit. Adjusted txv…"
type textarea "x"
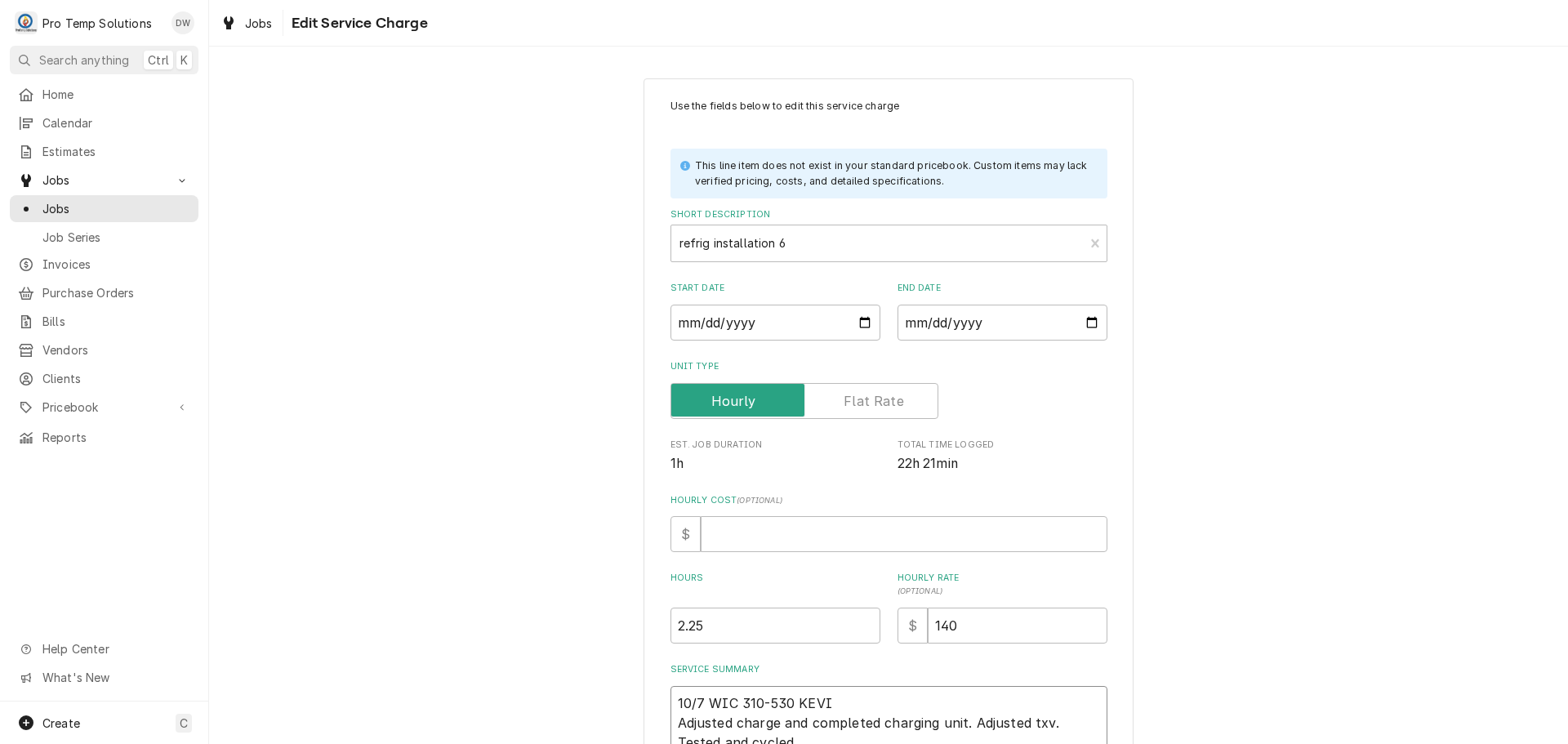
type textarea "10/7 WIC 310-530 [PERSON_NAME] charge and completed charging unit. Adjusted txv…"
type textarea "x"
type textarea "10/7 WIC 310-530 [PERSON_NAME] charge and completed charging unit. Adjusted txv…"
type textarea "x"
type textarea "10/7 WIC 310-530 [PERSON_NAME] Adjusted charge and completed charging unit. Adj…"
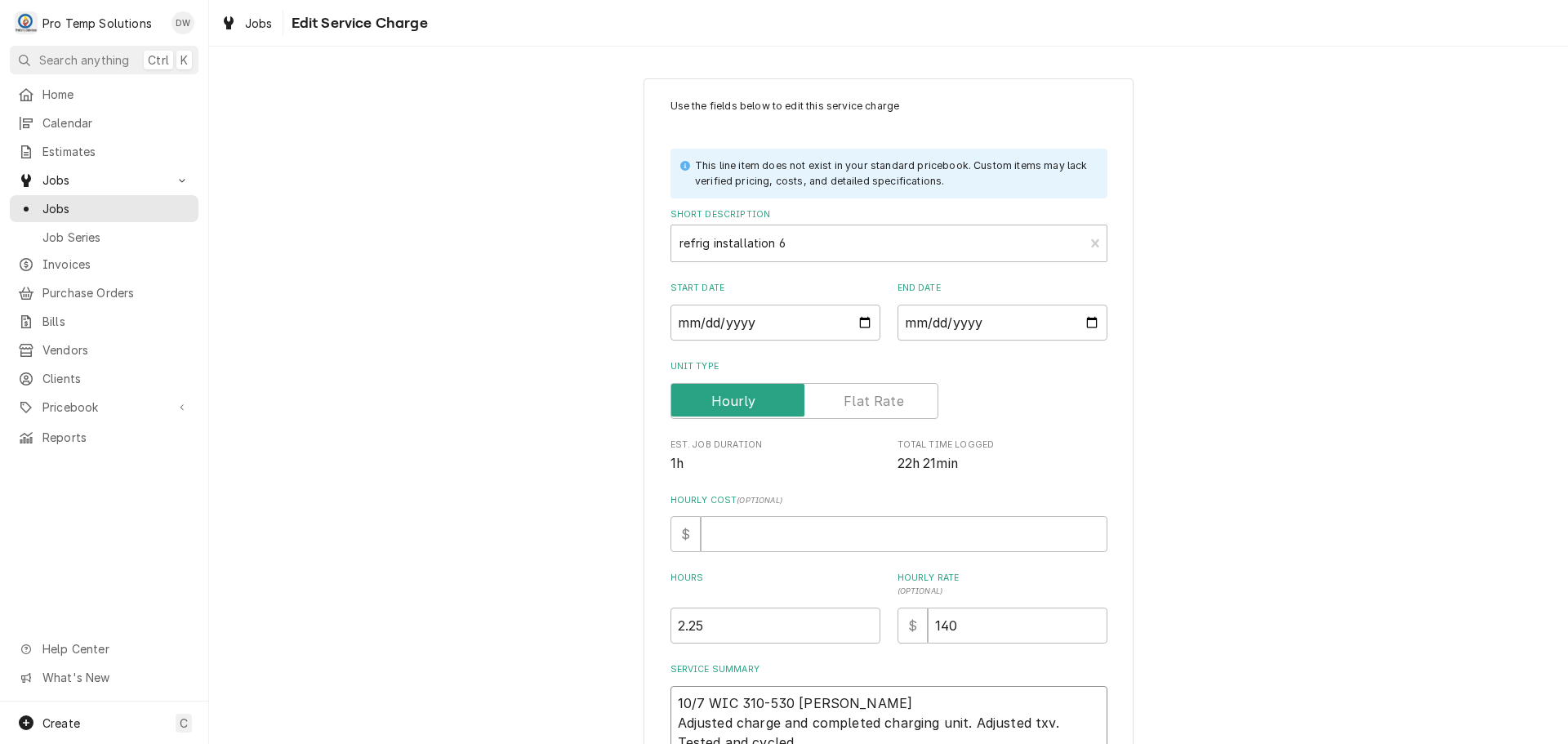
type textarea "x"
type textarea "10/7 WIC 310-530 [PERSON_NAME] Adjusted charge and completed charging unit. Adj…"
type textarea "x"
type textarea "10/7 WIC 310-530 [PERSON_NAME] Adjusted charge and completed charging unit. Adj…"
type textarea "x"
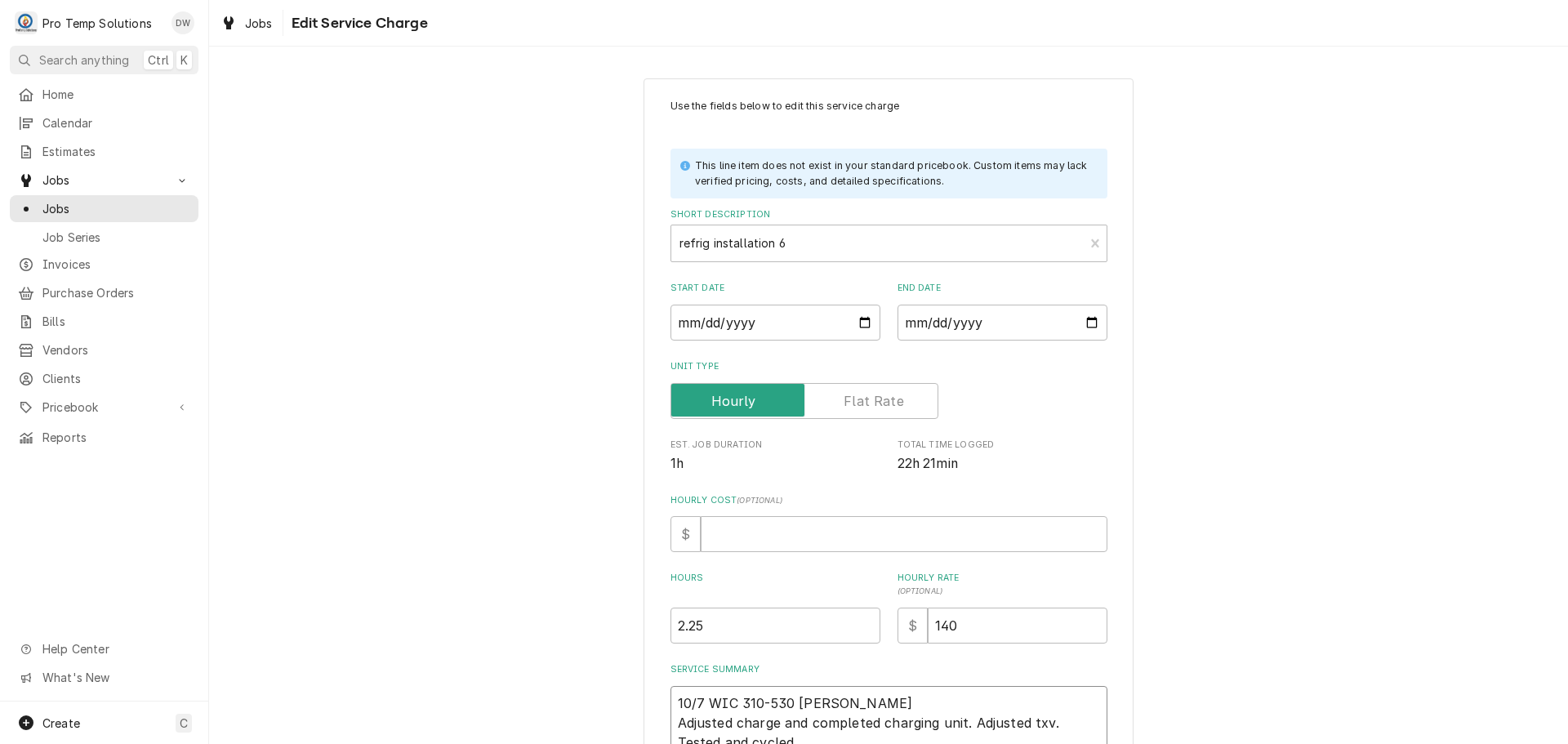
type textarea "10/7 WIC 310-530 [PERSON_NAME] Adjusted charge and completed charging unit. Adj…"
type textarea "x"
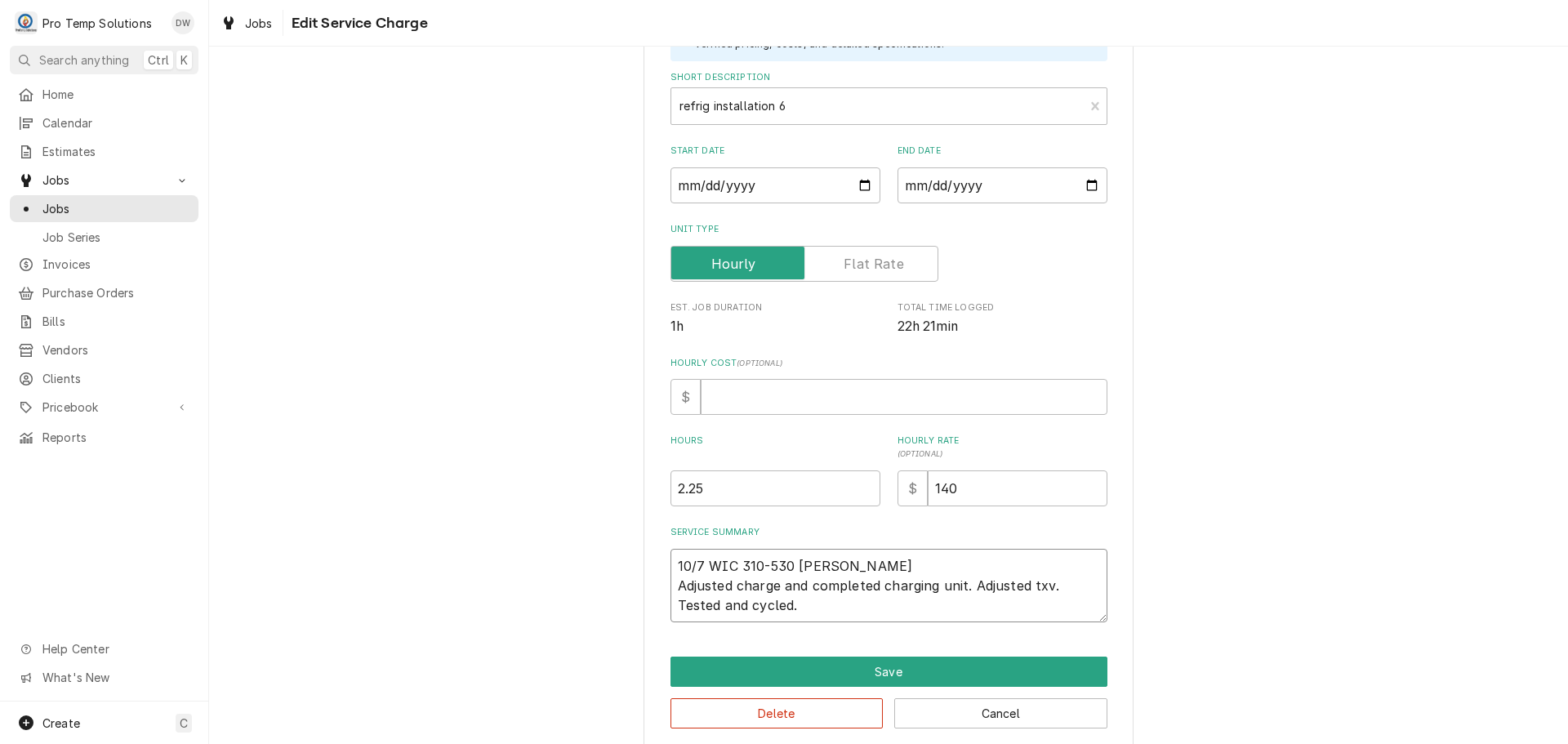
scroll to position [157, 0]
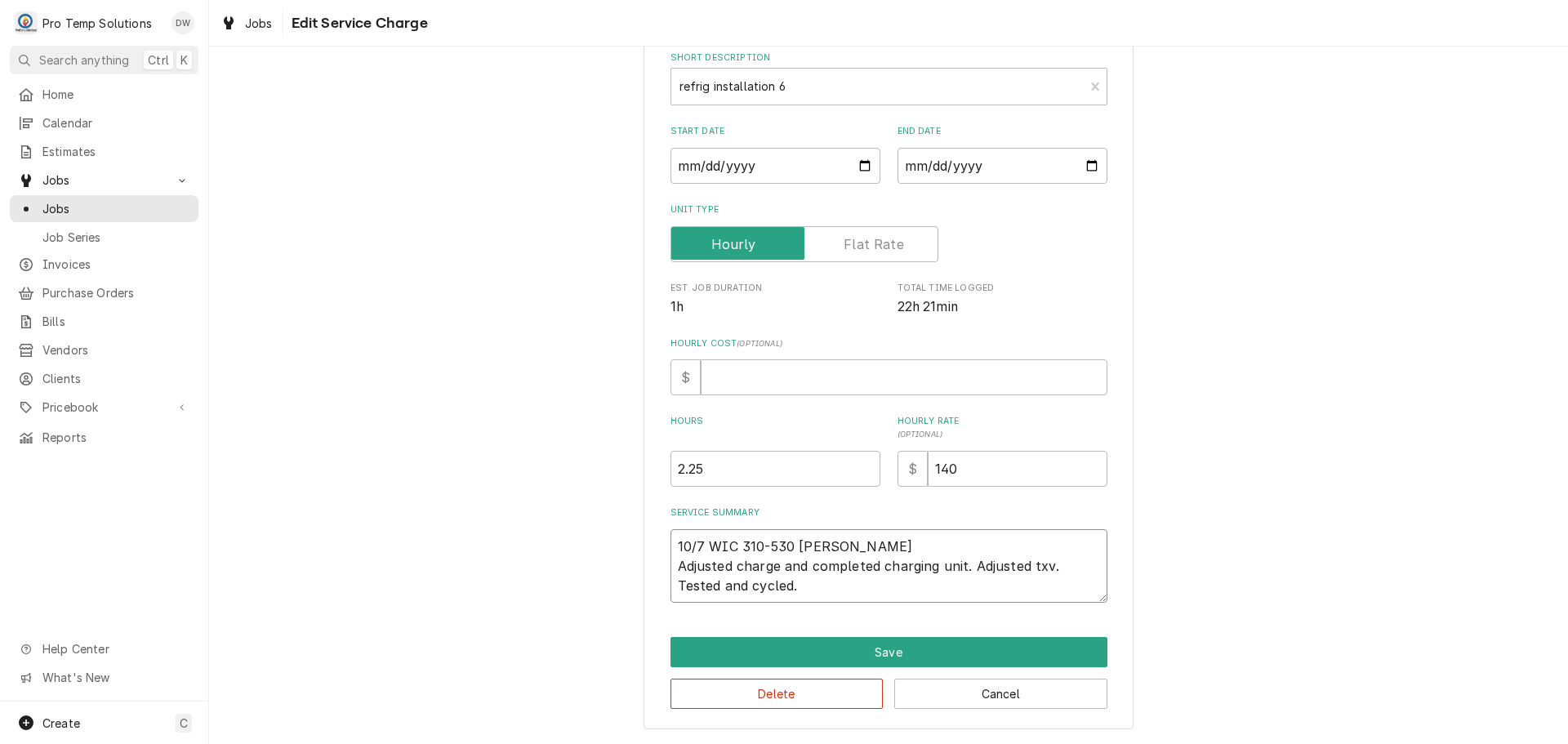
type textarea "10/7 WIC 310-530 [PERSON_NAME] Adjusted charge and completed charging unit. Adj…"
click at [746, 379] on input "Hourly Cost ( optional )" at bounding box center [904, 377] width 407 height 36
type textarea "x"
type input "1"
type textarea "x"
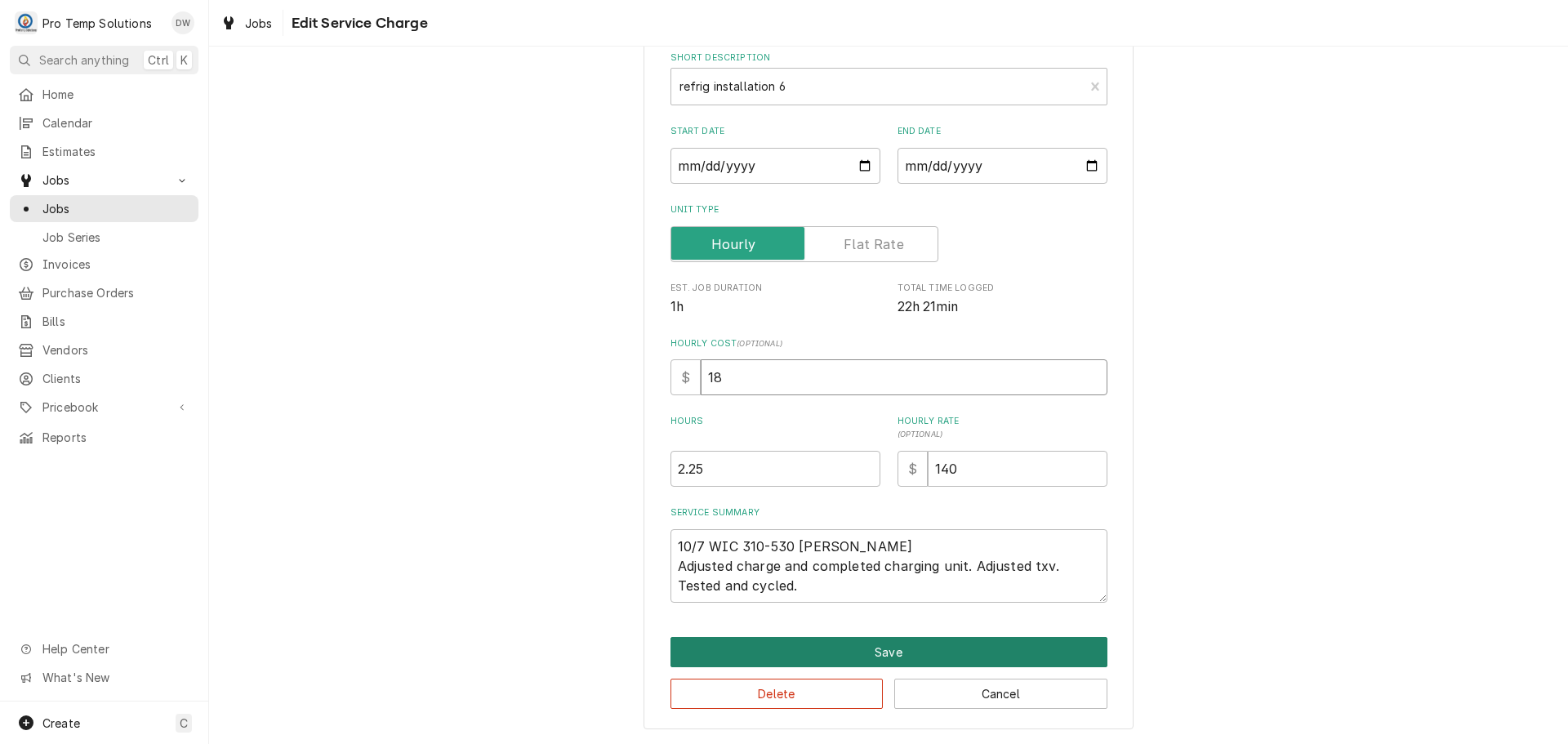
type input "18"
click at [892, 645] on button "Save" at bounding box center [889, 651] width 437 height 30
type textarea "x"
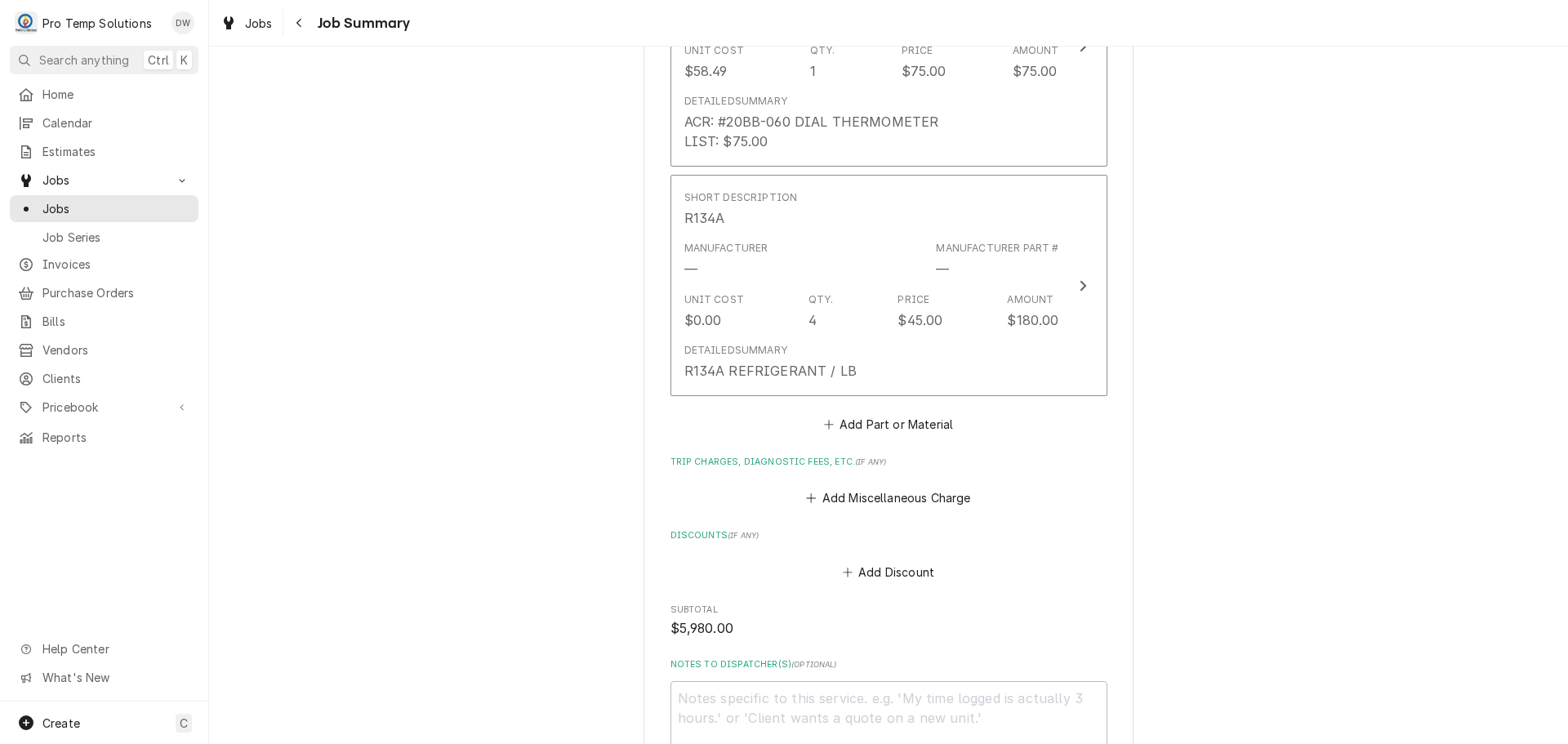
scroll to position [4673, 0]
